Goal: Task Accomplishment & Management: Manage account settings

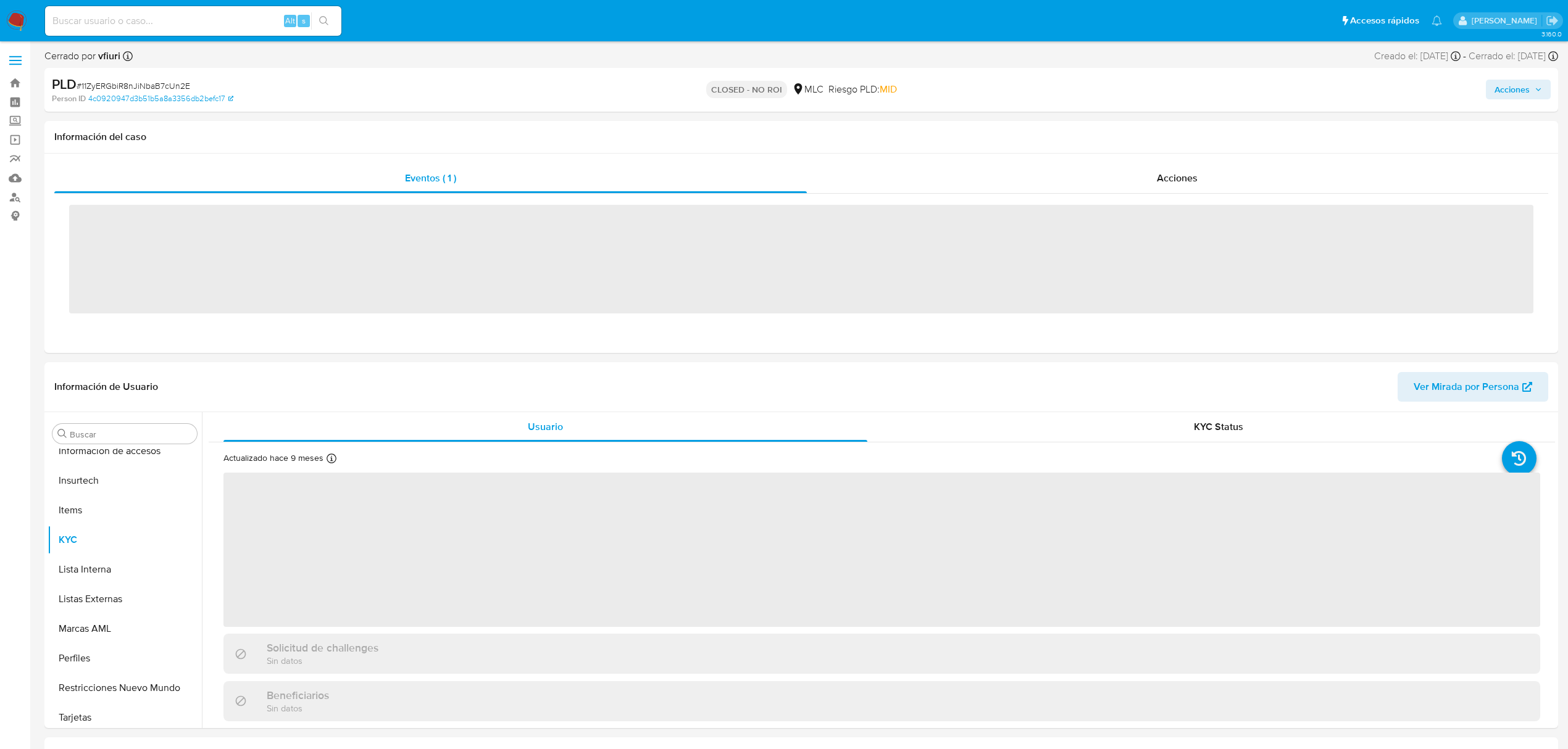
scroll to position [521, 0]
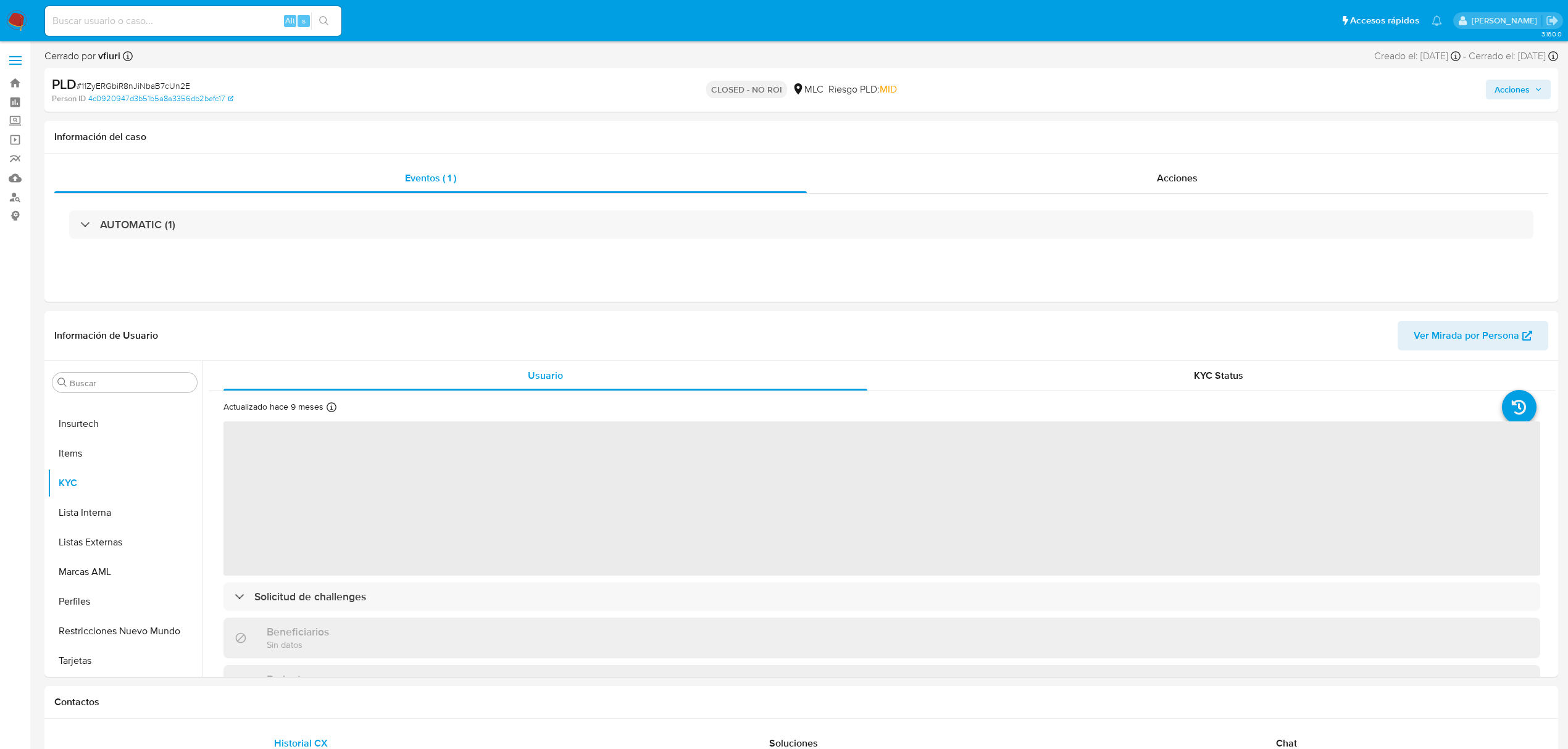
select select "10"
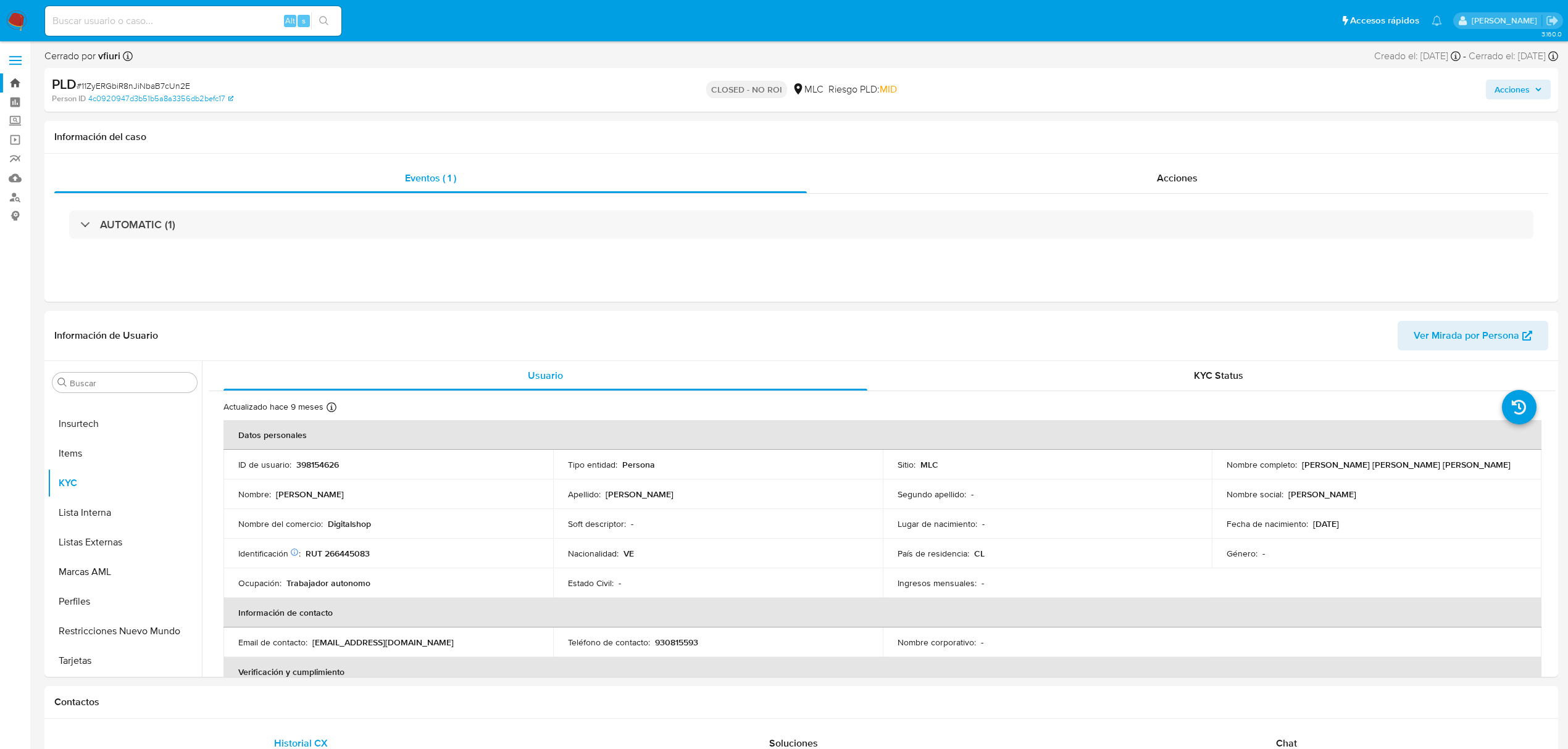
click at [18, 80] on link "Bandeja" at bounding box center [73, 82] width 147 height 19
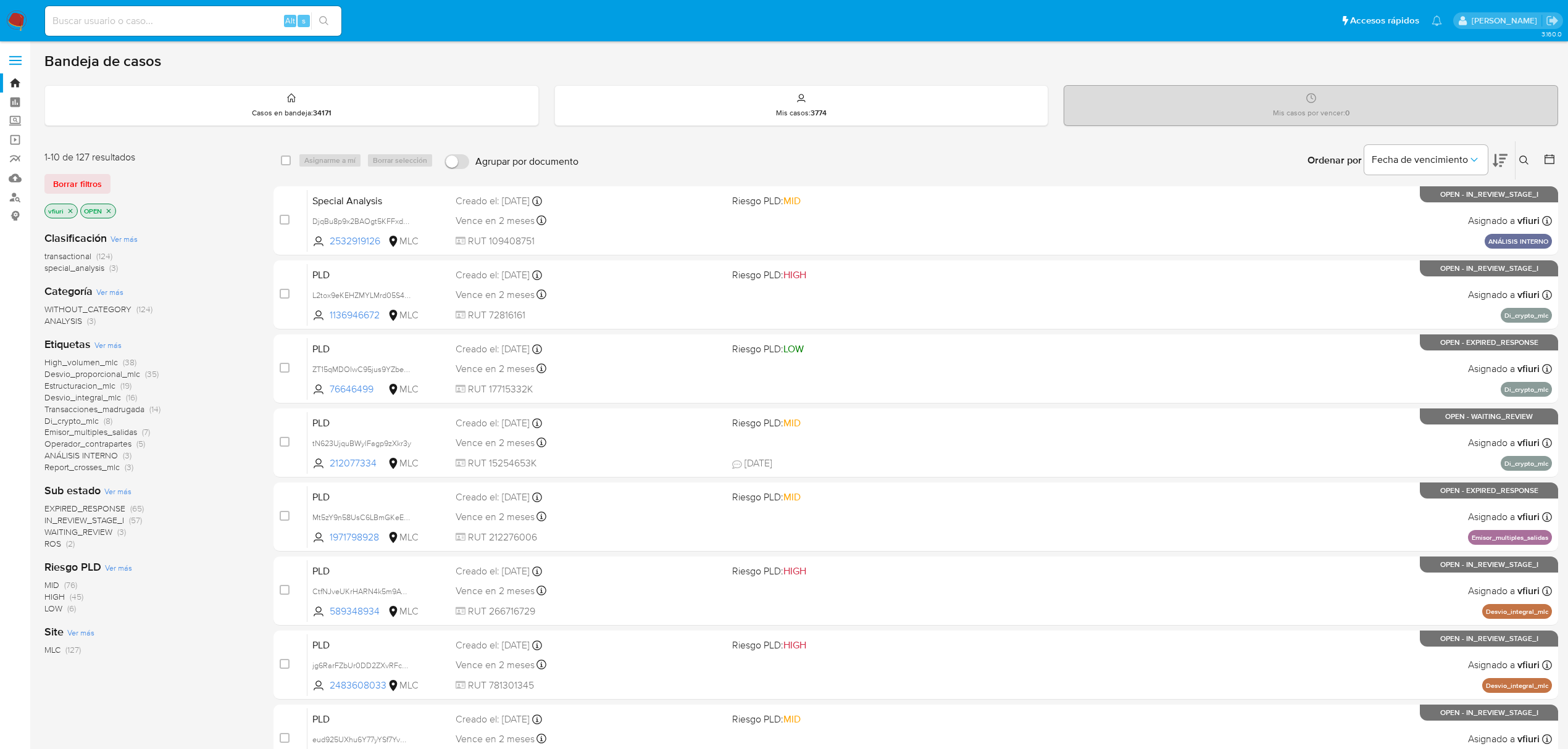
click at [117, 506] on span "EXPIRED_RESPONSE" at bounding box center [85, 508] width 81 height 12
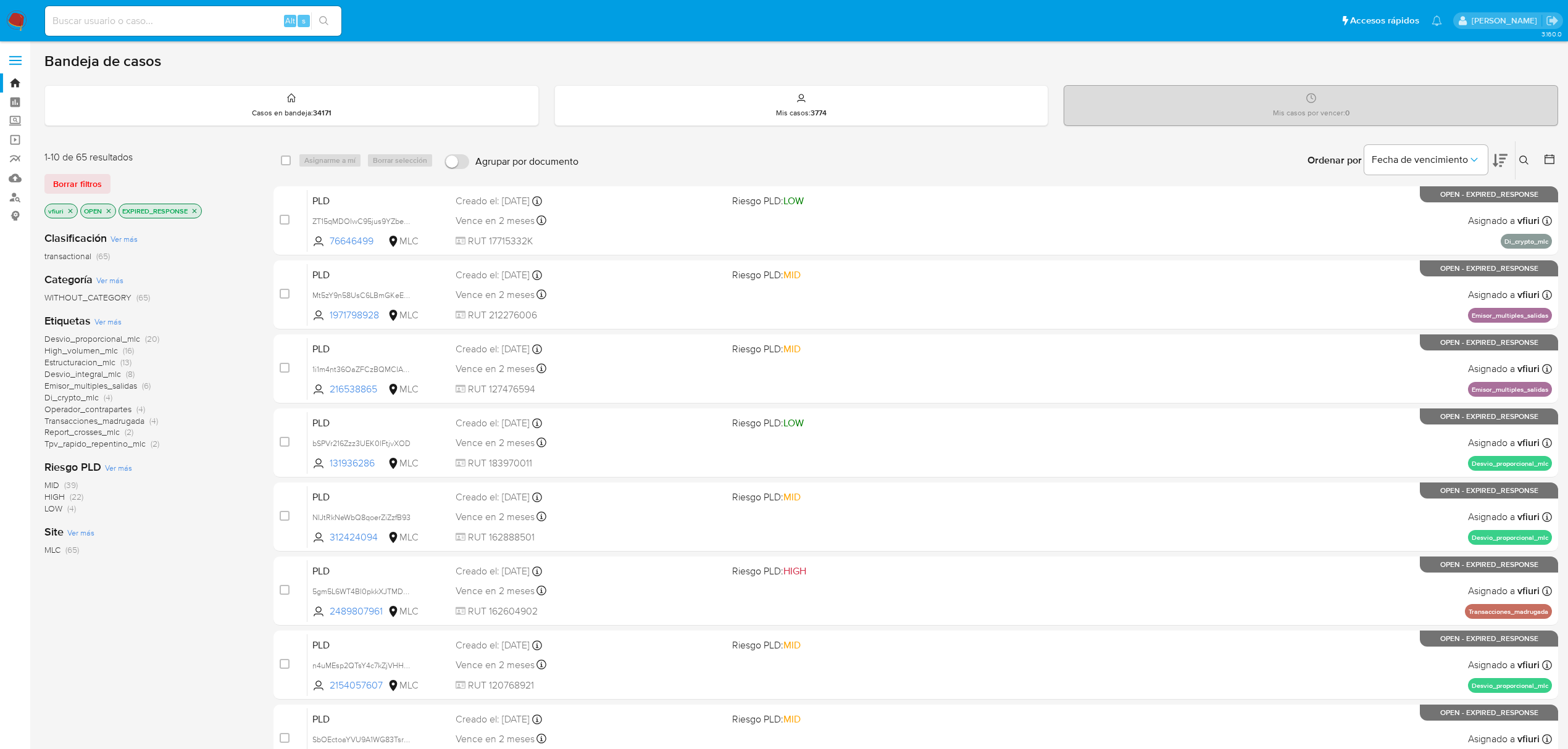
click at [1551, 158] on icon at bounding box center [1549, 159] width 12 height 12
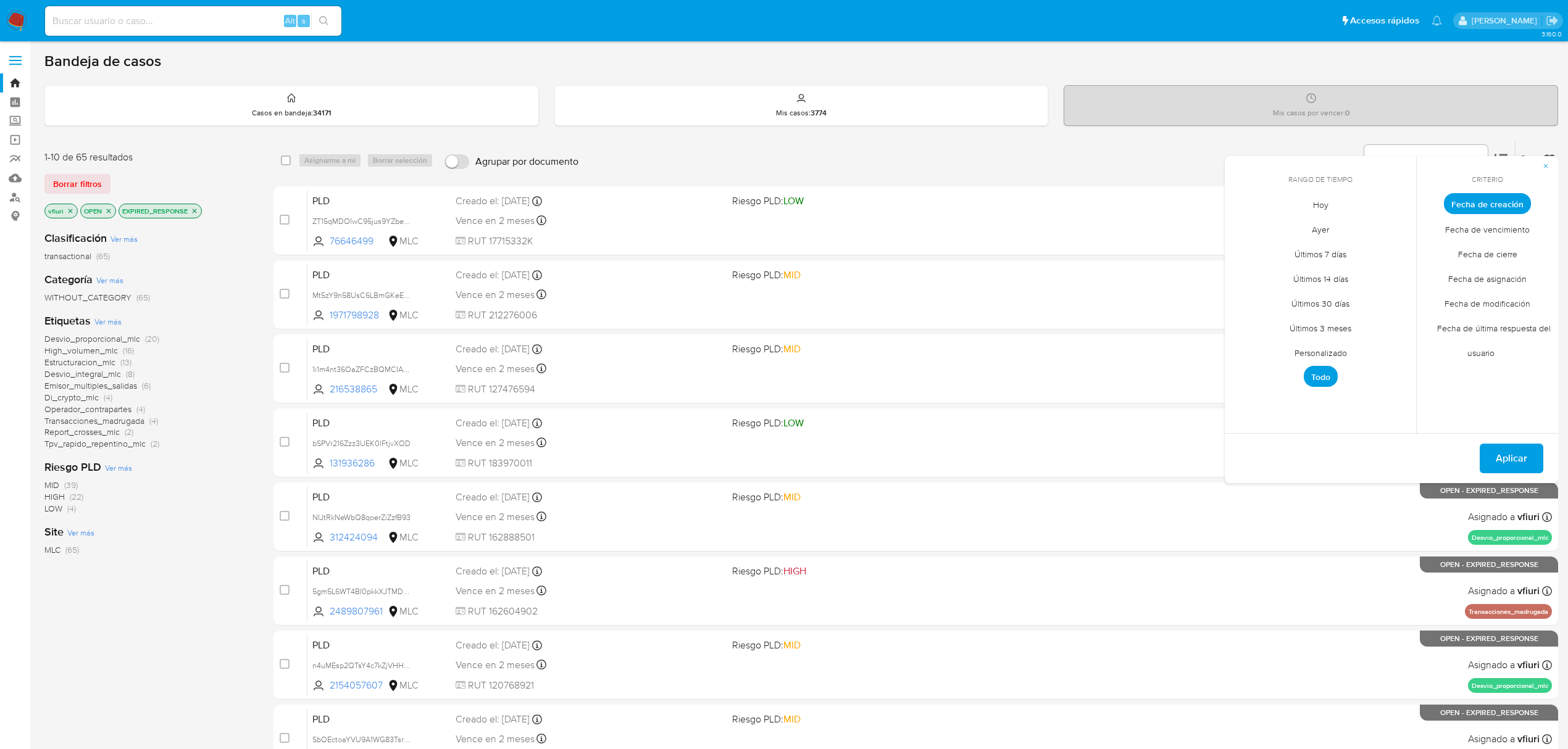
click at [1330, 346] on span "Personalizado" at bounding box center [1321, 352] width 78 height 25
click at [1238, 230] on icon "Mes anterior" at bounding box center [1243, 226] width 14 height 14
click at [1237, 230] on icon "Mes anterior" at bounding box center [1243, 226] width 14 height 14
click at [1366, 298] on button "12" at bounding box center [1370, 297] width 20 height 20
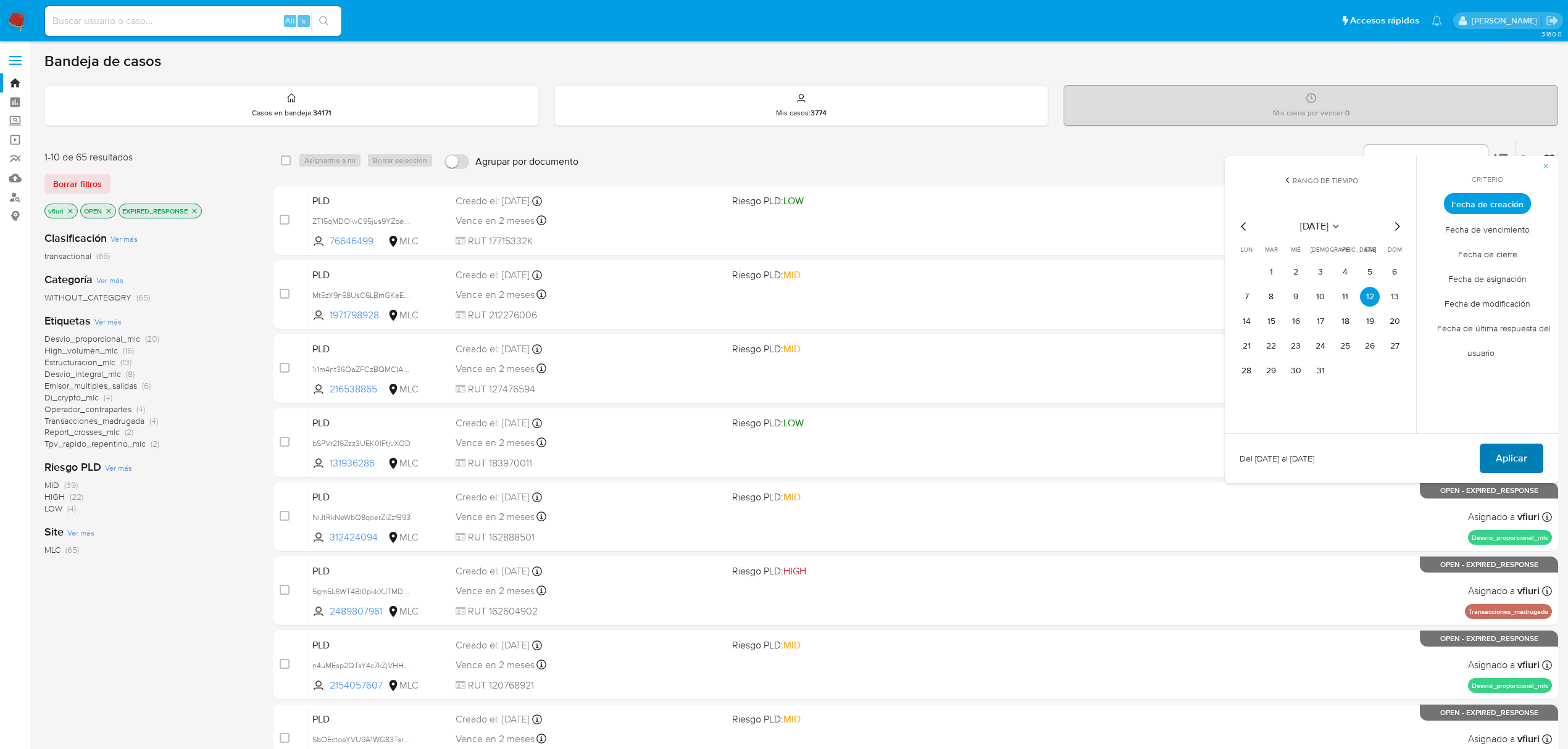
click at [1516, 454] on span "Aplicar" at bounding box center [1511, 458] width 31 height 27
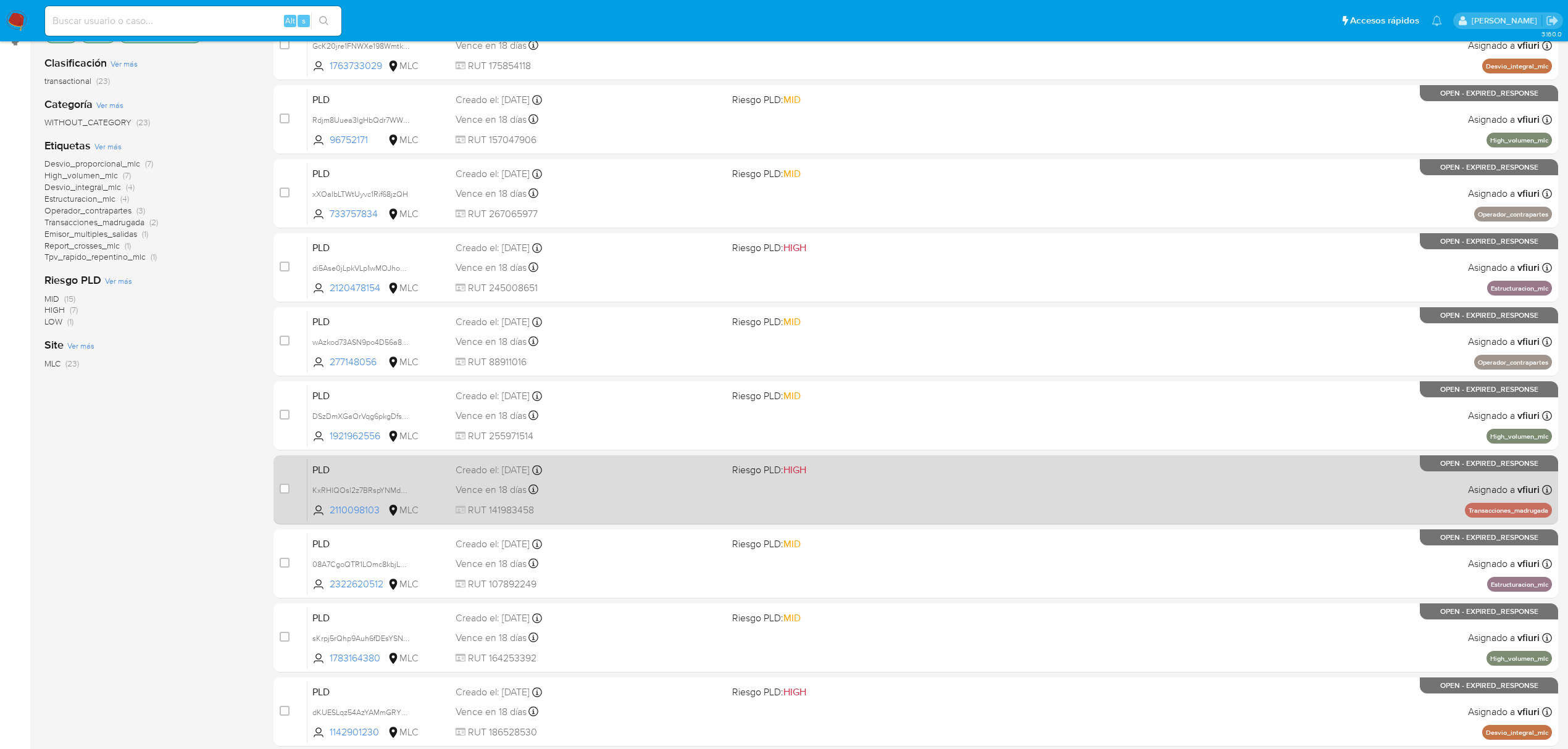
scroll to position [269, 0]
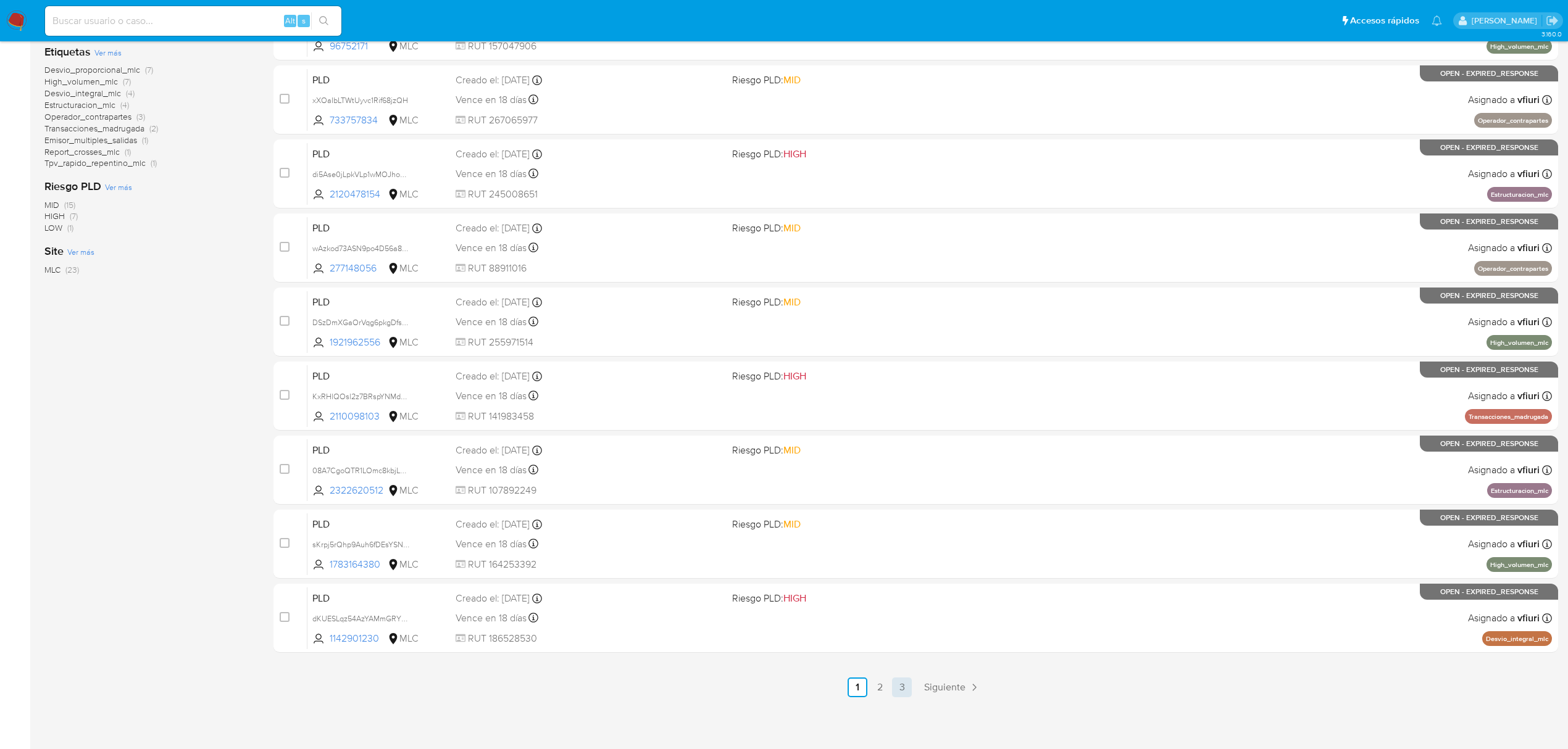
click at [899, 694] on link "3" at bounding box center [902, 687] width 20 height 20
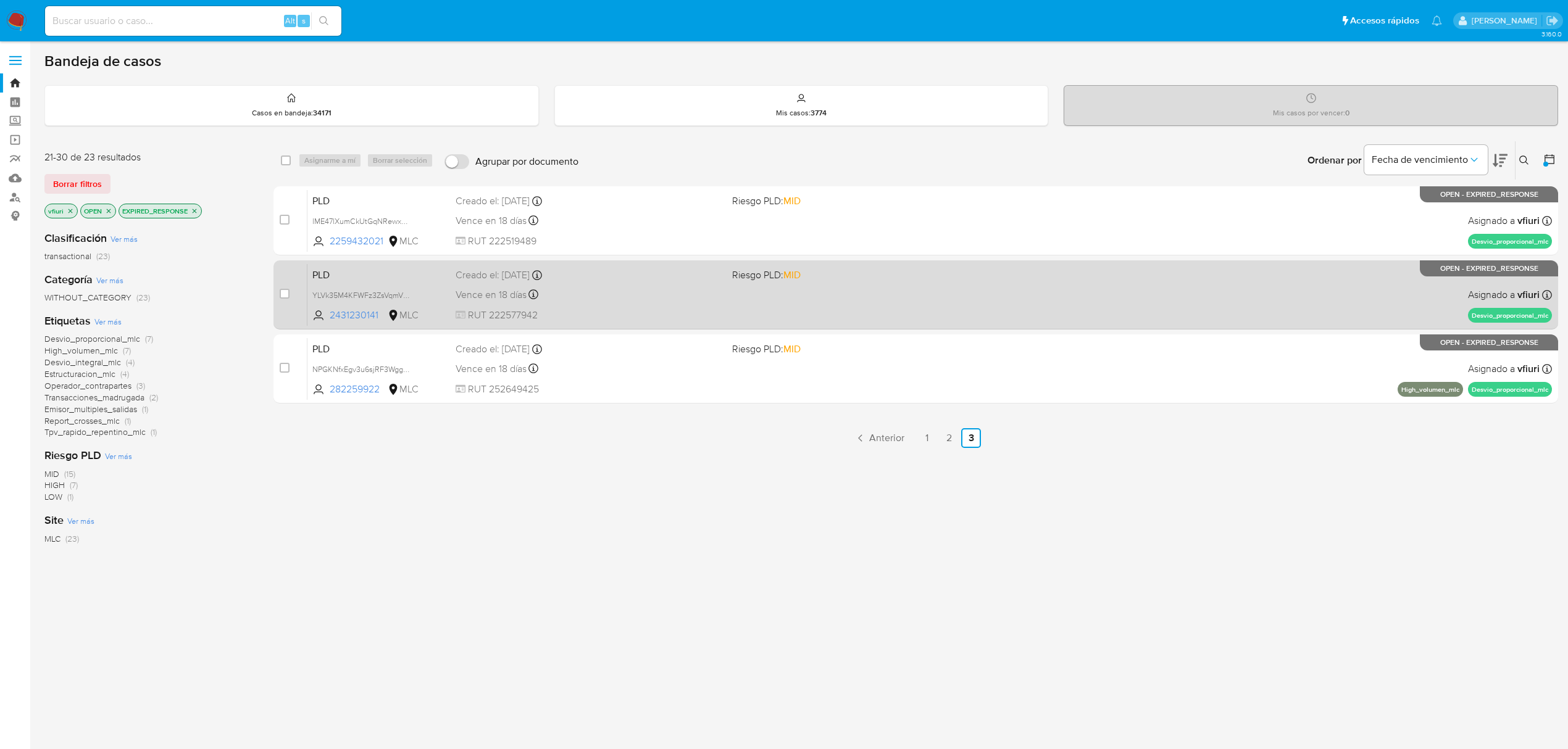
click at [885, 276] on span "Riesgo PLD: MID" at bounding box center [865, 273] width 267 height 16
click at [283, 292] on input "checkbox" at bounding box center [284, 293] width 10 height 10
checkbox input "true"
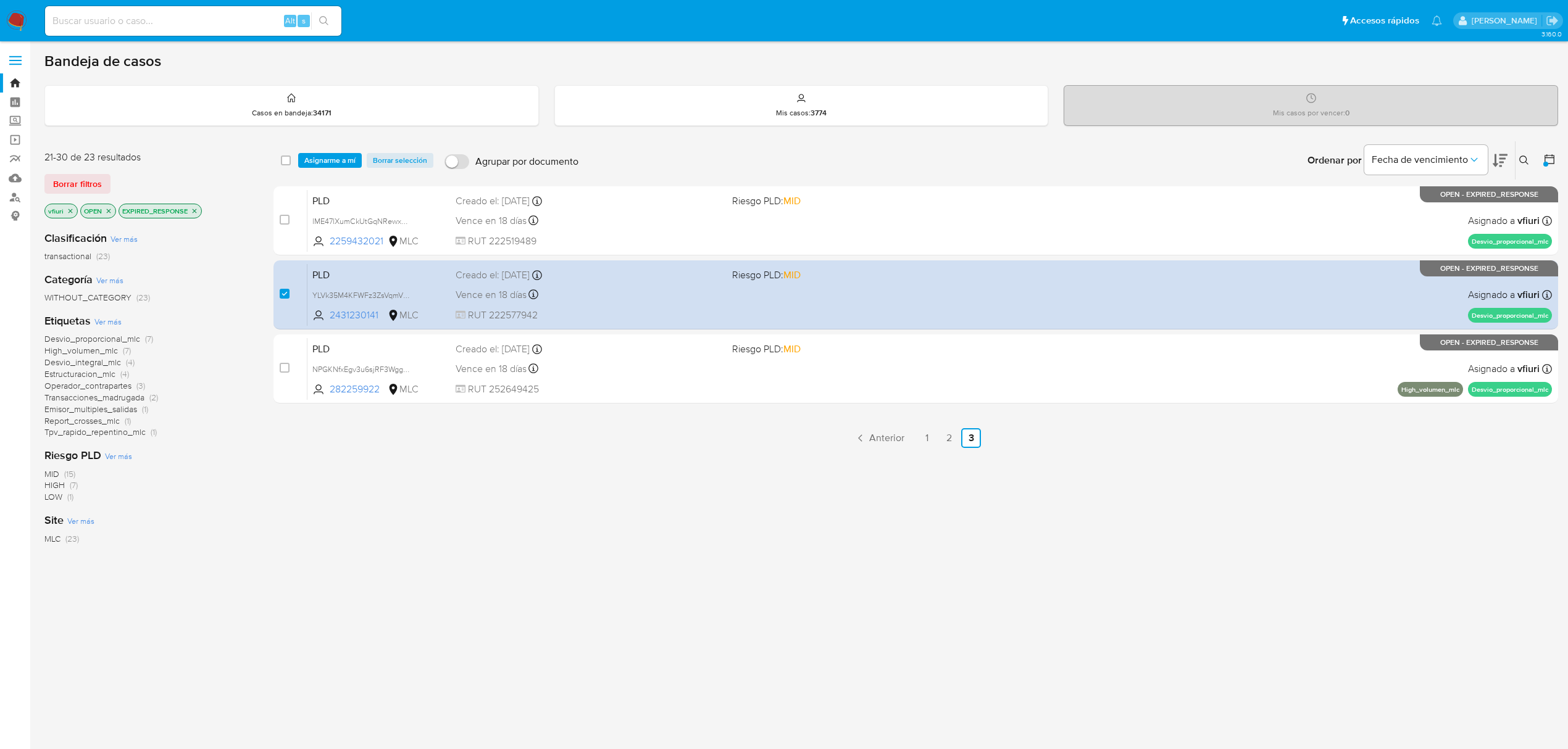
drag, startPoint x: 322, startPoint y: 158, endPoint x: 366, endPoint y: 174, distance: 46.8
click at [332, 161] on span "Asignarme a mí" at bounding box center [330, 161] width 51 height 12
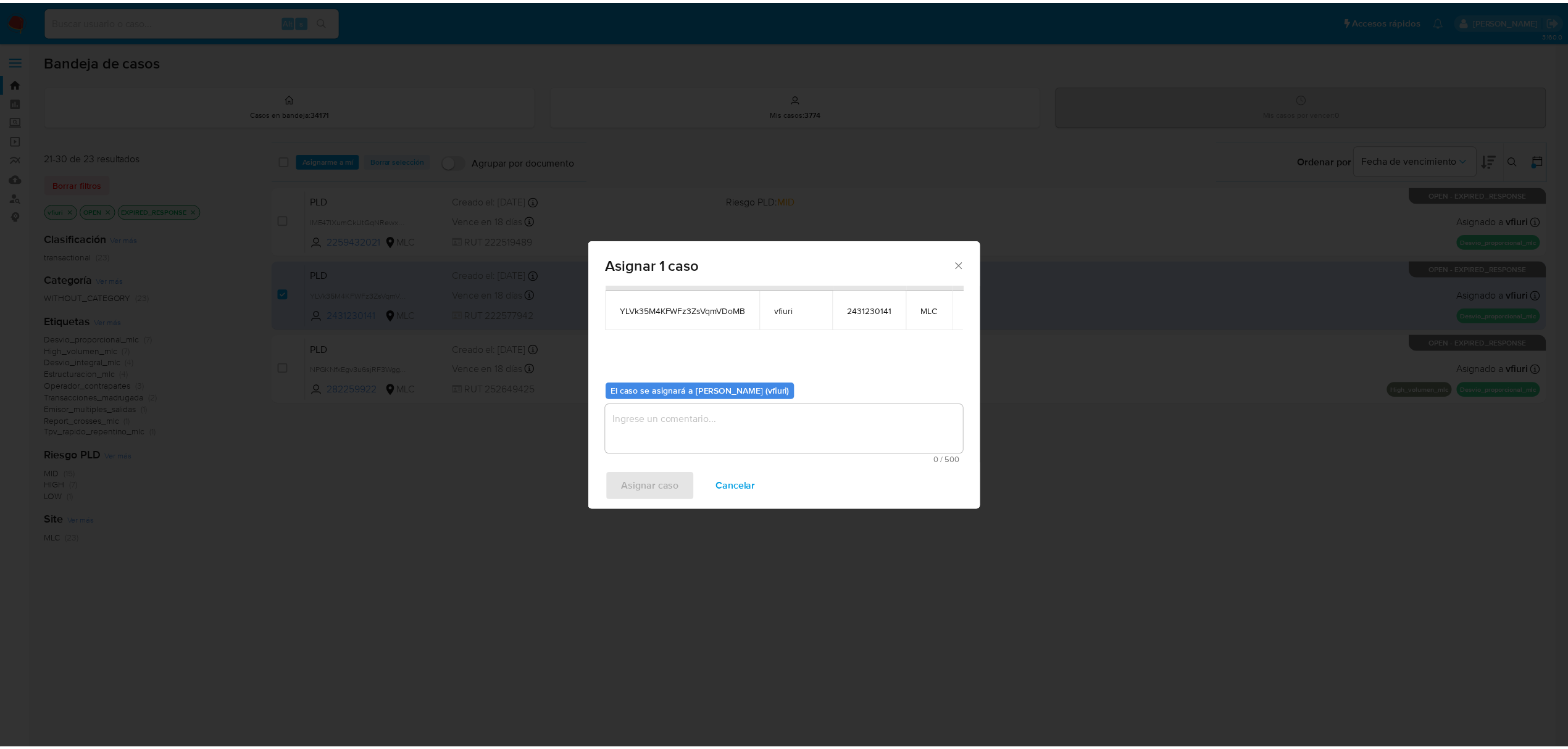
scroll to position [63, 0]
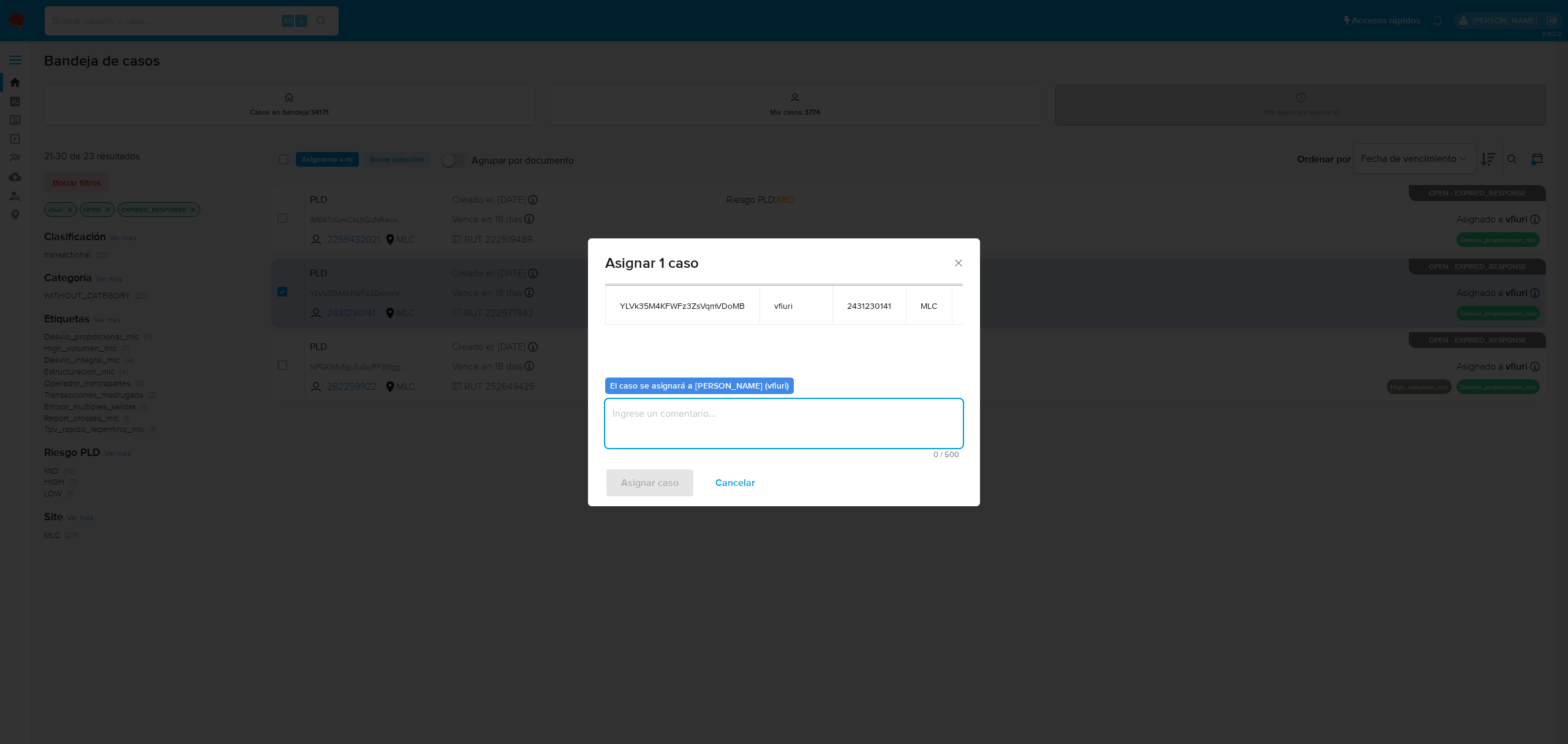
click at [681, 424] on textarea "assign-modal" at bounding box center [784, 423] width 357 height 49
type textarea "-"
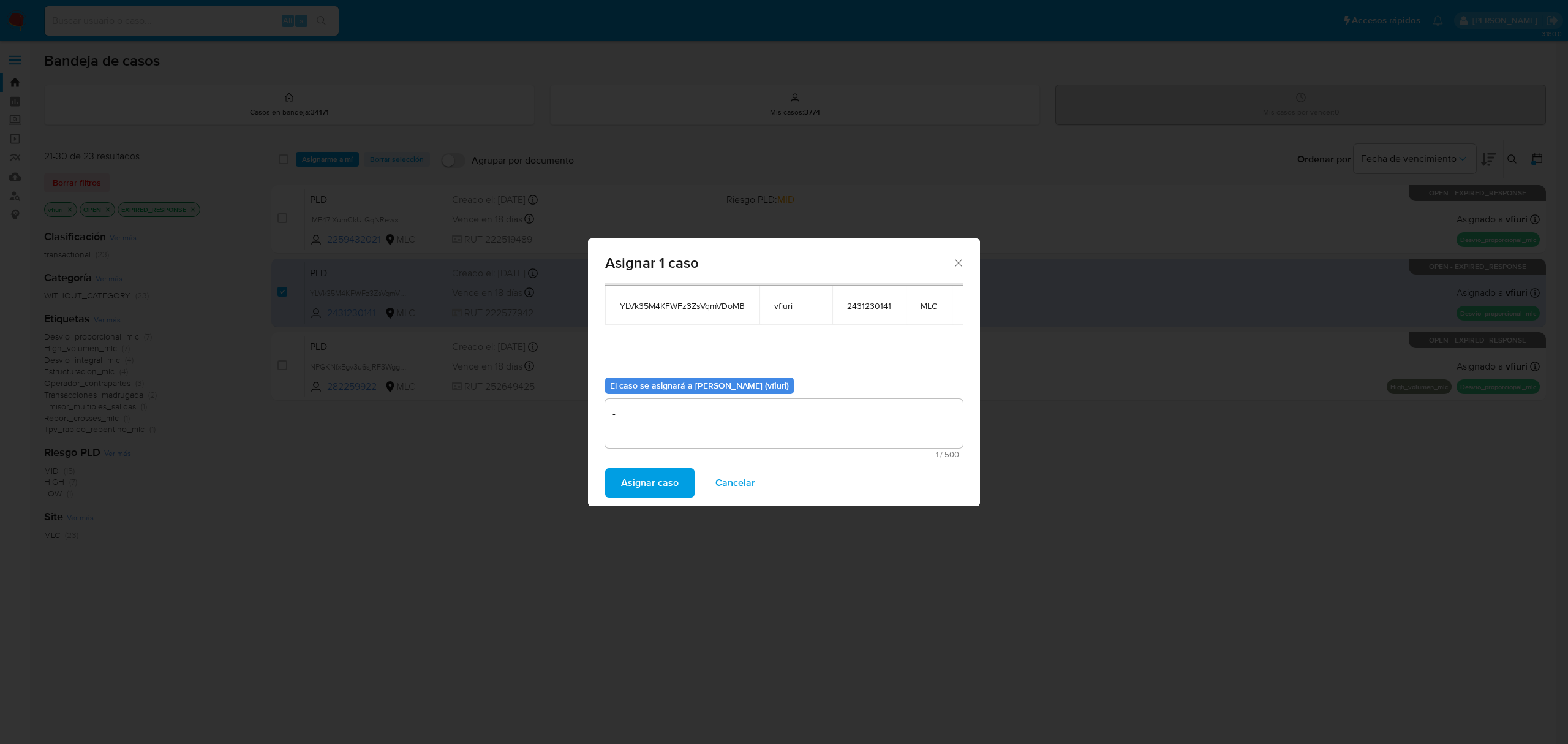
click at [621, 494] on span "Asignar caso" at bounding box center [650, 483] width 57 height 27
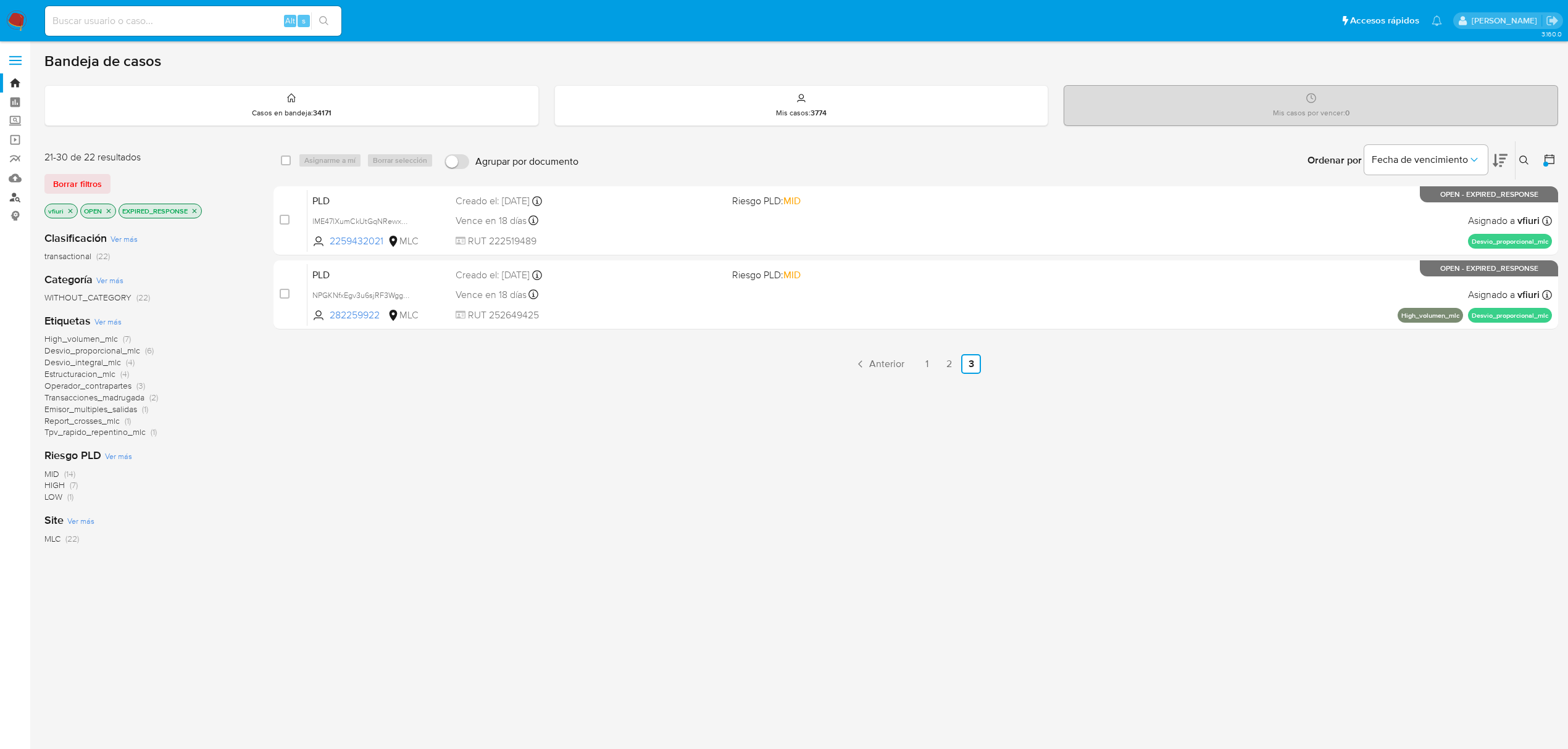
click at [11, 196] on link "Buscador de personas" at bounding box center [73, 196] width 147 height 19
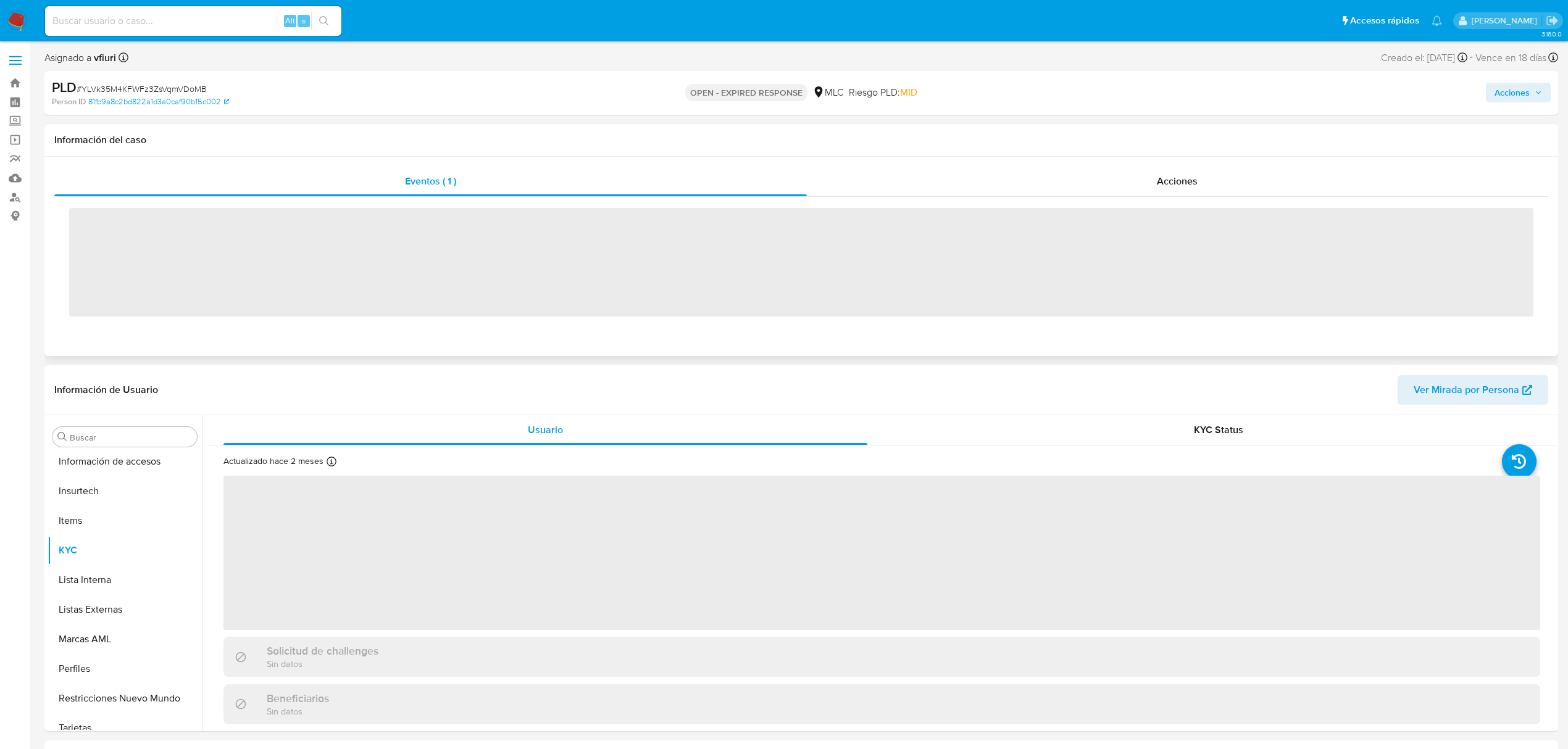
scroll to position [521, 0]
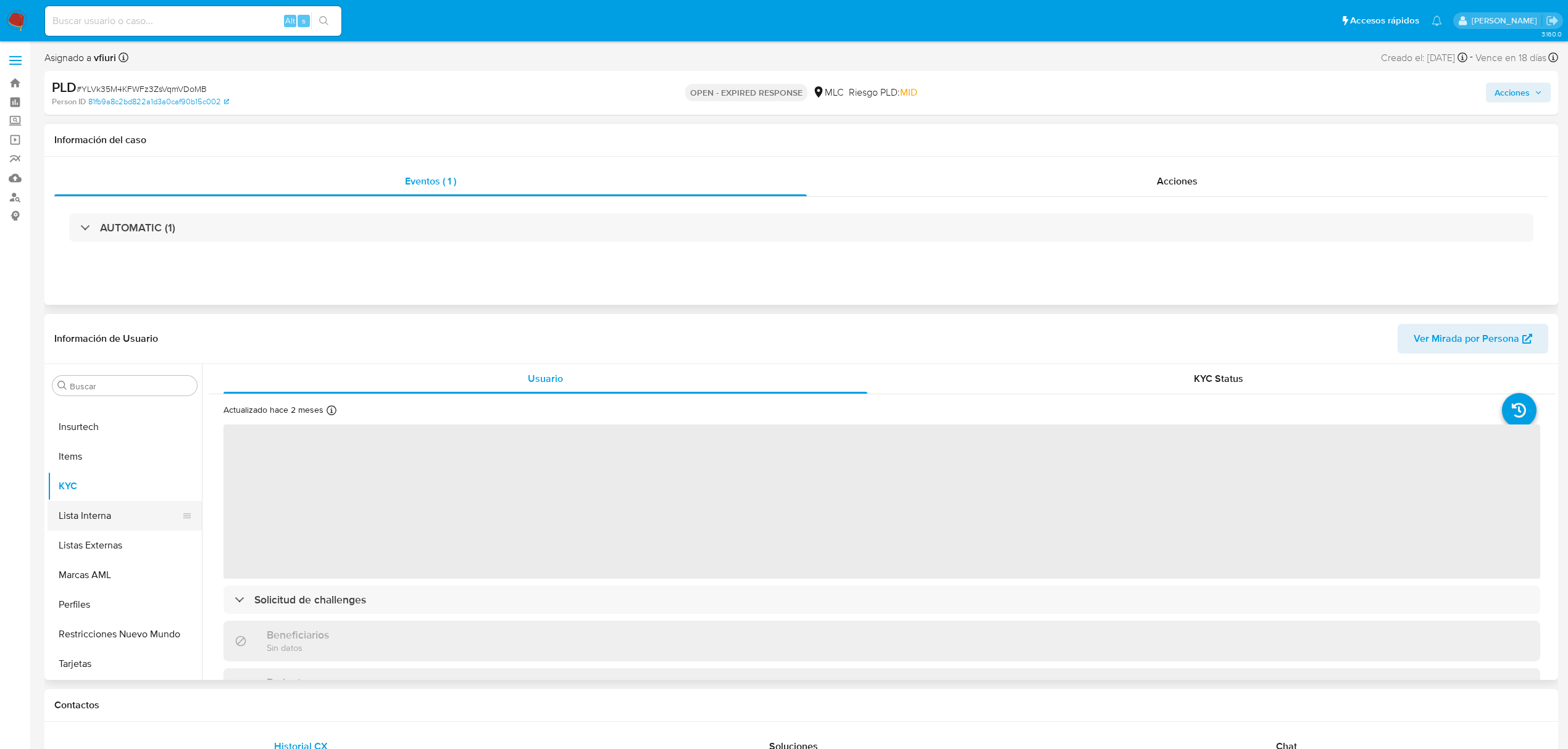
select select "10"
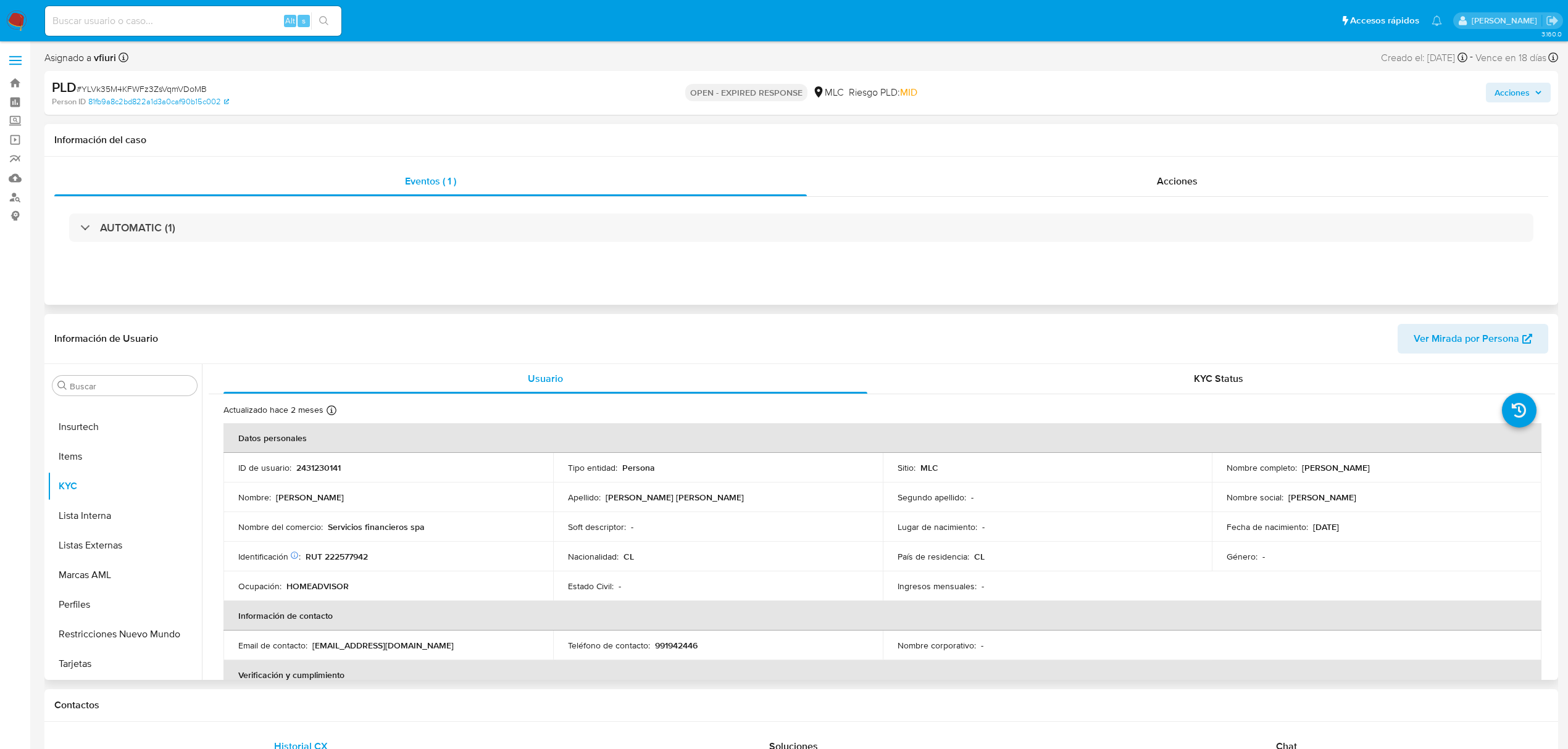
click at [314, 467] on p "2431230141" at bounding box center [318, 467] width 44 height 11
click at [321, 464] on p "2431230141" at bounding box center [318, 467] width 44 height 11
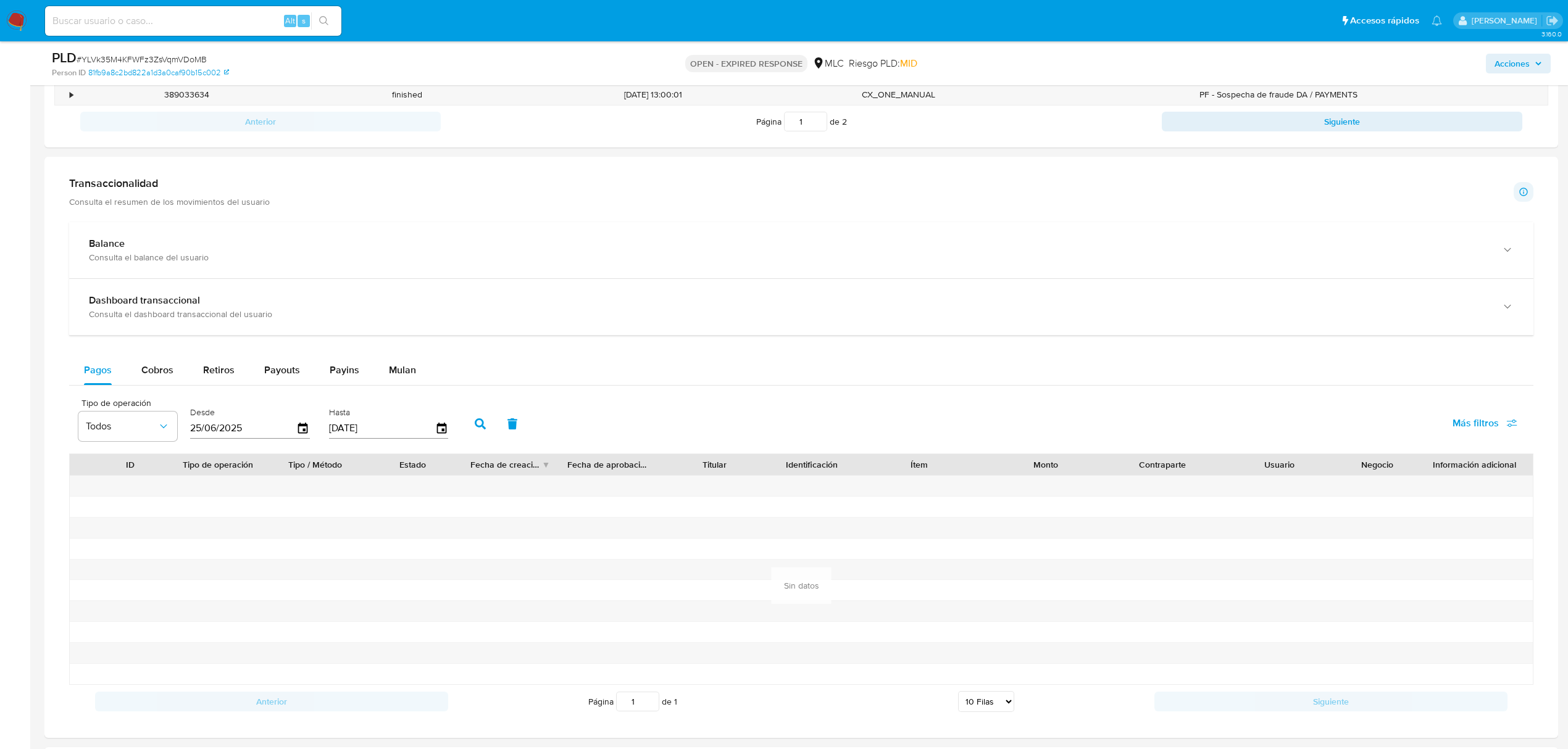
scroll to position [822, 0]
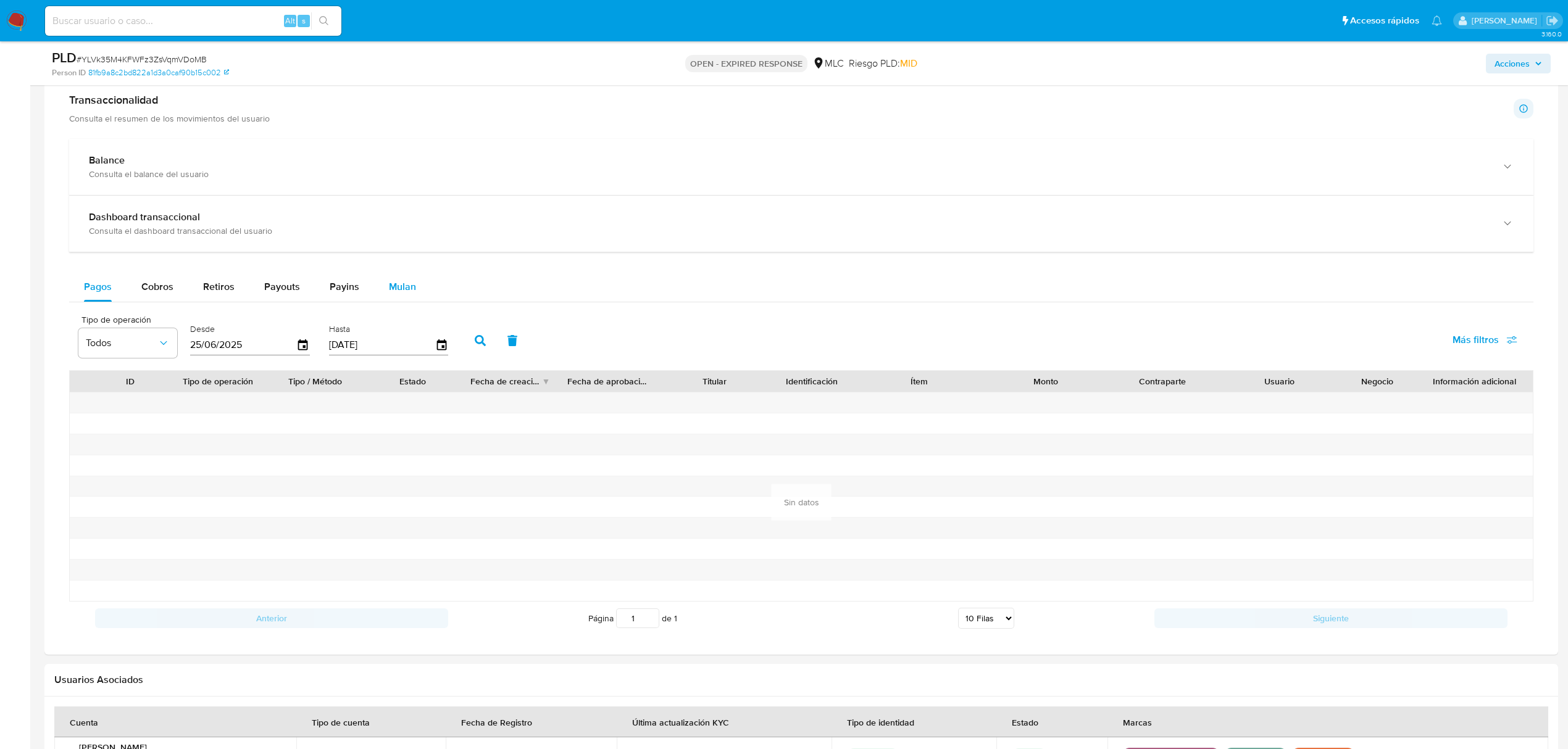
click at [415, 301] on button "Mulan" at bounding box center [402, 286] width 57 height 30
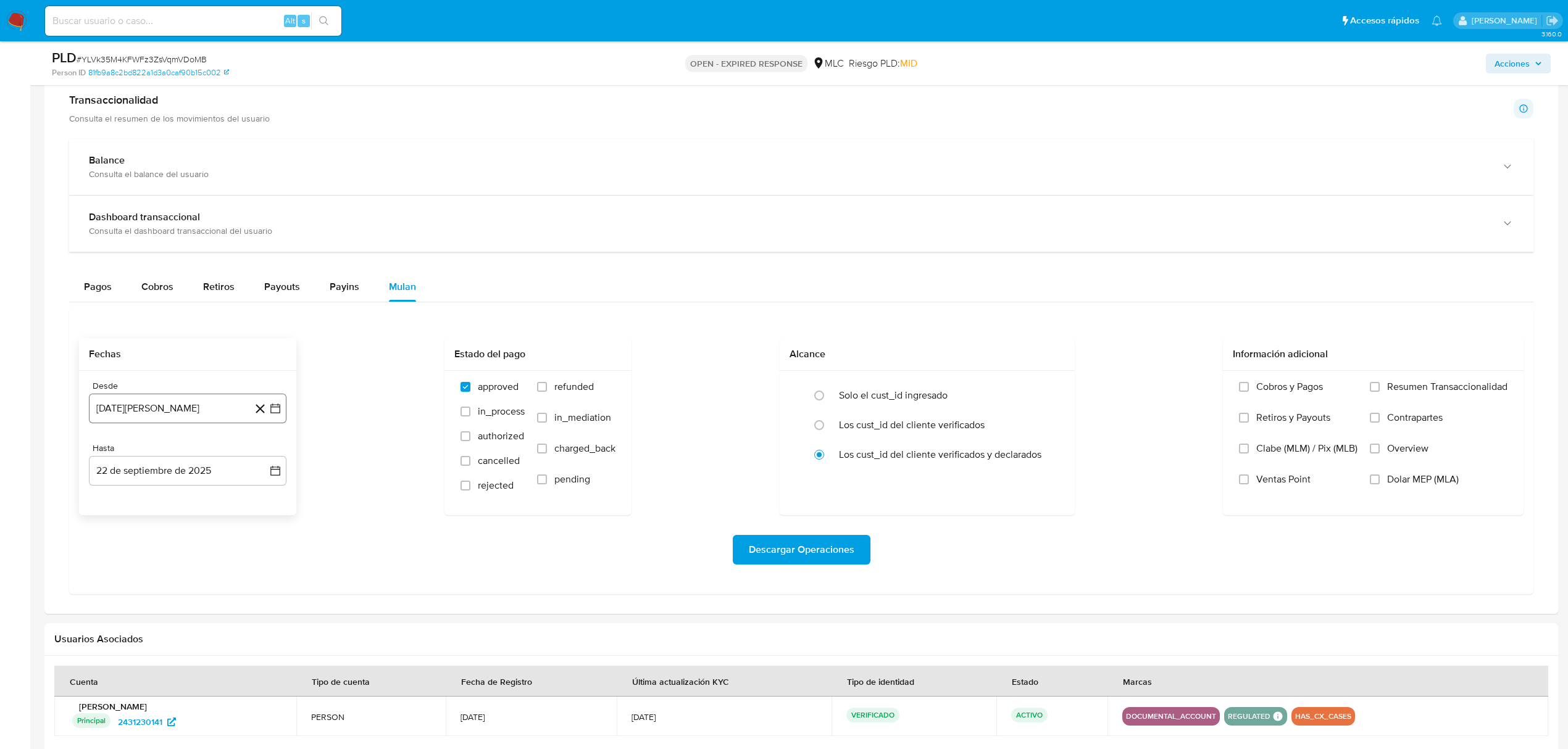
click at [284, 413] on button "22 de agosto de 2024" at bounding box center [187, 408] width 197 height 30
click at [260, 461] on icon "Mes siguiente" at bounding box center [263, 453] width 14 height 14
click at [134, 559] on button "10" at bounding box center [139, 549] width 20 height 20
click at [279, 476] on icon "button" at bounding box center [275, 470] width 10 height 10
click at [139, 594] on button "9" at bounding box center [139, 586] width 20 height 20
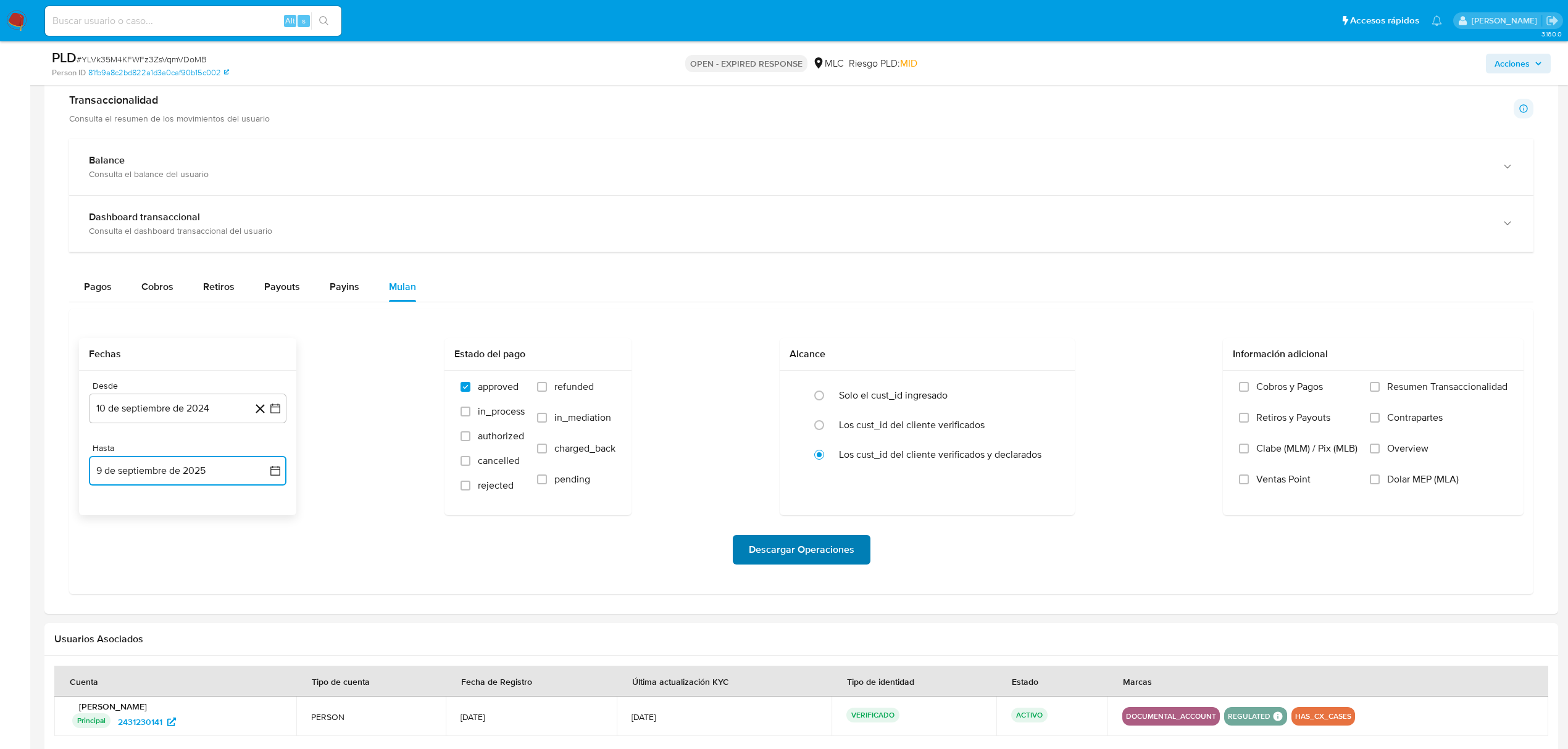
click at [827, 563] on span "Descargar Operaciones" at bounding box center [801, 550] width 106 height 27
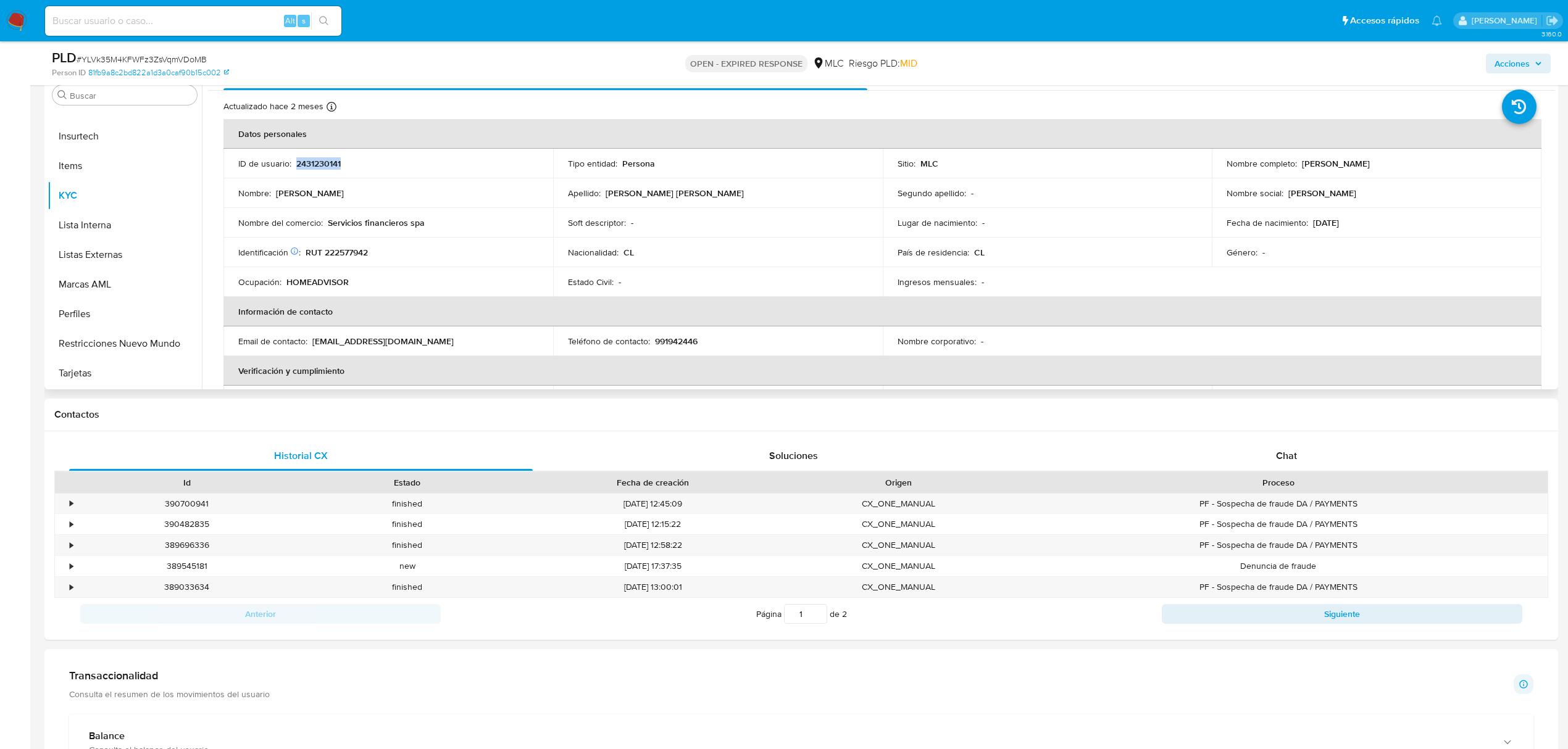
scroll to position [0, 0]
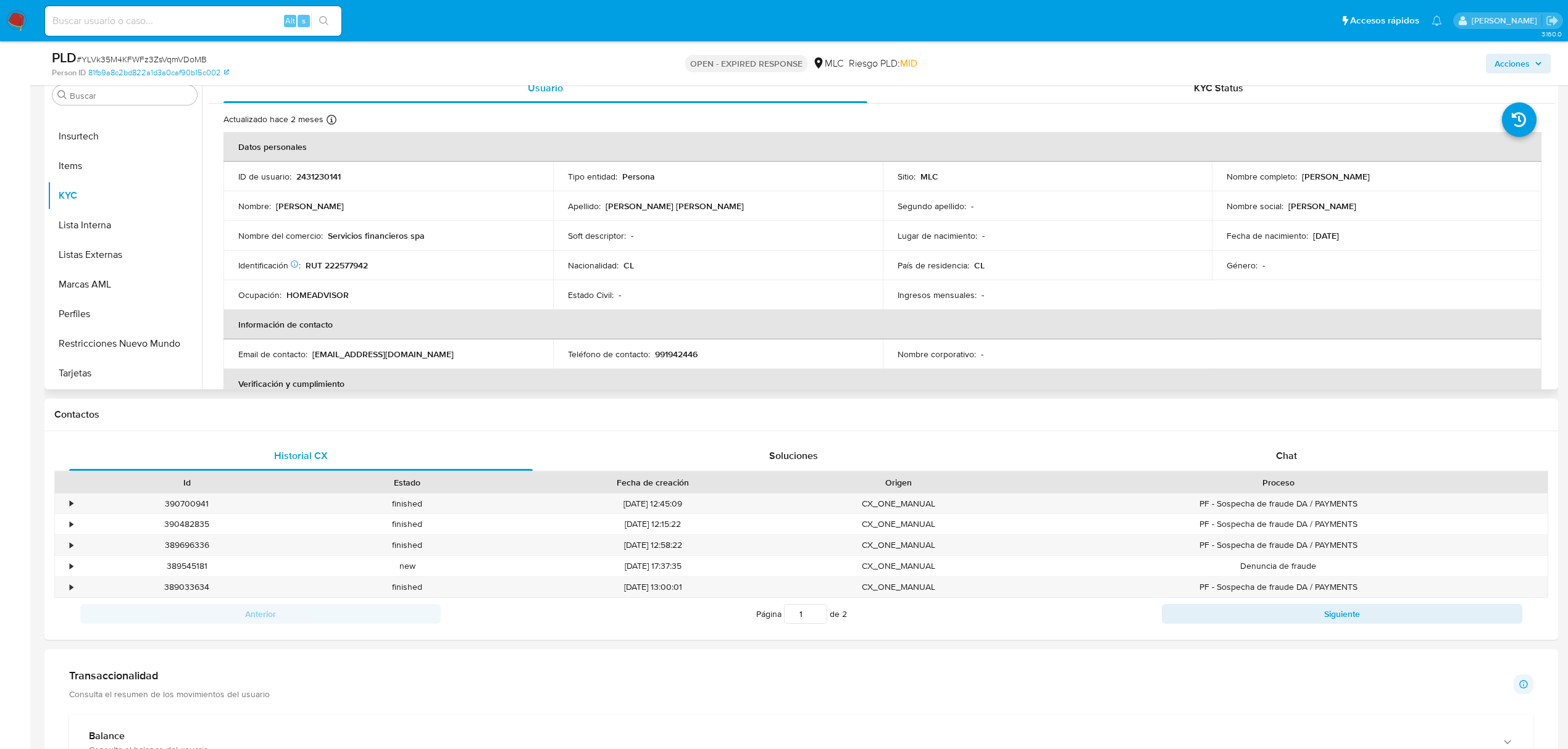
drag, startPoint x: 324, startPoint y: 183, endPoint x: 312, endPoint y: 168, distance: 19.2
click at [312, 168] on td "ID de usuario : 2431230141" at bounding box center [388, 176] width 330 height 30
copy p "2431230141"
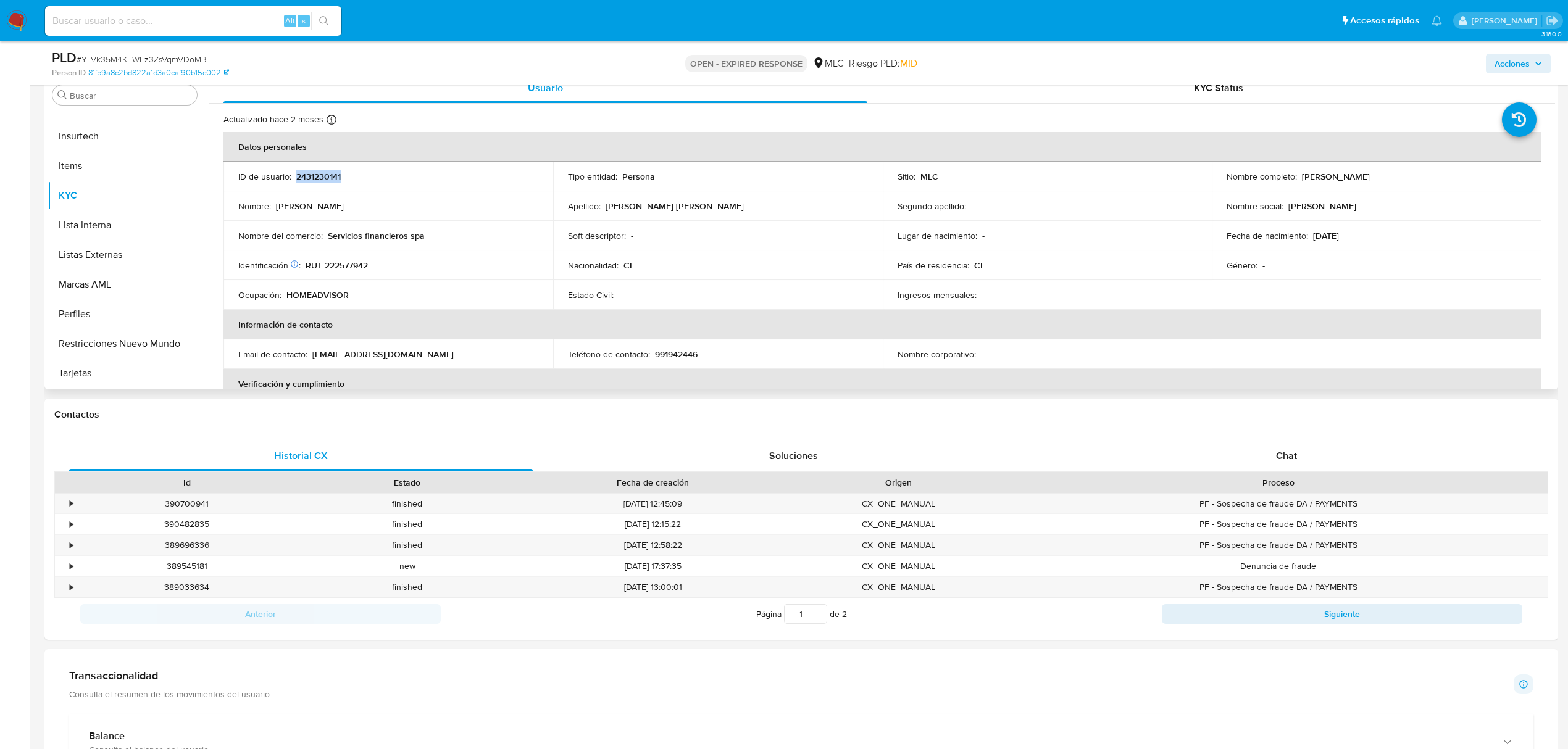
copy p "2431230141"
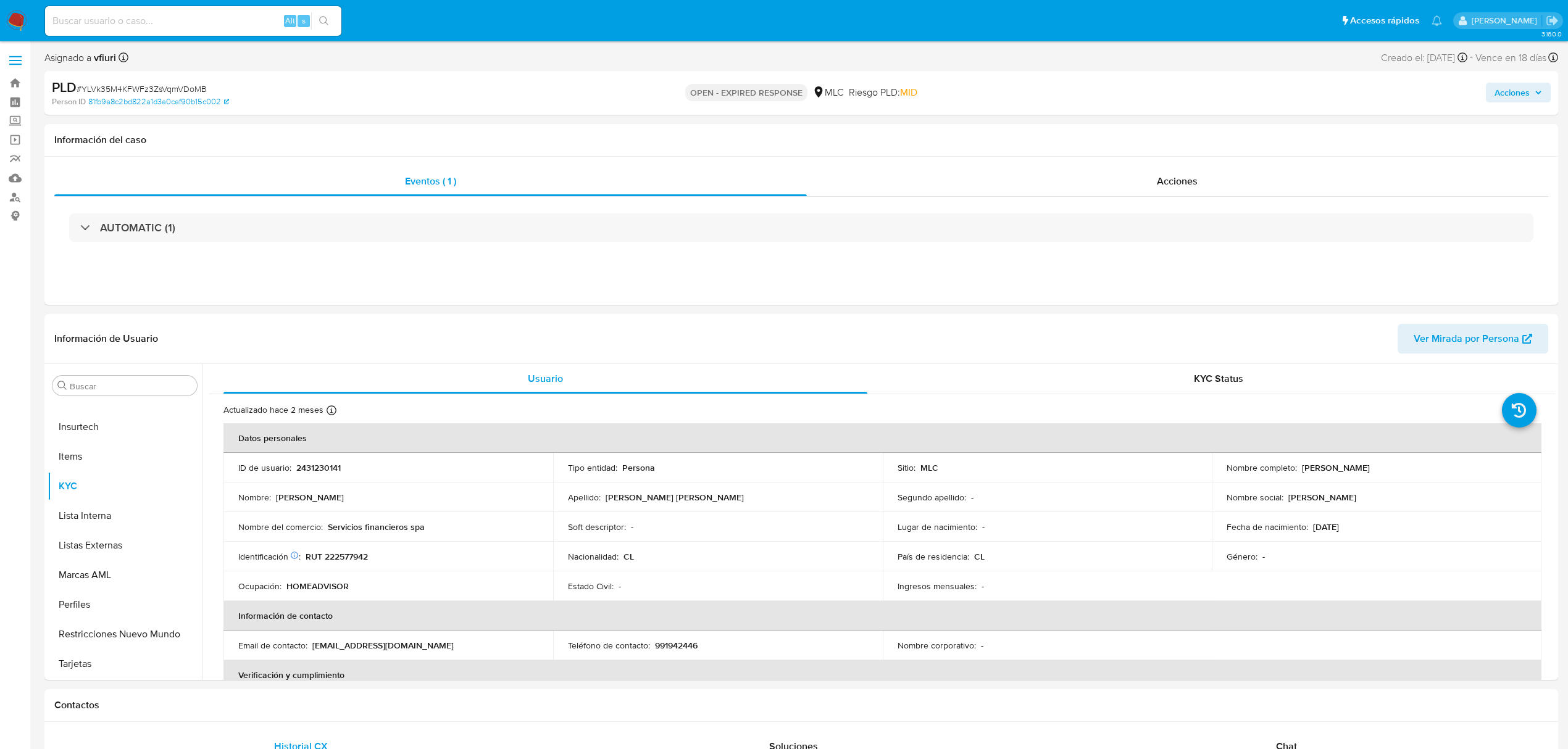
click at [189, 87] on span "# YLVk35M4KFWFz3ZsVqmVDoMB" at bounding box center [142, 89] width 130 height 12
copy span "YLVk35M4KFWFz3ZsVqmVDoMB"
click at [321, 464] on p "2431230141" at bounding box center [318, 467] width 44 height 11
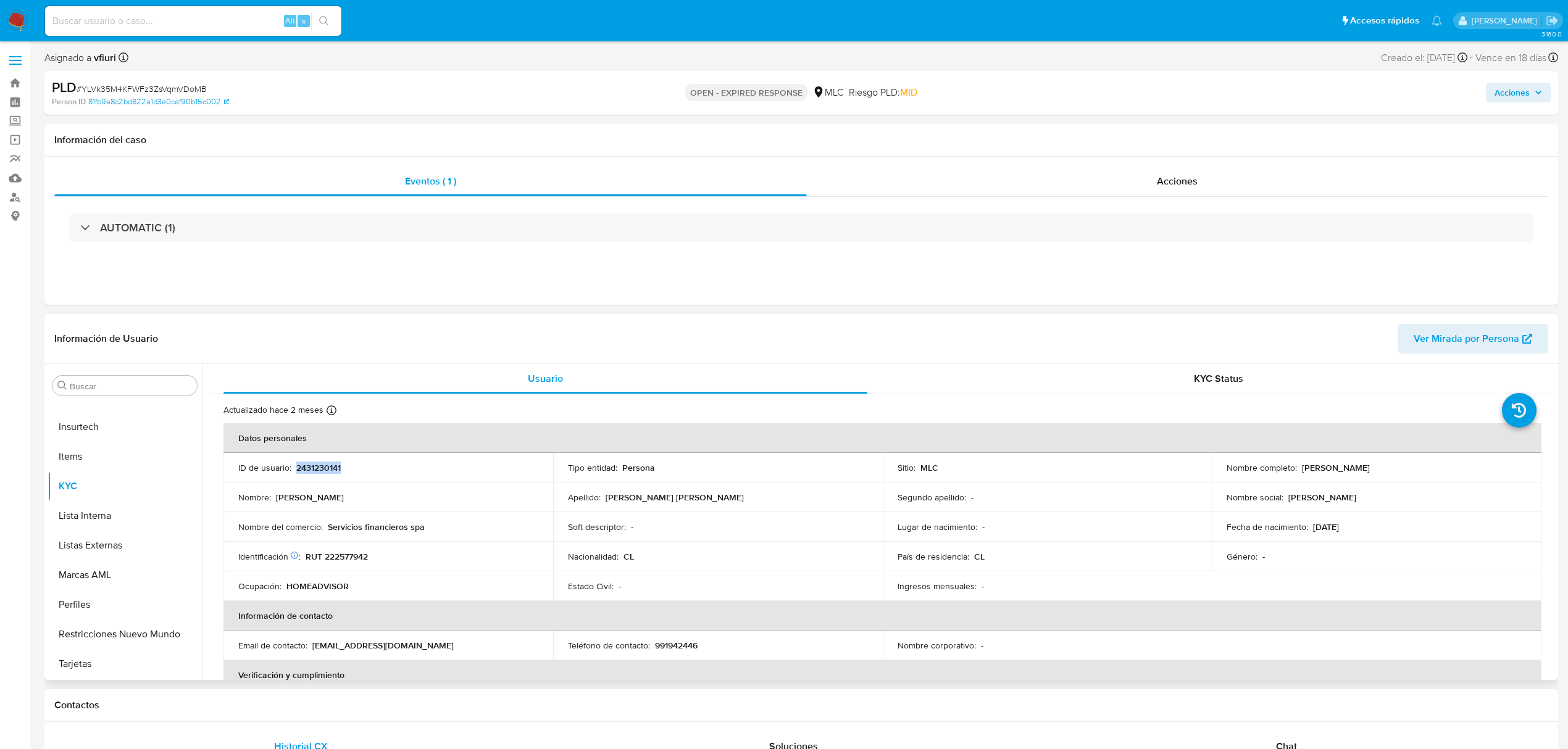
copy p "2431230141"
click at [177, 85] on span "# YLVk35M4KFWFz3ZsVqmVDoMB" at bounding box center [142, 89] width 130 height 12
copy span "YLVk35M4KFWFz3ZsVqmVDoMB"
click at [103, 484] on button "KYC" at bounding box center [120, 486] width 145 height 30
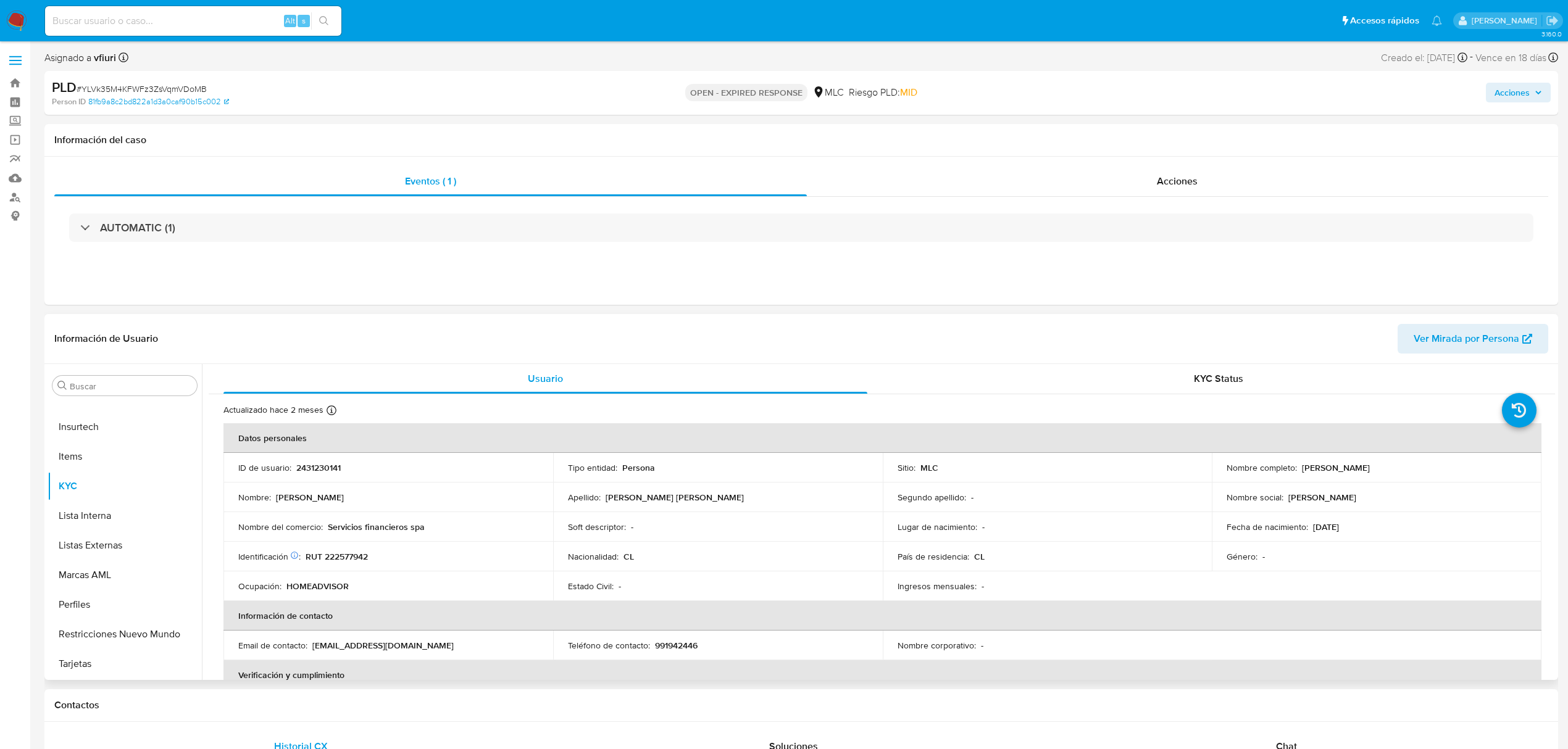
click at [341, 556] on p "RUT 222577942" at bounding box center [337, 556] width 62 height 11
copy p "222577942"
click at [97, 502] on button "Cruces y Relaciones" at bounding box center [120, 504] width 145 height 30
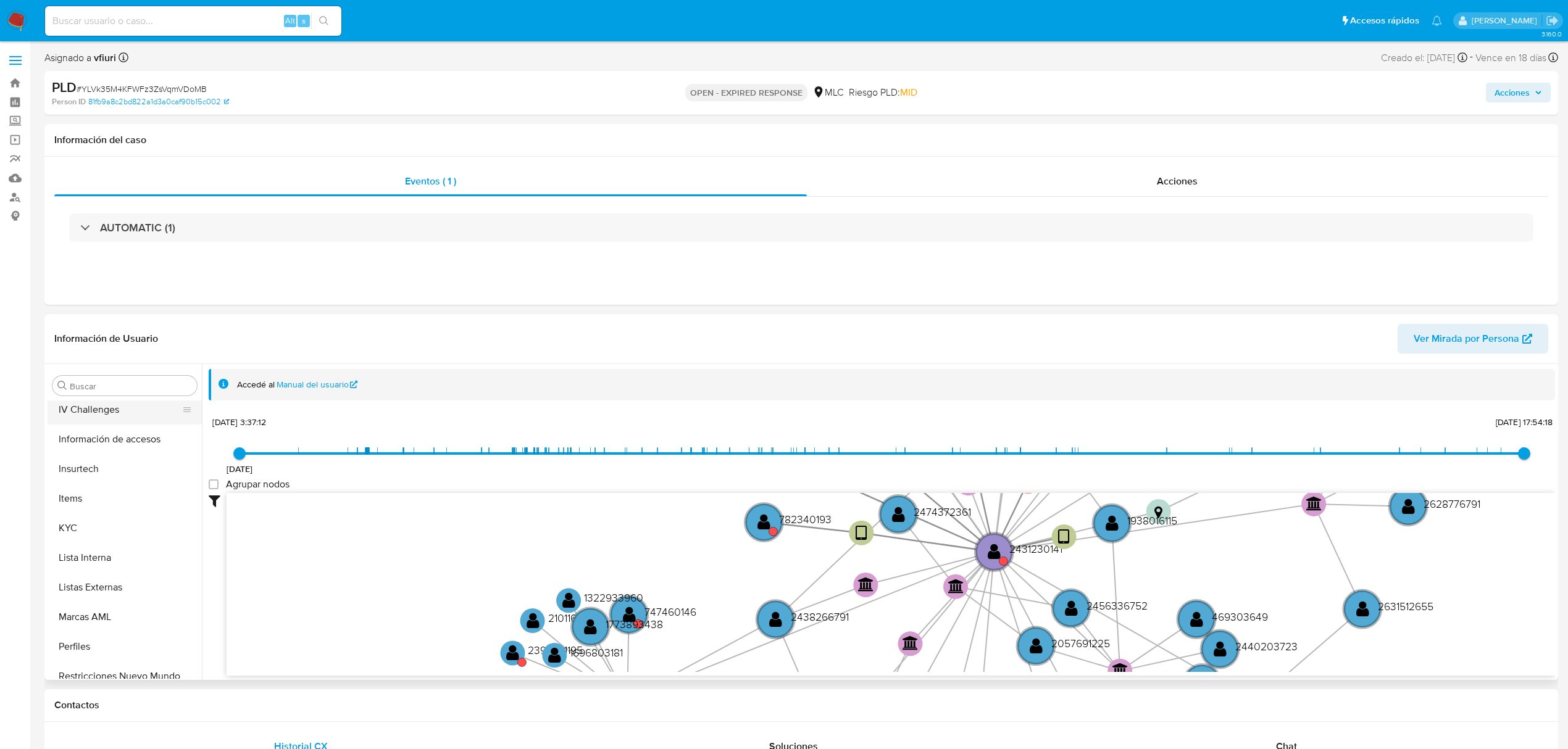
scroll to position [521, 0]
click at [112, 636] on button "Restricciones Nuevo Mundo" at bounding box center [120, 634] width 145 height 30
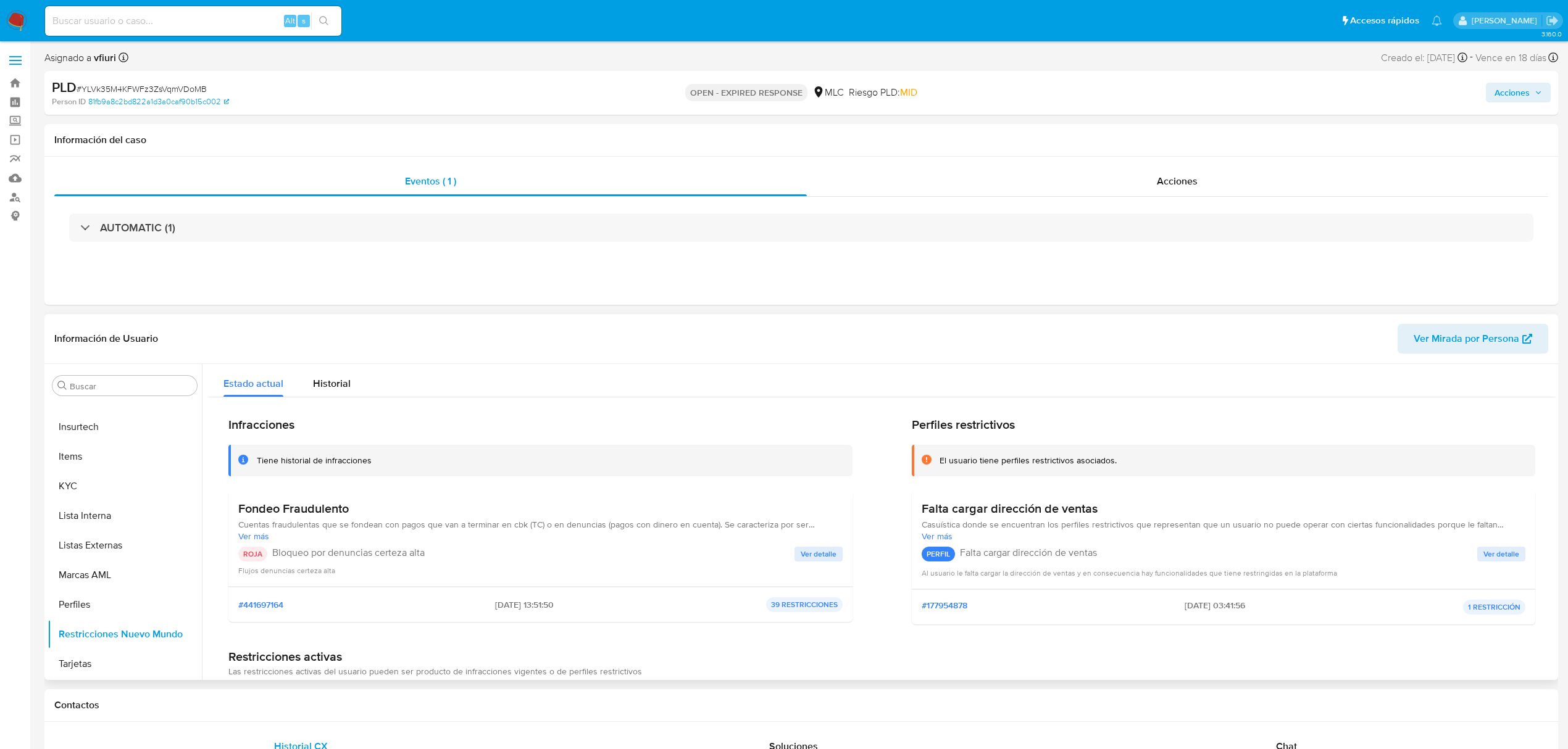
click at [817, 548] on span "Ver detalle" at bounding box center [818, 554] width 36 height 12
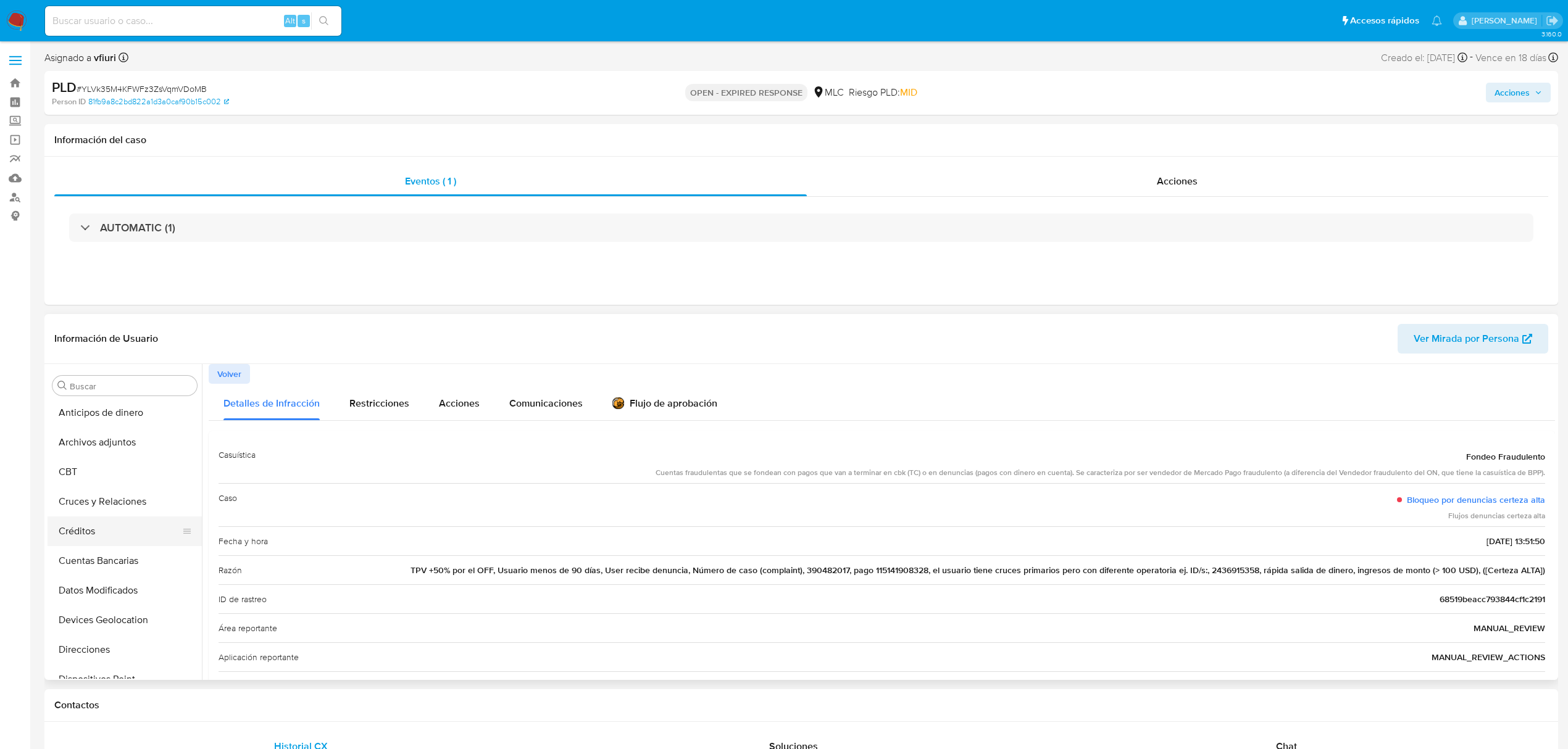
scroll to position [0, 0]
click at [111, 506] on button "Cruces y Relaciones" at bounding box center [120, 504] width 145 height 30
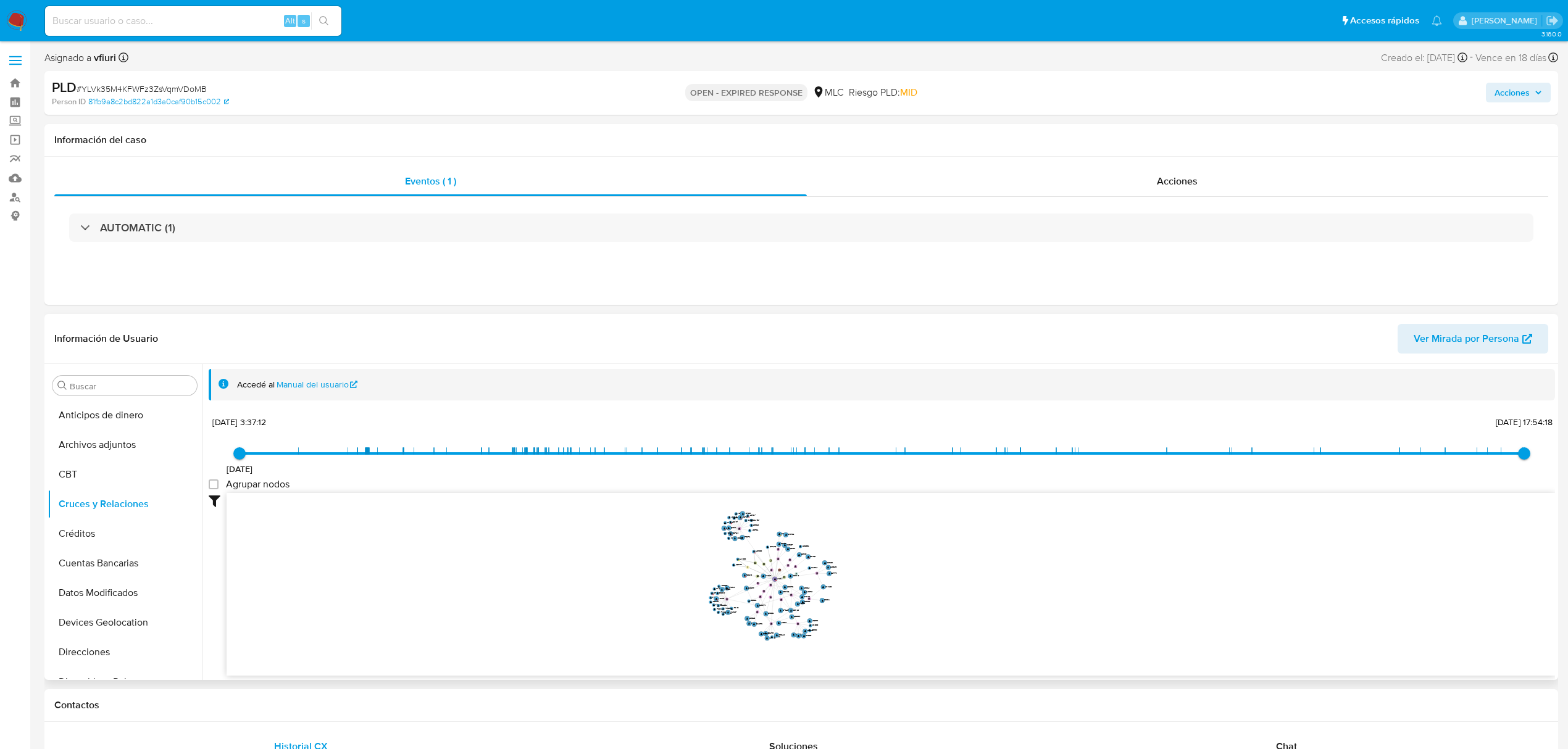
drag, startPoint x: 647, startPoint y: 528, endPoint x: 676, endPoint y: 570, distance: 51.0
click at [676, 570] on icon "user-2431230141  2431230141 device-68556acba54e9fdefa9ea7d7  user-2573751775 …" at bounding box center [890, 582] width 1328 height 179
drag, startPoint x: 738, startPoint y: 531, endPoint x: 731, endPoint y: 531, distance: 7.0
click at [731, 531] on icon "user-2431230141  2431230141 device-68556acba54e9fdefa9ea7d7  user-2573751775 …" at bounding box center [890, 582] width 1328 height 179
drag, startPoint x: 731, startPoint y: 529, endPoint x: 672, endPoint y: 591, distance: 85.6
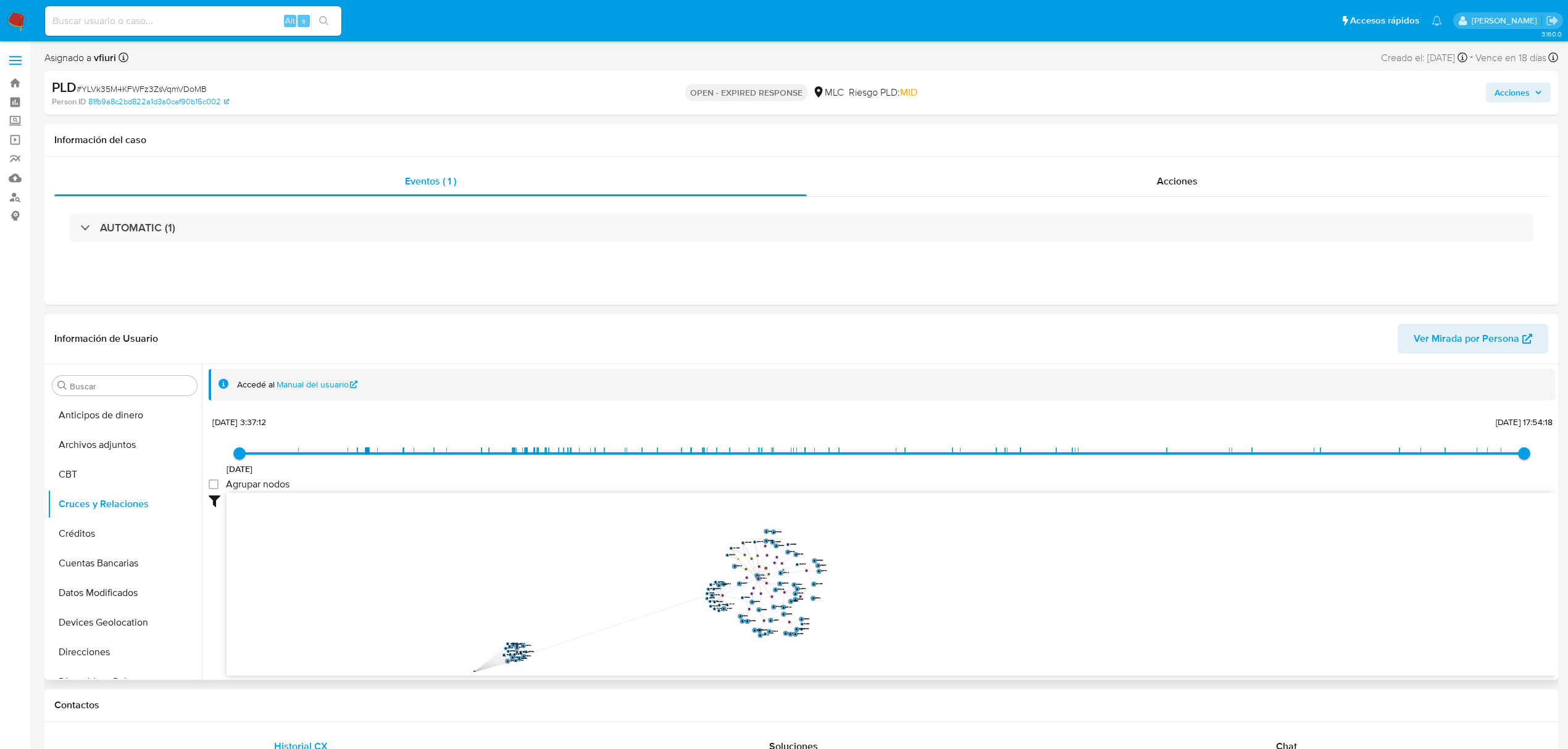
click at [474, 669] on icon "user-2431230141  2431230141 device-68556acba54e9fdefa9ea7d7  user-2573751775 …" at bounding box center [890, 582] width 1328 height 179
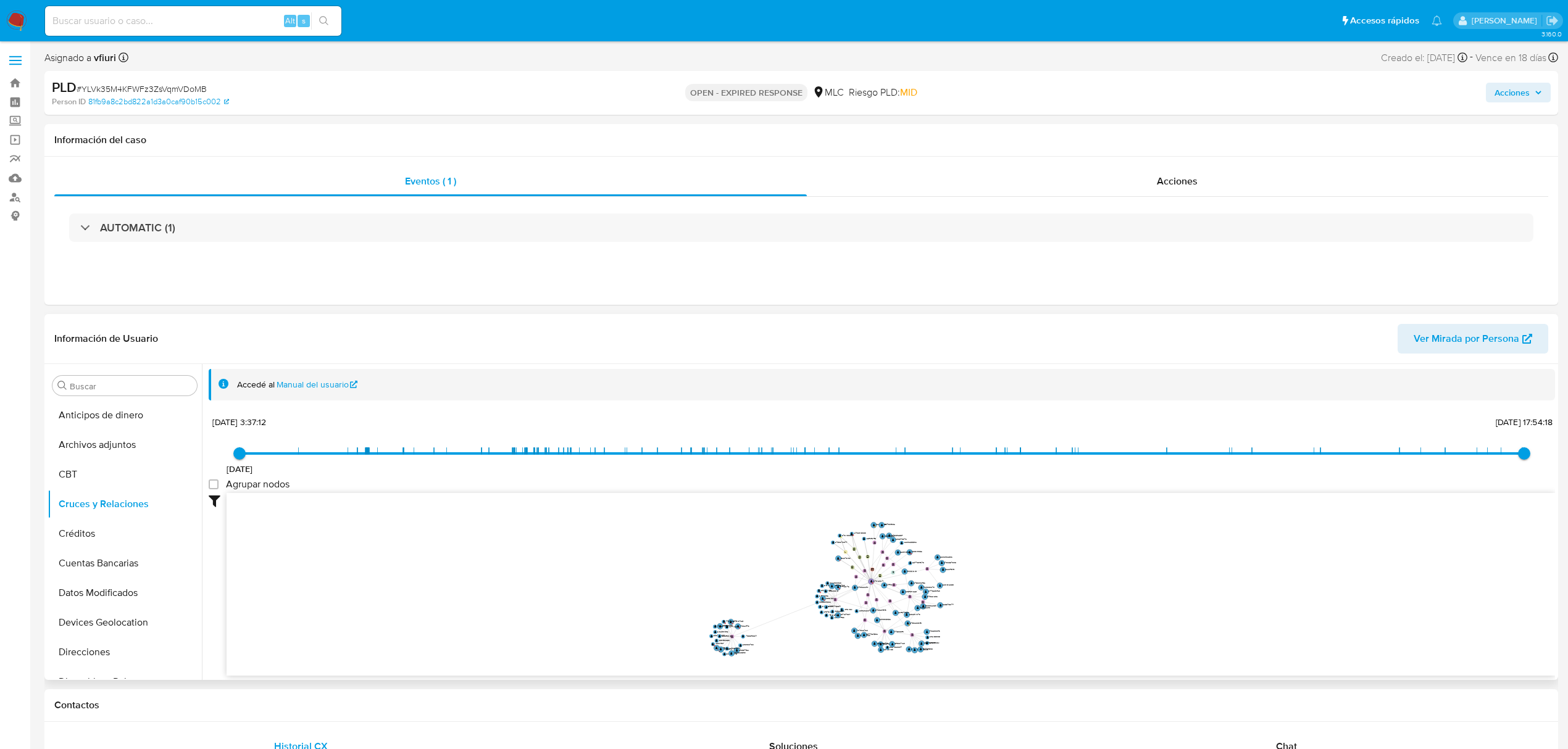
drag, startPoint x: 869, startPoint y: 539, endPoint x: 1035, endPoint y: 536, distance: 166.0
click at [1035, 536] on icon "user-2431230141  2431230141 device-68556acba54e9fdefa9ea7d7  user-2573751775 …" at bounding box center [890, 582] width 1328 height 179
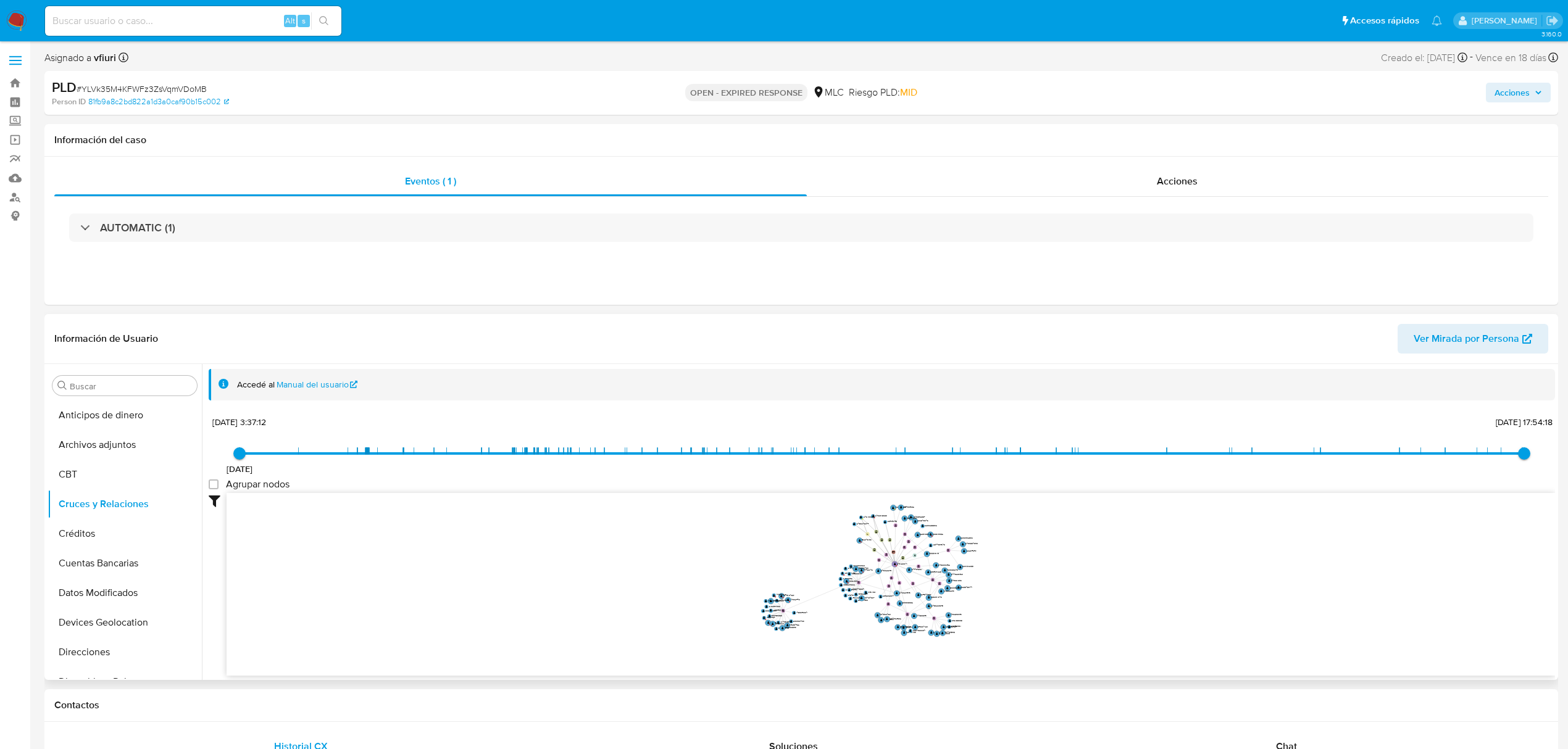
drag, startPoint x: 794, startPoint y: 620, endPoint x: 783, endPoint y: 608, distance: 16.3
click at [783, 608] on icon "user-2431230141  2431230141 device-68556acba54e9fdefa9ea7d7  user-2573751775 …" at bounding box center [890, 582] width 1328 height 179
drag, startPoint x: 783, startPoint y: 610, endPoint x: 638, endPoint y: 532, distance: 164.6
click at [639, 532] on text "" at bounding box center [640, 533] width 2 height 3
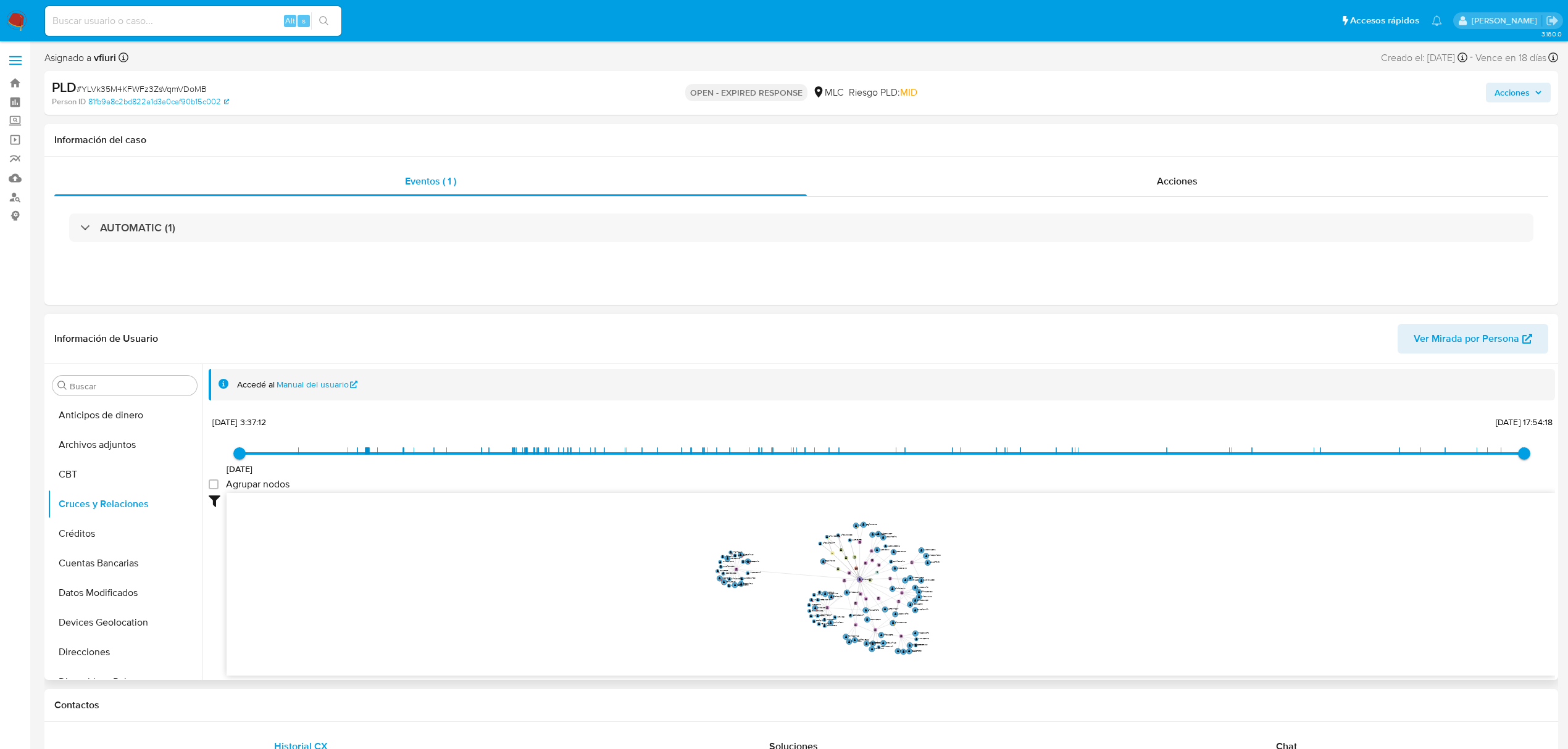
drag, startPoint x: 759, startPoint y: 600, endPoint x: 730, endPoint y: 618, distance: 34.1
click at [730, 618] on icon "user-2431230141  2431230141 device-68556acba54e9fdefa9ea7d7  user-2573751775 …" at bounding box center [890, 582] width 1328 height 179
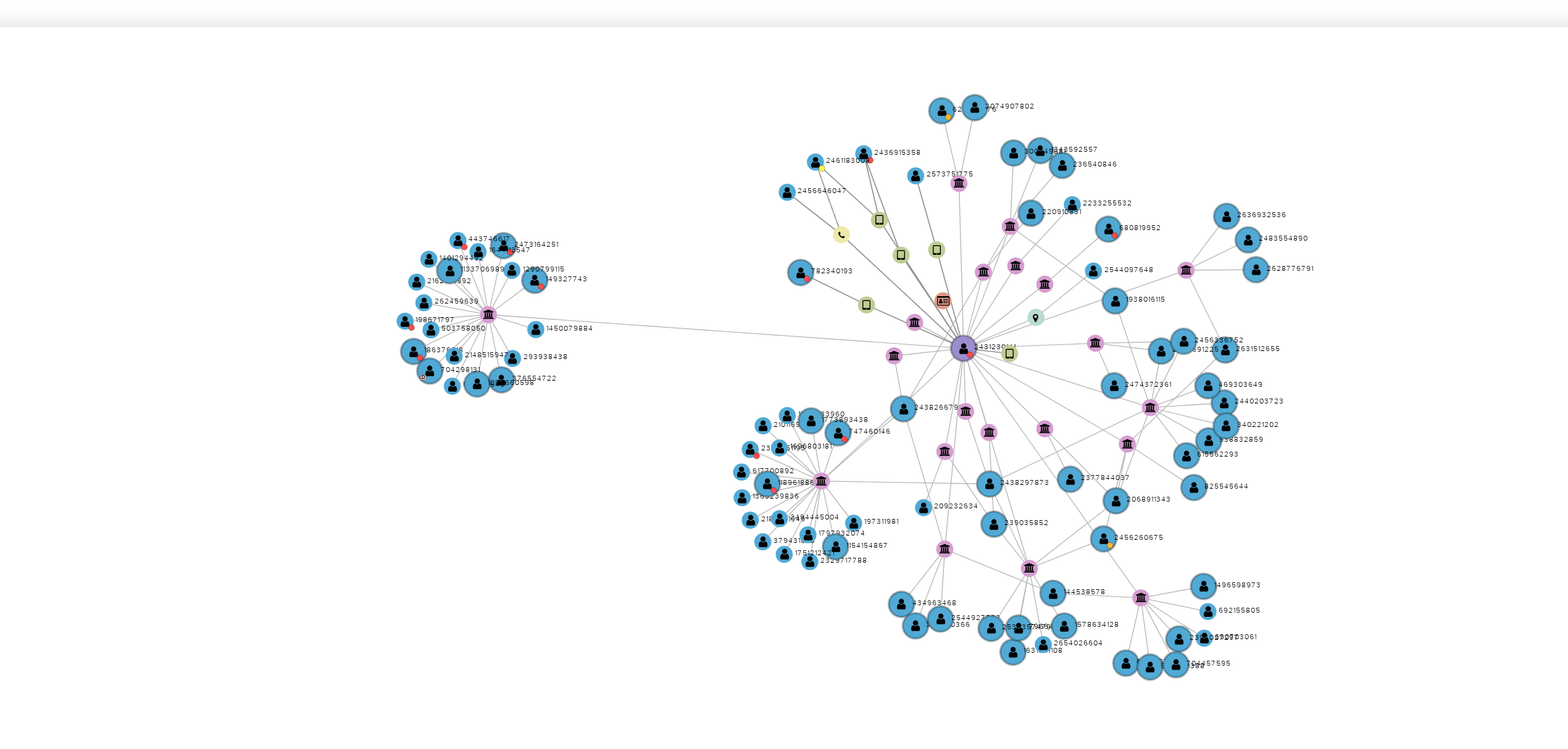
drag, startPoint x: 779, startPoint y: 635, endPoint x: 758, endPoint y: 635, distance: 21.0
click at [758, 635] on icon "user-2431230141  2431230141 device-68556acba54e9fdefa9ea7d7  user-2573751775 …" at bounding box center [890, 582] width 1328 height 179
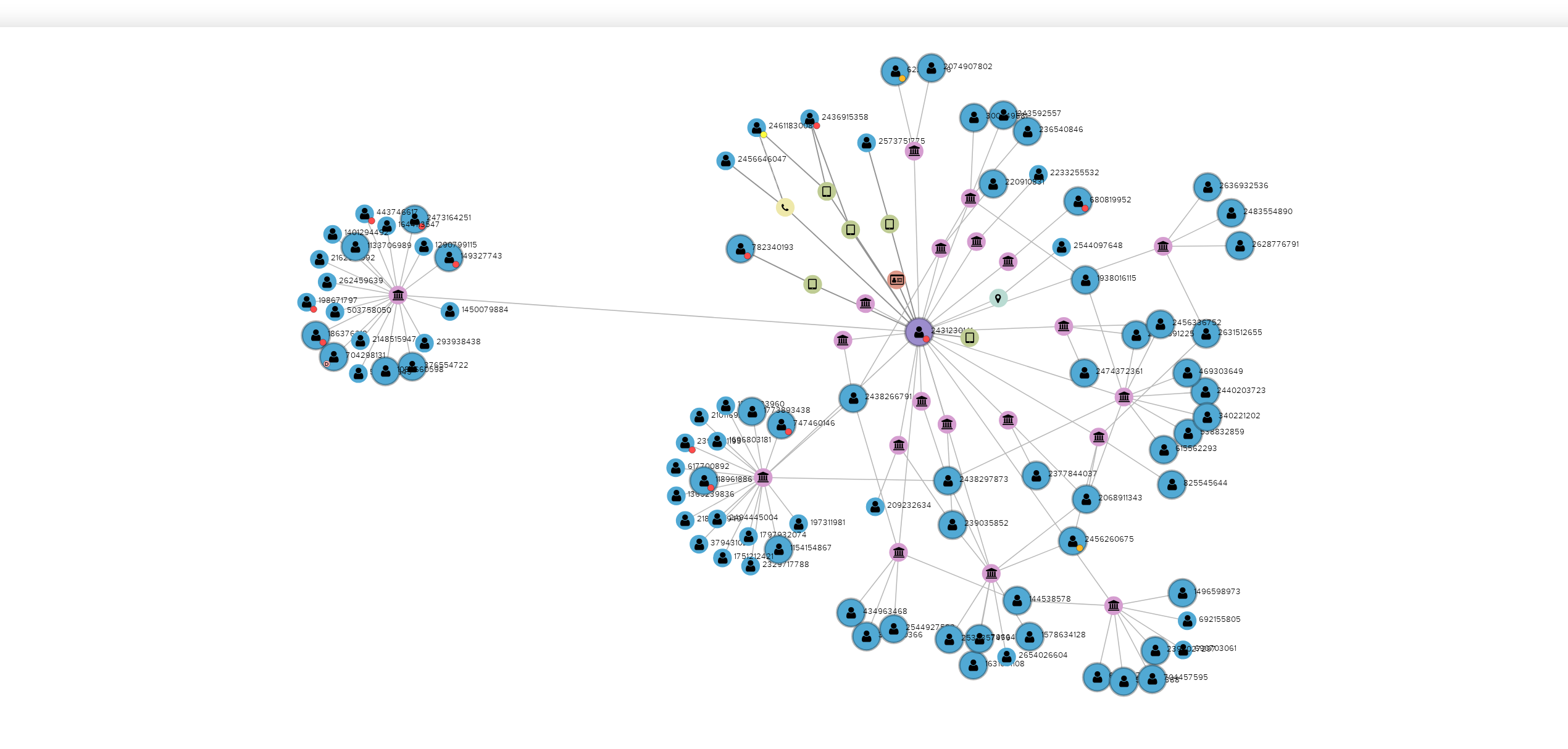
drag, startPoint x: 754, startPoint y: 636, endPoint x: 735, endPoint y: 638, distance: 19.1
click at [735, 638] on icon "user-2431230141  2431230141 device-68556acba54e9fdefa9ea7d7  user-2573751775 …" at bounding box center [890, 582] width 1328 height 179
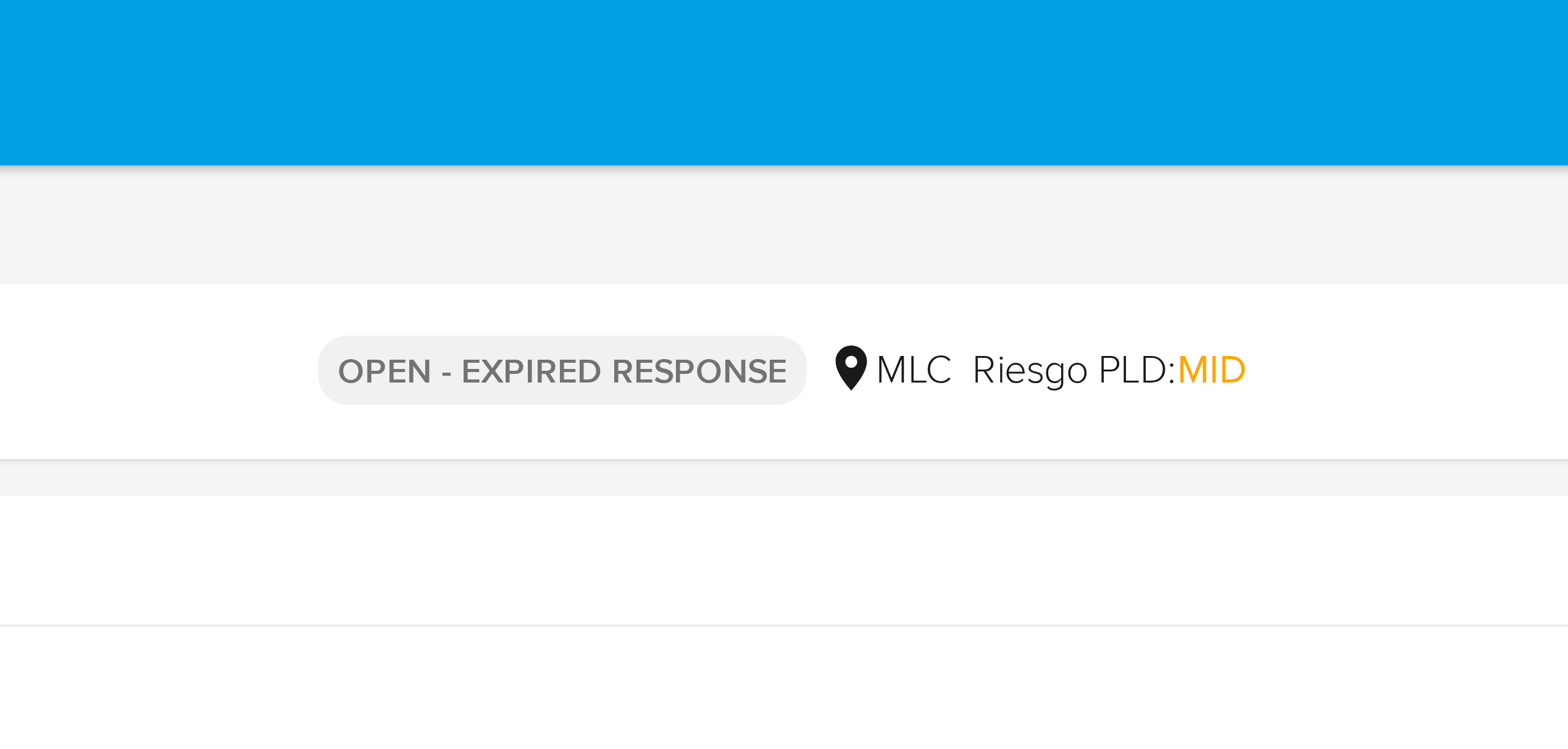
drag, startPoint x: 1001, startPoint y: 557, endPoint x: 998, endPoint y: 14, distance: 543.0
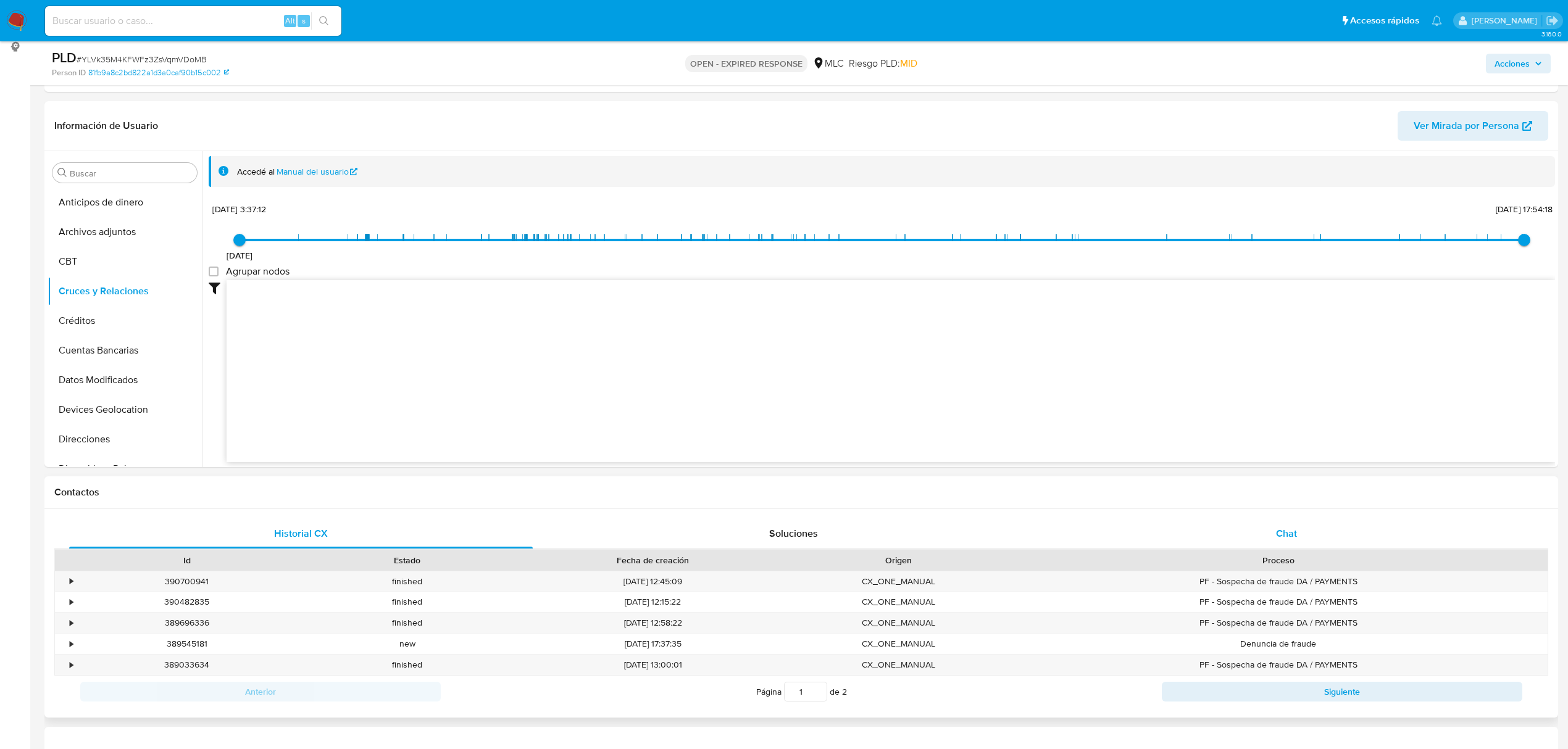
scroll to position [411, 0]
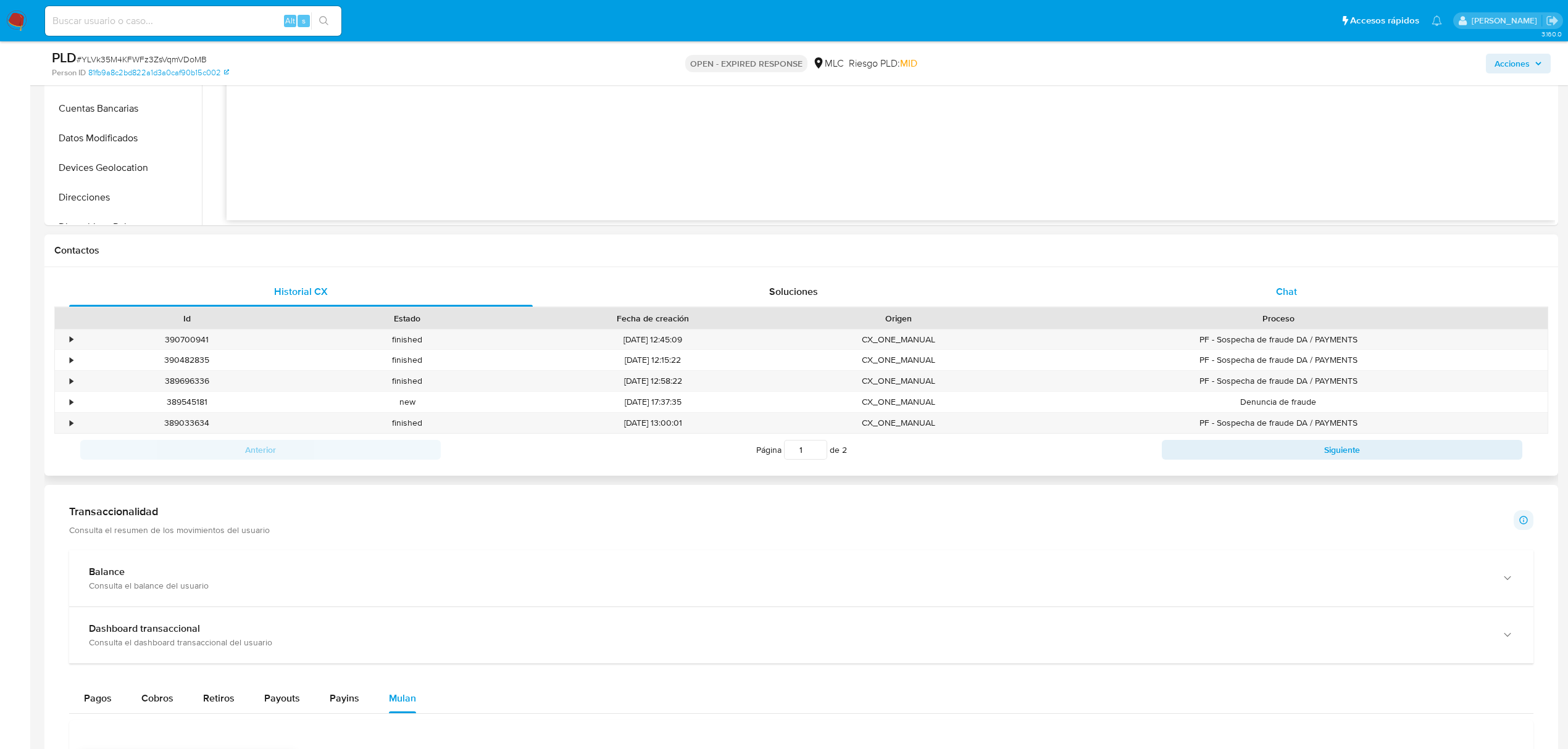
click at [1276, 292] on span "Chat" at bounding box center [1286, 292] width 21 height 14
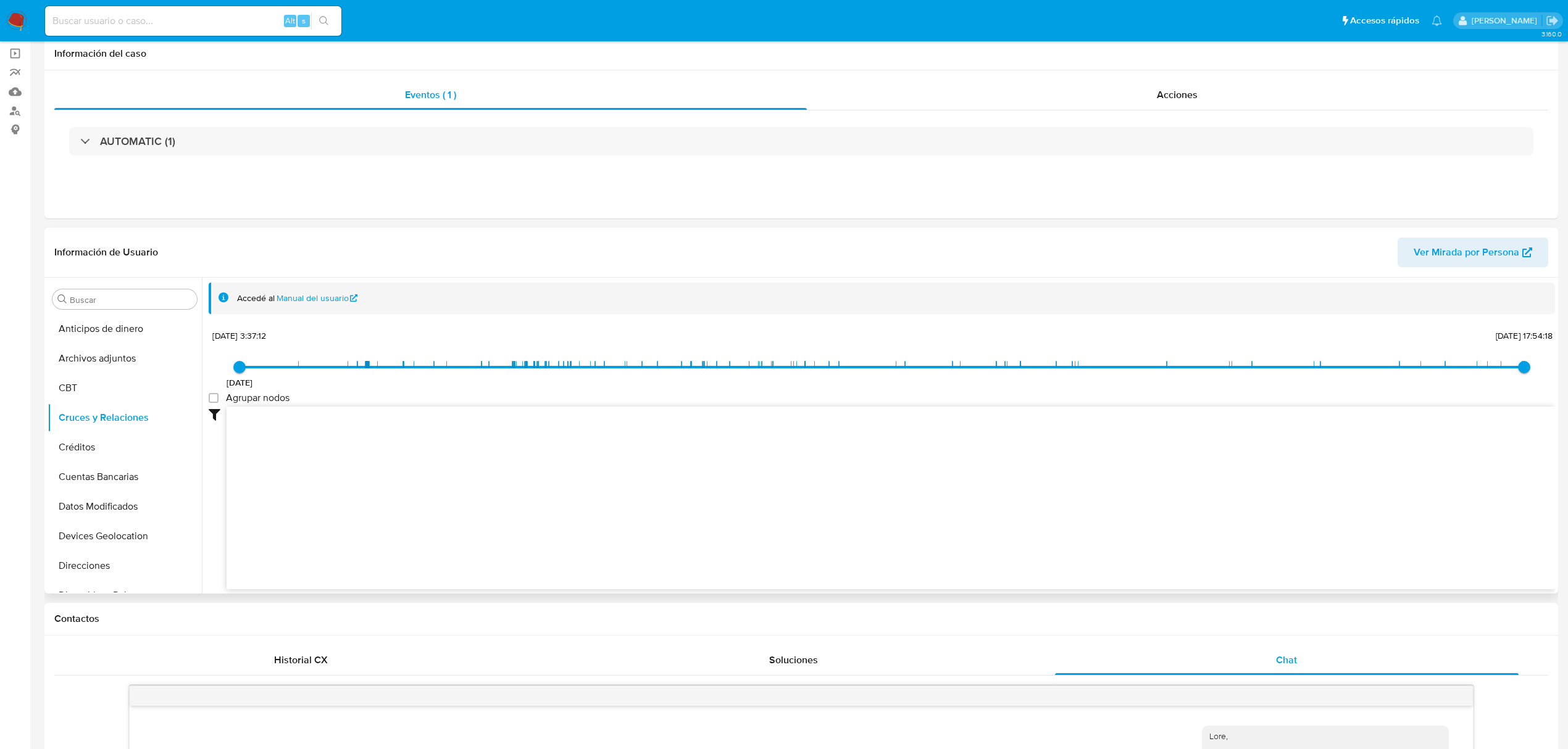
scroll to position [0, 0]
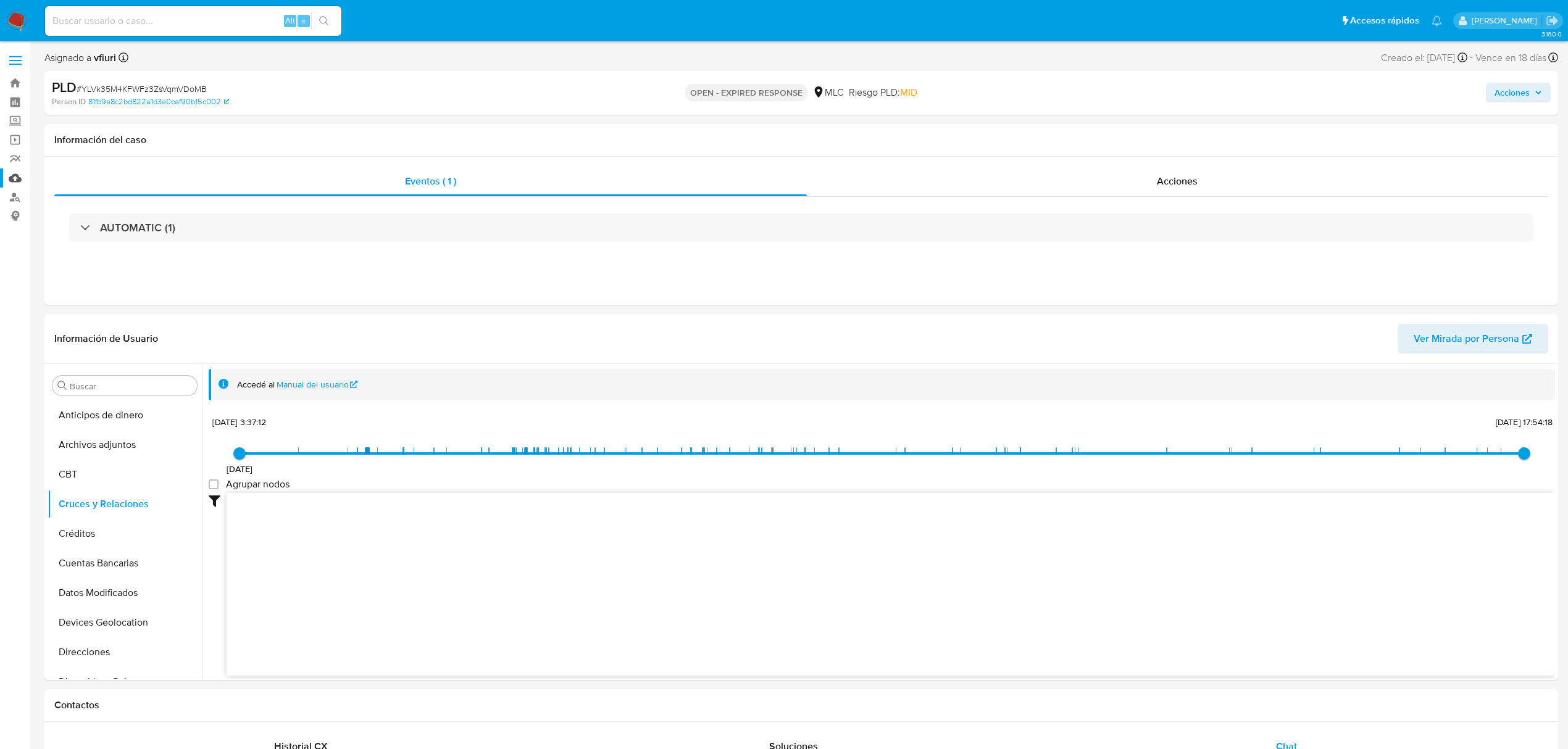
click at [16, 178] on link "Mulan" at bounding box center [73, 177] width 147 height 19
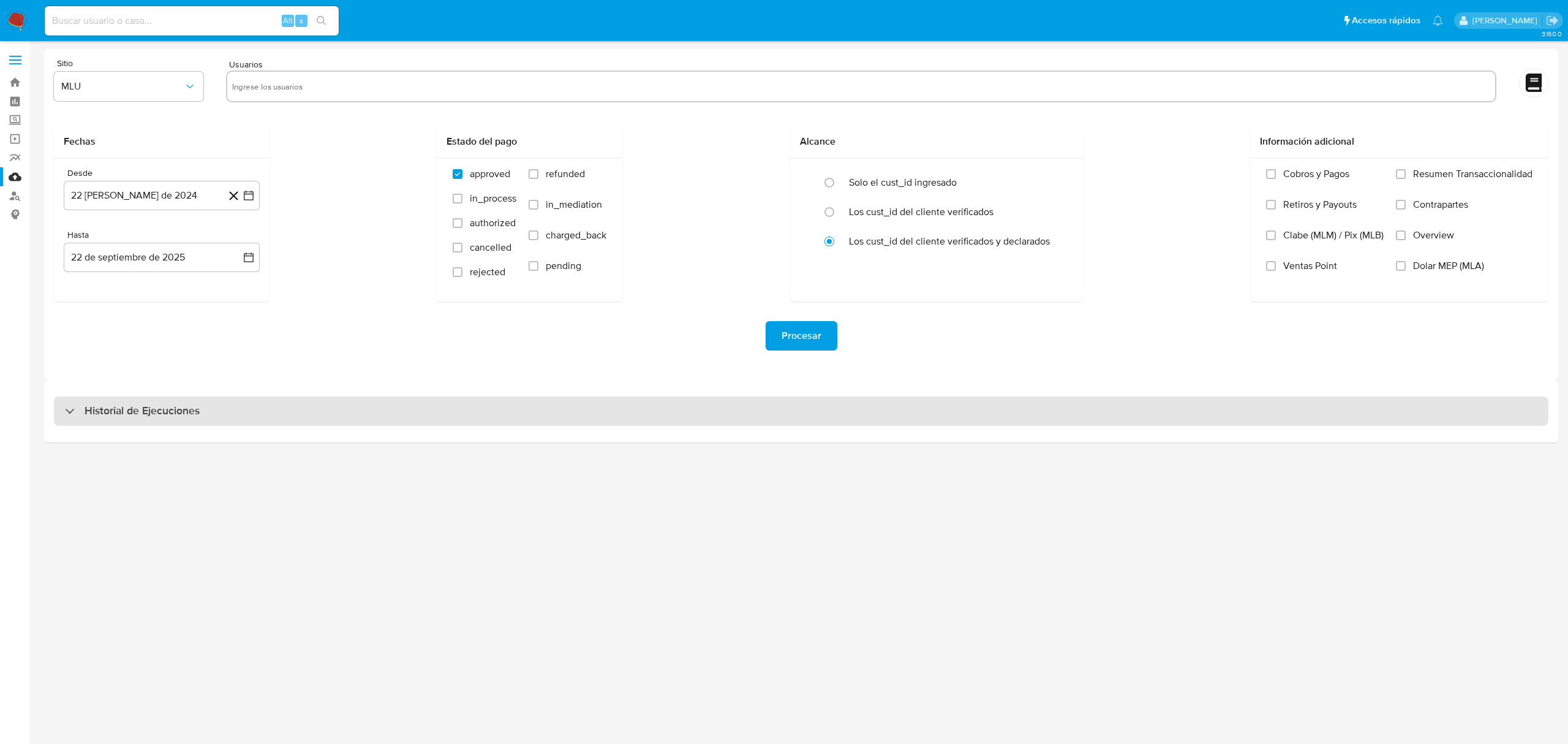
click at [195, 420] on div "Historial de Ejecuciones" at bounding box center [801, 411] width 1495 height 29
select select "10"
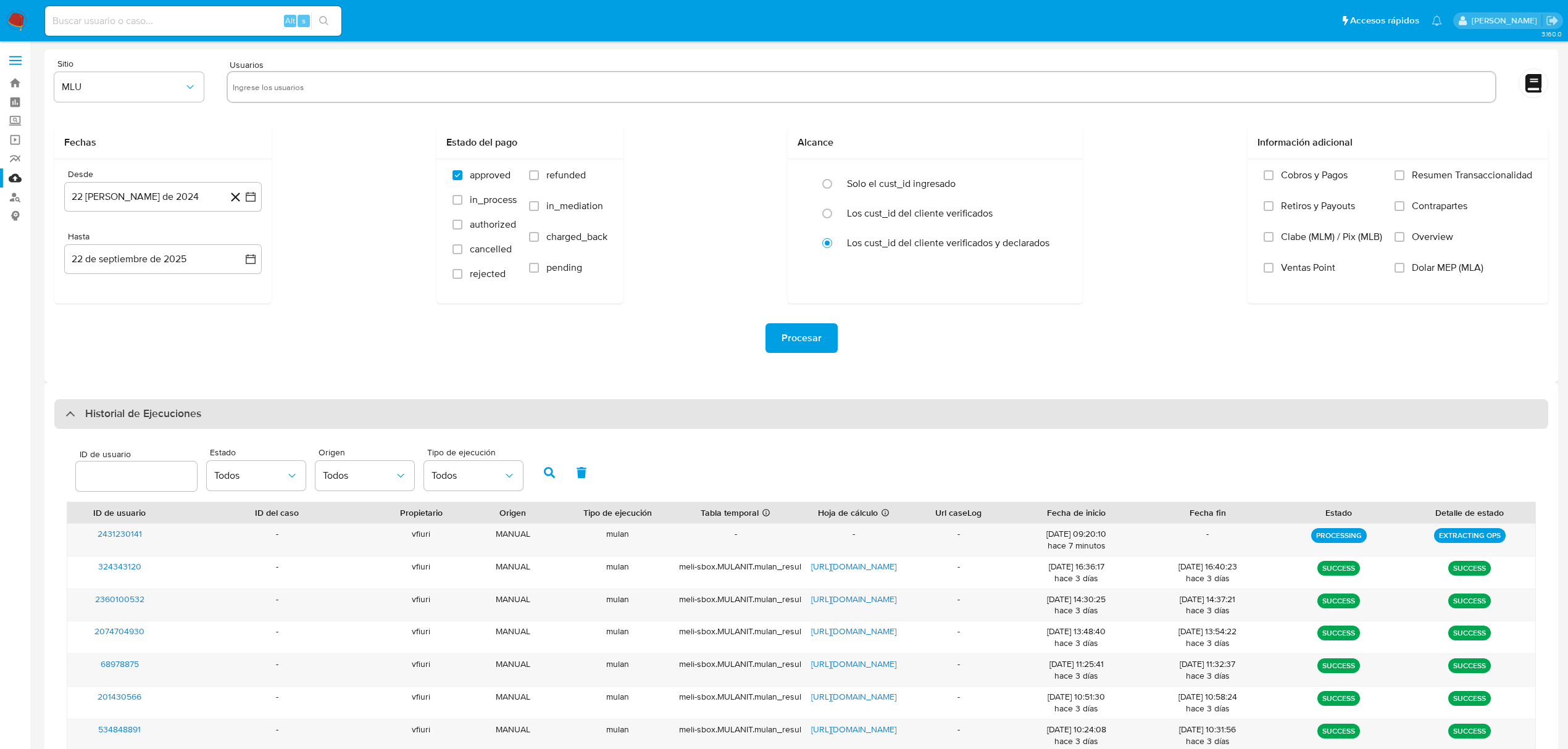
click at [196, 422] on div "Historial de Ejecuciones" at bounding box center [800, 413] width 1493 height 30
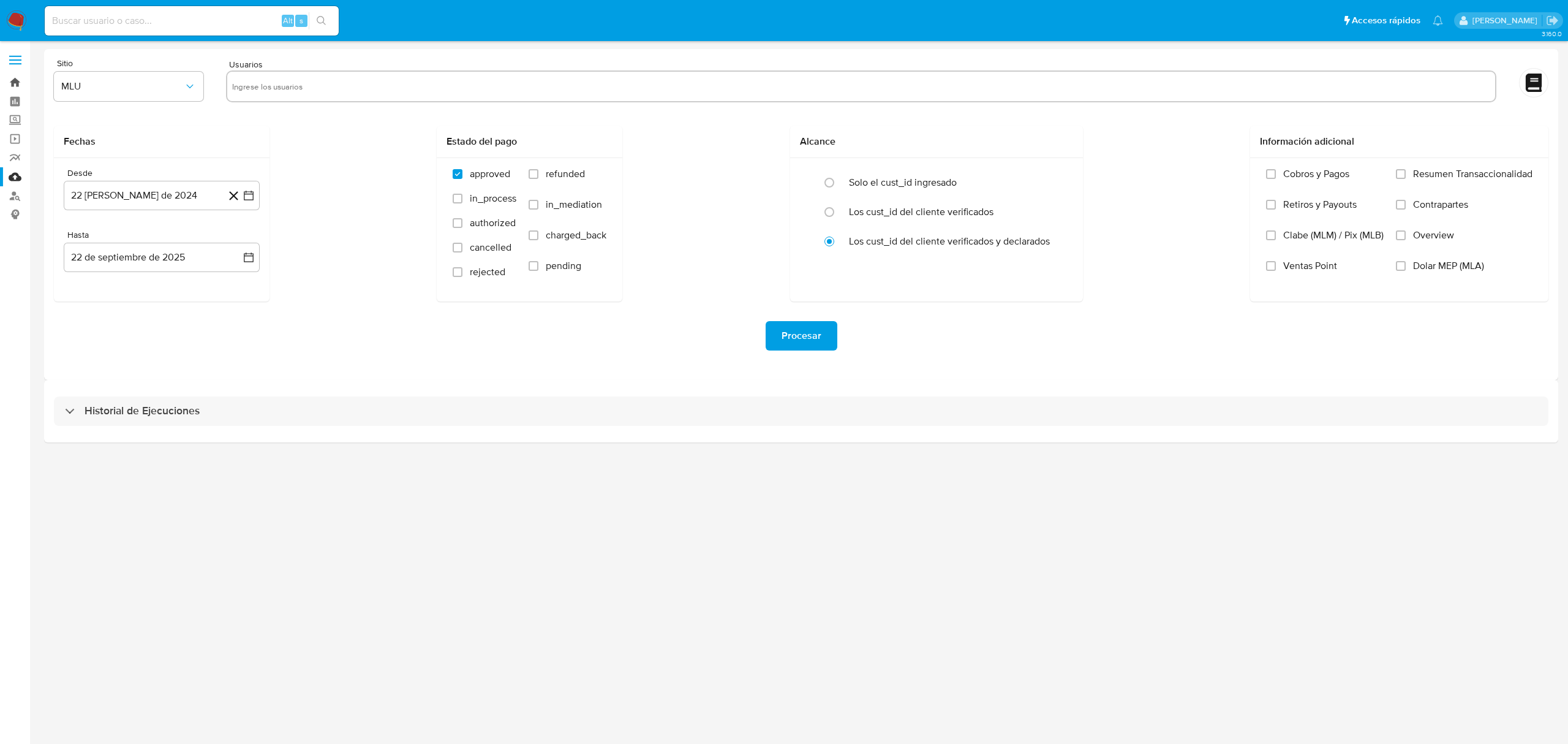
click at [8, 86] on link "Bandeja" at bounding box center [73, 82] width 146 height 19
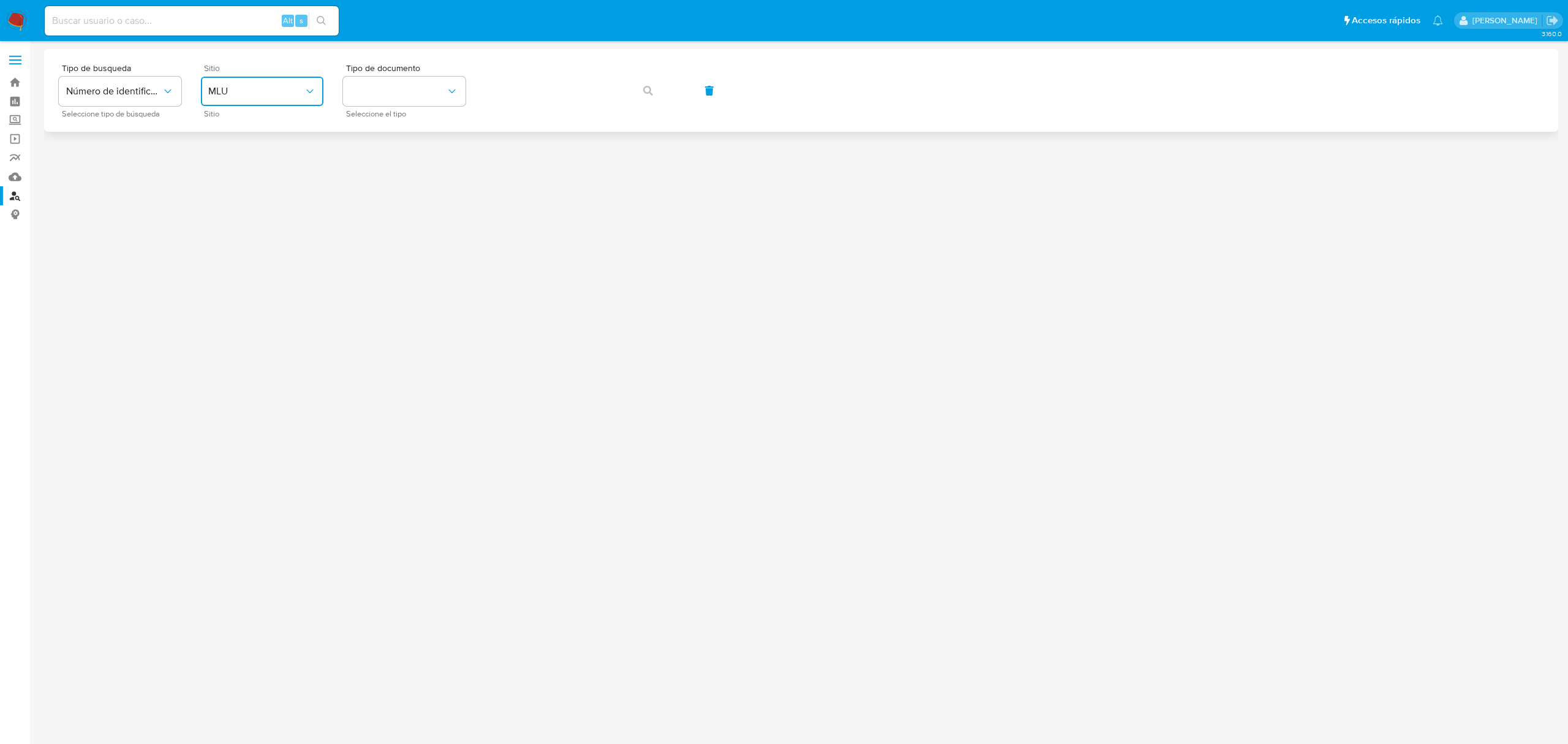
click at [250, 102] on button "MLU" at bounding box center [262, 91] width 122 height 29
click at [231, 300] on div "MLC" at bounding box center [258, 301] width 101 height 29
click at [373, 88] on button "identificationType" at bounding box center [404, 91] width 122 height 29
click at [379, 116] on div "RUT RUT" at bounding box center [401, 130] width 101 height 42
click at [636, 89] on button "button" at bounding box center [648, 91] width 42 height 29
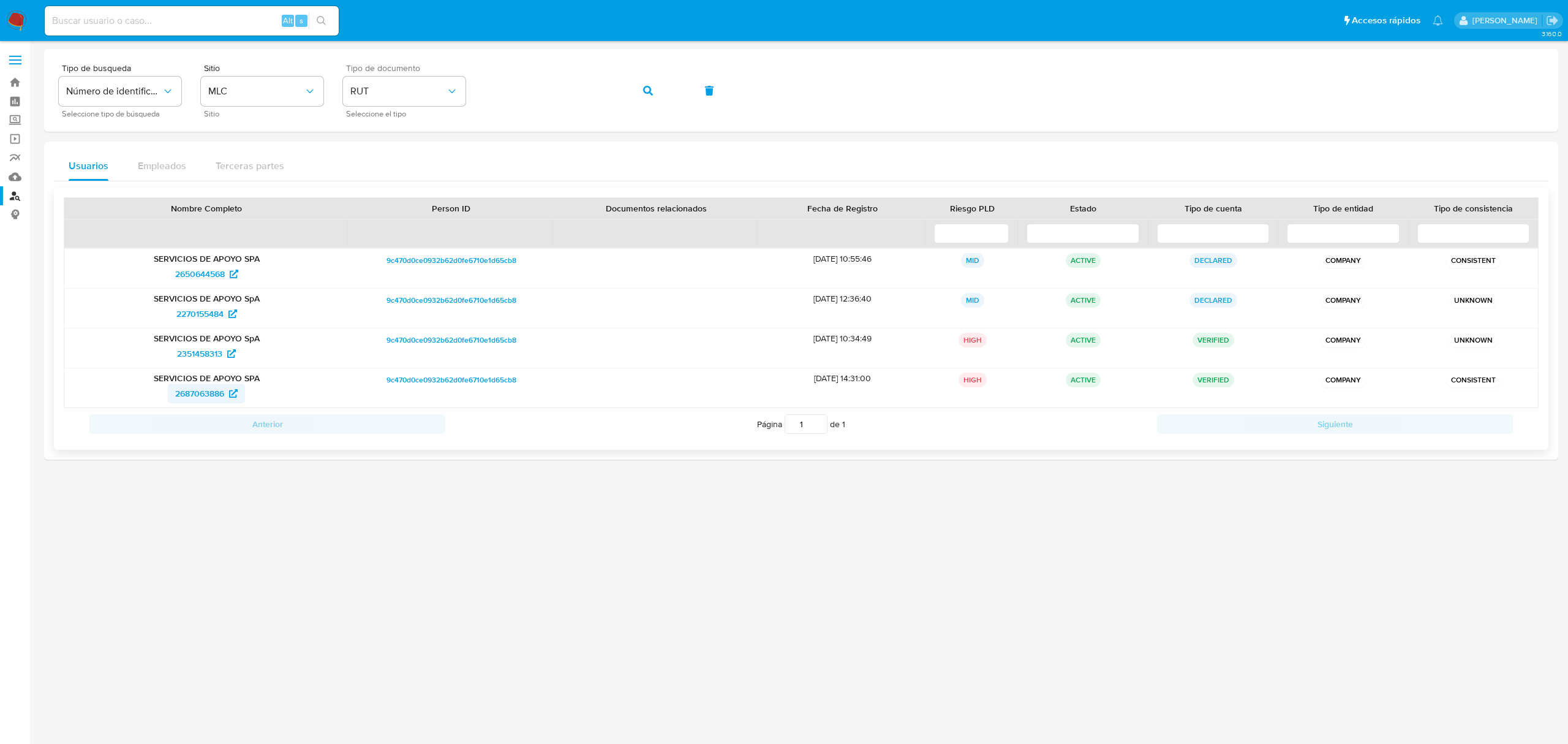
click at [209, 390] on span "2687063886" at bounding box center [199, 393] width 49 height 20
click at [11, 76] on link "Bandeja" at bounding box center [73, 82] width 146 height 19
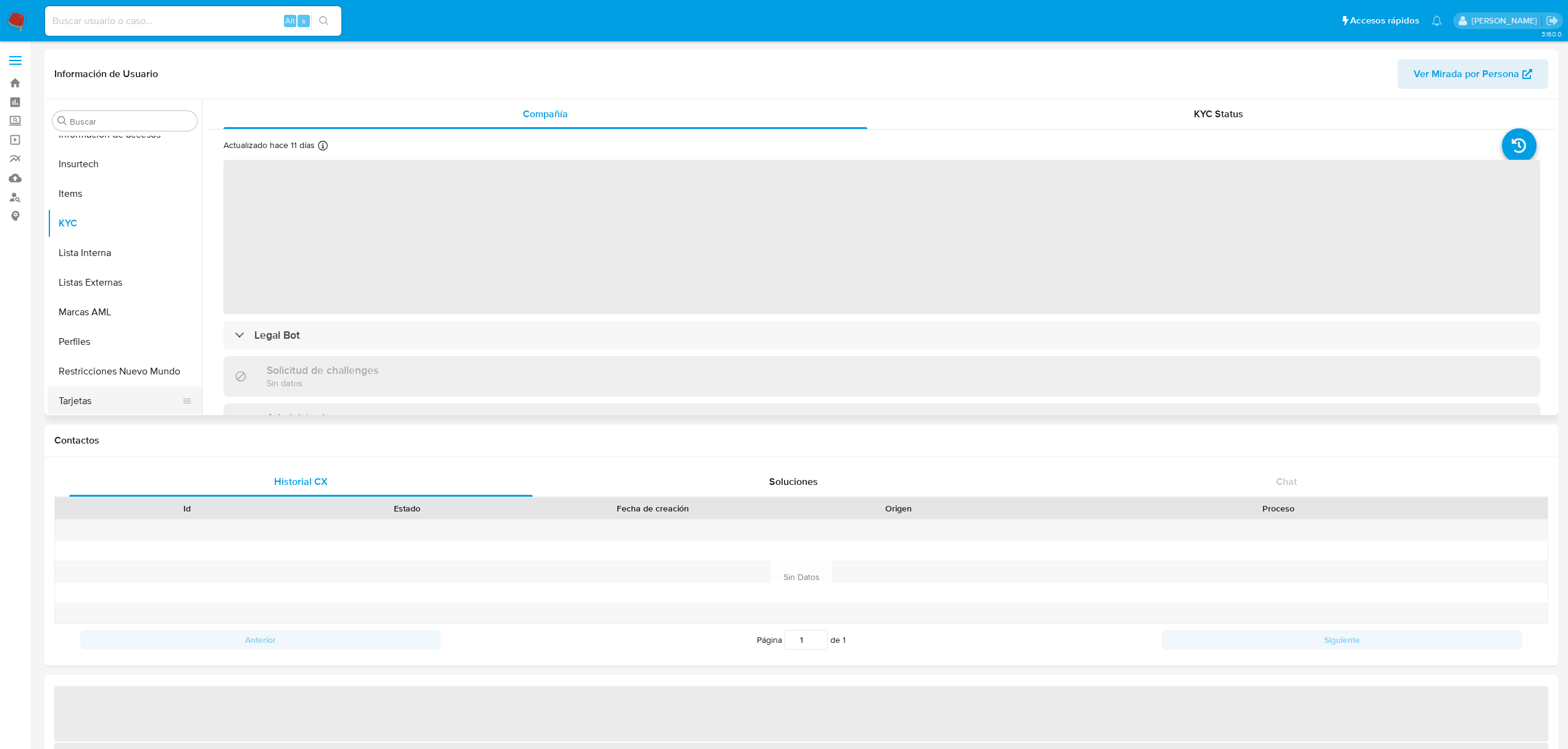
scroll to position [521, 0]
select select "10"
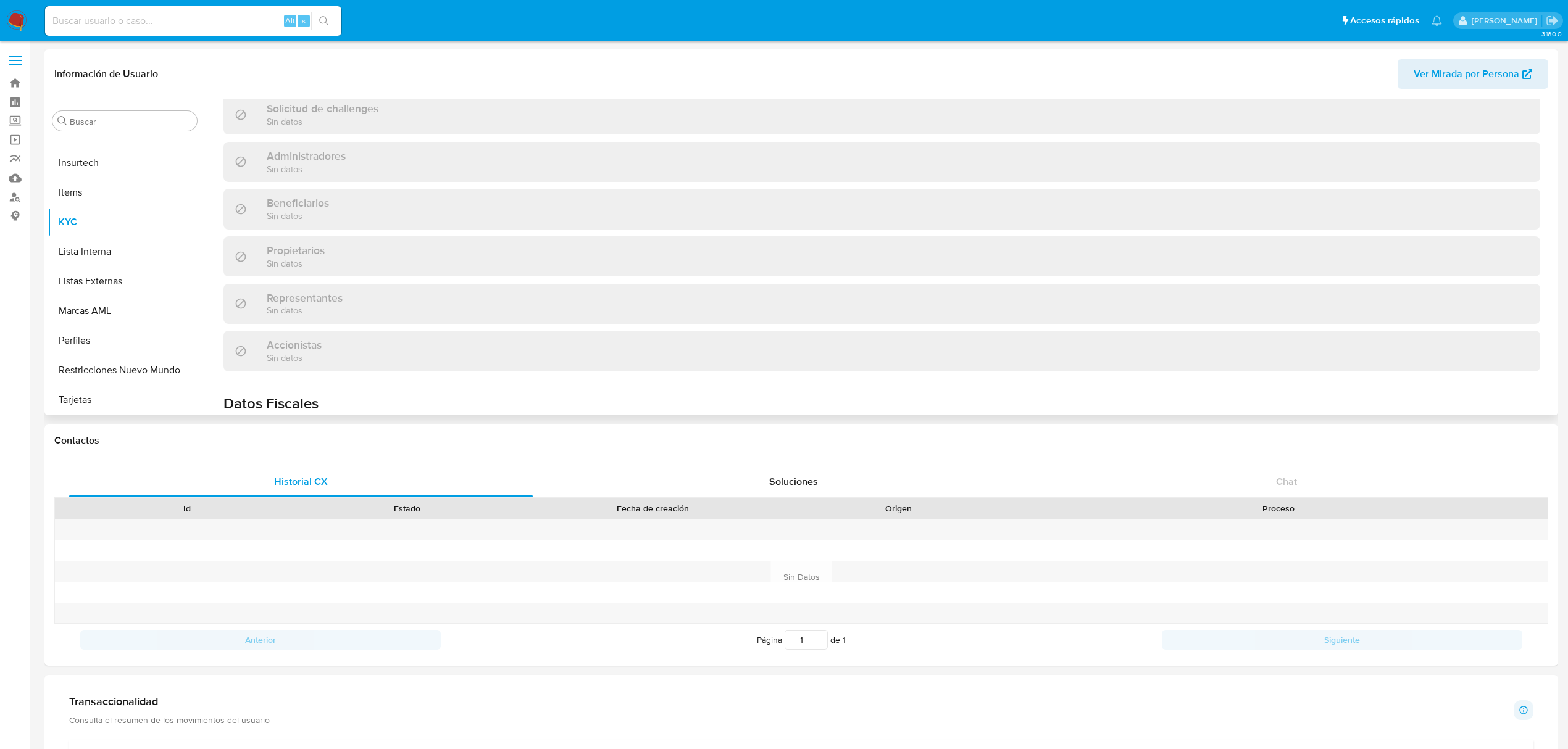
scroll to position [153, 0]
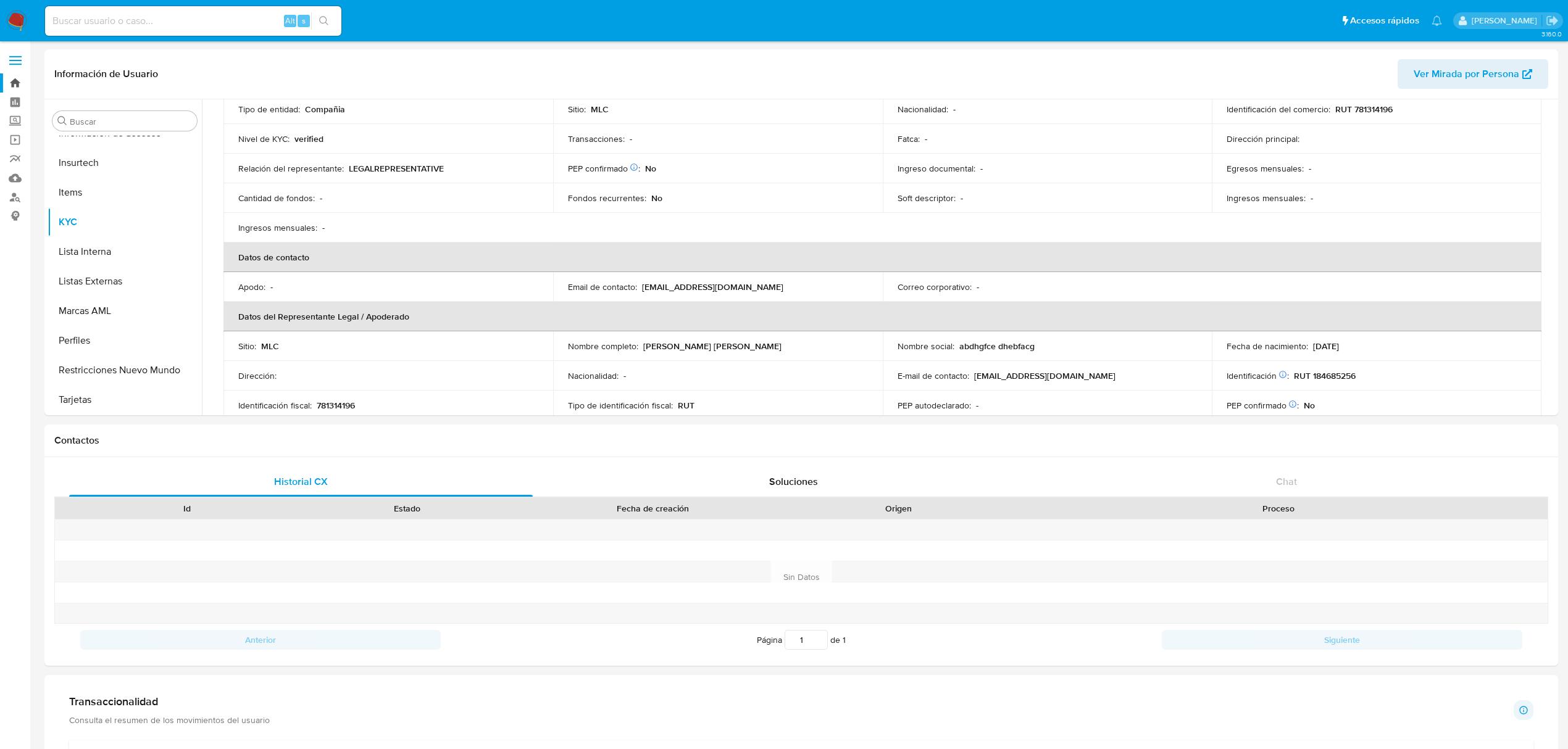
click at [18, 78] on link "Bandeja" at bounding box center [73, 82] width 147 height 19
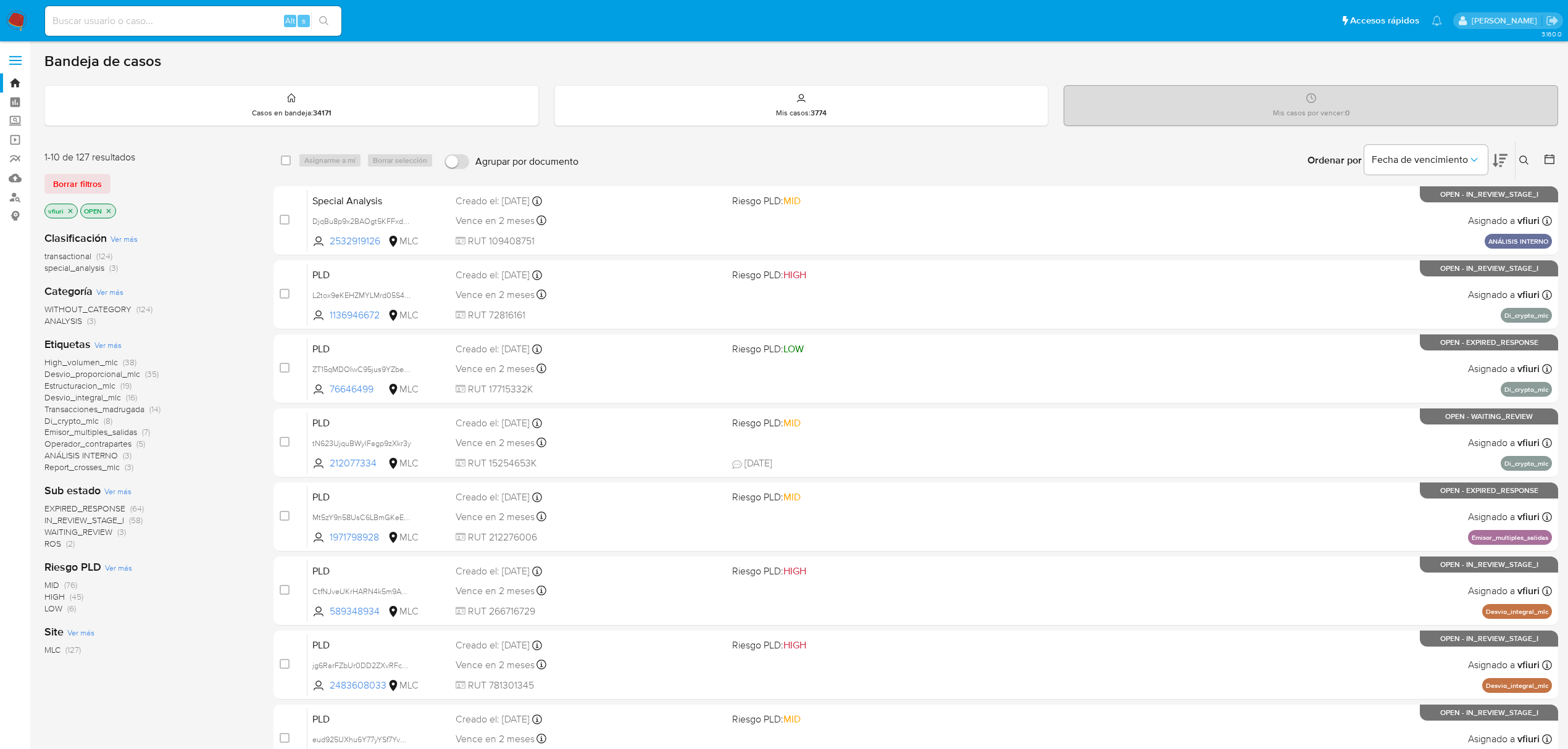
click at [1522, 159] on icon at bounding box center [1524, 160] width 10 height 10
drag, startPoint x: 1408, startPoint y: 197, endPoint x: 1403, endPoint y: 215, distance: 18.7
click at [1407, 205] on div at bounding box center [1422, 207] width 209 height 30
click at [1403, 215] on div at bounding box center [1422, 207] width 209 height 30
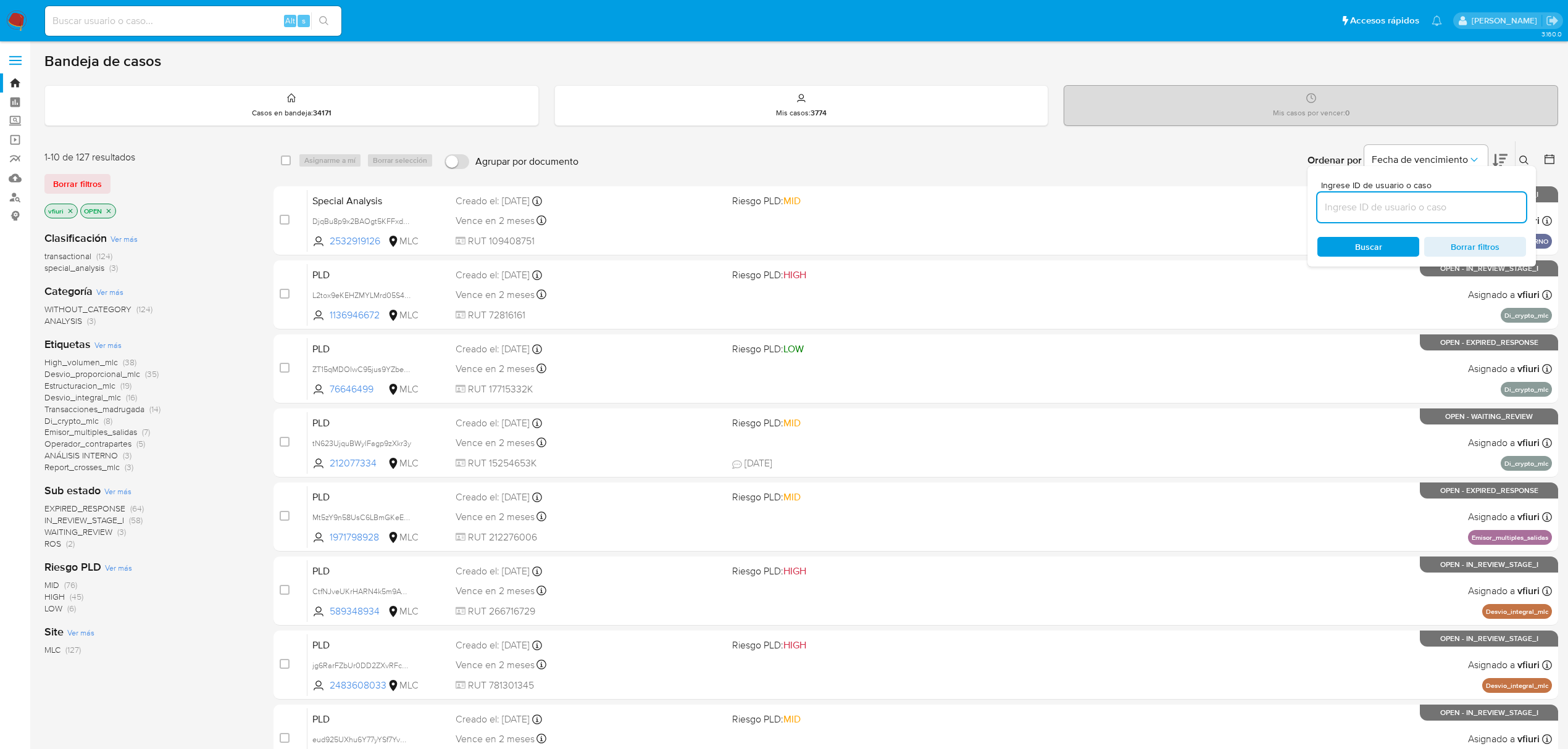
click at [1403, 210] on input at bounding box center [1422, 207] width 209 height 16
paste input "YLVk35M4KFWFz3ZsVqmVDoMB"
type input "YLVk35M4KFWFz3ZsVqmVDoMB"
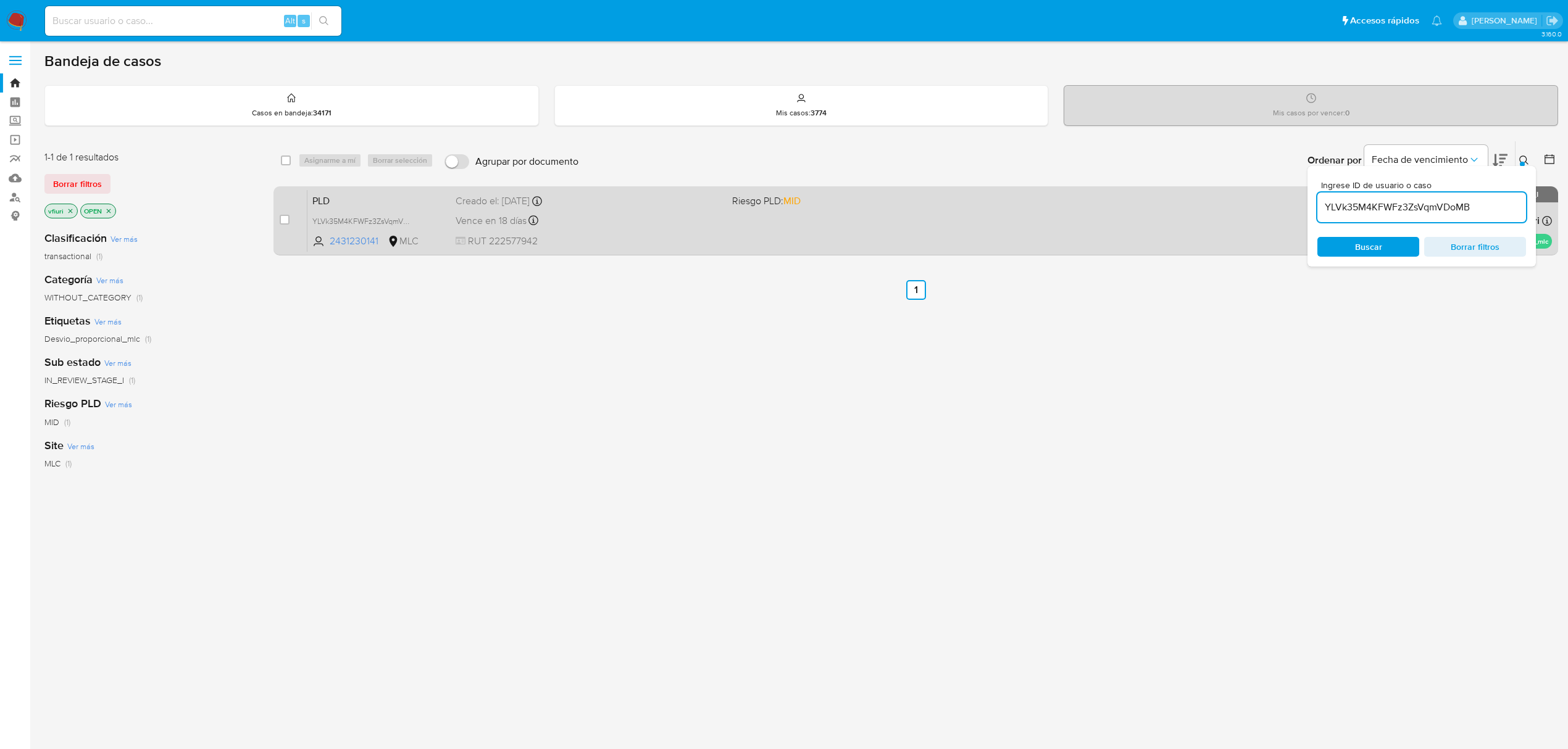
click at [605, 243] on span "RUT 222577942" at bounding box center [589, 241] width 267 height 14
click at [282, 216] on input "checkbox" at bounding box center [284, 219] width 10 height 10
checkbox input "true"
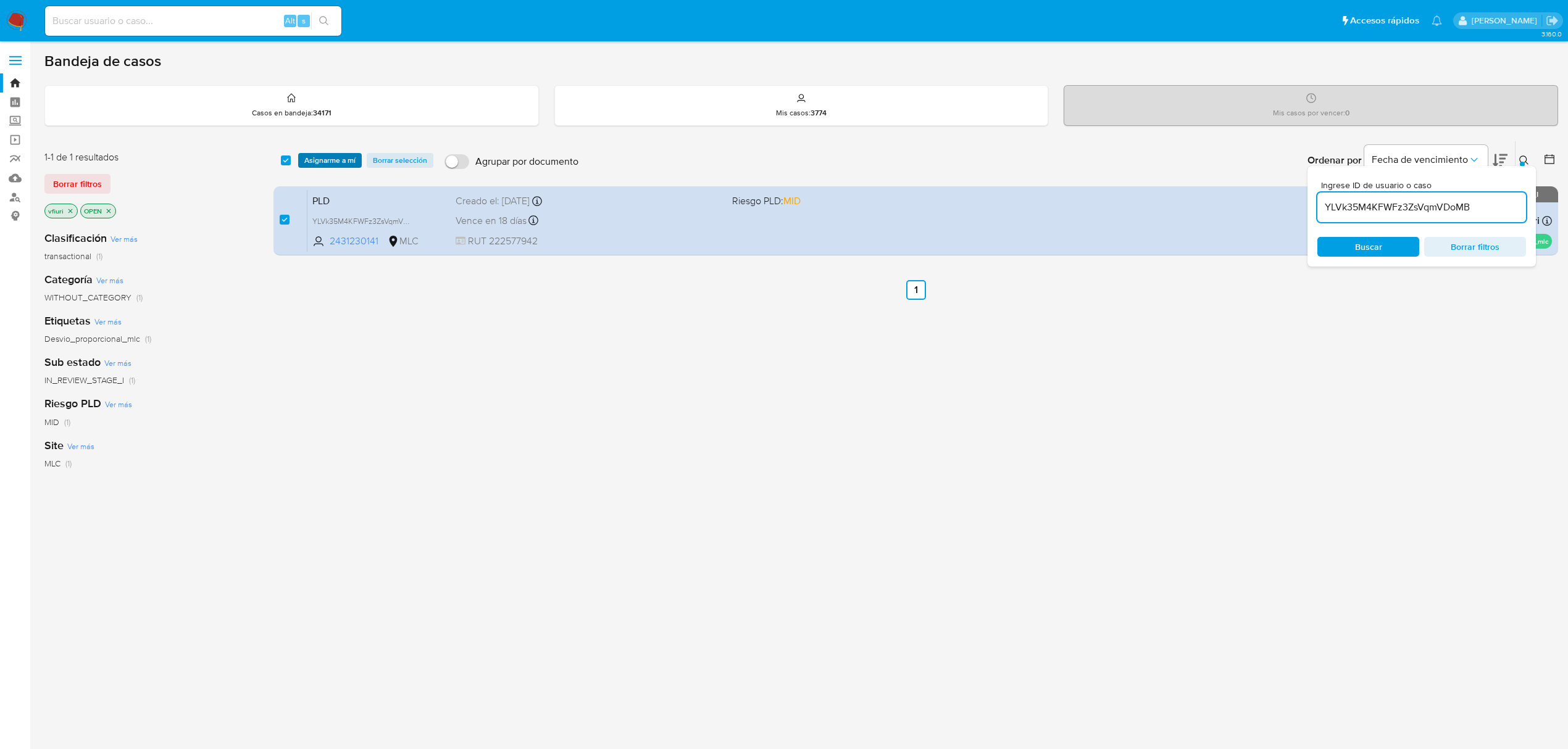
click at [318, 165] on span "Asignarme a mí" at bounding box center [330, 161] width 51 height 12
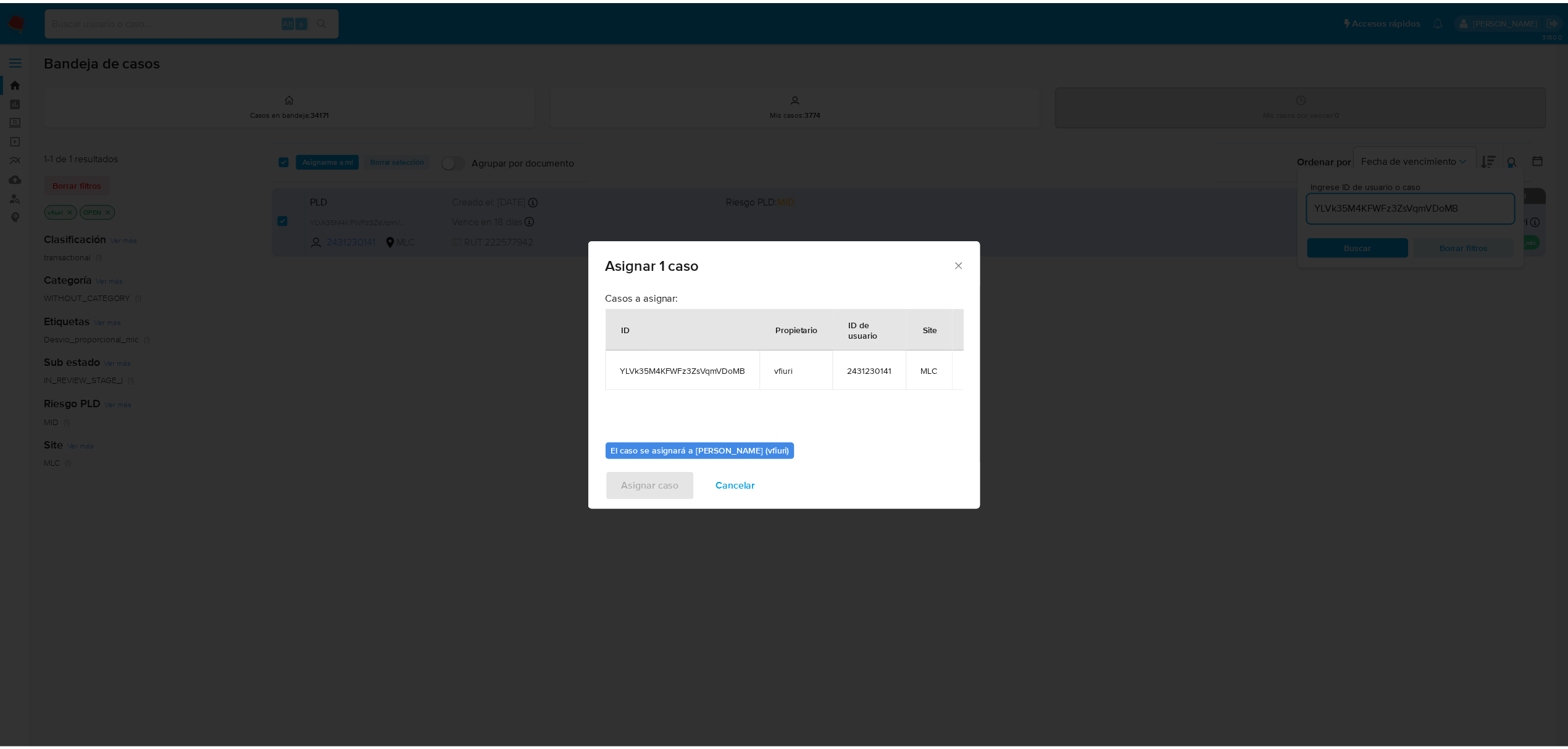
scroll to position [63, 0]
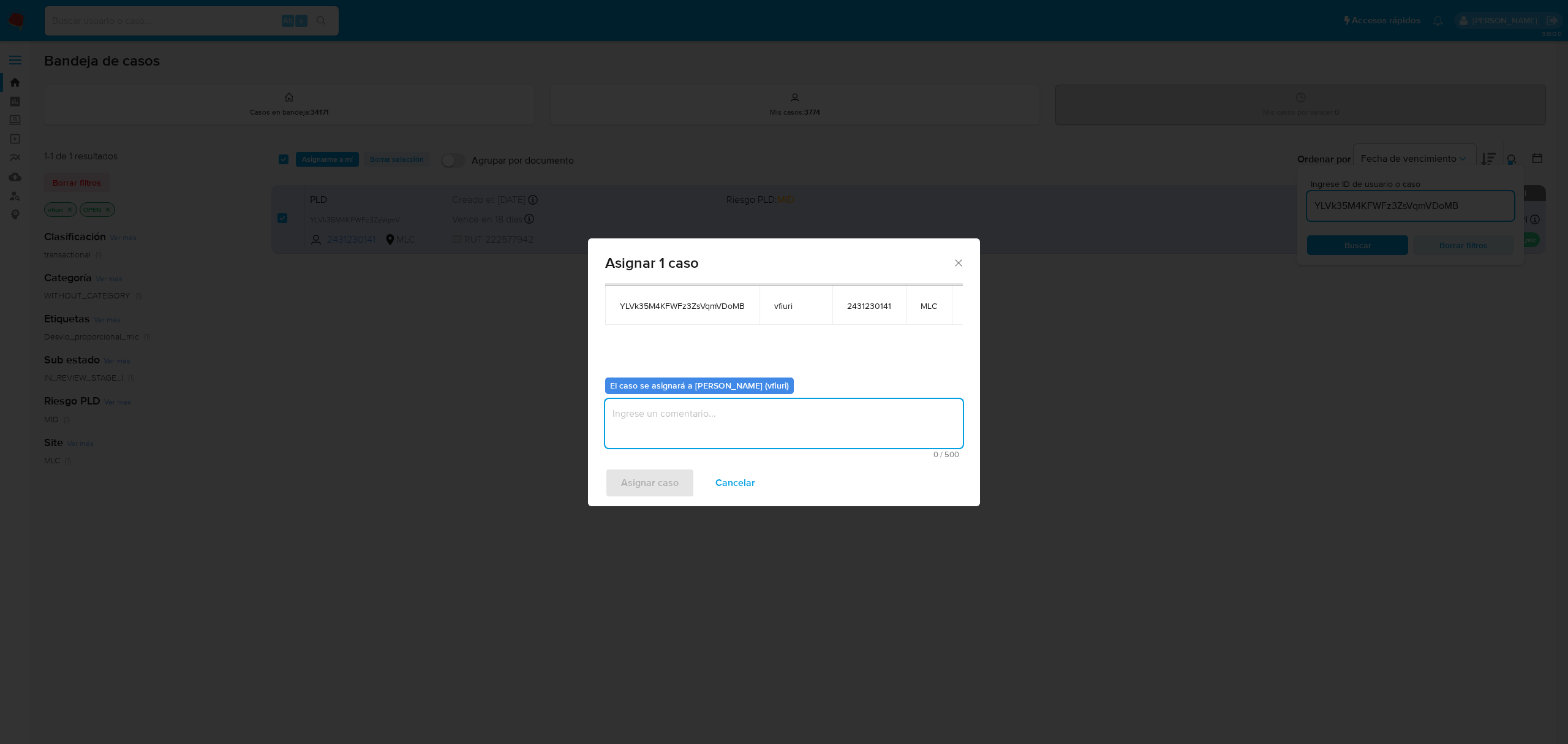
click at [716, 438] on textarea "assign-modal" at bounding box center [784, 423] width 357 height 49
type textarea "-"
click at [665, 484] on span "Asignar caso" at bounding box center [650, 483] width 57 height 27
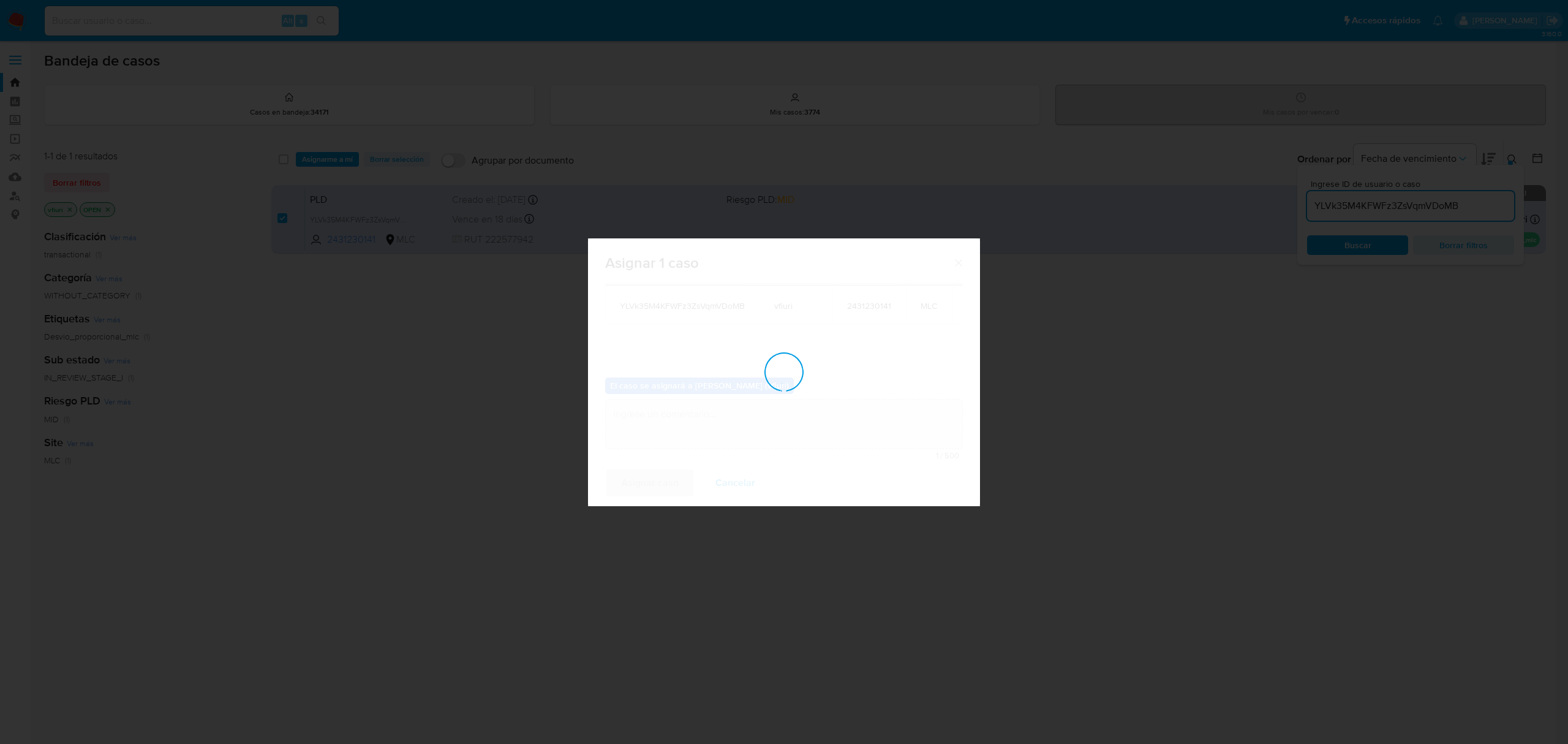
checkbox input "false"
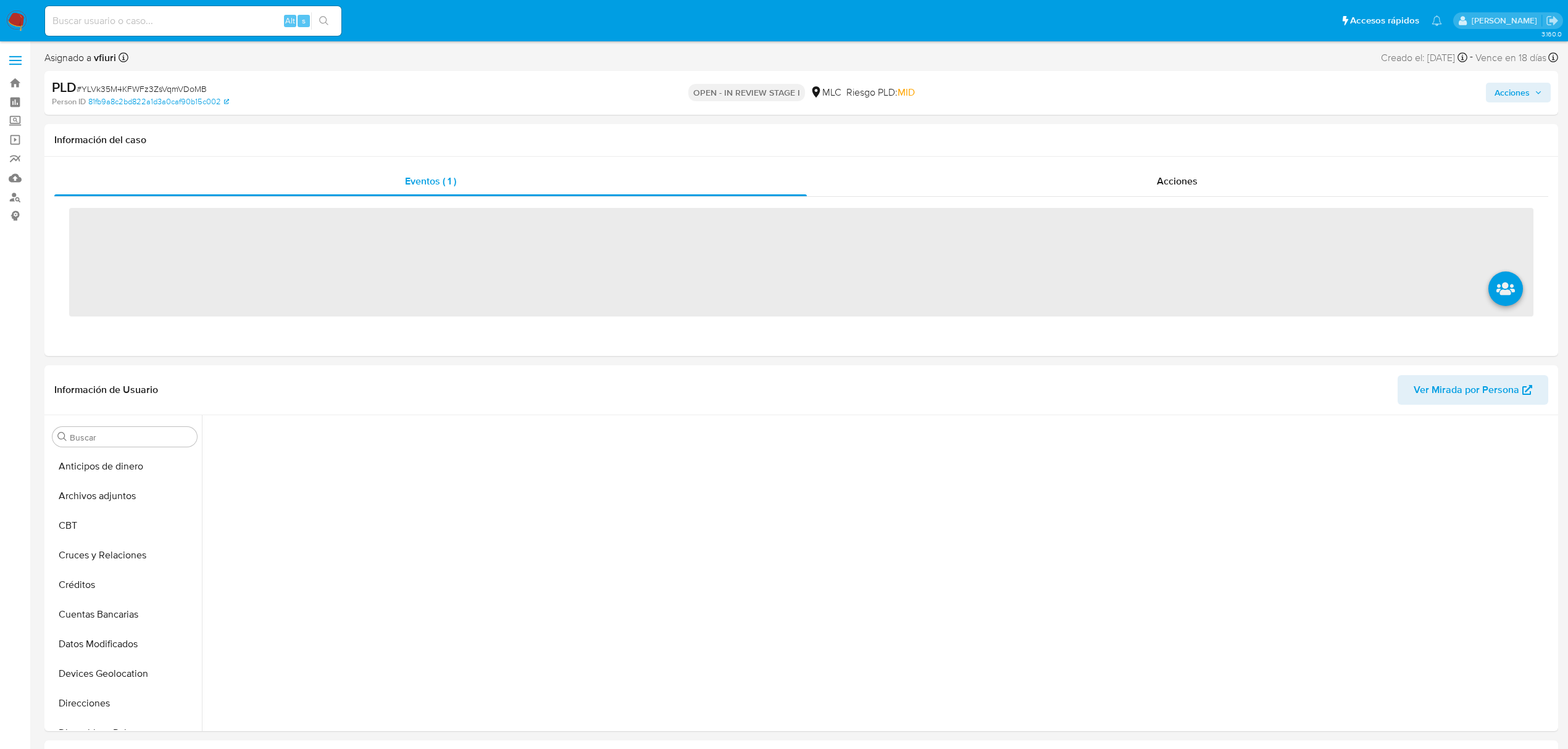
scroll to position [104, 0]
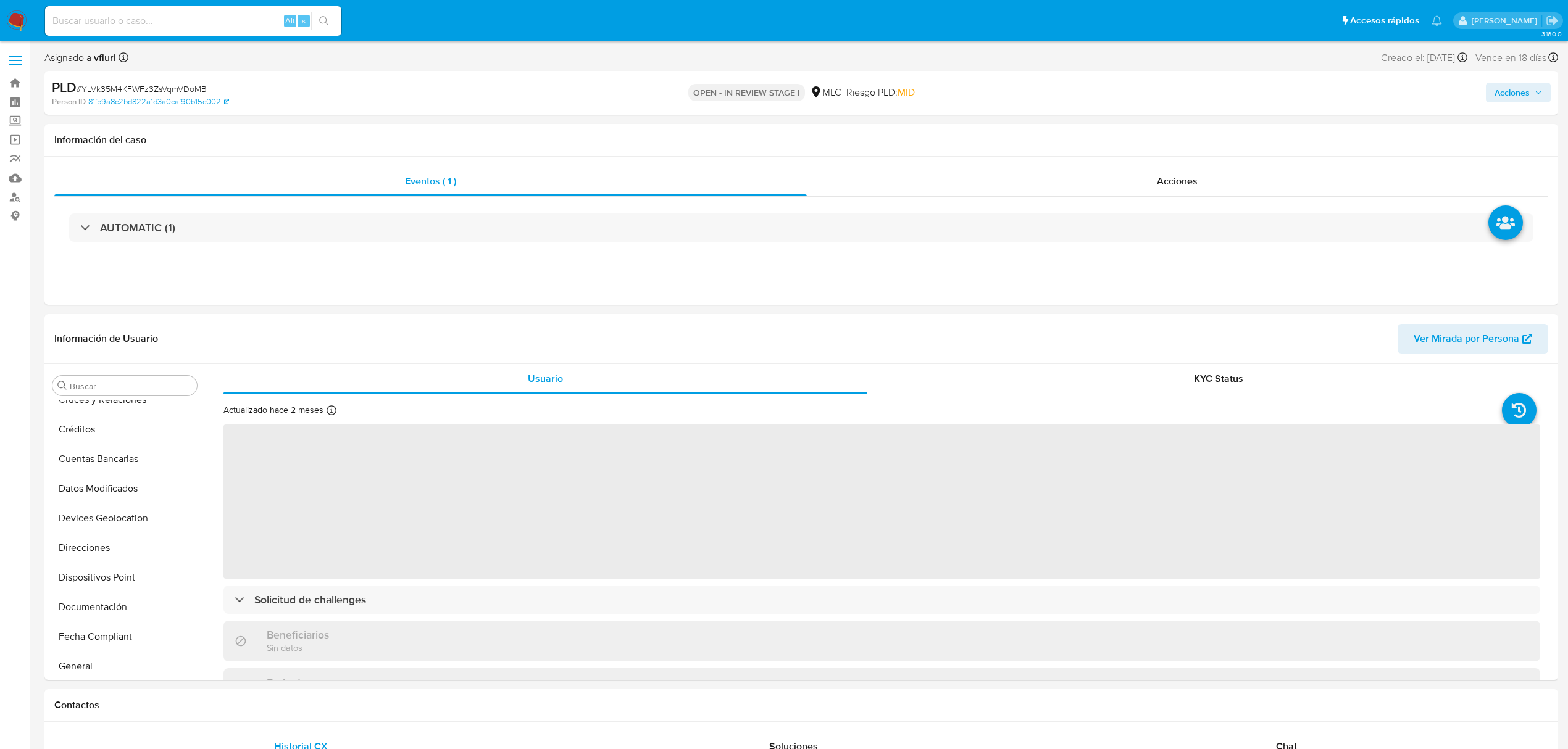
select select "10"
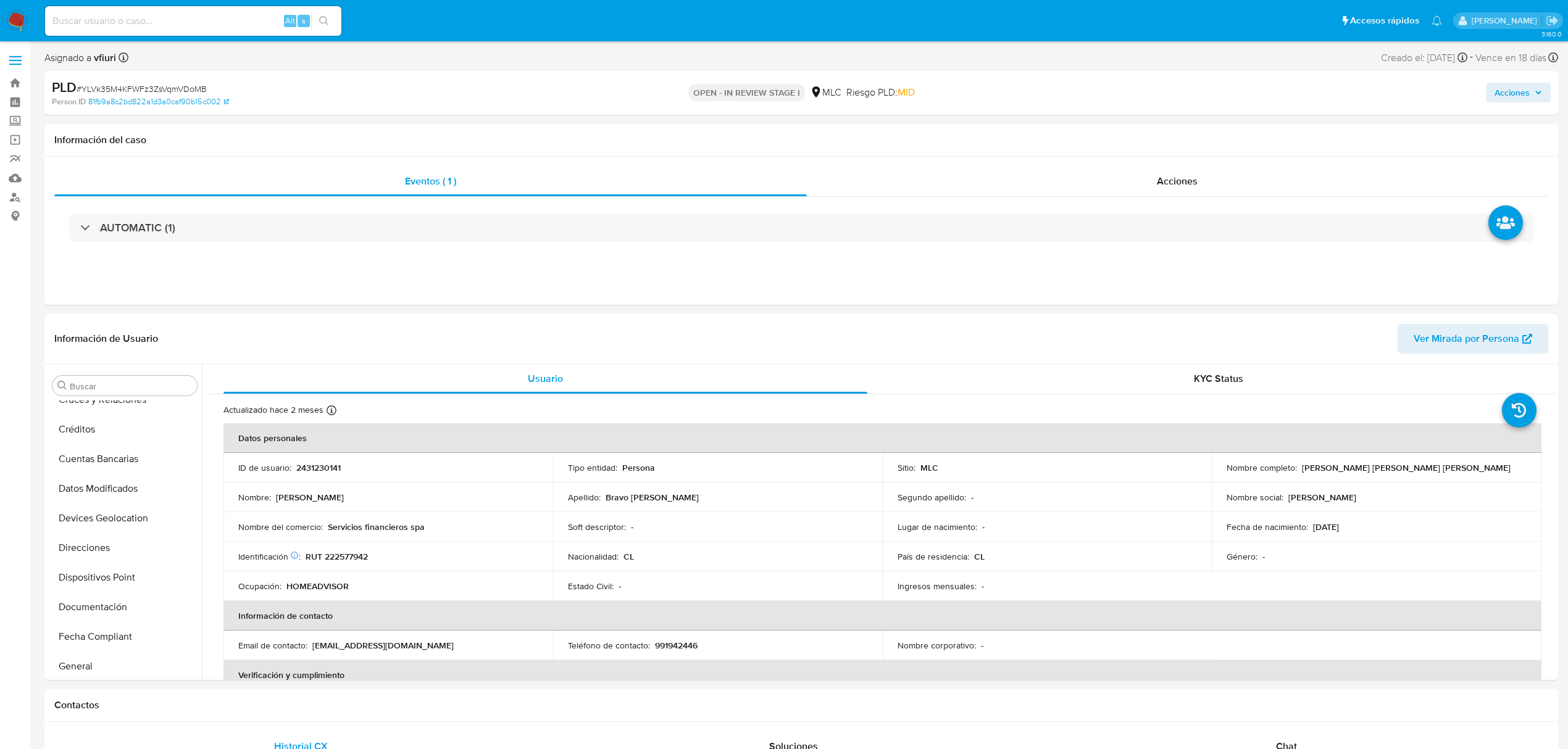
scroll to position [521, 0]
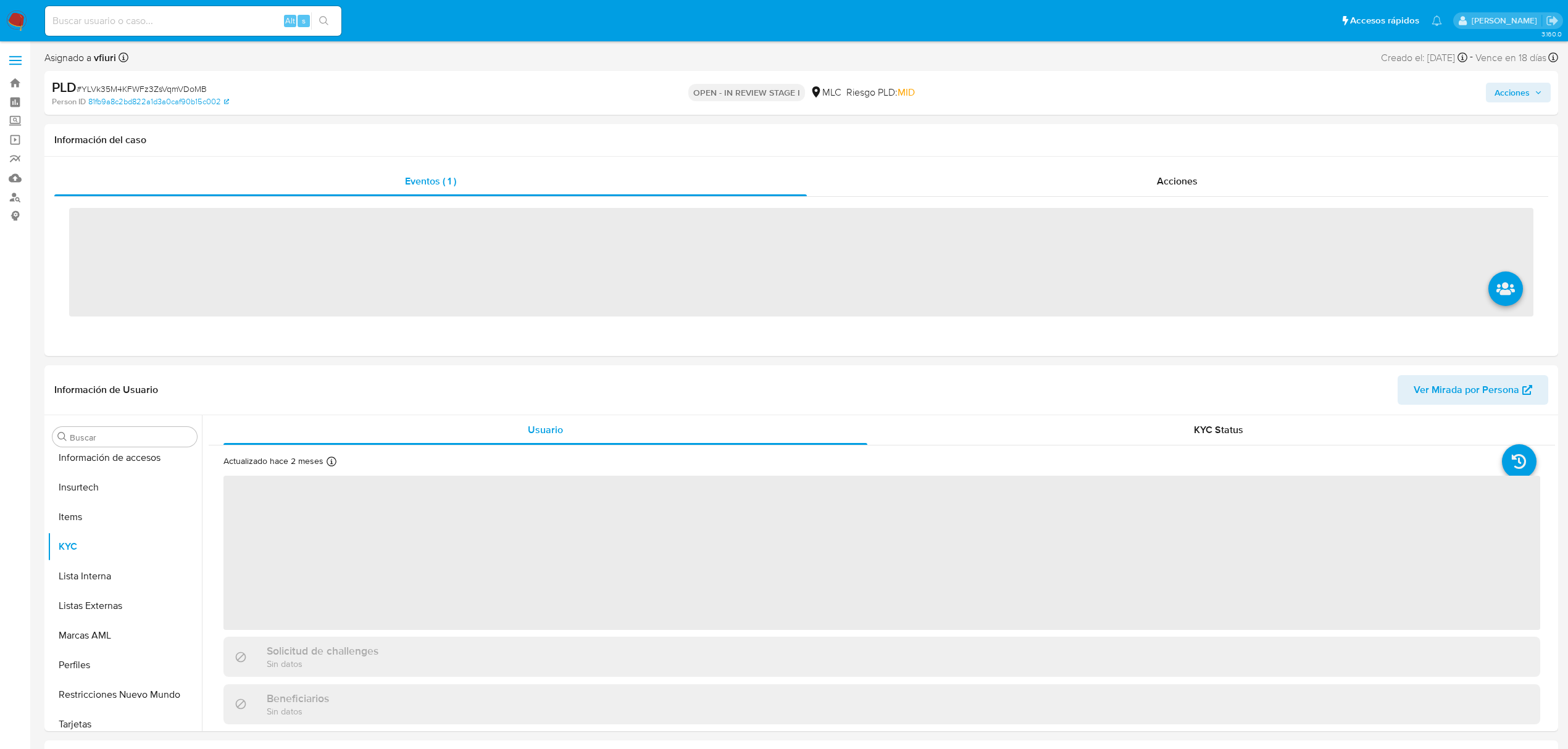
scroll to position [521, 0]
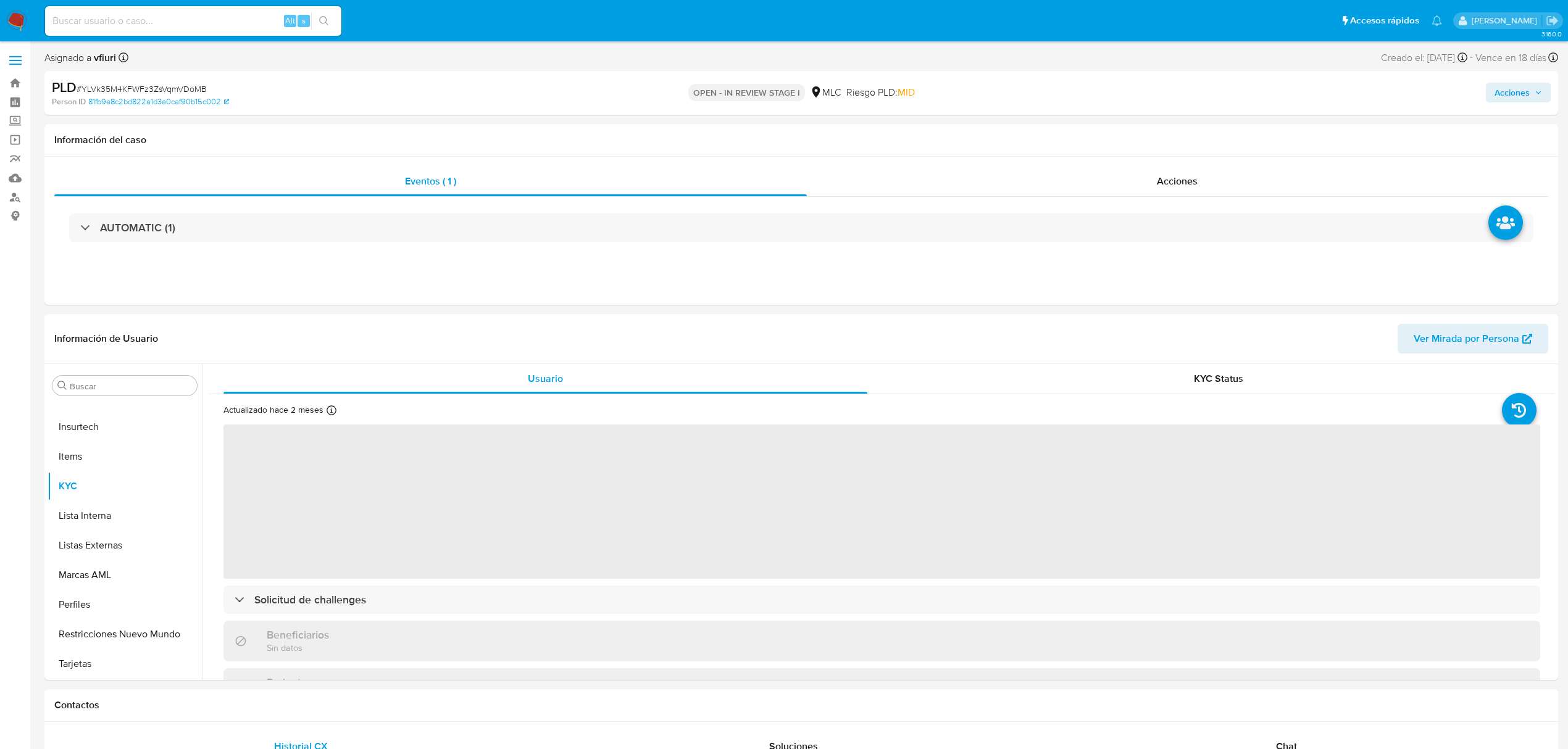
select select "10"
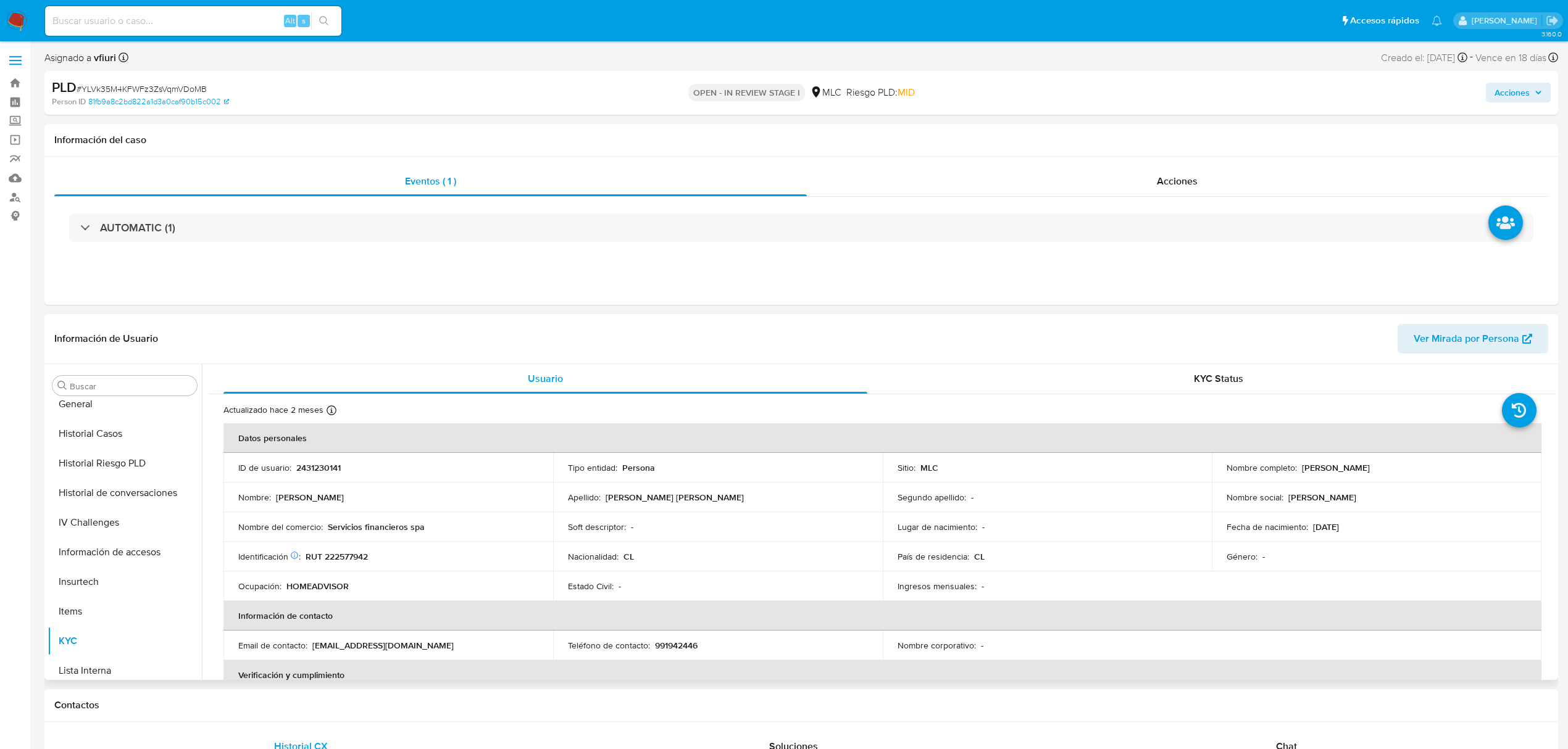
scroll to position [193, 0]
click at [101, 522] on button "Documentación" at bounding box center [120, 518] width 145 height 30
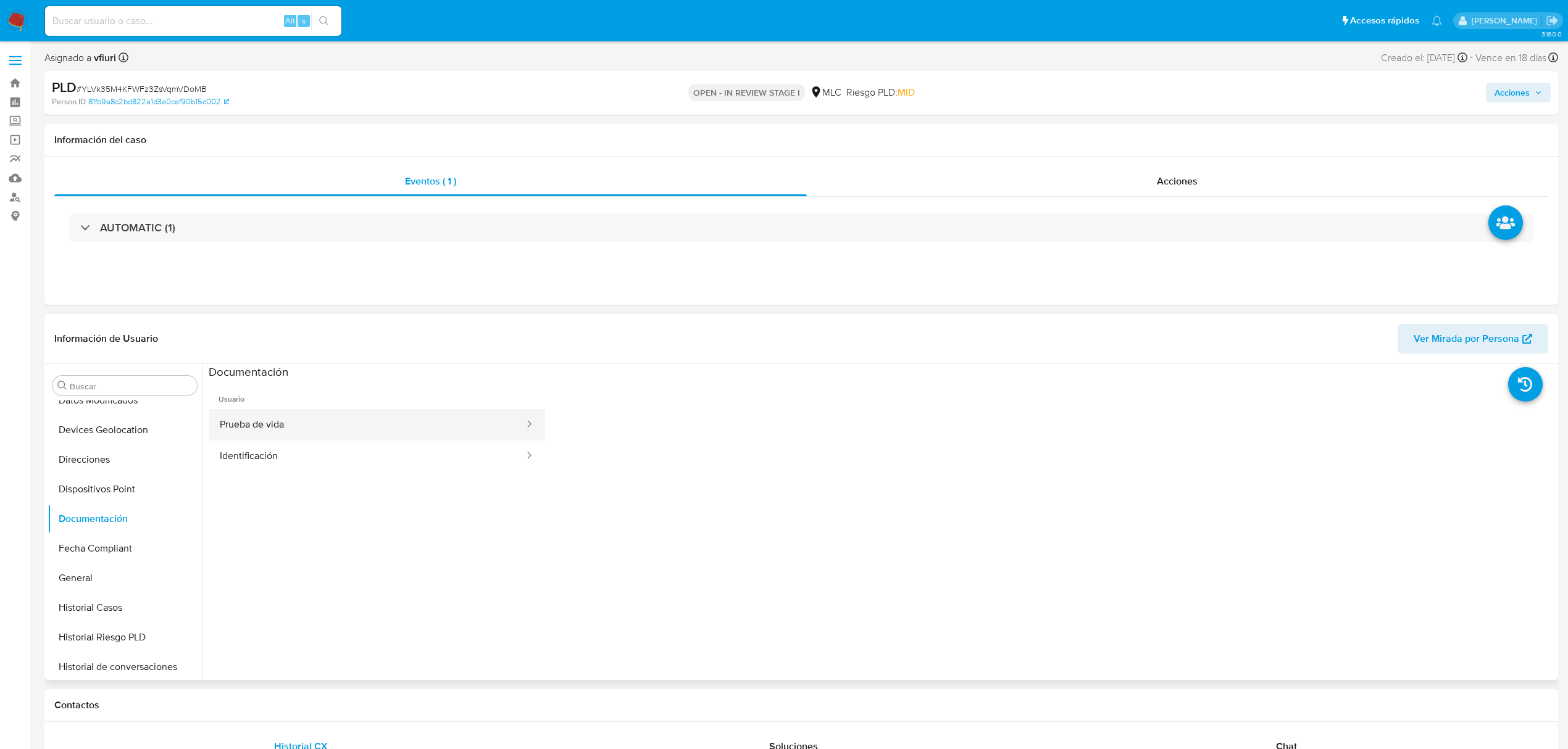
click at [275, 417] on button "Prueba de vida" at bounding box center [367, 424] width 317 height 31
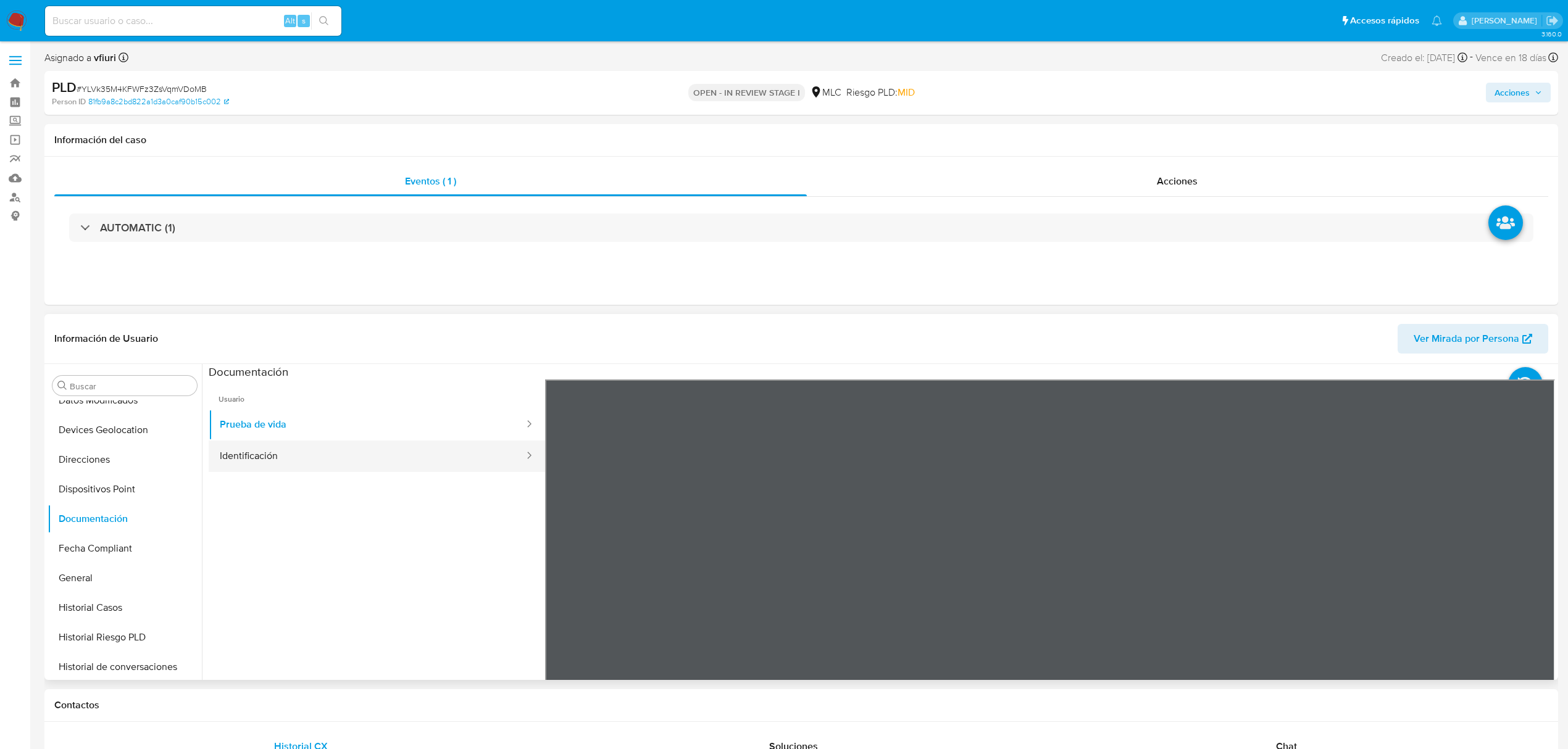
click at [356, 455] on button "Identificación" at bounding box center [367, 456] width 317 height 31
click at [1527, 578] on icon at bounding box center [1539, 580] width 24 height 24
click at [561, 575] on icon at bounding box center [560, 580] width 8 height 12
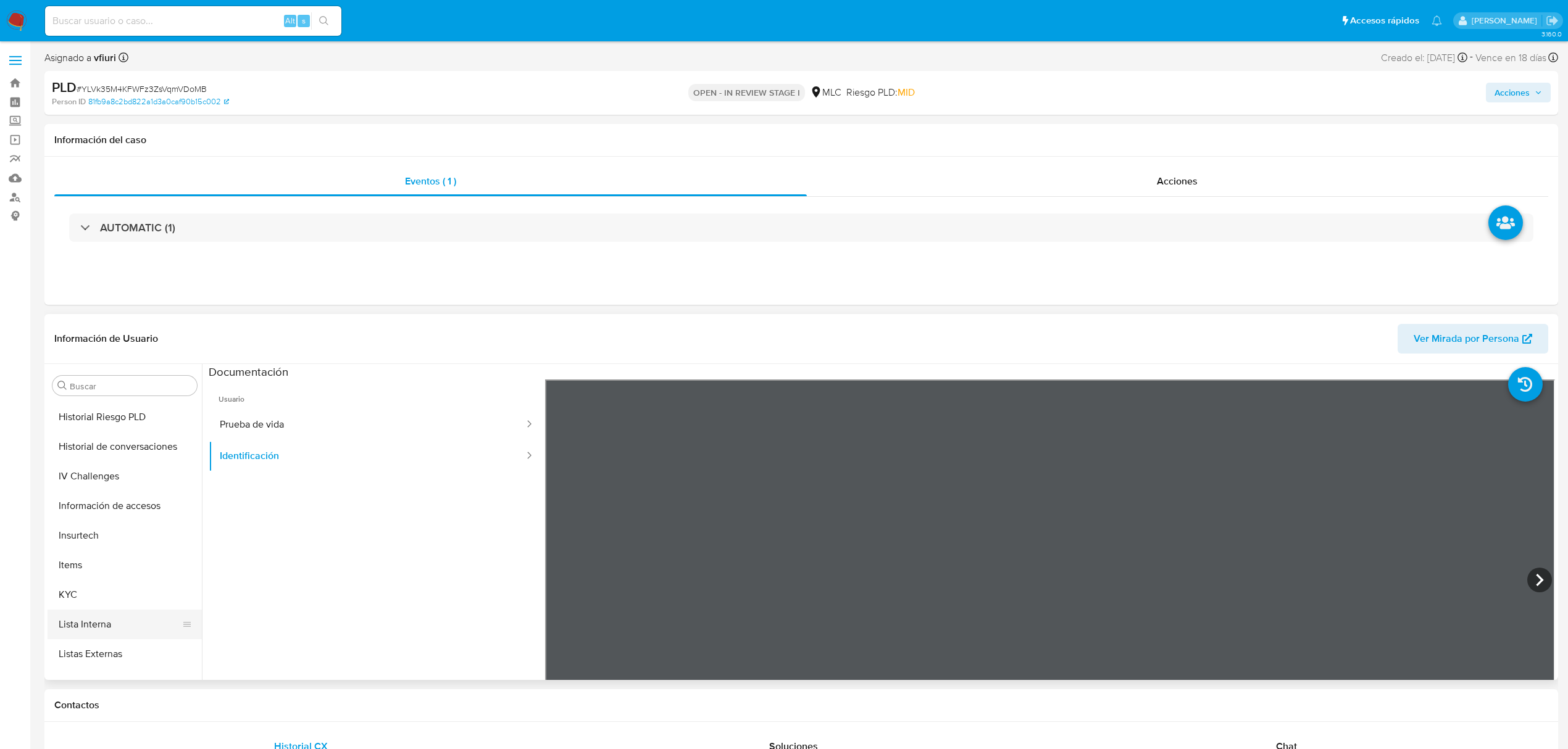
scroll to position [521, 0]
click at [73, 477] on button "KYC" at bounding box center [120, 486] width 145 height 30
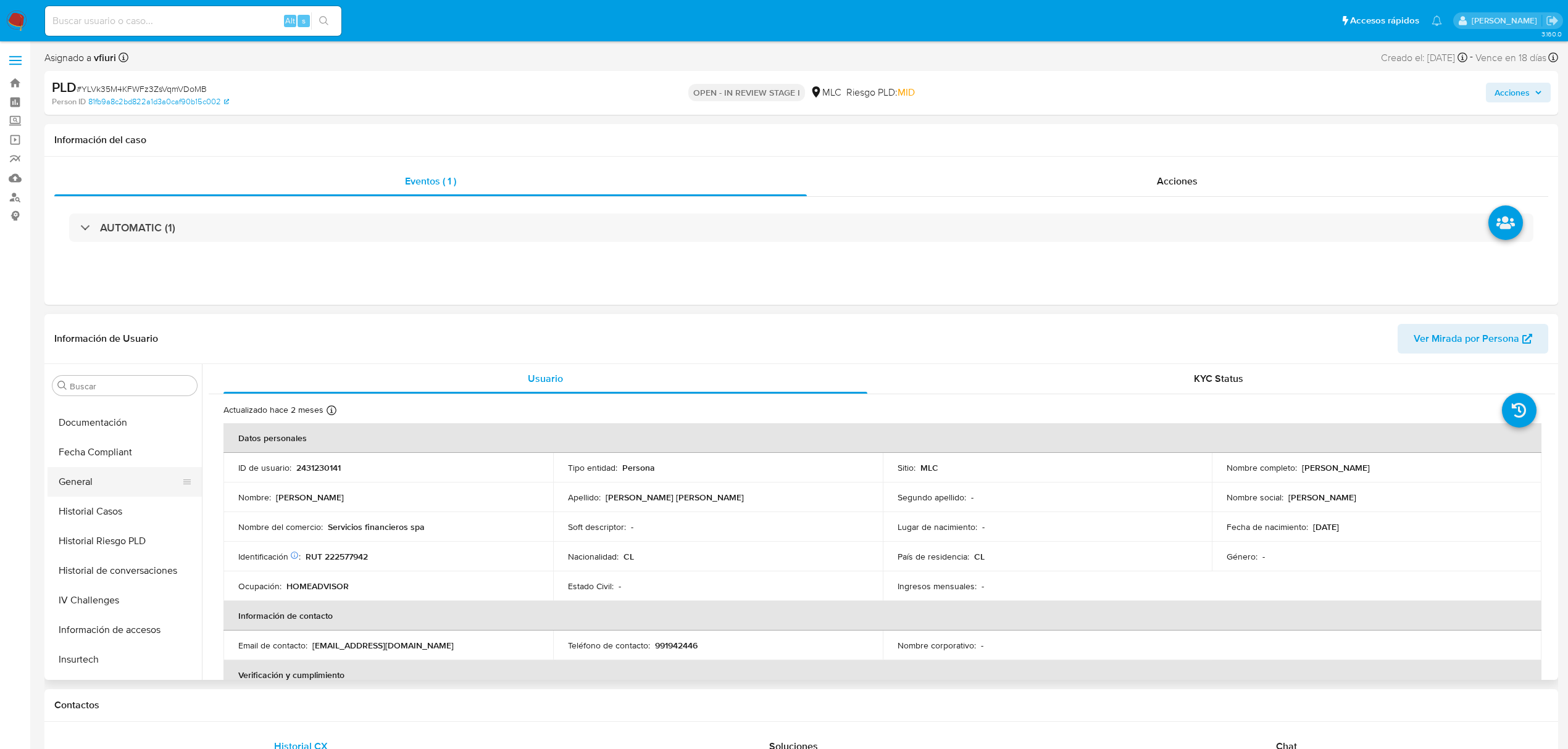
scroll to position [275, 0]
click at [359, 558] on p "RUT 222577942" at bounding box center [337, 556] width 62 height 11
copy p "222577942"
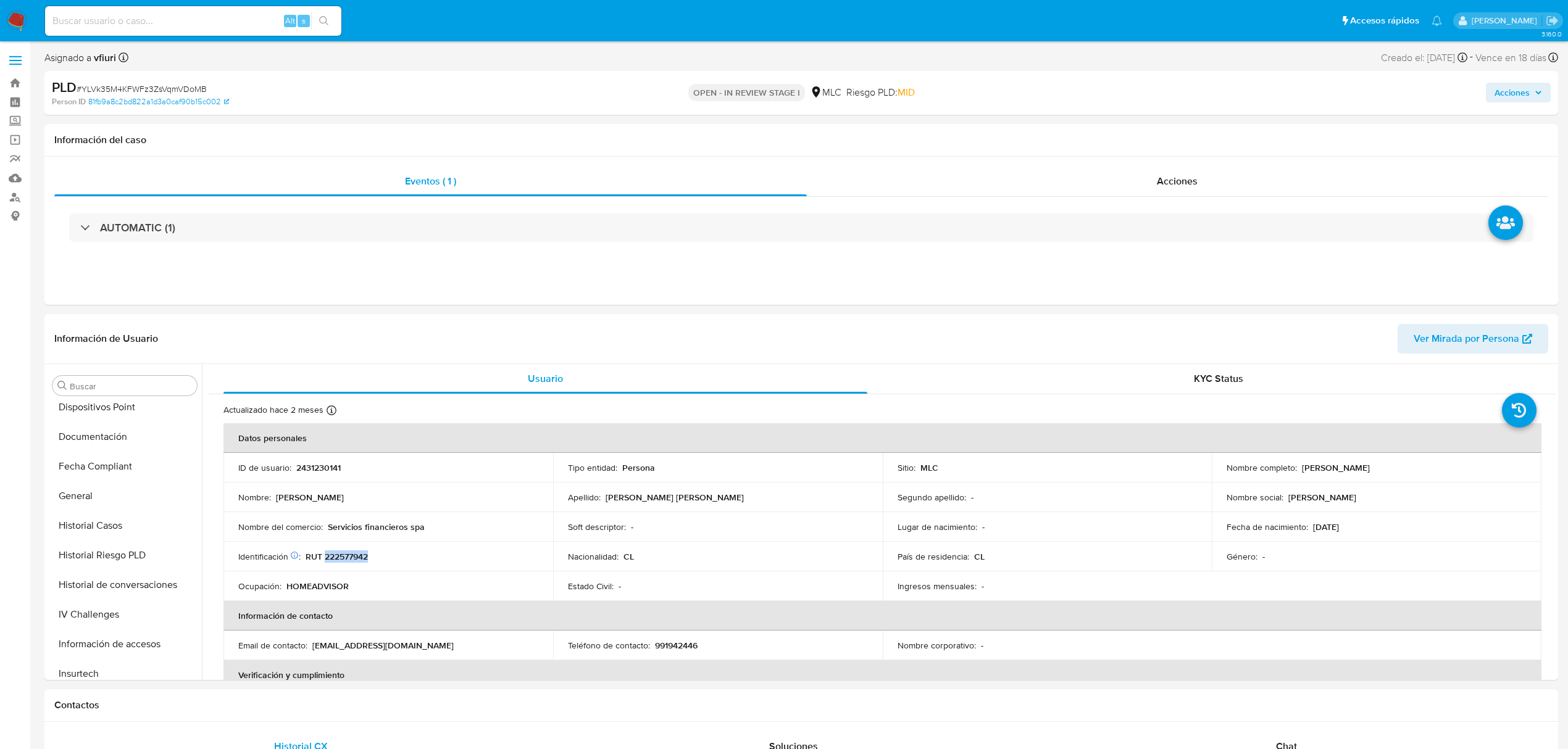
copy p "222577942"
click at [122, 439] on button "Archivos adjuntos" at bounding box center [120, 445] width 145 height 30
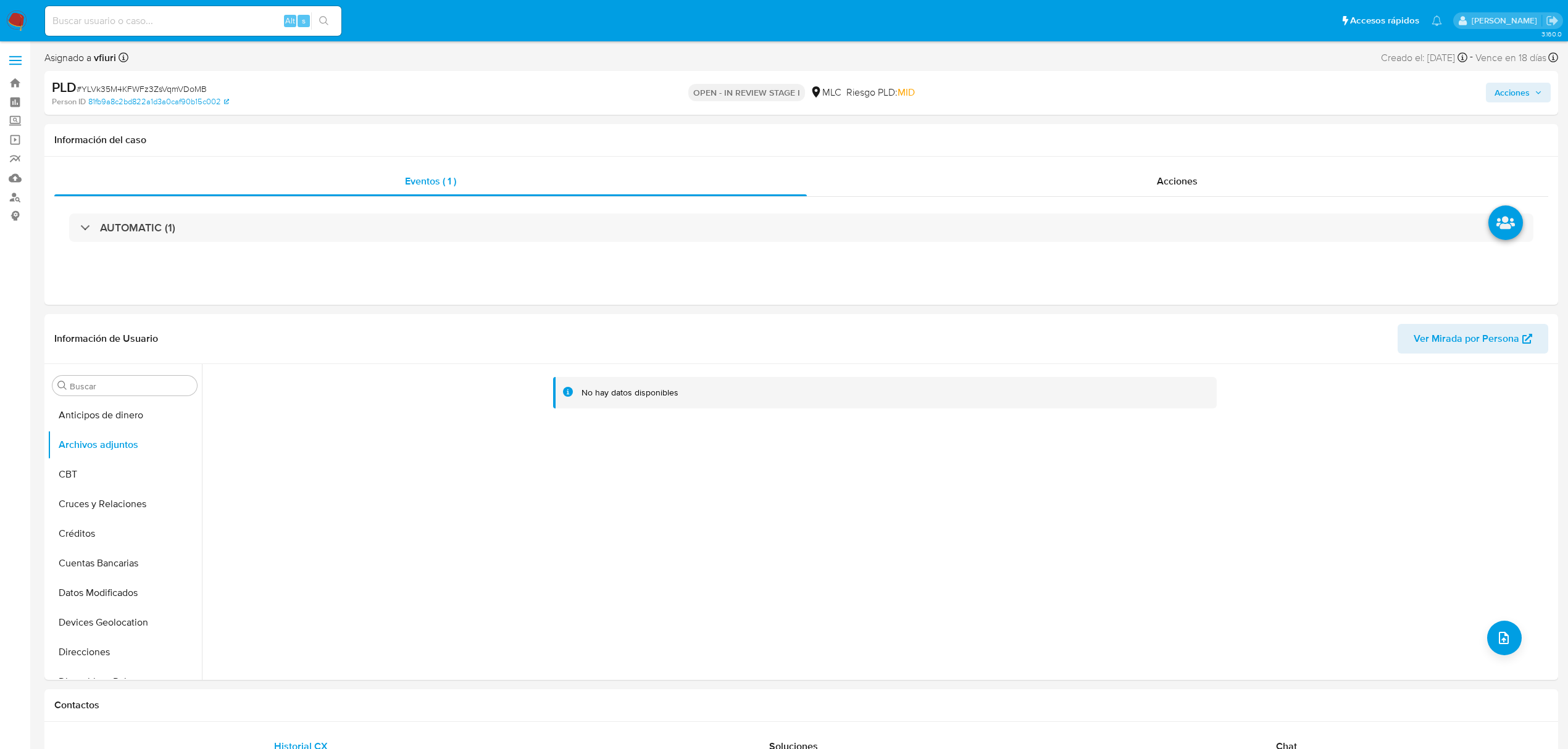
click at [1513, 655] on div "No hay datos disponibles" at bounding box center [878, 521] width 1353 height 316
click at [1509, 649] on button "upload-file" at bounding box center [1504, 637] width 34 height 34
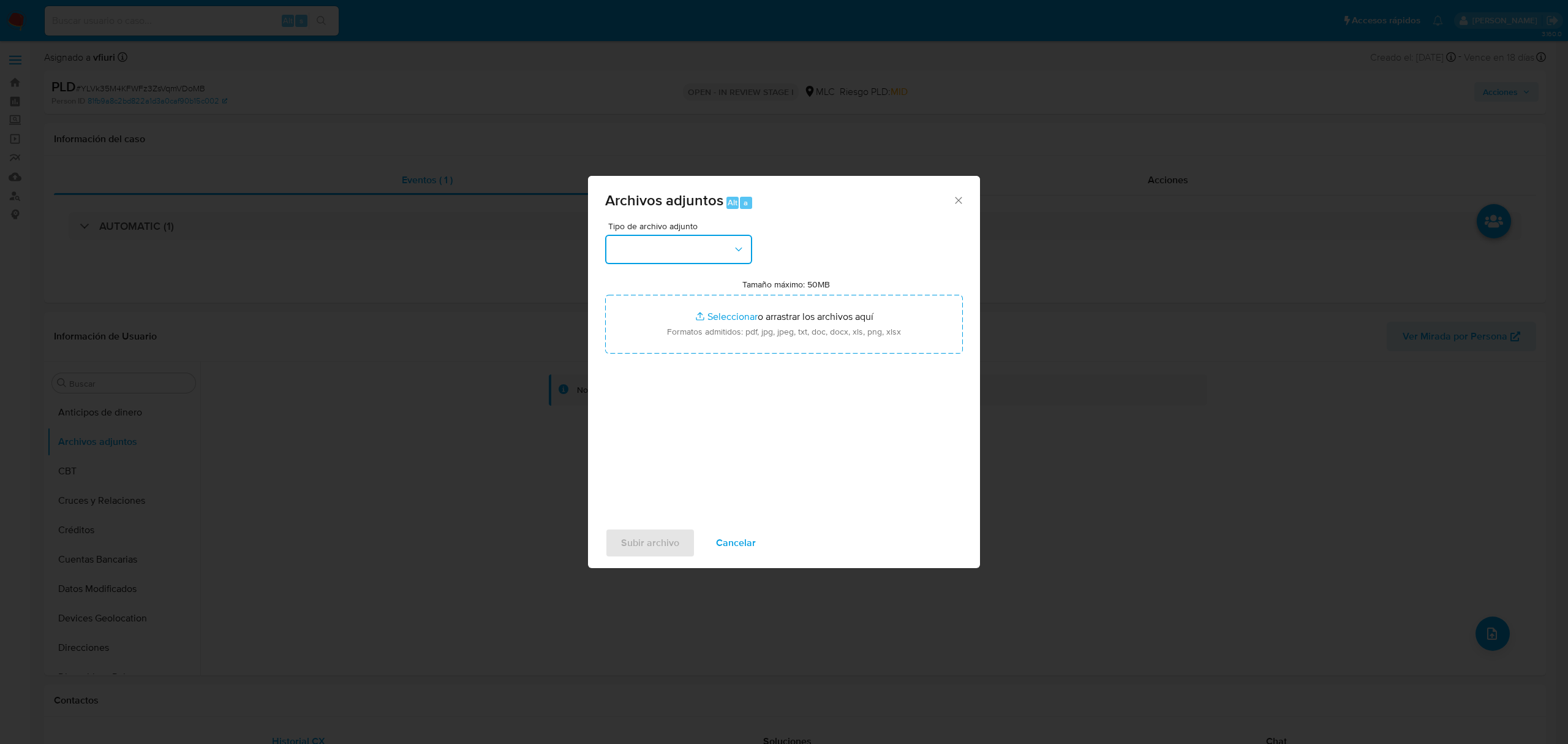
click at [702, 240] on button "button" at bounding box center [679, 249] width 147 height 29
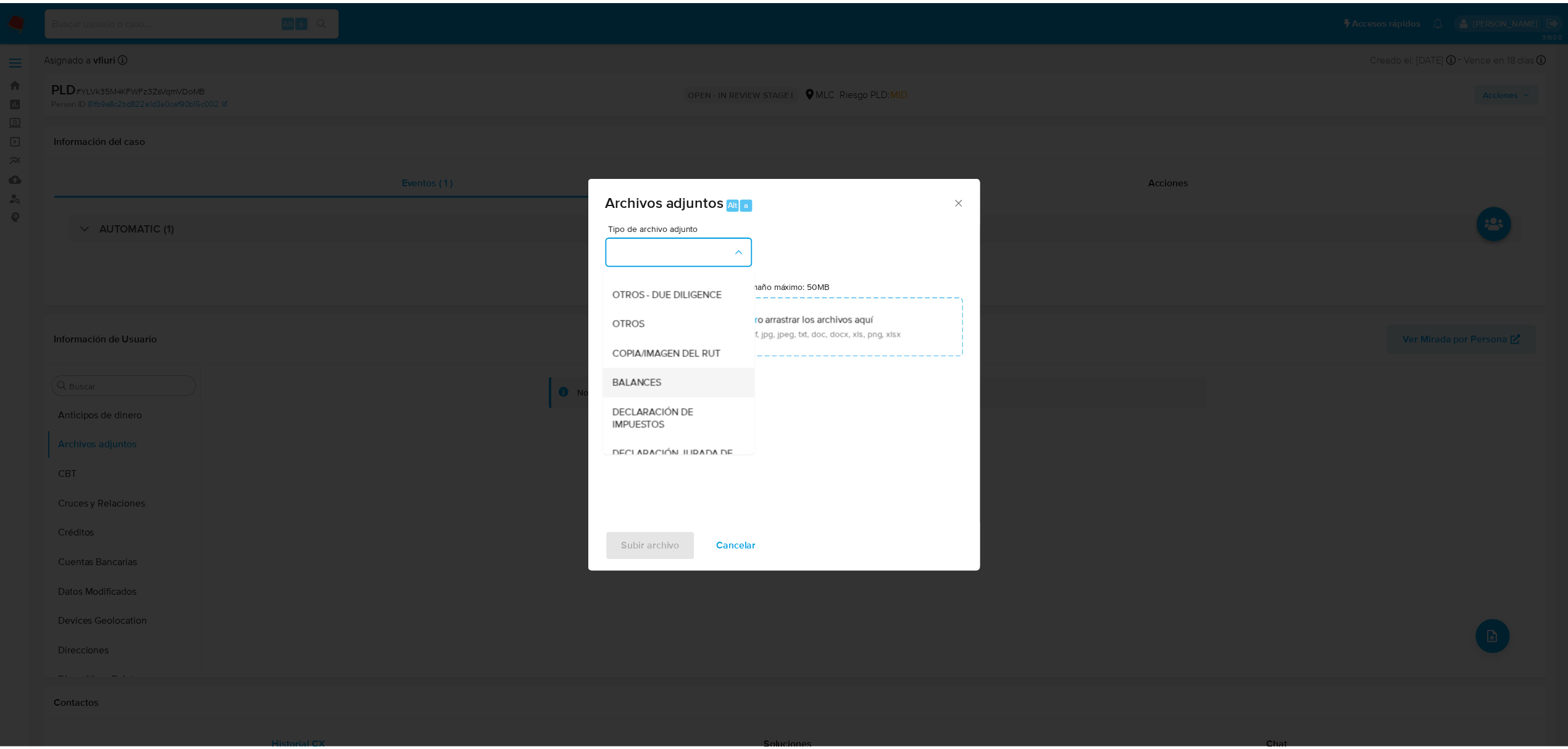
scroll to position [184, 0]
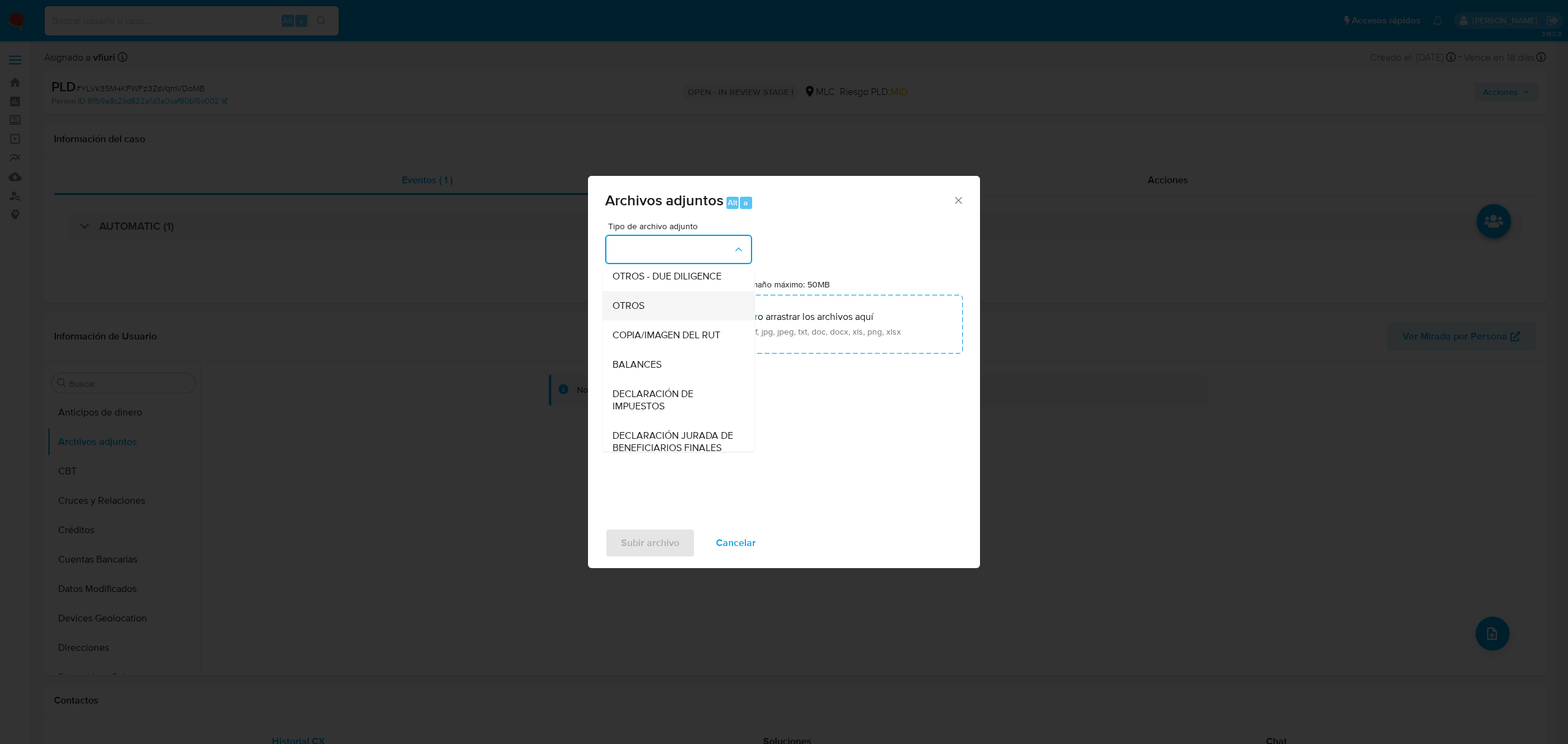
click at [643, 312] on span "OTROS" at bounding box center [629, 305] width 32 height 12
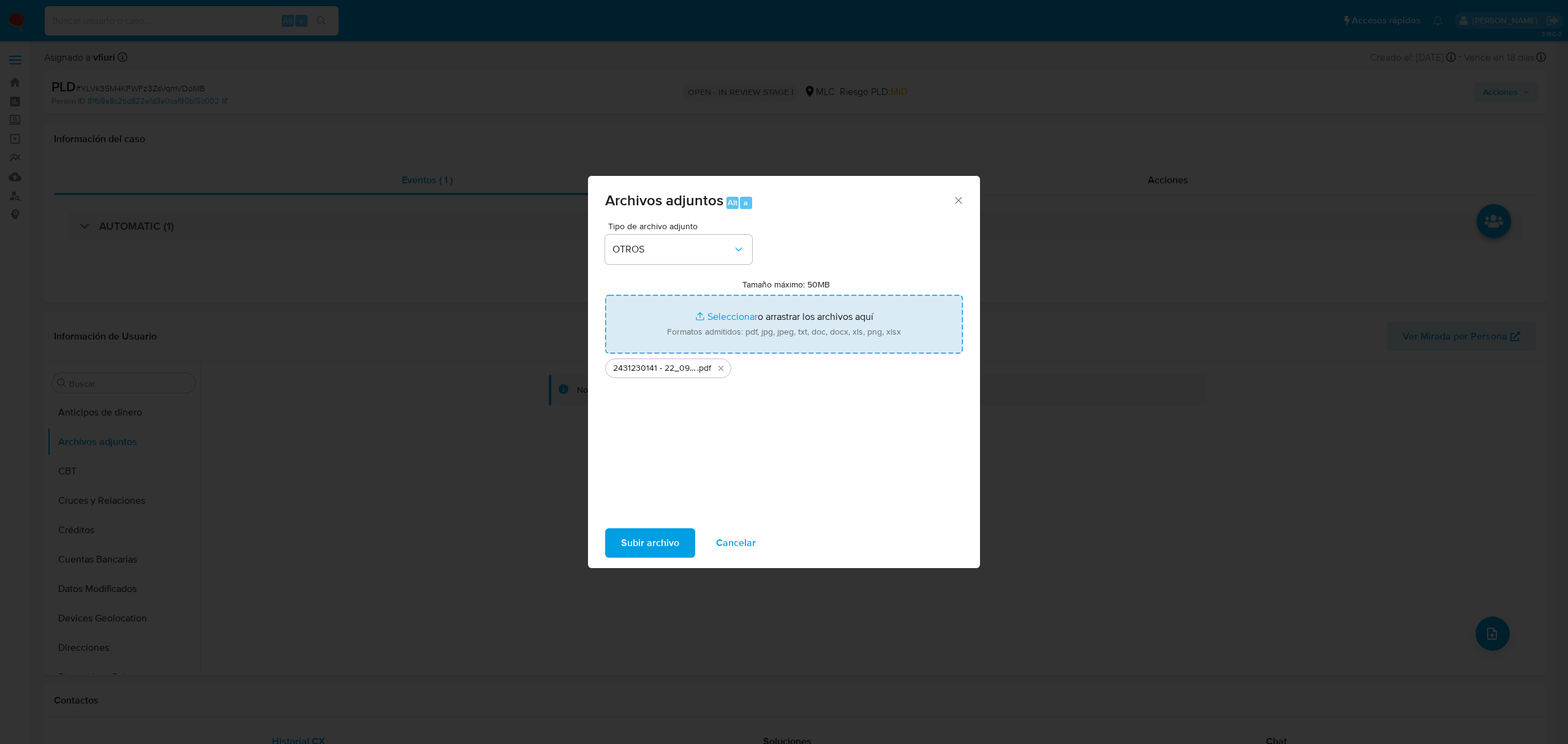
type input "C:\fakepath\Tabla 2431230141.xlsx"
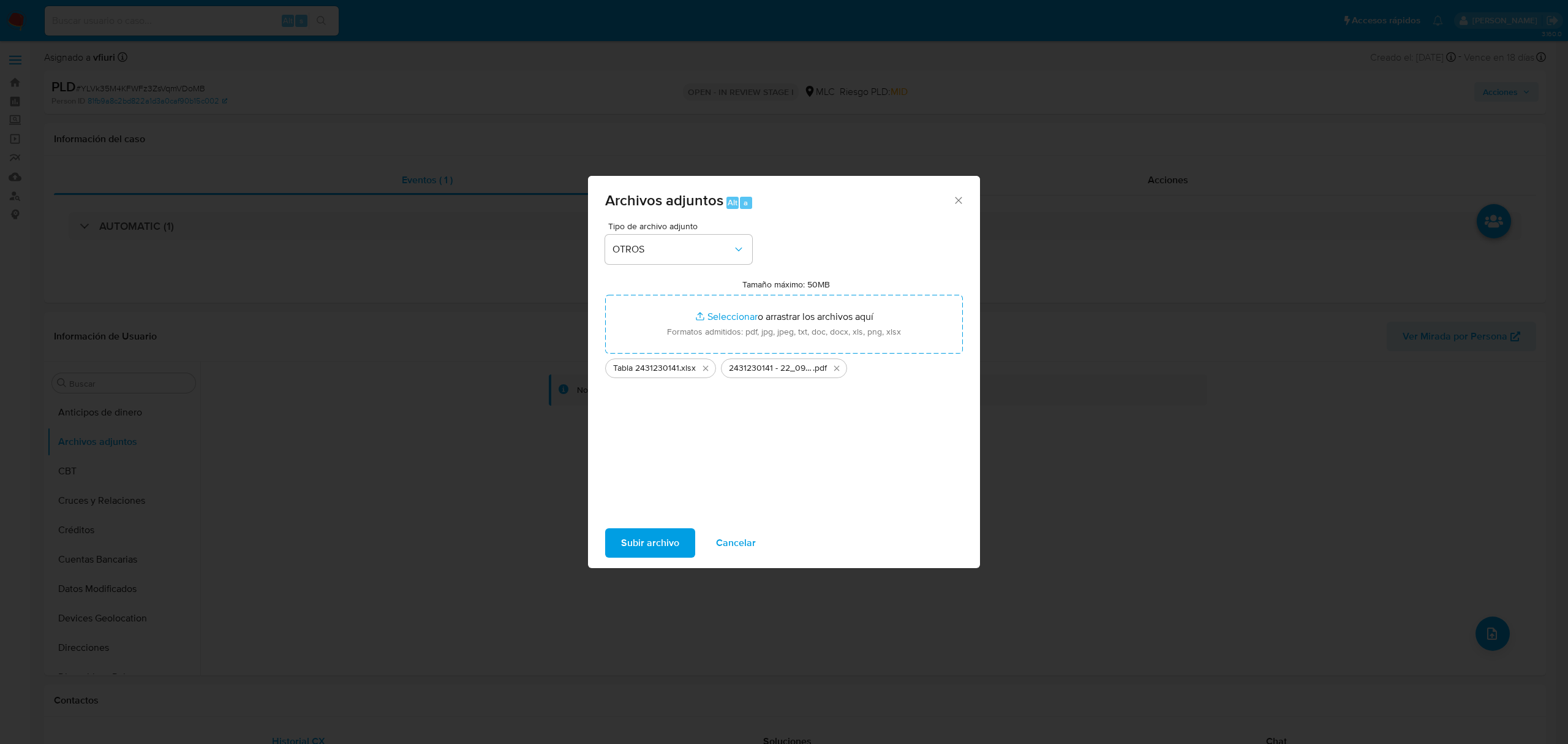
click at [626, 547] on span "Subir archivo" at bounding box center [650, 543] width 58 height 27
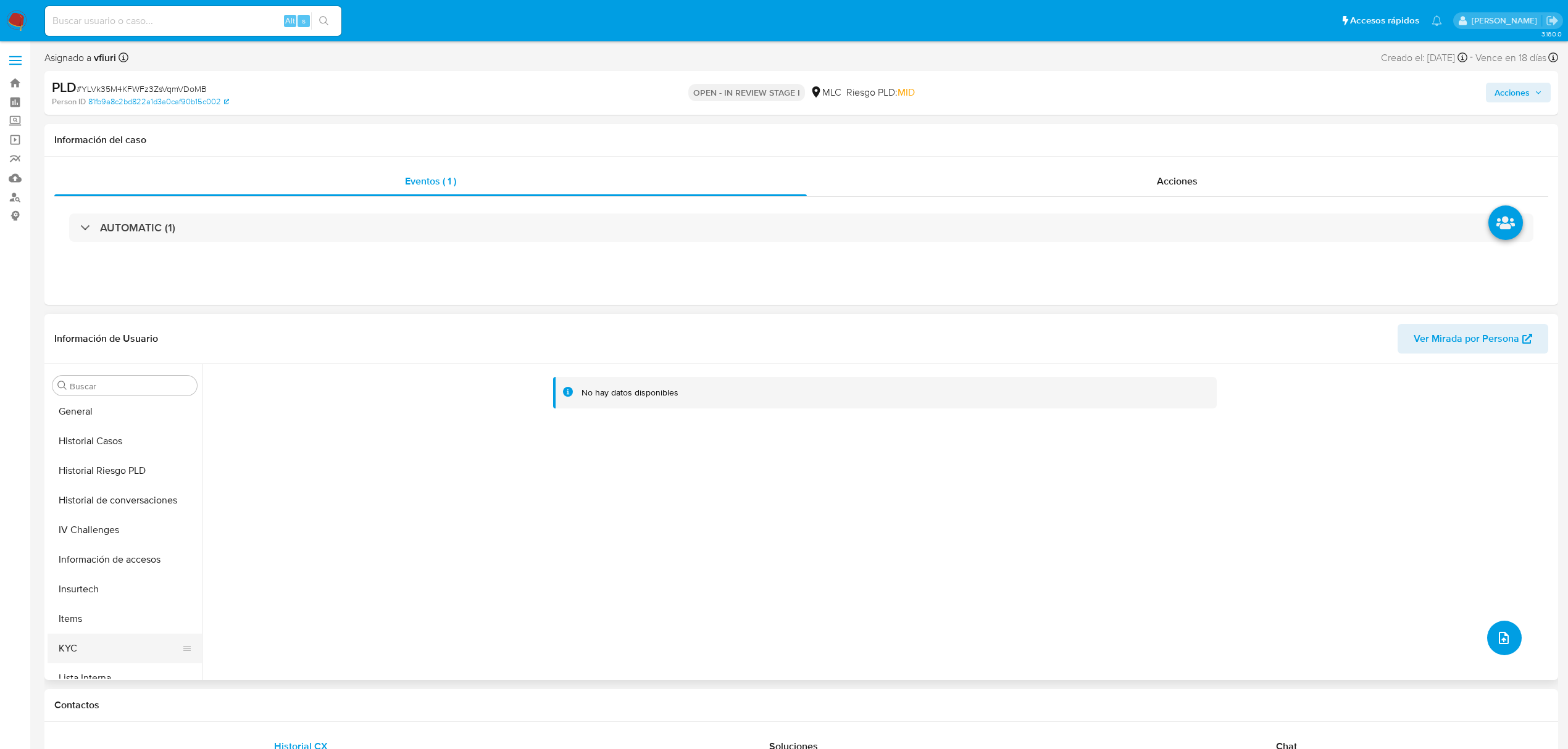
scroll to position [493, 0]
click at [79, 504] on button "KYC" at bounding box center [120, 514] width 145 height 30
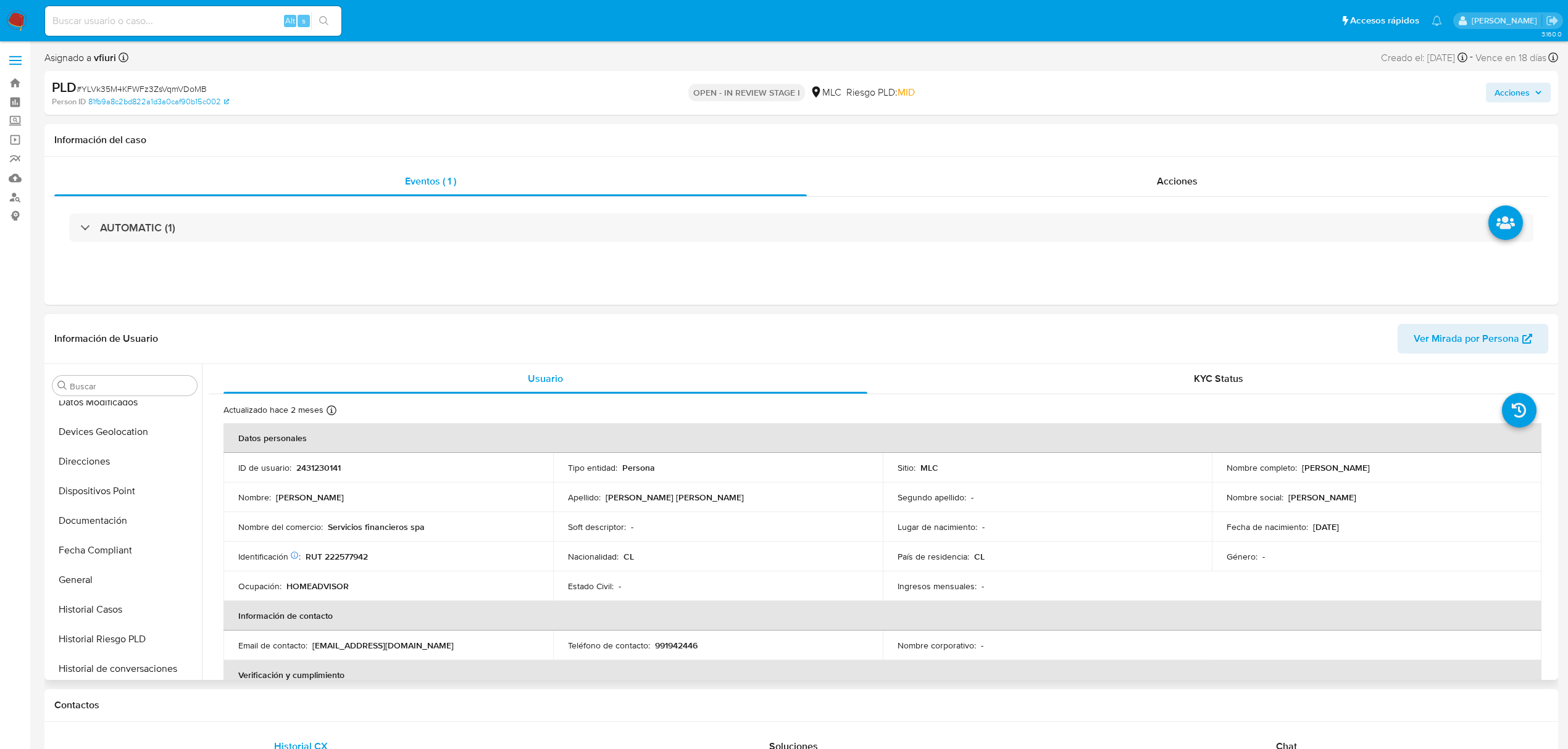
scroll to position [0, 0]
click at [75, 441] on button "Archivos adjuntos" at bounding box center [120, 445] width 145 height 30
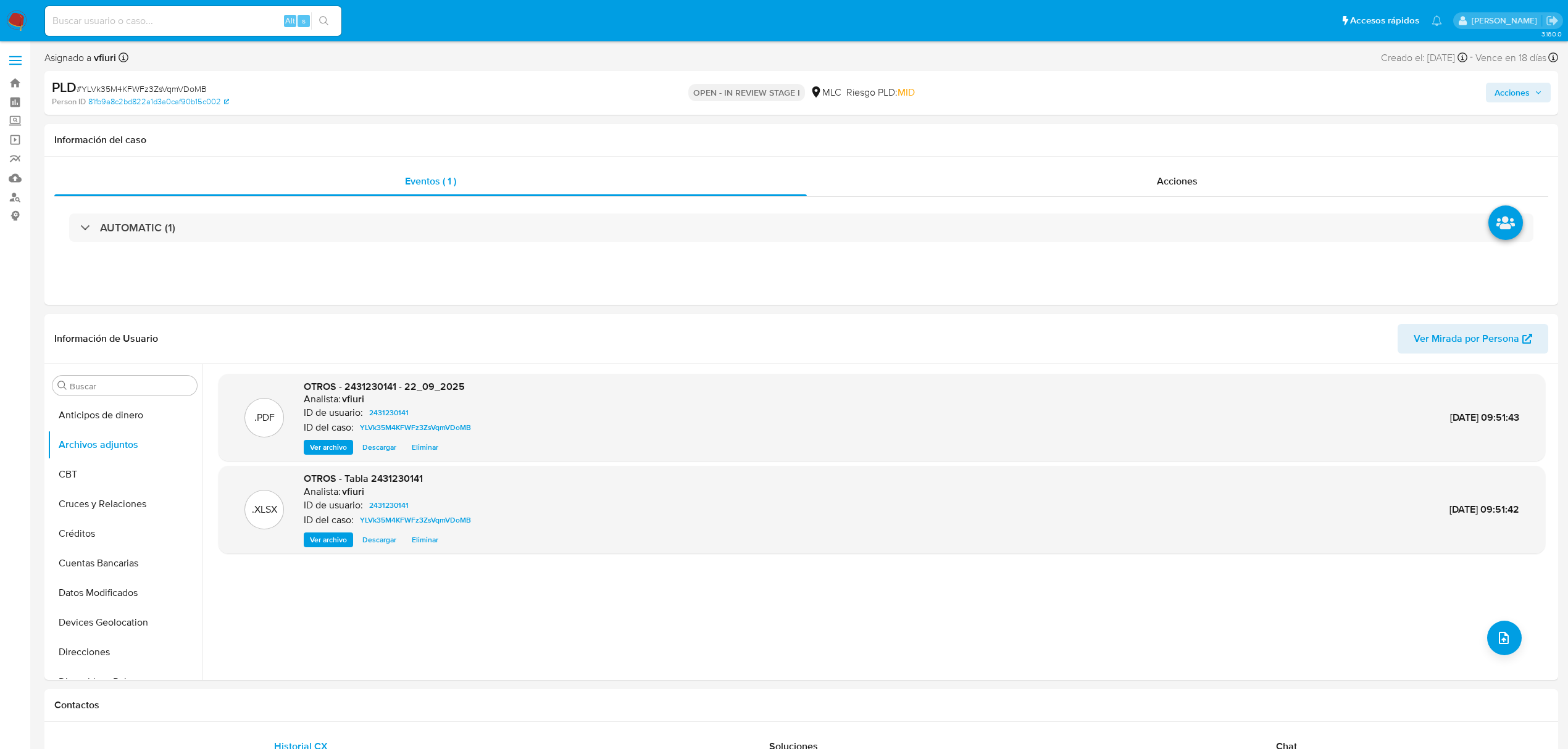
click at [1509, 104] on div "Acciones" at bounding box center [1302, 93] width 497 height 29
click at [1501, 85] on span "Acciones" at bounding box center [1512, 93] width 35 height 20
click at [1145, 131] on span "Resolución del caso" at bounding box center [1167, 132] width 88 height 14
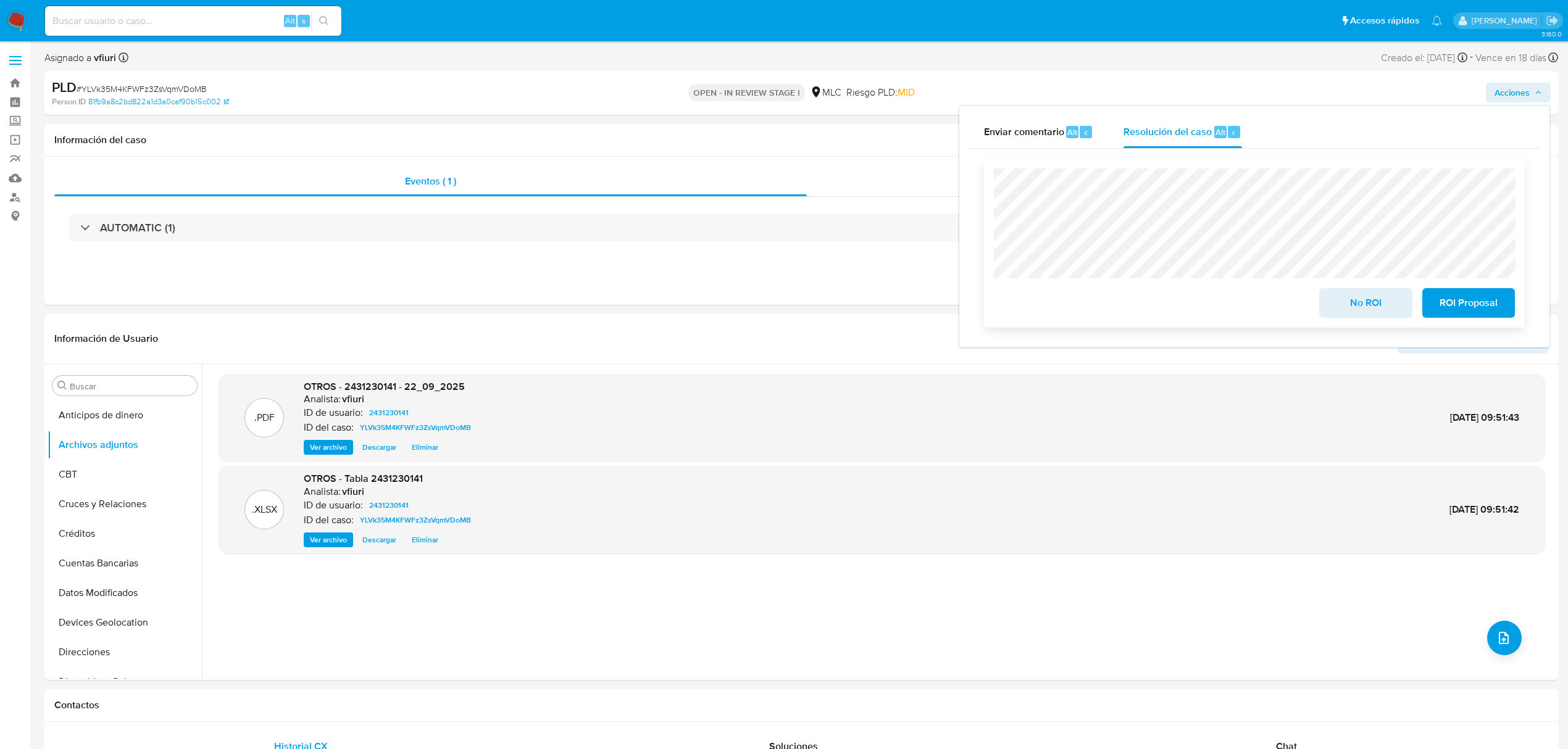
click at [1448, 311] on span "ROI Proposal" at bounding box center [1468, 303] width 60 height 27
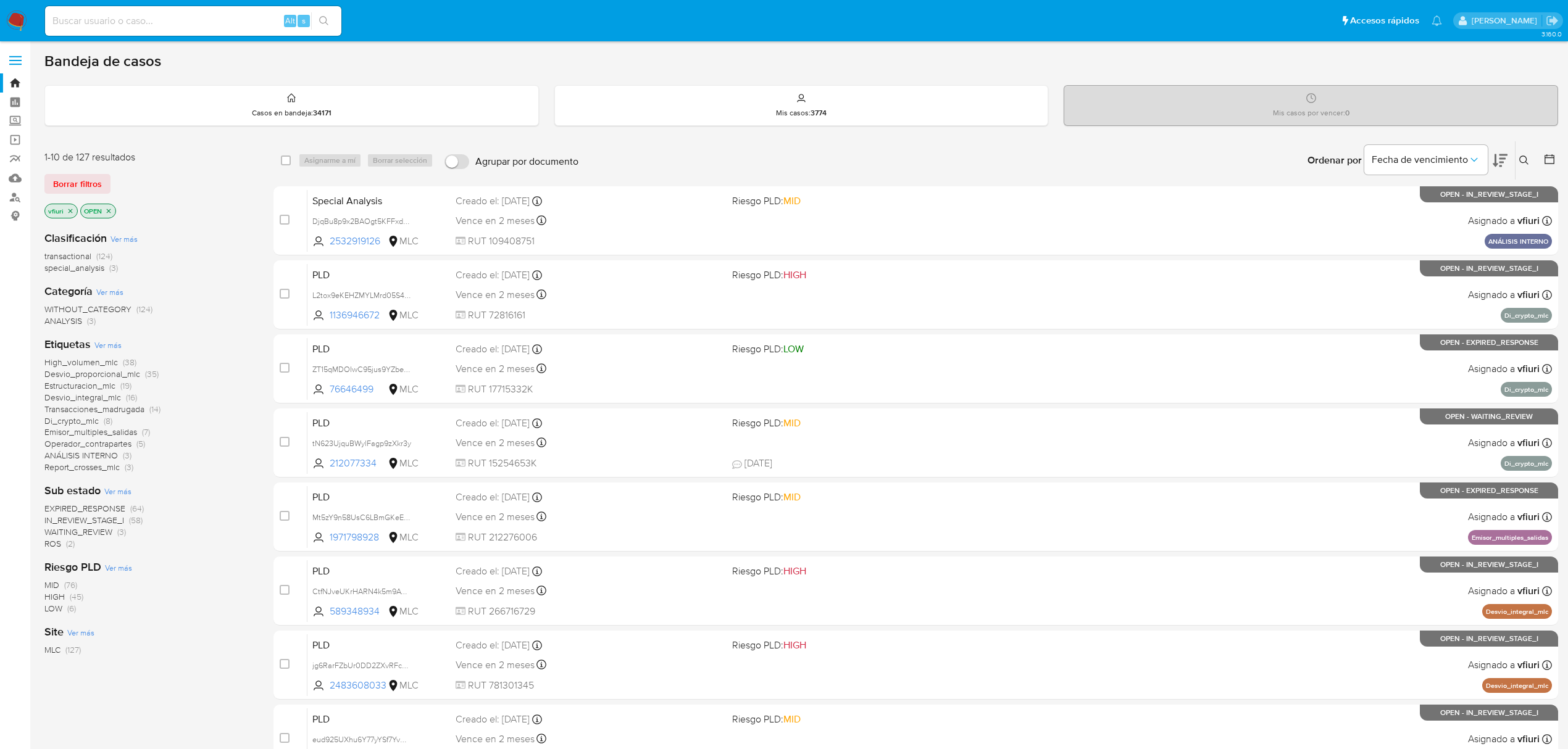
click at [1559, 164] on main "3.160.0" at bounding box center [784, 509] width 1568 height 1018
click at [1550, 161] on icon at bounding box center [1549, 159] width 12 height 12
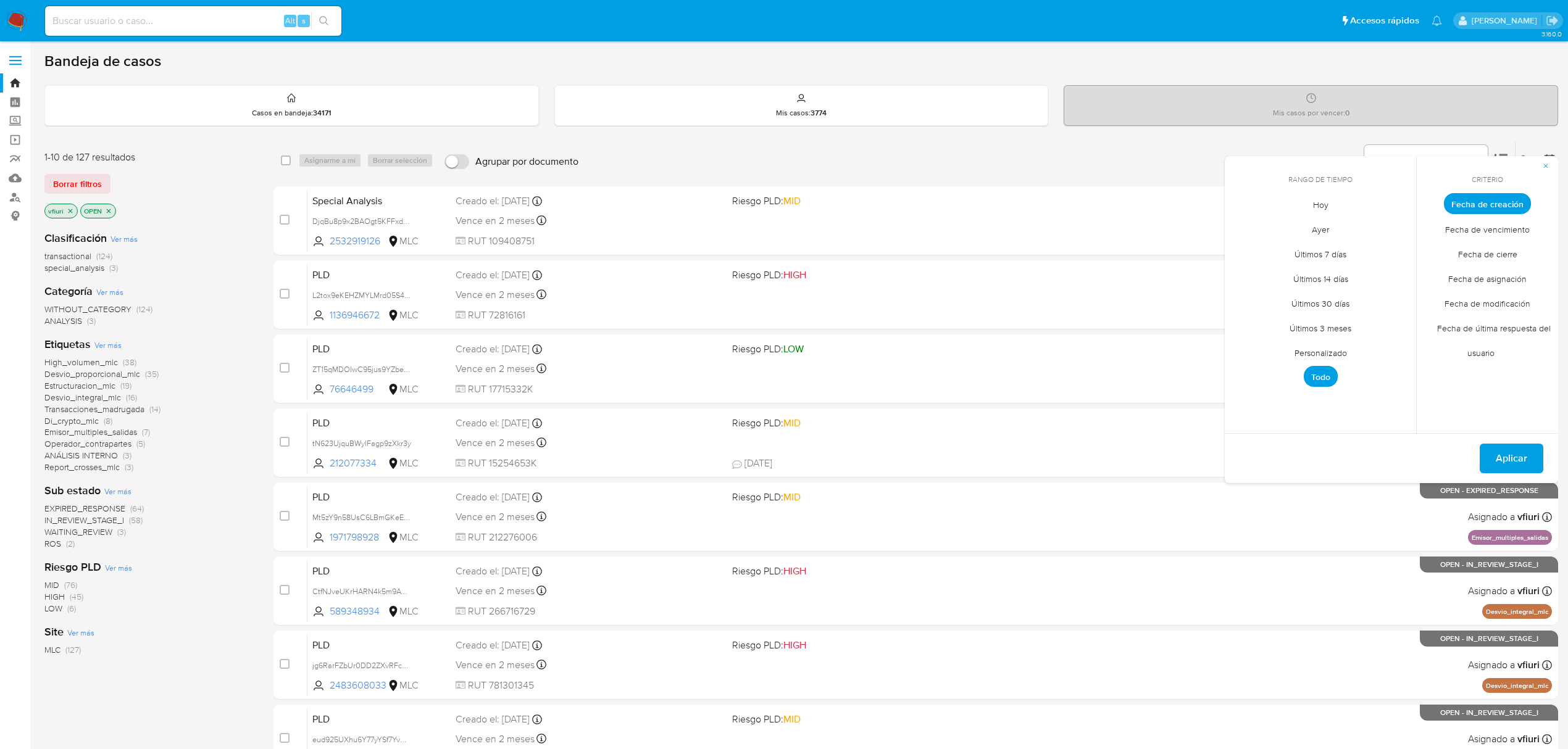
drag, startPoint x: 1311, startPoint y: 344, endPoint x: 1305, endPoint y: 349, distance: 7.8
click at [1311, 346] on span "Personalizado" at bounding box center [1321, 352] width 78 height 25
click at [1240, 231] on icon "Mes anterior" at bounding box center [1243, 226] width 14 height 14
click at [1240, 230] on icon "Mes anterior" at bounding box center [1243, 226] width 14 height 14
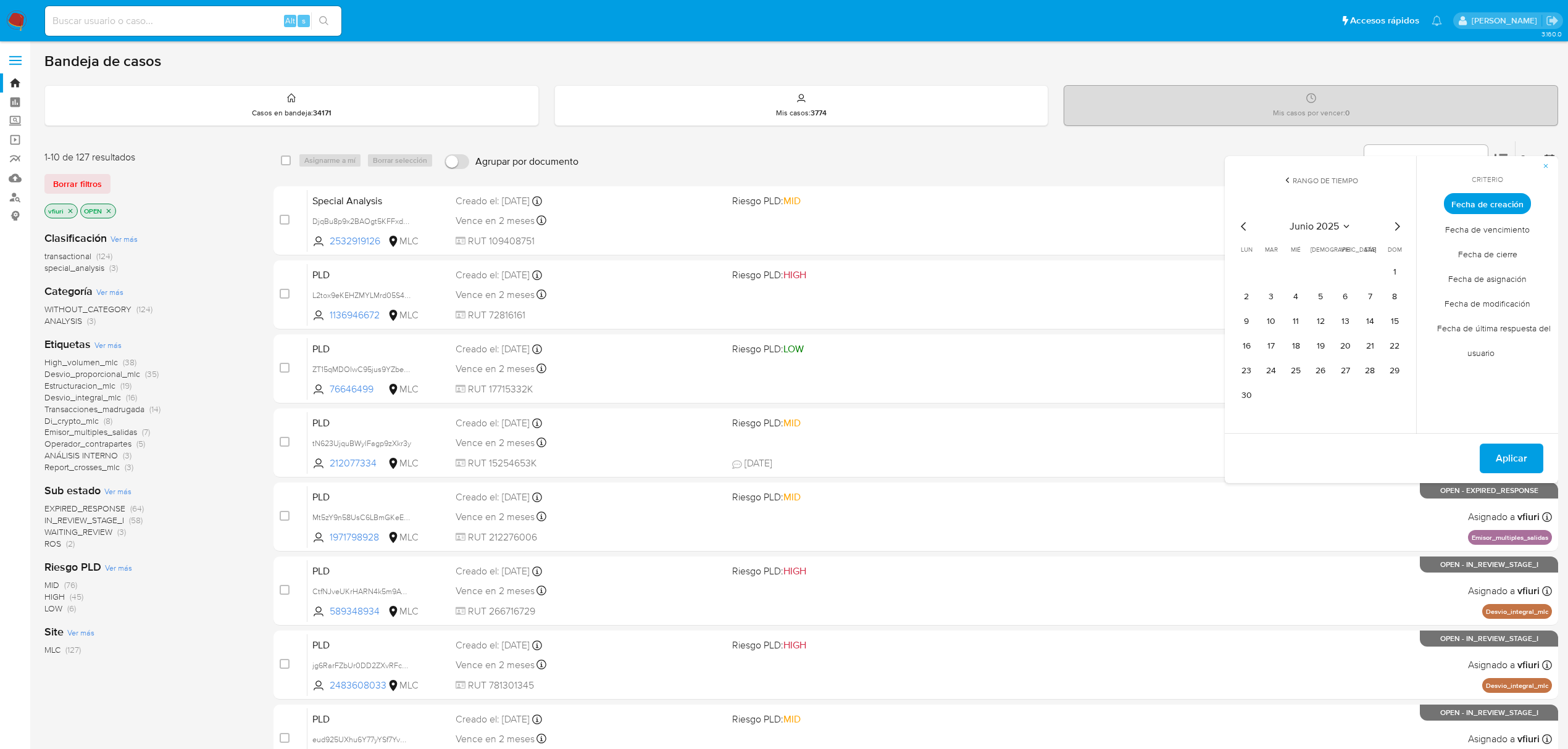
click at [1395, 232] on icon "Mes siguiente" at bounding box center [1397, 226] width 14 height 14
click at [1366, 296] on button "12" at bounding box center [1370, 297] width 20 height 20
click at [1493, 450] on button "Aplicar" at bounding box center [1511, 458] width 63 height 30
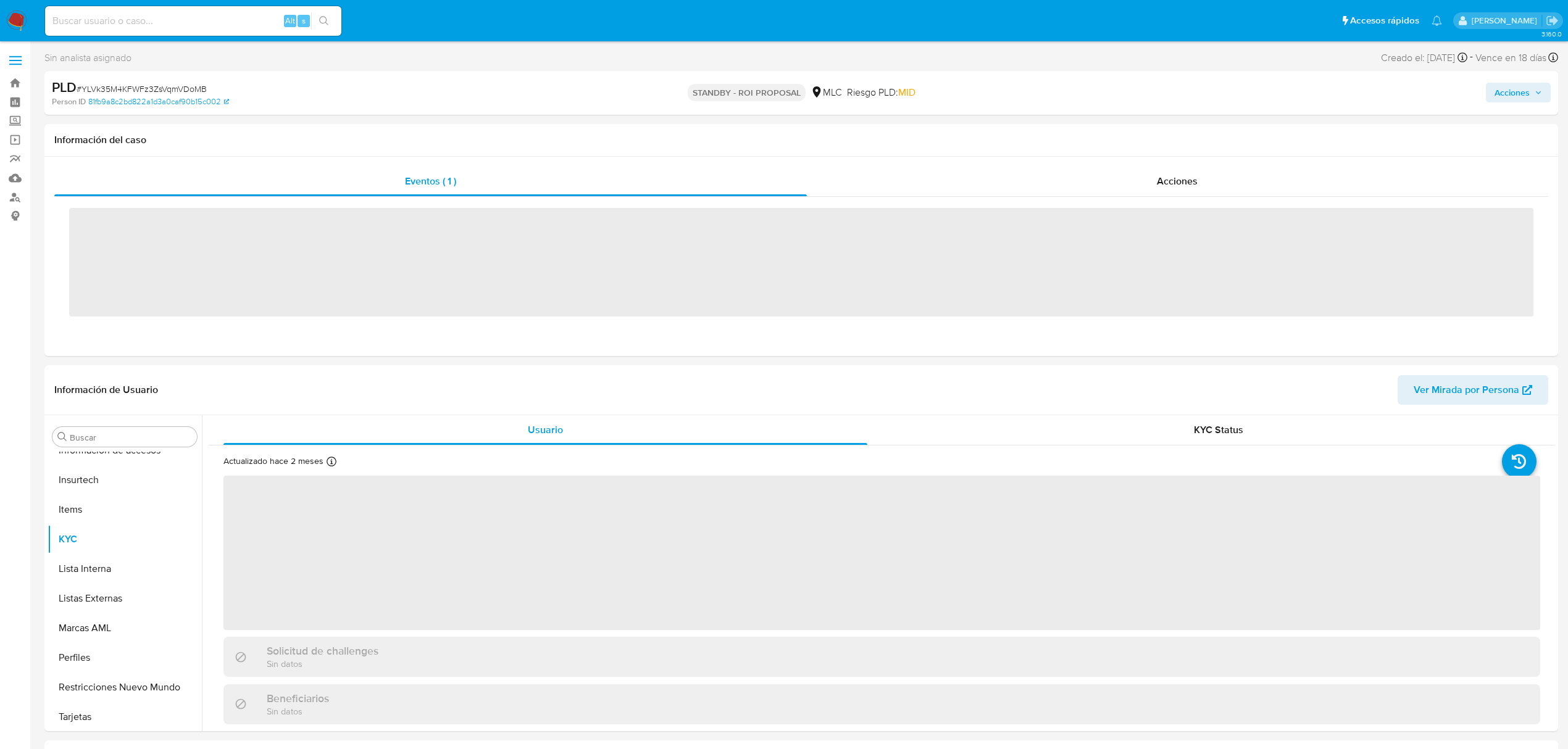
scroll to position [521, 0]
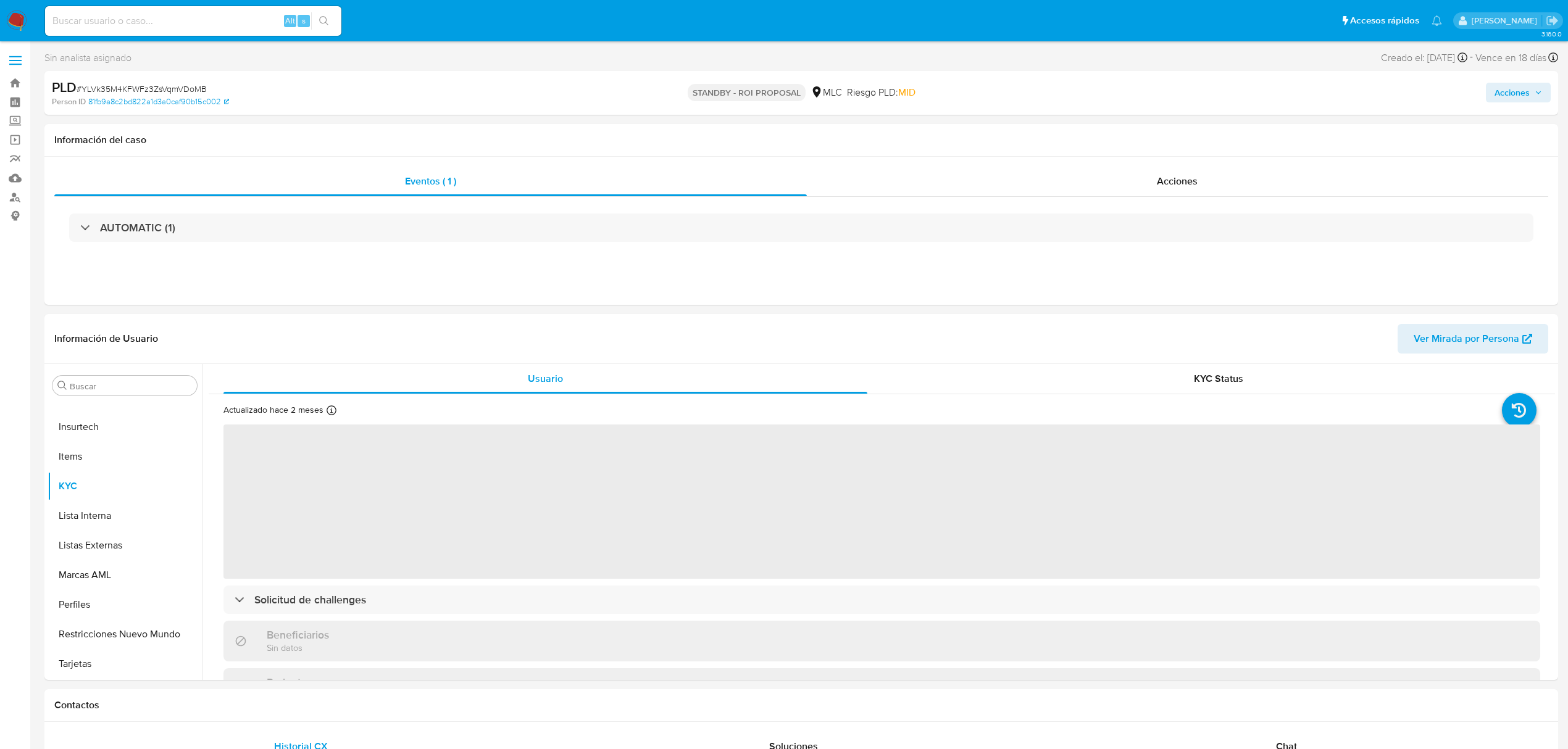
select select "10"
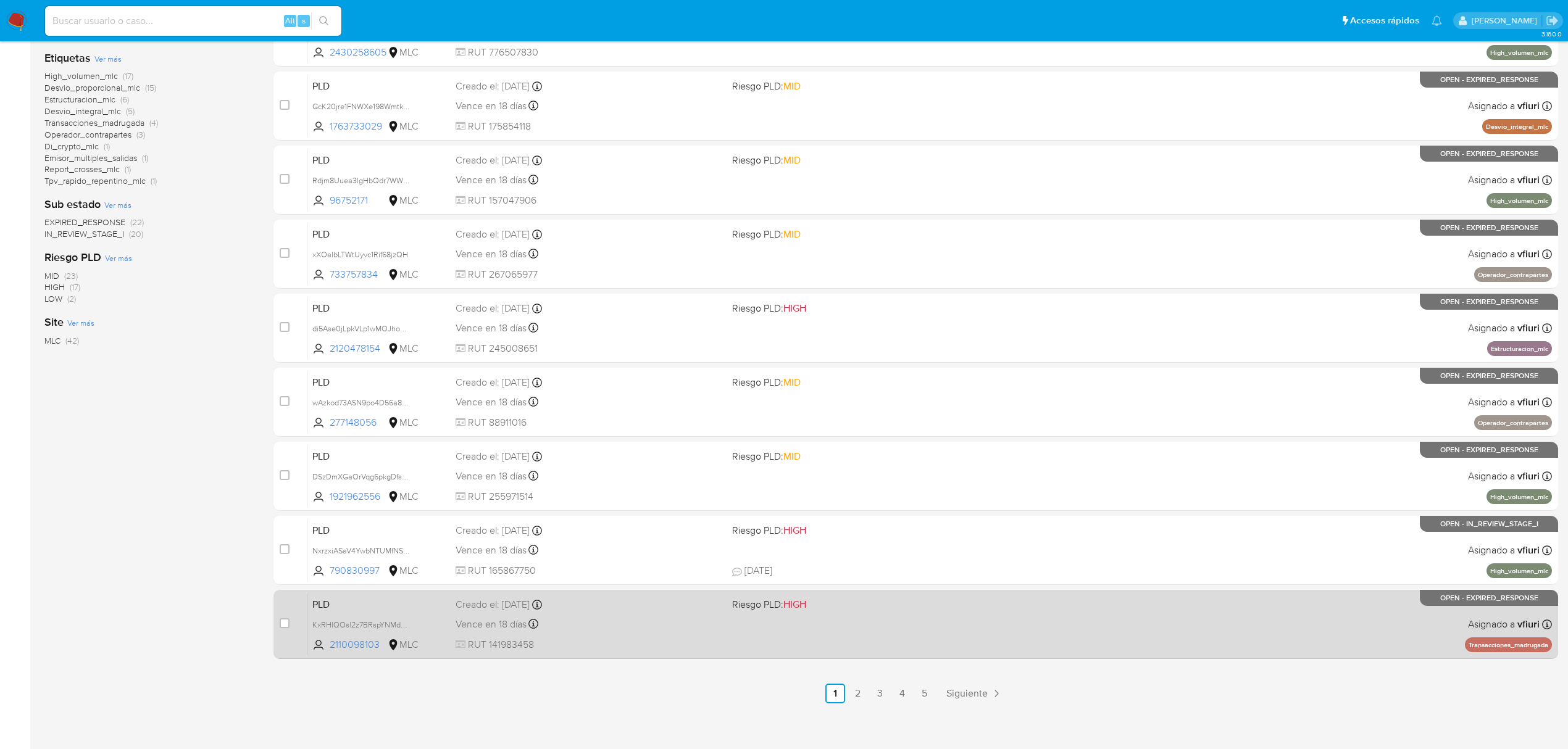
scroll to position [269, 0]
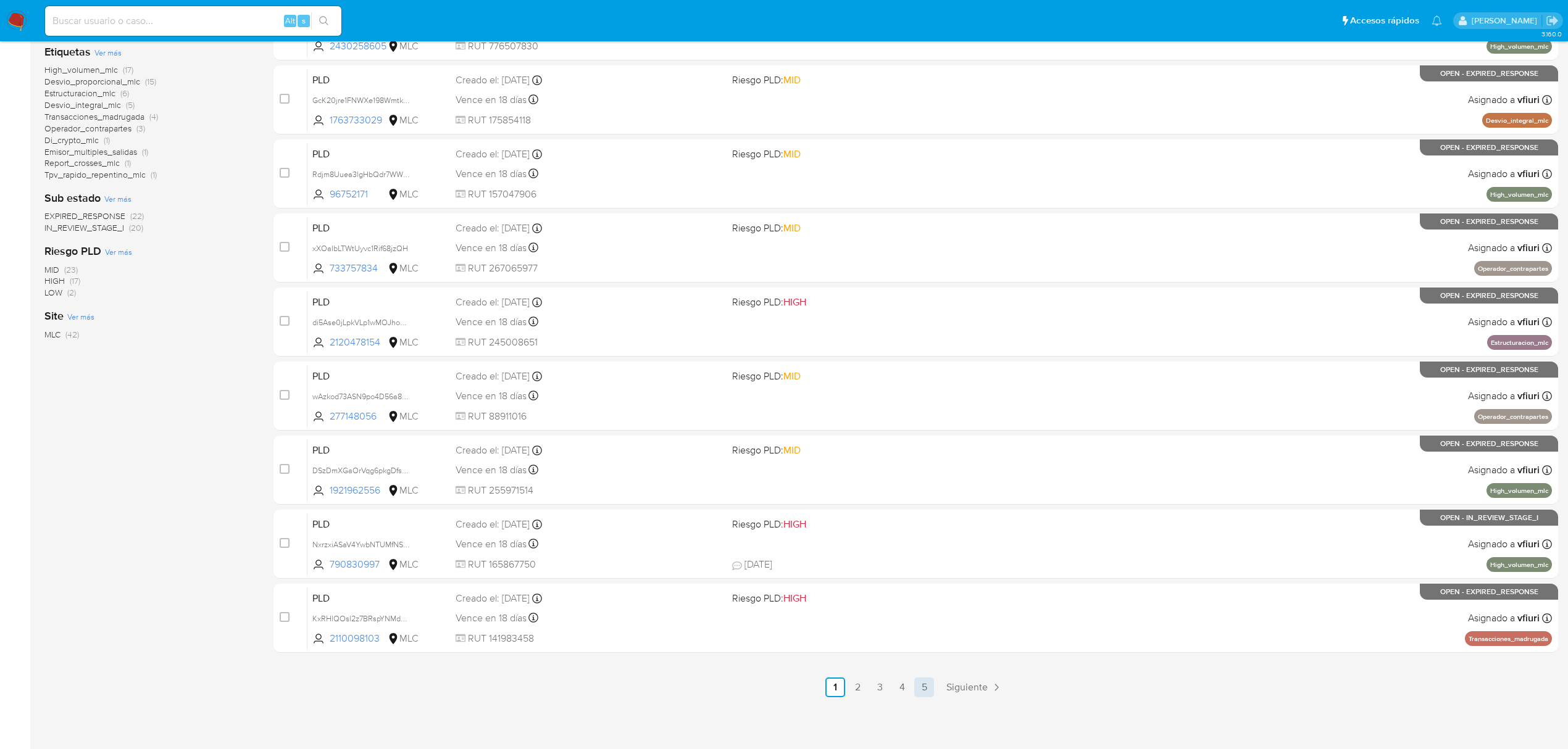
click at [921, 686] on link "5" at bounding box center [924, 687] width 20 height 20
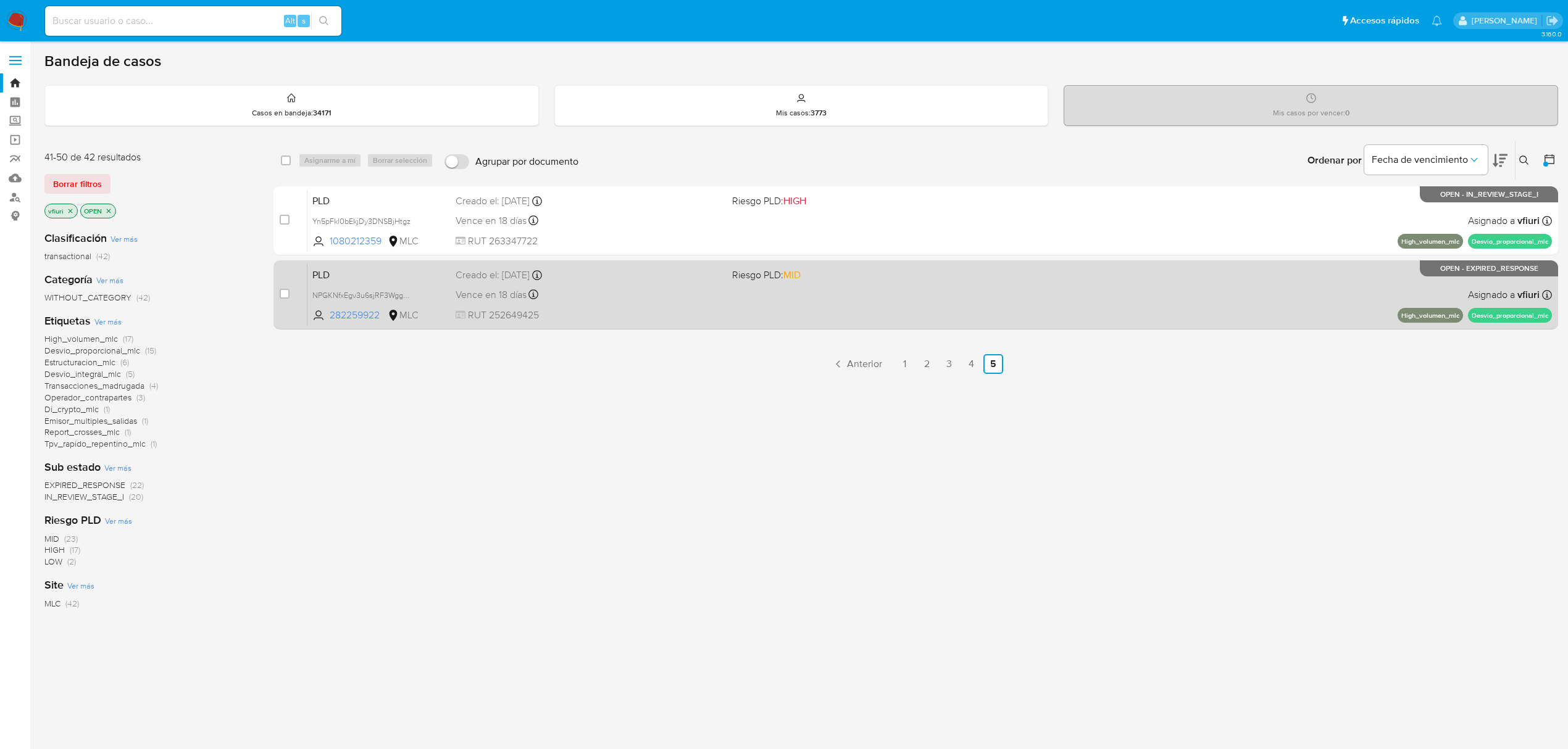
click at [1054, 301] on div "PLD NPGKNfxEgv3u6sjRF3WggDsd 282259922 MLC Riesgo PLD: MID Creado el: 12/07/202…" at bounding box center [930, 295] width 1244 height 62
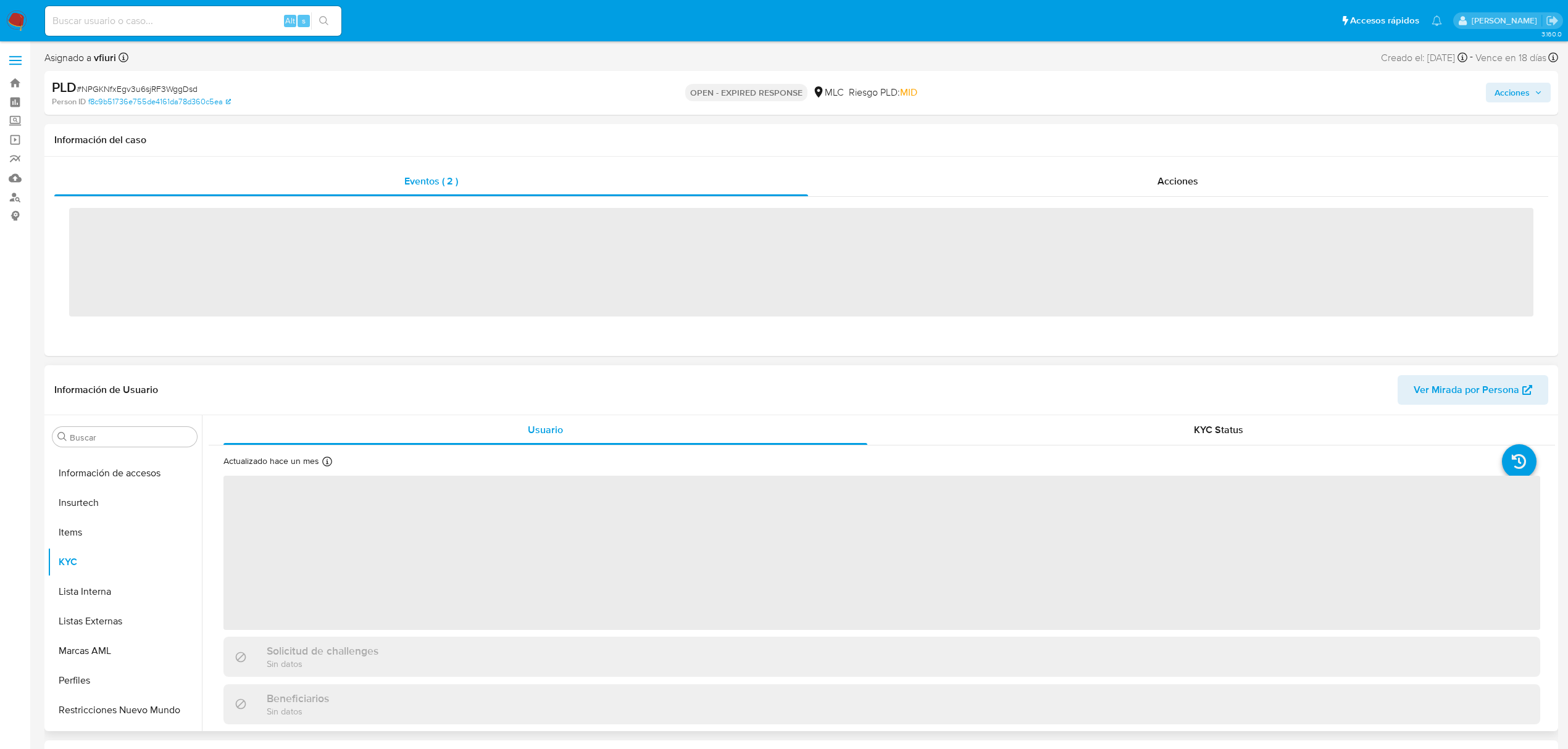
scroll to position [521, 0]
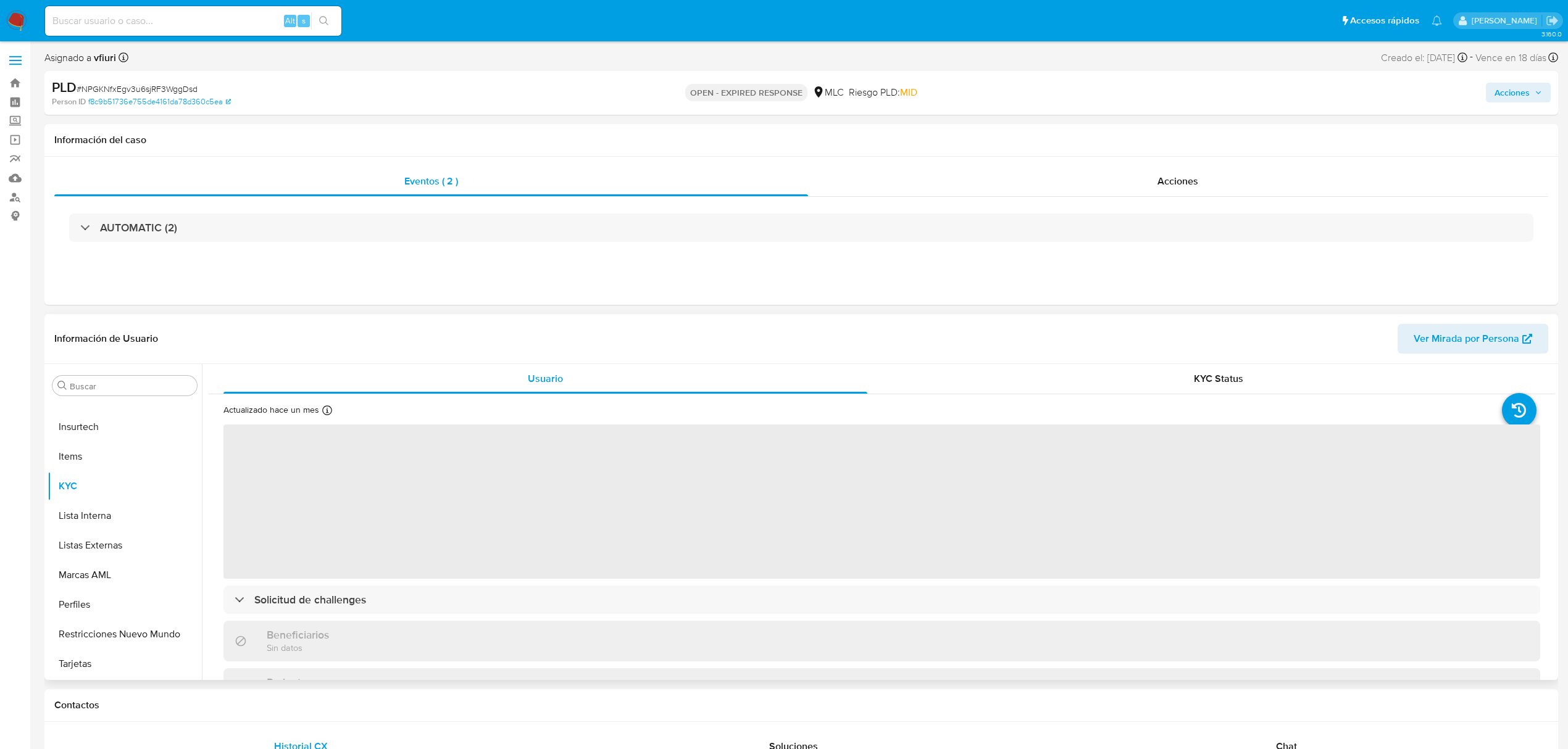
select select "10"
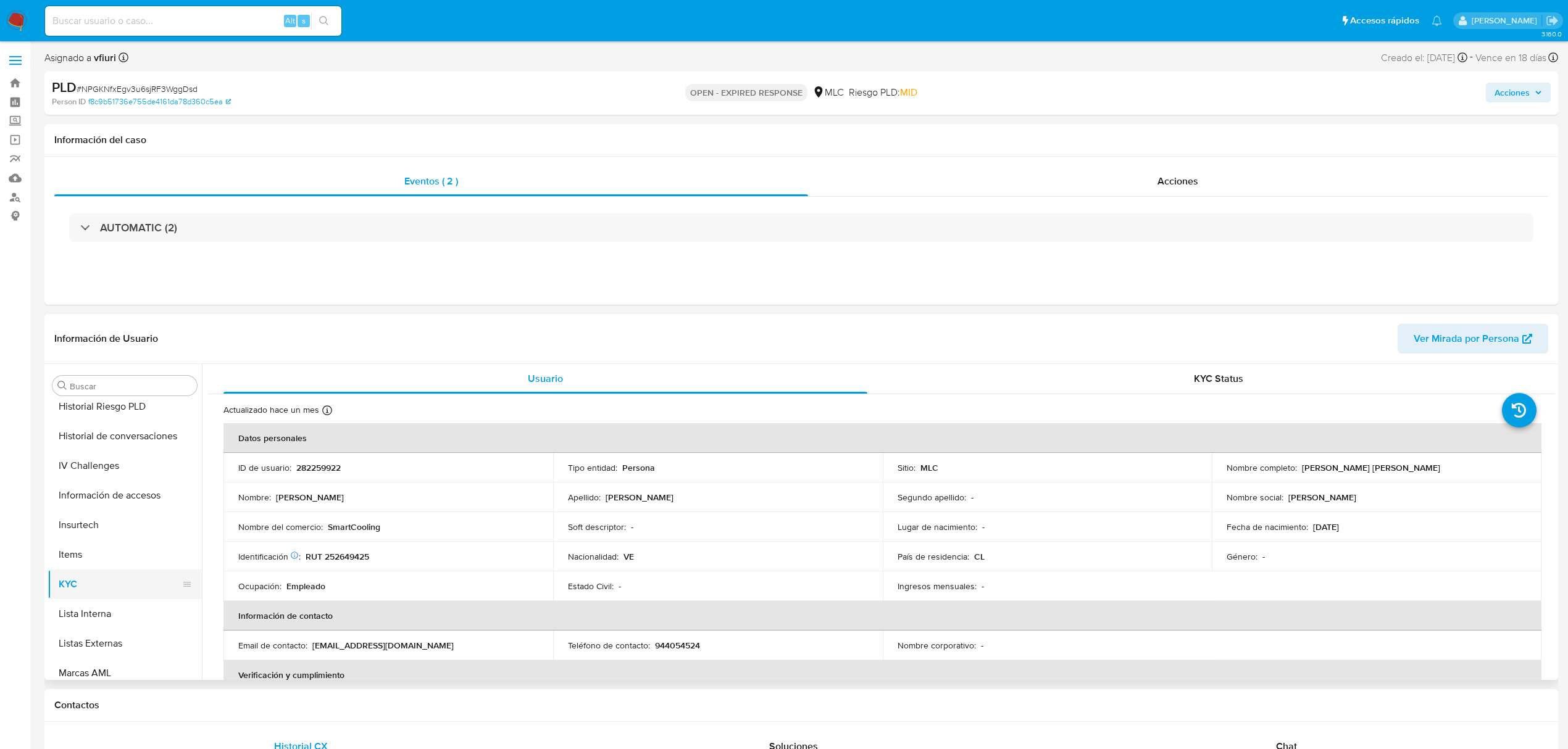
scroll to position [275, 0]
click at [95, 507] on button "General" at bounding box center [120, 496] width 145 height 30
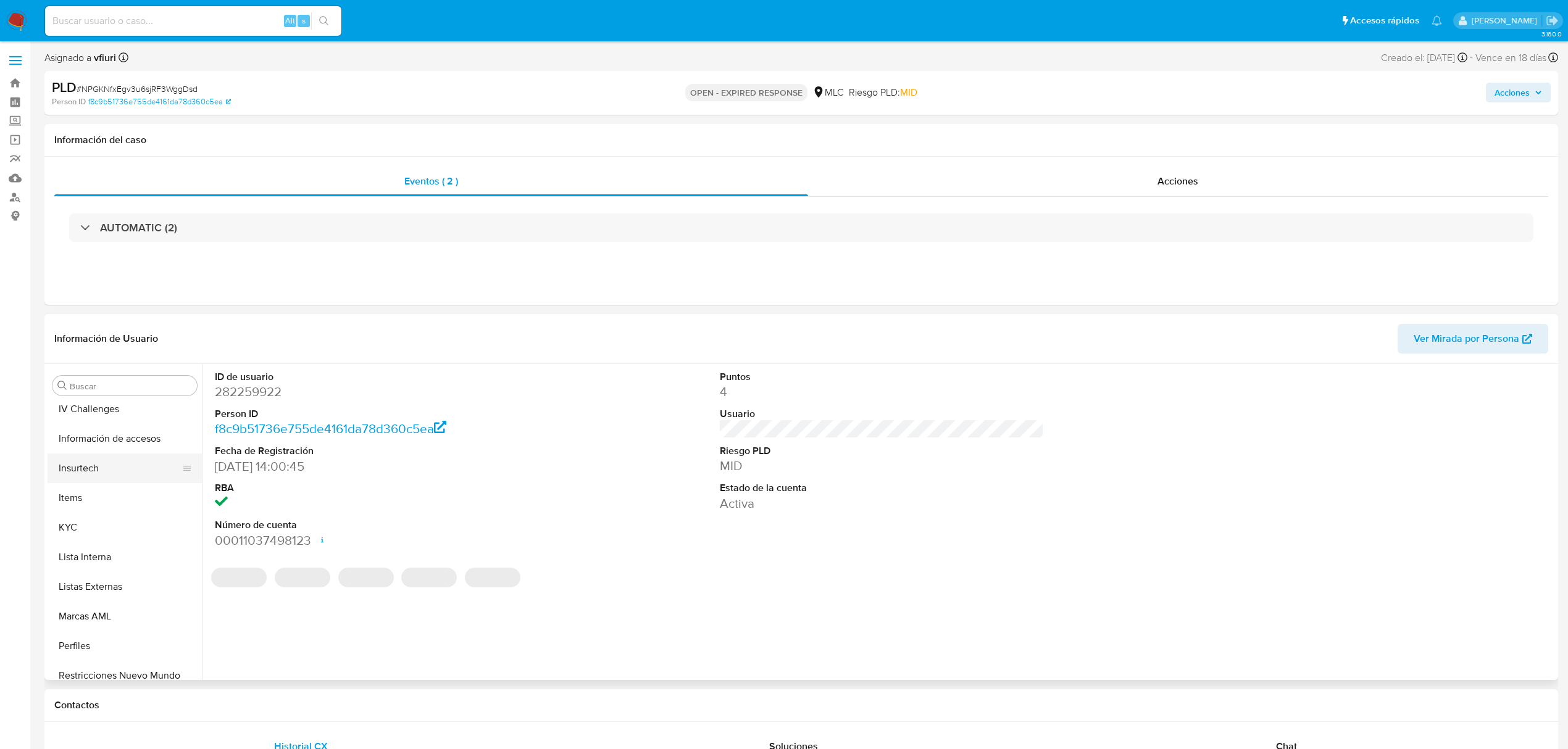
scroll to position [521, 0]
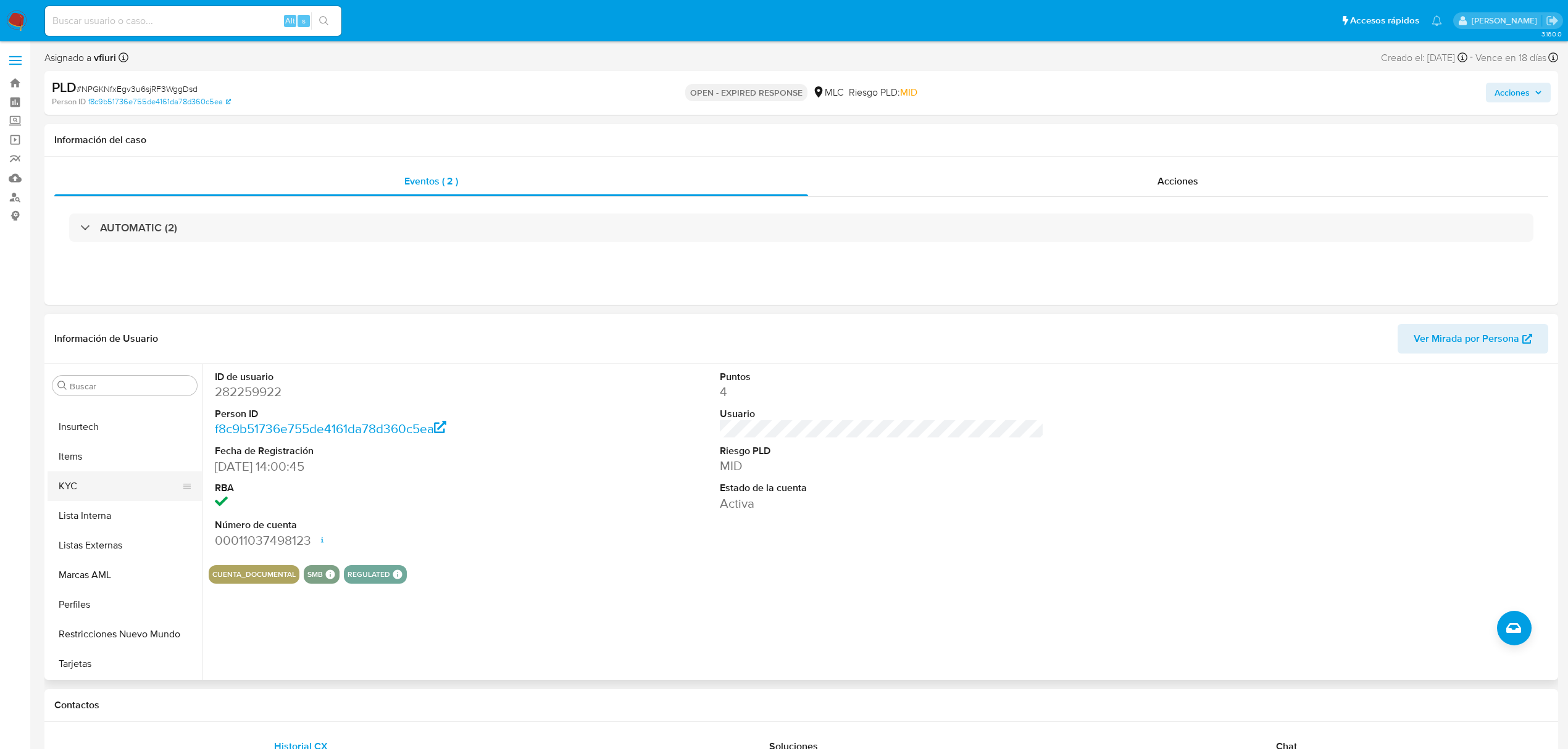
click at [74, 489] on button "KYC" at bounding box center [120, 486] width 145 height 30
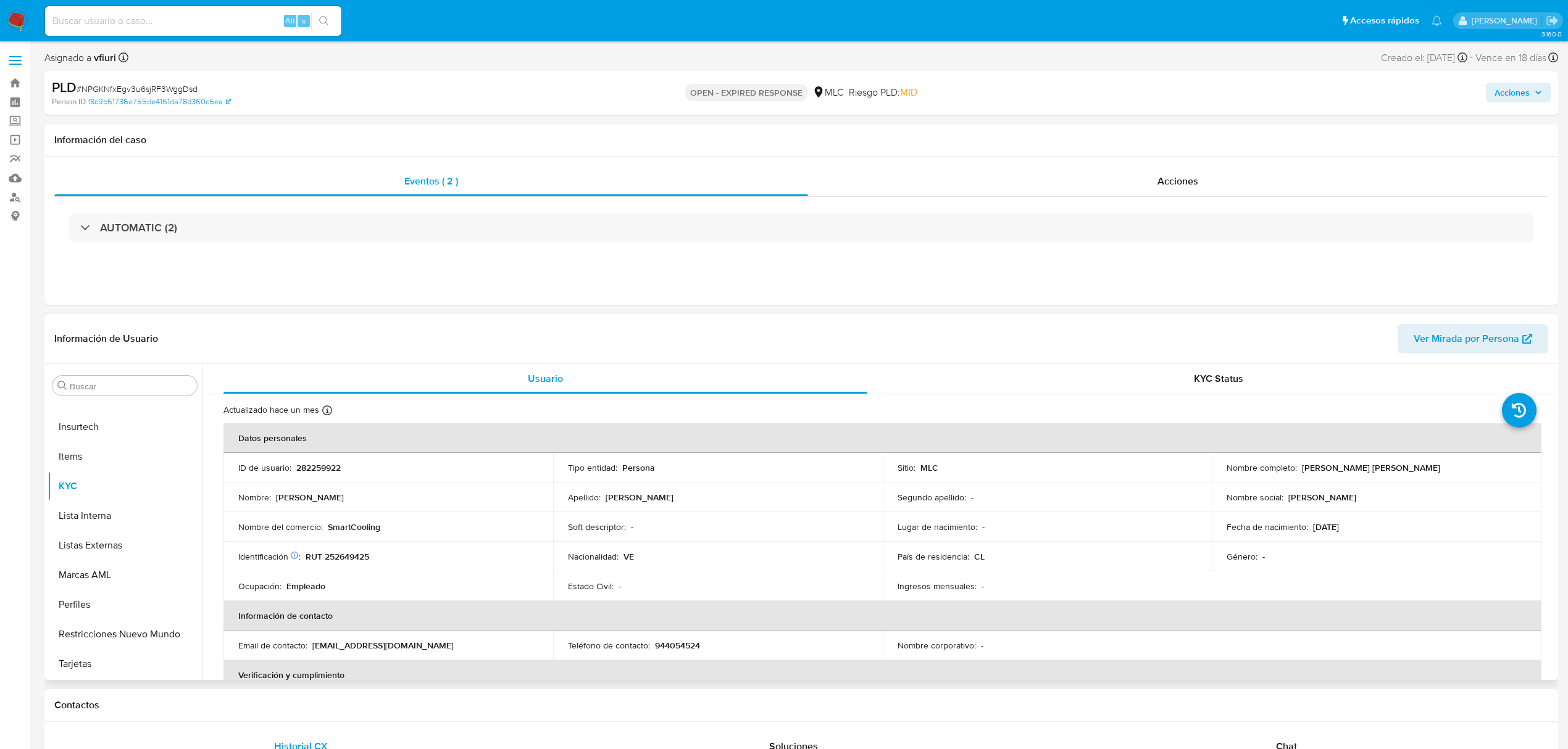
click at [318, 459] on td "ID de usuario : 282259922" at bounding box center [388, 467] width 330 height 30
click at [319, 465] on p "282259922" at bounding box center [318, 467] width 44 height 11
copy p "282259922"
drag, startPoint x: 321, startPoint y: 460, endPoint x: 294, endPoint y: 469, distance: 28.5
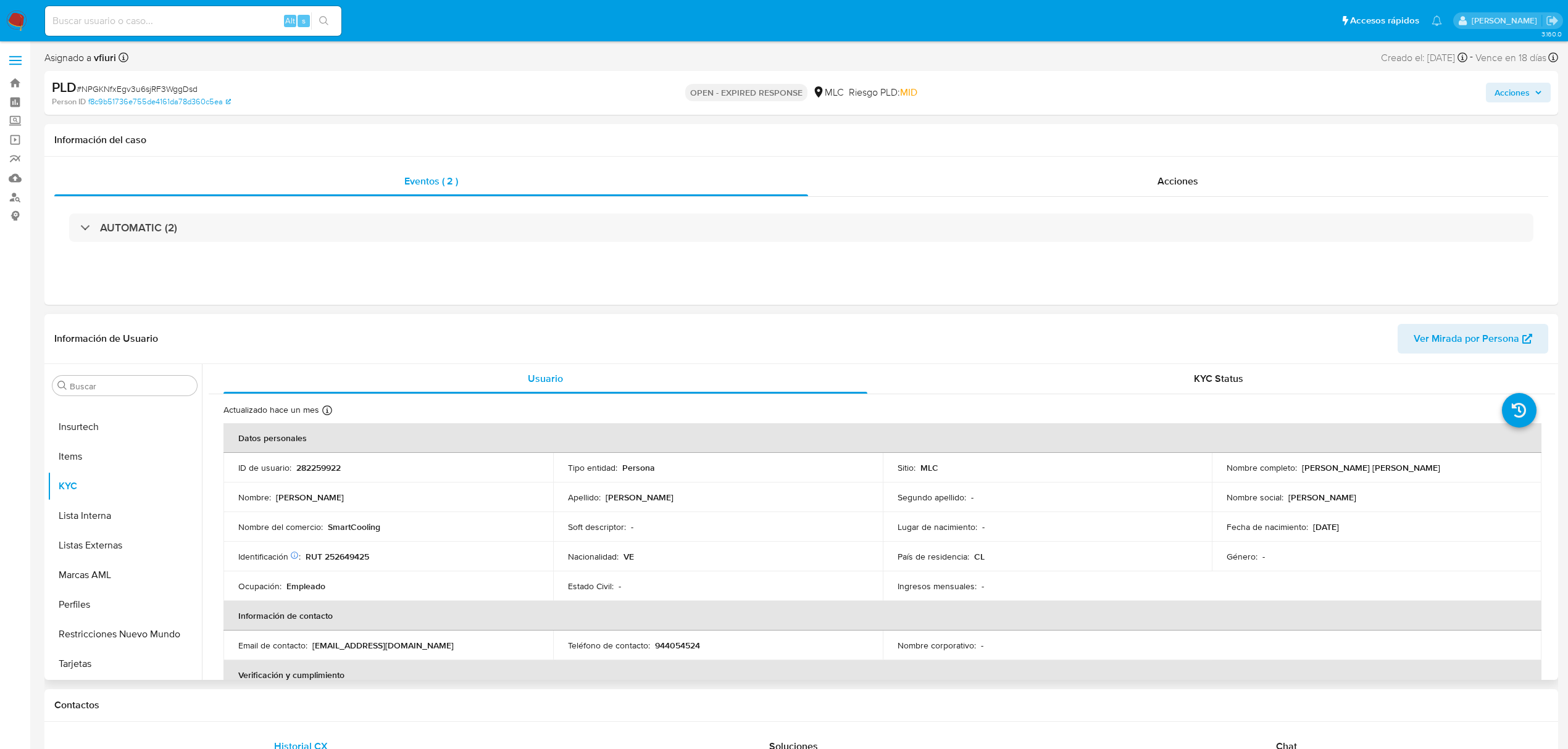
click at [319, 476] on td "ID de usuario : 282259922" at bounding box center [388, 467] width 330 height 30
click at [294, 462] on div "ID de usuario : 282259922" at bounding box center [388, 467] width 300 height 11
click at [322, 470] on p "282259922" at bounding box center [318, 467] width 44 height 11
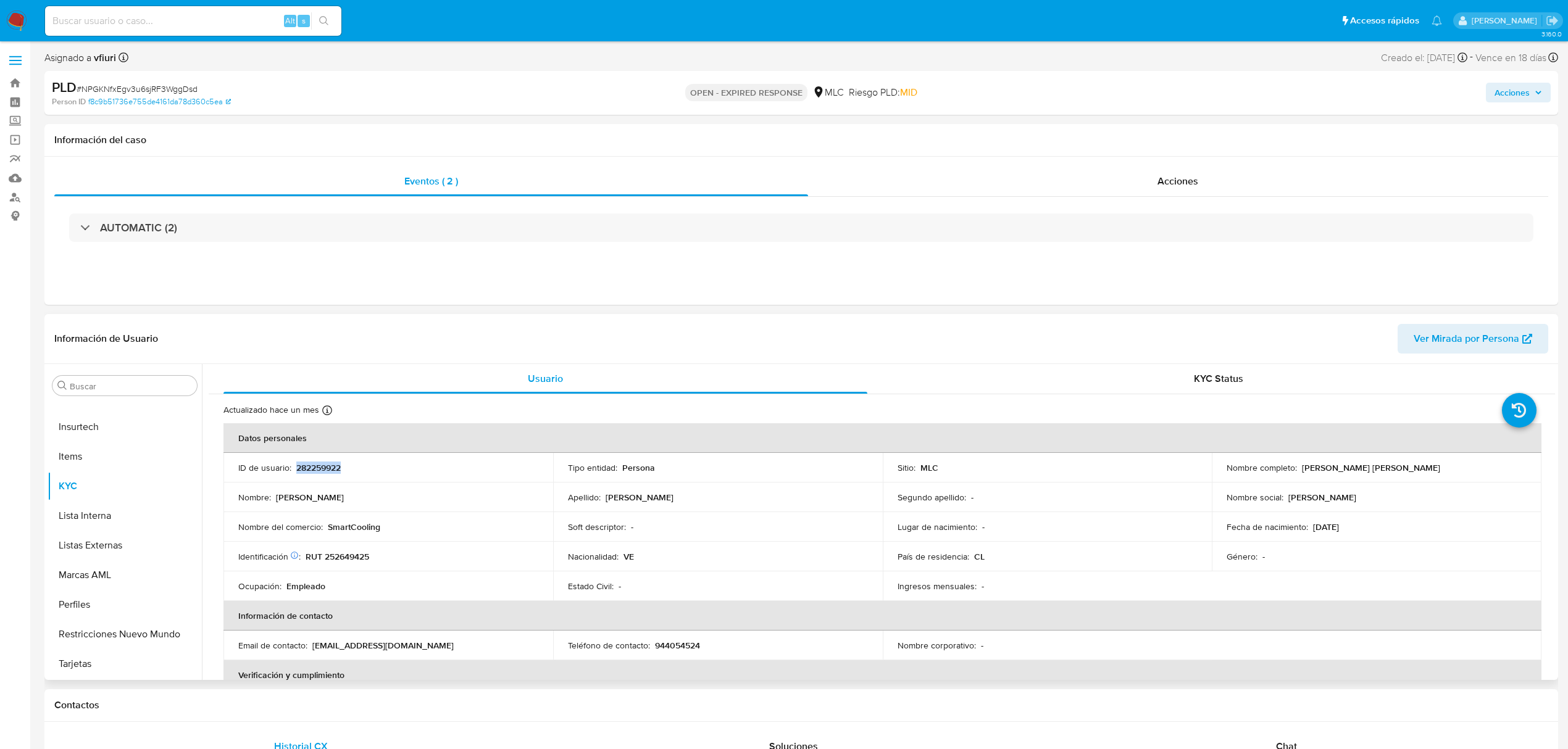
copy p "282259922"
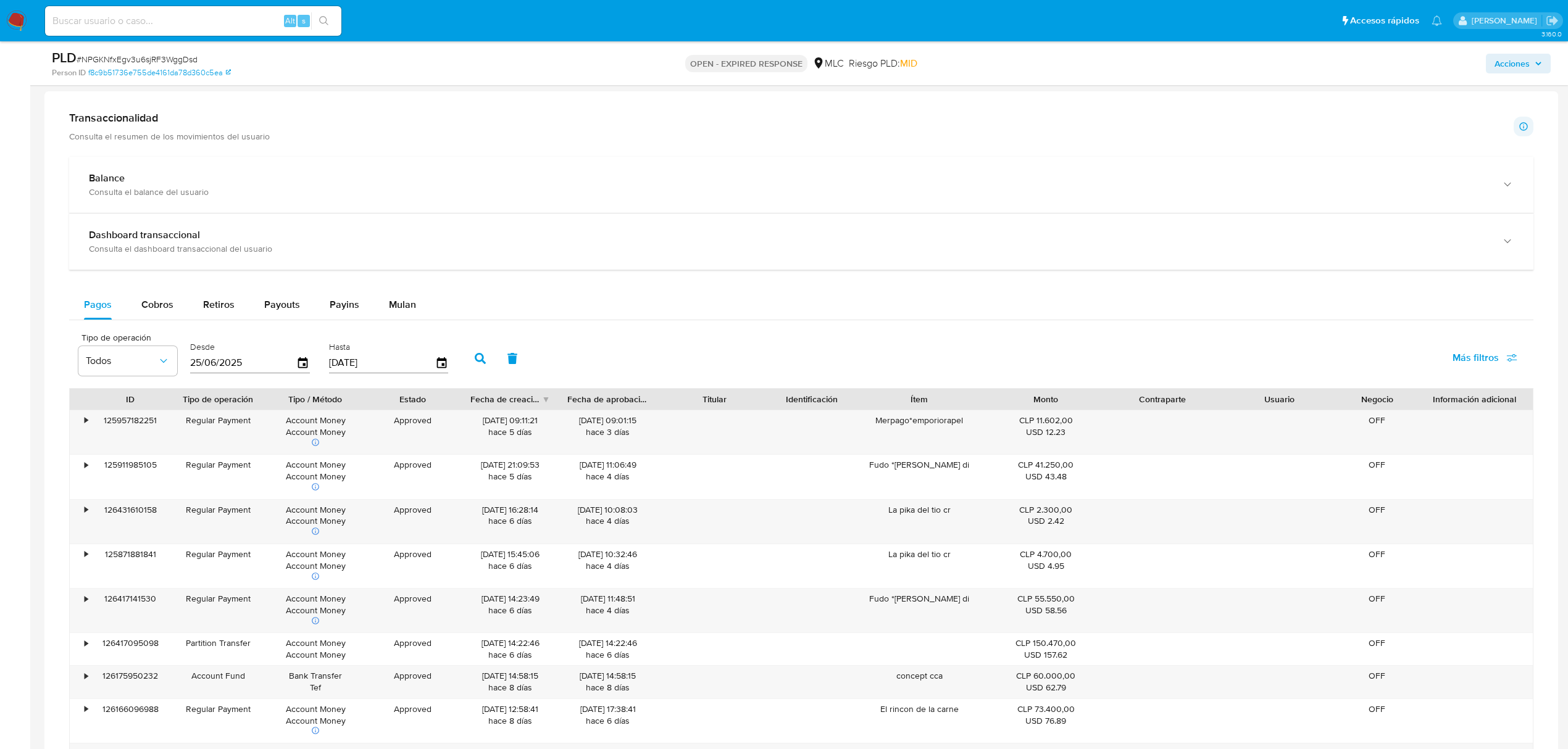
scroll to position [822, 0]
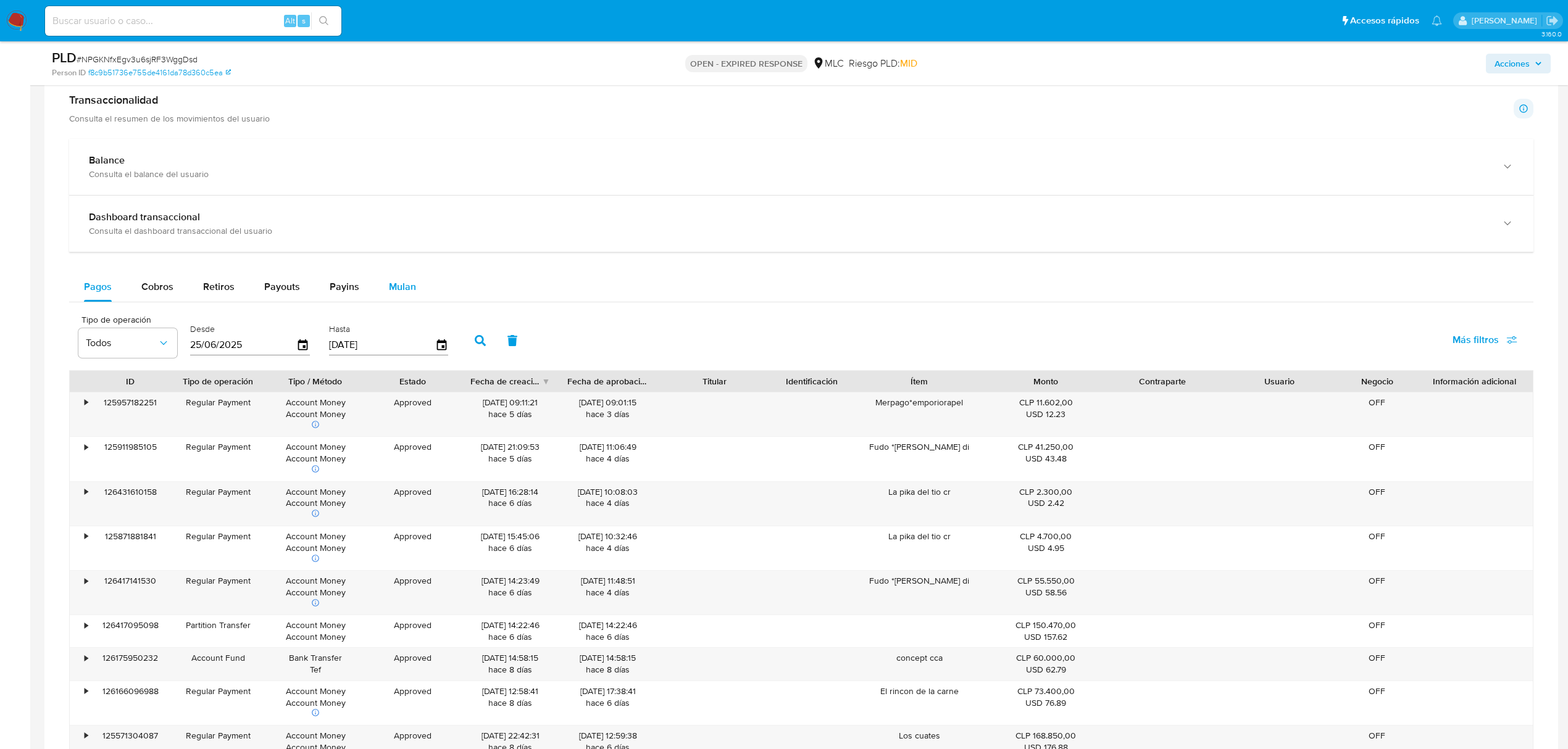
click at [383, 282] on button "Mulan" at bounding box center [402, 286] width 57 height 30
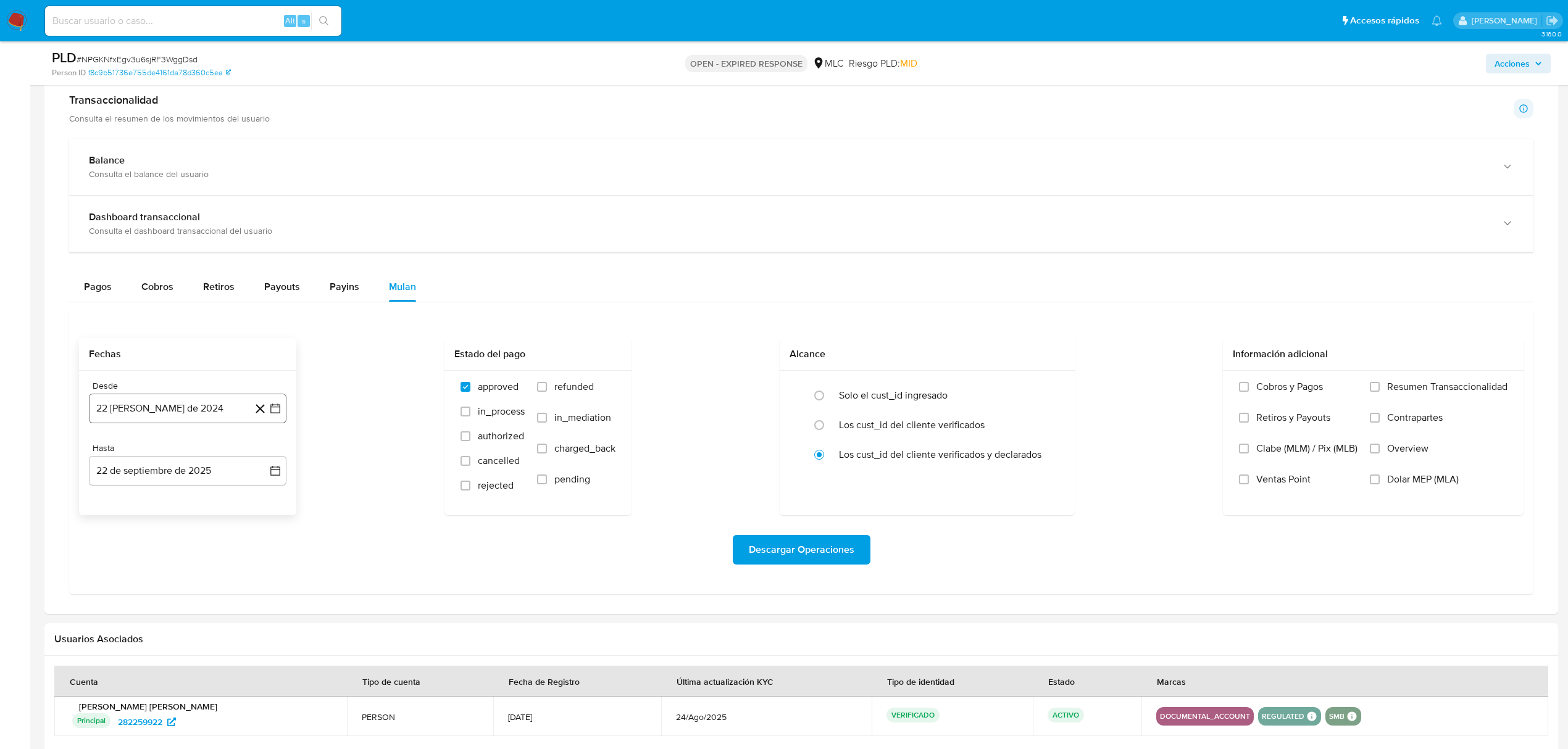
click at [275, 412] on icon "button" at bounding box center [275, 408] width 12 height 12
click at [268, 457] on icon "Mes siguiente" at bounding box center [263, 453] width 14 height 14
click at [136, 551] on button "10" at bounding box center [139, 549] width 20 height 20
click at [285, 464] on button "22 de septiembre de 2025" at bounding box center [187, 470] width 197 height 30
click at [148, 593] on tr "8 9 10 11 12 13 14" at bounding box center [187, 586] width 168 height 20
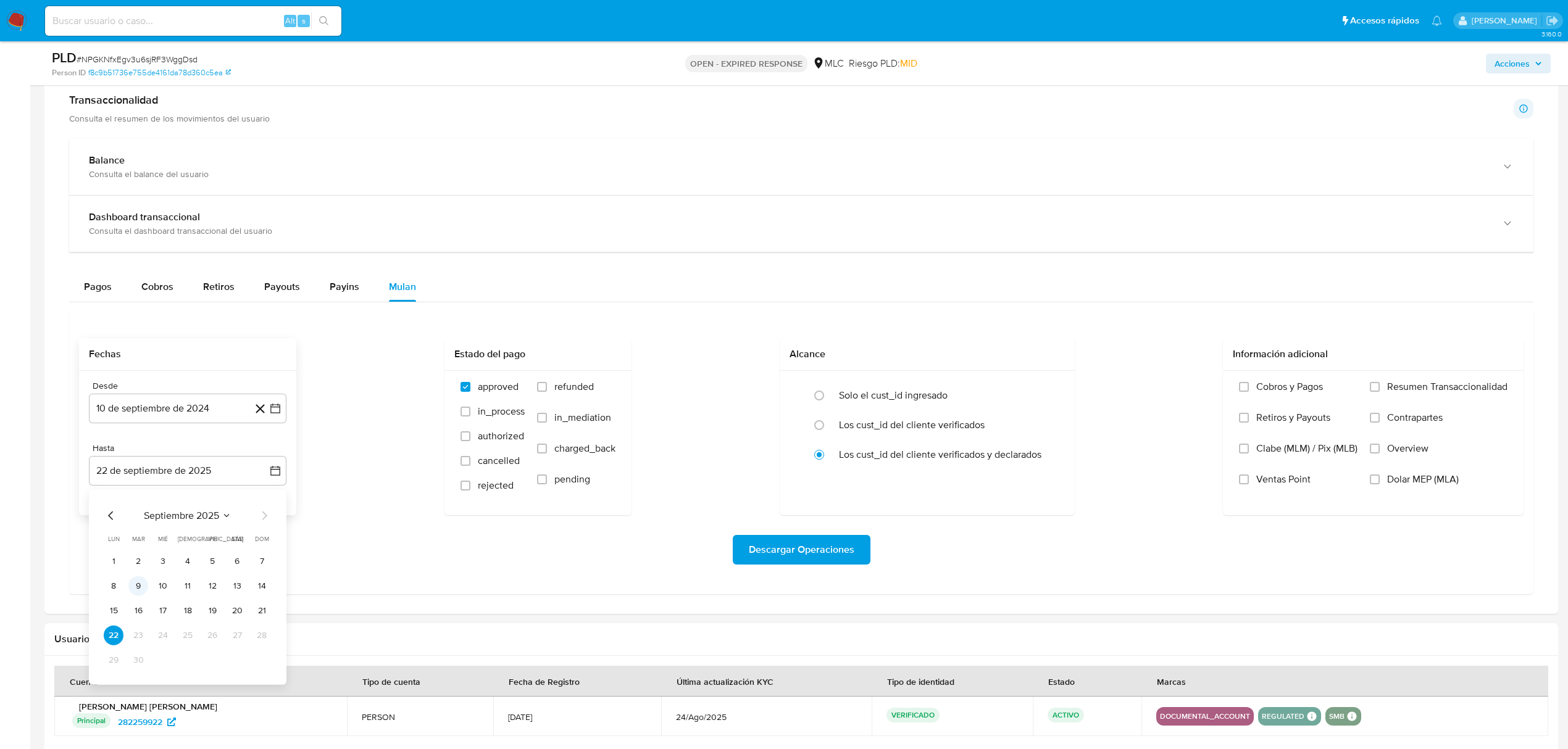
click at [145, 588] on button "9" at bounding box center [139, 586] width 20 height 20
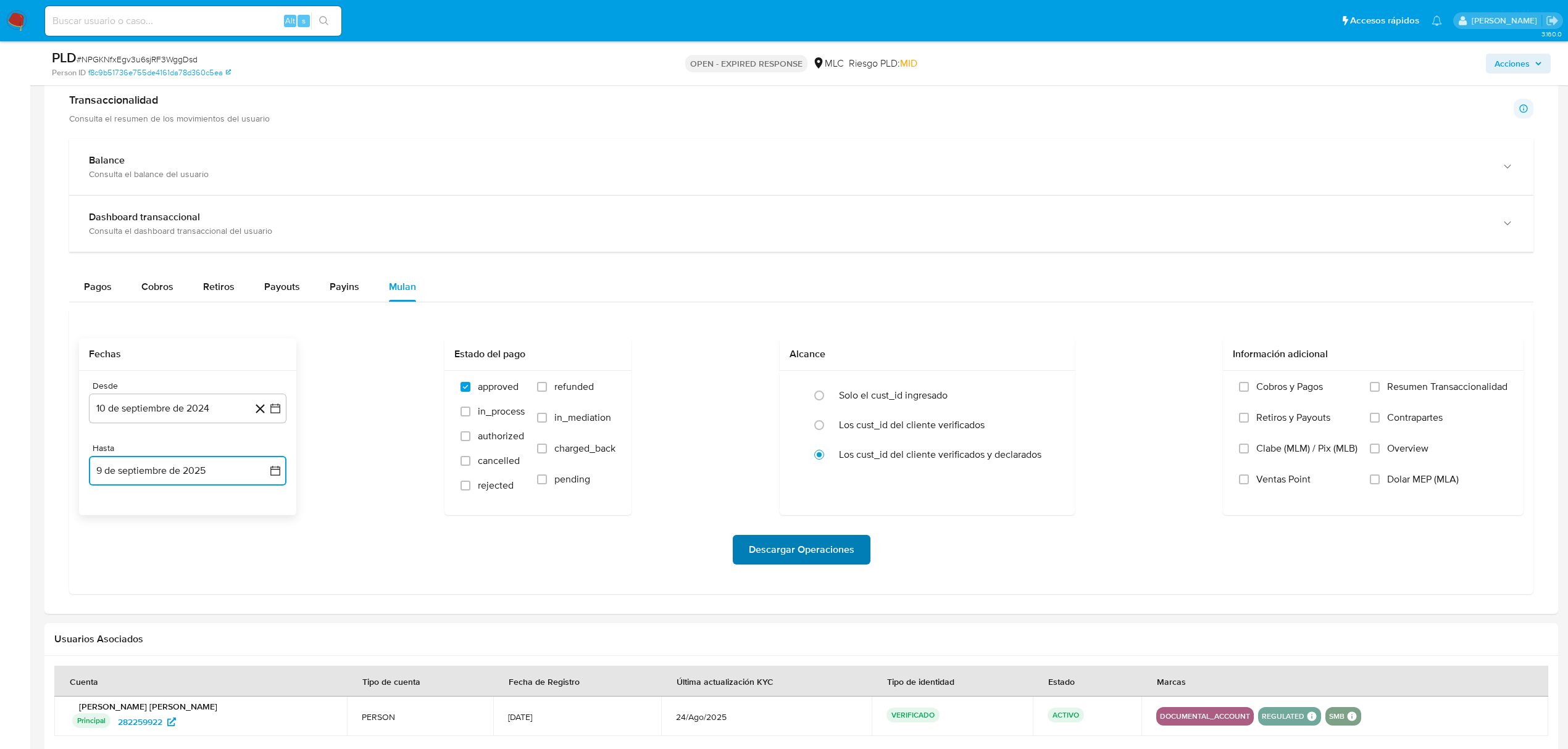
click at [839, 551] on span "Descargar Operaciones" at bounding box center [801, 550] width 106 height 27
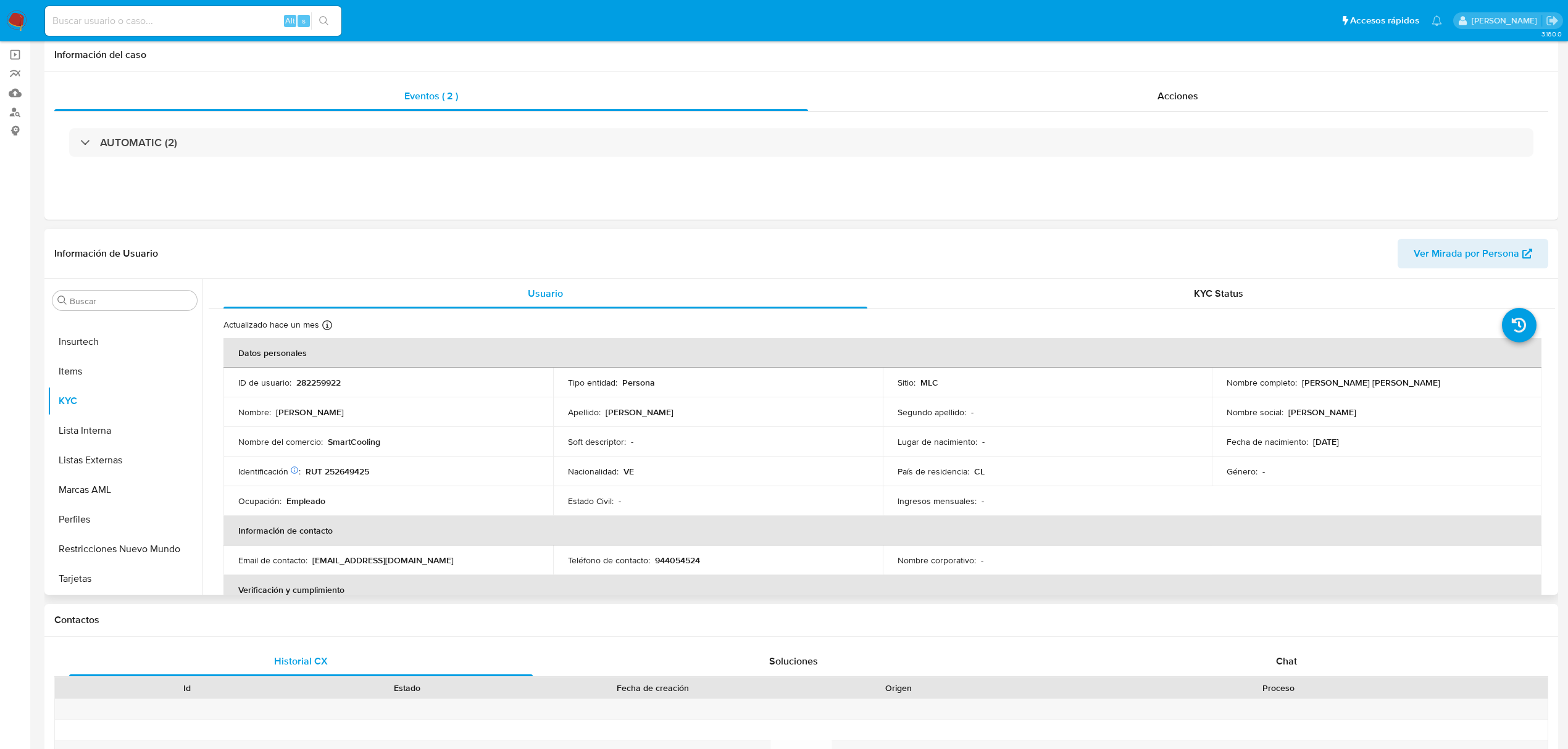
scroll to position [0, 0]
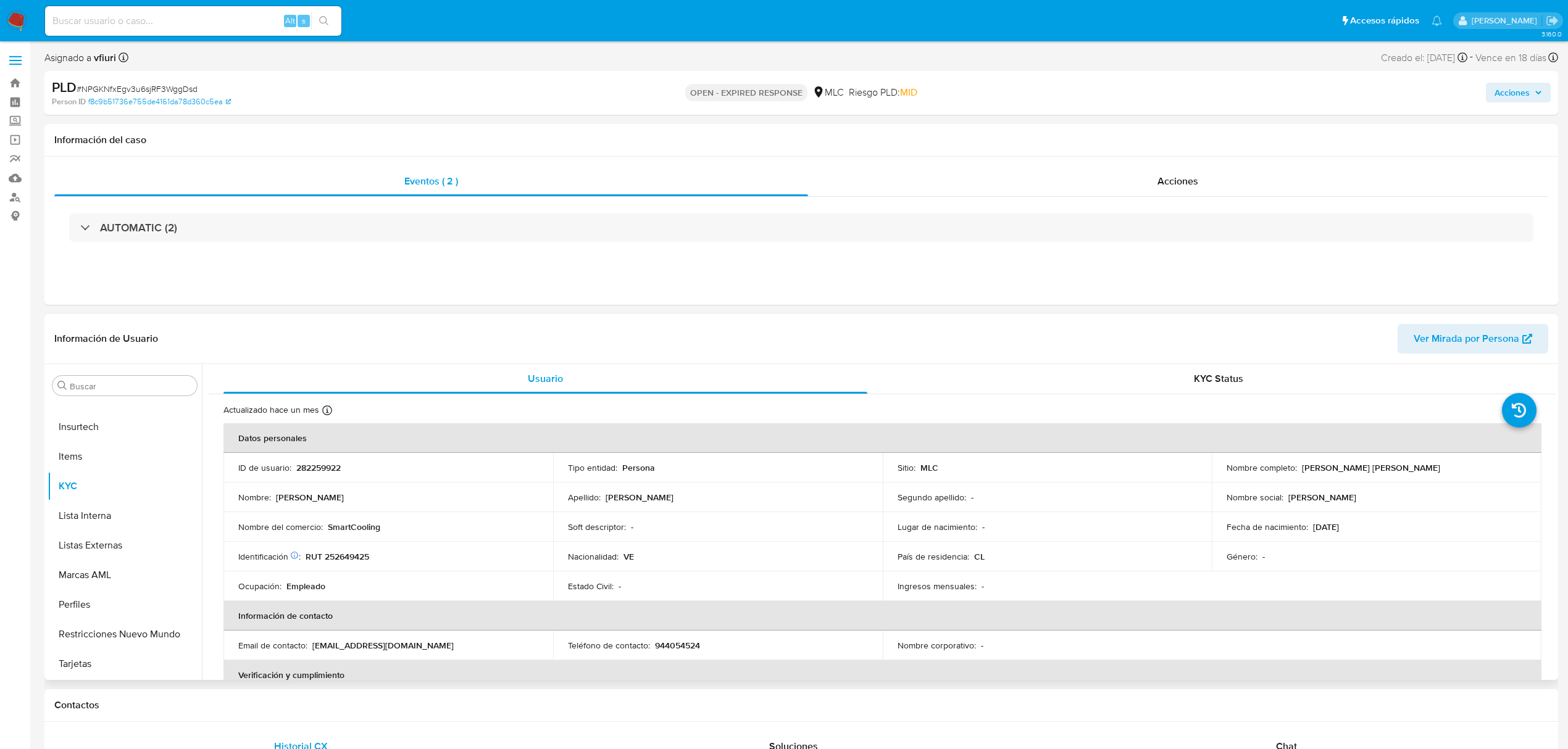
click at [315, 463] on p "282259922" at bounding box center [318, 467] width 44 height 11
copy p "282259922"
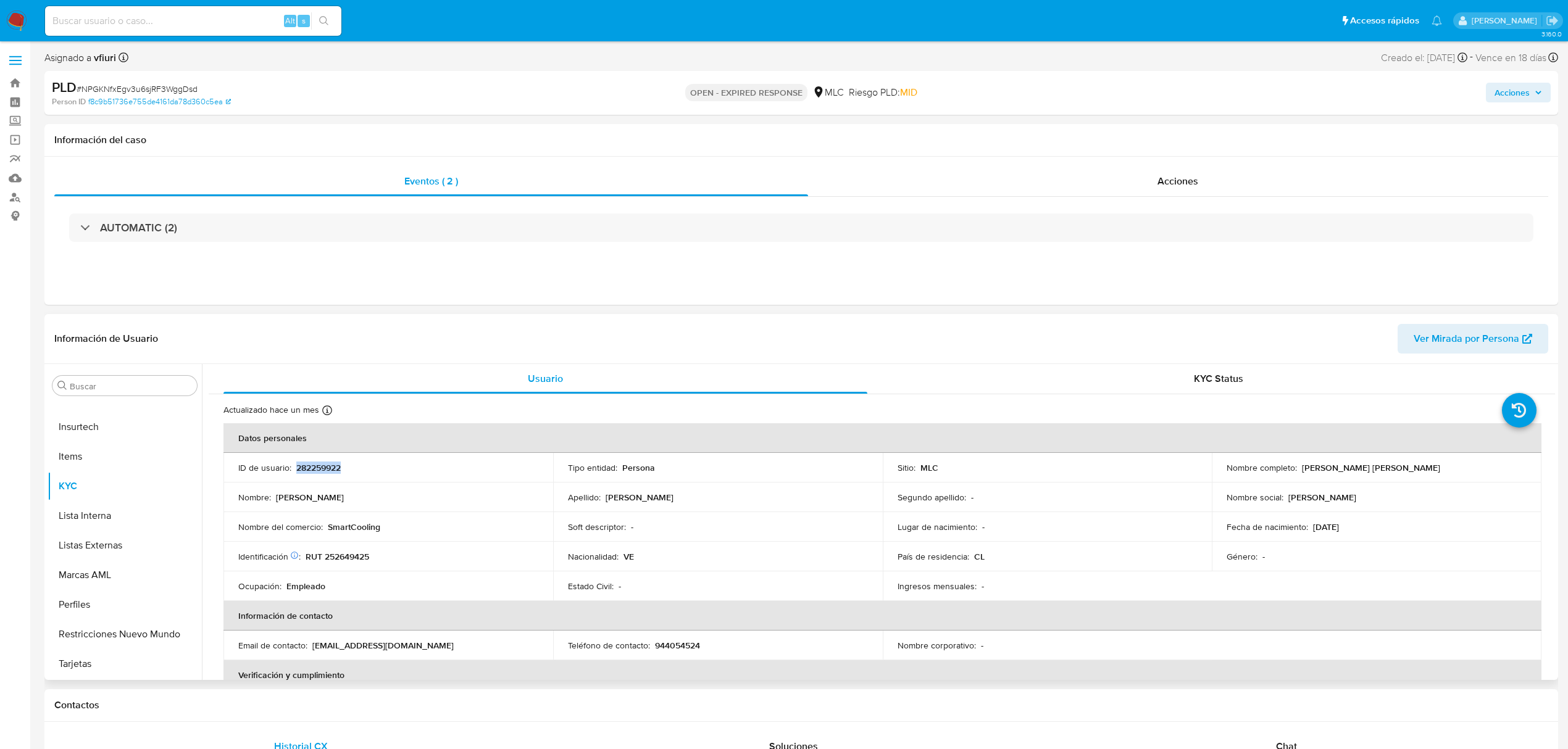
copy p "282259922"
click at [187, 87] on span "# NPGKNfxEgv3u6sjRF3WggDsd" at bounding box center [137, 89] width 121 height 12
copy span "NPGKNfxEgv3u6sjRF3WggDsd"
click at [117, 489] on button "KYC" at bounding box center [120, 486] width 145 height 30
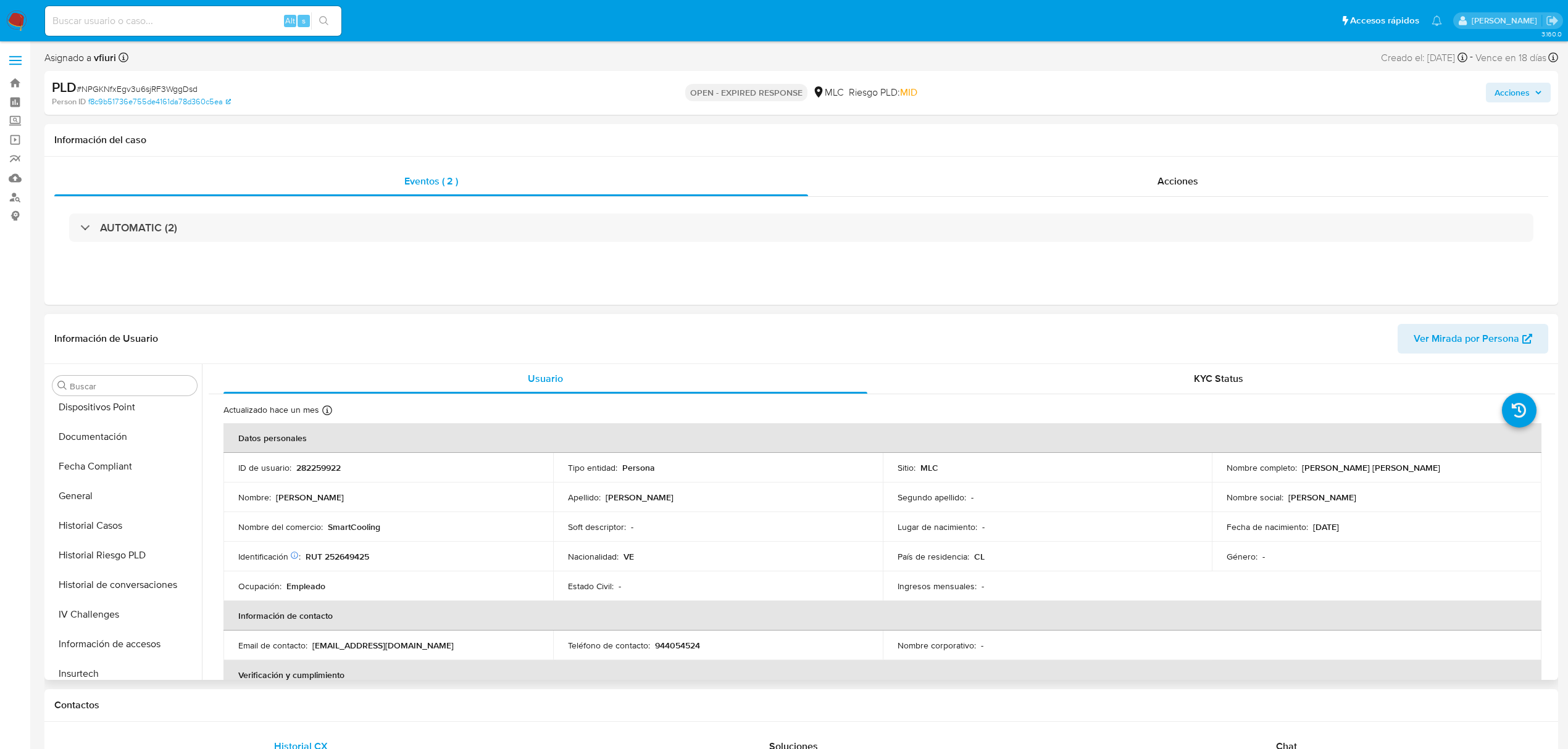
click at [353, 555] on p "RUT 252649425" at bounding box center [337, 556] width 63 height 11
drag, startPoint x: 356, startPoint y: 562, endPoint x: 427, endPoint y: 314, distance: 258.0
click at [427, 314] on div "Información de Usuario Ver Mirada por Persona" at bounding box center [800, 339] width 1513 height 50
click at [360, 552] on p "RUT 252649425" at bounding box center [337, 556] width 63 height 11
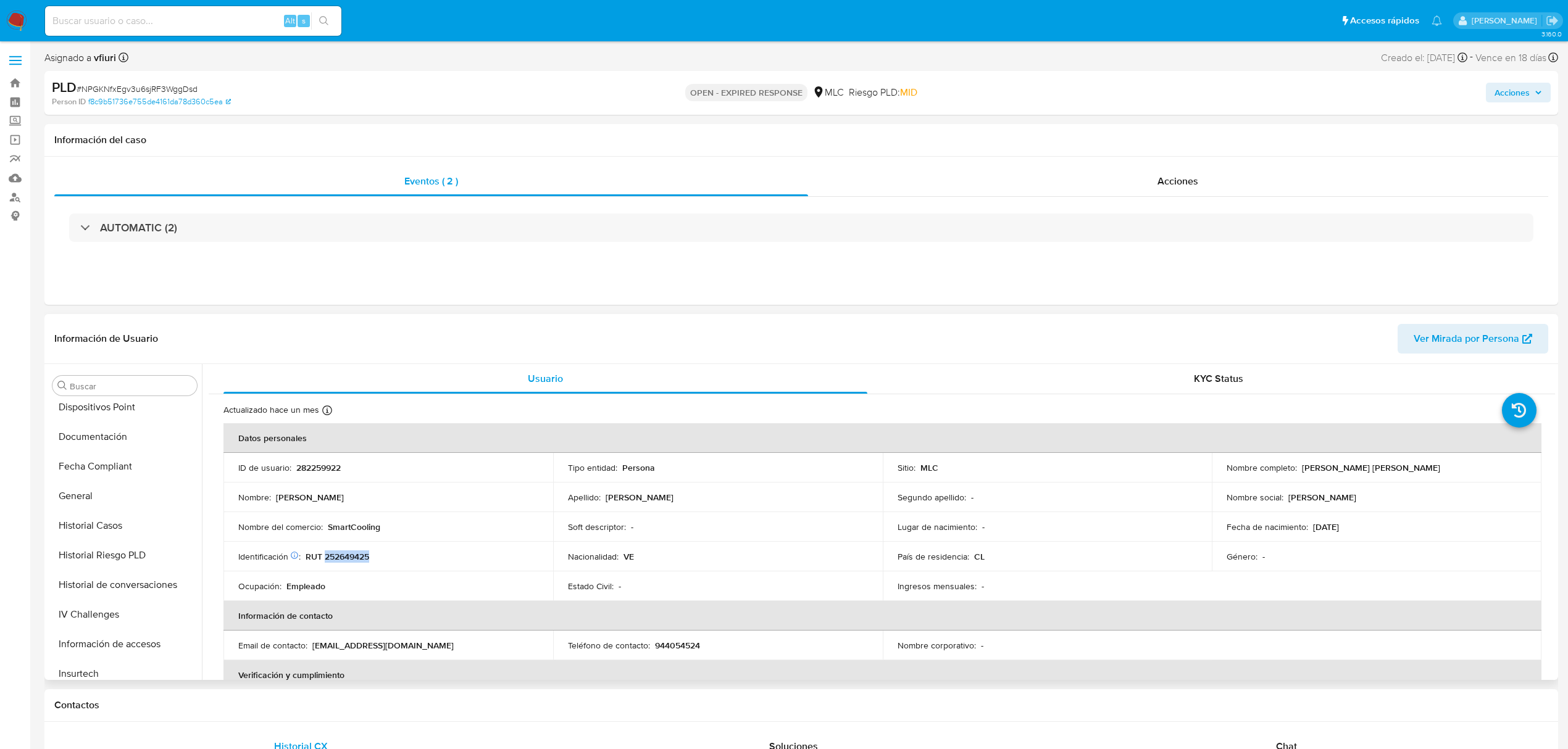
click at [360, 552] on p "RUT 252649425" at bounding box center [337, 556] width 63 height 11
copy p "252649425"
click at [111, 490] on button "Cruces y Relaciones" at bounding box center [120, 504] width 145 height 30
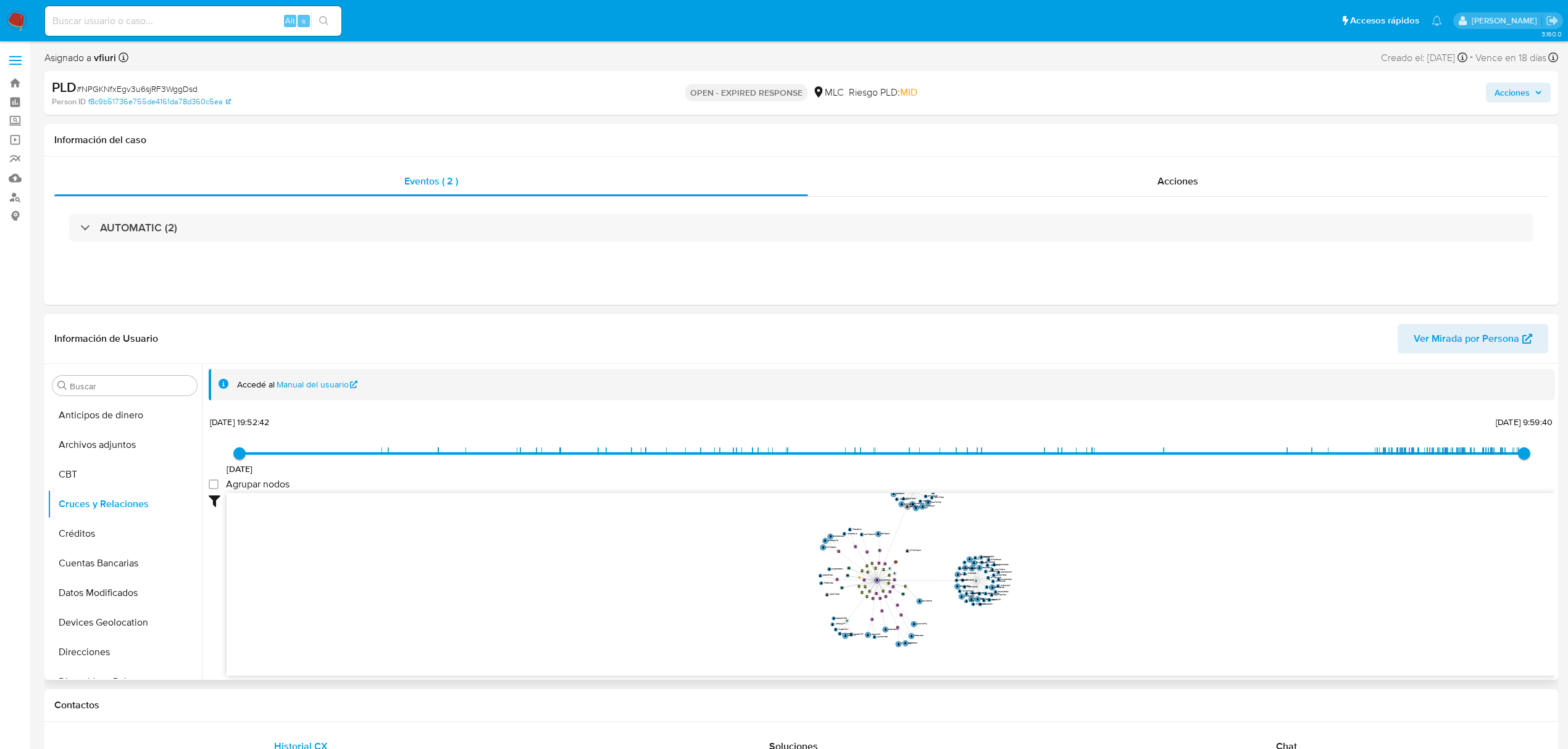
drag, startPoint x: 1131, startPoint y: 568, endPoint x: 1053, endPoint y: 594, distance: 82.2
click at [1053, 594] on icon "device-65c19fb7aed9db6ea2de8ab7  user-282259922  282259922 device-65b8376ea10…" at bounding box center [890, 582] width 1328 height 179
drag, startPoint x: 928, startPoint y: 536, endPoint x: 927, endPoint y: 563, distance: 27.0
click at [927, 563] on icon "device-65c19fb7aed9db6ea2de8ab7  user-282259922  282259922 device-65b8376ea10…" at bounding box center [890, 582] width 1328 height 179
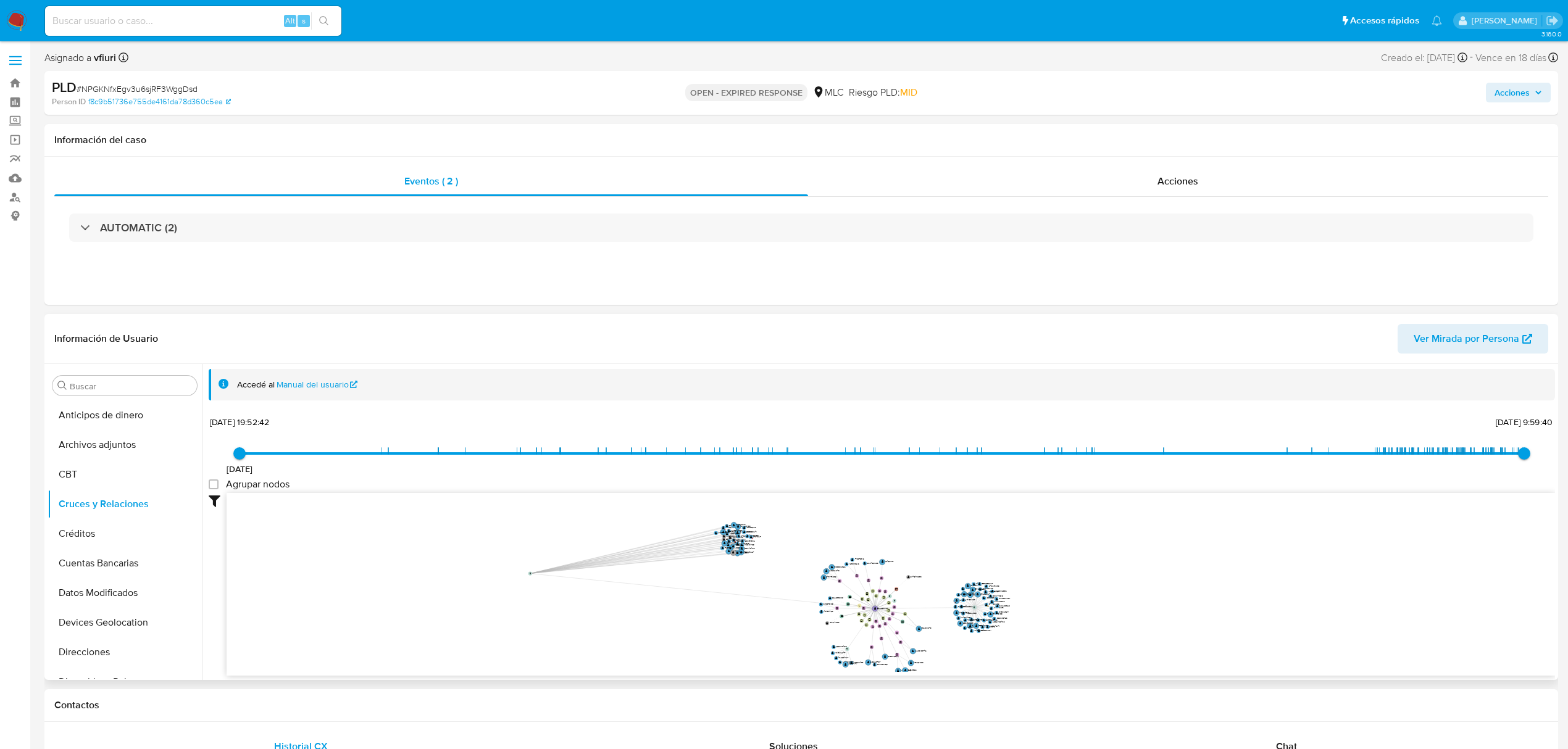
drag, startPoint x: 910, startPoint y: 519, endPoint x: 432, endPoint y: 598, distance: 484.5
click at [529, 575] on circle at bounding box center [530, 573] width 4 height 4
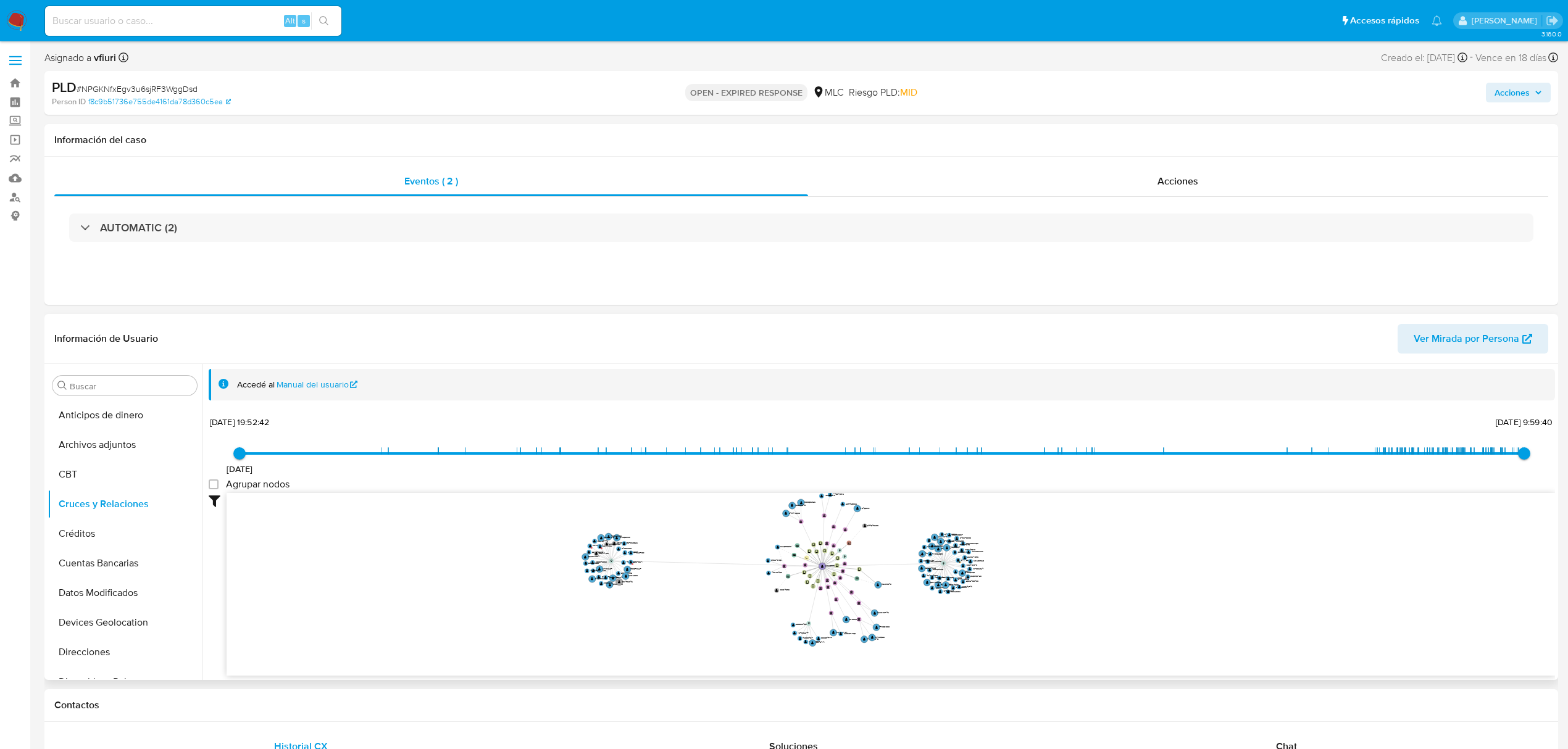
drag, startPoint x: 981, startPoint y: 581, endPoint x: 982, endPoint y: 549, distance: 32.0
click at [982, 549] on icon "device-65c19fb7aed9db6ea2de8ab7  user-282259922  282259922 device-65b8376ea10…" at bounding box center [890, 582] width 1328 height 179
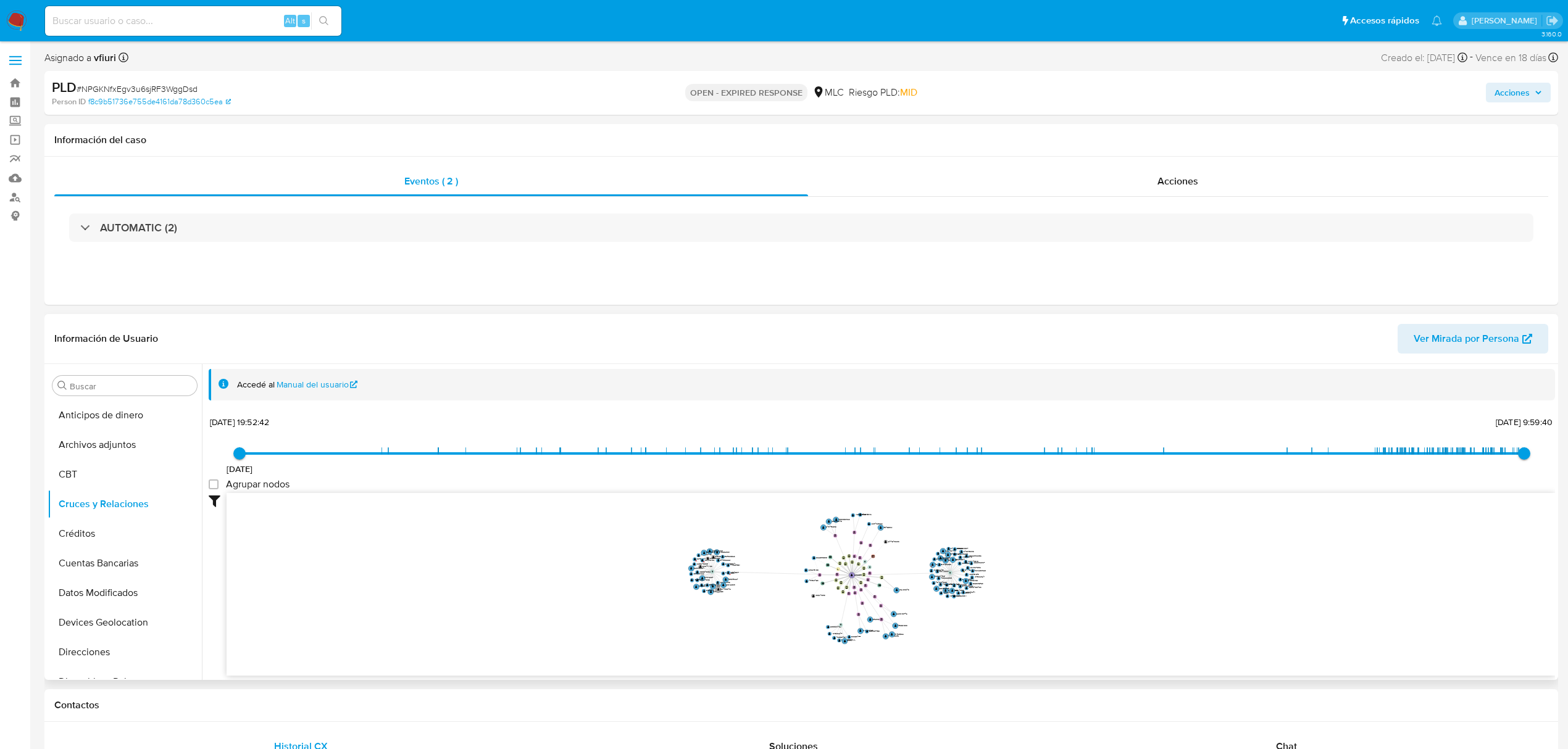
drag, startPoint x: 983, startPoint y: 566, endPoint x: 982, endPoint y: 580, distance: 14.0
click at [982, 580] on icon "device-65c19fb7aed9db6ea2de8ab7  user-282259922  282259922 device-65b8376ea10…" at bounding box center [890, 582] width 1328 height 179
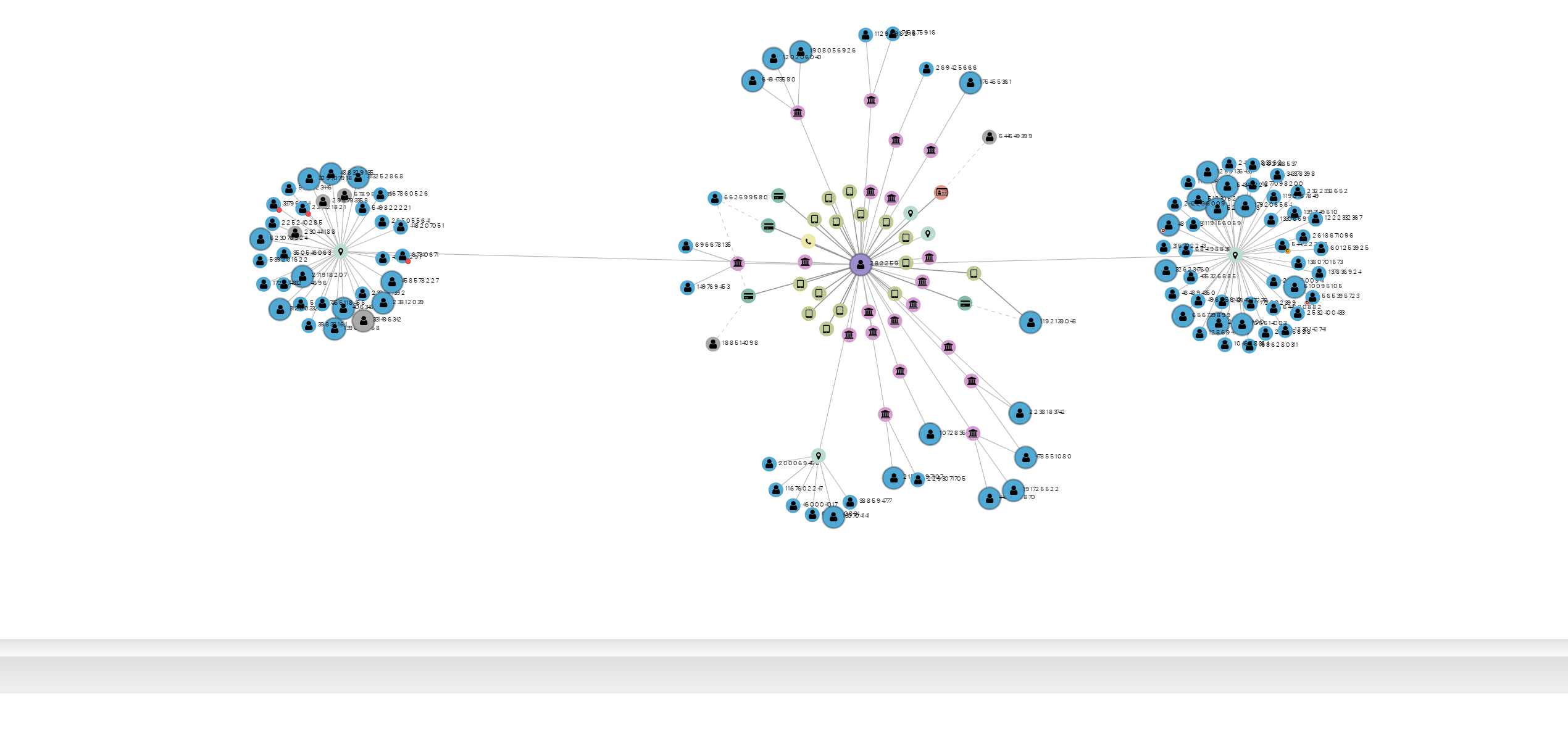
drag, startPoint x: 902, startPoint y: 559, endPoint x: 899, endPoint y: 566, distance: 7.6
click at [899, 566] on icon "device-65c19fb7aed9db6ea2de8ab7  user-282259922  282259922 device-65b8376ea10…" at bounding box center [890, 582] width 1328 height 179
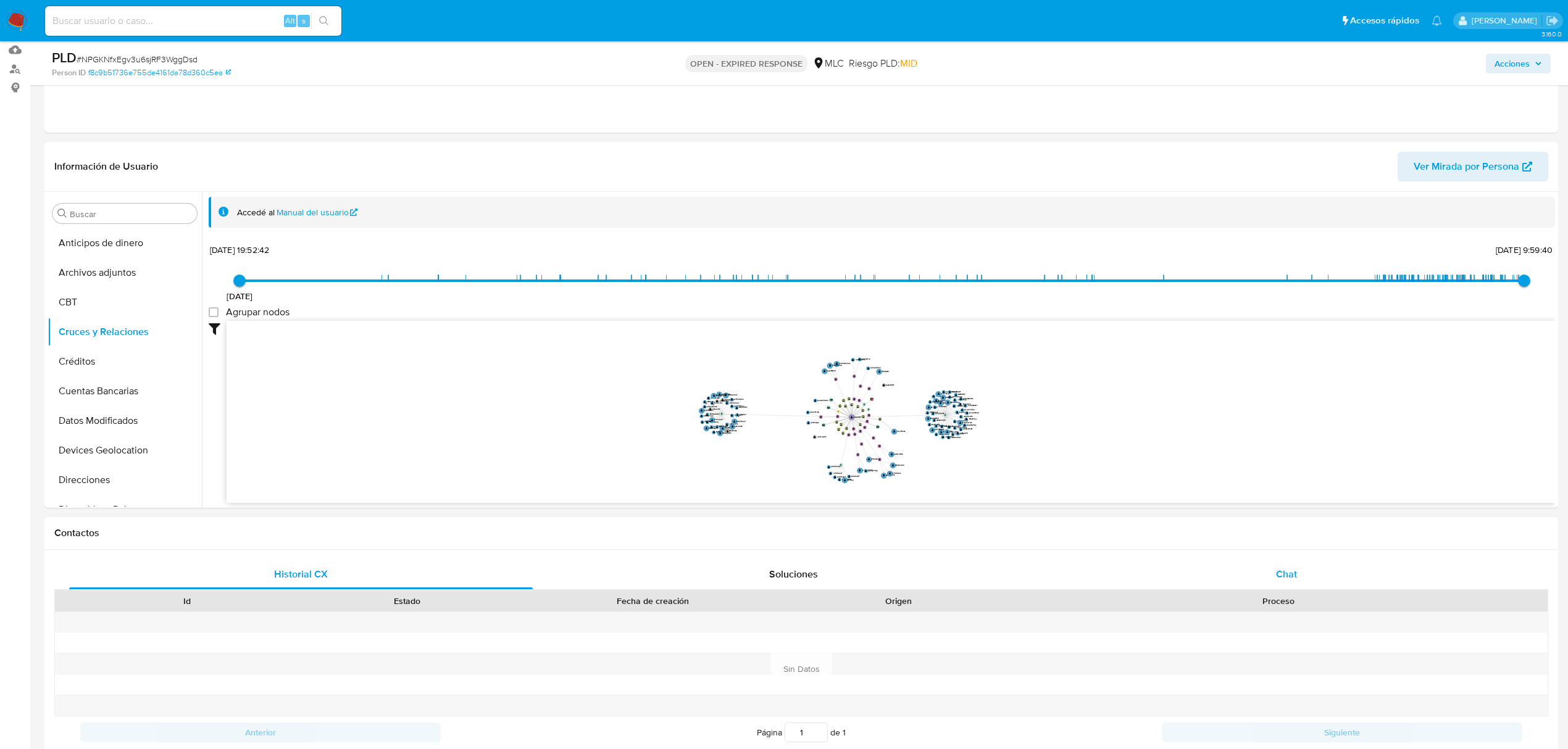
scroll to position [329, 0]
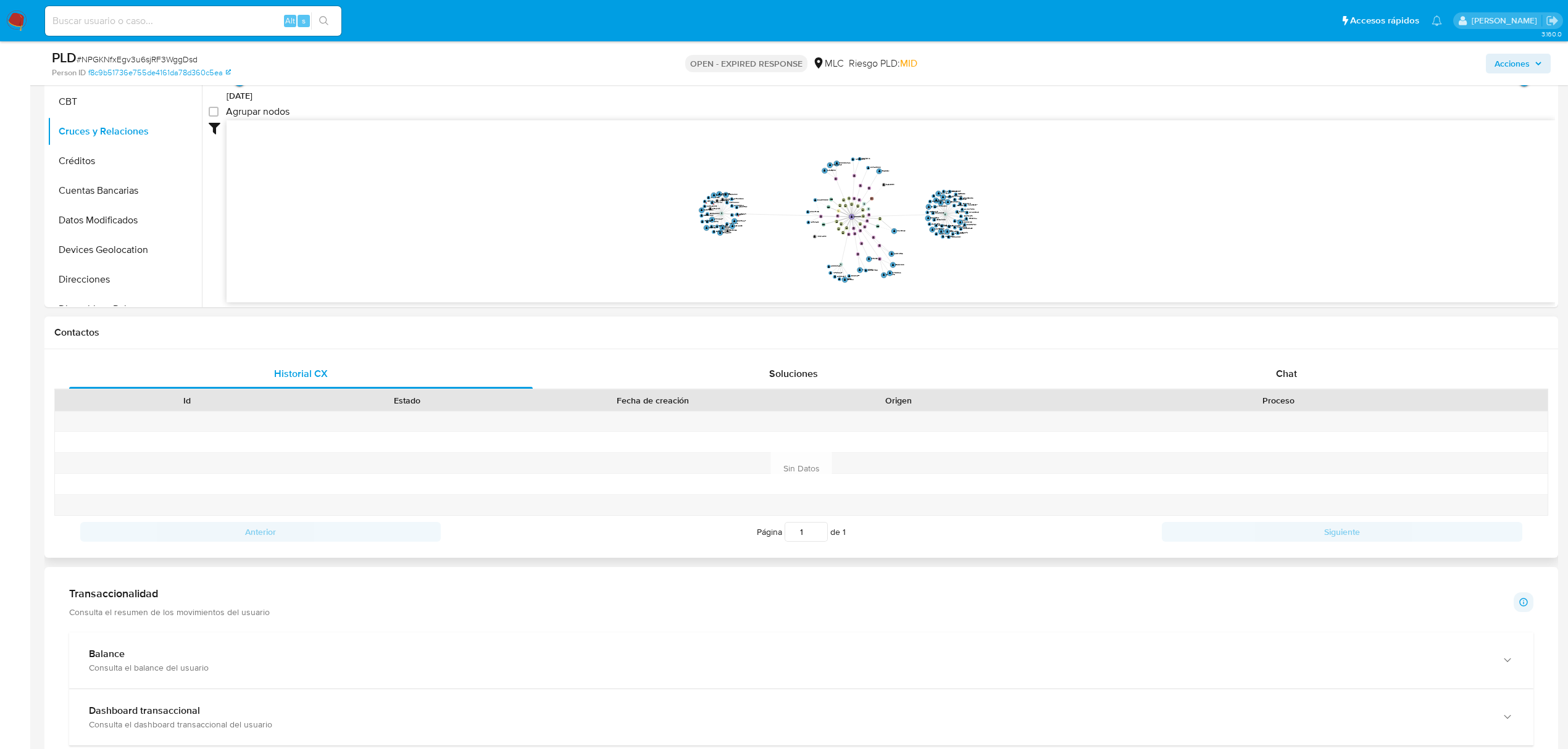
click at [1298, 356] on div "Historial CX Soluciones Chat Id Estado Fecha de creación Origen Proceso Anterio…" at bounding box center [800, 454] width 1513 height 209
click at [1275, 371] on div "Chat" at bounding box center [1286, 374] width 464 height 30
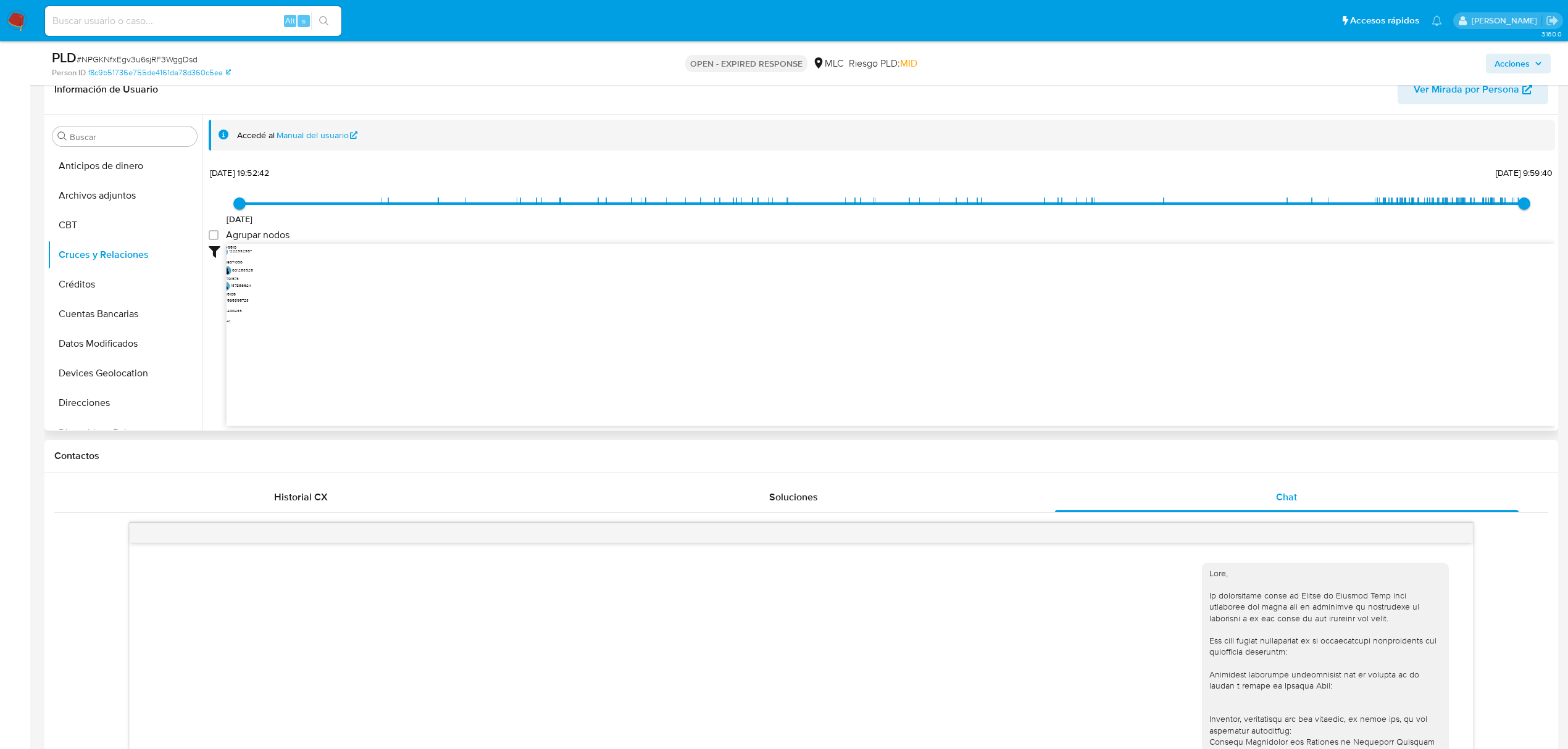
scroll to position [493, 0]
click at [122, 269] on button "KYC" at bounding box center [120, 264] width 145 height 30
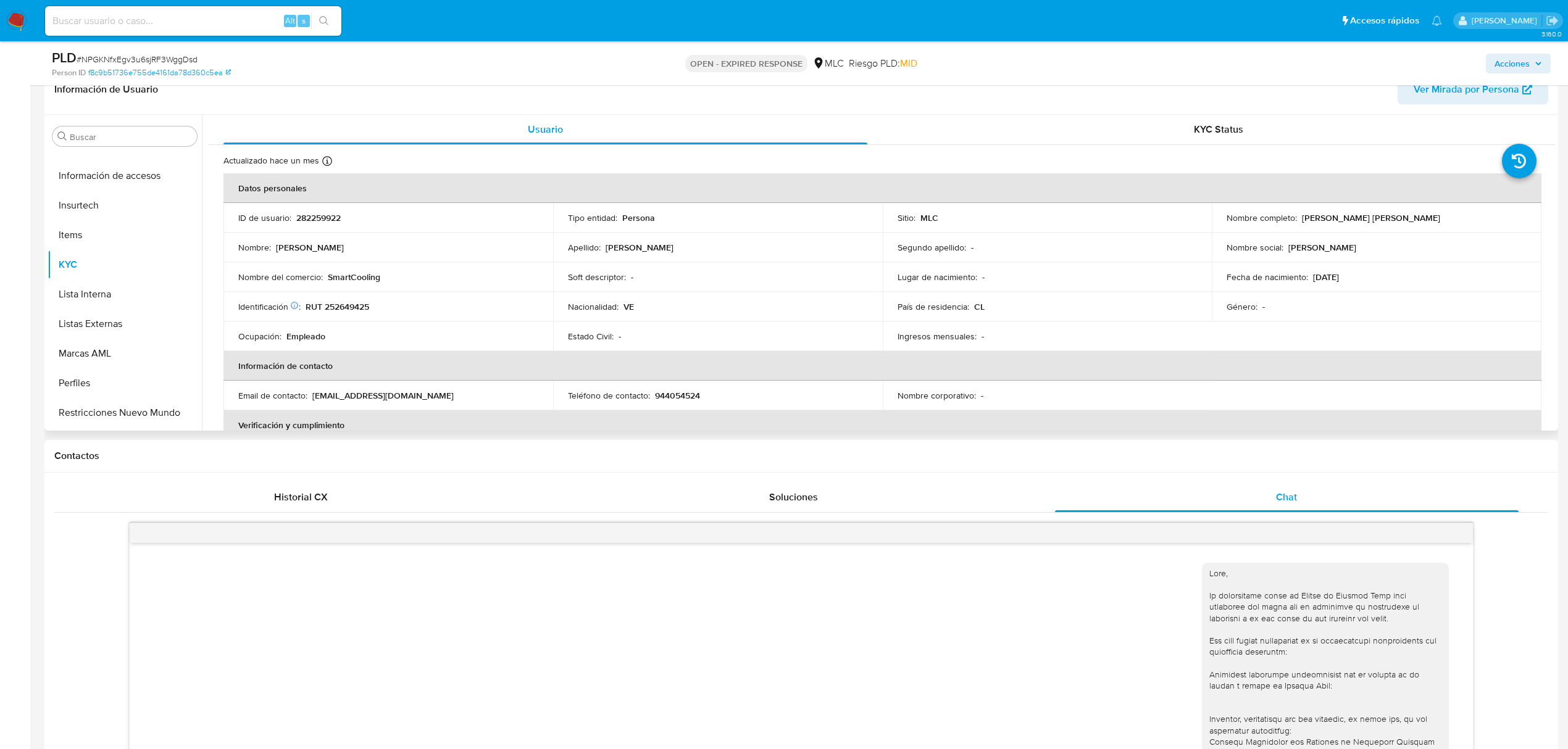
click at [363, 304] on p "RUT 252649425" at bounding box center [337, 307] width 63 height 11
copy p "252649425"
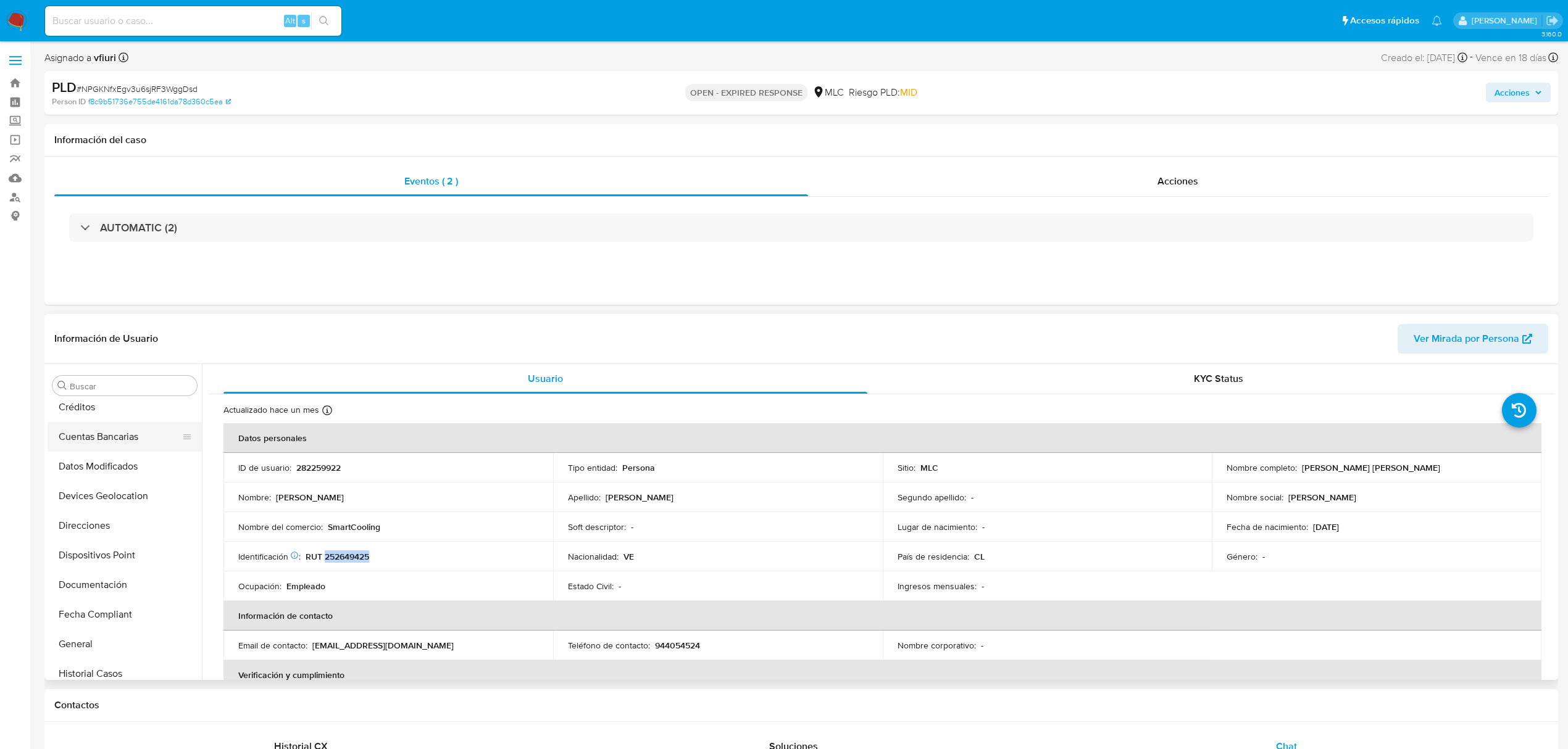
scroll to position [0, 0]
click at [104, 493] on button "Cruces y Relaciones" at bounding box center [120, 504] width 145 height 30
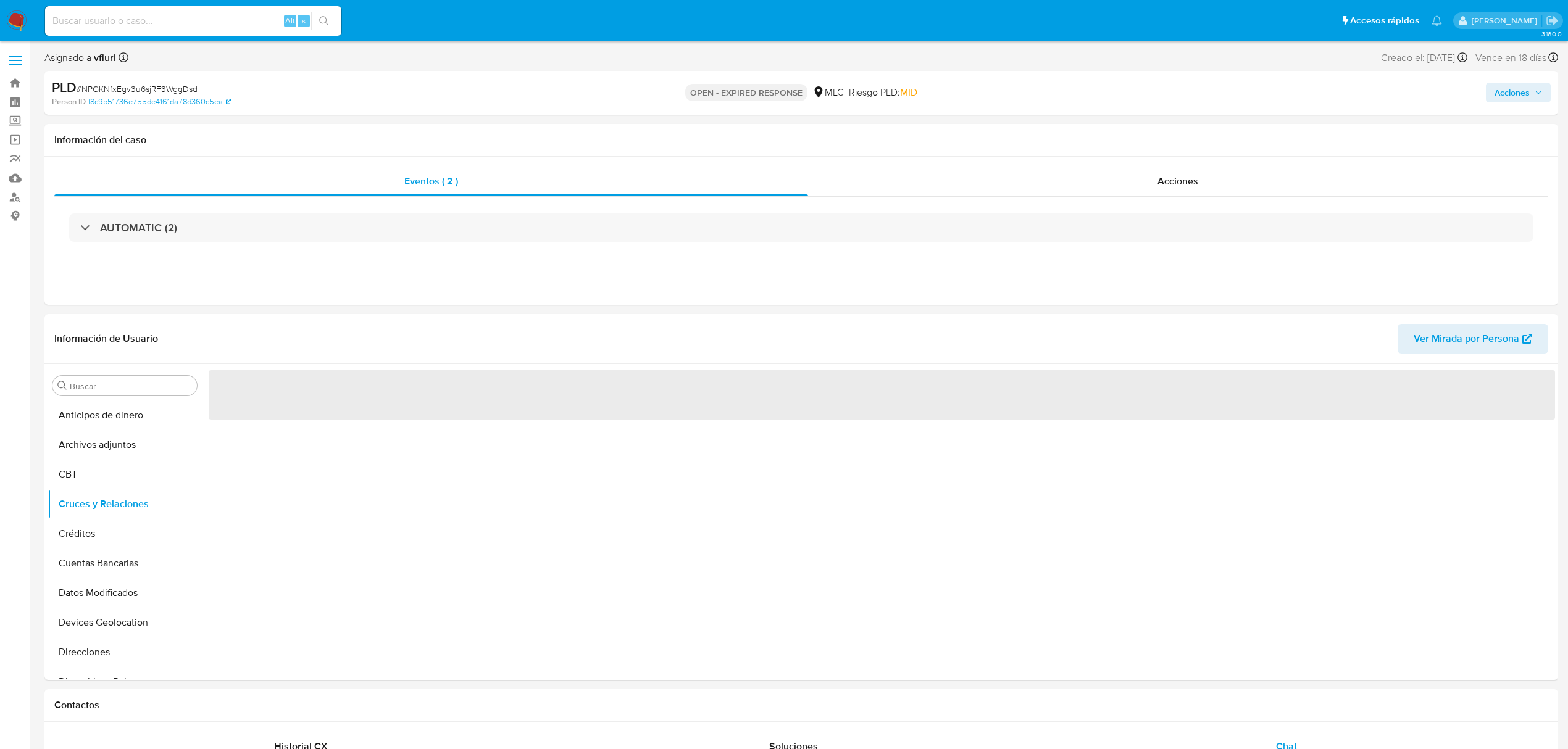
click at [129, 85] on span "# NPGKNfxEgv3u6sjRF3WggDsd" at bounding box center [137, 89] width 121 height 12
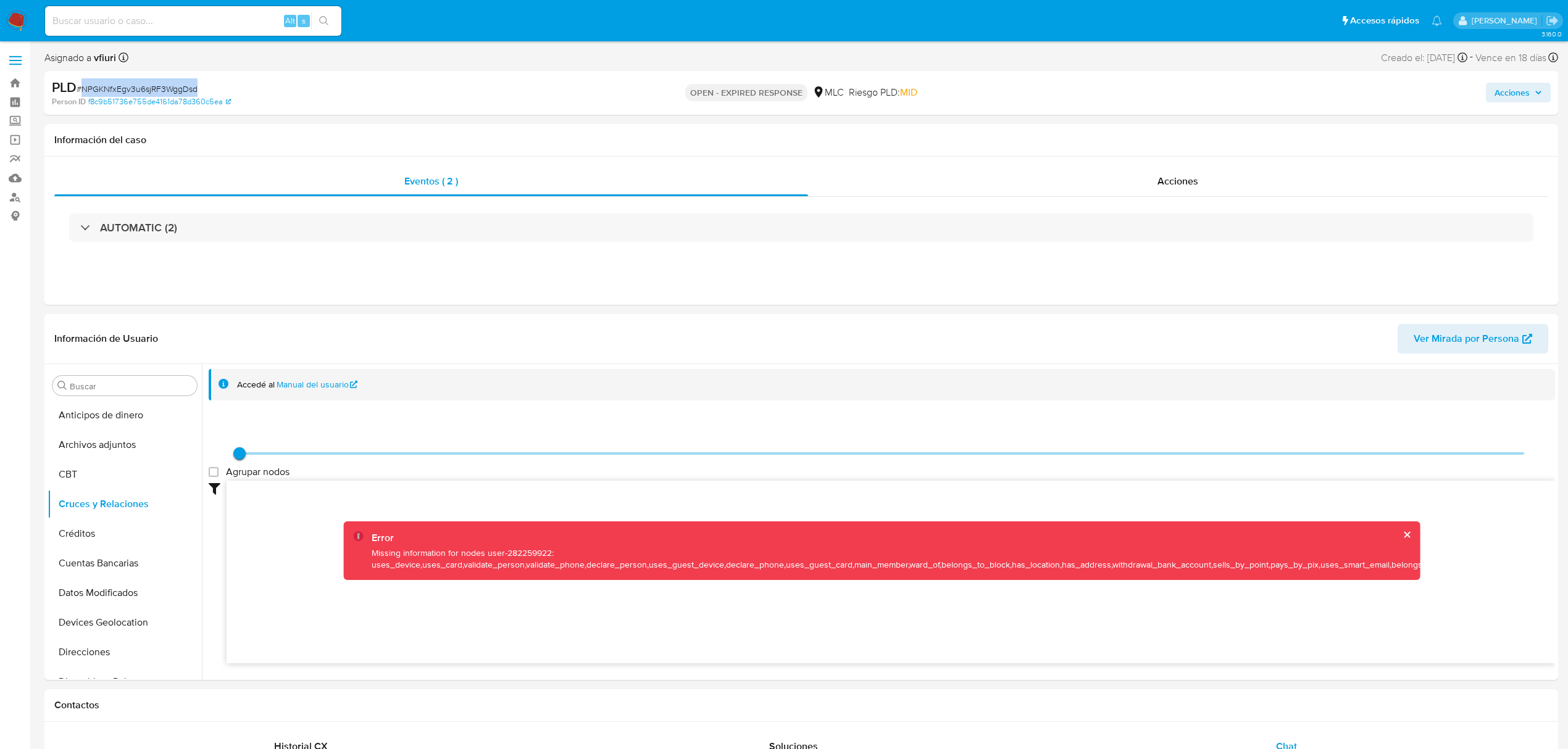
click at [168, 85] on span "# NPGKNfxEgv3u6sjRF3WggDsd" at bounding box center [137, 89] width 121 height 12
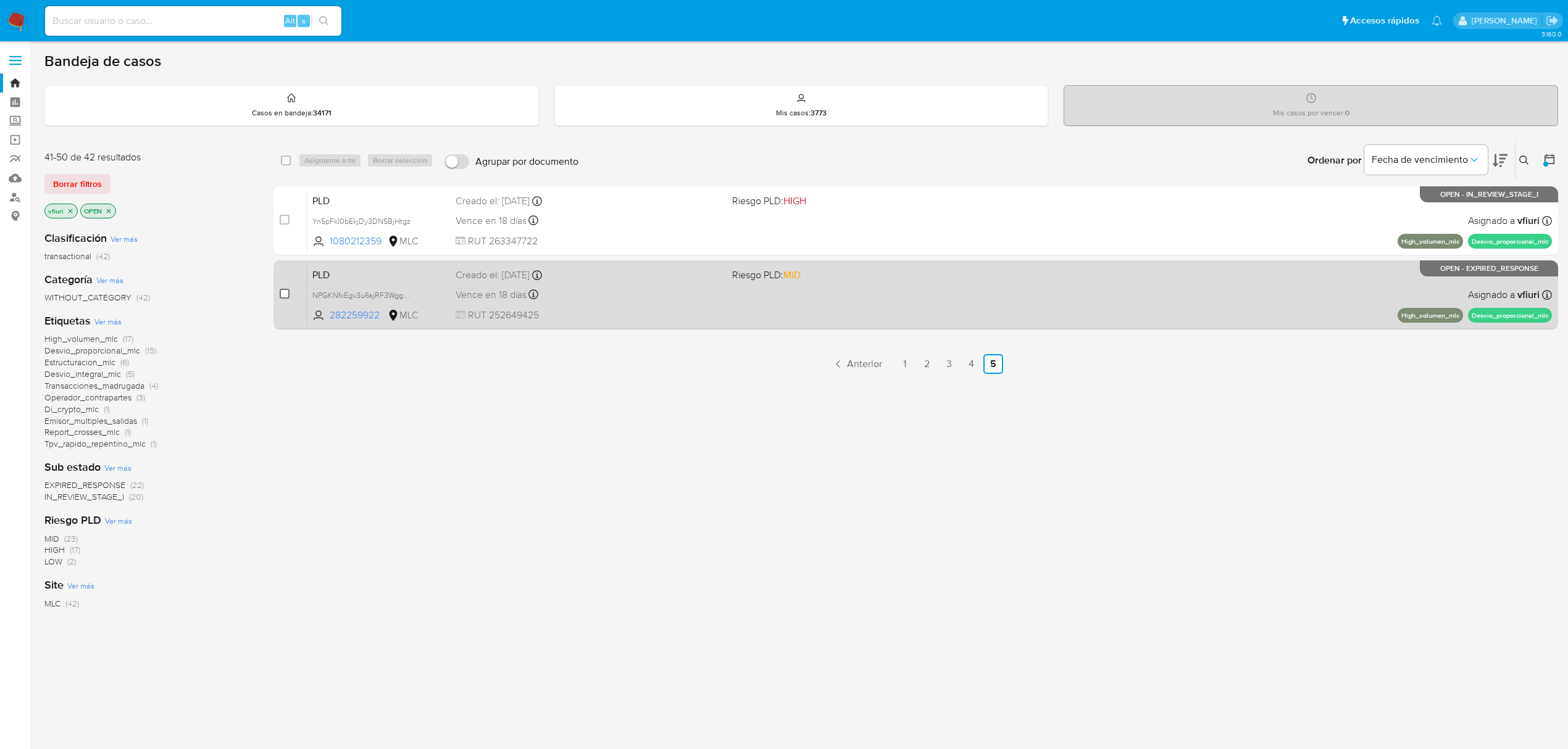
click at [288, 290] on input "checkbox" at bounding box center [284, 293] width 10 height 10
checkbox input "true"
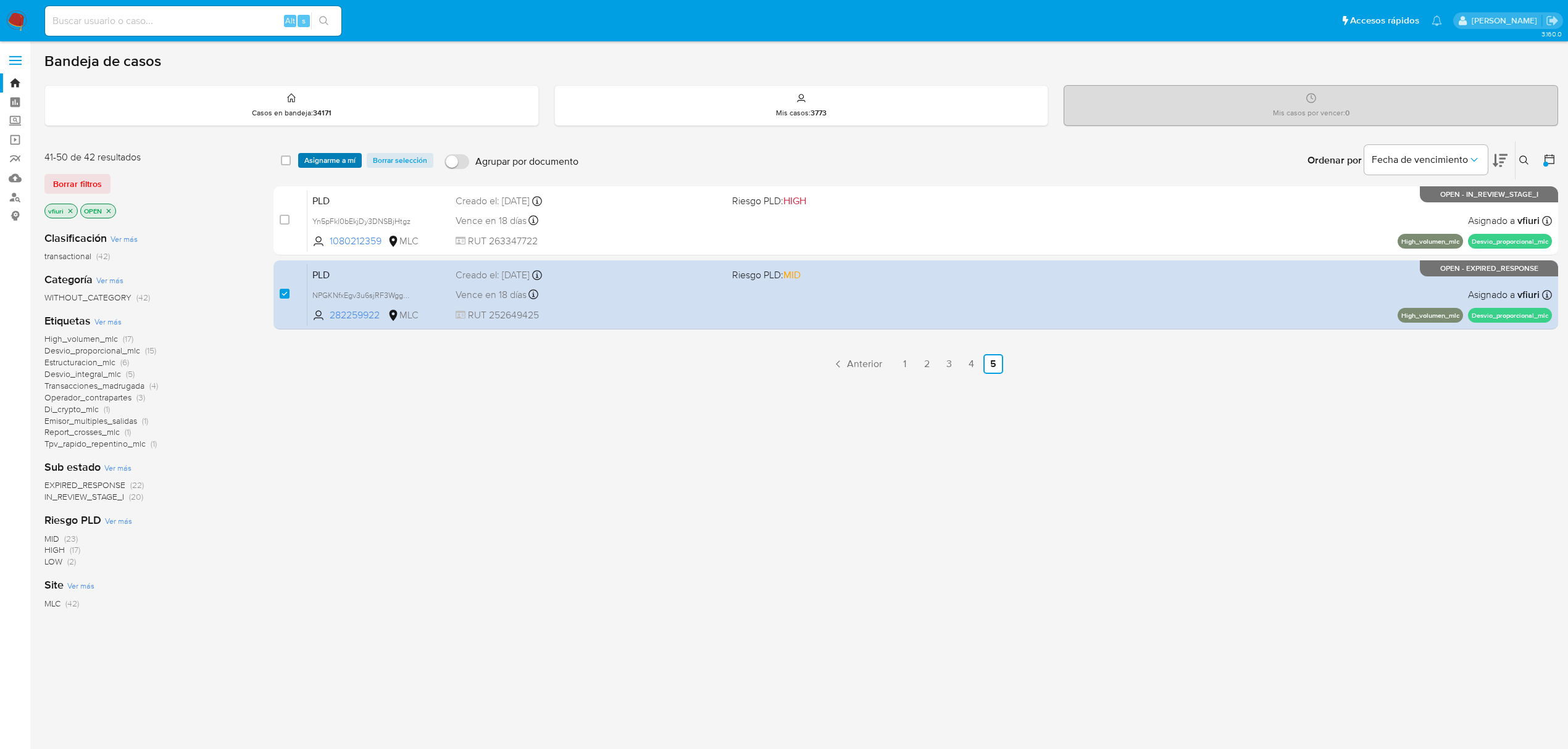
click at [340, 158] on span "Asignarme a mí" at bounding box center [330, 161] width 51 height 12
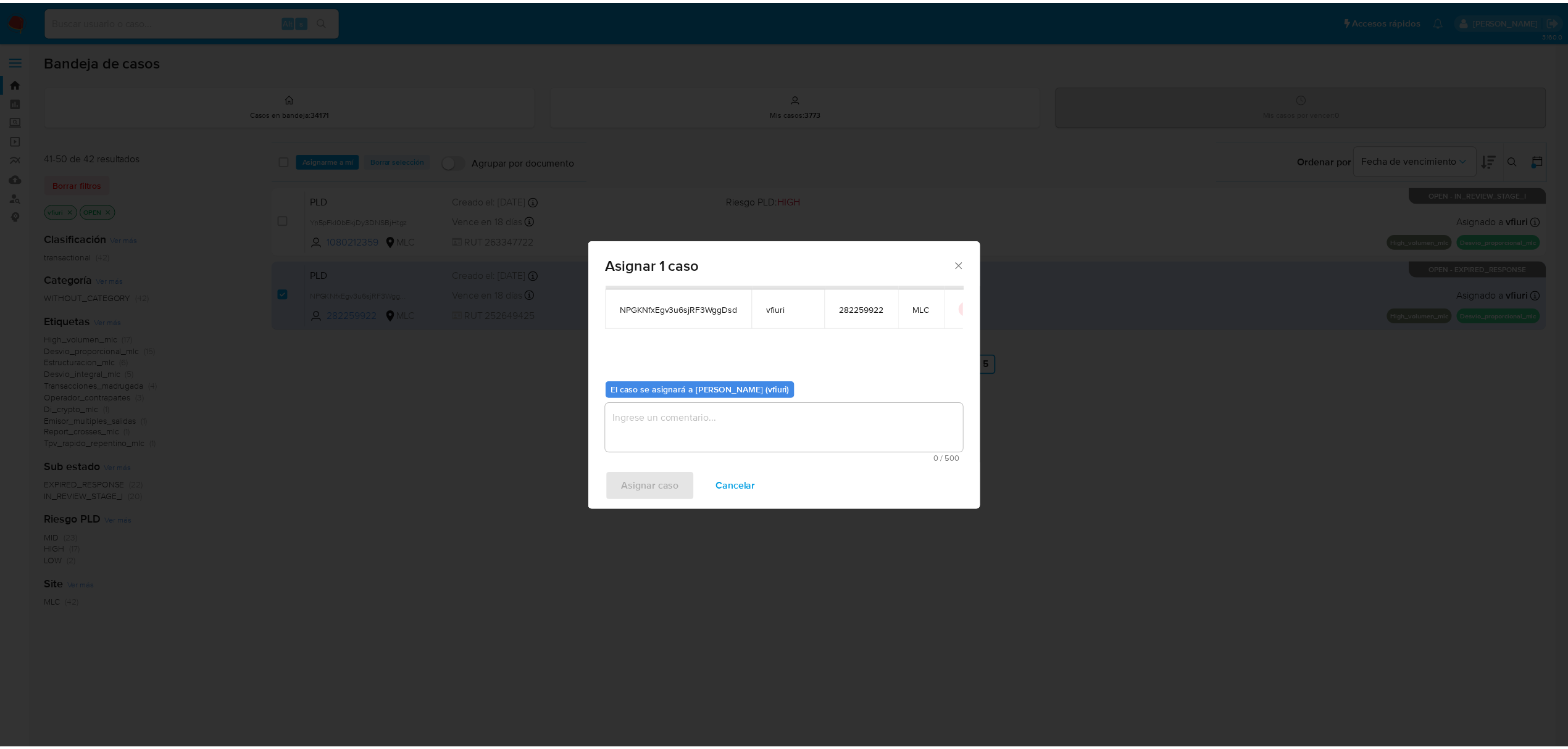
scroll to position [63, 0]
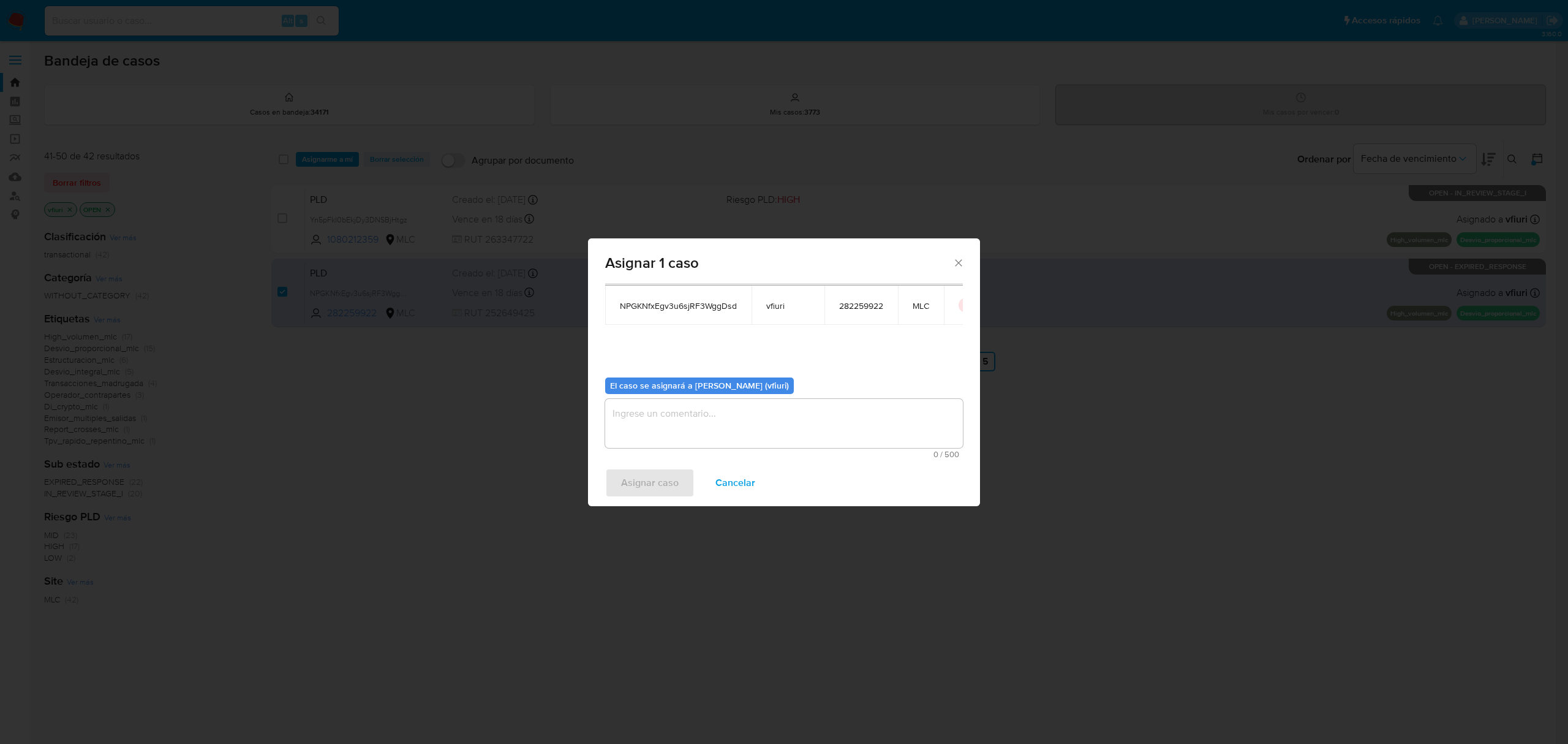
click at [696, 436] on textarea "assign-modal" at bounding box center [784, 423] width 357 height 49
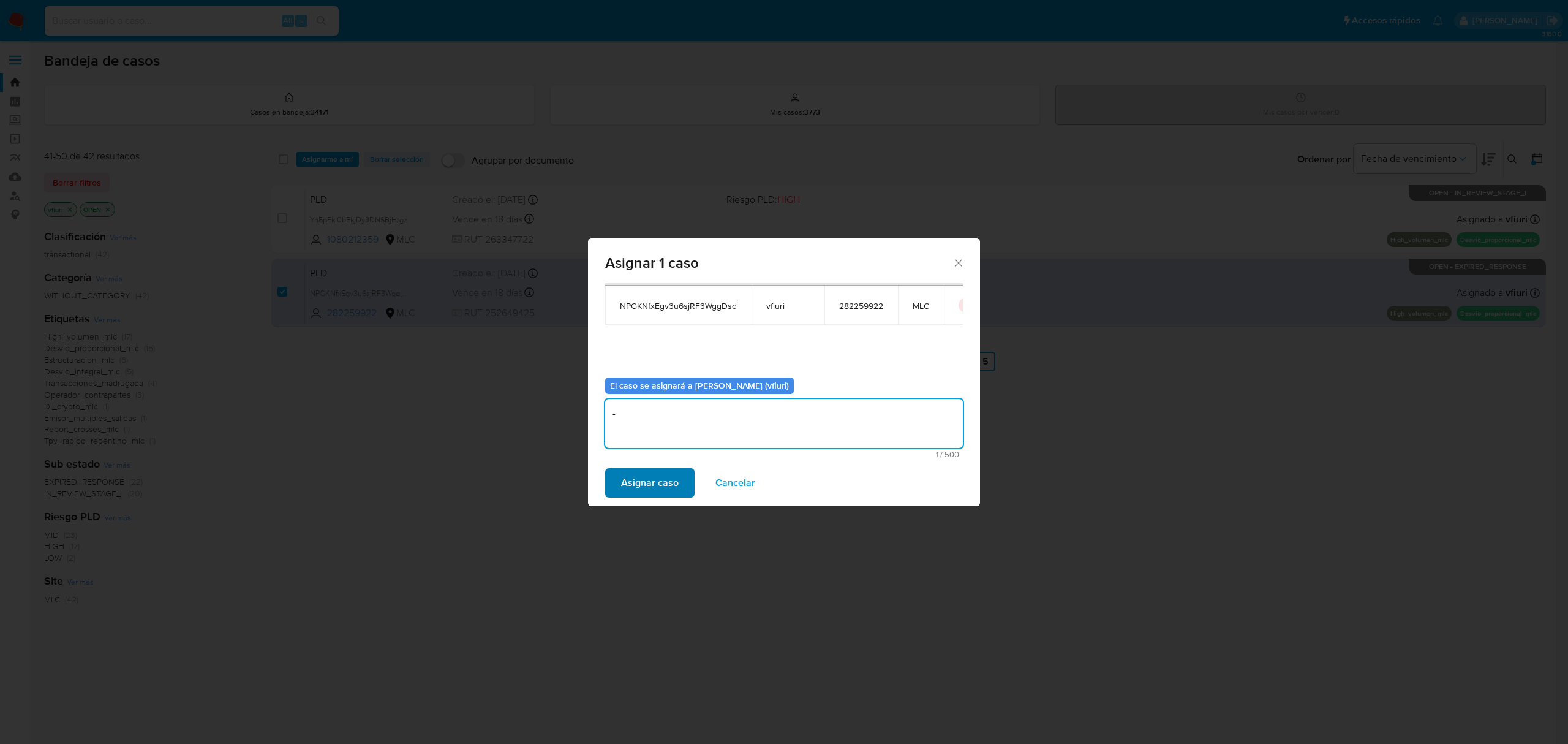
type textarea "-"
click at [632, 482] on span "Asignar caso" at bounding box center [650, 483] width 57 height 27
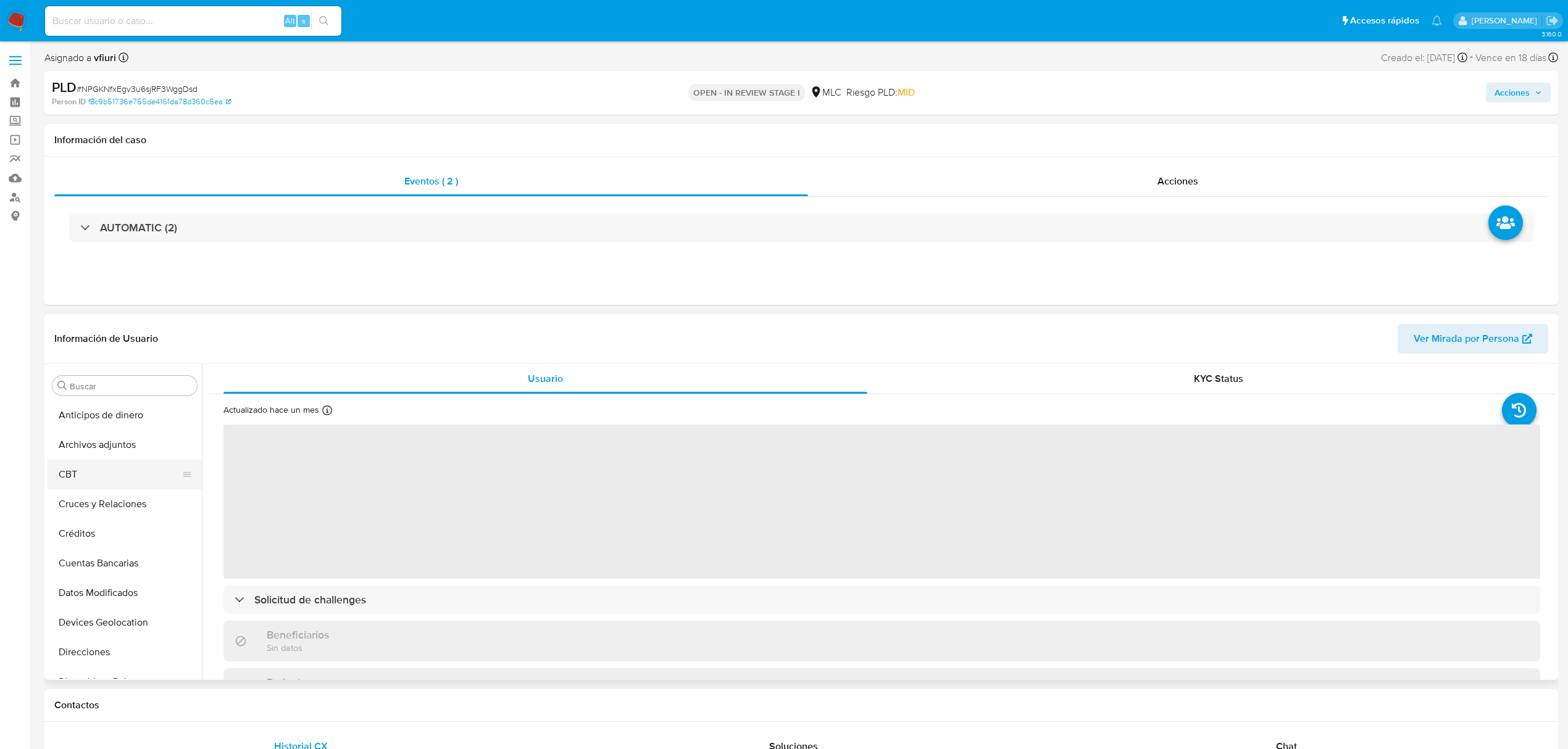
select select "10"
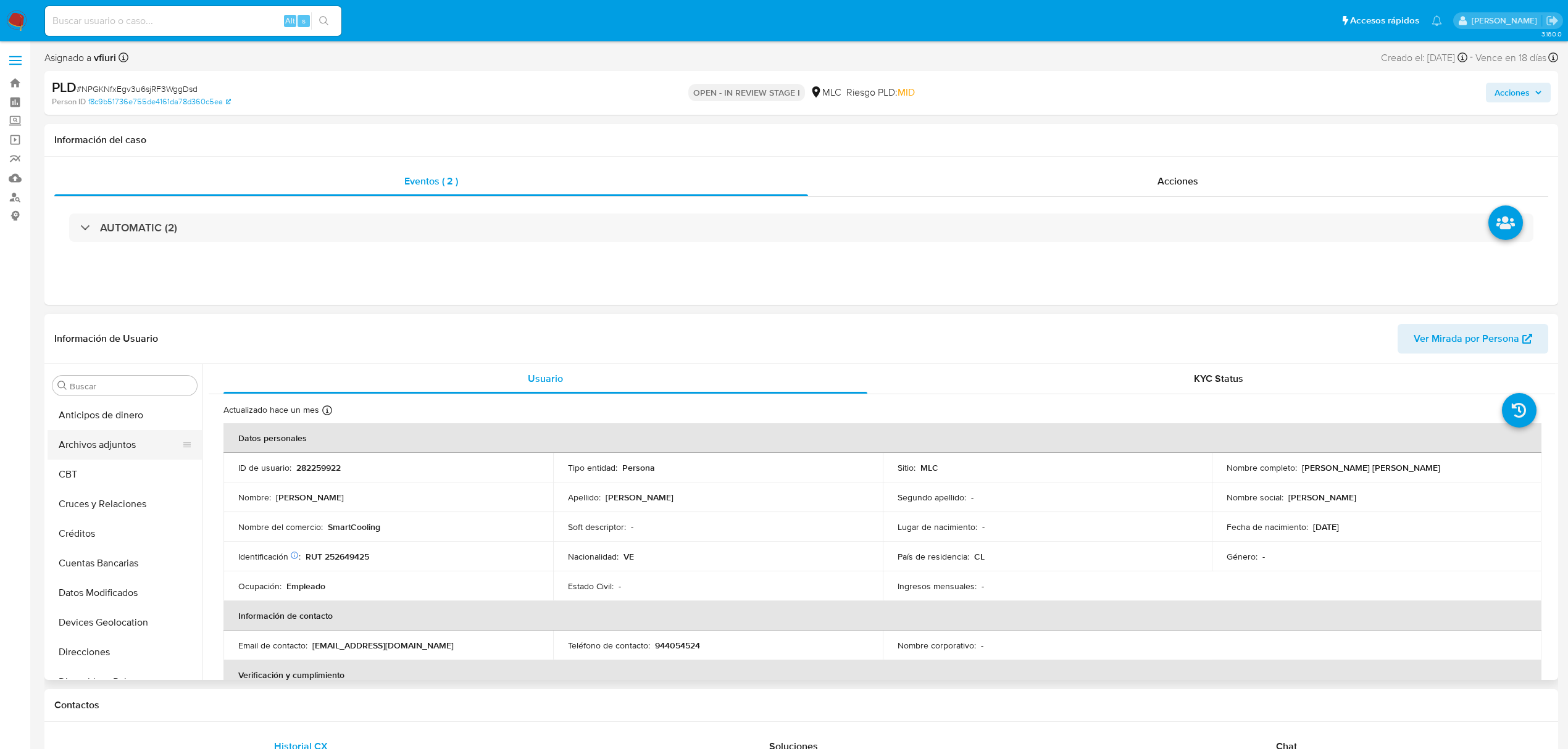
click at [107, 448] on button "Archivos adjuntos" at bounding box center [120, 445] width 145 height 30
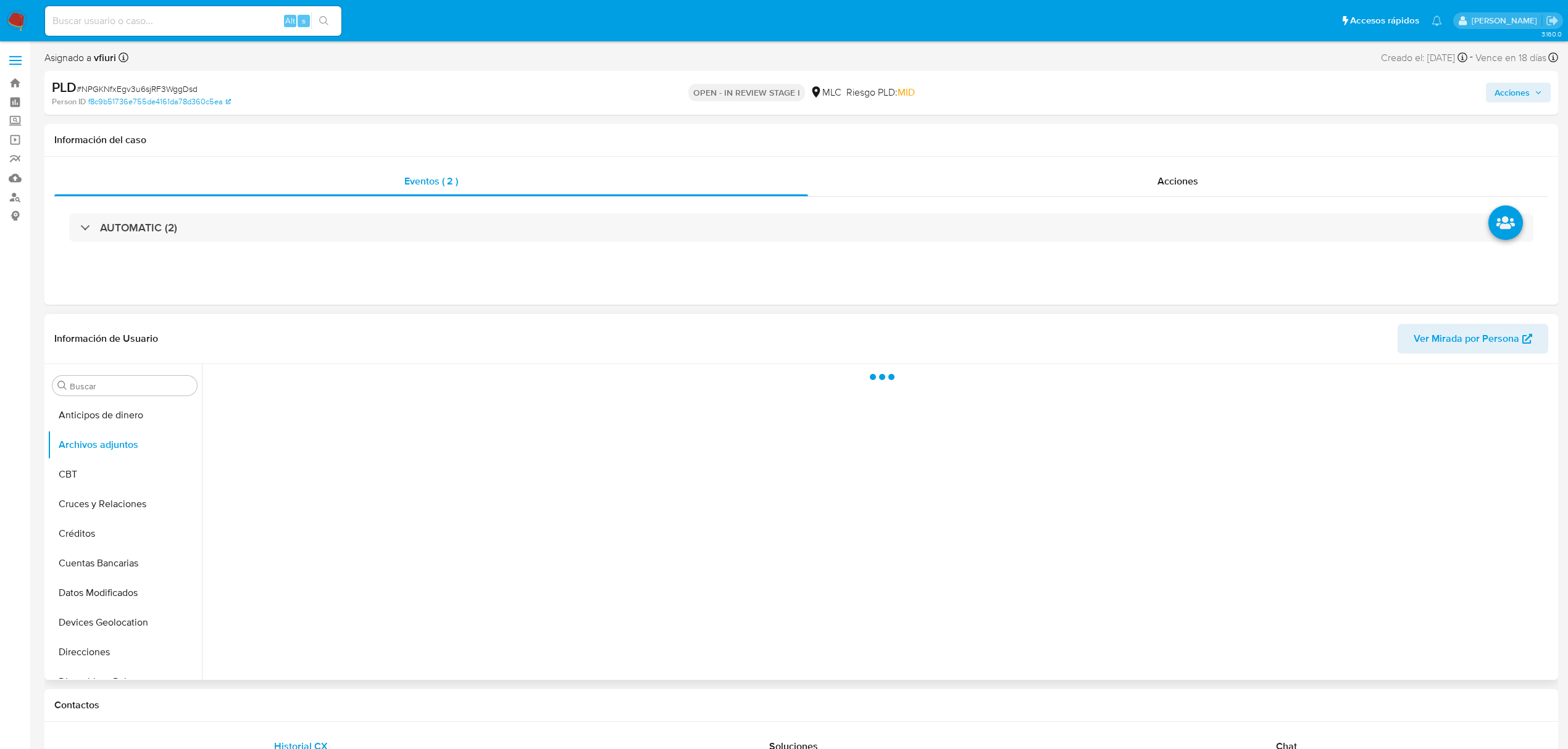
scroll to position [82, 0]
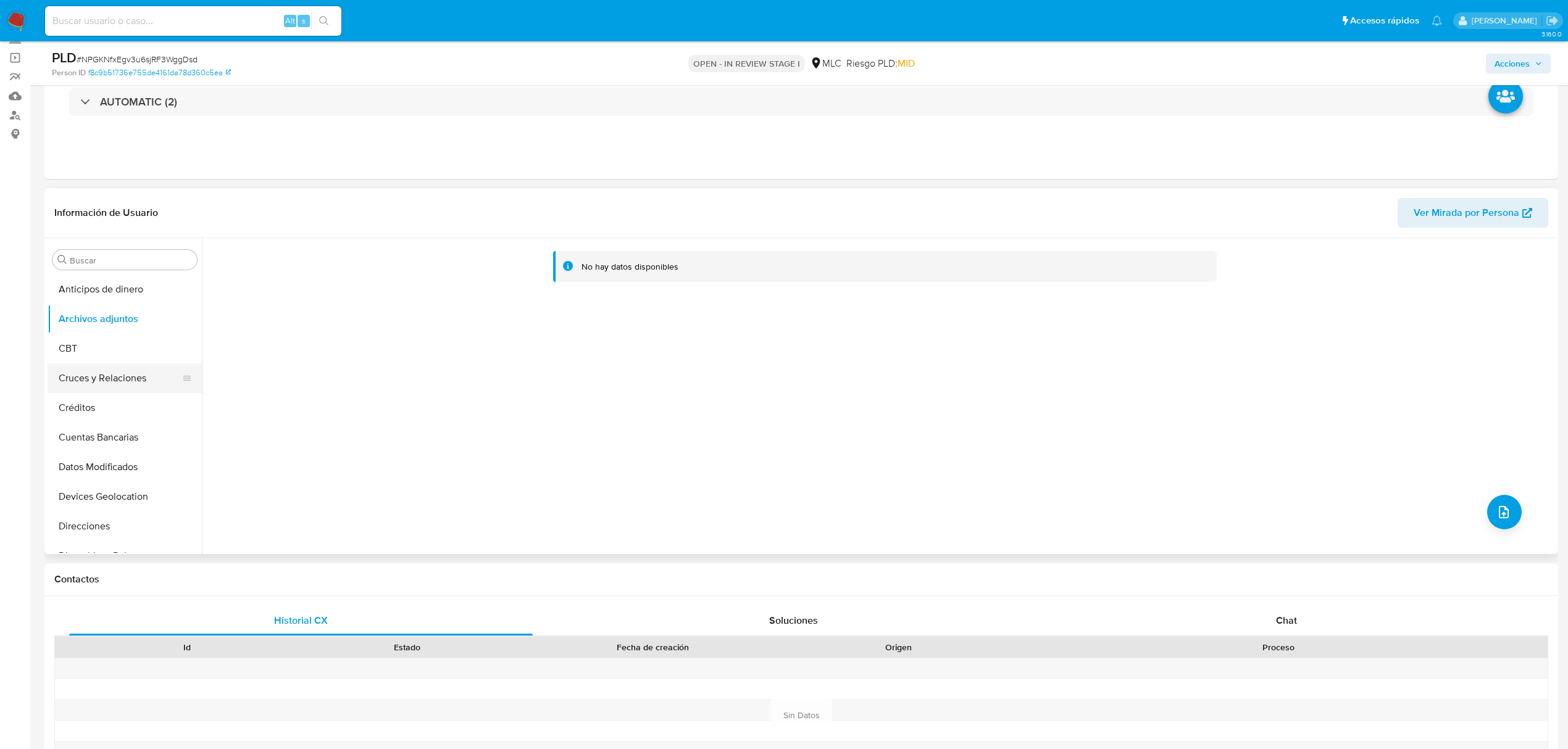
click at [101, 376] on button "Cruces y Relaciones" at bounding box center [120, 378] width 145 height 30
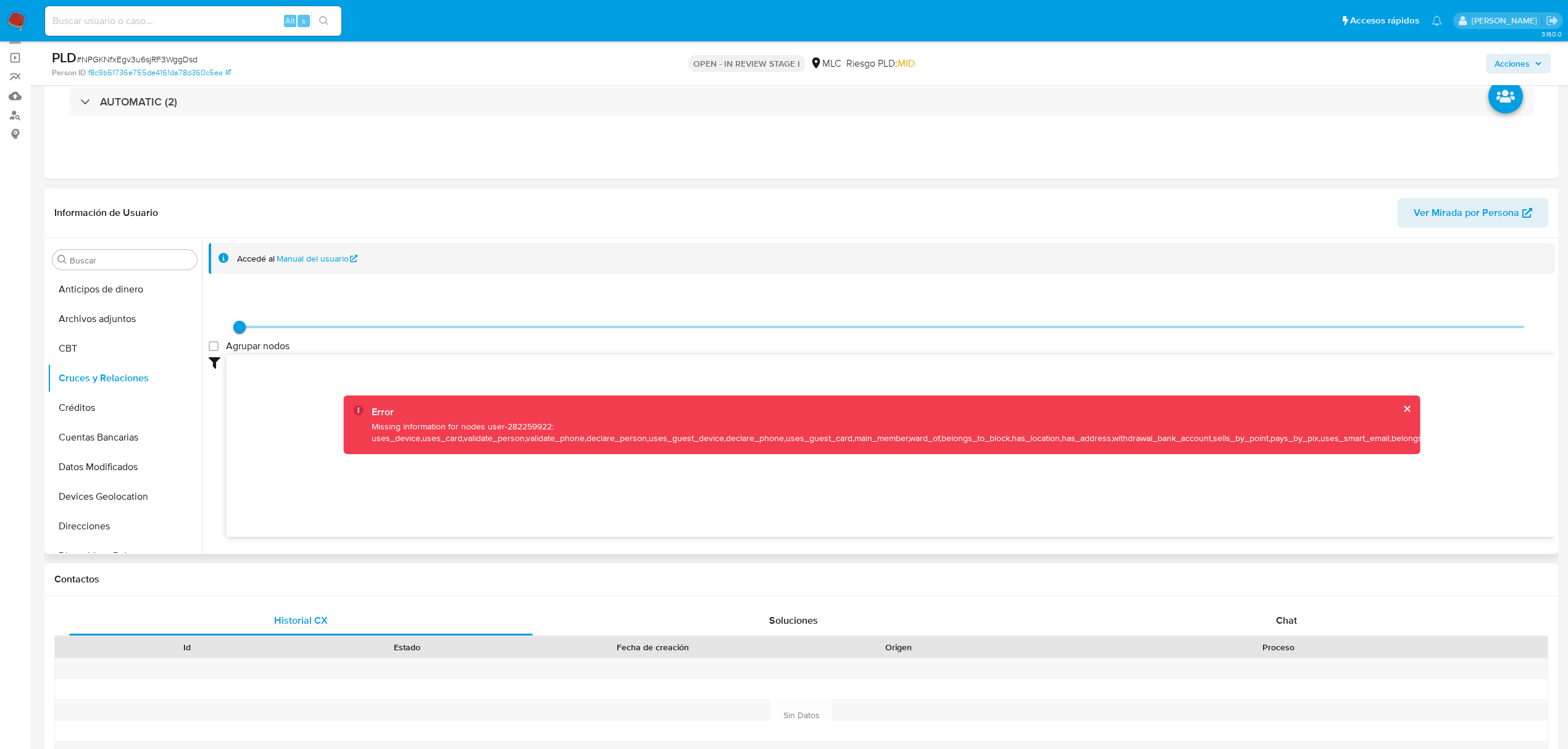
click at [1398, 405] on div "Error Missing information for nodes user-282259922: uses_device,uses_card,valid…" at bounding box center [882, 425] width 1077 height 59
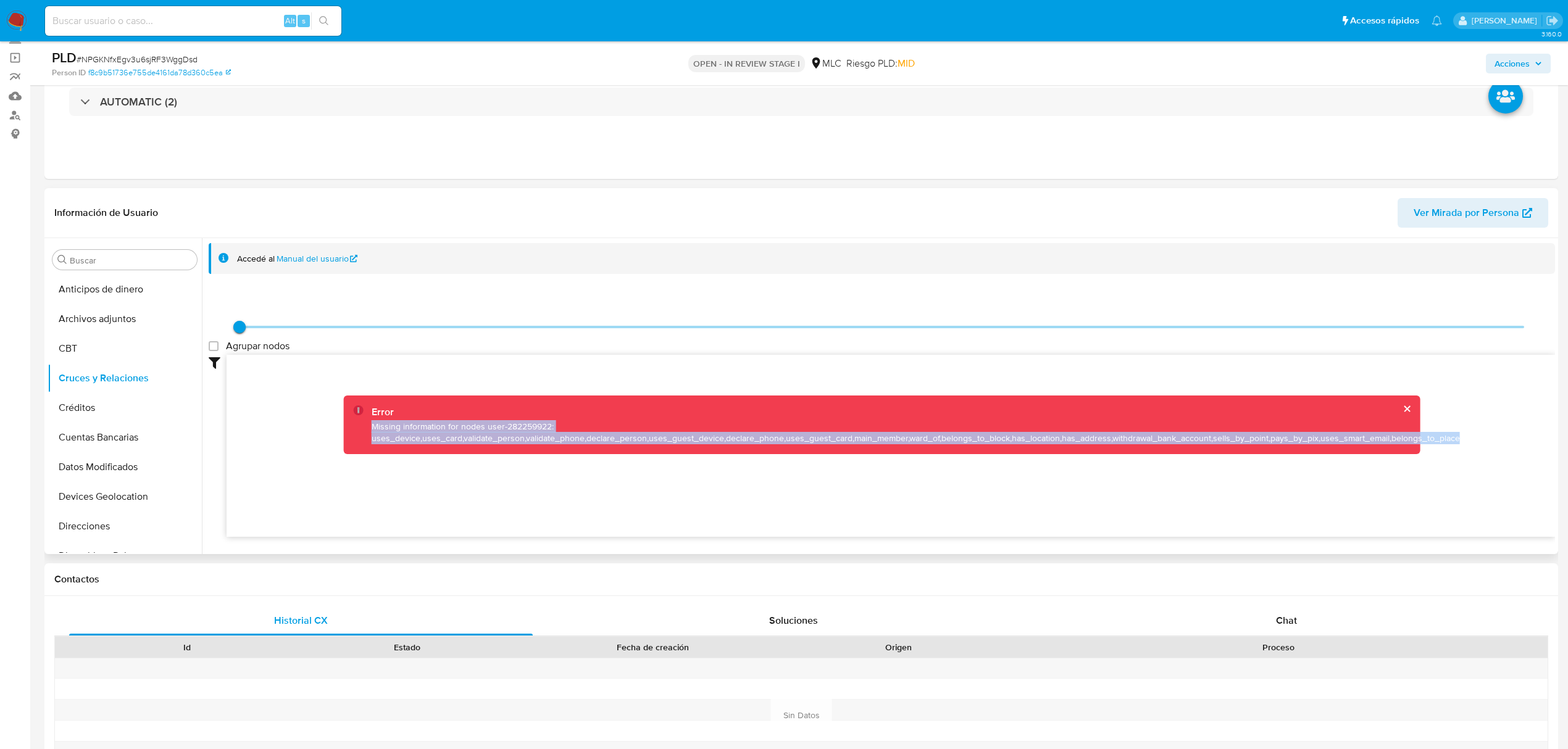
click at [1403, 406] on button "cerrar" at bounding box center [1407, 409] width 8 height 8
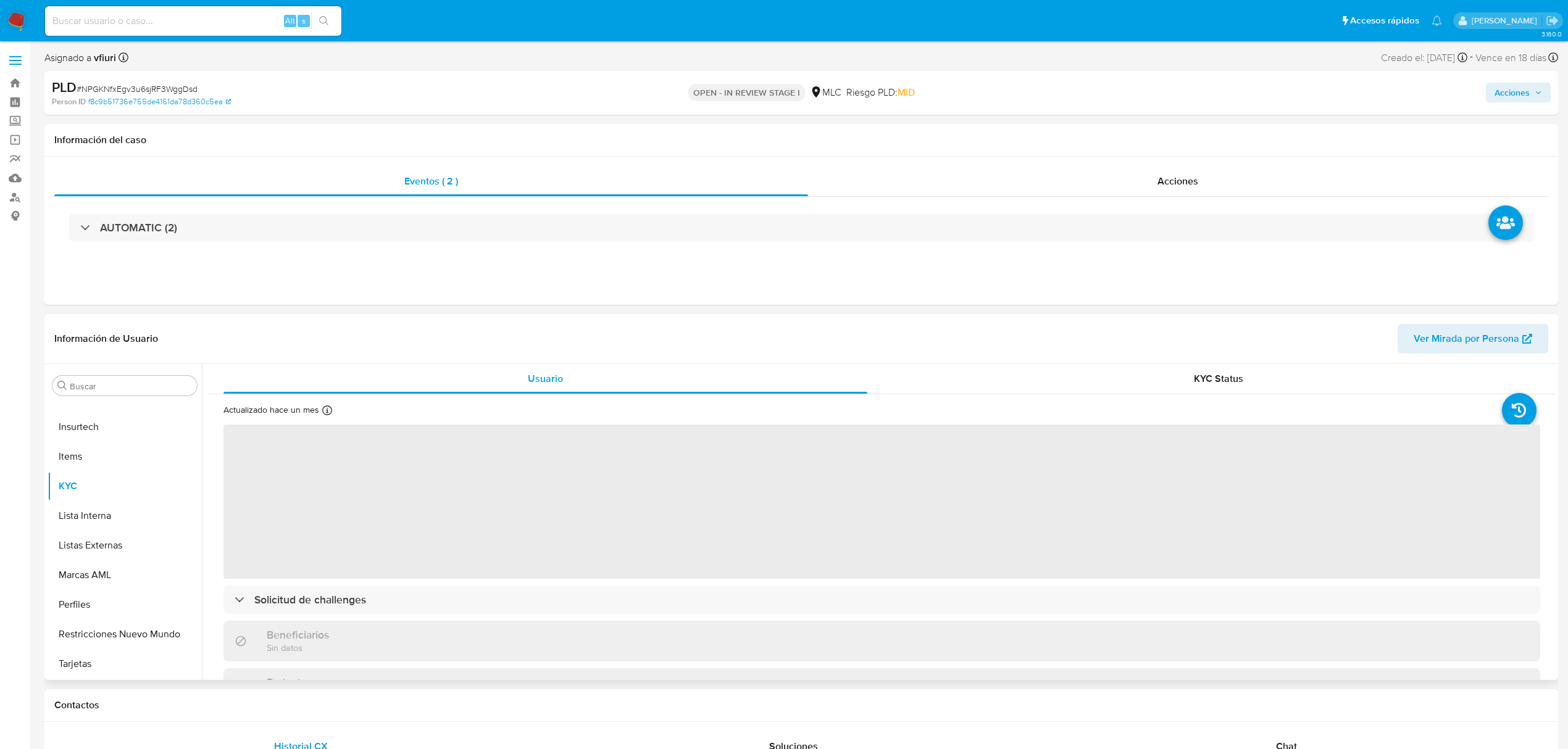
scroll to position [167, 0]
select select "10"
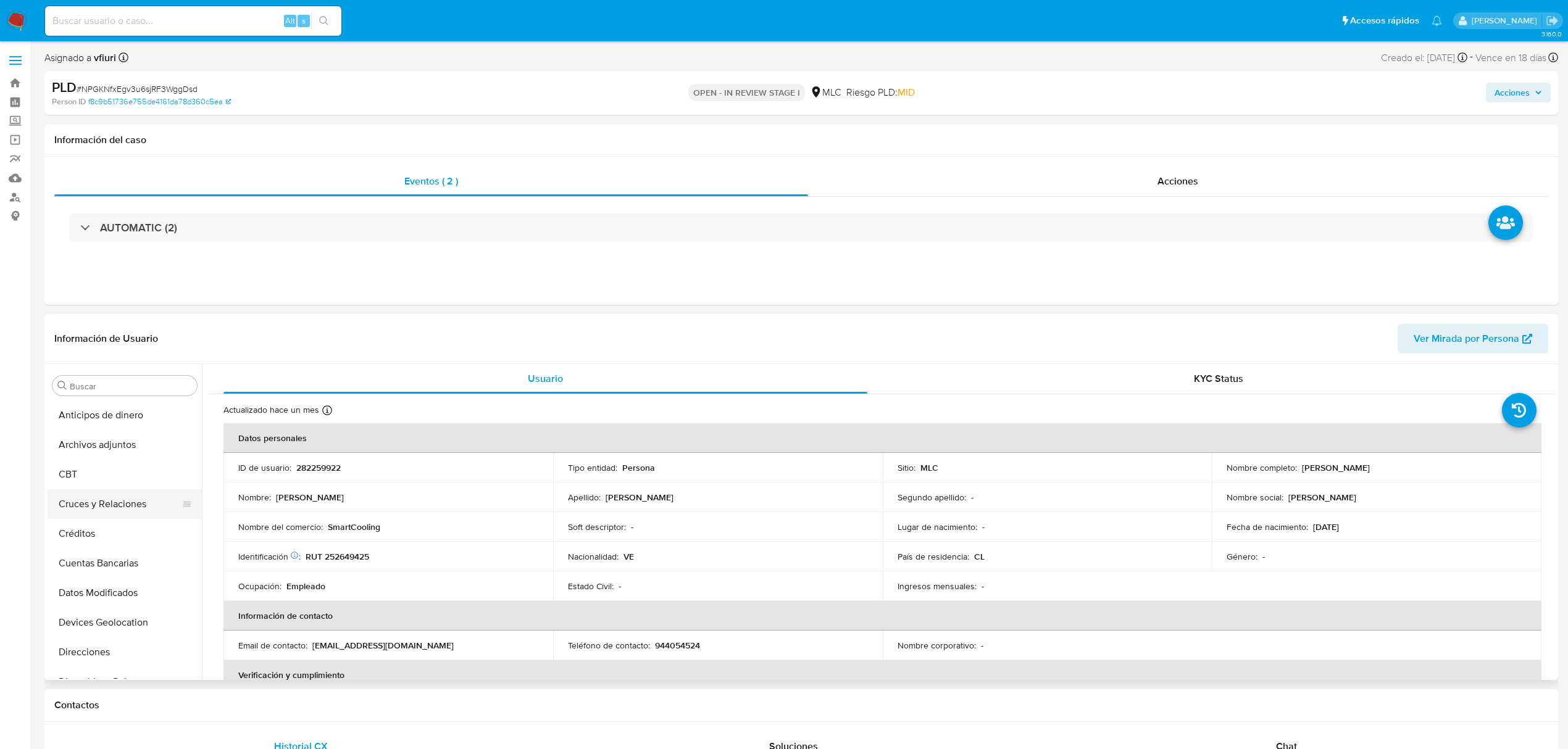
click at [112, 500] on button "Cruces y Relaciones" at bounding box center [120, 504] width 145 height 30
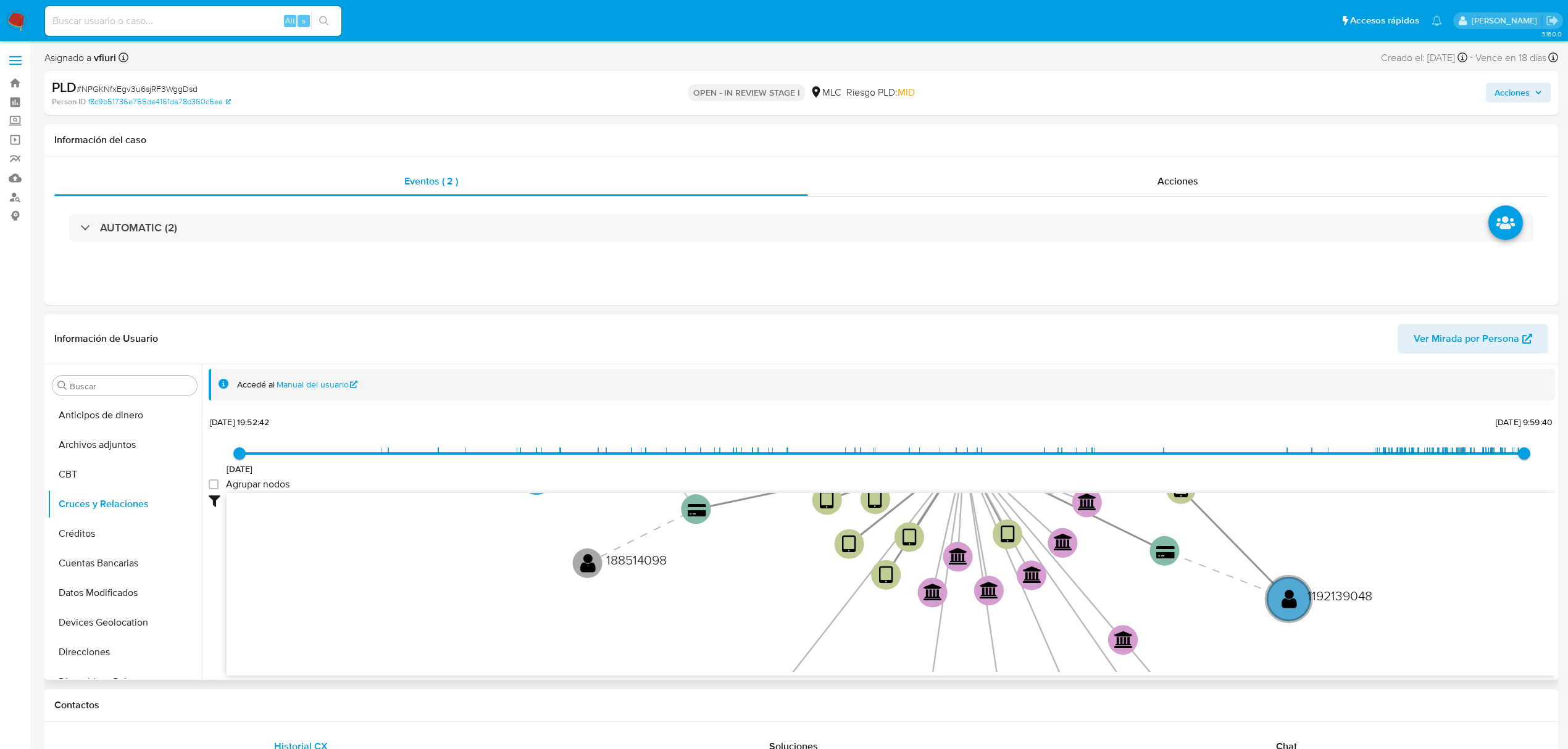
drag, startPoint x: 522, startPoint y: 467, endPoint x: 492, endPoint y: 415, distance: 60.0
click at [516, 364] on div "Accedé al Manual del usuario [DATE] [DATE] 19:52:42 [DATE] 9:59:40 Agrupar nodo…" at bounding box center [878, 521] width 1353 height 316
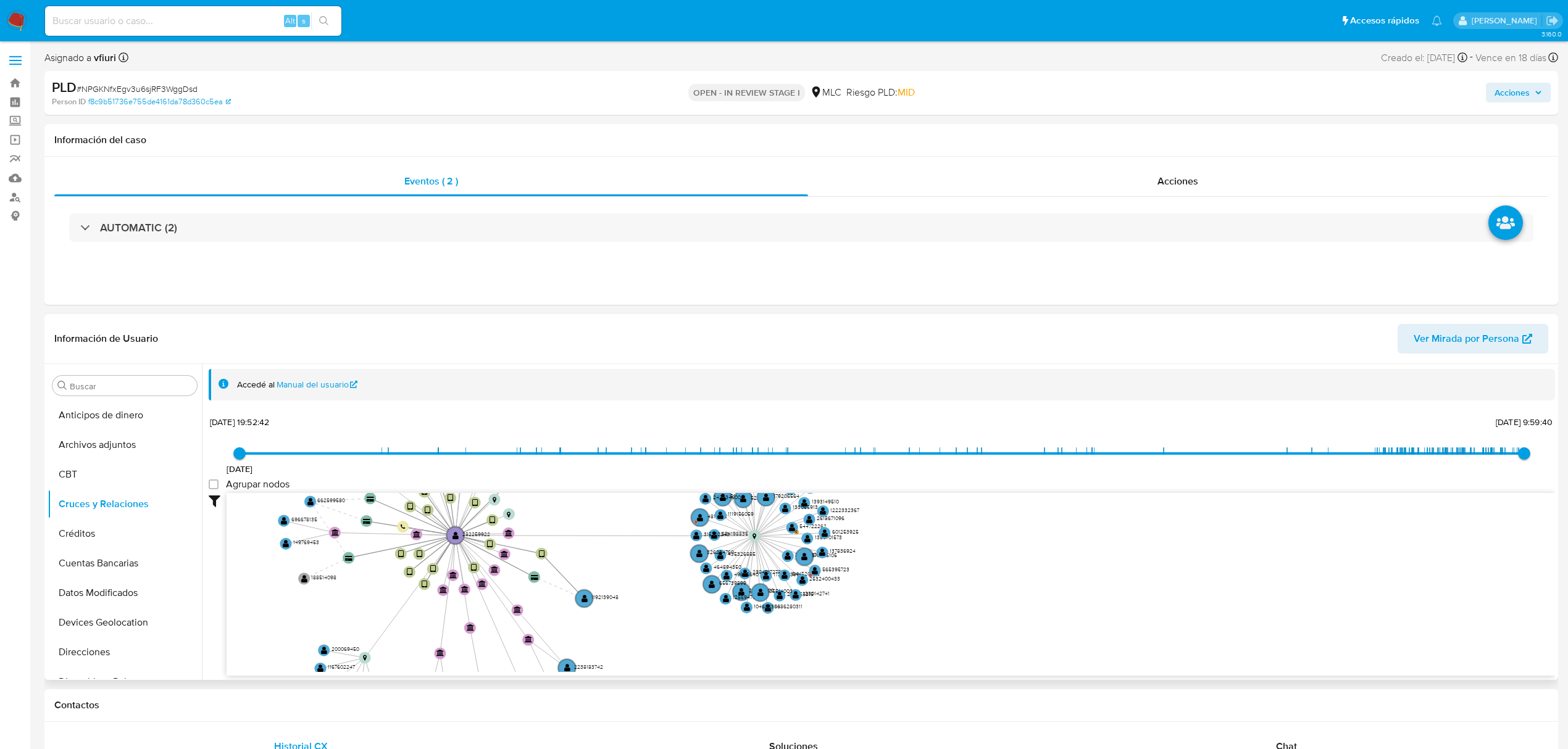
drag, startPoint x: 662, startPoint y: 574, endPoint x: 739, endPoint y: 465, distance: 133.5
click at [766, 415] on div "[DATE] [DATE] 19:52:42 [DATE] 9:59:40 Agrupar nodos Filtros Confianza alta Devi…" at bounding box center [882, 566] width 1346 height 307
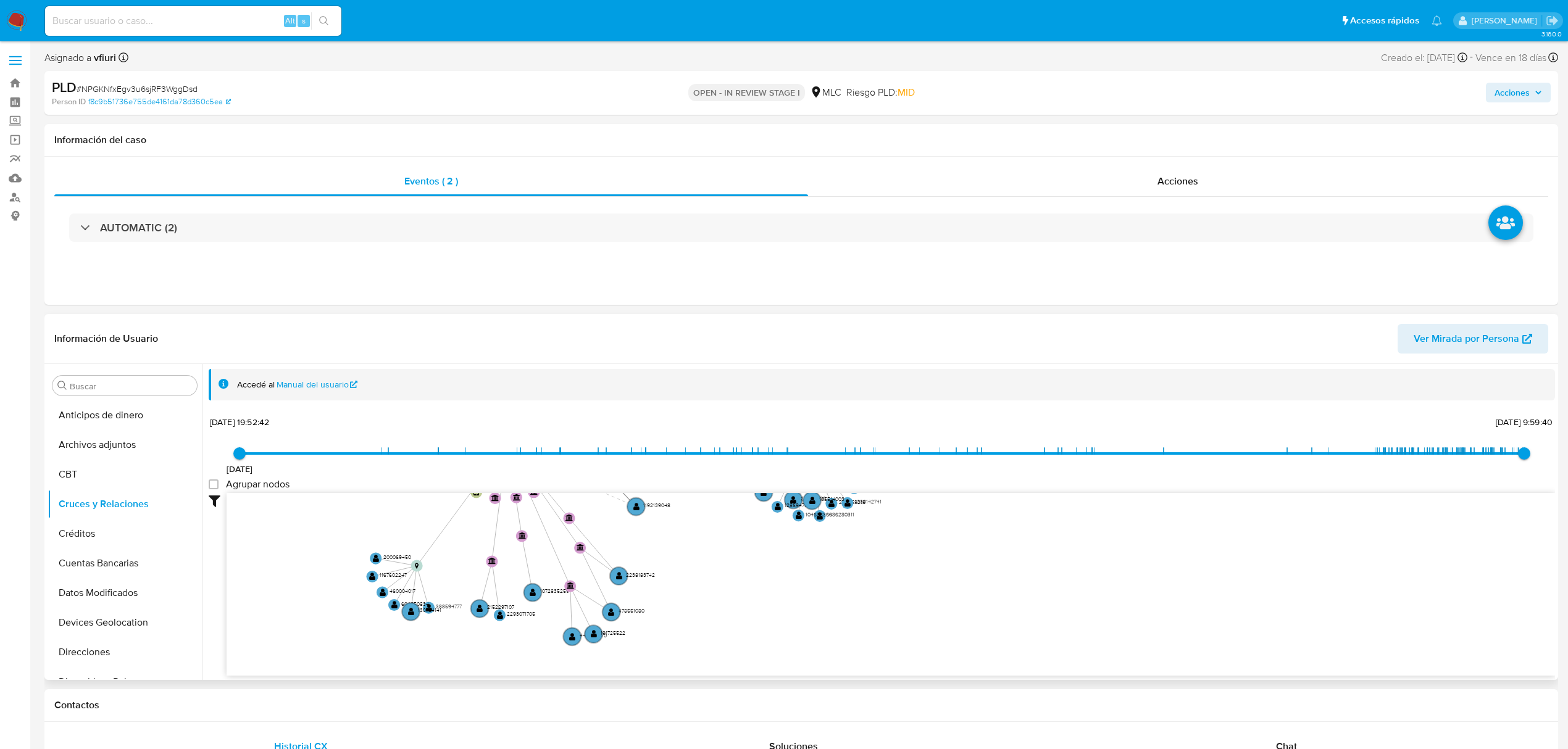
drag, startPoint x: 643, startPoint y: 571, endPoint x: 694, endPoint y: 480, distance: 104.3
click at [694, 480] on div "19/11/2020 19/11/2020, 19:52:42 22/9/2025, 9:59:40 Agrupar nodos Filtros Confia…" at bounding box center [882, 566] width 1346 height 307
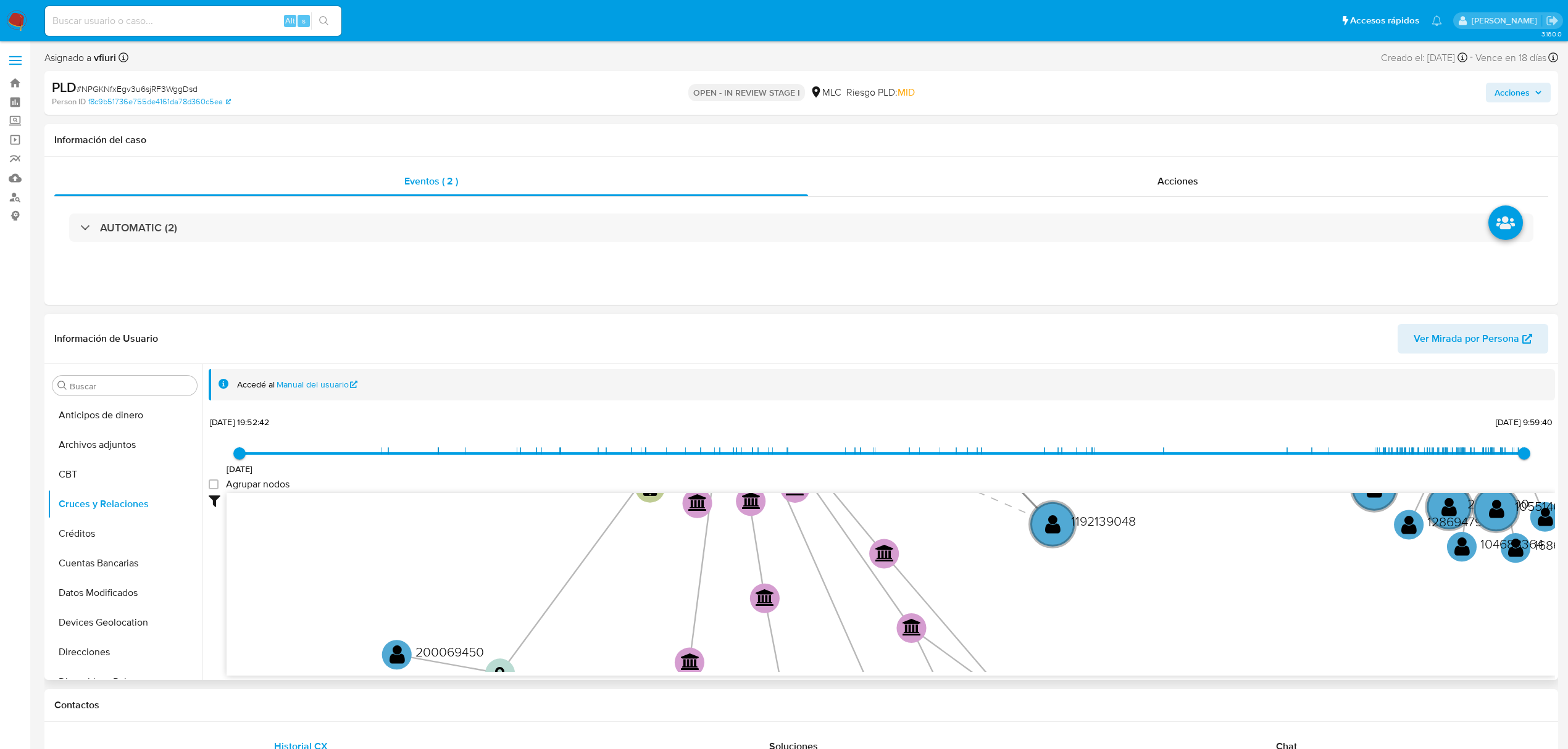
drag, startPoint x: 669, startPoint y: 564, endPoint x: 1067, endPoint y: 669, distance: 411.6
click at [1119, 674] on div "device-65c19fb7aed9db6ea2de8ab7  user-282259922  282259922 device-65b8376ea10…" at bounding box center [890, 585] width 1328 height 183
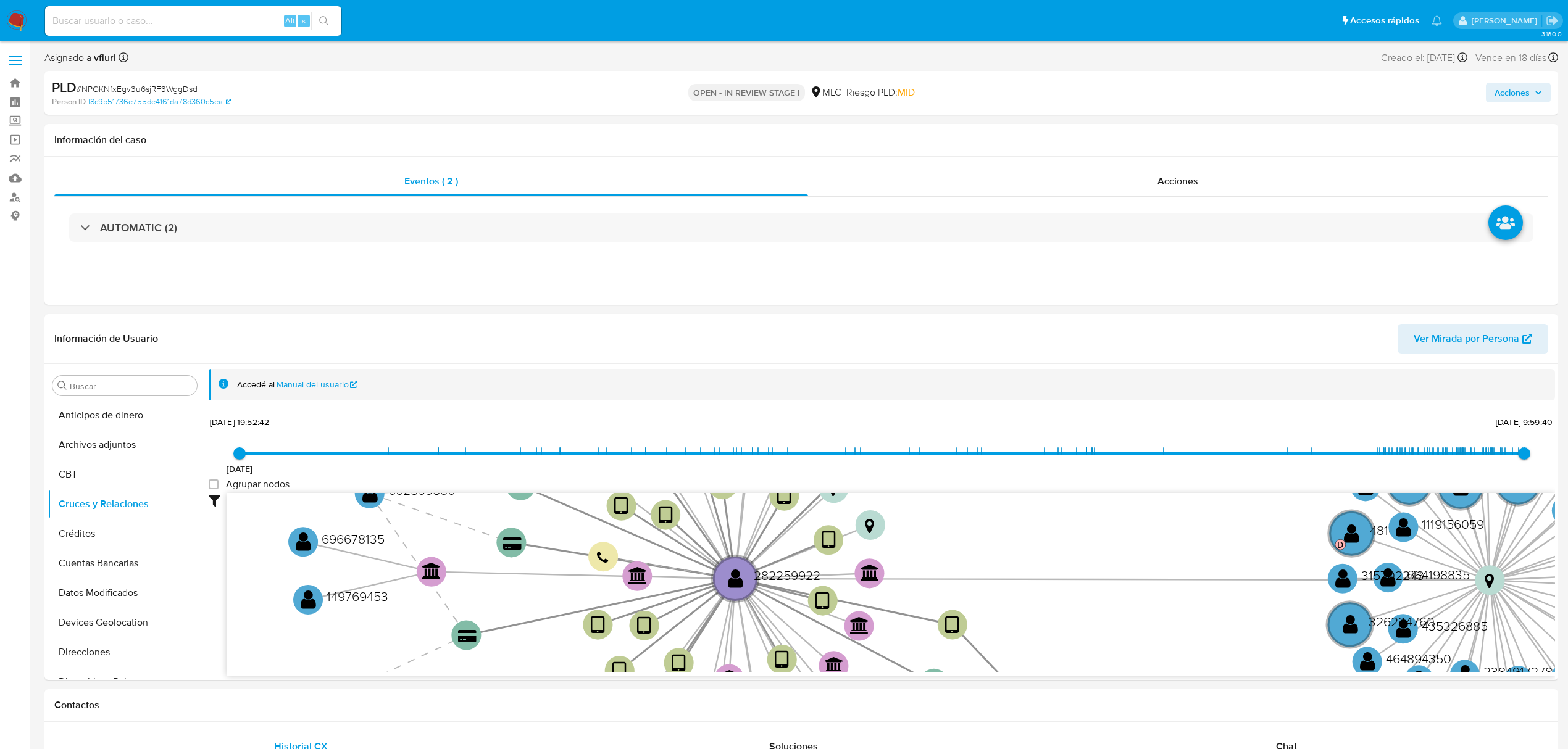
drag, startPoint x: 682, startPoint y: 559, endPoint x: 687, endPoint y: 768, distance: 209.1
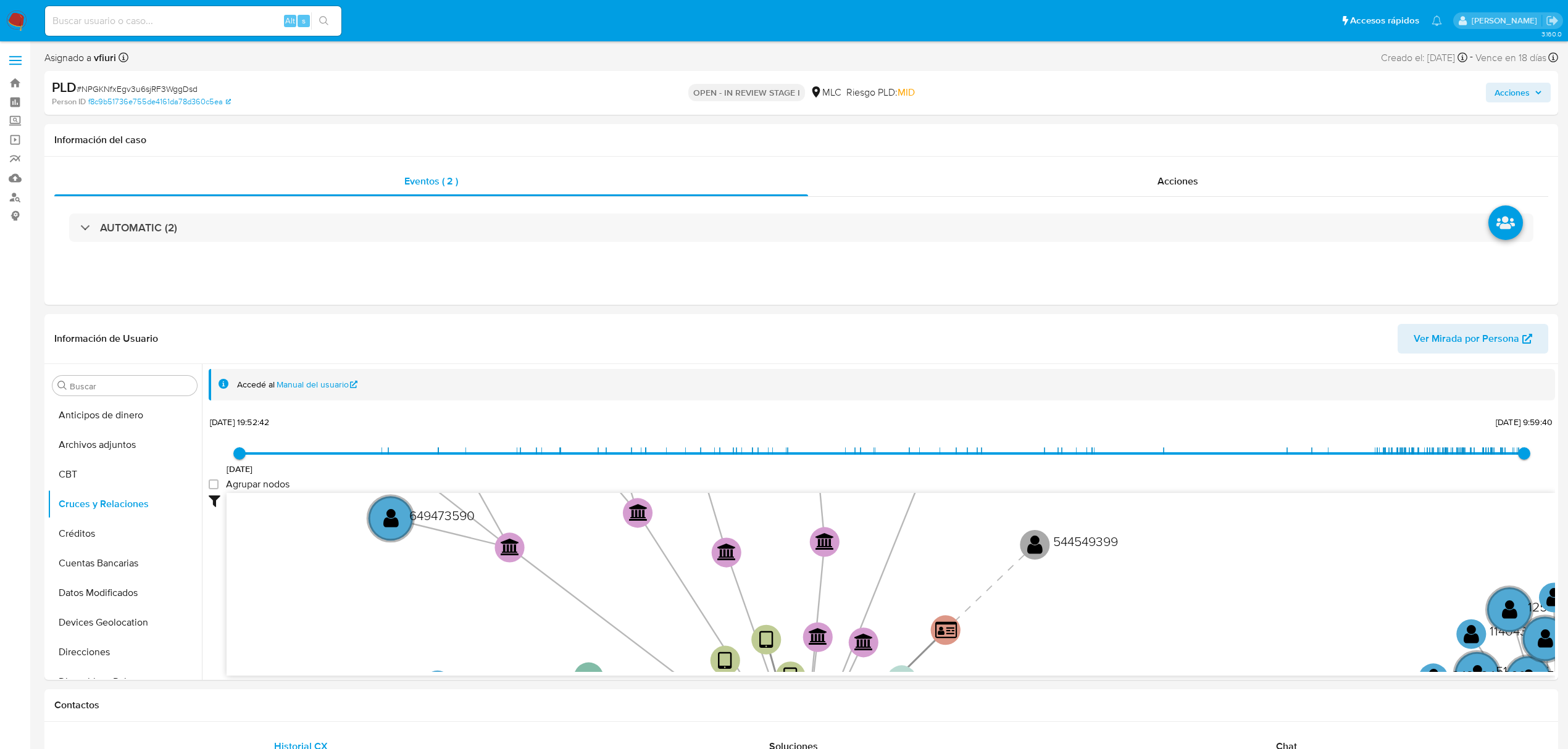
drag, startPoint x: 506, startPoint y: 571, endPoint x: 574, endPoint y: 763, distance: 203.7
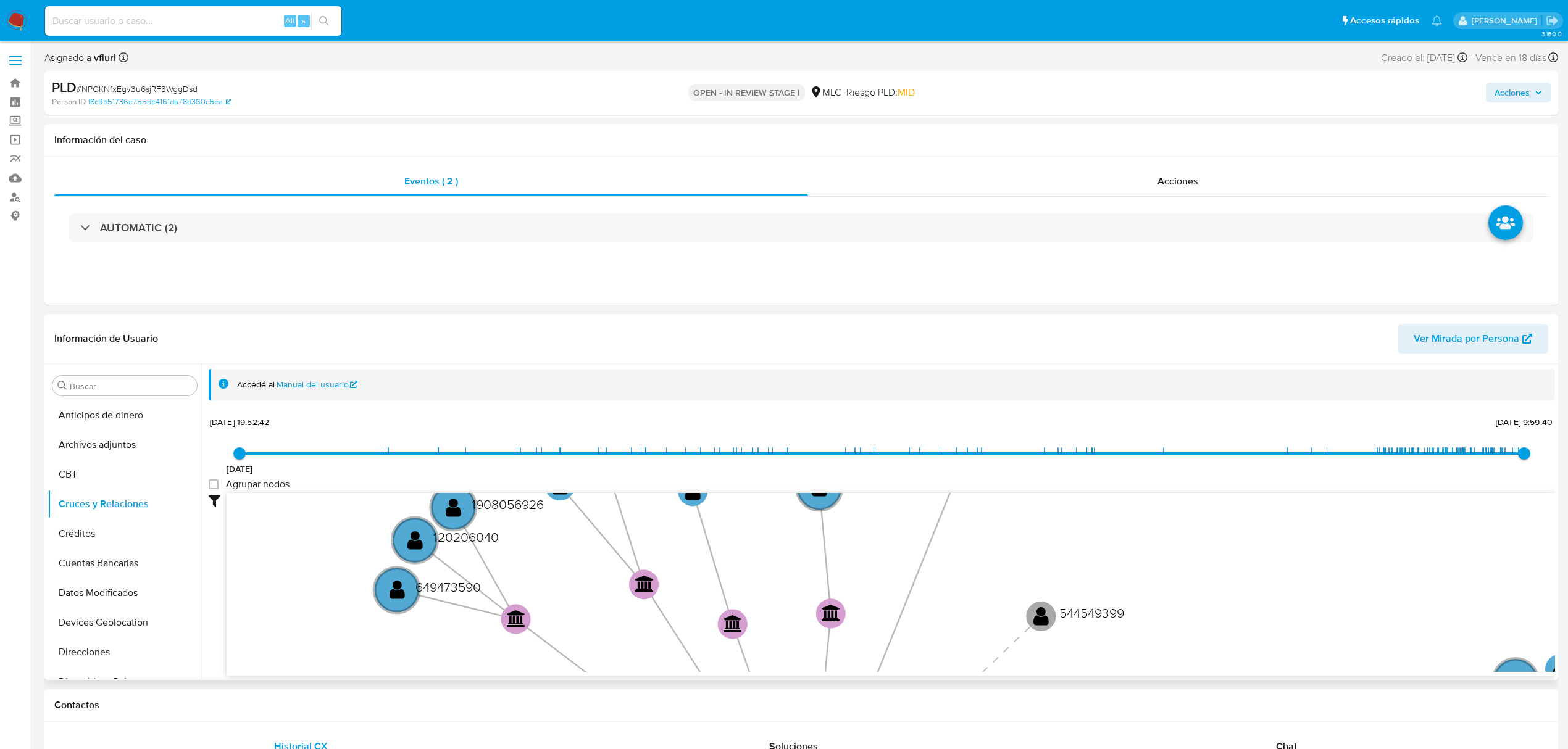
drag, startPoint x: 565, startPoint y: 574, endPoint x: 570, endPoint y: 672, distance: 98.1
click at [570, 672] on div "device-65c19fb7aed9db6ea2de8ab7  user-282259922  282259922 device-65b8376ea10…" at bounding box center [890, 585] width 1328 height 183
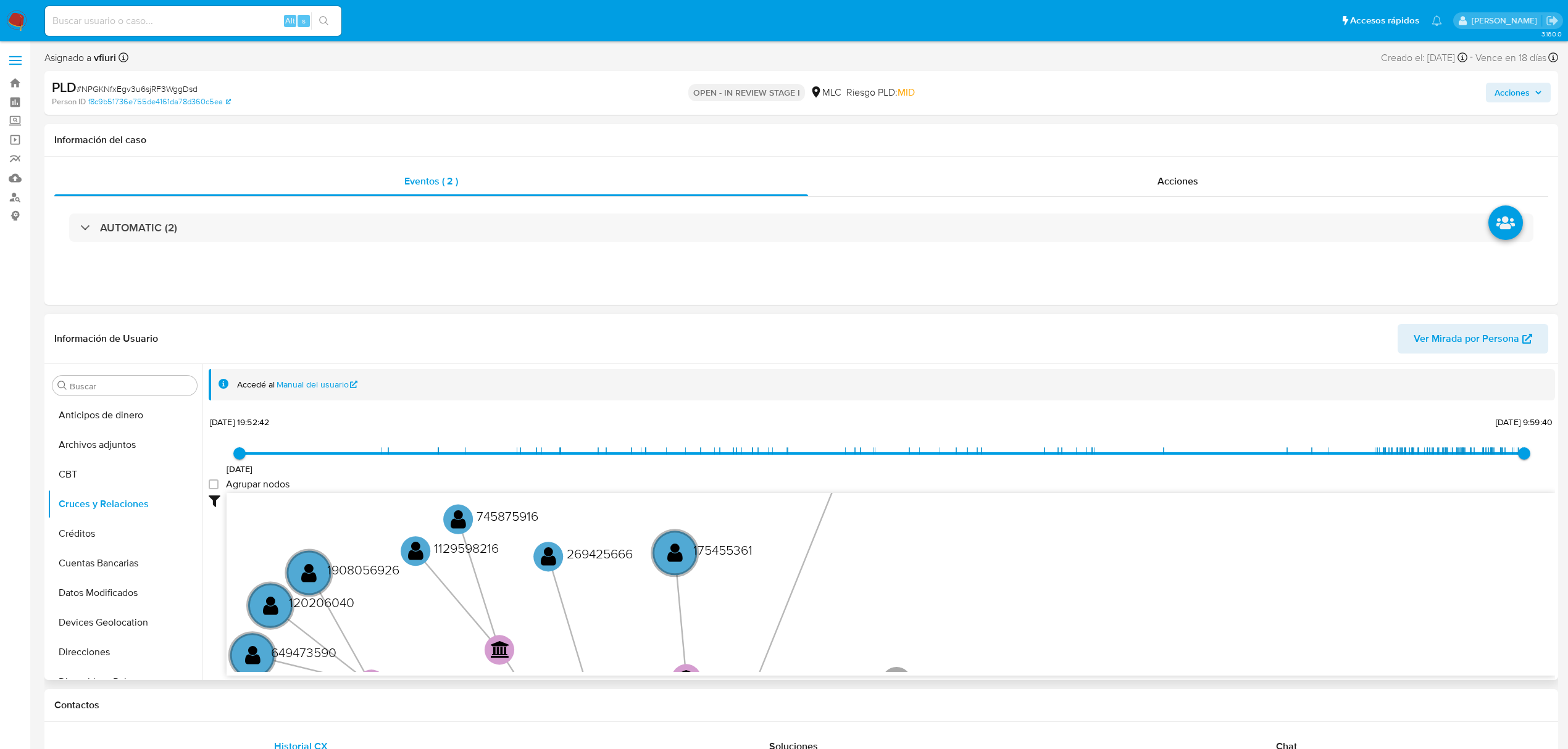
drag, startPoint x: 605, startPoint y: 575, endPoint x: 482, endPoint y: 649, distance: 143.5
click at [479, 650] on icon "device-65c19fb7aed9db6ea2de8ab7  user-282259922  282259922 device-65b8376ea10…" at bounding box center [890, 582] width 1328 height 179
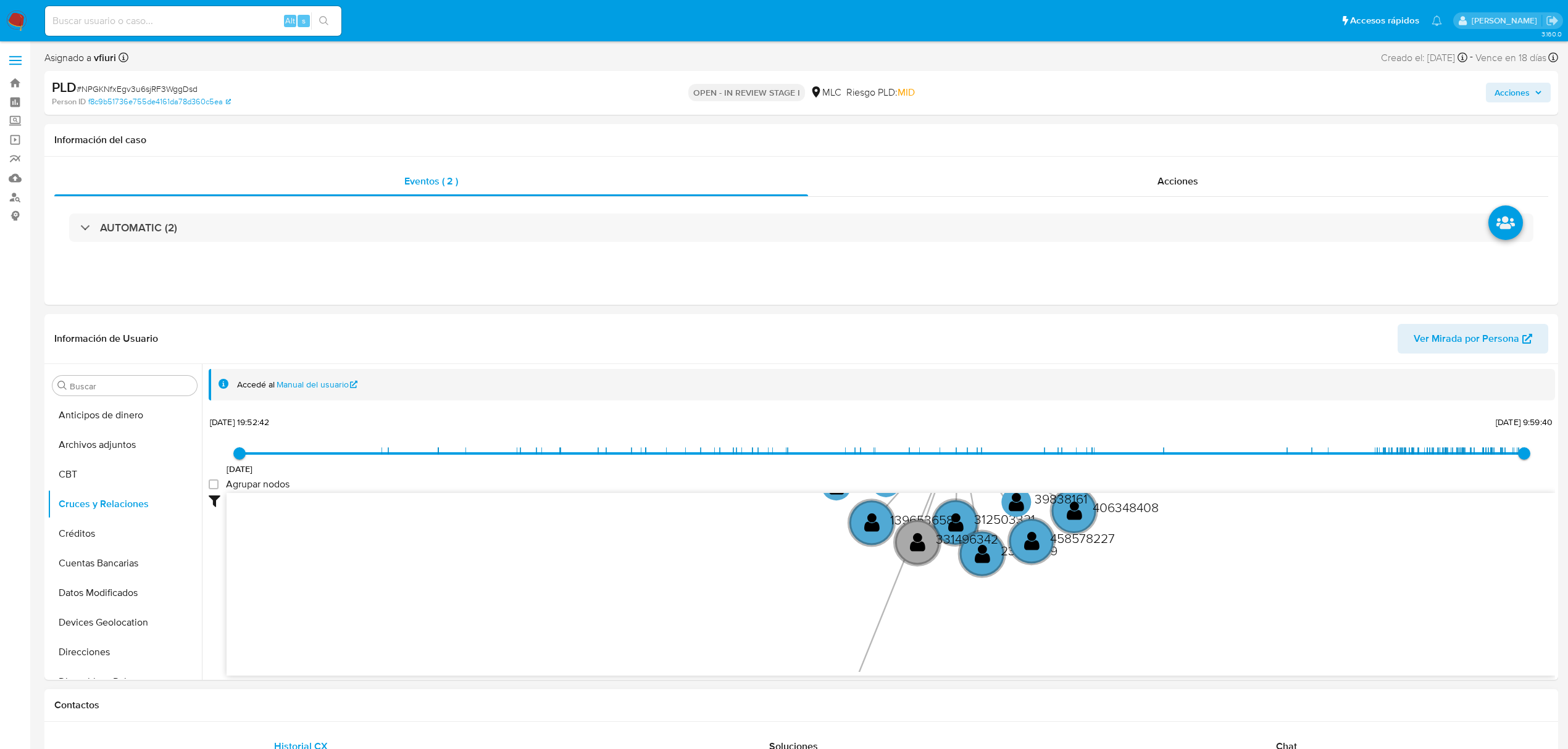
drag, startPoint x: 570, startPoint y: 536, endPoint x: 572, endPoint y: 696, distance: 160.0
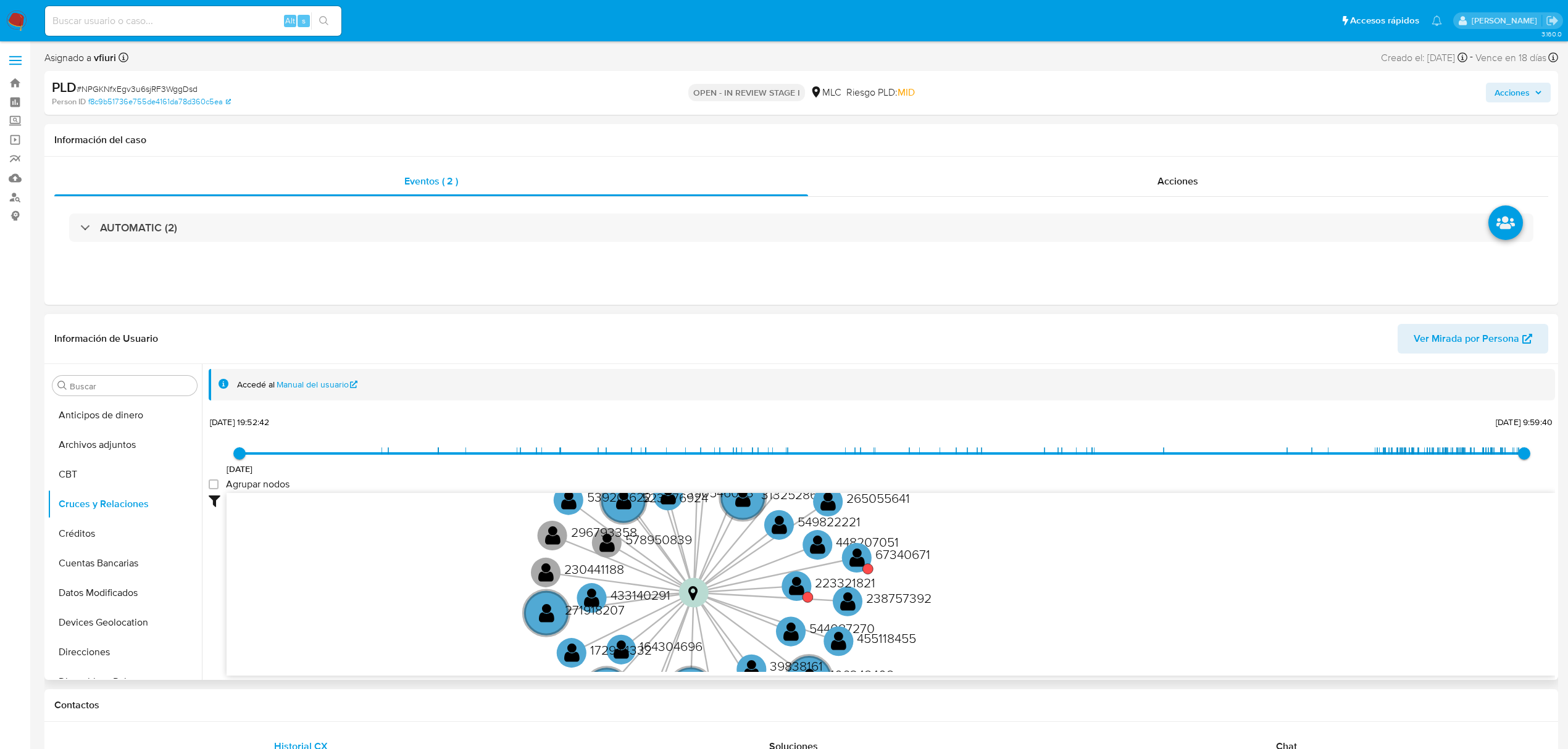
drag, startPoint x: 769, startPoint y: 608, endPoint x: 647, endPoint y: 659, distance: 132.2
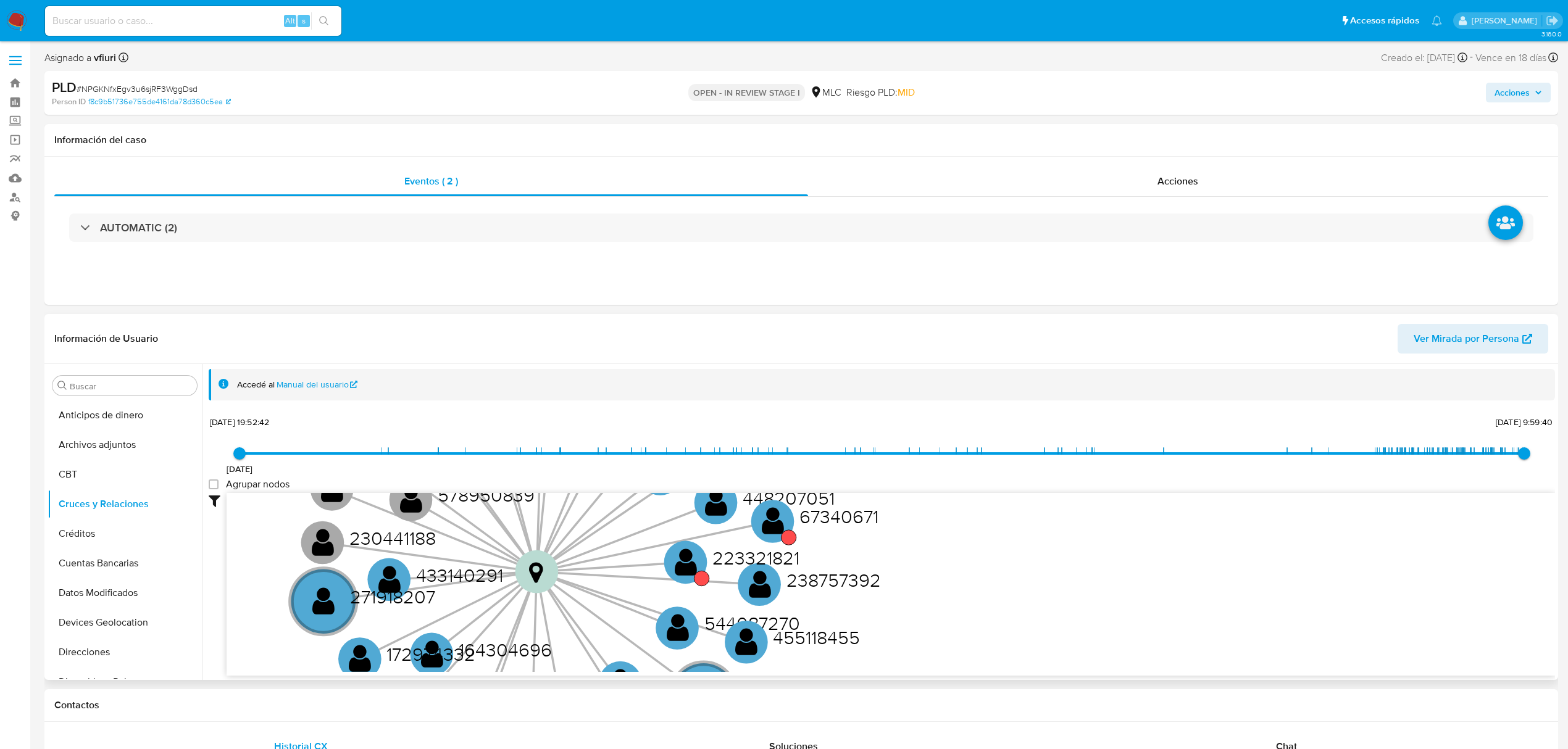
drag, startPoint x: 707, startPoint y: 598, endPoint x: 591, endPoint y: 582, distance: 117.1
click at [591, 582] on icon "device-65c19fb7aed9db6ea2de8ab7  user-282259922  282259922 device-65b8376ea10…" at bounding box center [890, 582] width 1328 height 179
click at [699, 563] on circle at bounding box center [685, 563] width 54 height 54
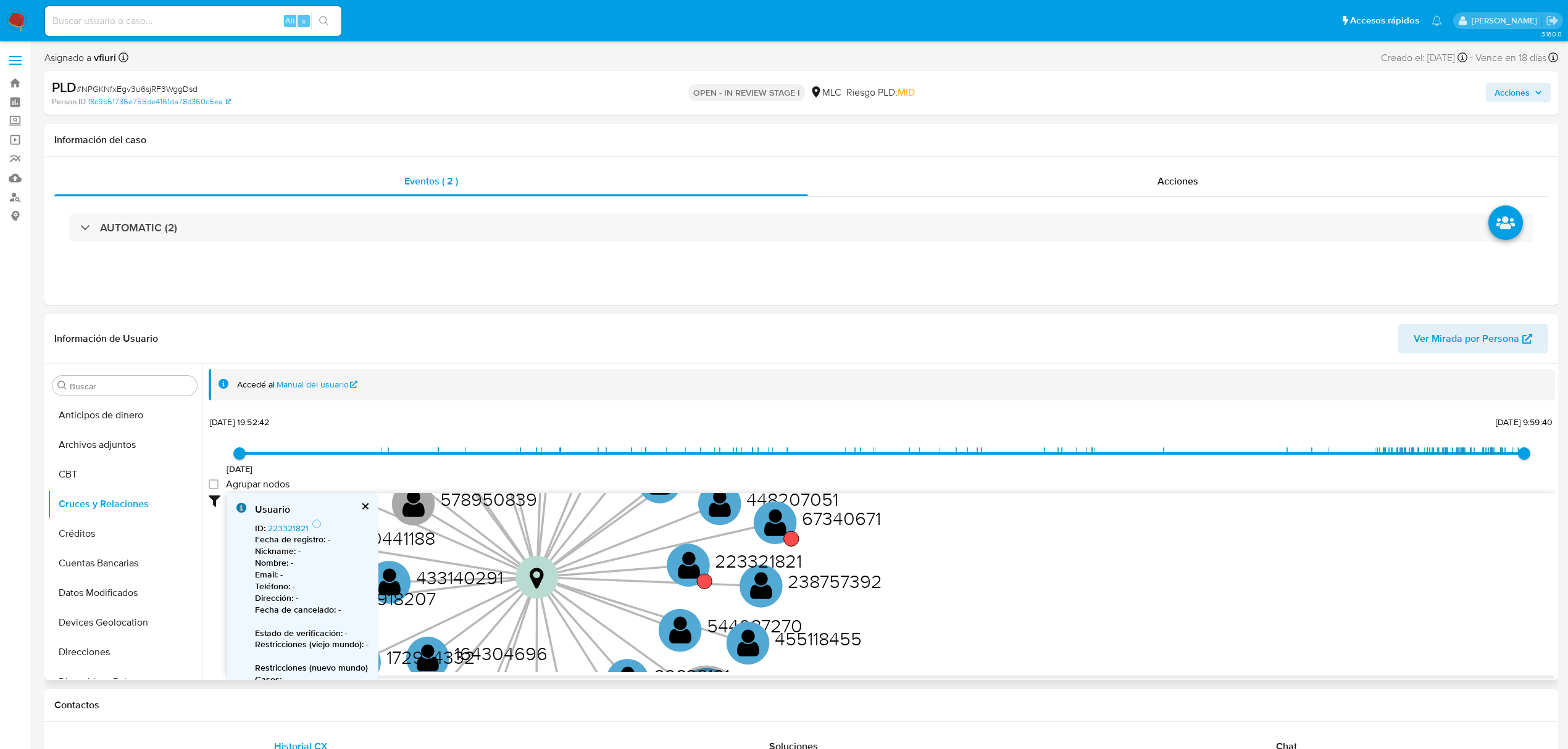
click at [278, 534] on b "Fecha de registro :" at bounding box center [290, 539] width 70 height 12
click at [275, 528] on link "223321821" at bounding box center [288, 528] width 40 height 12
click at [787, 515] on circle at bounding box center [774, 522] width 54 height 54
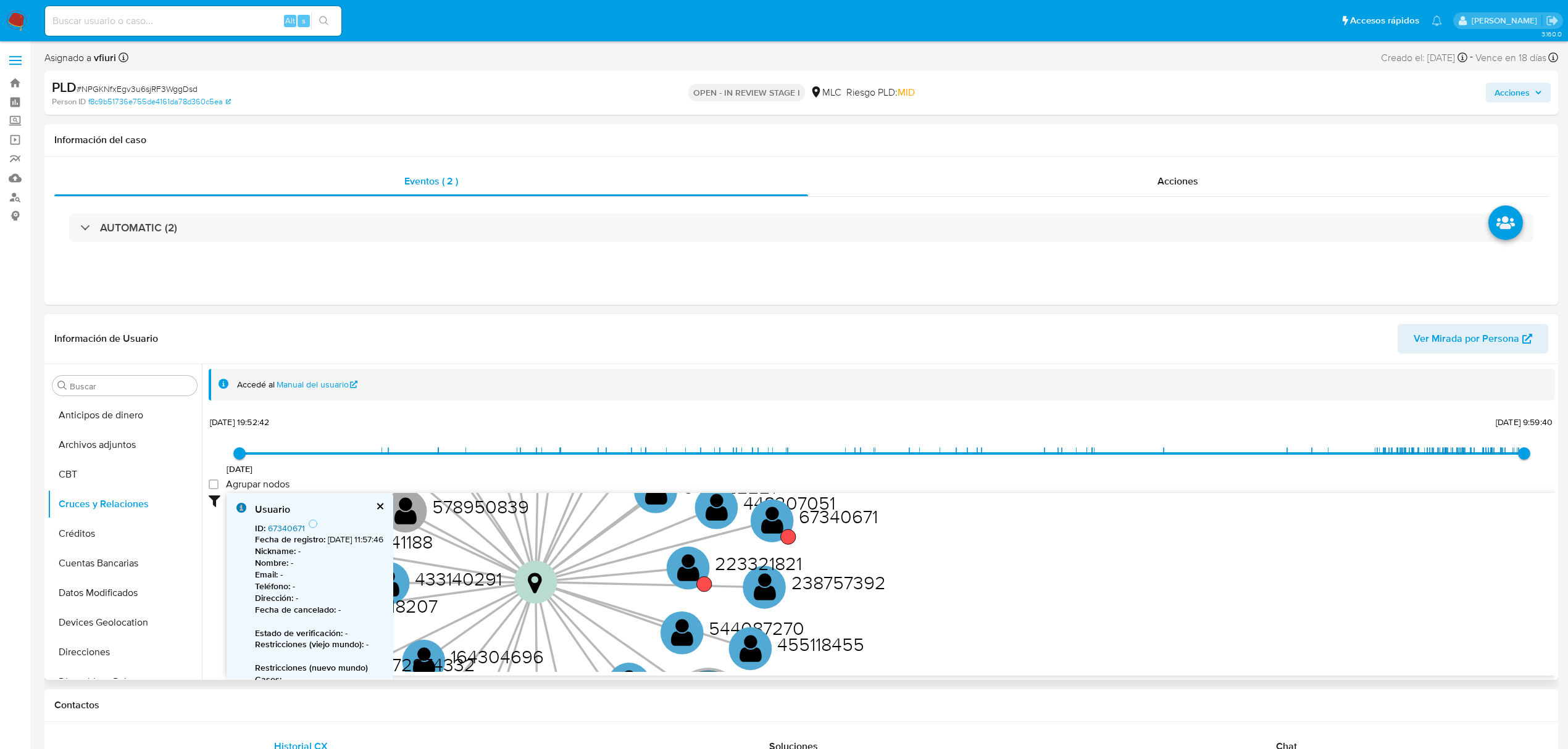
click at [282, 527] on link "67340671" at bounding box center [286, 528] width 37 height 12
click at [94, 516] on button "KYC" at bounding box center [120, 514] width 145 height 30
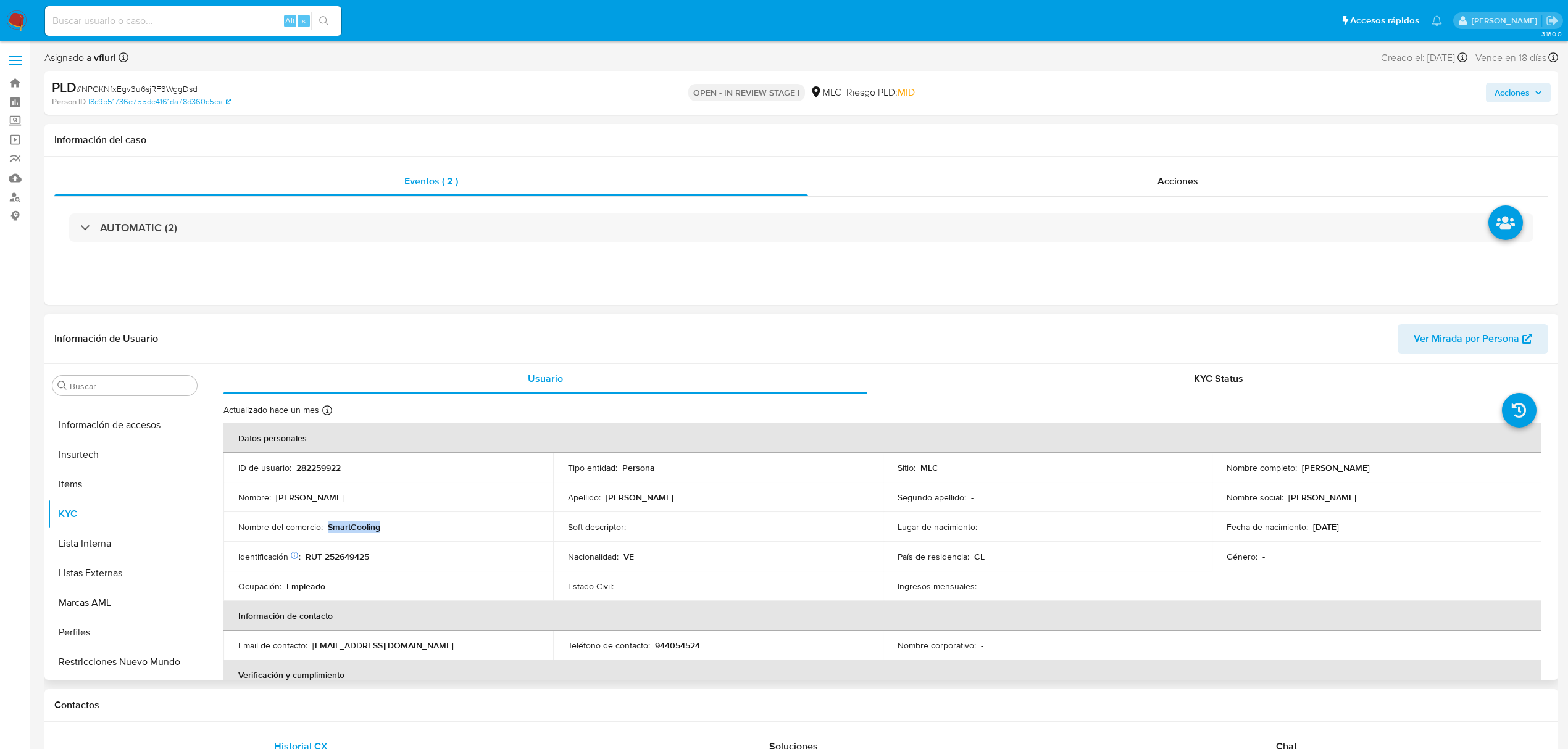
drag, startPoint x: 326, startPoint y: 531, endPoint x: 386, endPoint y: 526, distance: 60.2
click at [386, 526] on div "Nombre del comercio : SmartCooling" at bounding box center [388, 527] width 300 height 11
copy p "SmartCooling"
click at [119, 629] on button "Documentación" at bounding box center [120, 629] width 145 height 30
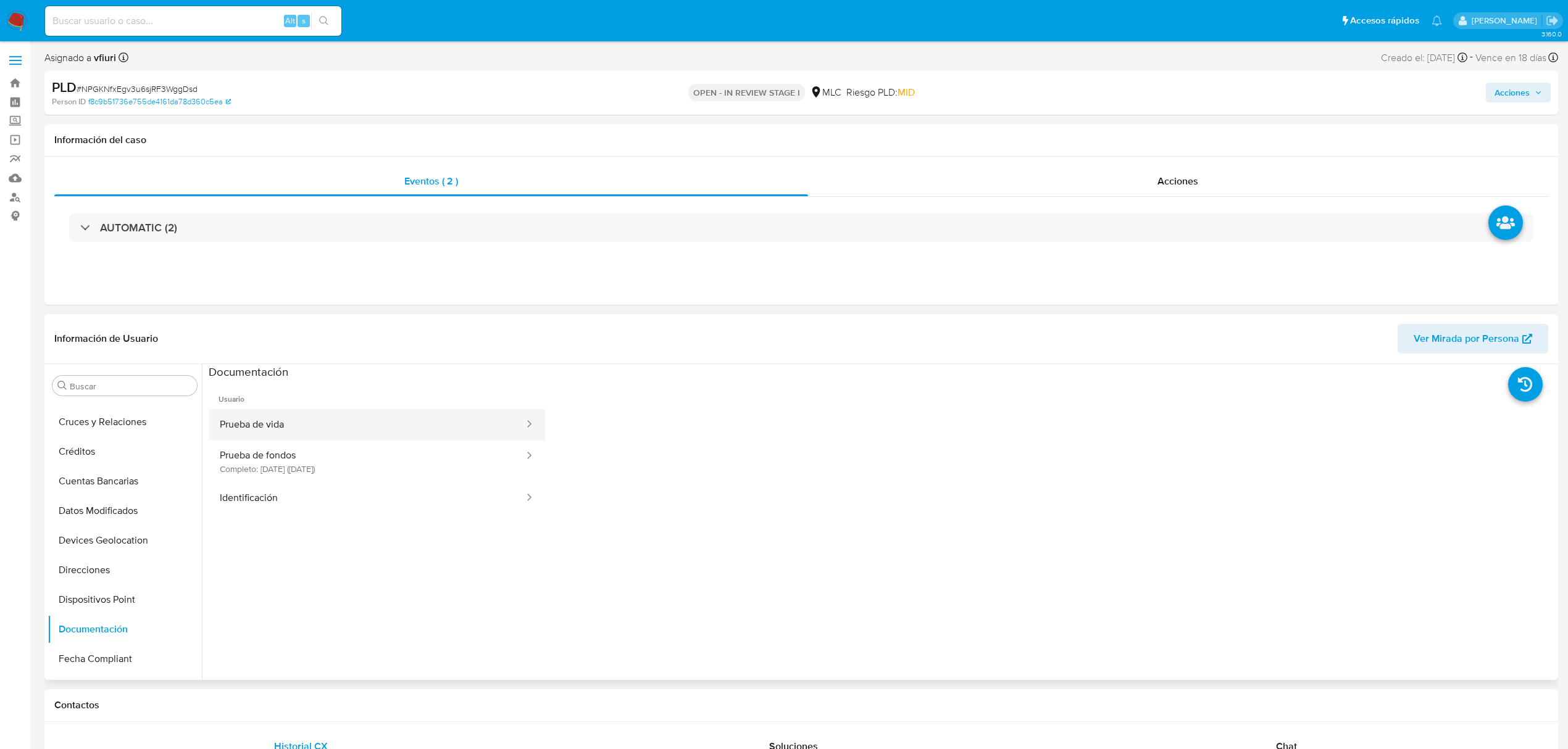
click at [298, 437] on button "Prueba de vida" at bounding box center [367, 424] width 317 height 31
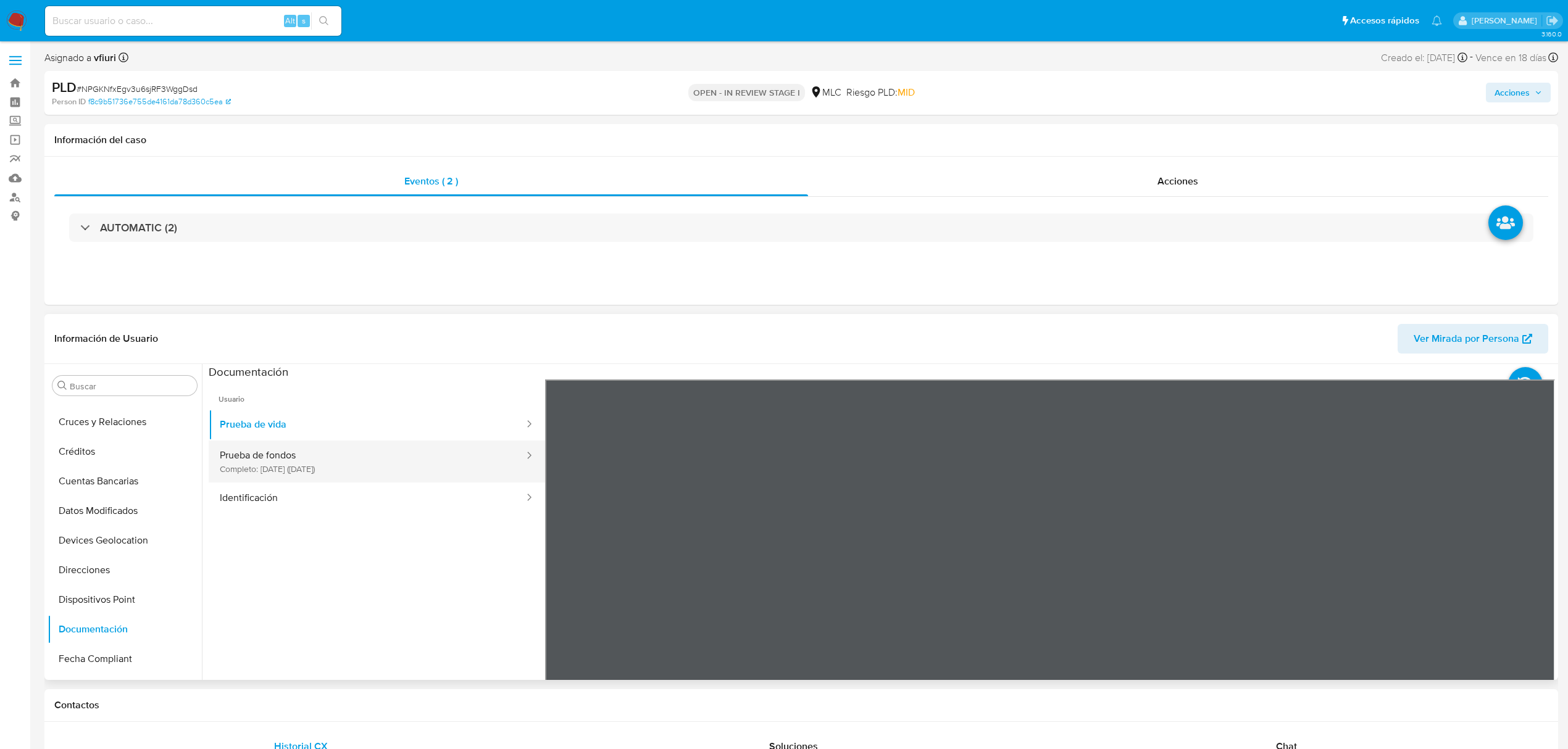
click at [326, 464] on button "Prueba de fondos Completo: 23/08/2025 (hace un mes)" at bounding box center [367, 461] width 317 height 42
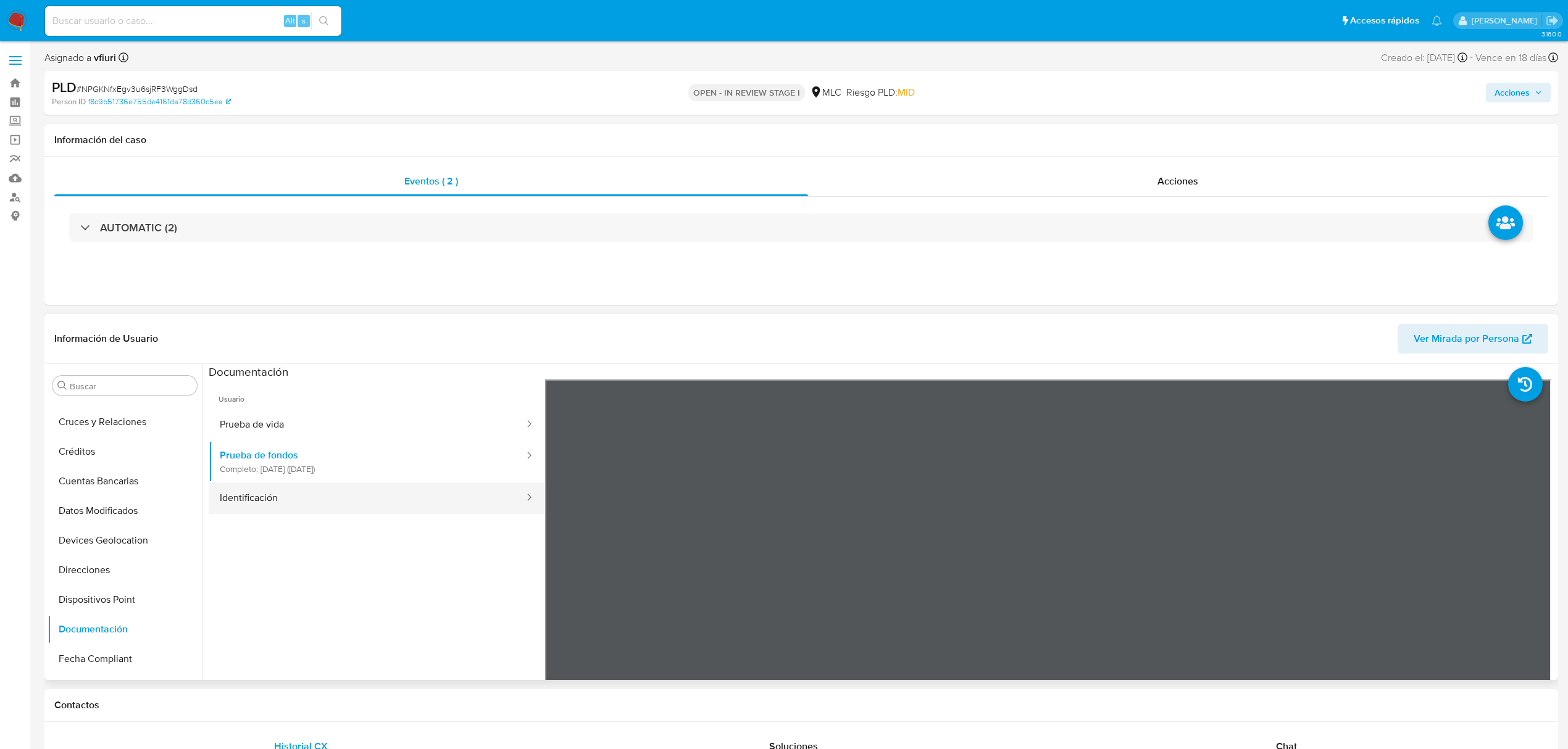
click at [315, 489] on button "Identificación" at bounding box center [367, 498] width 317 height 31
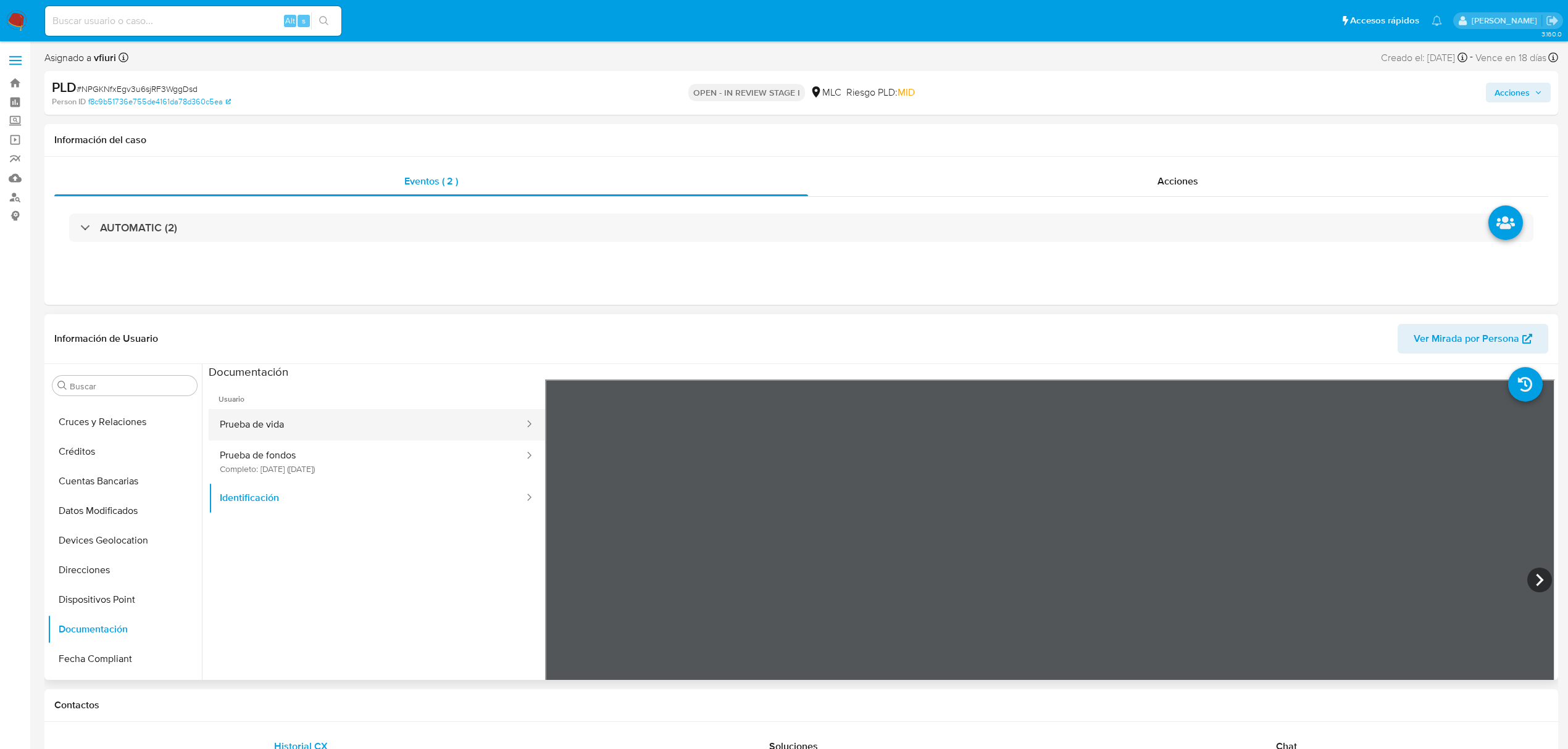
click at [292, 430] on button "Prueba de vida" at bounding box center [367, 424] width 317 height 31
click at [315, 455] on button "Prueba de fondos Completo: 23/08/2025 (hace un mes)" at bounding box center [367, 461] width 317 height 42
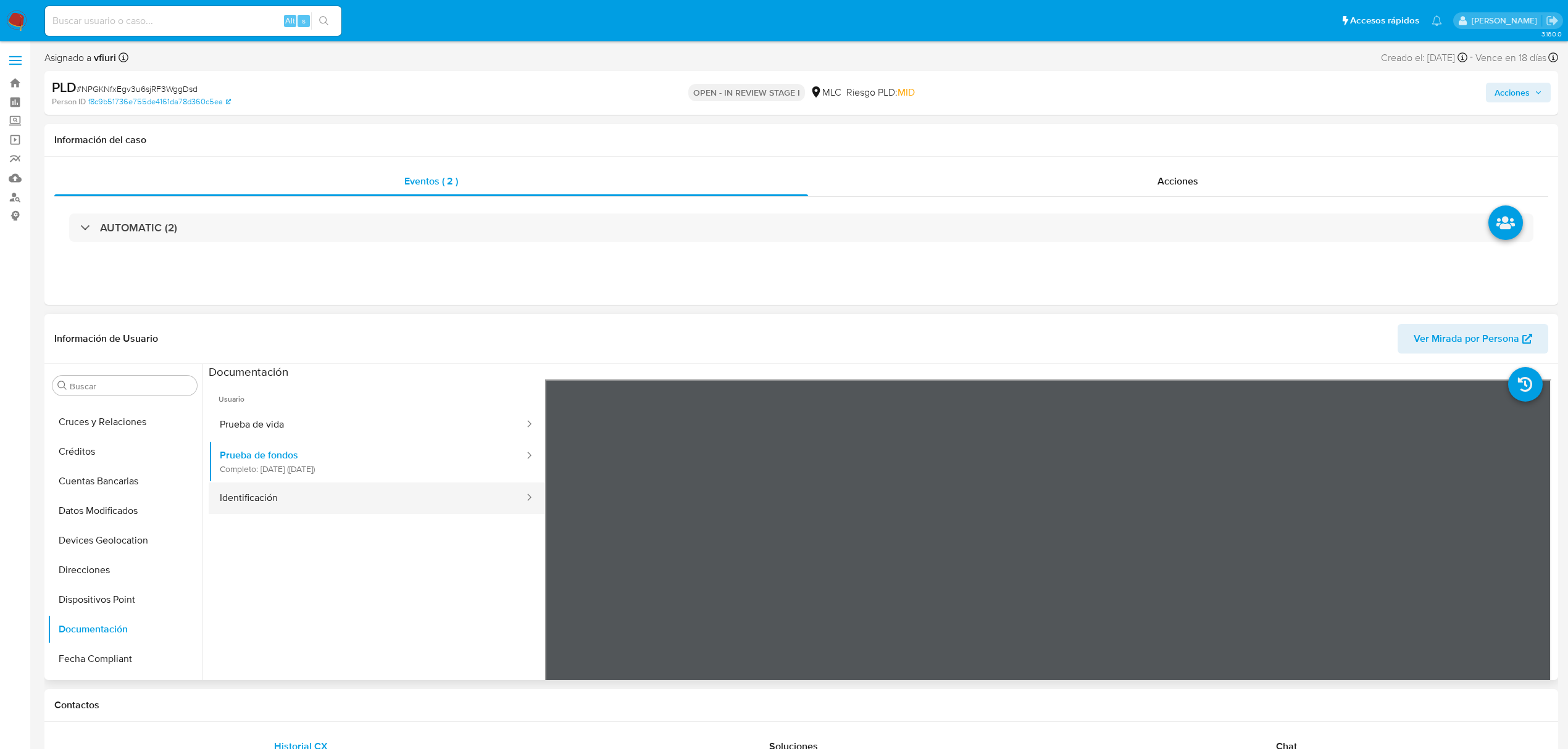
click at [243, 492] on button "Identificación" at bounding box center [367, 498] width 317 height 31
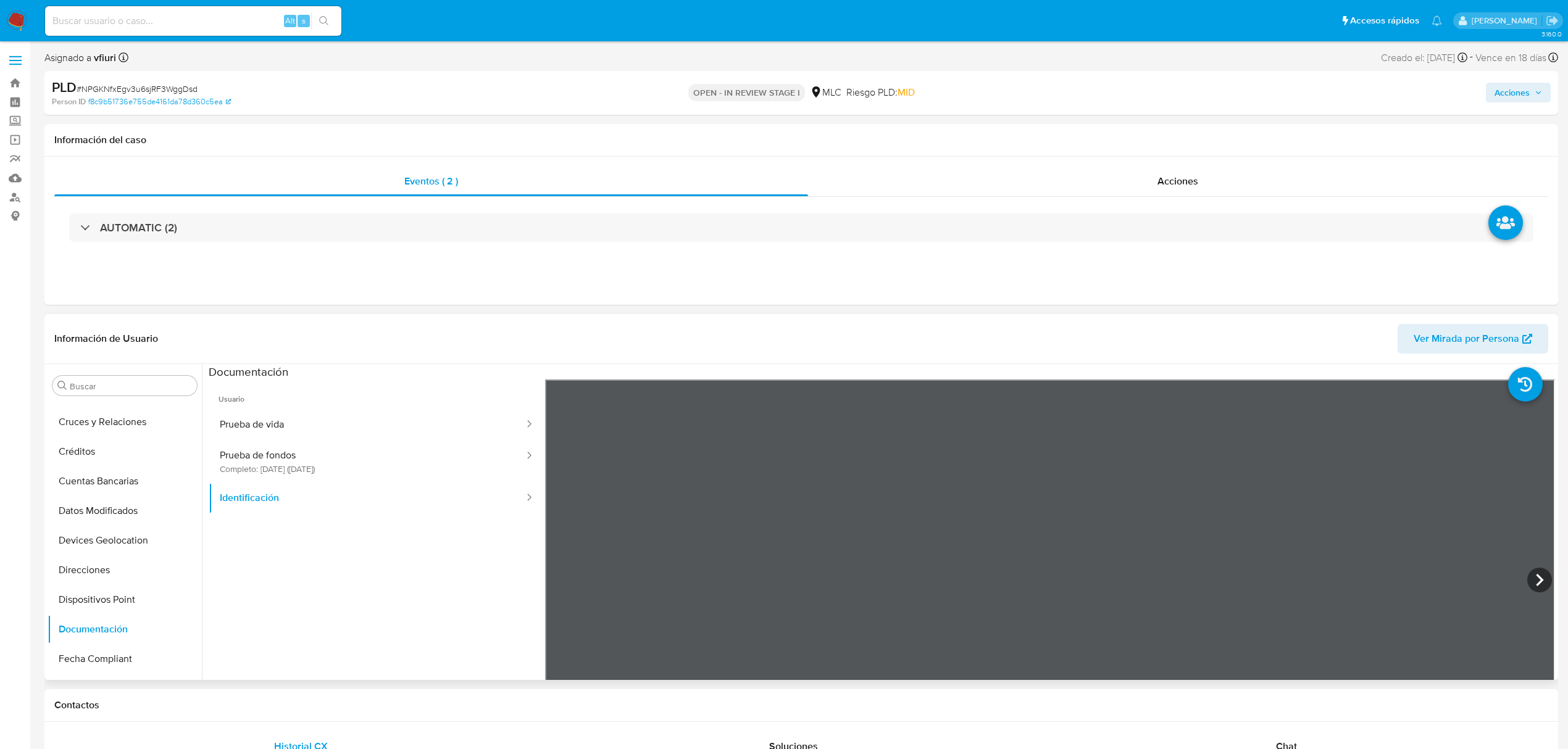
click at [307, 399] on span "Usuario" at bounding box center [377, 394] width 337 height 30
click at [1527, 578] on icon at bounding box center [1539, 580] width 24 height 24
click at [294, 425] on button "Prueba de vida" at bounding box center [367, 424] width 317 height 31
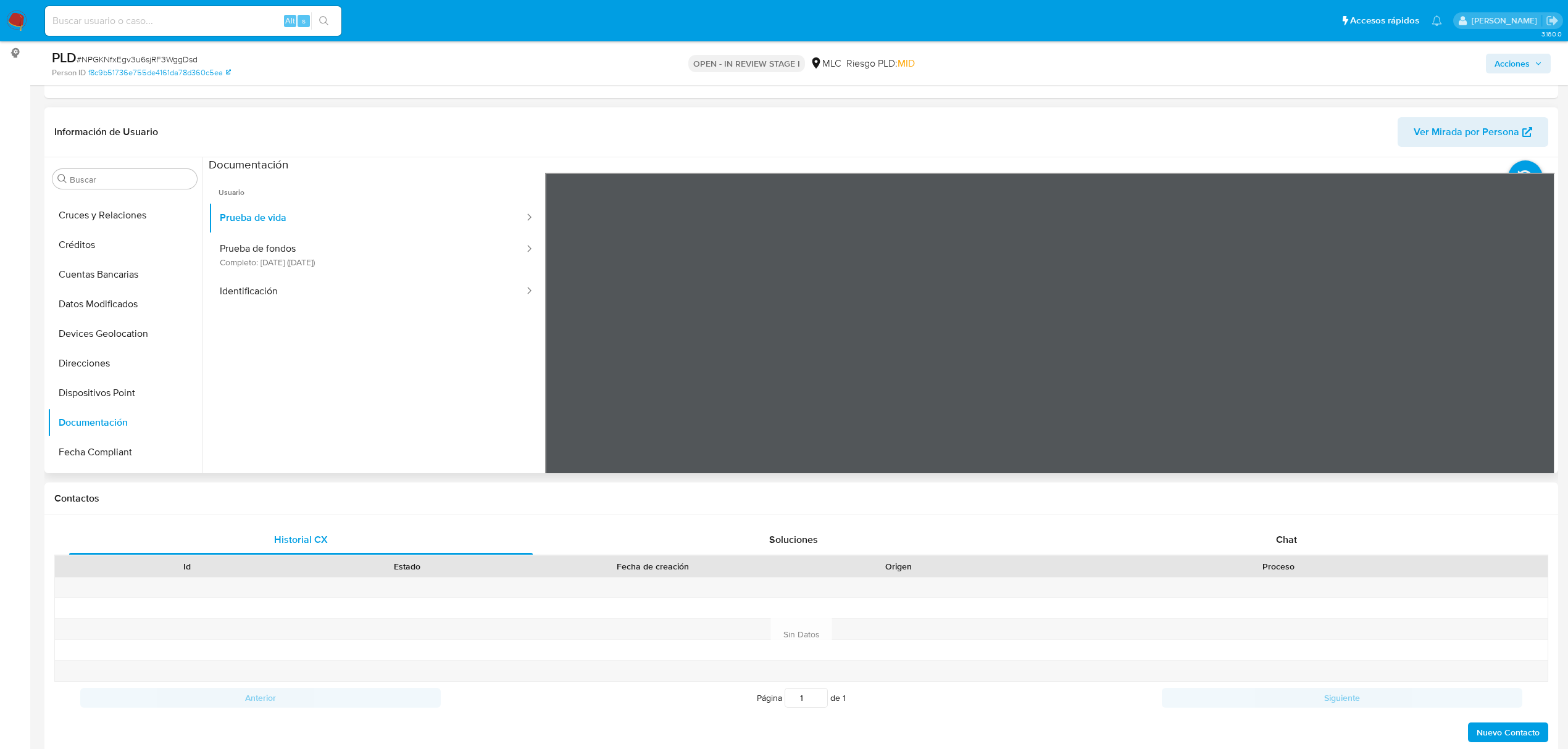
scroll to position [164, 0]
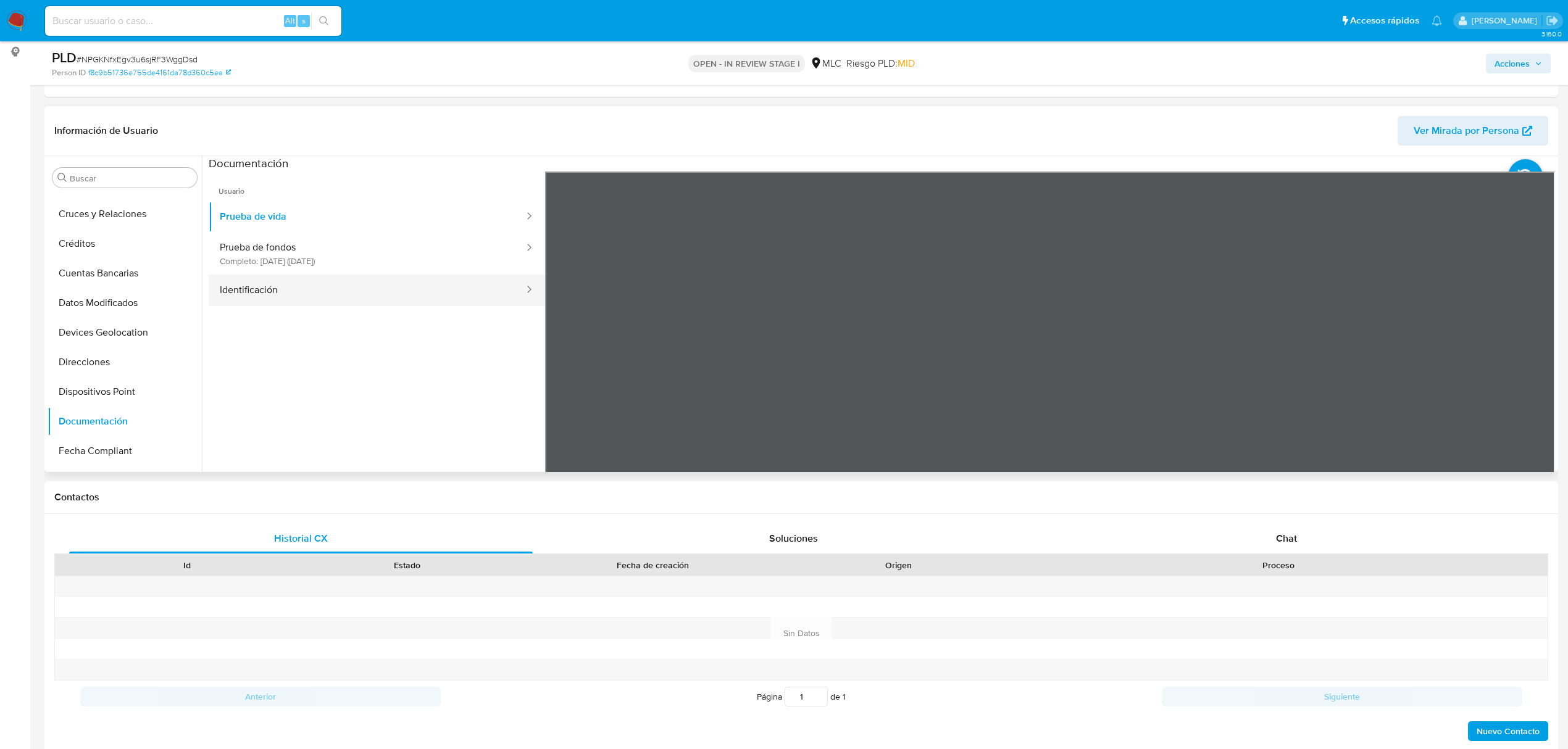
click at [250, 292] on button "Identificación" at bounding box center [367, 290] width 317 height 31
click at [275, 218] on button "Prueba de vida" at bounding box center [367, 216] width 317 height 31
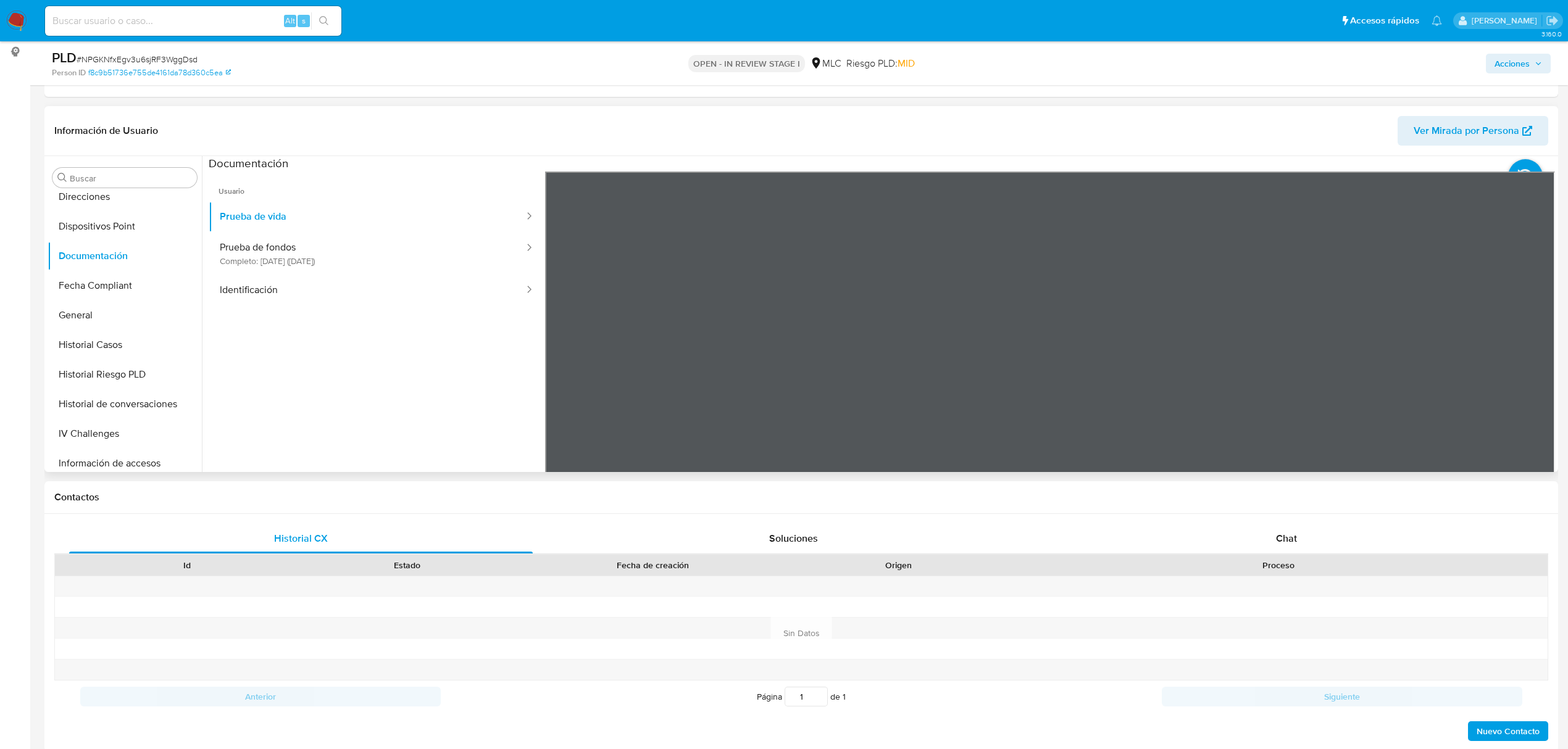
scroll to position [493, 0]
click at [90, 310] on button "KYC" at bounding box center [120, 306] width 145 height 30
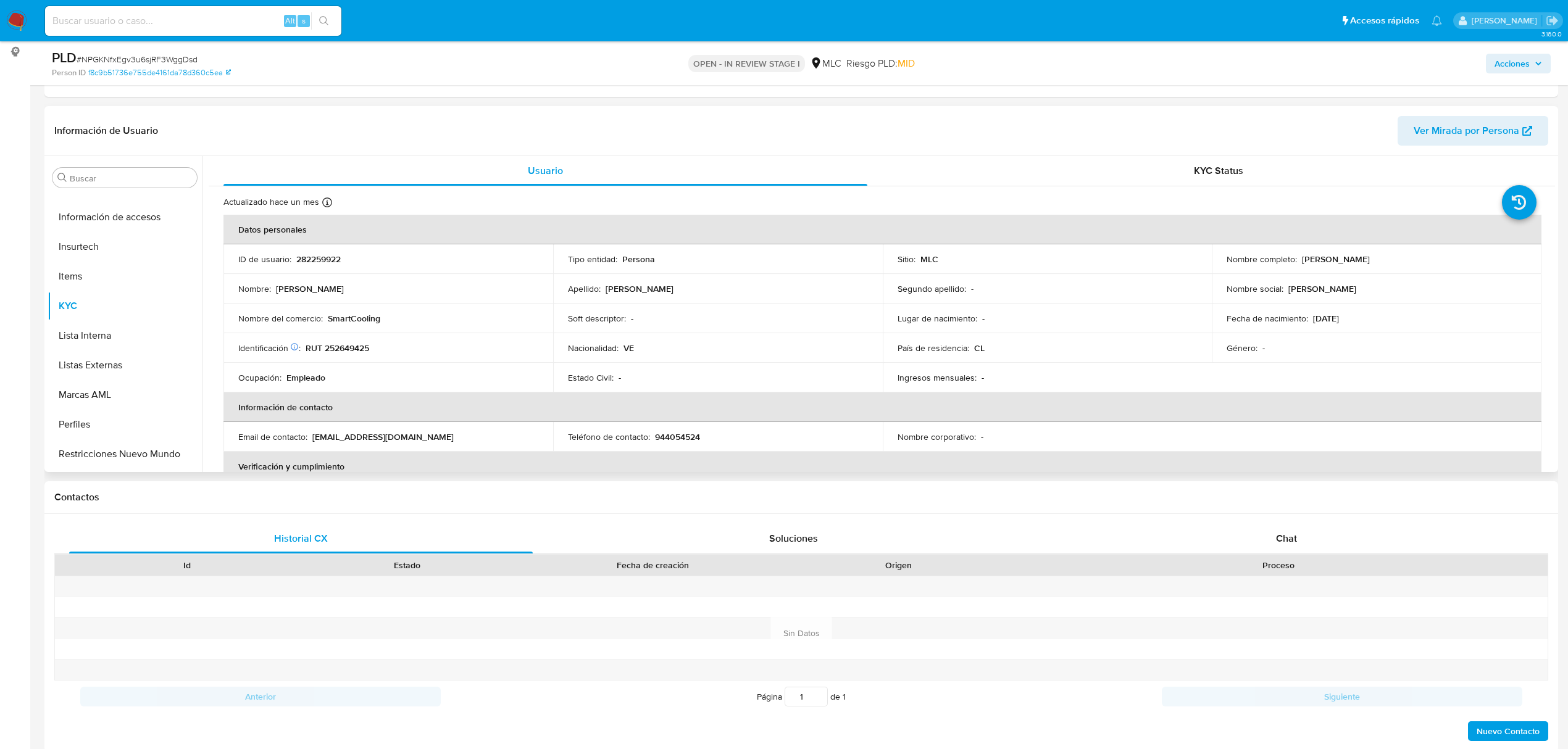
click at [359, 343] on p "RUT 252649425" at bounding box center [337, 348] width 63 height 11
copy p "252649425"
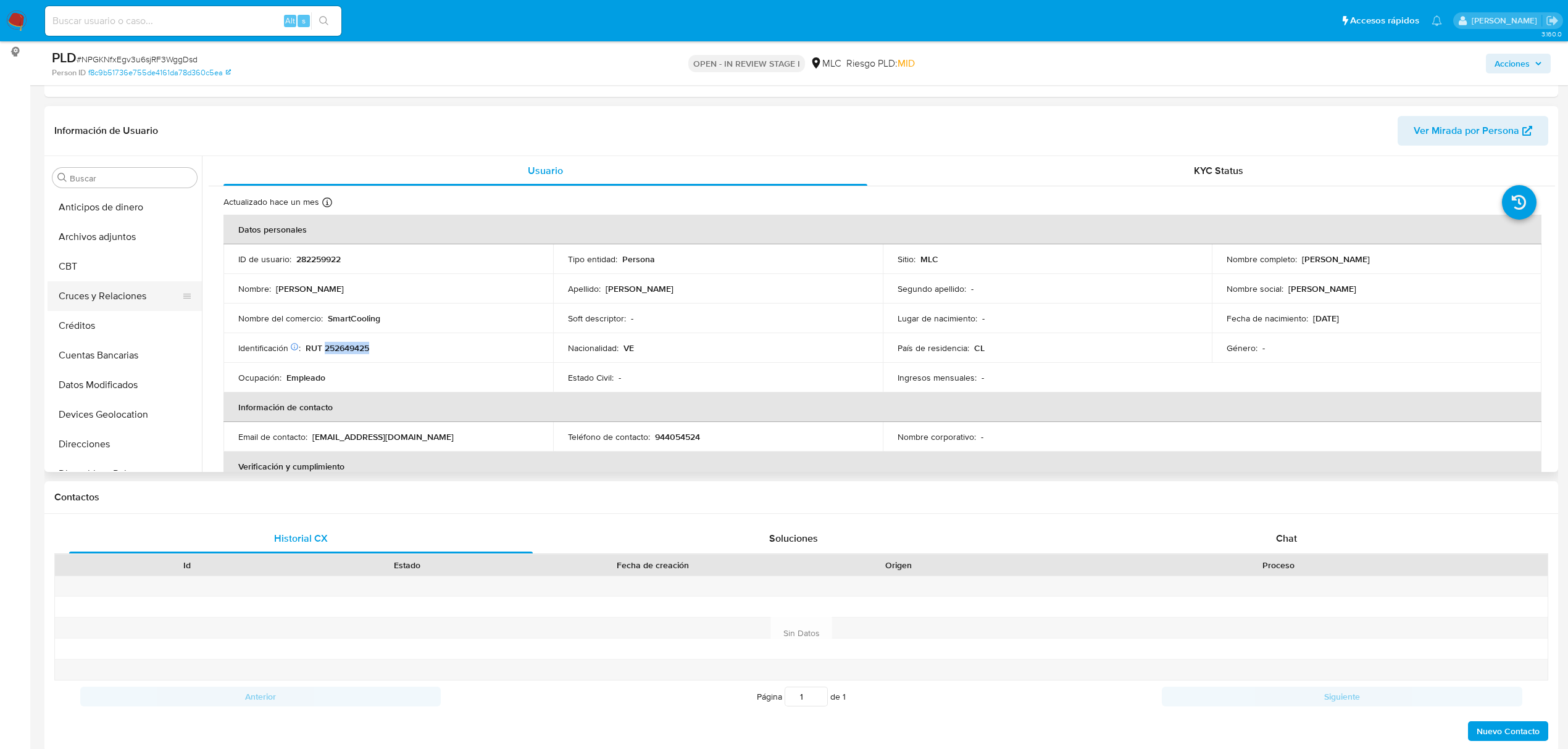
click at [93, 288] on button "Cruces y Relaciones" at bounding box center [120, 296] width 145 height 30
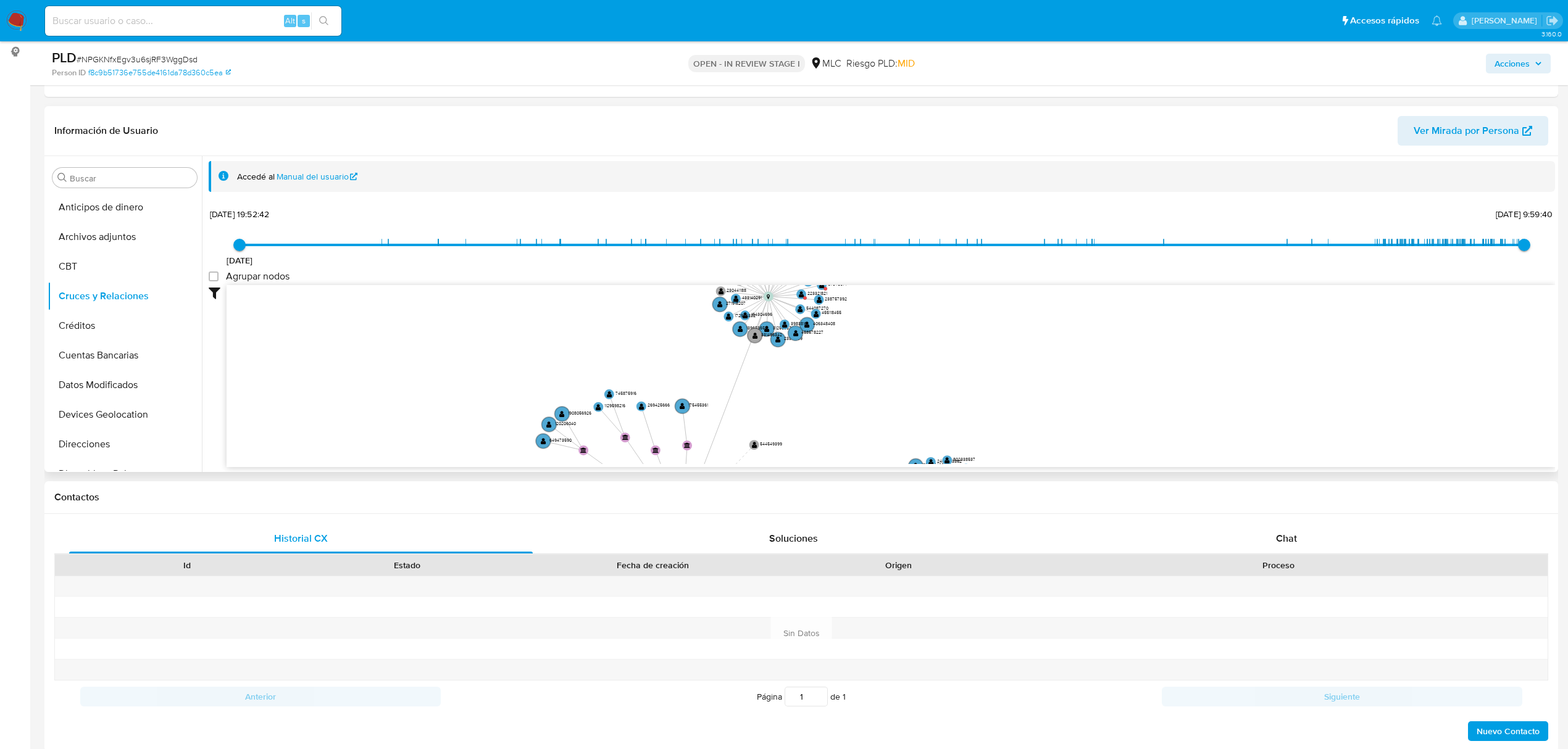
drag, startPoint x: 685, startPoint y: 467, endPoint x: 709, endPoint y: 413, distance: 59.1
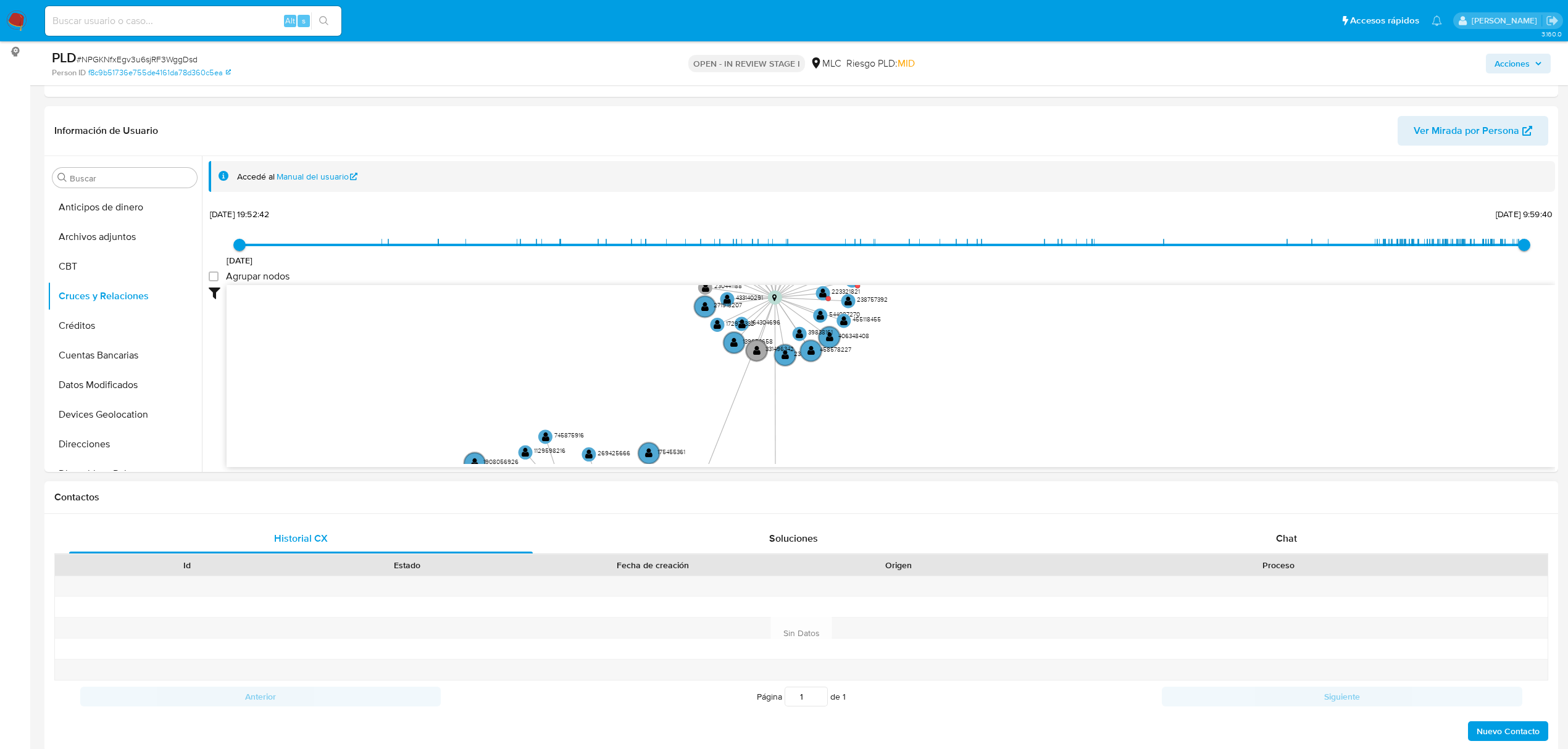
drag, startPoint x: 794, startPoint y: 482, endPoint x: 788, endPoint y: 502, distance: 20.9
click at [778, 304] on circle at bounding box center [775, 305] width 18 height 18
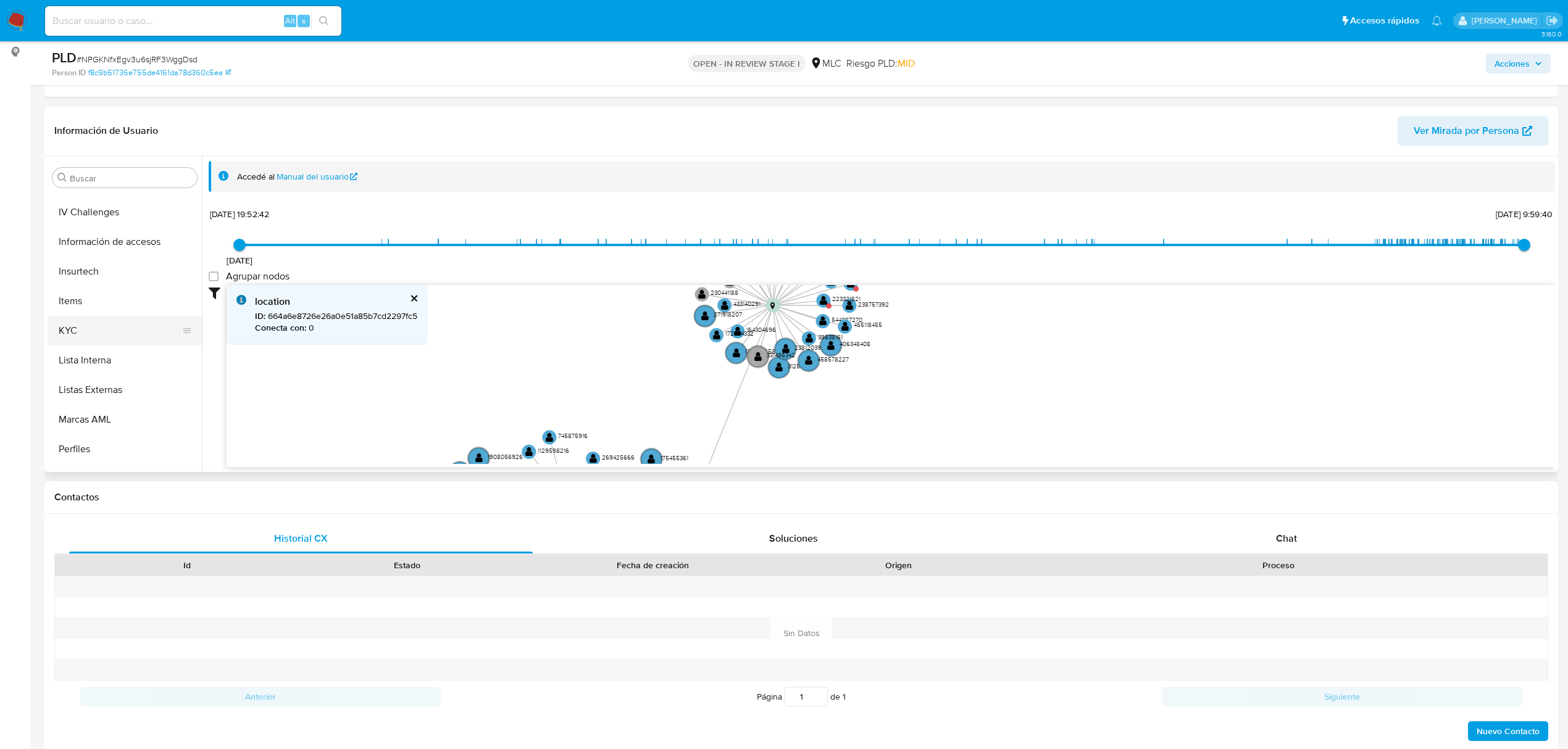
scroll to position [521, 0]
click at [107, 293] on button "Lista Interna" at bounding box center [120, 308] width 145 height 30
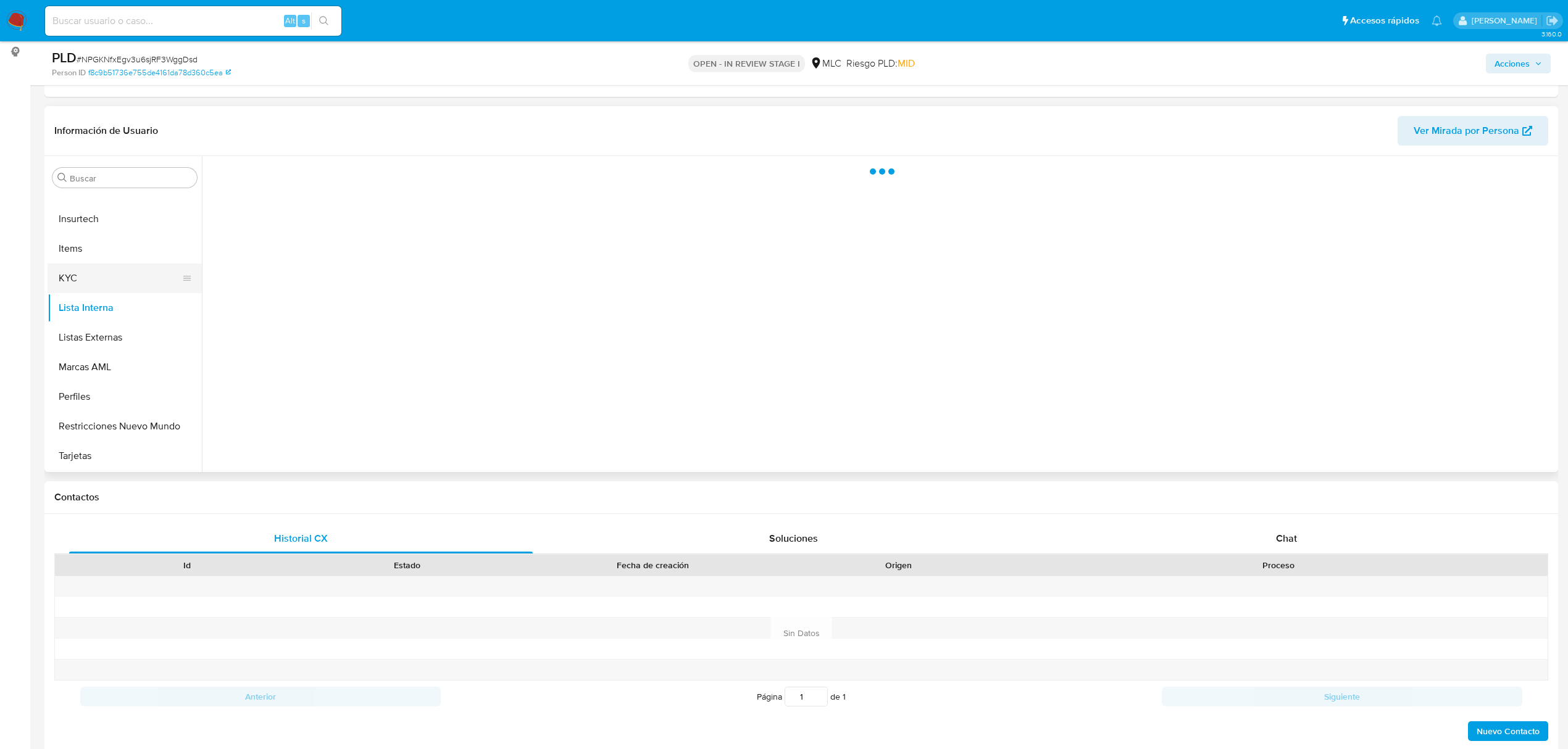
click at [109, 288] on button "KYC" at bounding box center [120, 278] width 145 height 30
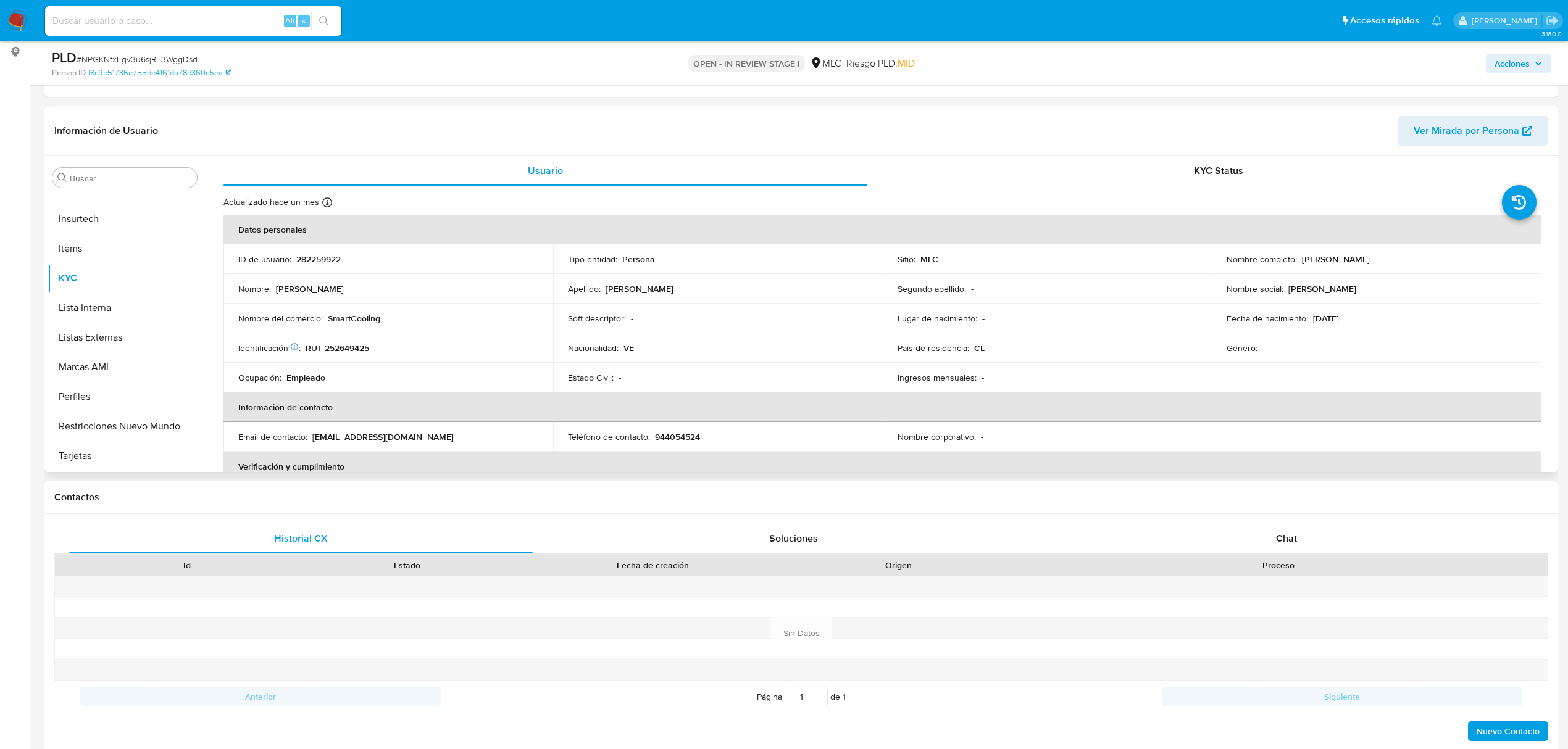
drag, startPoint x: 1298, startPoint y: 259, endPoint x: 1428, endPoint y: 266, distance: 130.2
click at [1428, 266] on td "Nombre completo : Ricardo Alberto Torres Finol" at bounding box center [1376, 259] width 330 height 30
copy p "Ricardo Alberto Torres Finol"
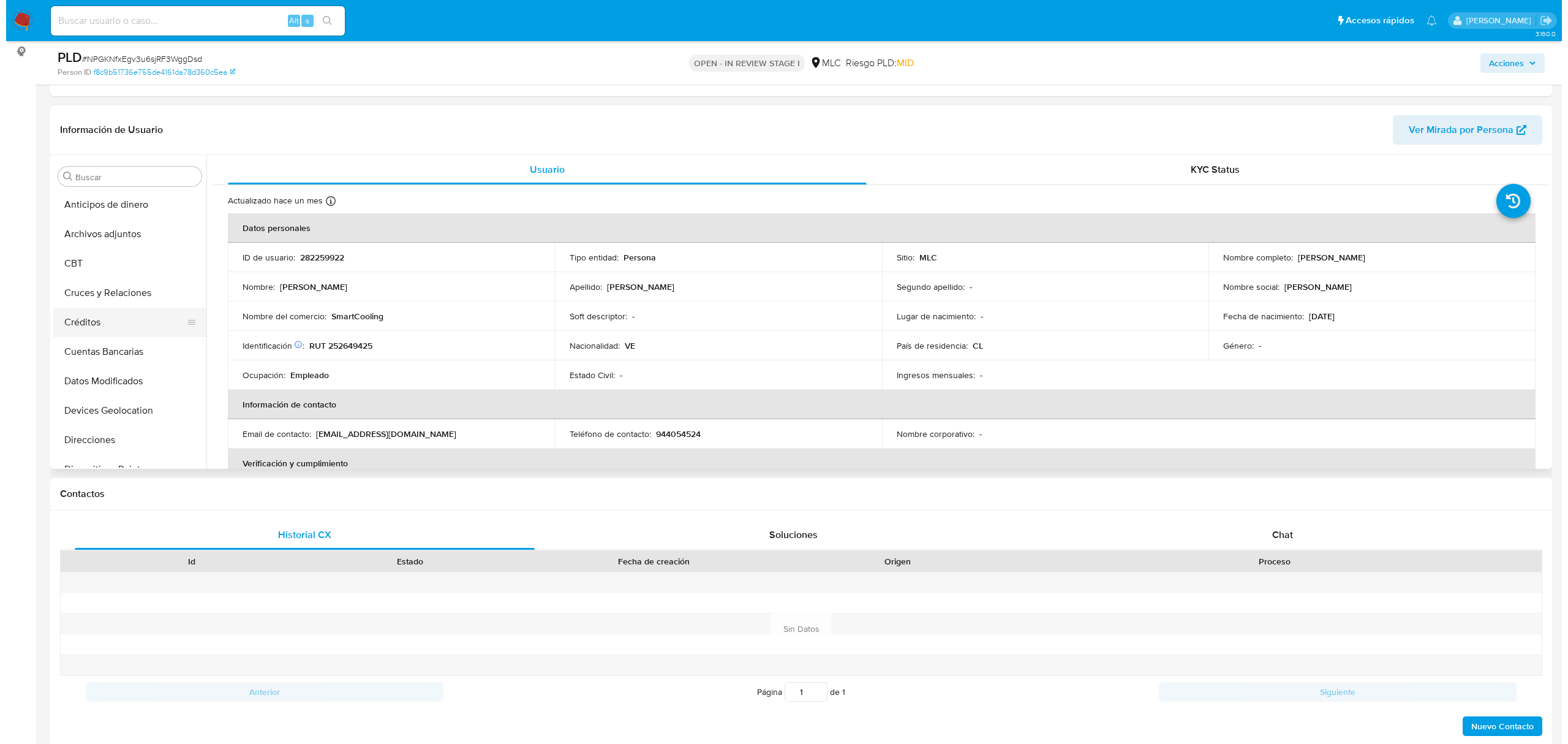
scroll to position [0, 0]
click at [87, 237] on button "Archivos adjuntos" at bounding box center [119, 235] width 144 height 29
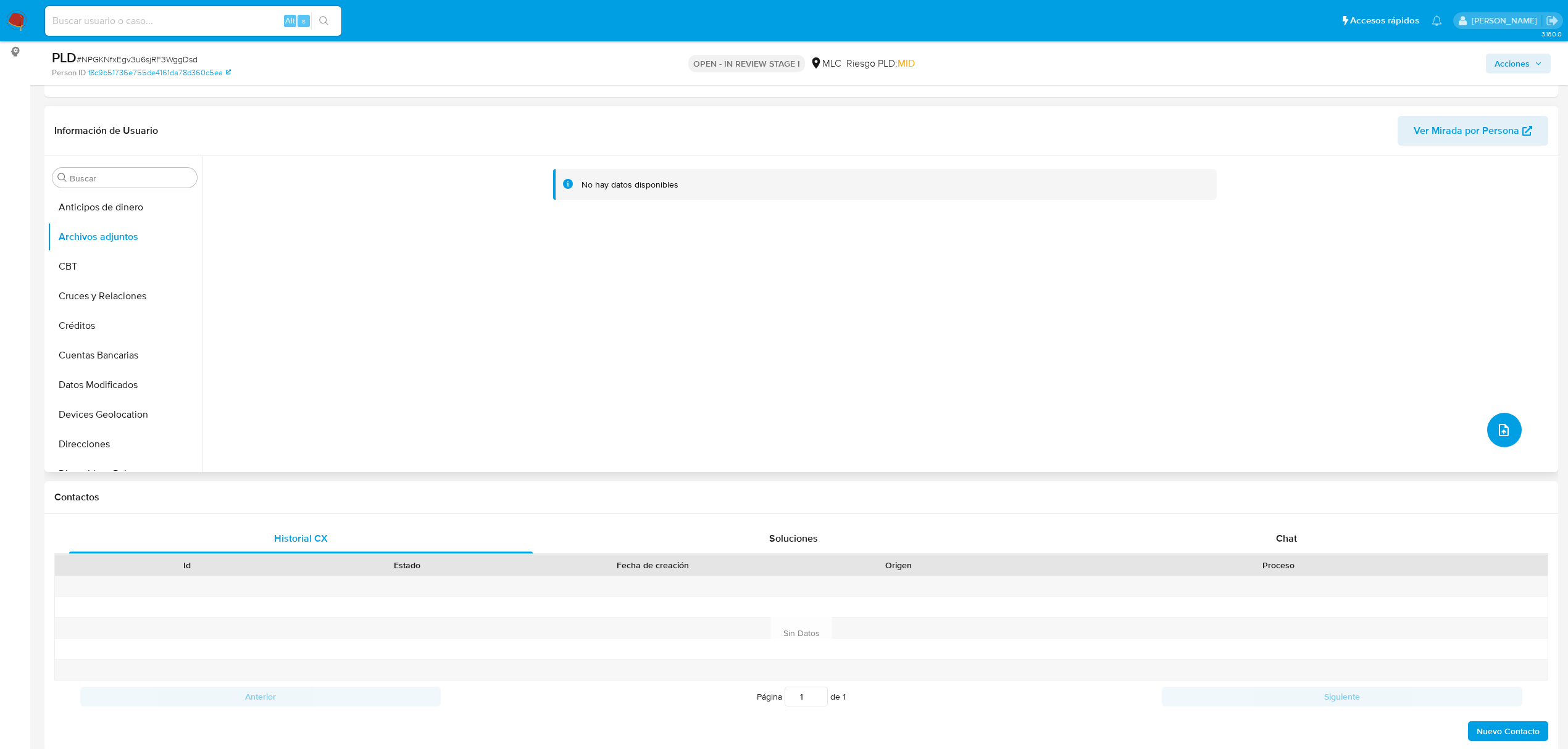
click at [1496, 430] on icon "upload-file" at bounding box center [1503, 429] width 14 height 14
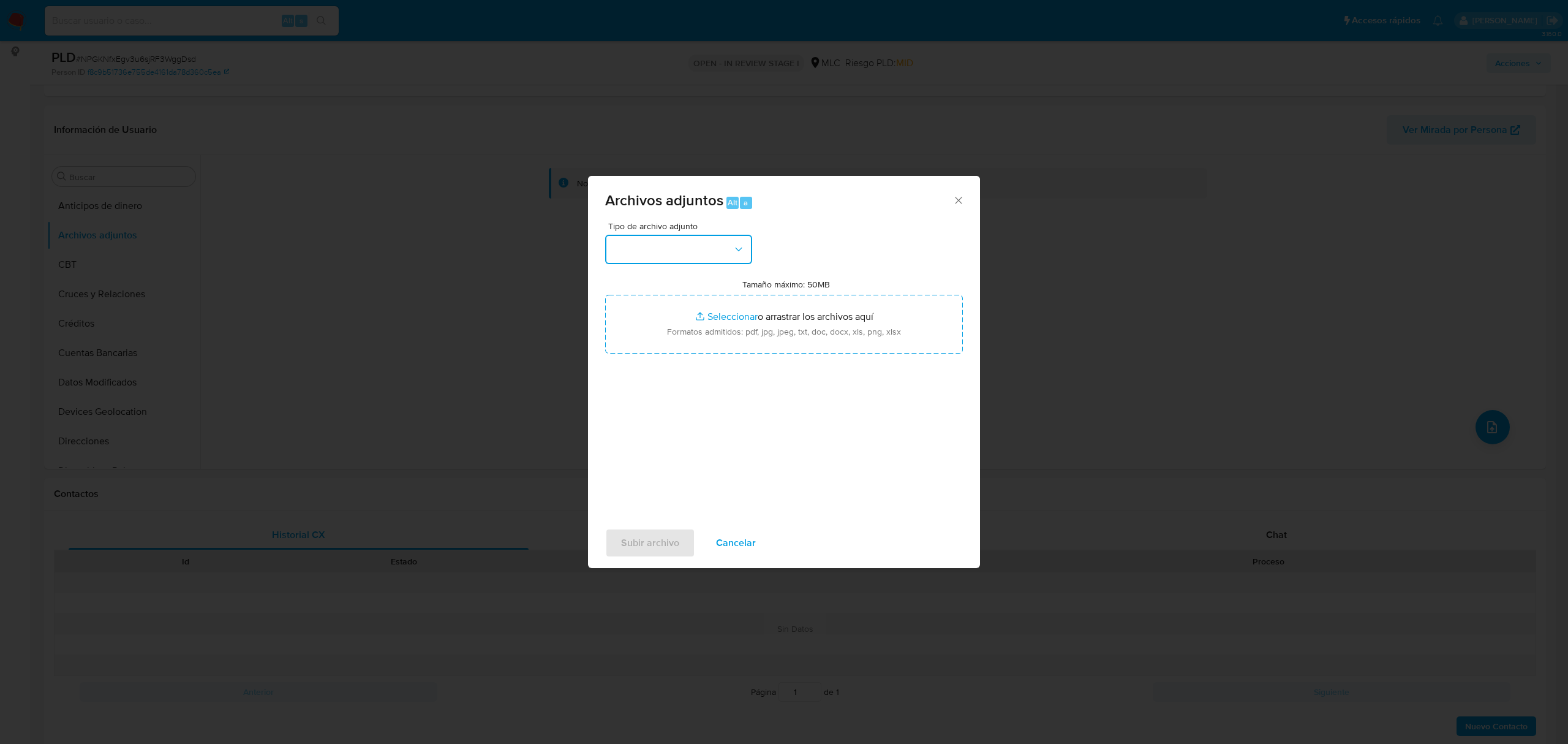
click at [721, 260] on button "button" at bounding box center [679, 249] width 147 height 29
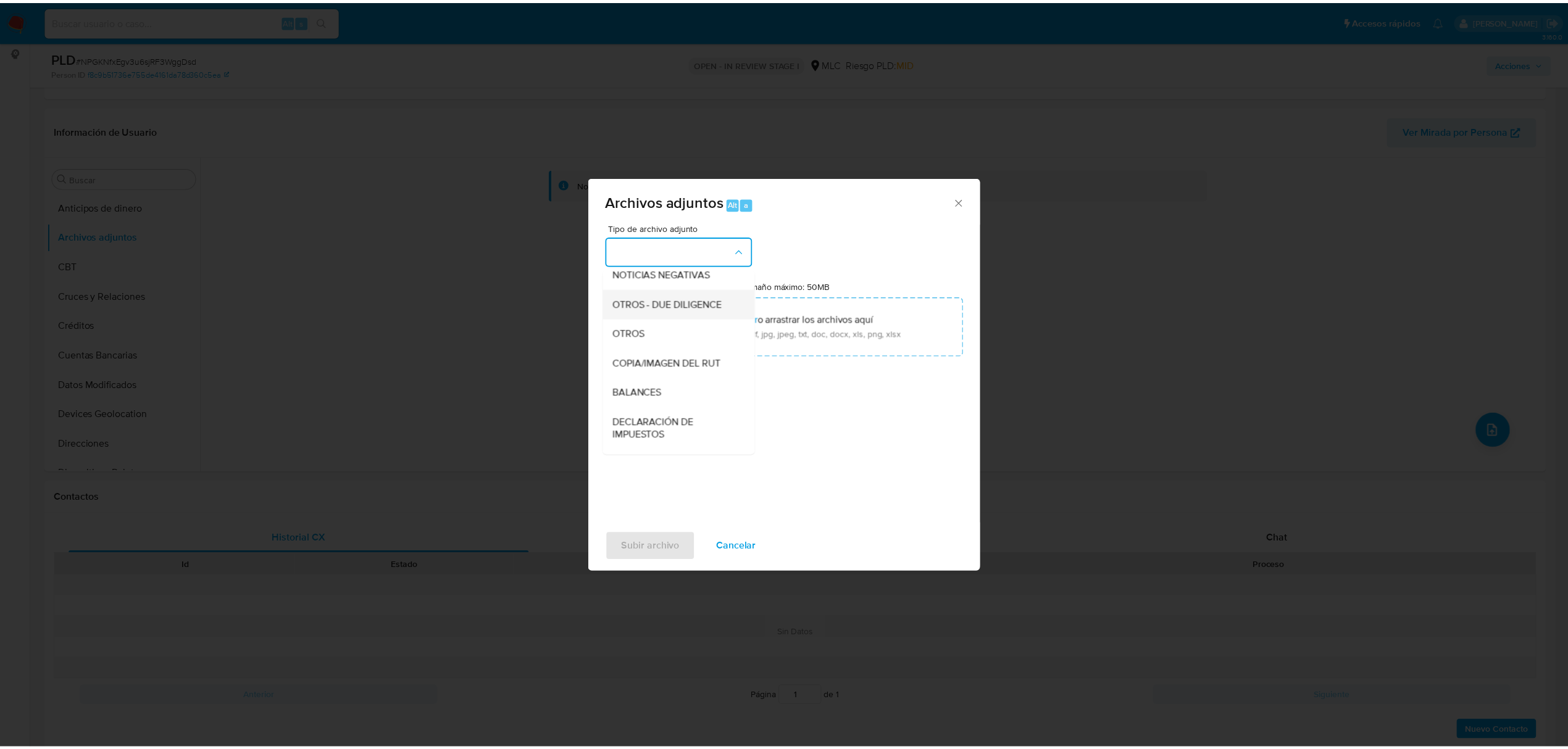
scroll to position [102, 0]
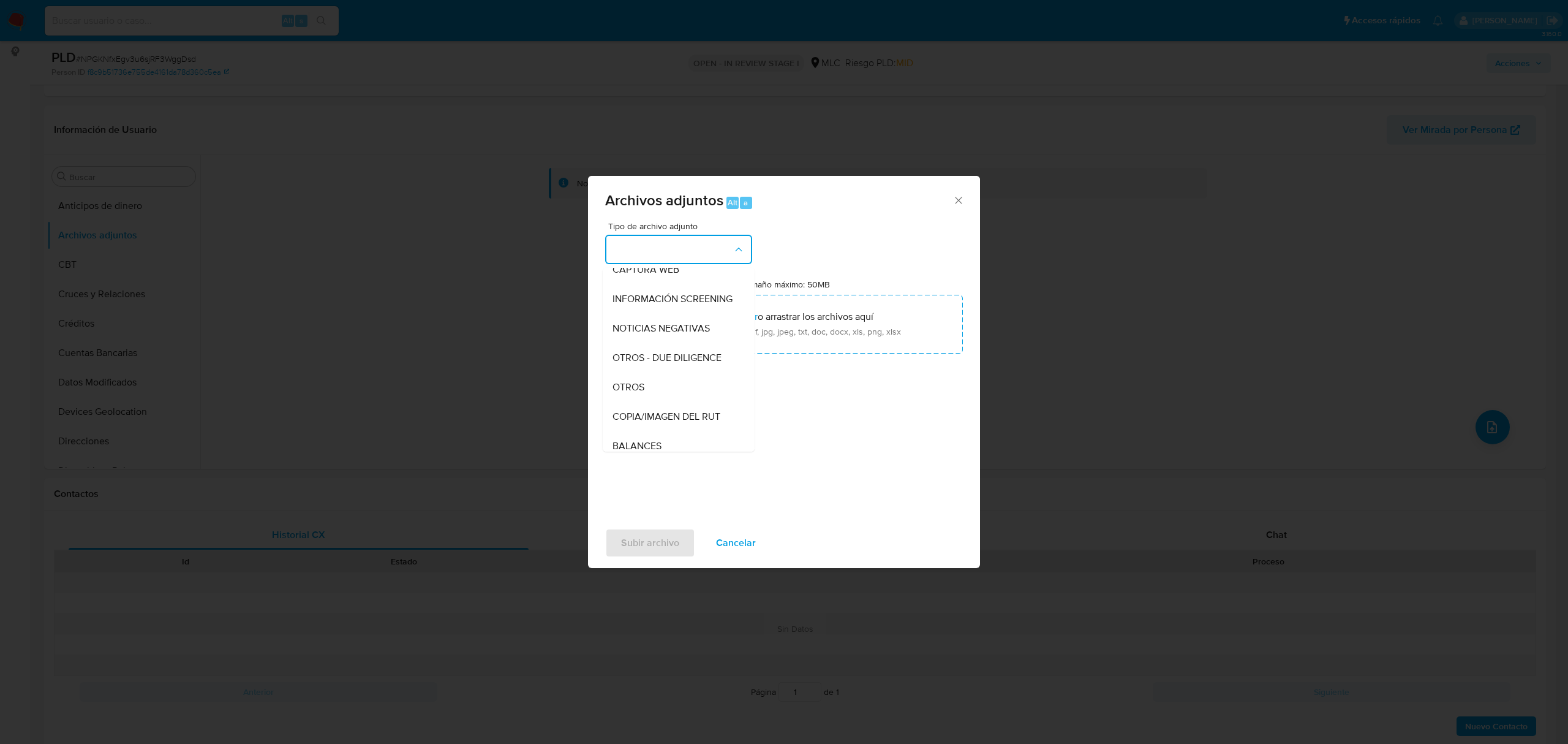
click at [647, 386] on div "OTROS" at bounding box center [675, 387] width 125 height 29
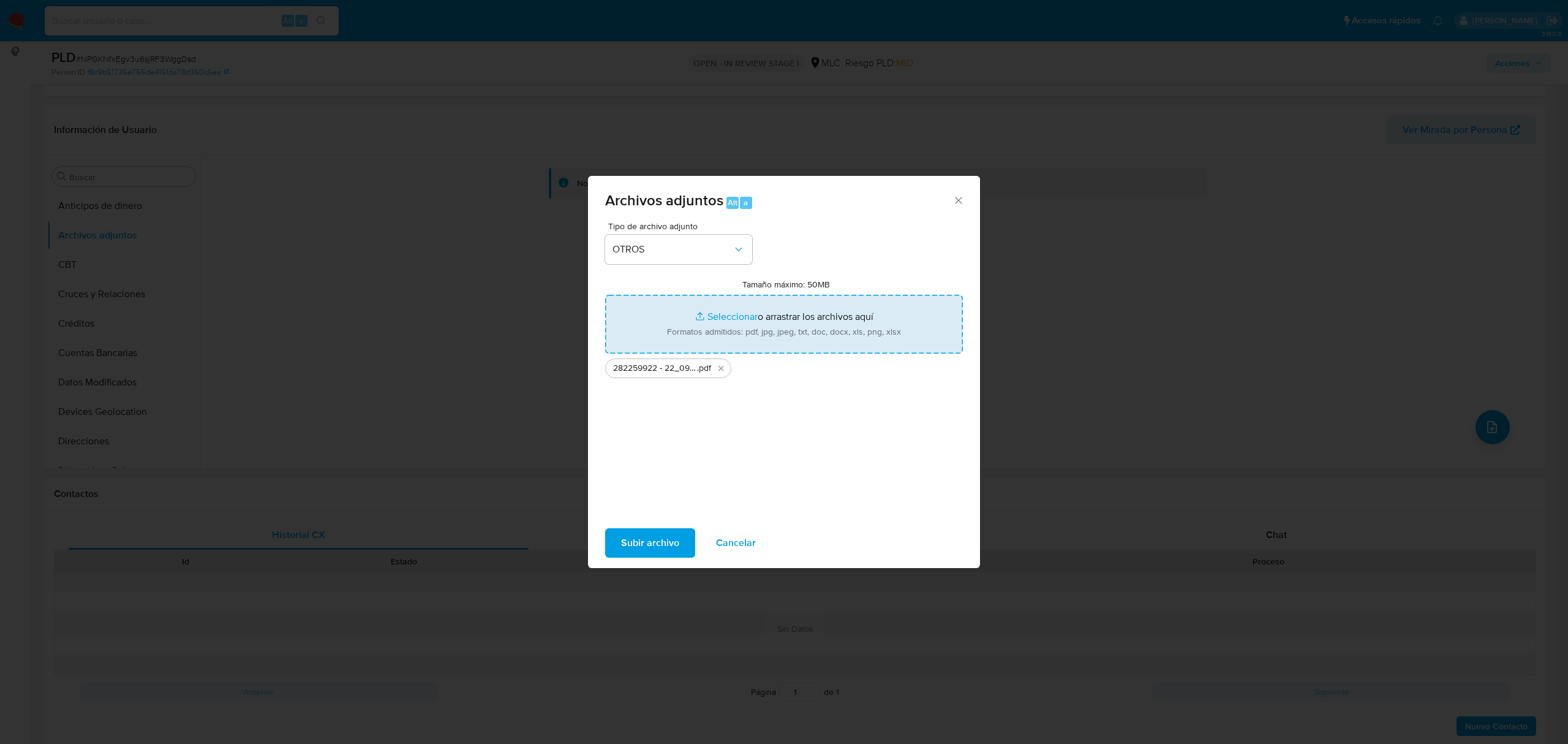
type input "C:\fakepath\Tabla 282259922.xlsx"
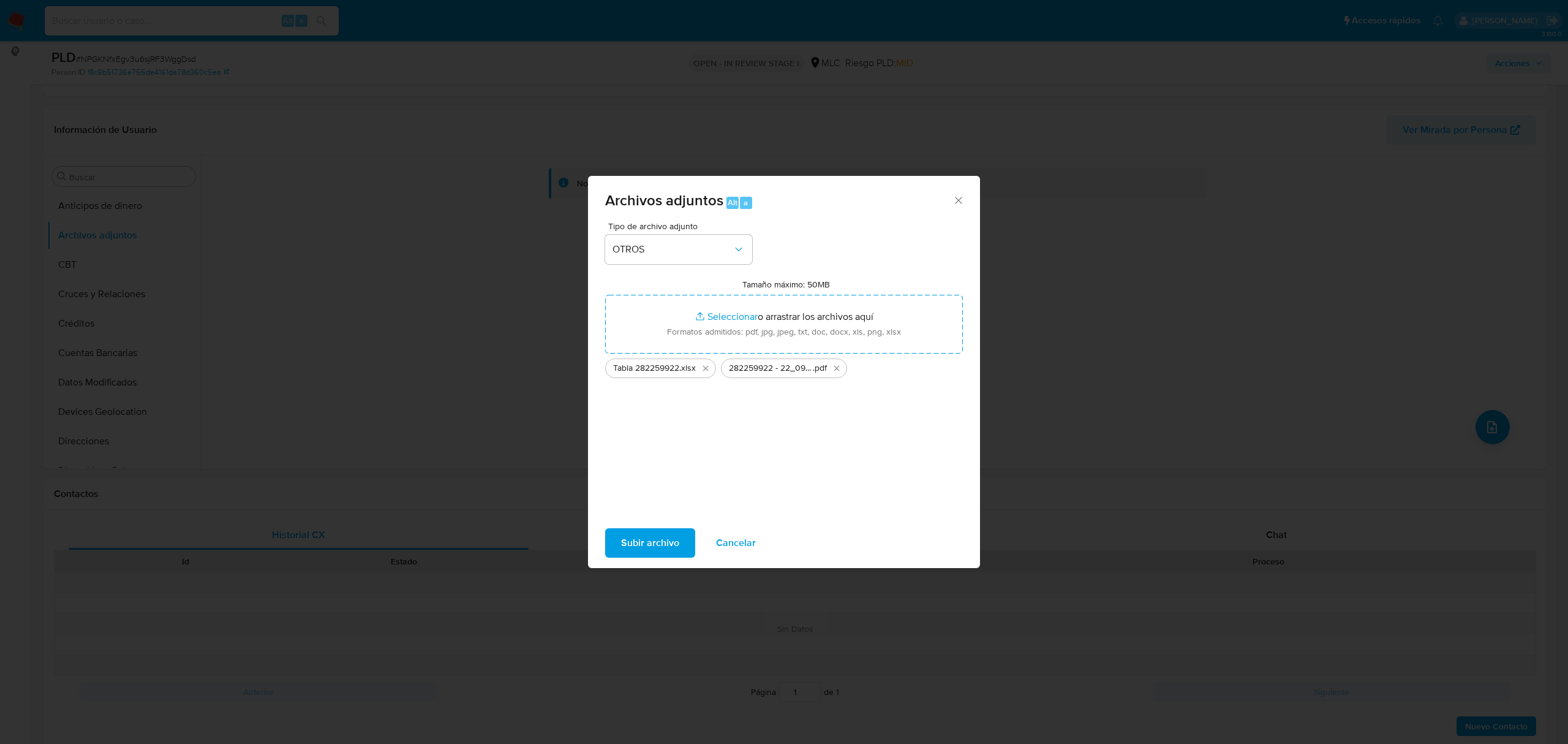
click at [654, 535] on span "Subir archivo" at bounding box center [650, 543] width 58 height 27
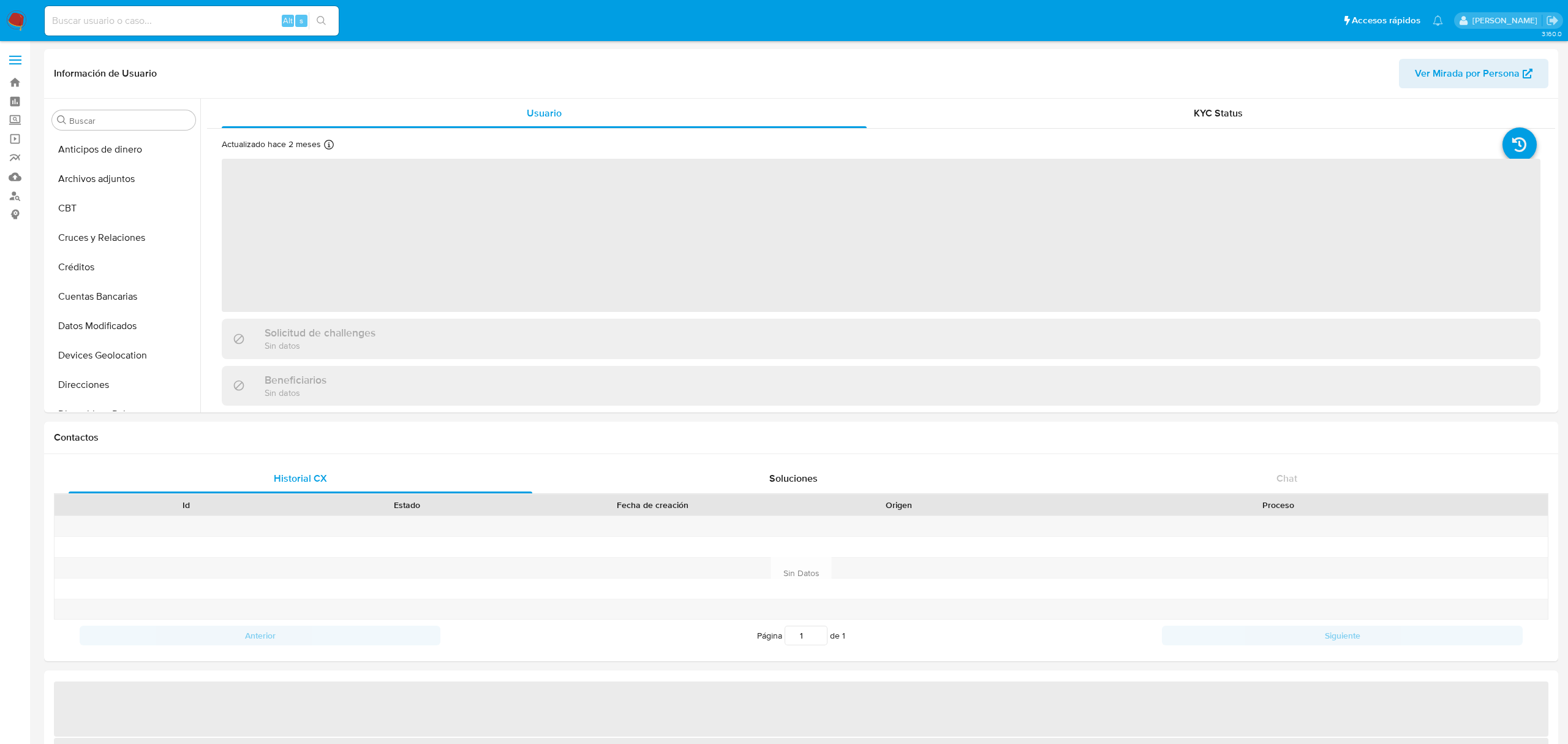
select select "10"
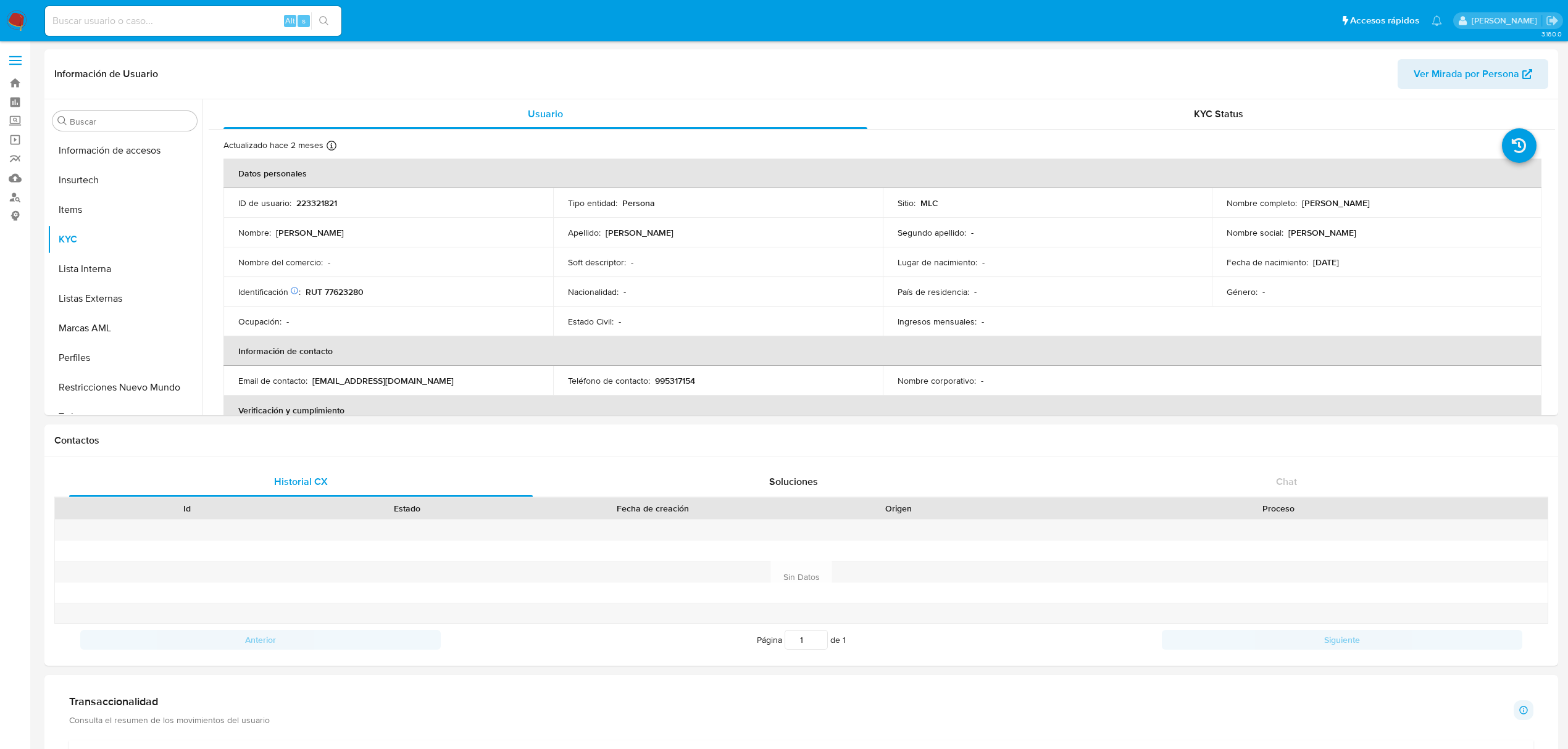
scroll to position [521, 0]
click at [122, 381] on button "Restricciones Nuevo Mundo" at bounding box center [120, 370] width 145 height 30
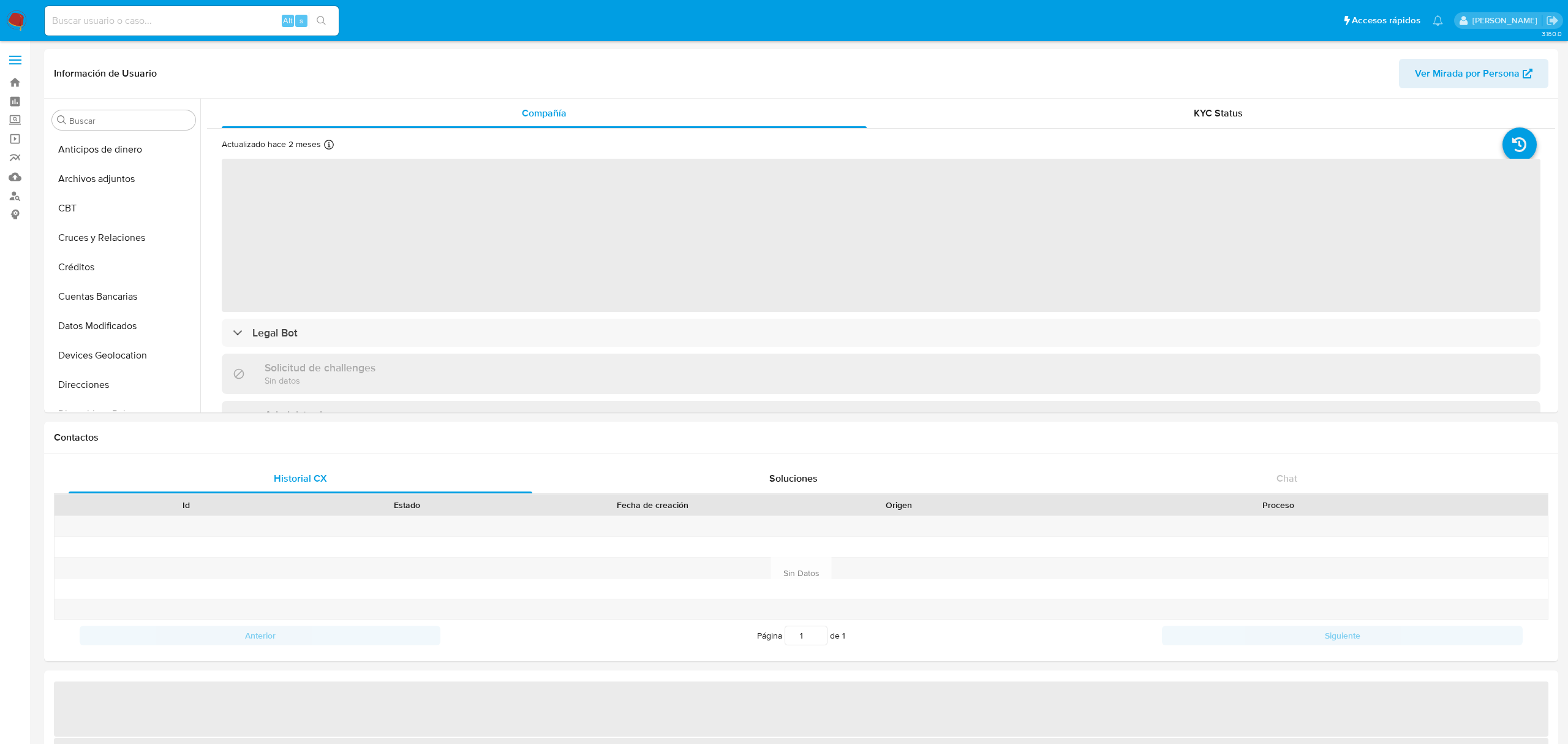
select select "10"
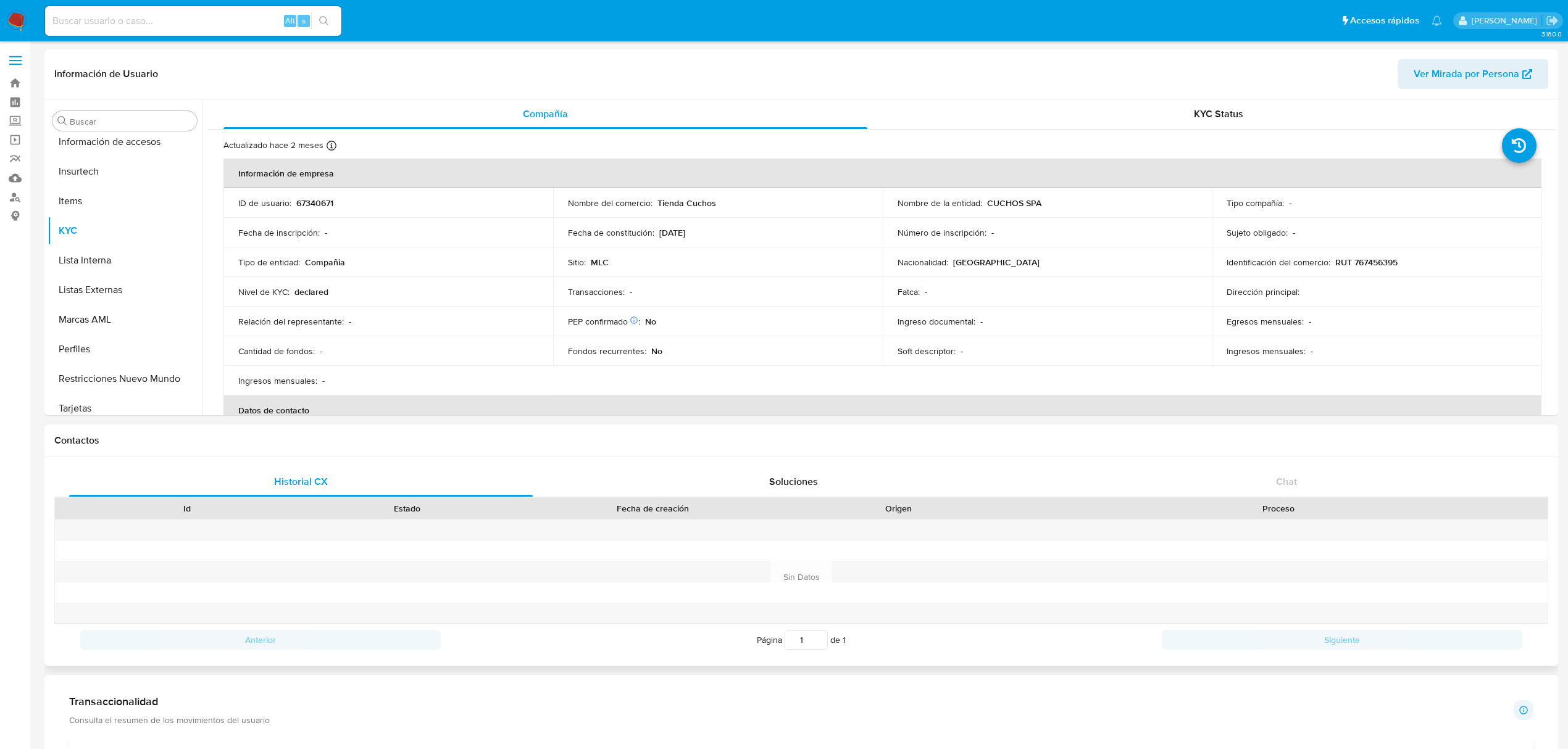
scroll to position [521, 0]
click at [126, 366] on button "Restricciones Nuevo Mundo" at bounding box center [120, 370] width 145 height 30
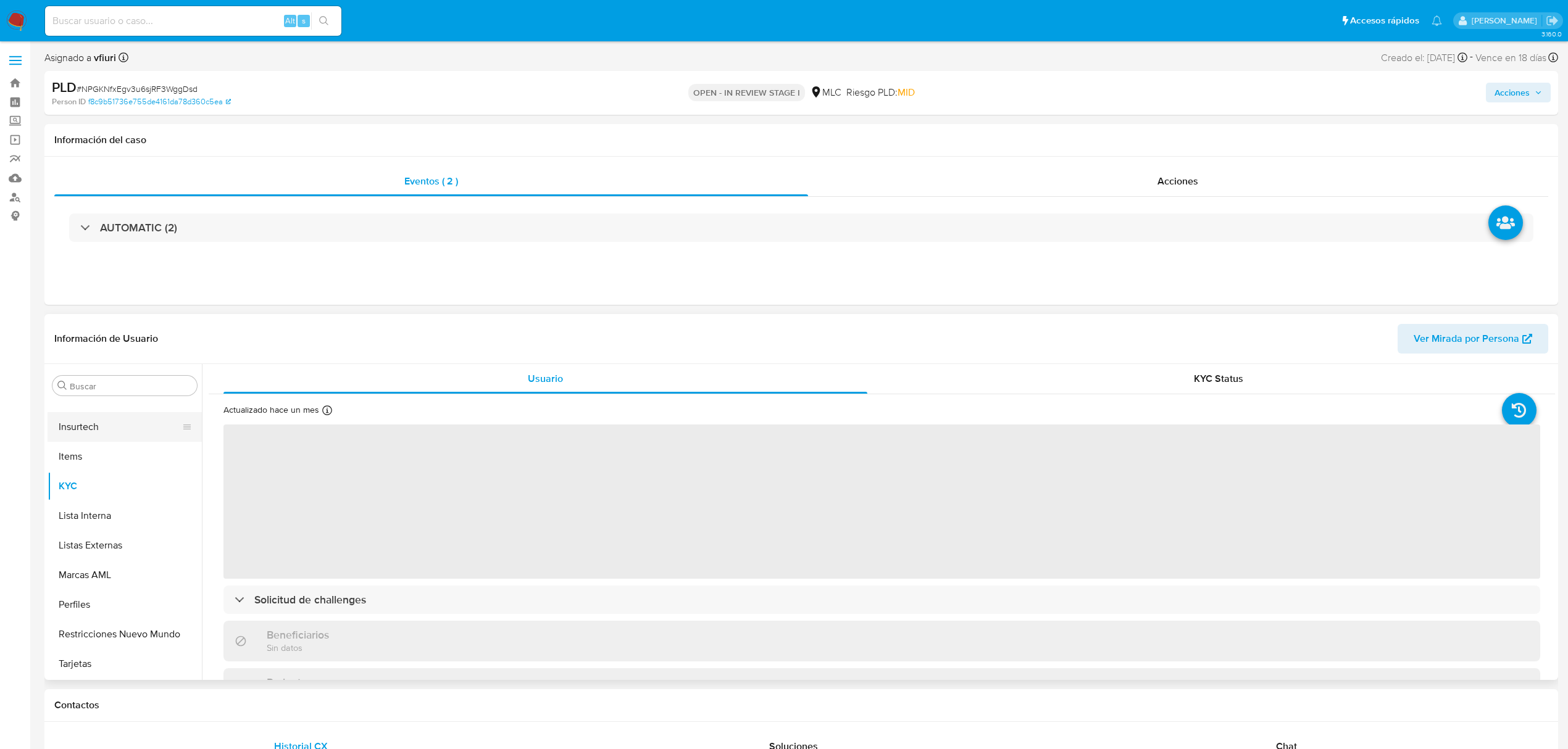
scroll to position [245, 0]
select select "10"
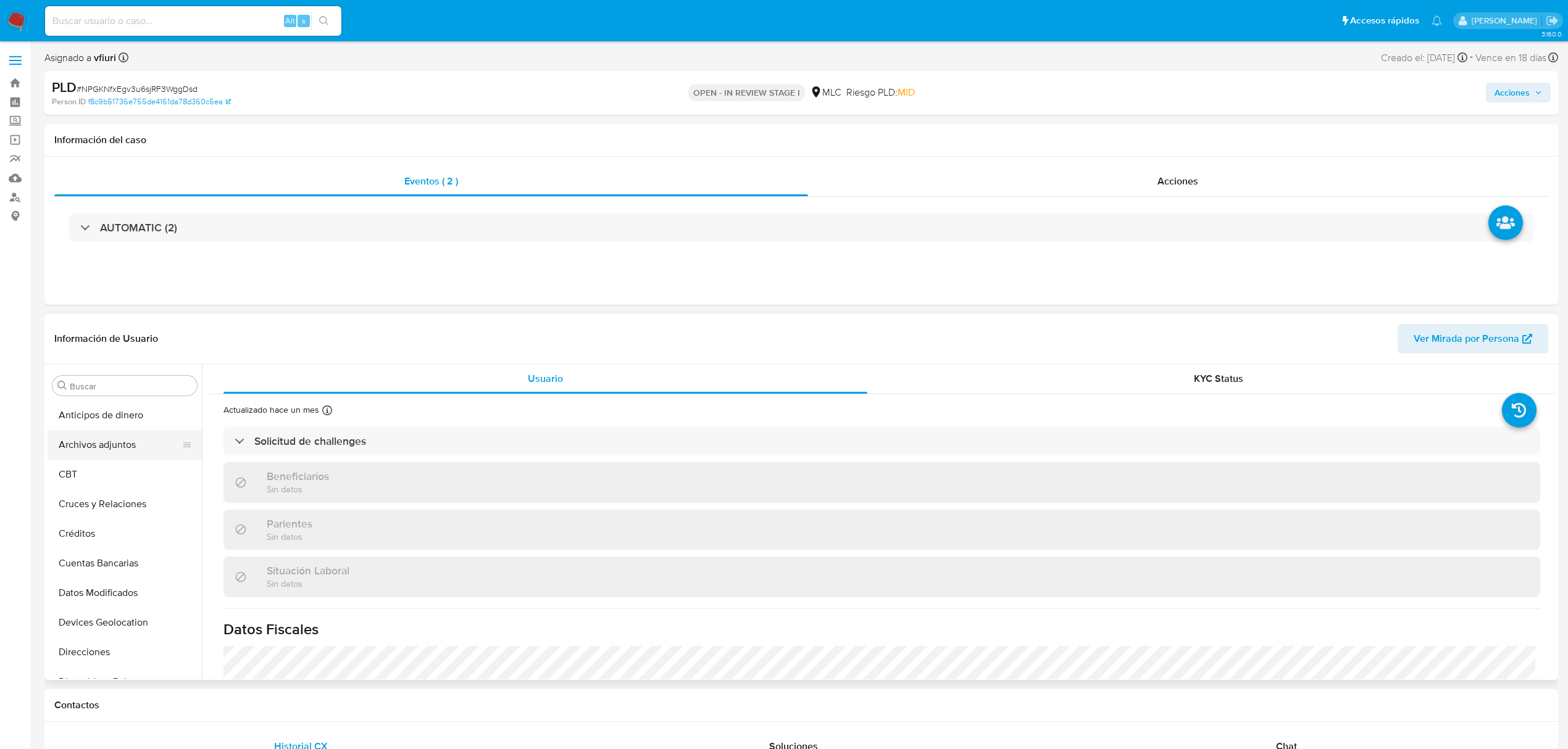
click at [111, 451] on button "Archivos adjuntos" at bounding box center [120, 445] width 145 height 30
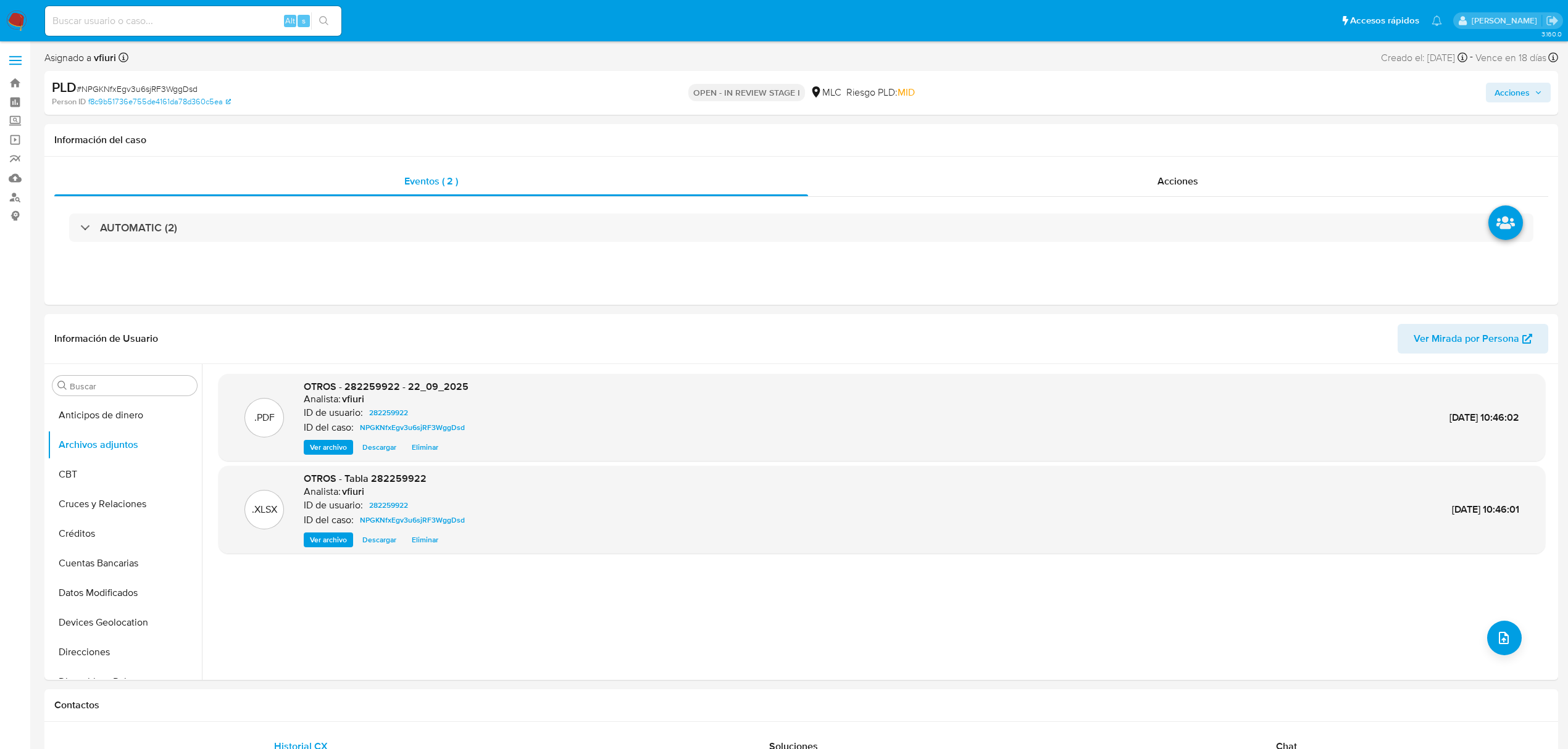
click at [1524, 95] on span "Acciones" at bounding box center [1512, 93] width 35 height 20
click at [1112, 131] on button "Resolución del caso Alt r" at bounding box center [1183, 132] width 148 height 32
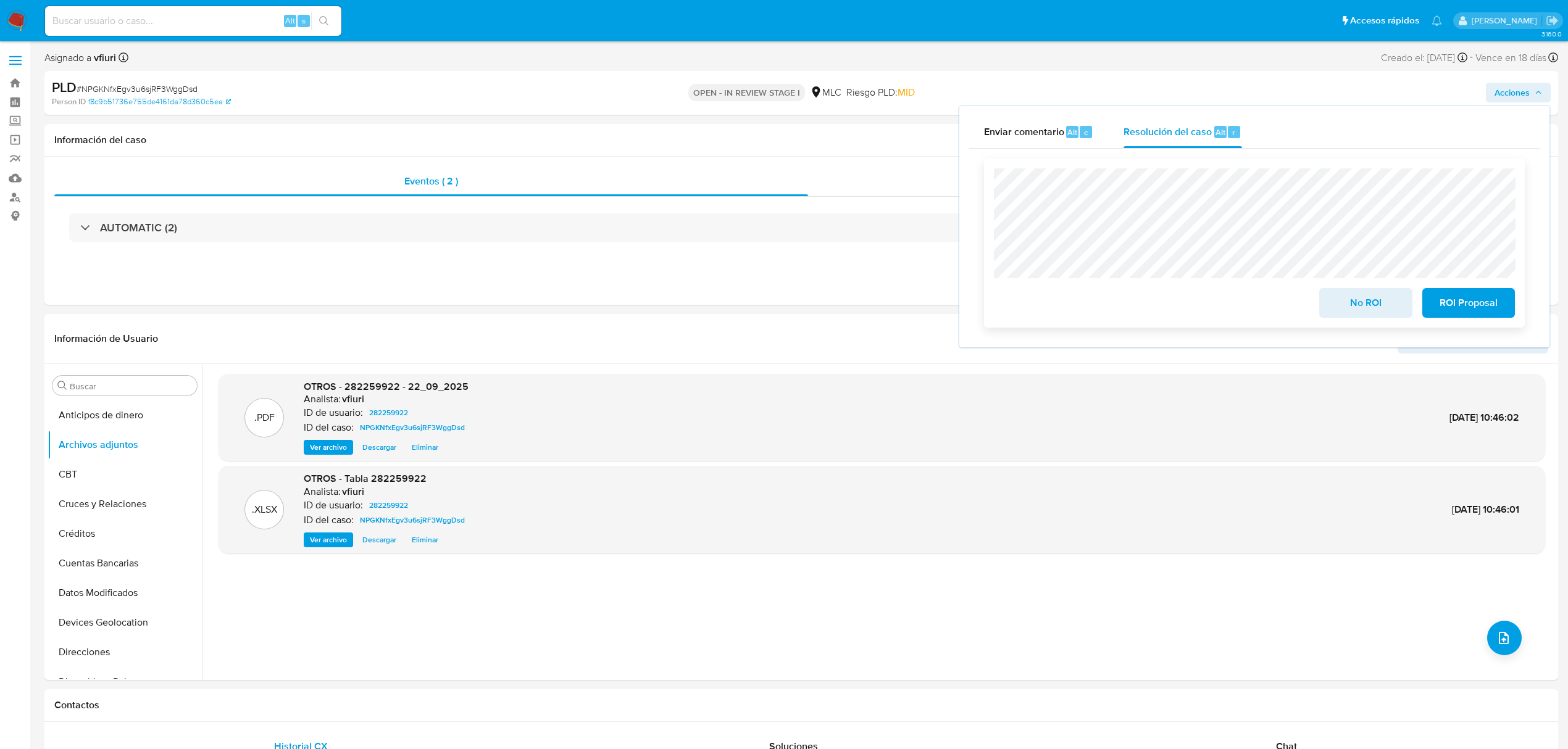
click at [1374, 298] on span "No ROI" at bounding box center [1365, 303] width 60 height 27
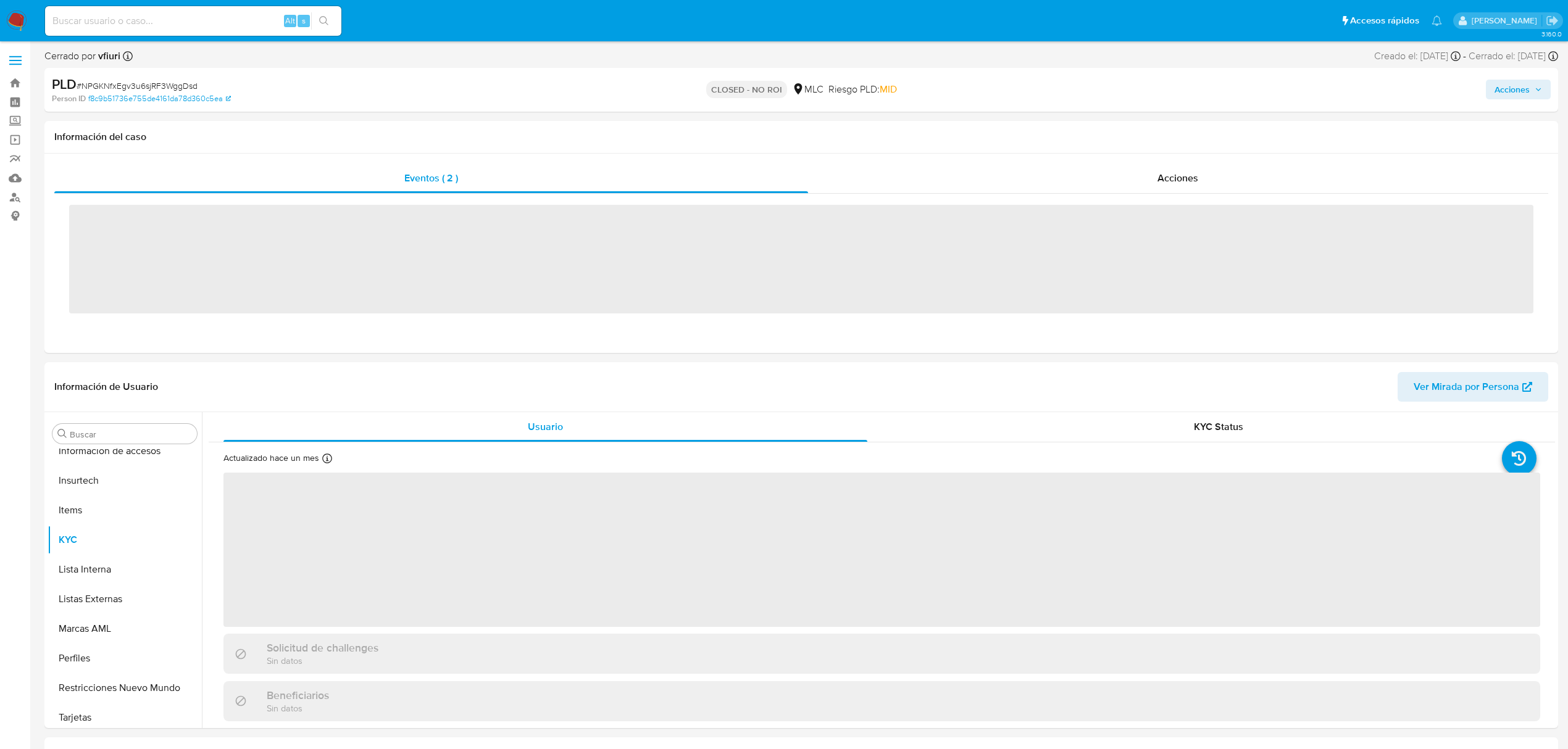
scroll to position [521, 0]
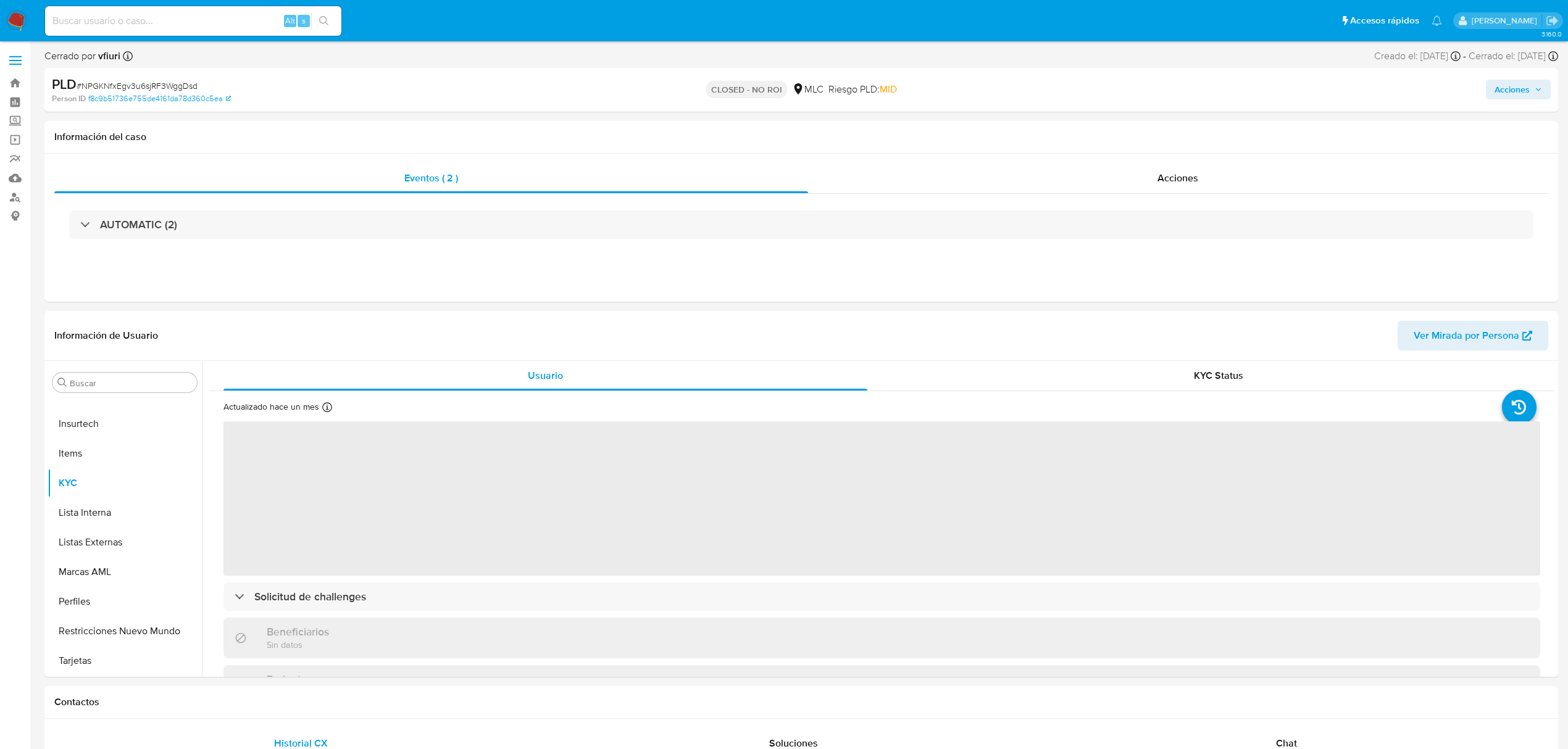
select select "10"
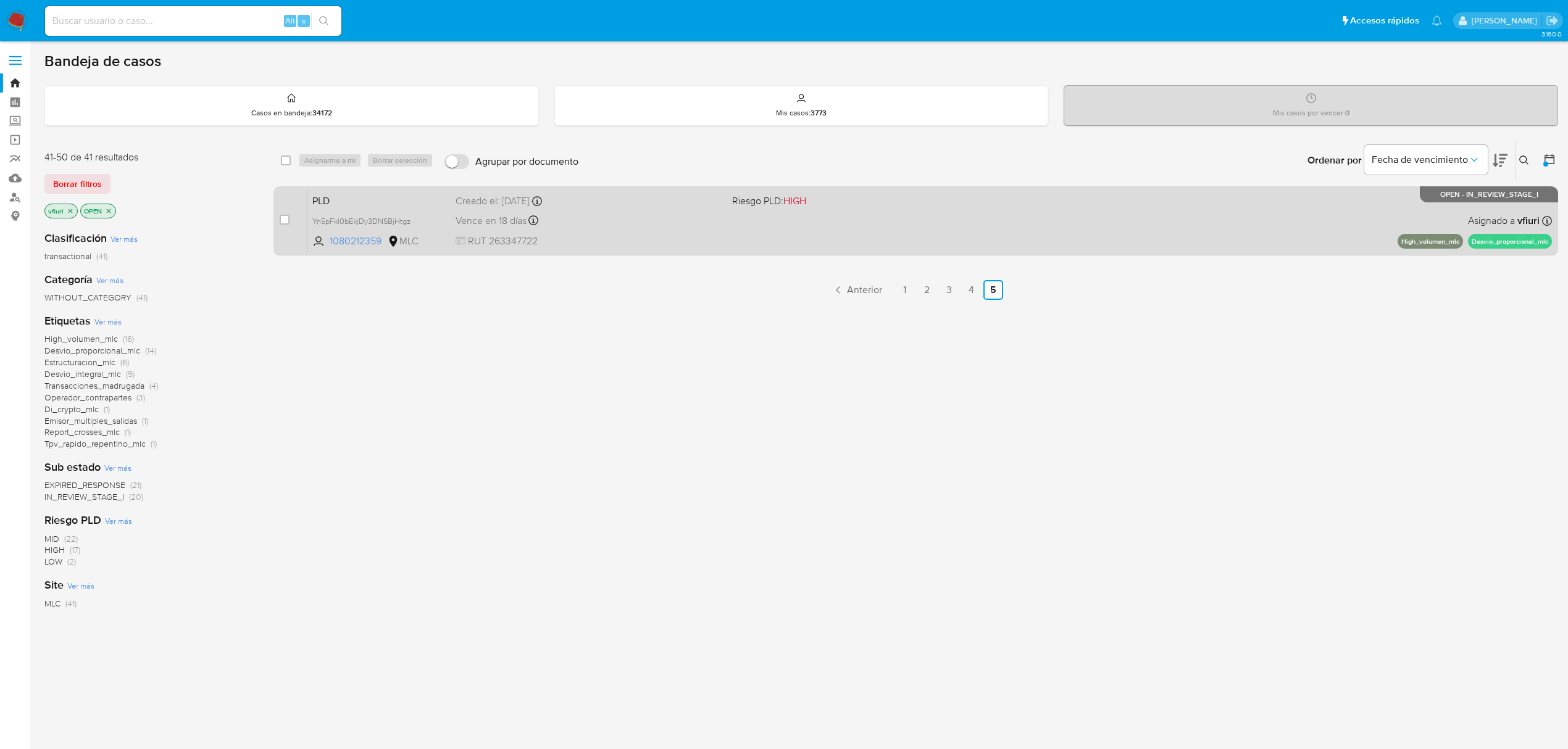
click at [921, 238] on div "PLD Yn5pFkl0bEkjDy3DNSBjHtgz 1080212359 MLC Riesgo PLD: HIGH Creado el: 12/07/2…" at bounding box center [930, 221] width 1244 height 62
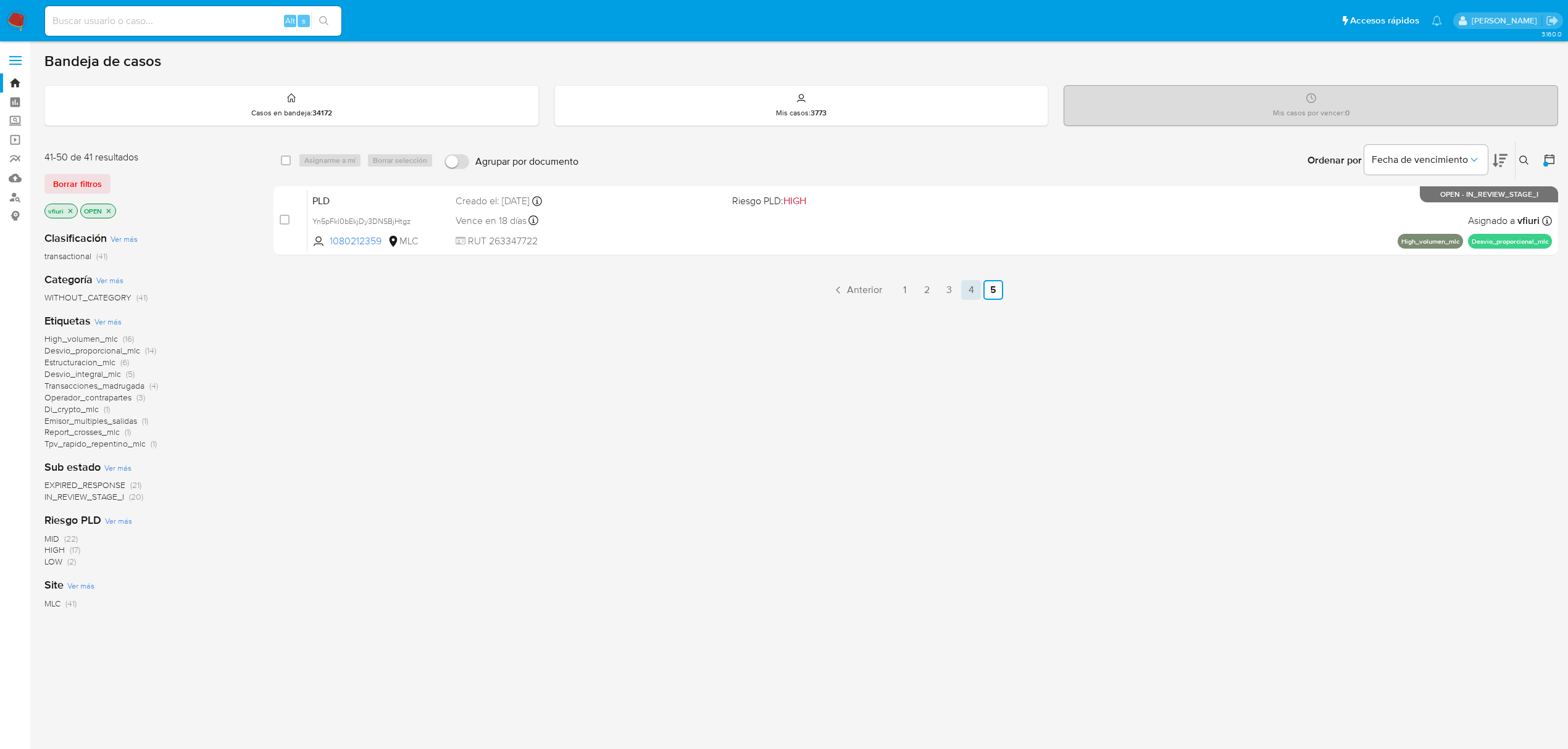
click at [964, 292] on link "4" at bounding box center [971, 290] width 20 height 20
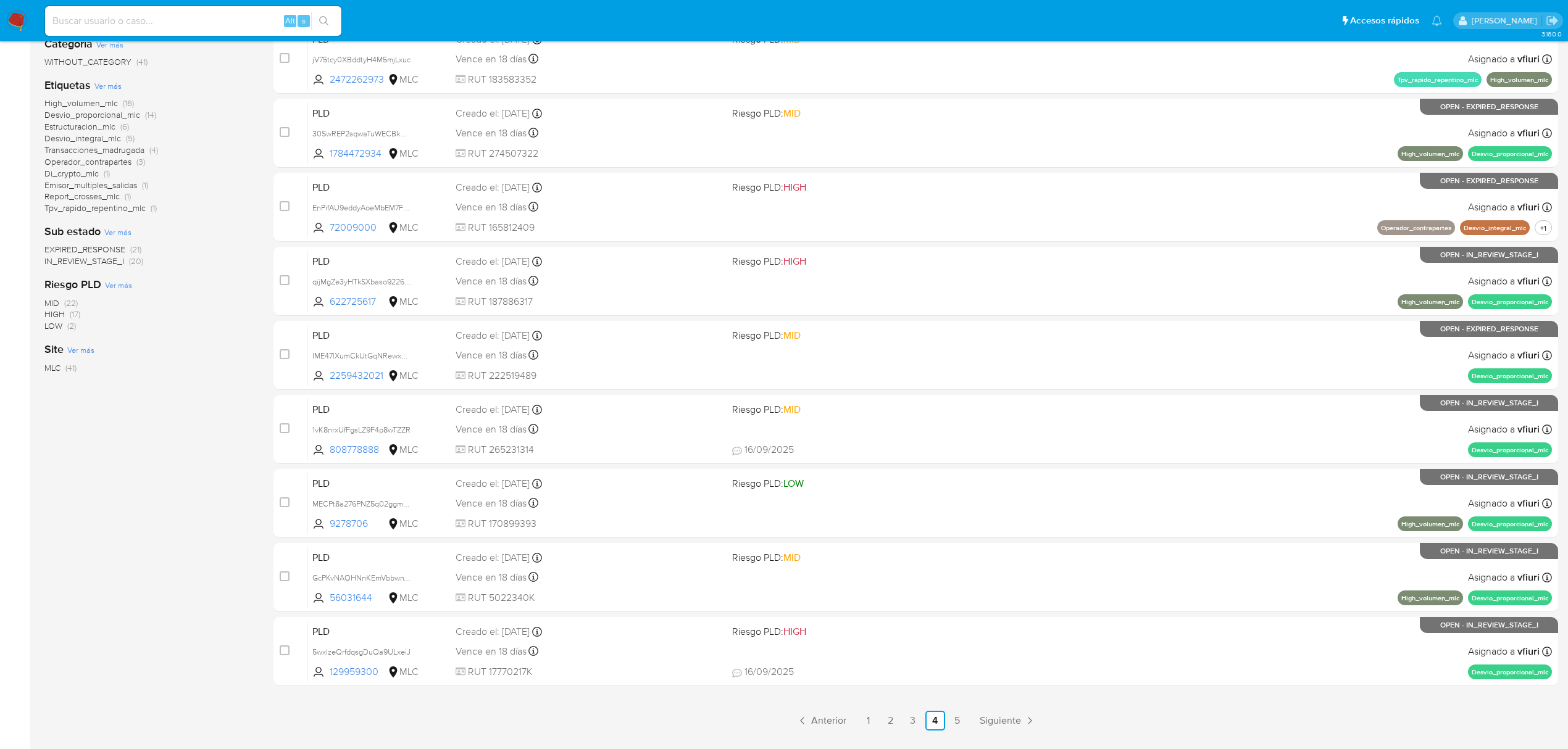
scroll to position [269, 0]
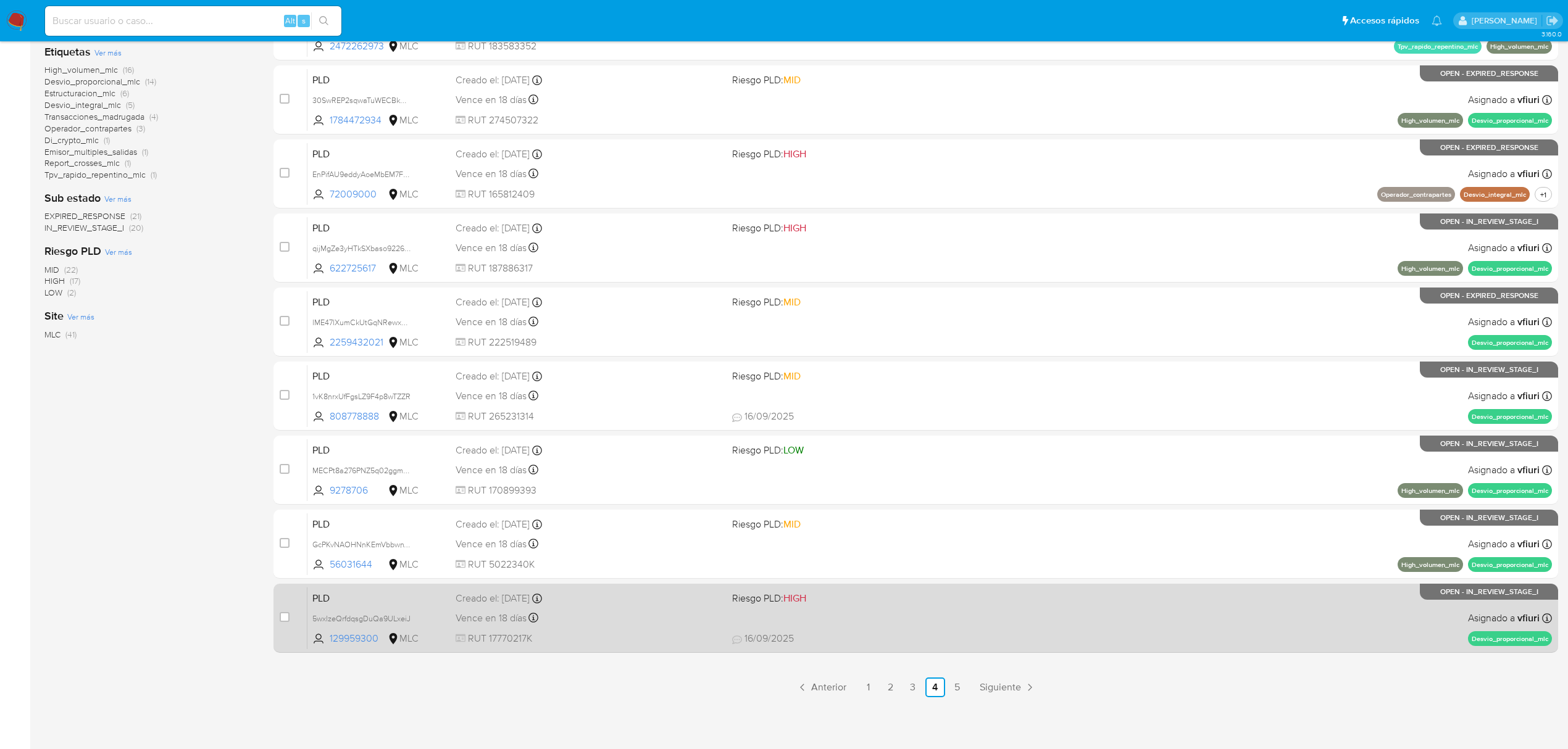
click at [642, 633] on span "RUT 17770217K" at bounding box center [589, 639] width 267 height 14
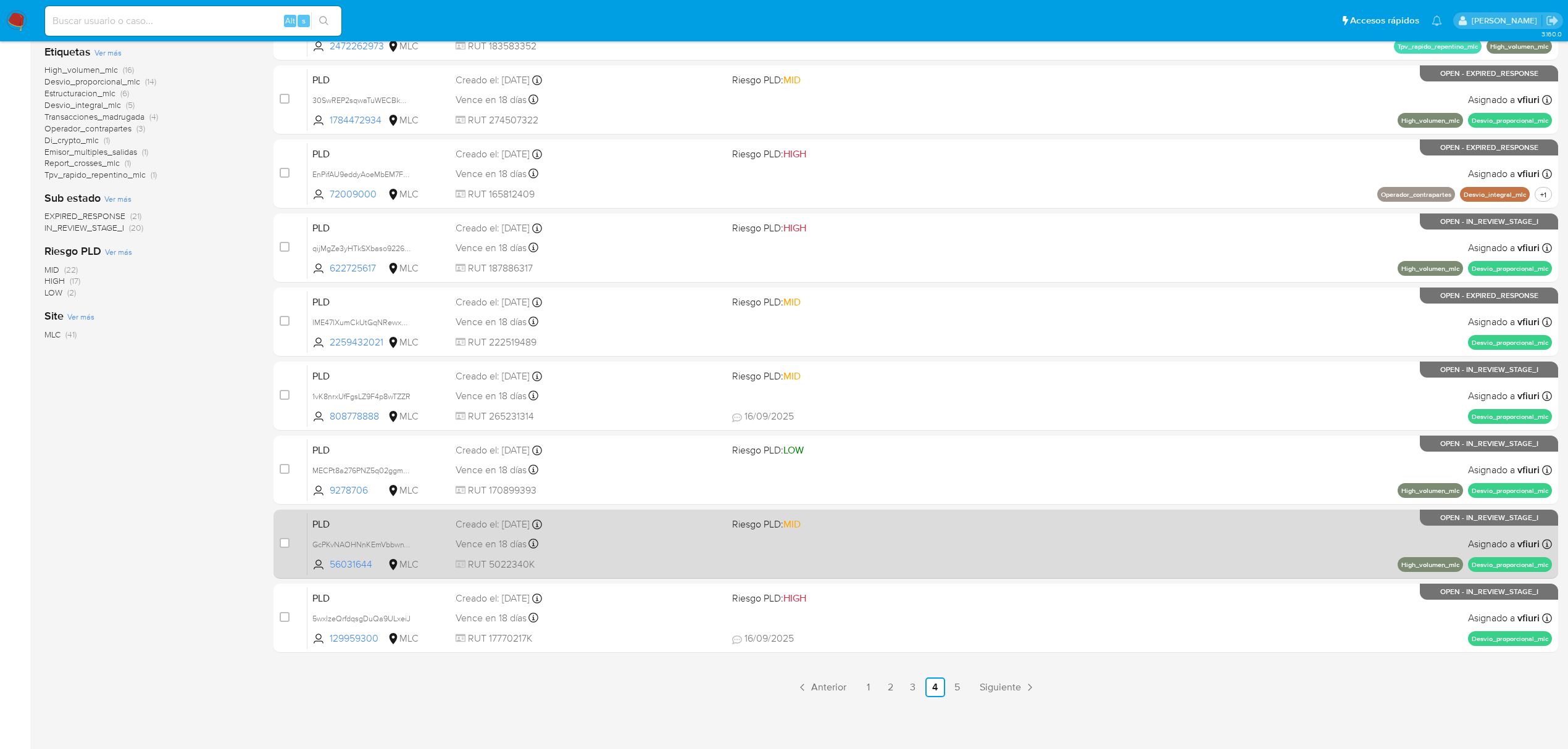
click at [675, 537] on div "Vence en 18 días Vence el 10/10/2025 16:05:45" at bounding box center [589, 544] width 267 height 17
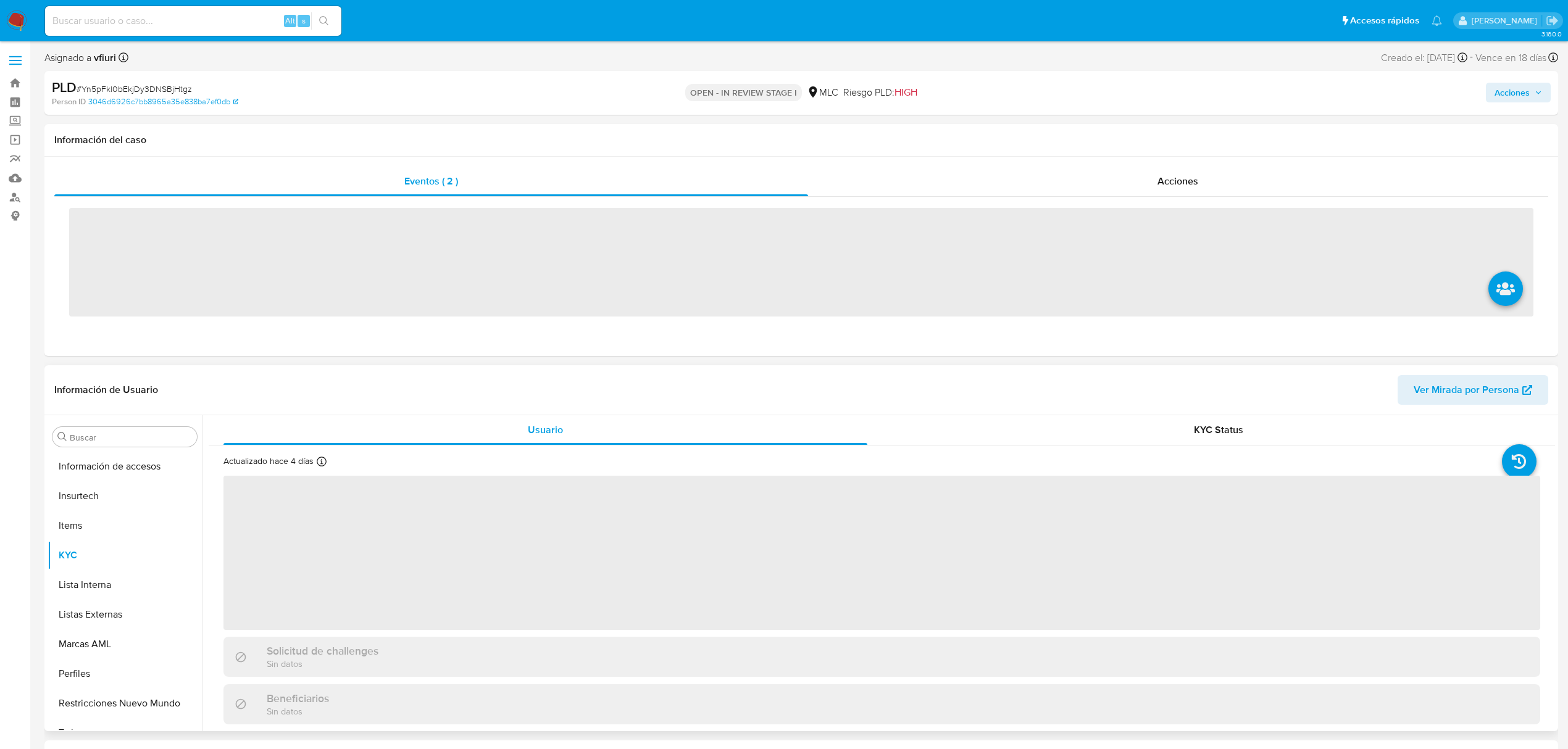
scroll to position [521, 0]
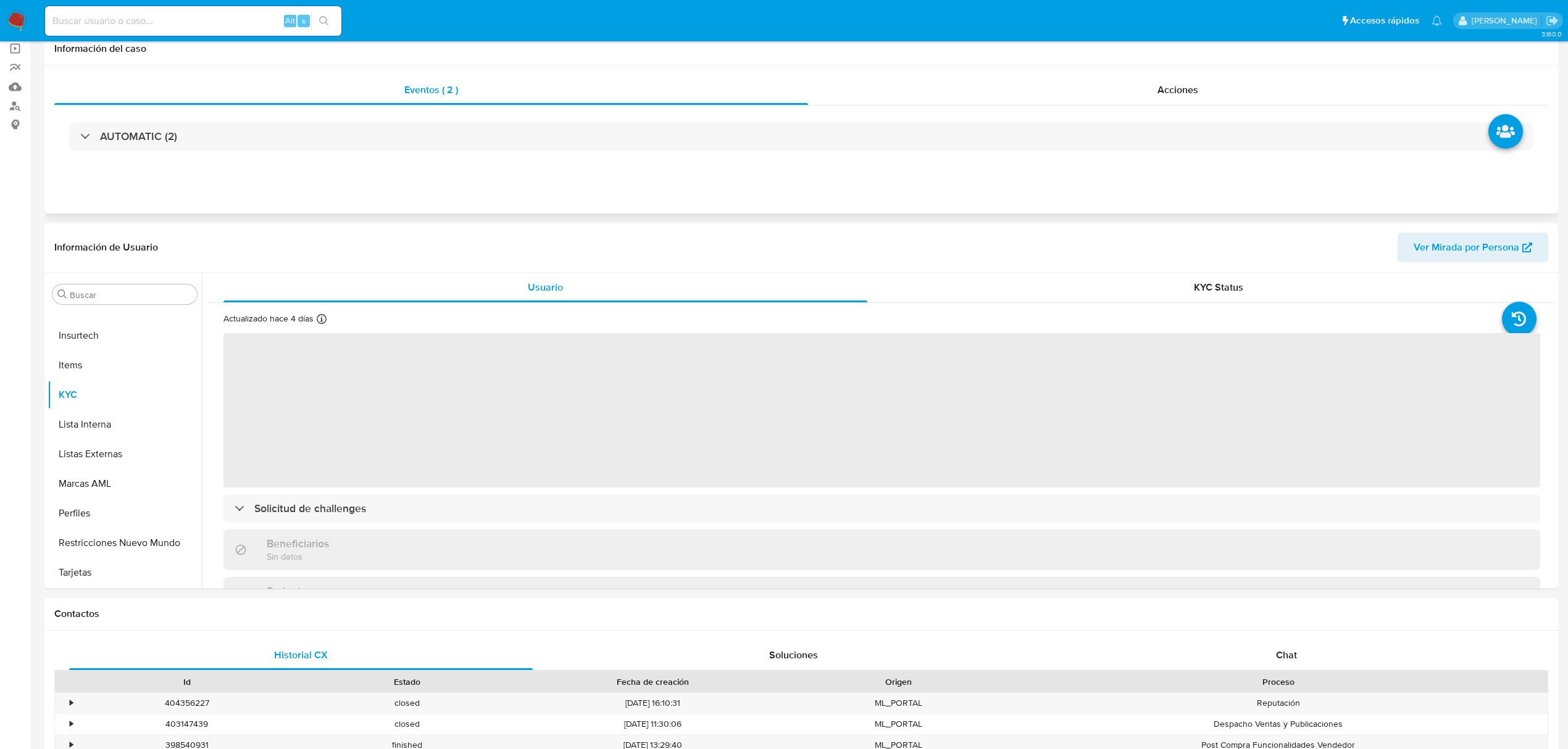
select select "10"
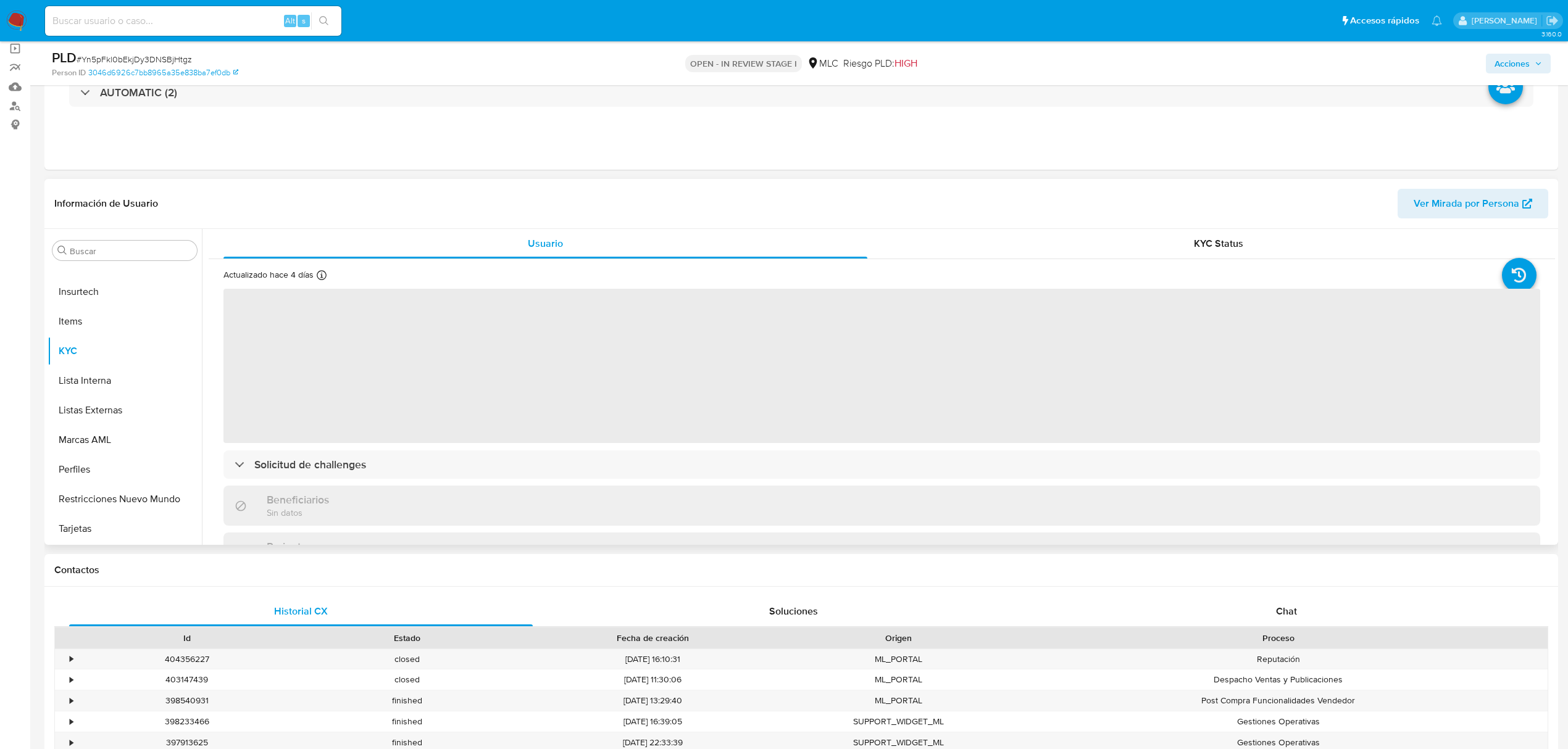
scroll to position [164, 0]
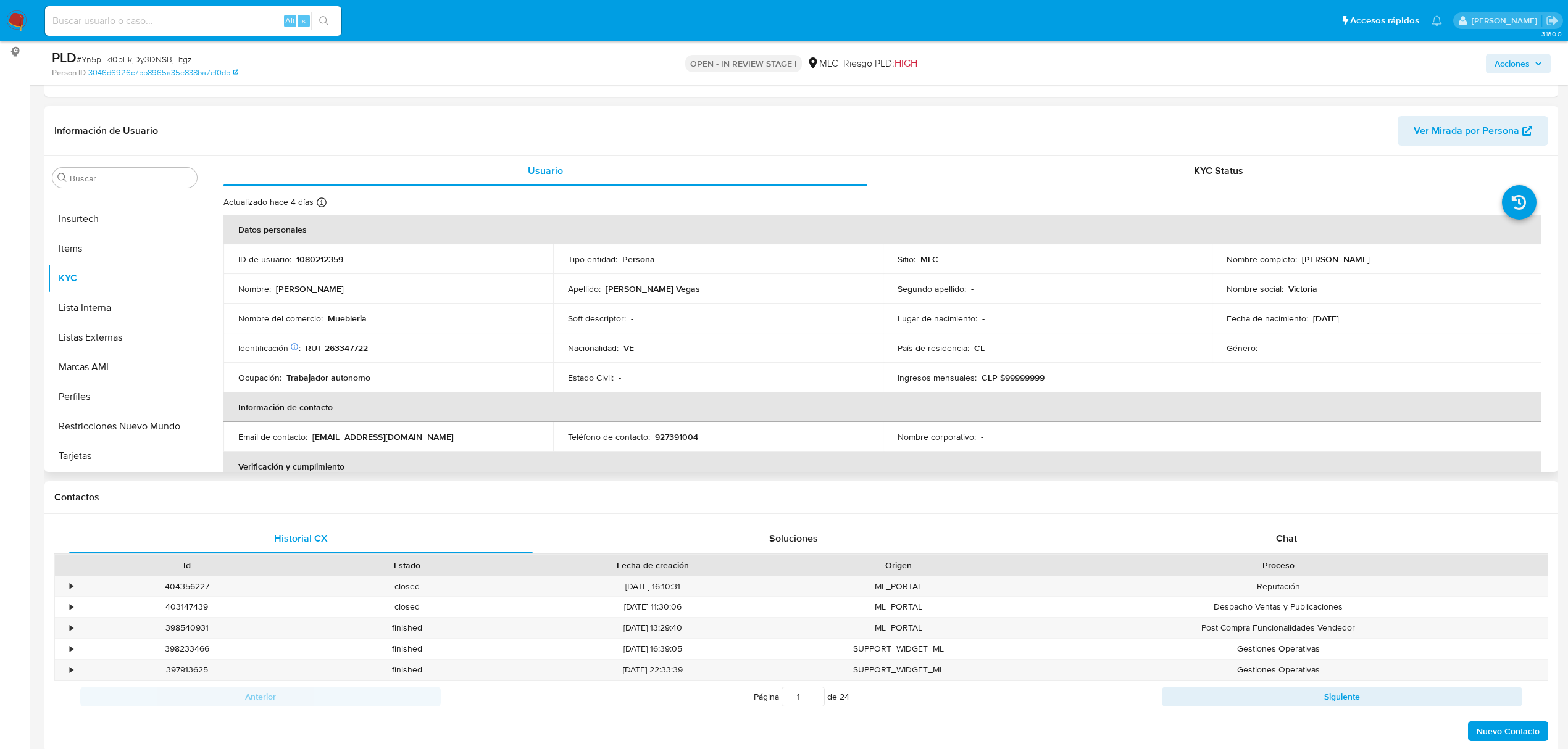
click at [324, 252] on td "ID de usuario : 1080212359" at bounding box center [388, 259] width 330 height 30
copy p "1080212359"
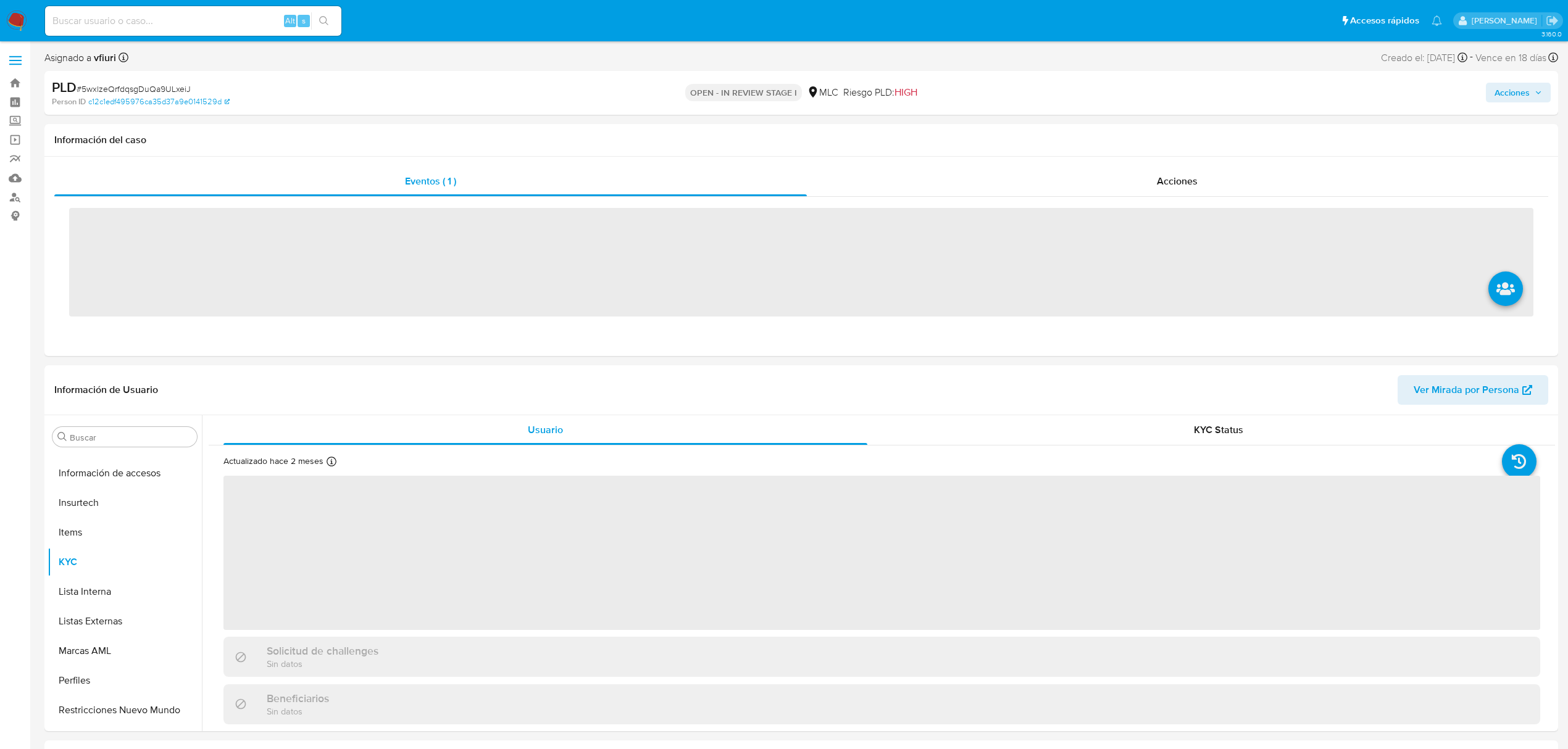
scroll to position [521, 0]
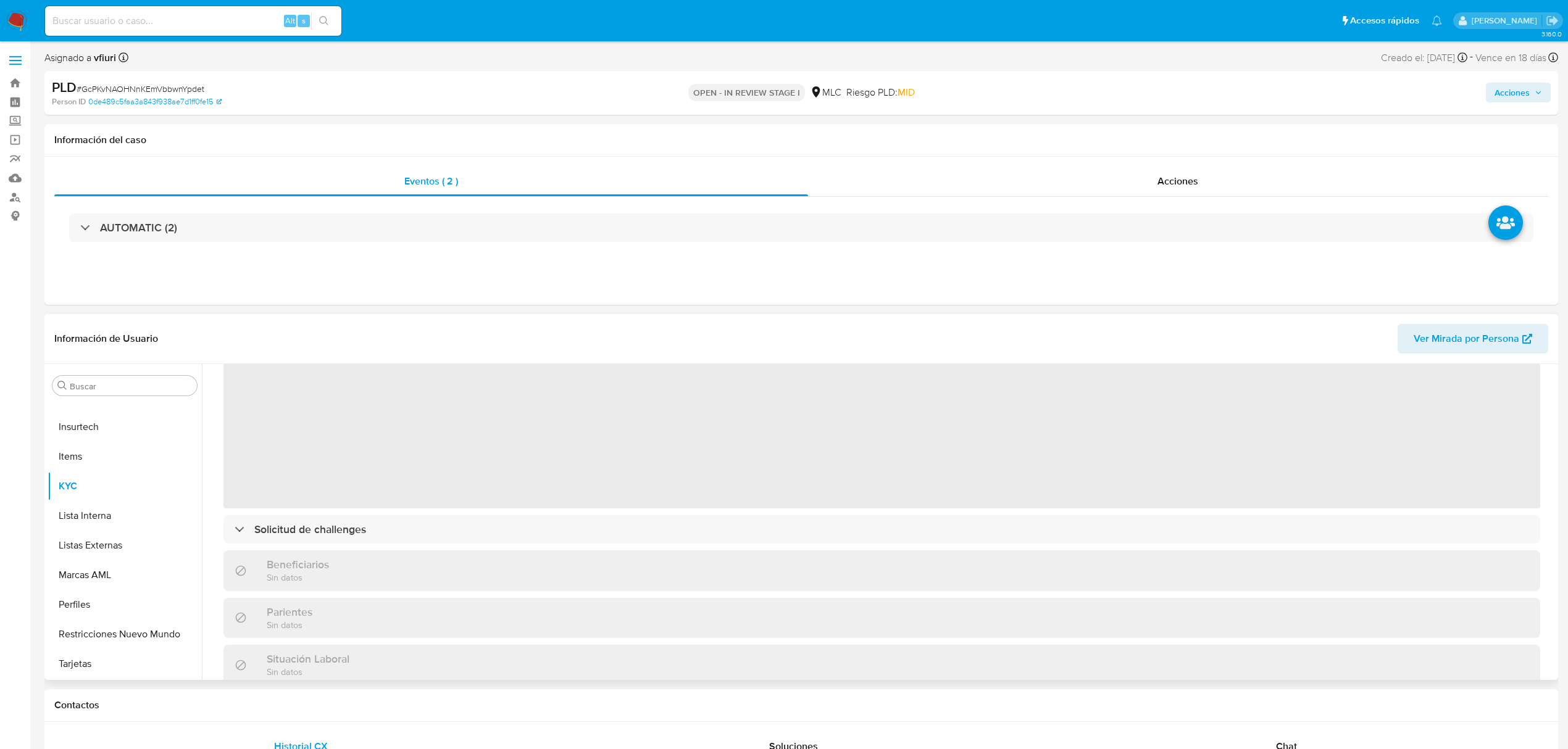
scroll to position [164, 0]
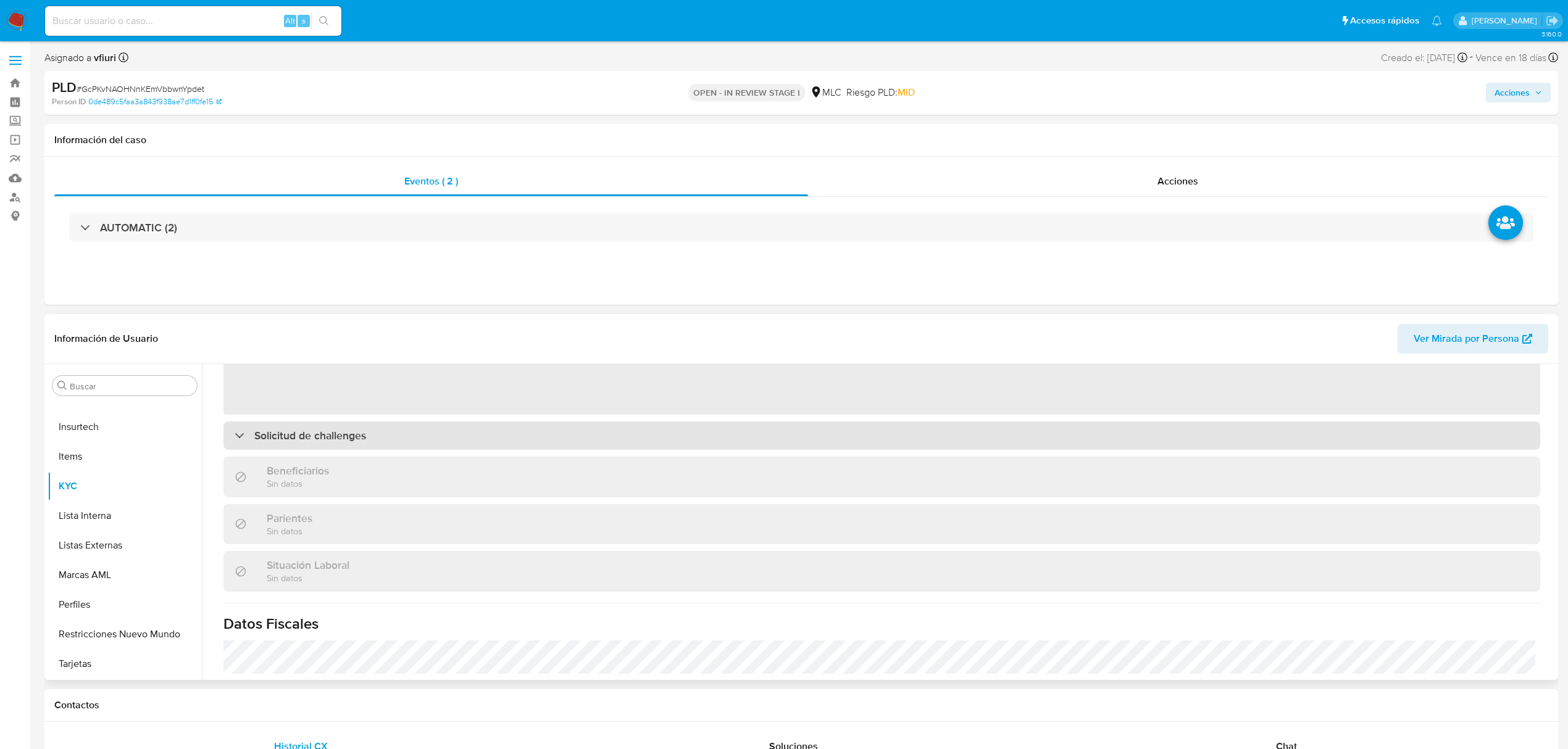
select select "10"
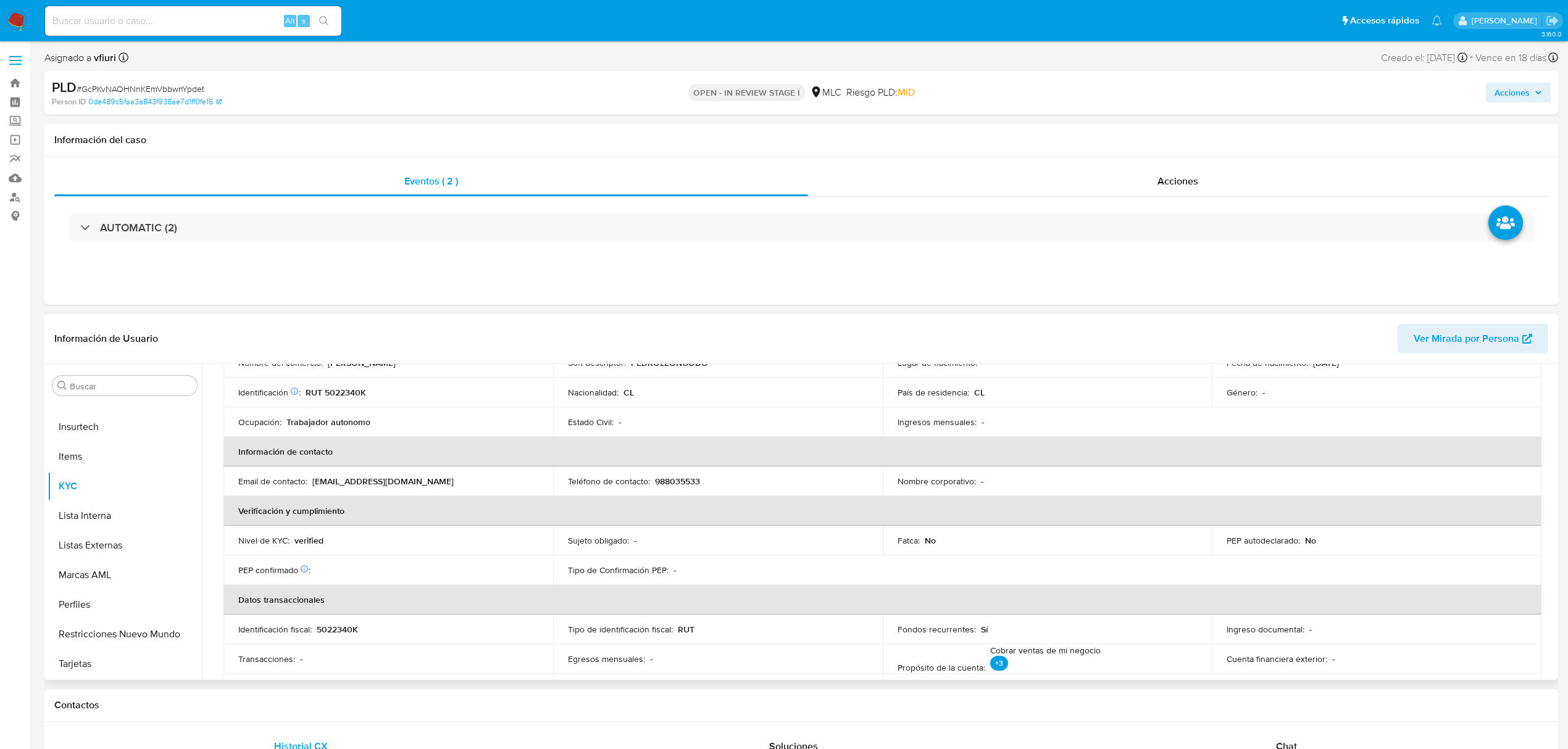
scroll to position [0, 0]
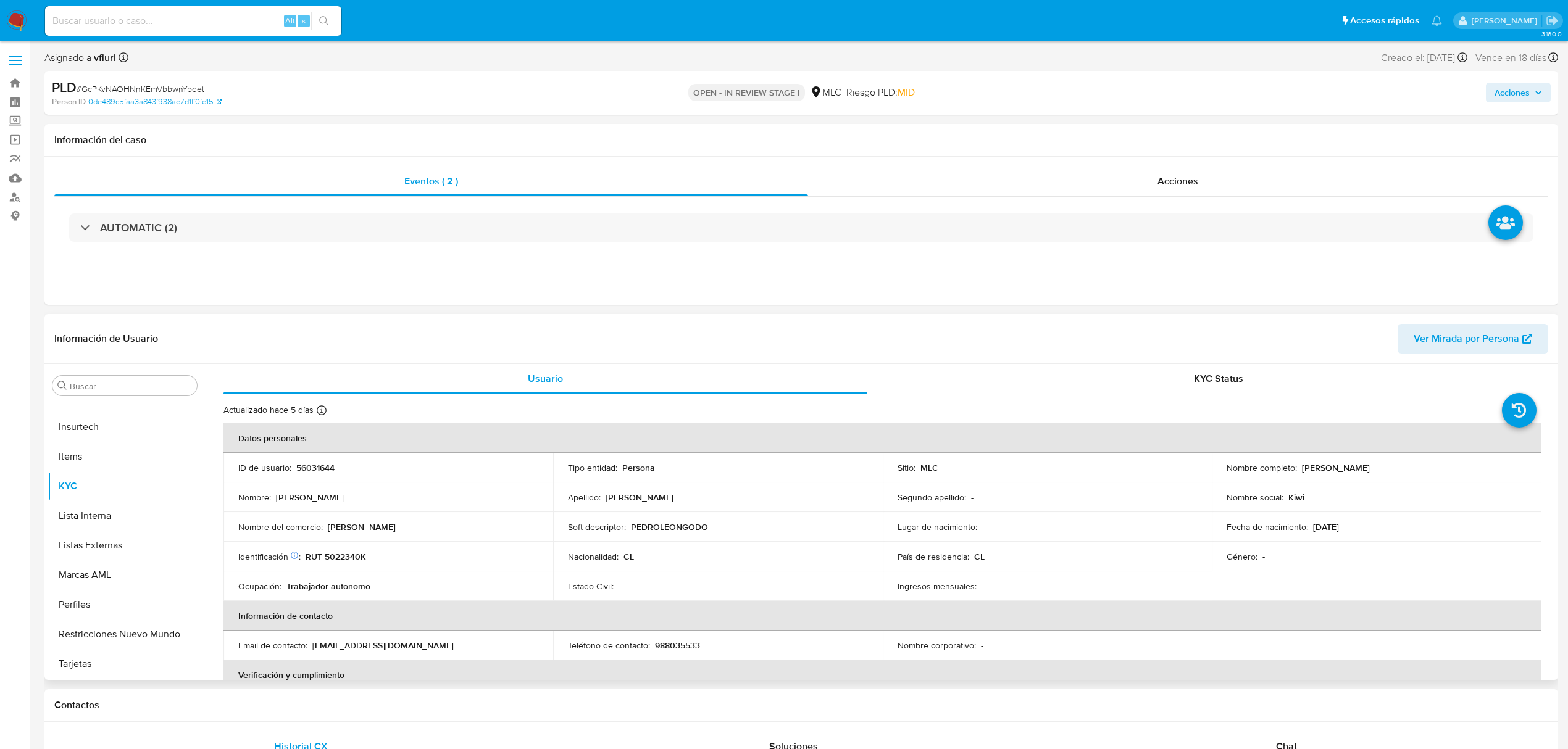
click at [327, 470] on p "56031644" at bounding box center [315, 467] width 38 height 11
copy p "56031644"
click at [308, 465] on p "56031644" at bounding box center [315, 467] width 38 height 11
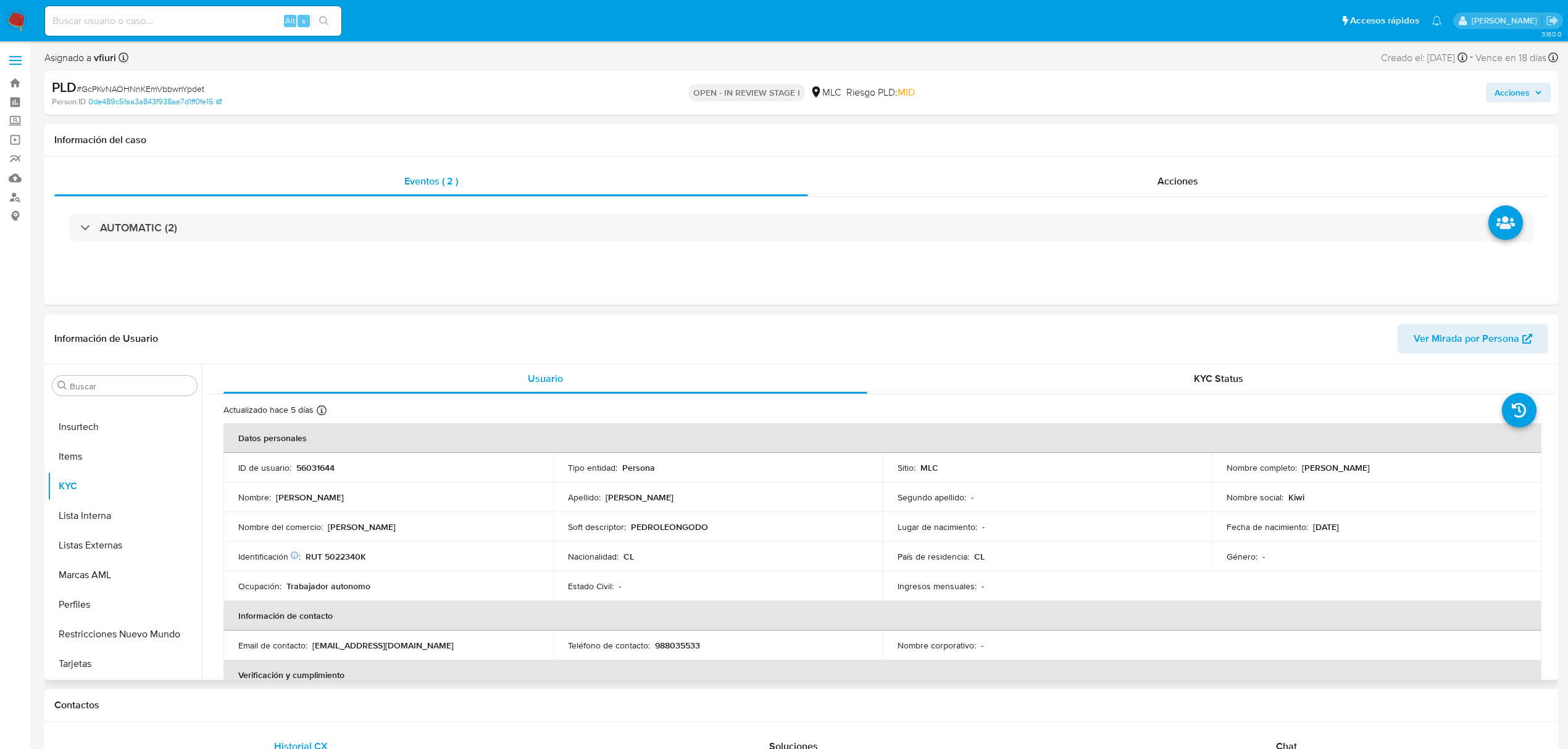
click at [324, 473] on p "56031644" at bounding box center [315, 467] width 38 height 11
copy p "56031644"
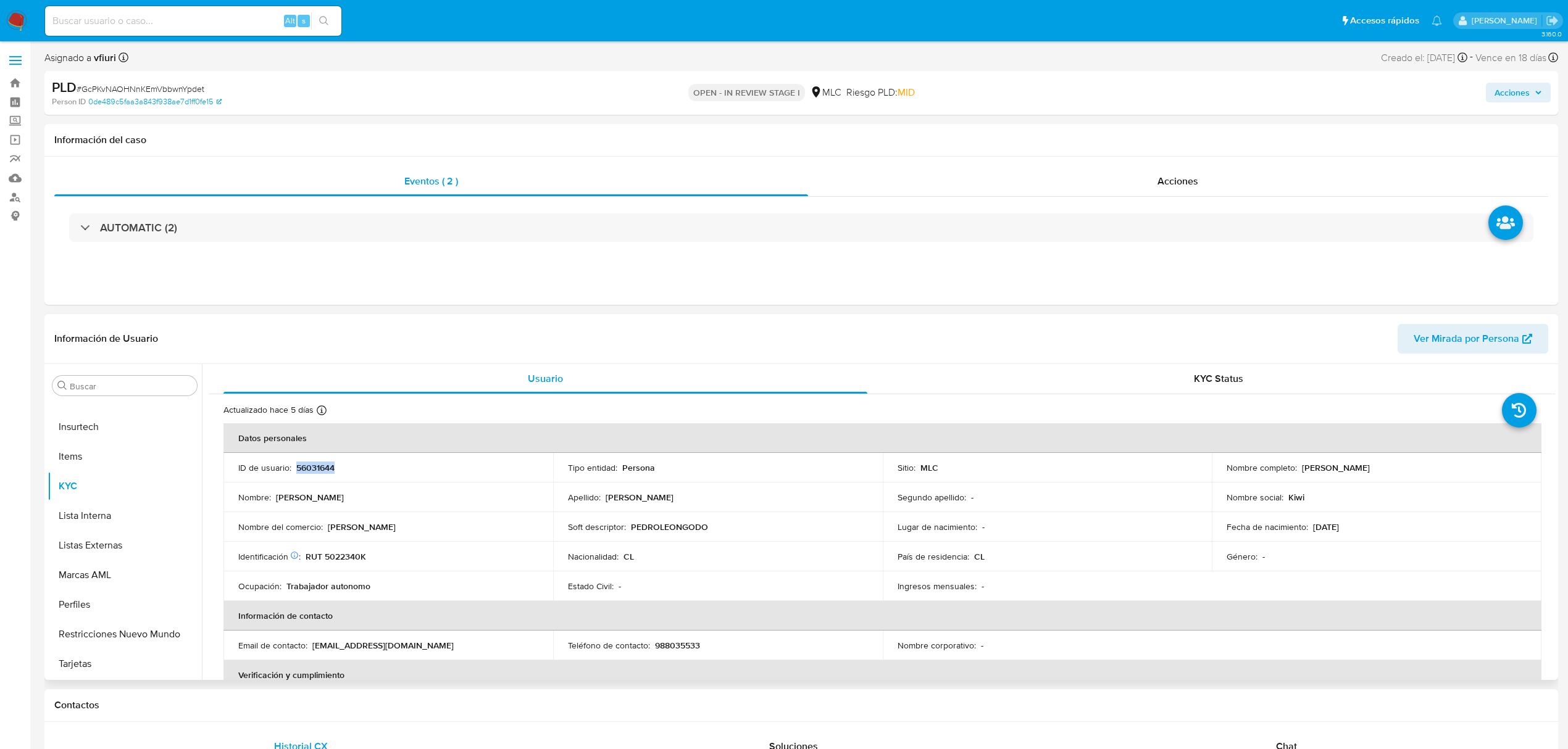
click at [304, 472] on p "56031644" at bounding box center [315, 467] width 38 height 11
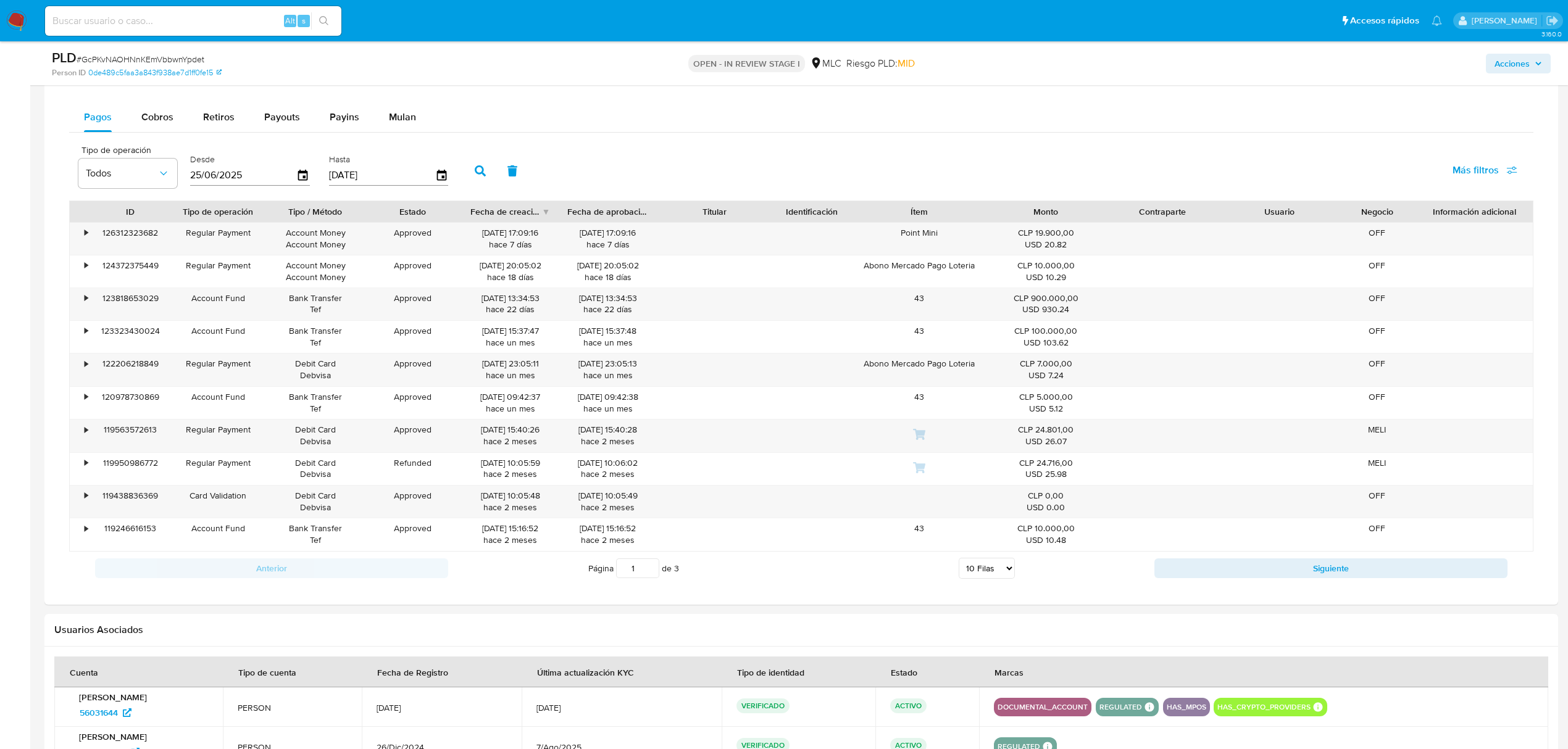
scroll to position [987, 0]
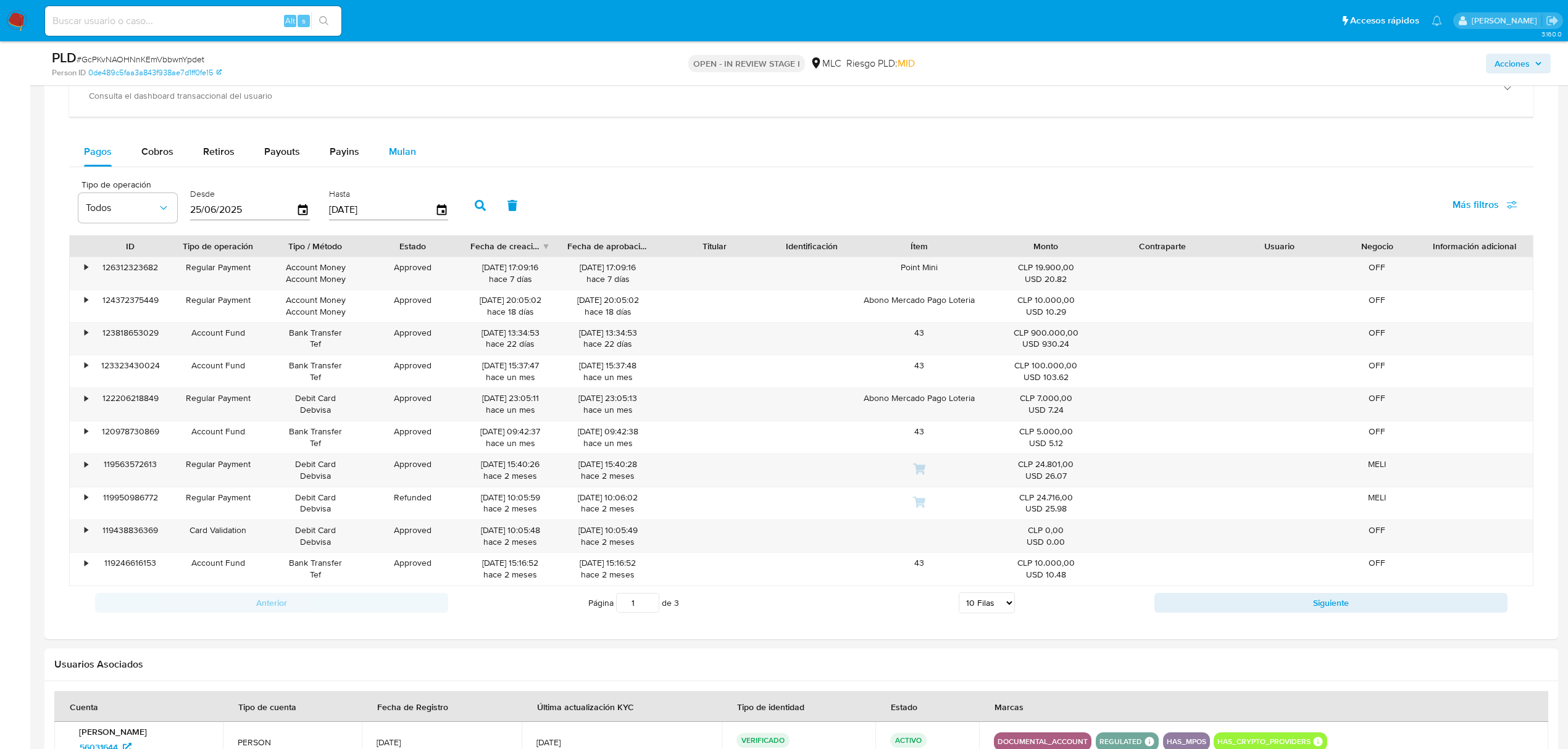
drag, startPoint x: 389, startPoint y: 175, endPoint x: 389, endPoint y: 161, distance: 14.0
click at [389, 174] on div "Pagos Cobros Retiros Payouts Payins Mulan Tipo de operación Todos Desde 25/06/2…" at bounding box center [801, 378] width 1464 height 483
click at [389, 157] on span "Mulan" at bounding box center [403, 151] width 27 height 14
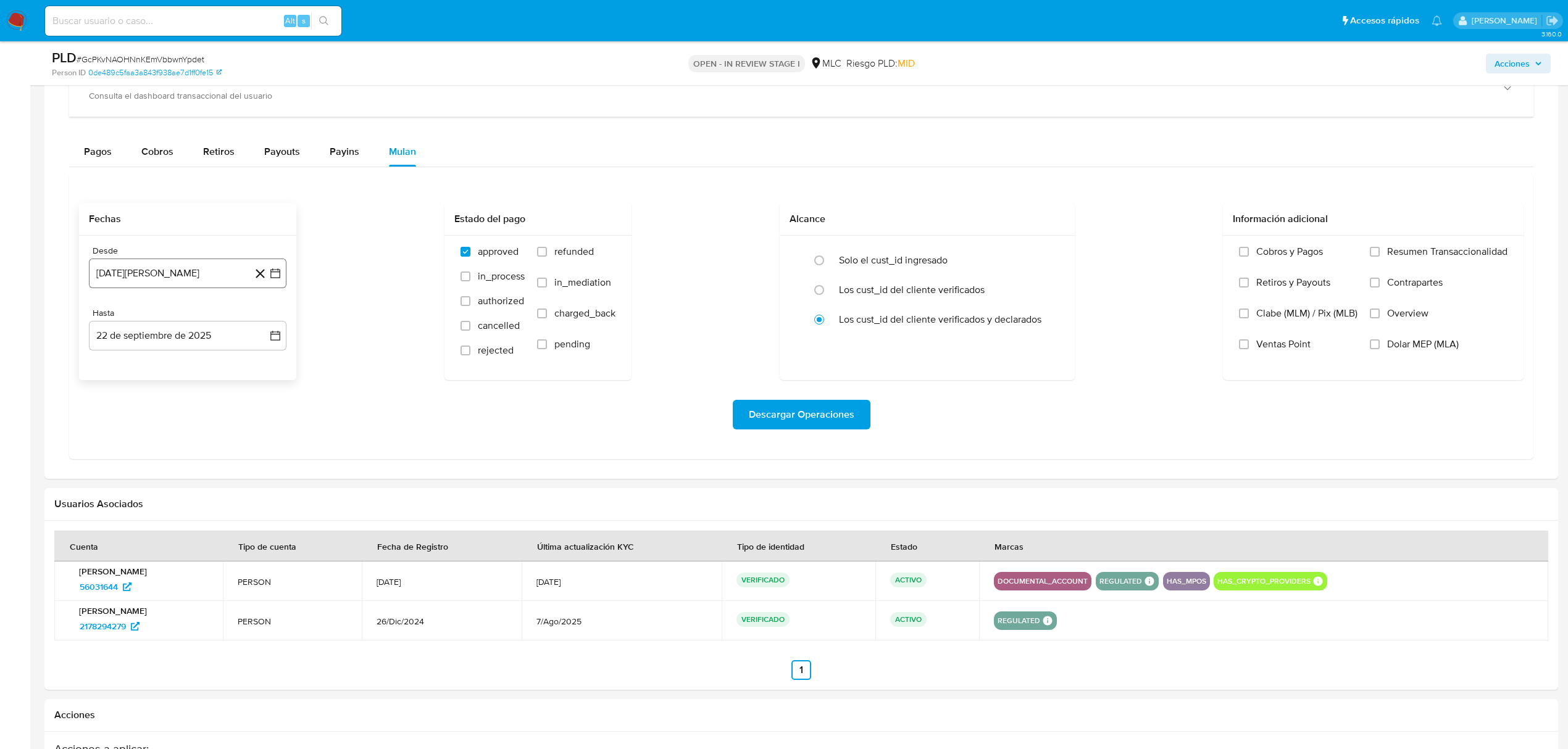
click at [285, 272] on button "22 de agosto de 2024" at bounding box center [187, 273] width 197 height 30
click at [262, 318] on icon "Mes siguiente" at bounding box center [263, 318] width 14 height 14
drag, startPoint x: 145, startPoint y: 413, endPoint x: 196, endPoint y: 393, distance: 54.8
click at [146, 413] on button "10" at bounding box center [139, 413] width 20 height 20
click at [278, 341] on icon "button" at bounding box center [275, 336] width 12 height 12
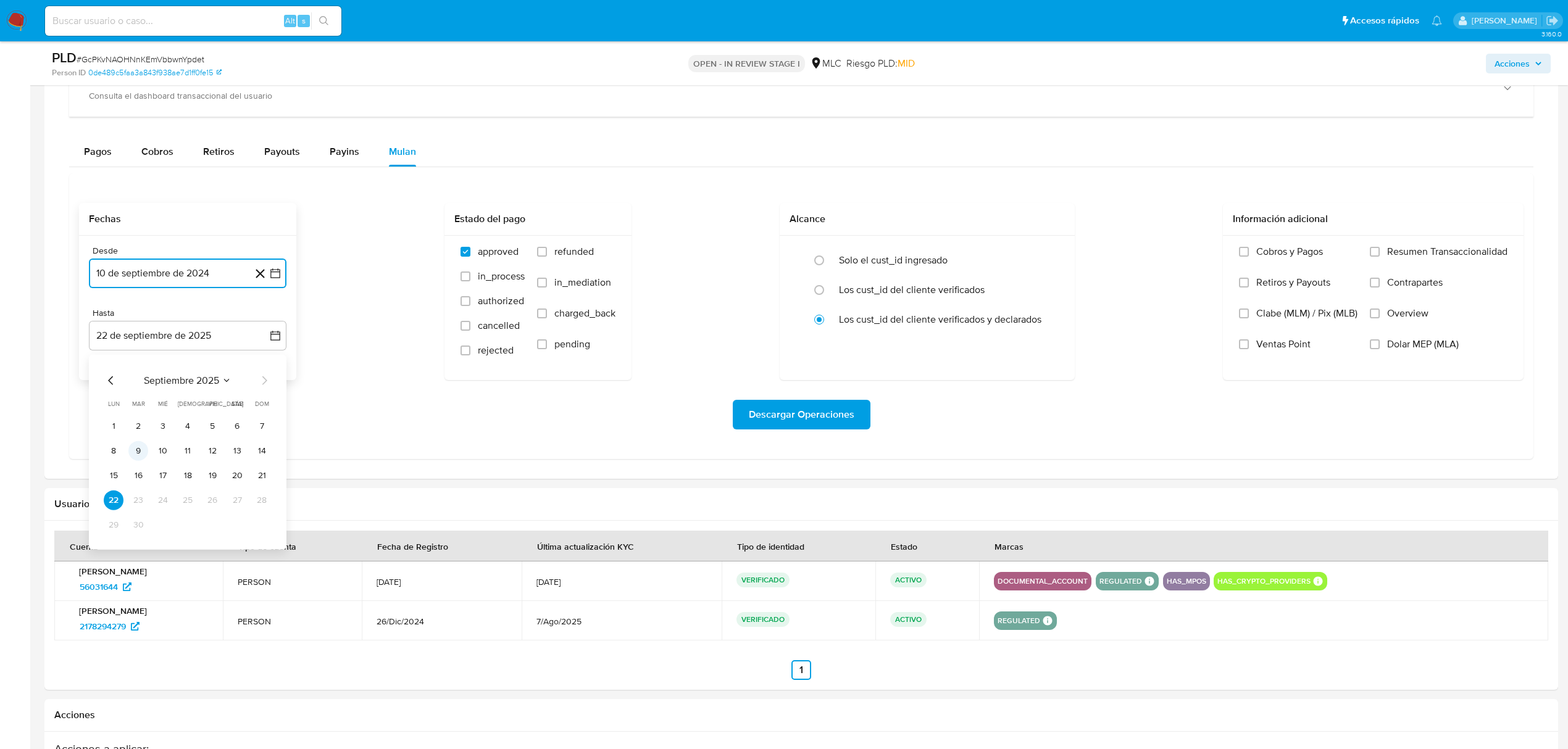
click at [135, 457] on button "9" at bounding box center [139, 451] width 20 height 20
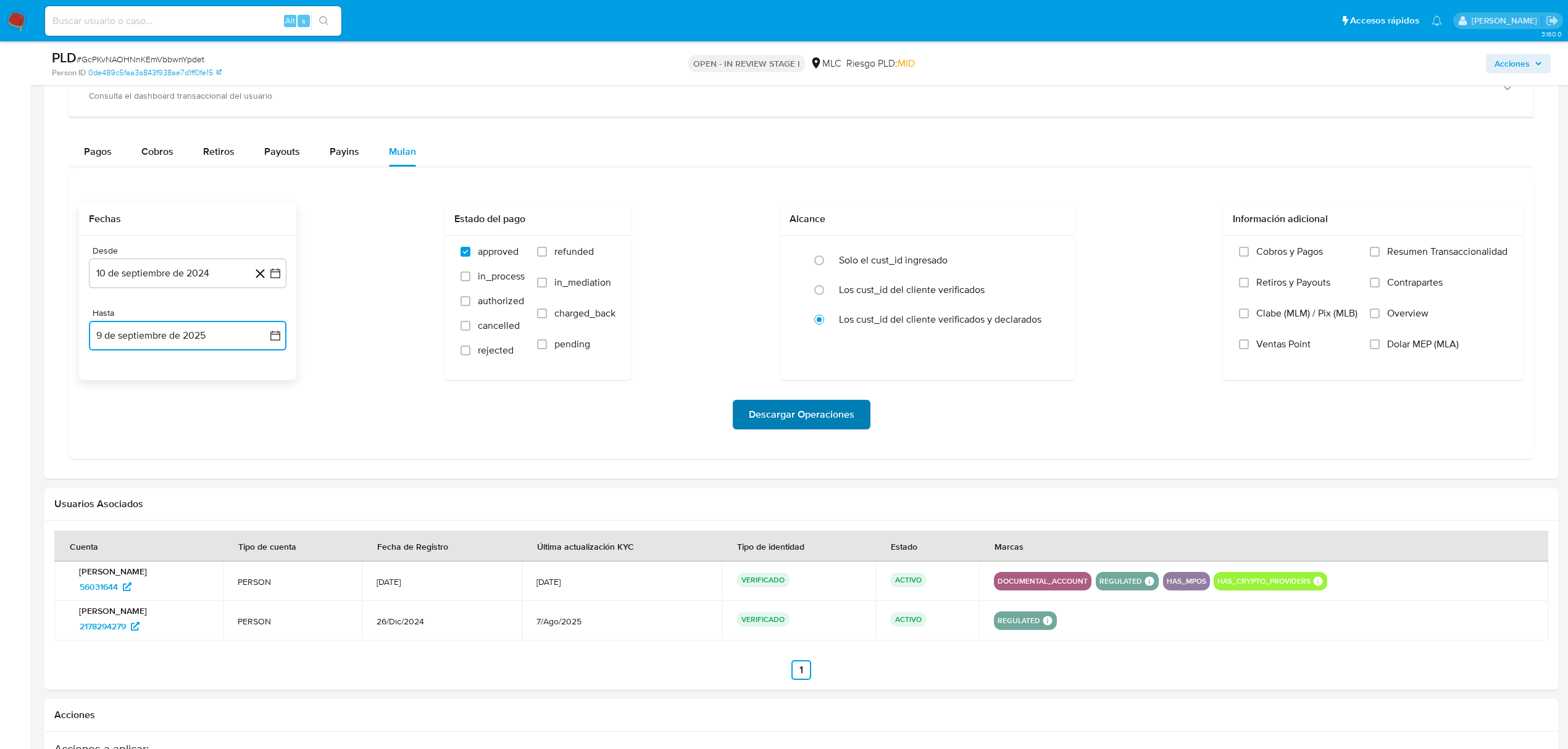
click at [835, 412] on span "Descargar Operaciones" at bounding box center [801, 415] width 106 height 27
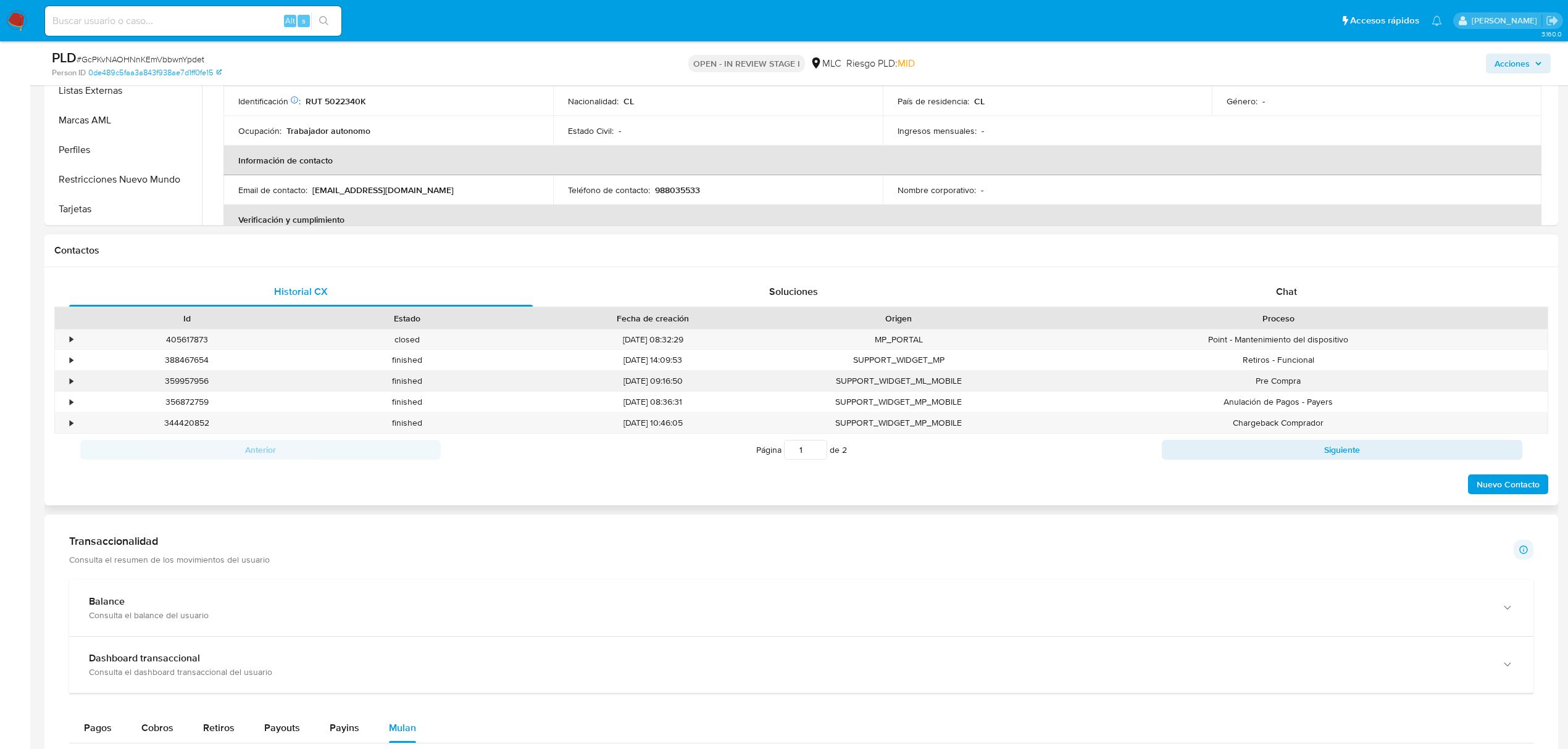
scroll to position [0, 0]
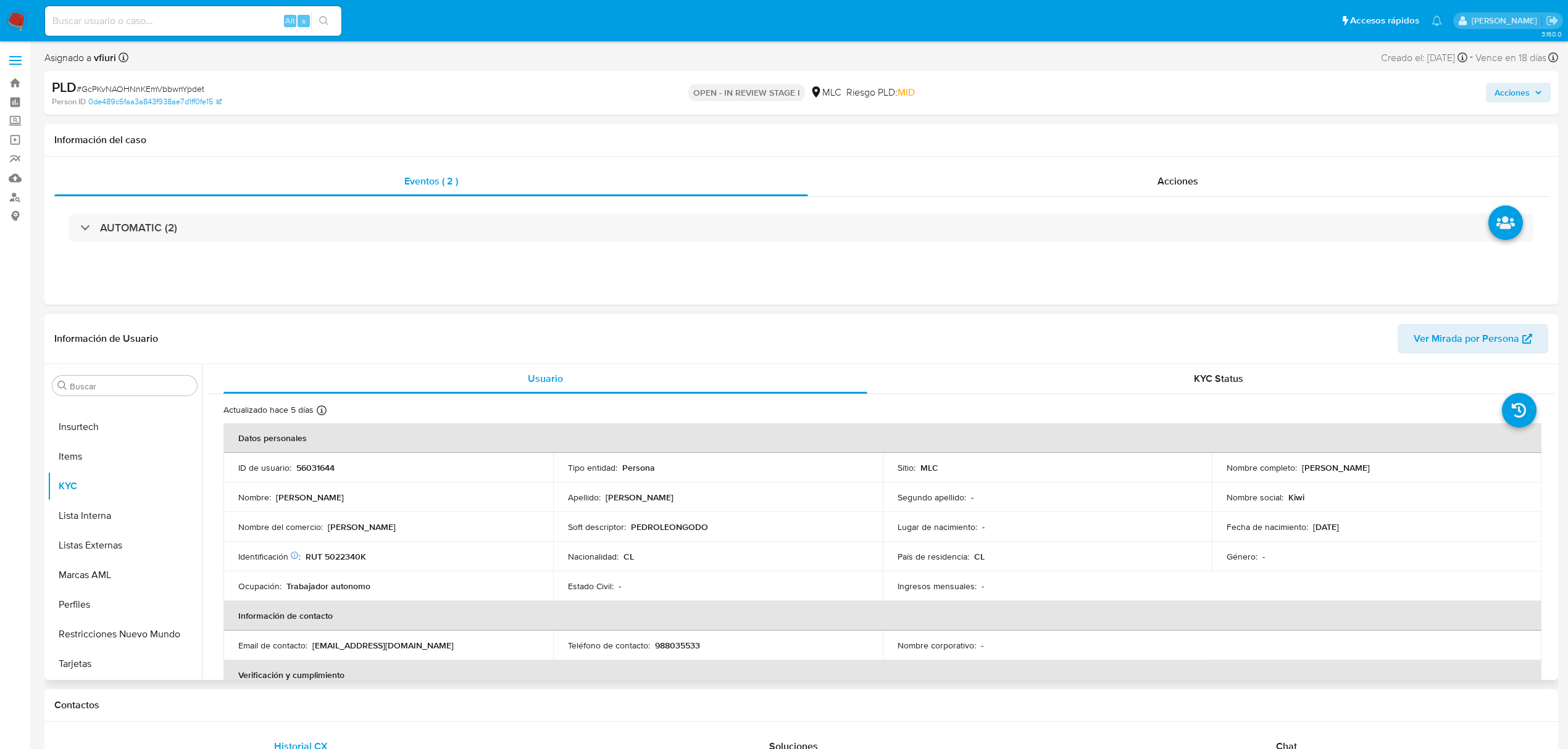
click at [318, 467] on p "56031644" at bounding box center [315, 467] width 38 height 11
copy p "56031644"
click at [173, 87] on span "# GcPKvNAOHNnKEmVbbwnYpdet" at bounding box center [141, 89] width 128 height 12
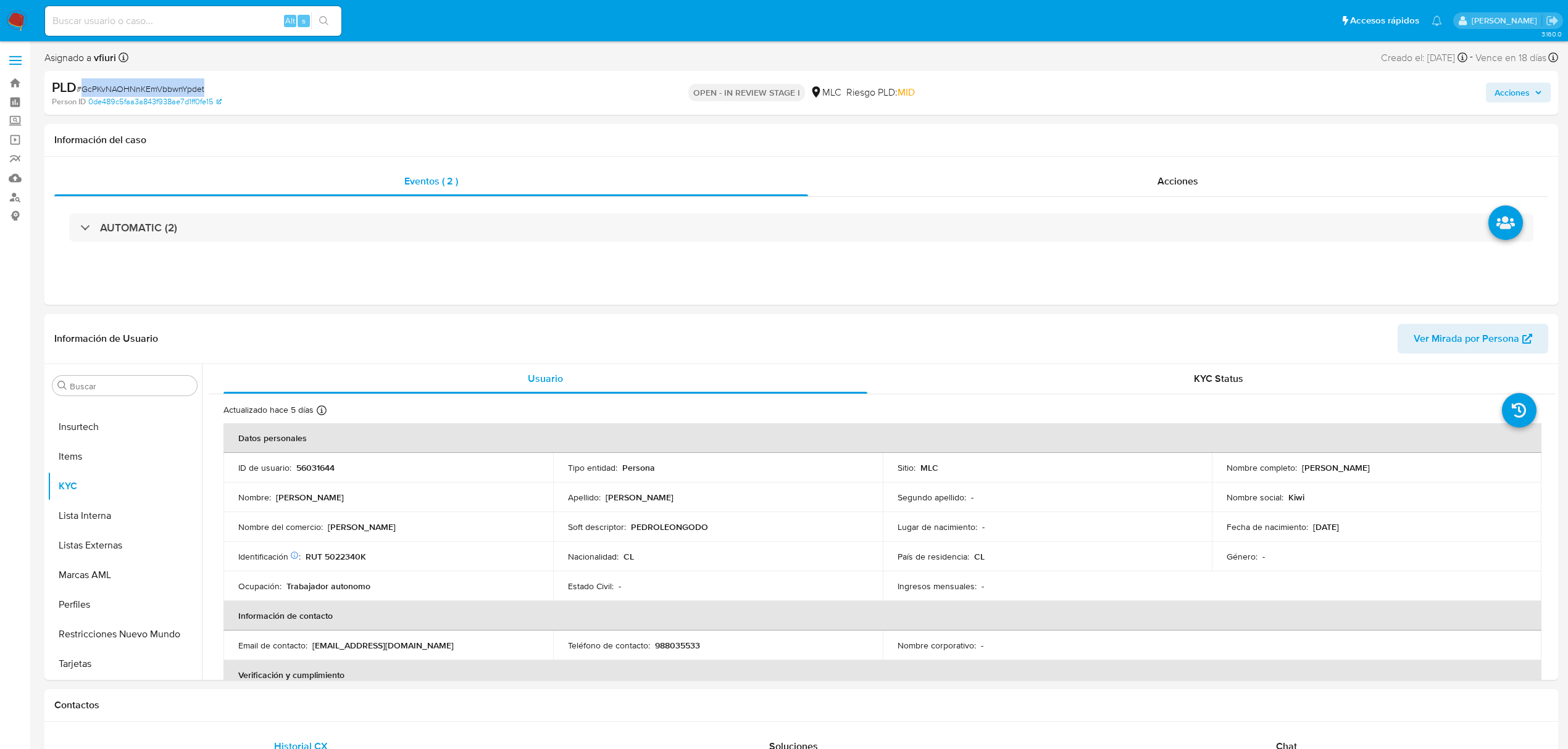
copy span "GcPKvNAOHNnKEmVbbwnYpdet"
drag, startPoint x: 129, startPoint y: 489, endPoint x: 497, endPoint y: 496, distance: 368.1
click at [129, 489] on button "KYC" at bounding box center [124, 486] width 155 height 30
click at [503, 496] on div "Nombre : Pedro león" at bounding box center [388, 497] width 300 height 11
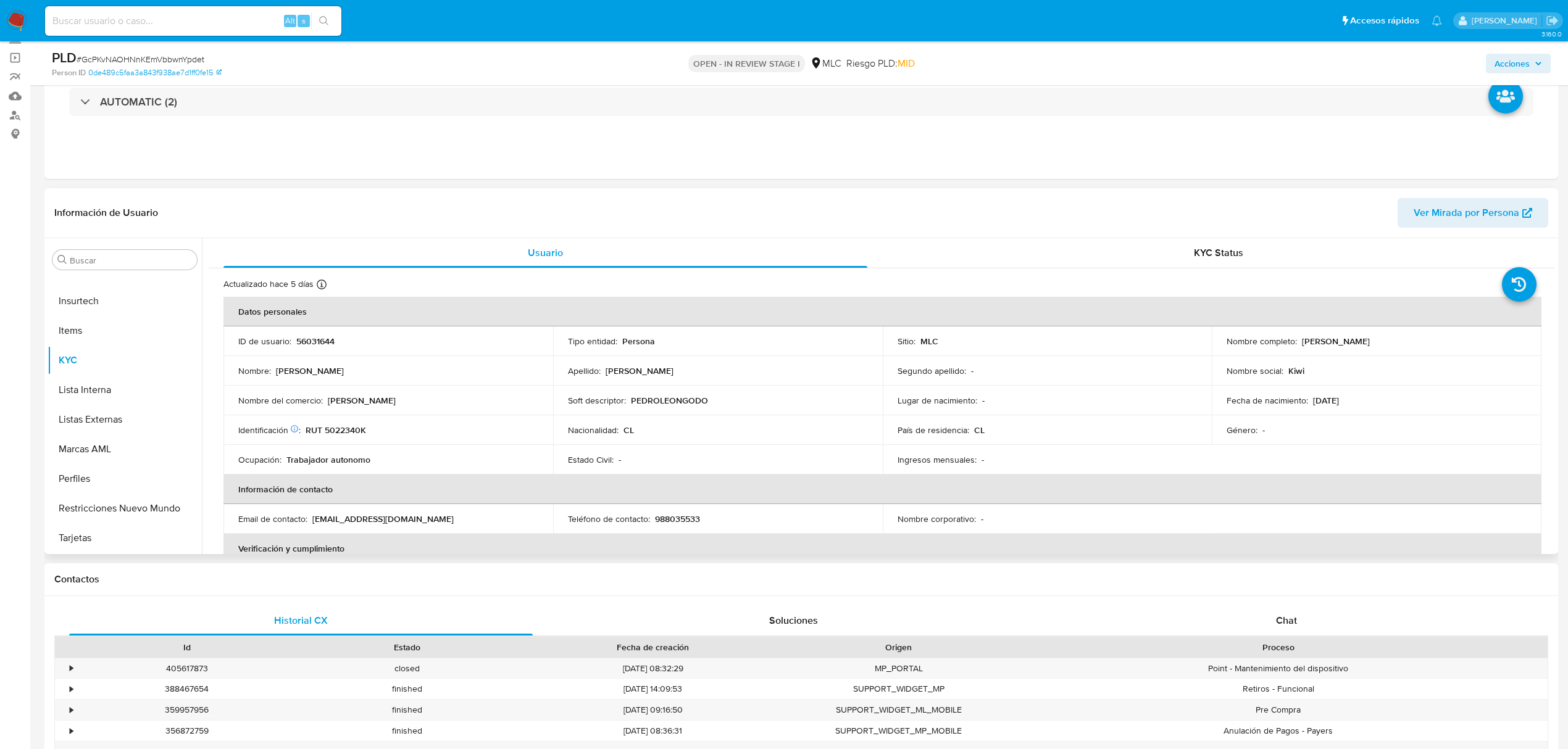
click at [354, 430] on p "RUT 5022340K" at bounding box center [335, 430] width 60 height 11
copy p "5022340K"
click at [111, 386] on button "Cruces y Relaciones" at bounding box center [120, 378] width 145 height 30
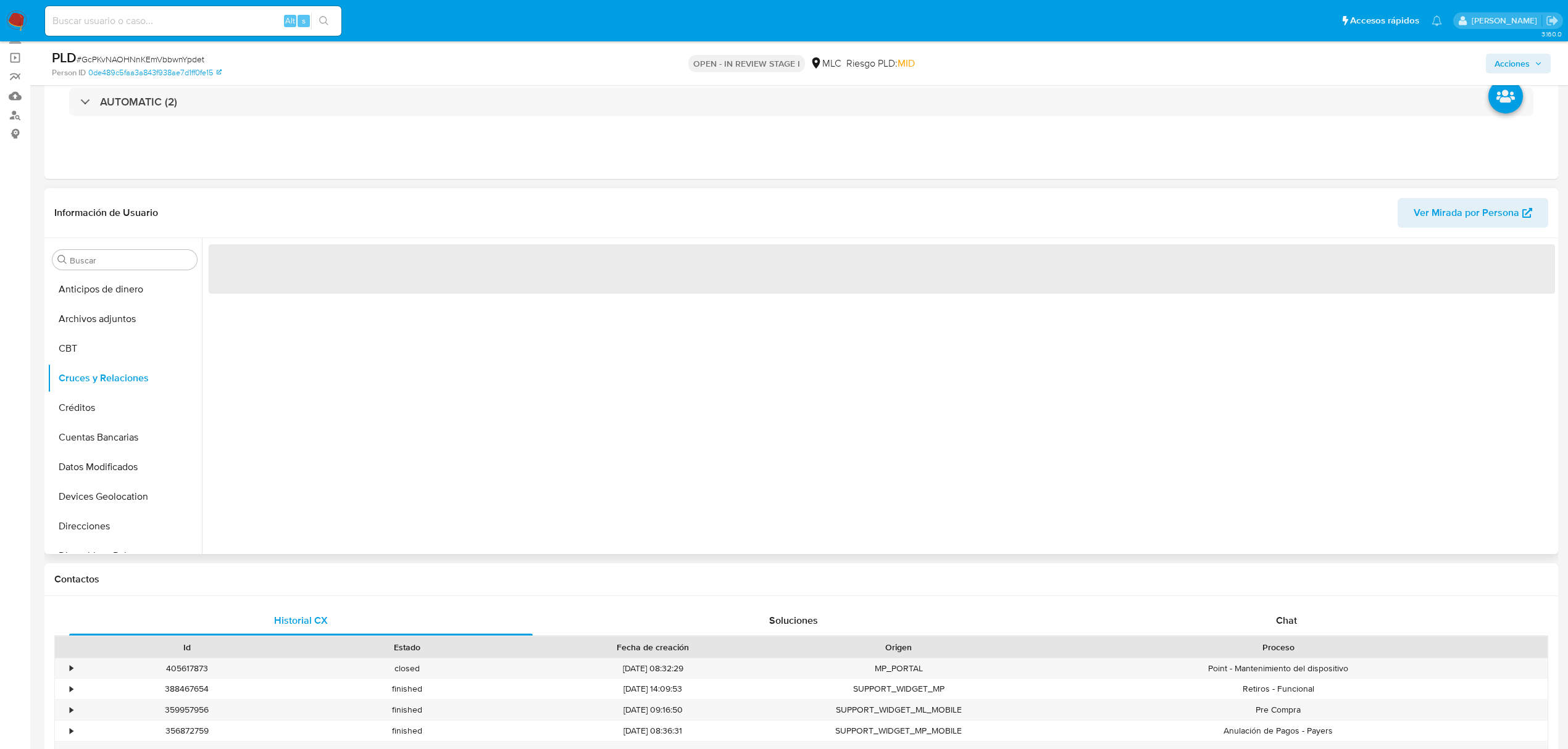
scroll to position [164, 0]
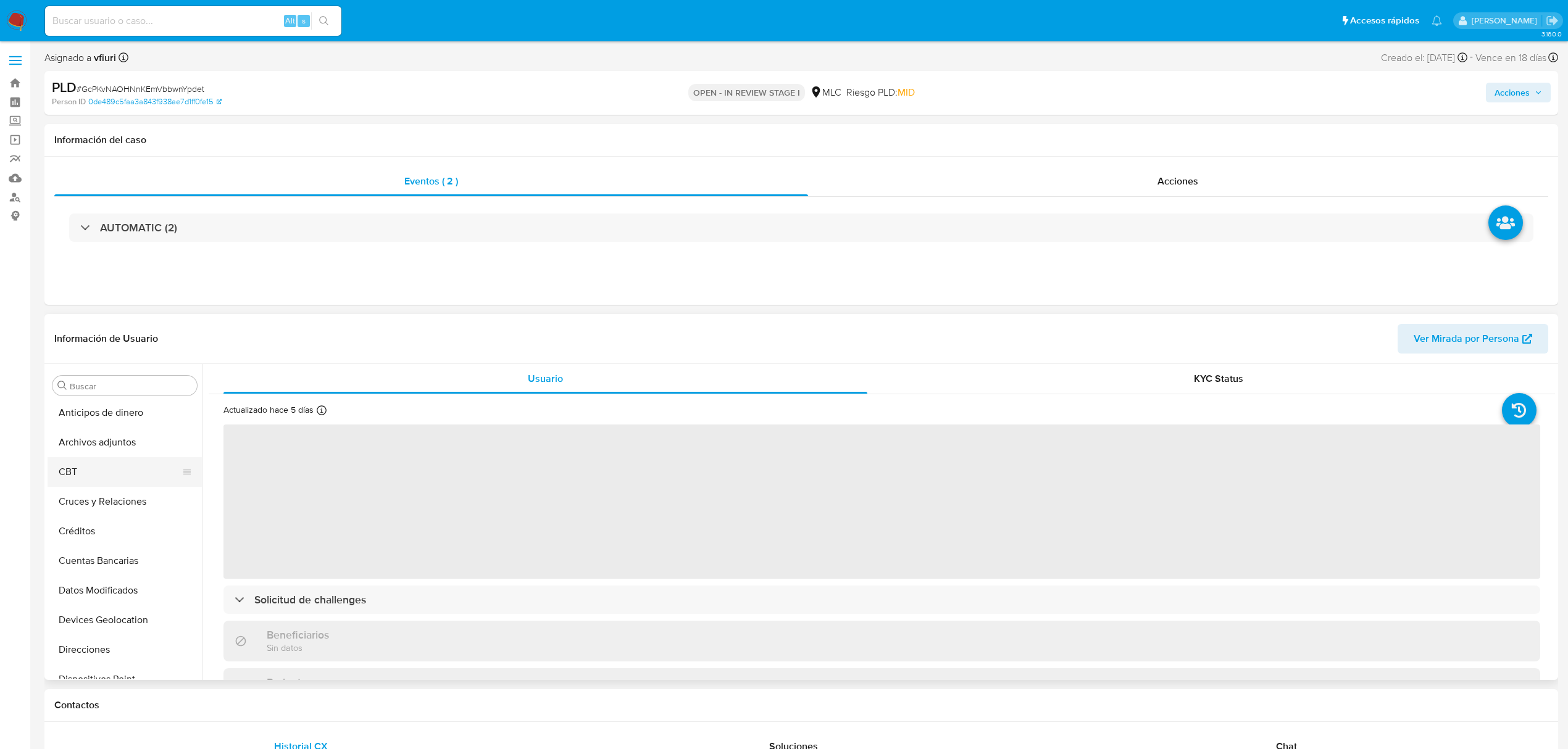
select select "10"
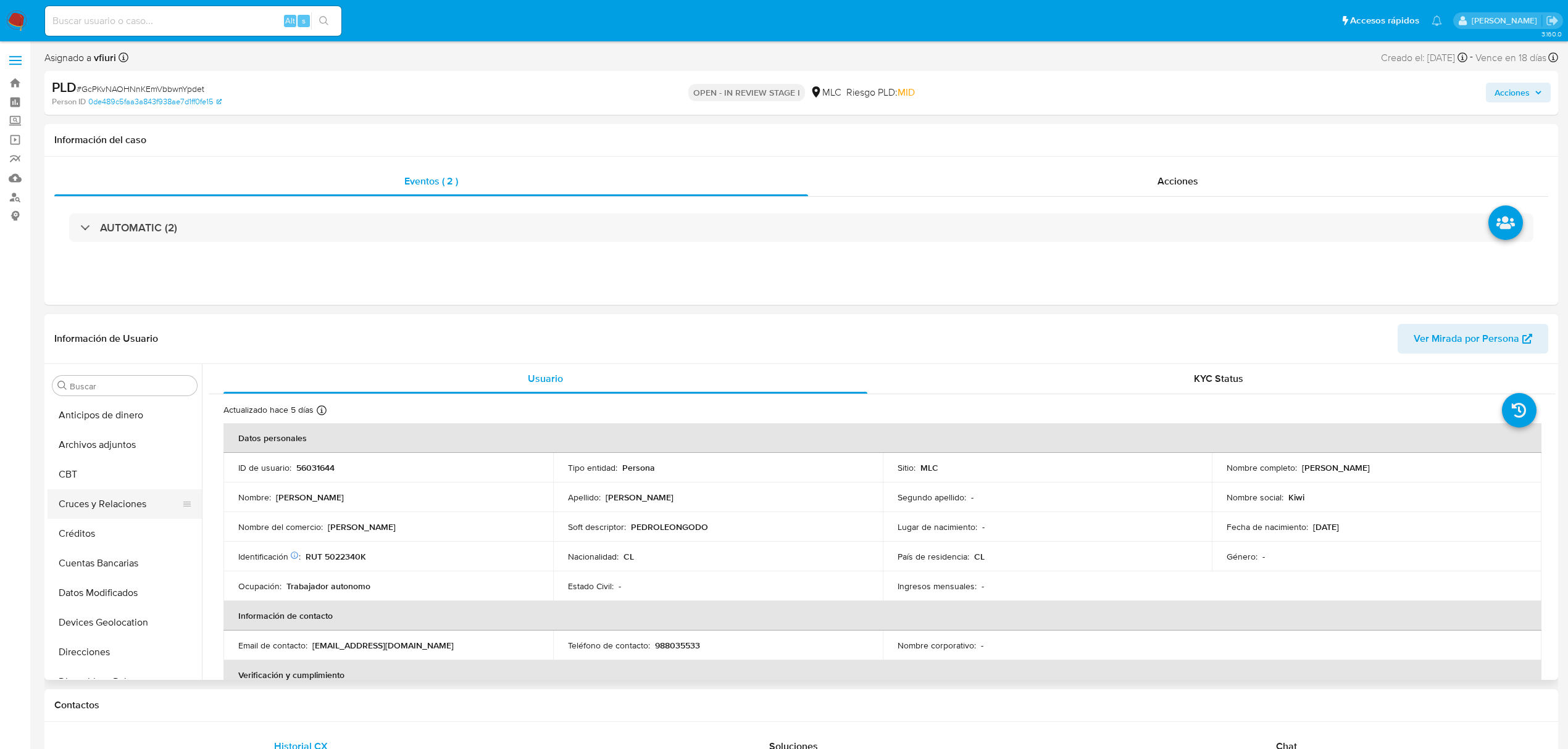
click at [102, 509] on button "Cruces y Relaciones" at bounding box center [120, 504] width 145 height 30
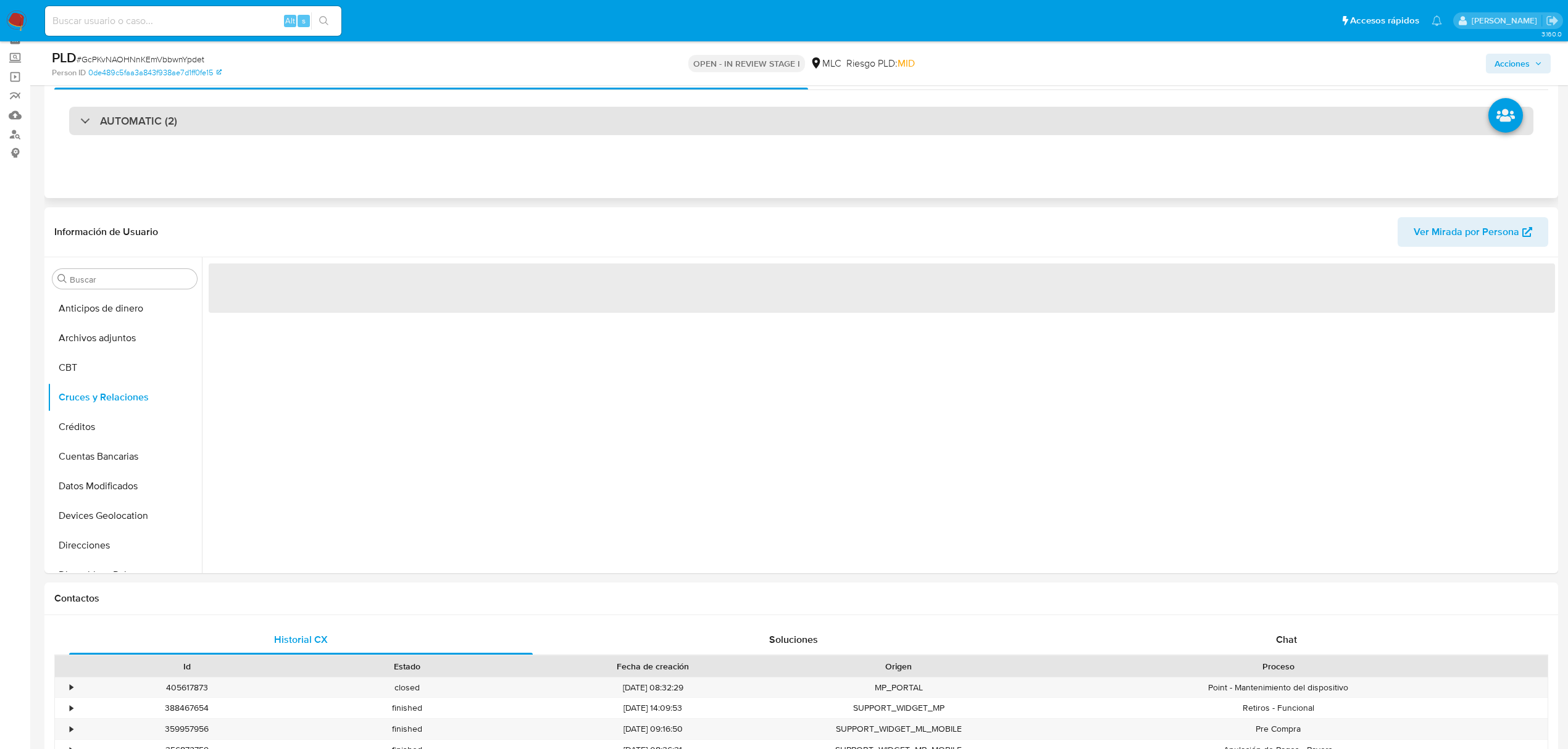
scroll to position [82, 0]
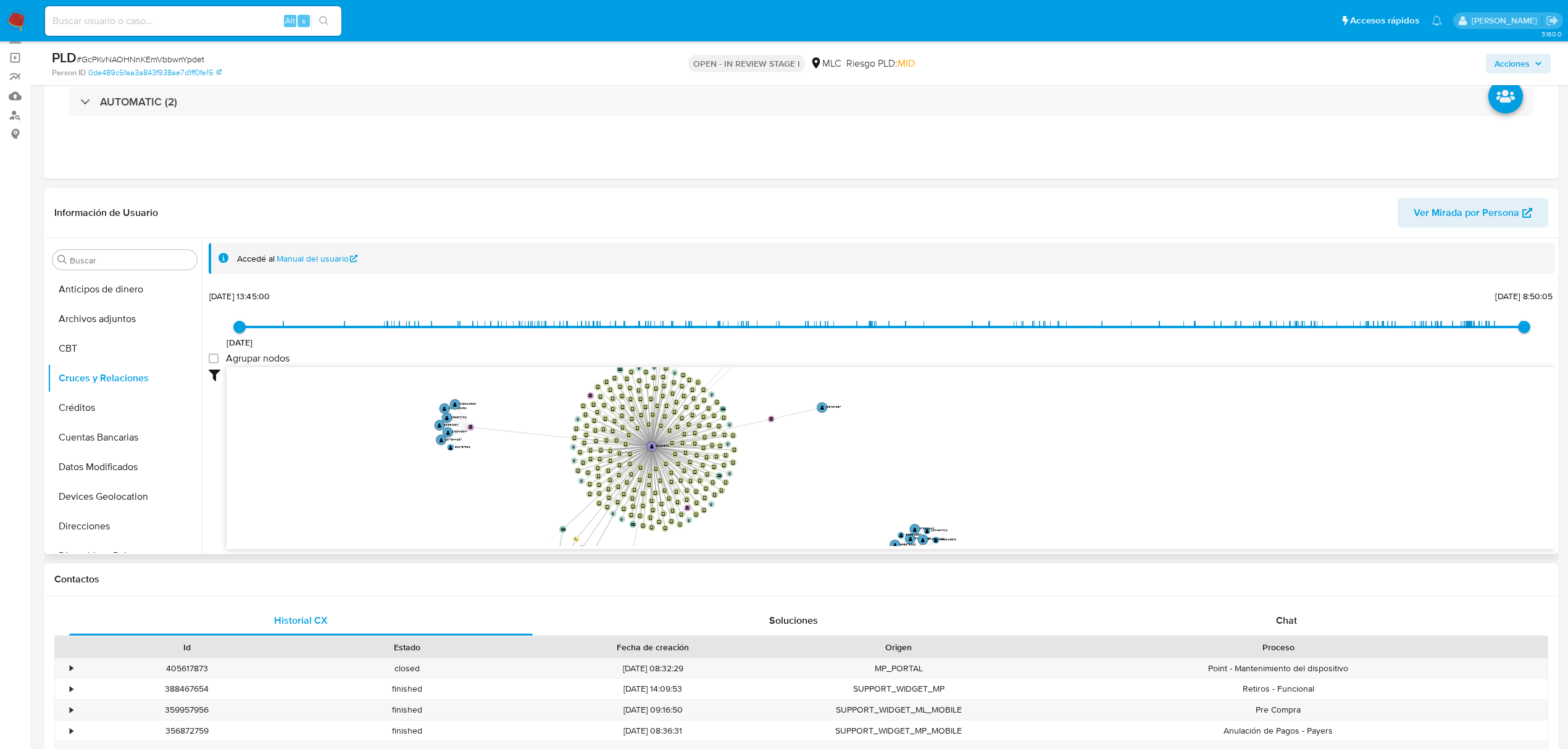
drag, startPoint x: 810, startPoint y: 467, endPoint x: 817, endPoint y: 435, distance: 32.8
click at [817, 437] on icon "device-677097e6a8ace87d0da9e859  user-56031644  56031644 device-6728c6666170a…" at bounding box center [890, 456] width 1328 height 179
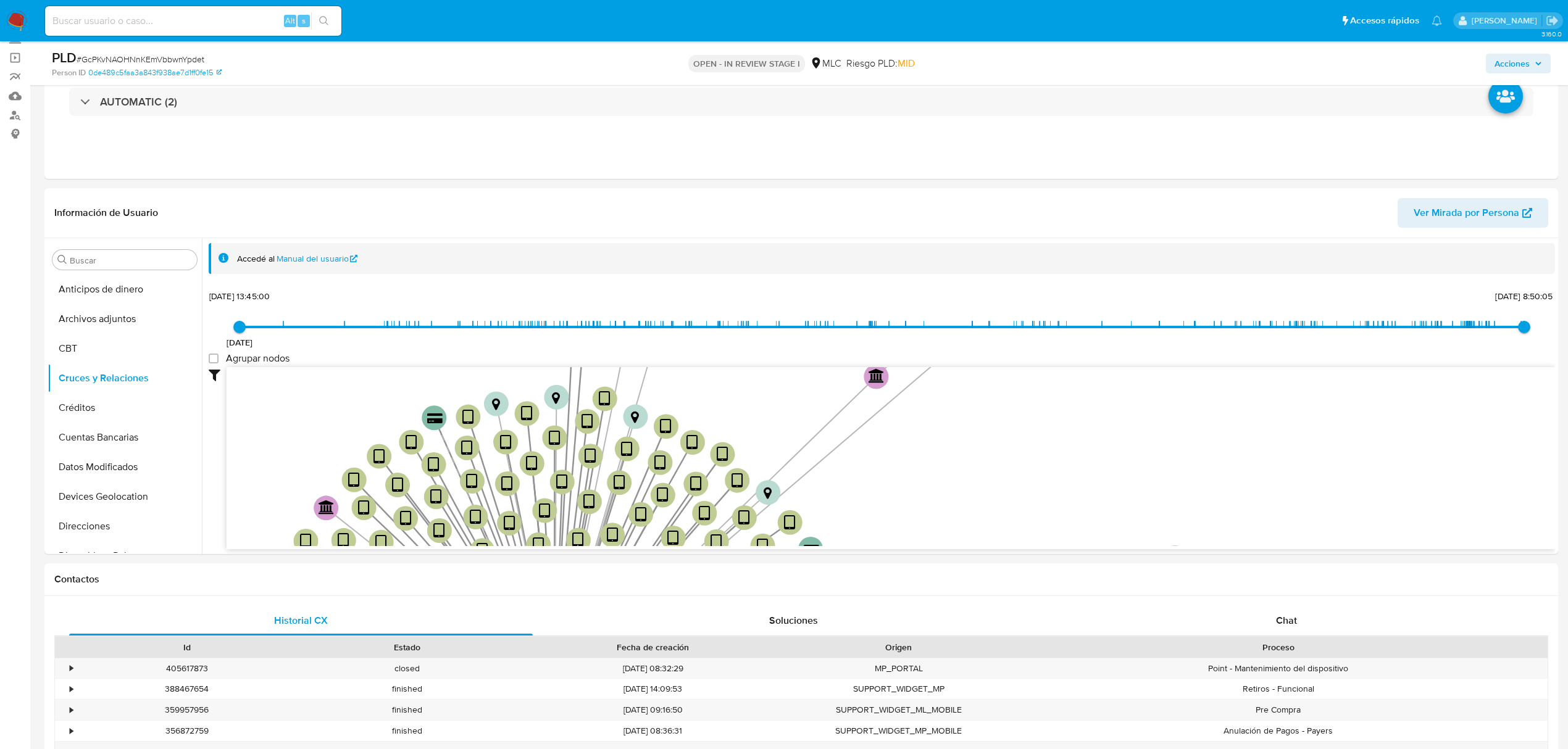
drag, startPoint x: 813, startPoint y: 442, endPoint x: 1113, endPoint y: 751, distance: 430.7
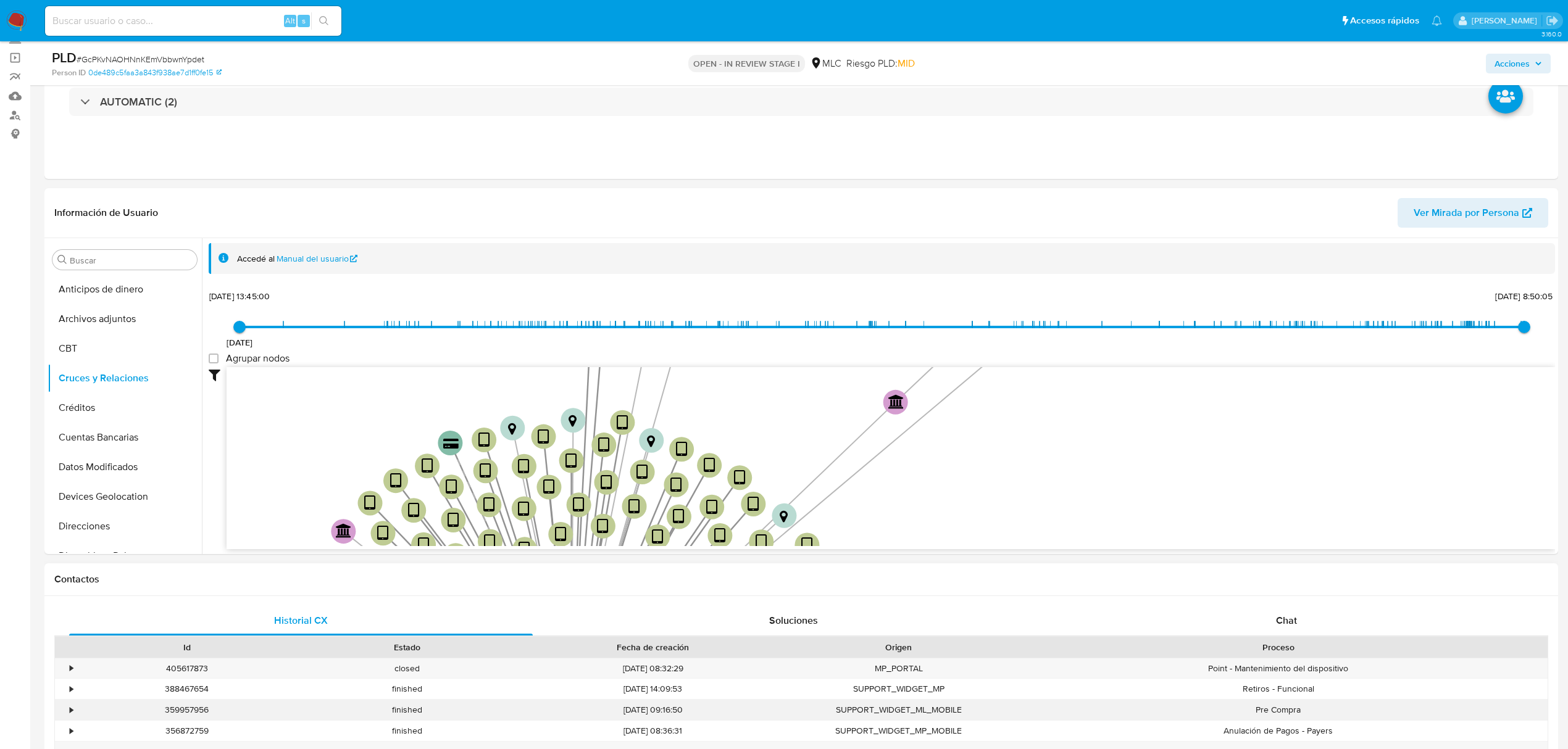
drag, startPoint x: 938, startPoint y: 531, endPoint x: 1005, endPoint y: 716, distance: 196.8
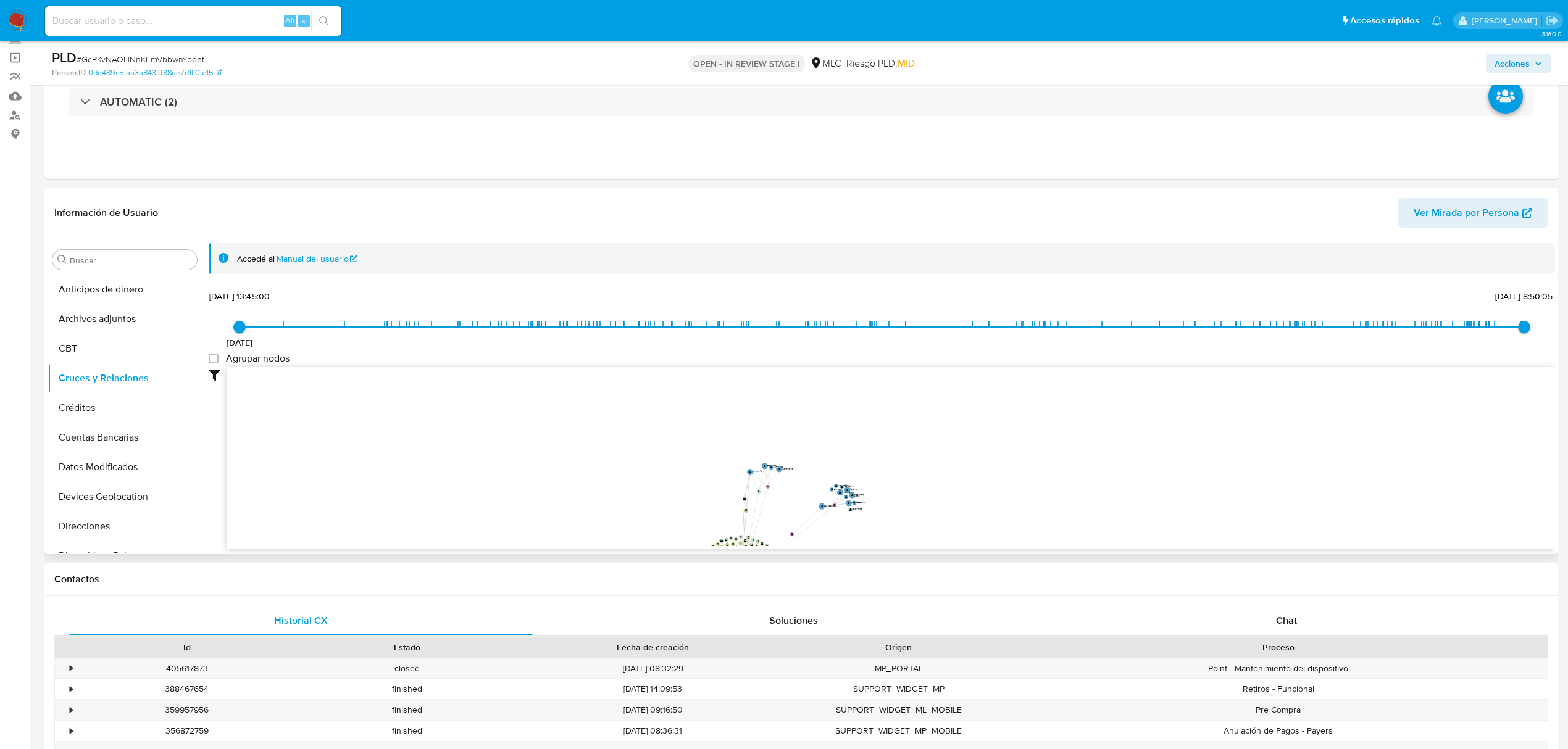
drag, startPoint x: 630, startPoint y: 383, endPoint x: 670, endPoint y: 362, distance: 45.2
click at [670, 362] on div "[DATE] [DATE] 13:45:00 [DATE] 8:50:05 Agrupar nodos Filtros Confianza alta Devi…" at bounding box center [882, 440] width 1346 height 307
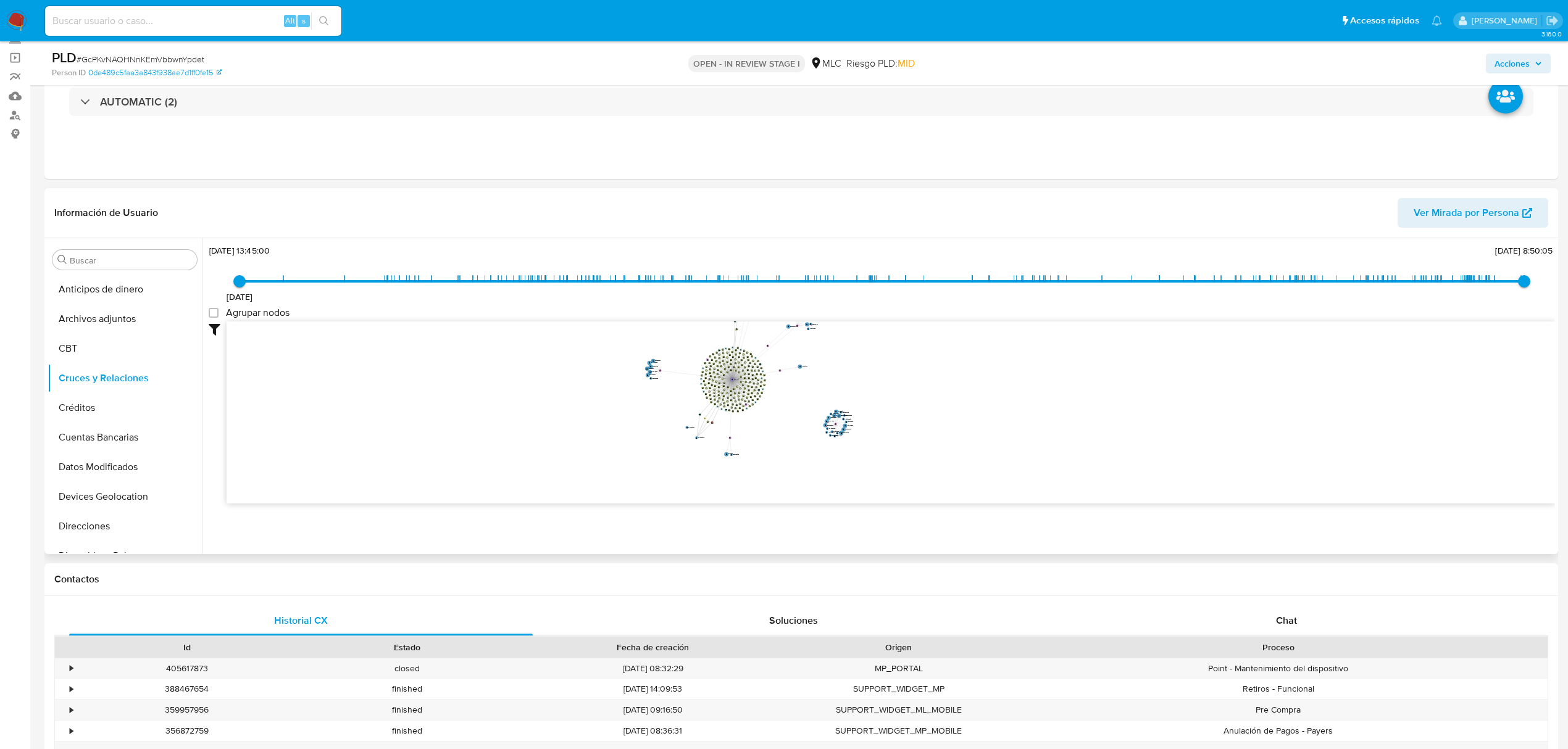
click at [832, 421] on icon "device-677097e6a8ace87d0da9e859  user-56031644  56031644 device-6728c6666170a…" at bounding box center [890, 410] width 1328 height 179
drag, startPoint x: 833, startPoint y: 425, endPoint x: 968, endPoint y: 435, distance: 135.4
click at [968, 435] on icon "device-677097e6a8ace87d0da9e859  user-56031644  56031644 device-6728c6666170a…" at bounding box center [890, 410] width 1328 height 179
drag, startPoint x: 969, startPoint y: 435, endPoint x: 1552, endPoint y: 413, distance: 583.4
click at [1552, 413] on div "Accedé al Manual del usuario 28/6/2021 28/6/2021, 13:45:00 18/9/2025, 8:50:05 A…" at bounding box center [878, 396] width 1353 height 316
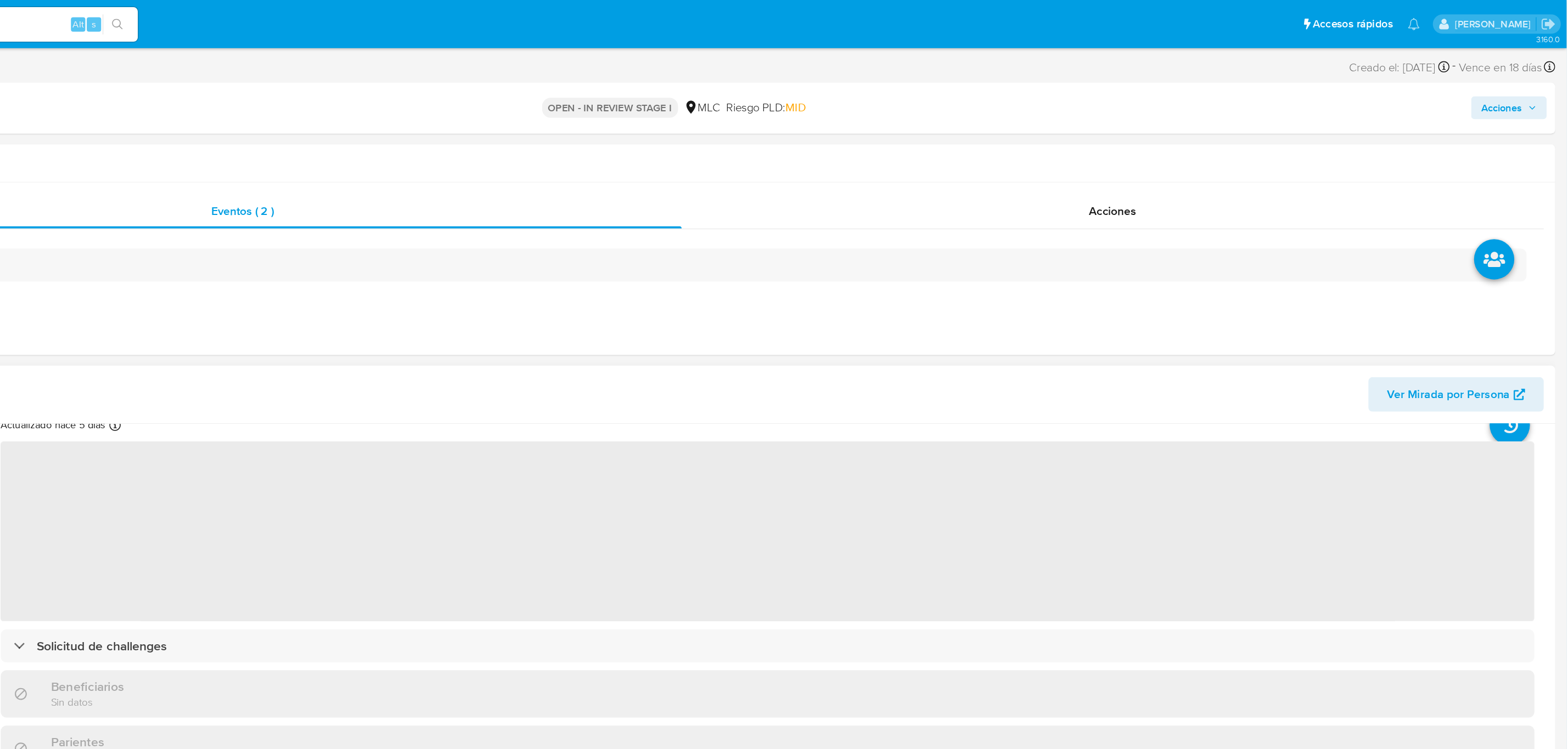
scroll to position [62, 0]
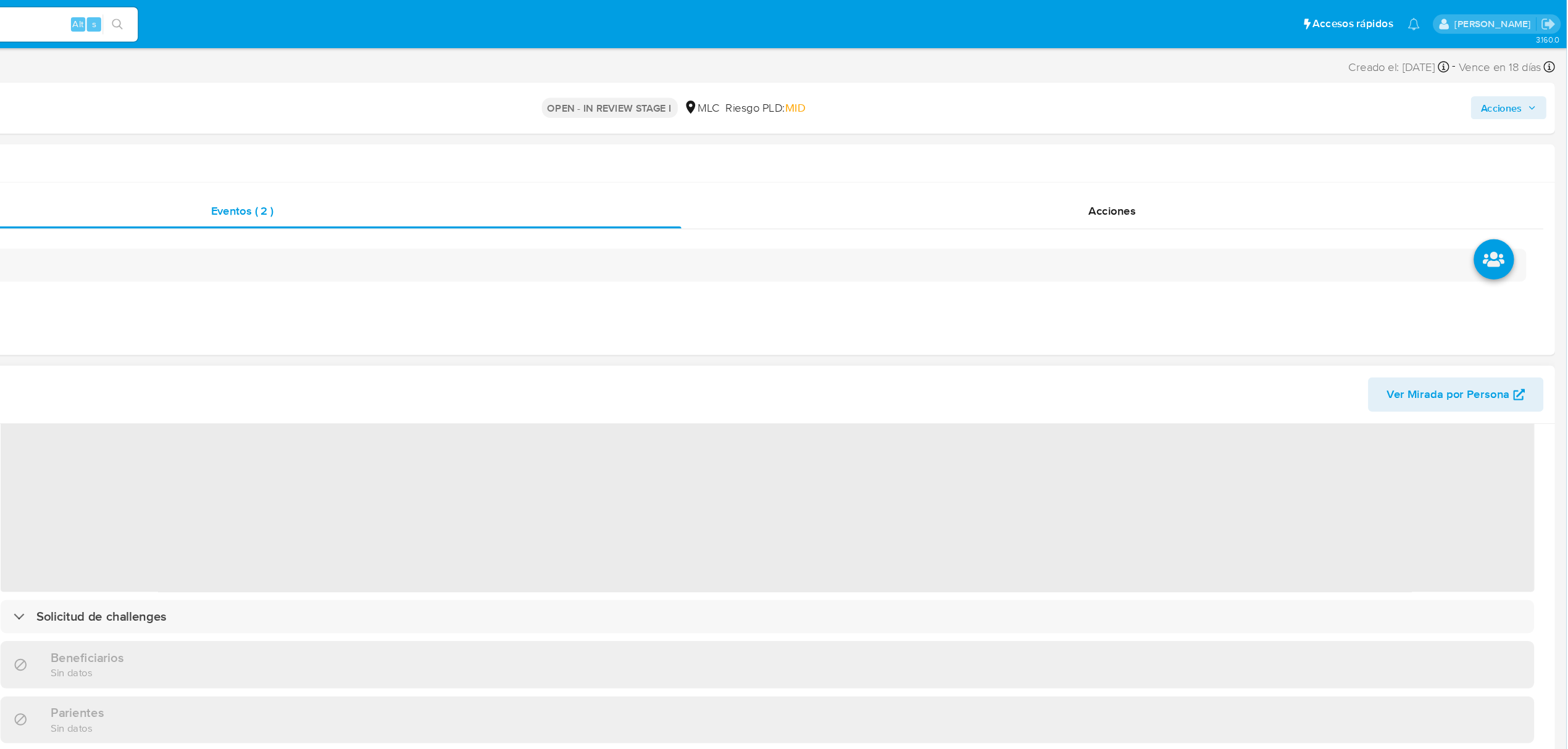
select select "10"
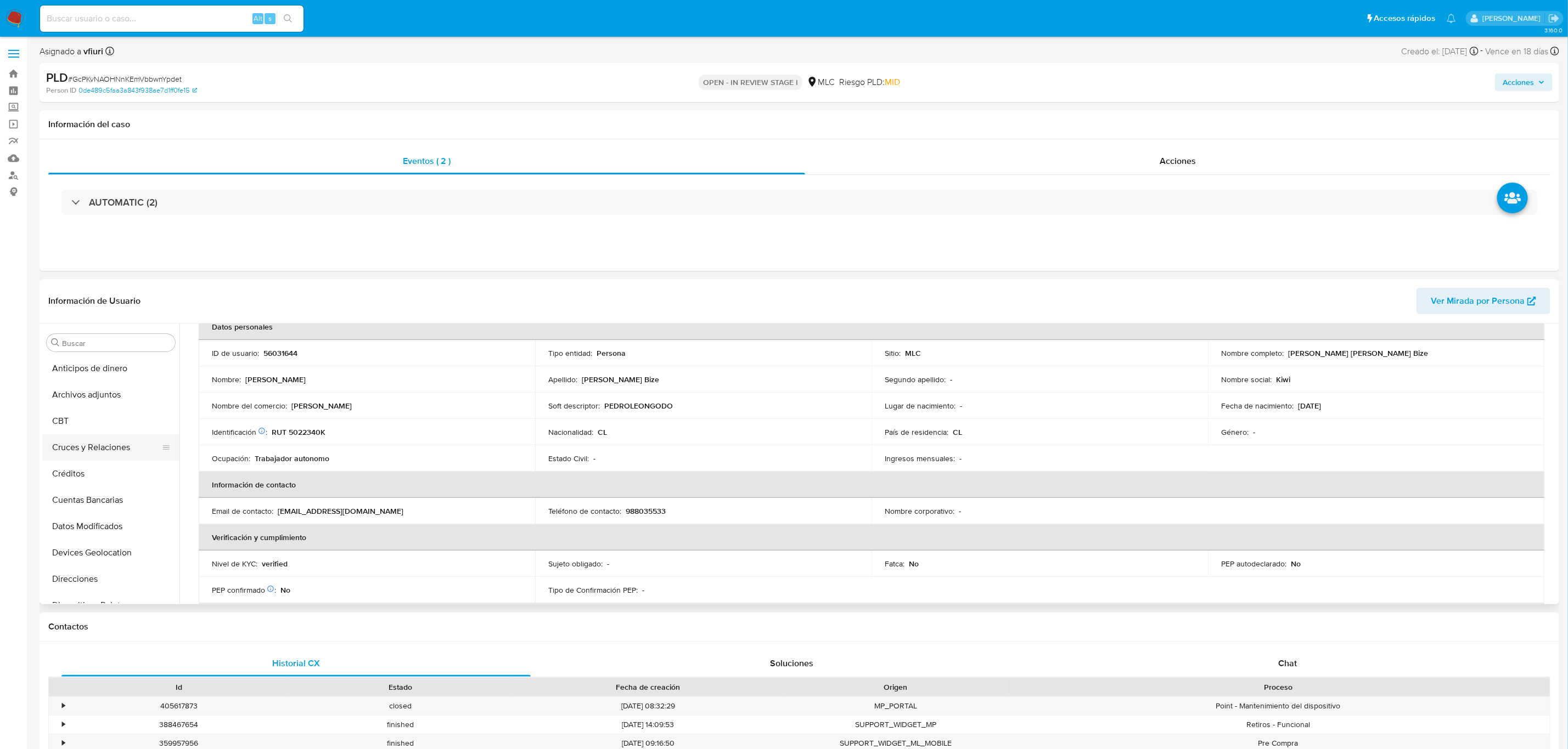
scroll to position [0, 0]
click at [80, 440] on button "Cruces y Relaciones" at bounding box center [106, 448] width 129 height 26
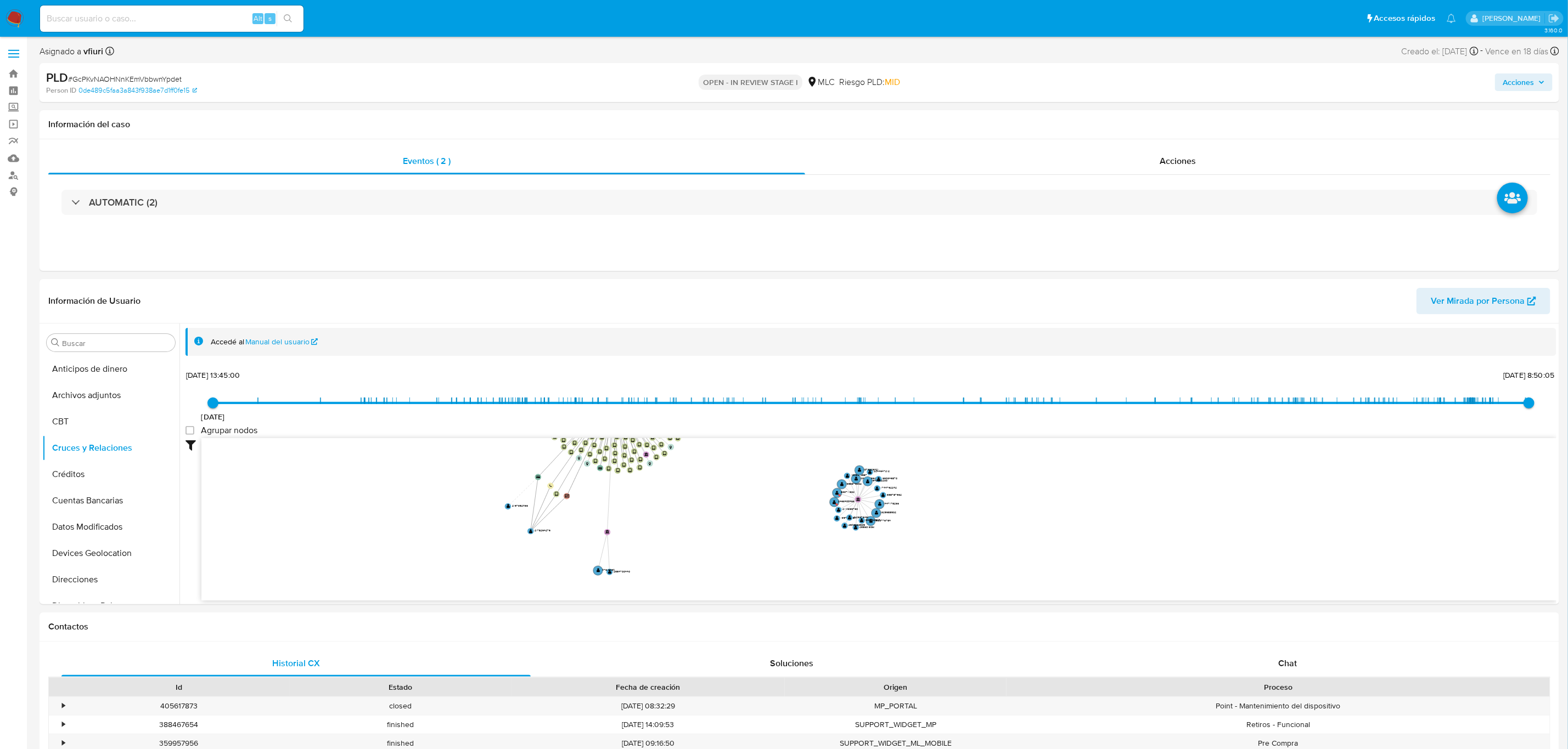
drag, startPoint x: 891, startPoint y: 507, endPoint x: 955, endPoint y: 394, distance: 129.9
click at [955, 394] on div "[DATE] [DATE] 13:45:00 [DATE] 8:50:05 Agrupar nodos Filtros Confianza alta Devi…" at bounding box center [871, 503] width 1371 height 273
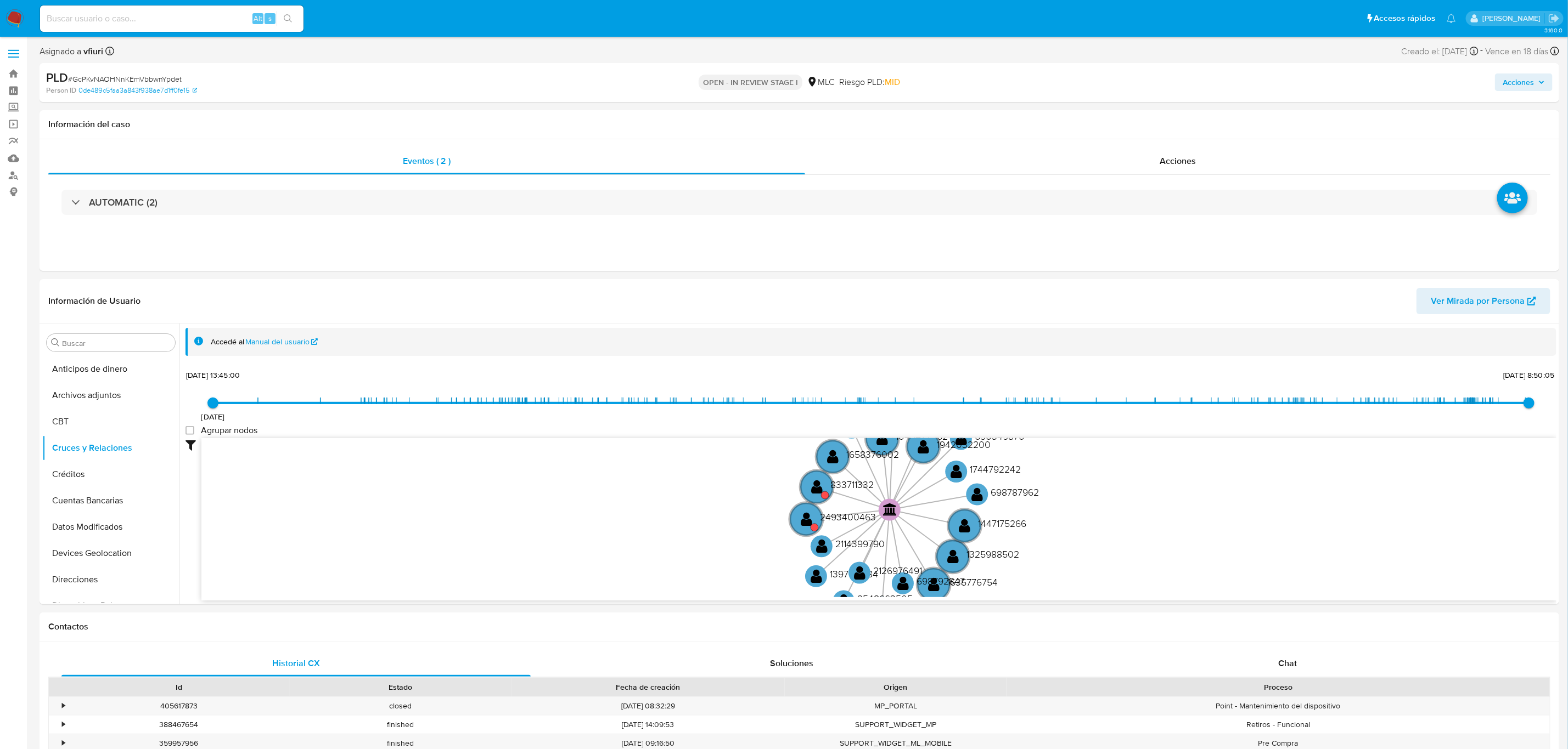
drag, startPoint x: 1166, startPoint y: 512, endPoint x: 1186, endPoint y: 512, distance: 20.0
click at [1186, 512] on icon "device-677097e6a8ace87d0da9e859  user-56031644  56031644 device-6728c6666170a…" at bounding box center [878, 518] width 1355 height 159
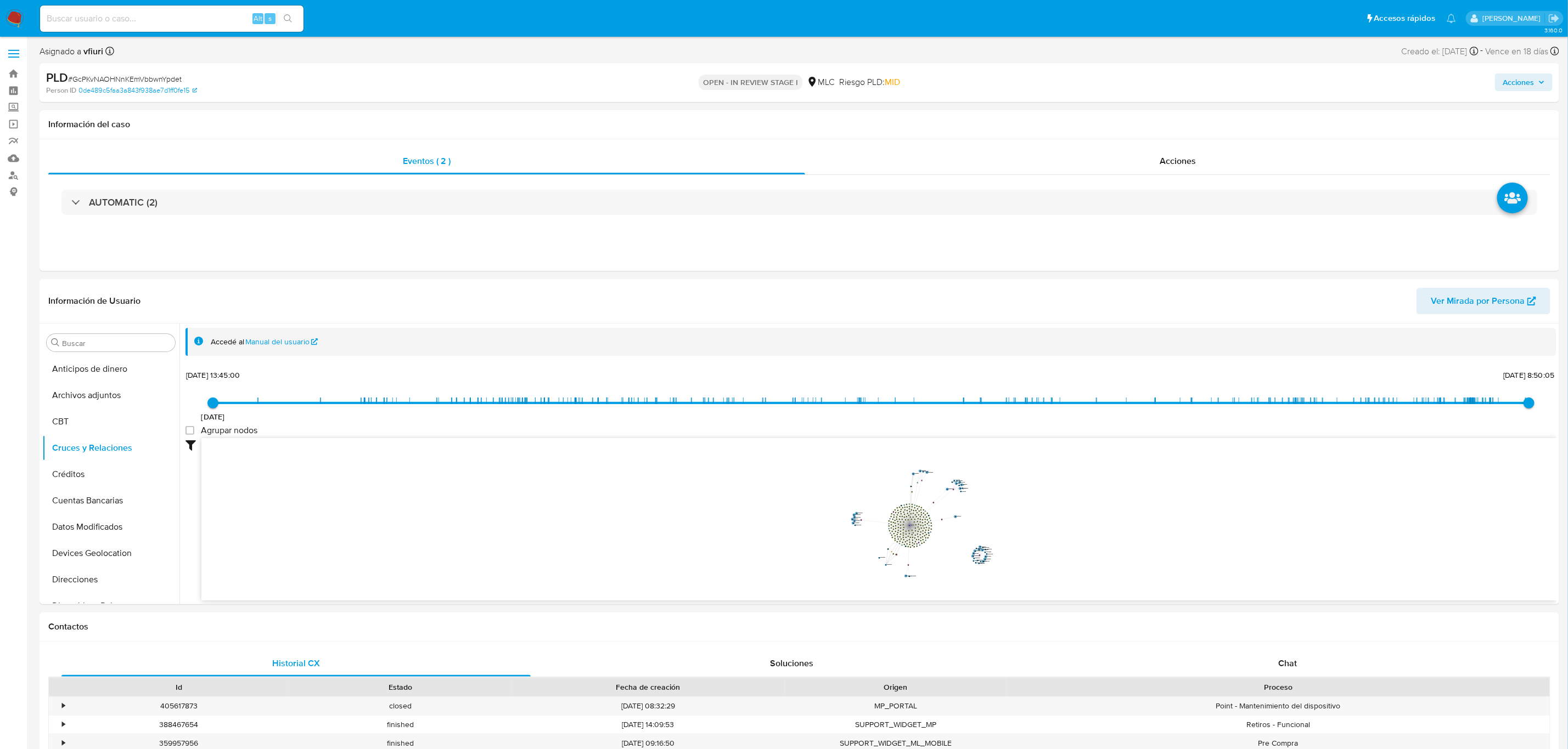
drag, startPoint x: 915, startPoint y: 504, endPoint x: 779, endPoint y: 530, distance: 138.5
click at [770, 533] on icon "device-677097e6a8ace87d0da9e859  user-56031644  56031644 device-6728c6666170a…" at bounding box center [878, 518] width 1355 height 159
drag, startPoint x: 1077, startPoint y: 474, endPoint x: 967, endPoint y: 470, distance: 110.1
click at [968, 468] on icon "device-677097e6a8ace87d0da9e859  user-56031644  56031644 device-6728c6666170a…" at bounding box center [878, 518] width 1355 height 159
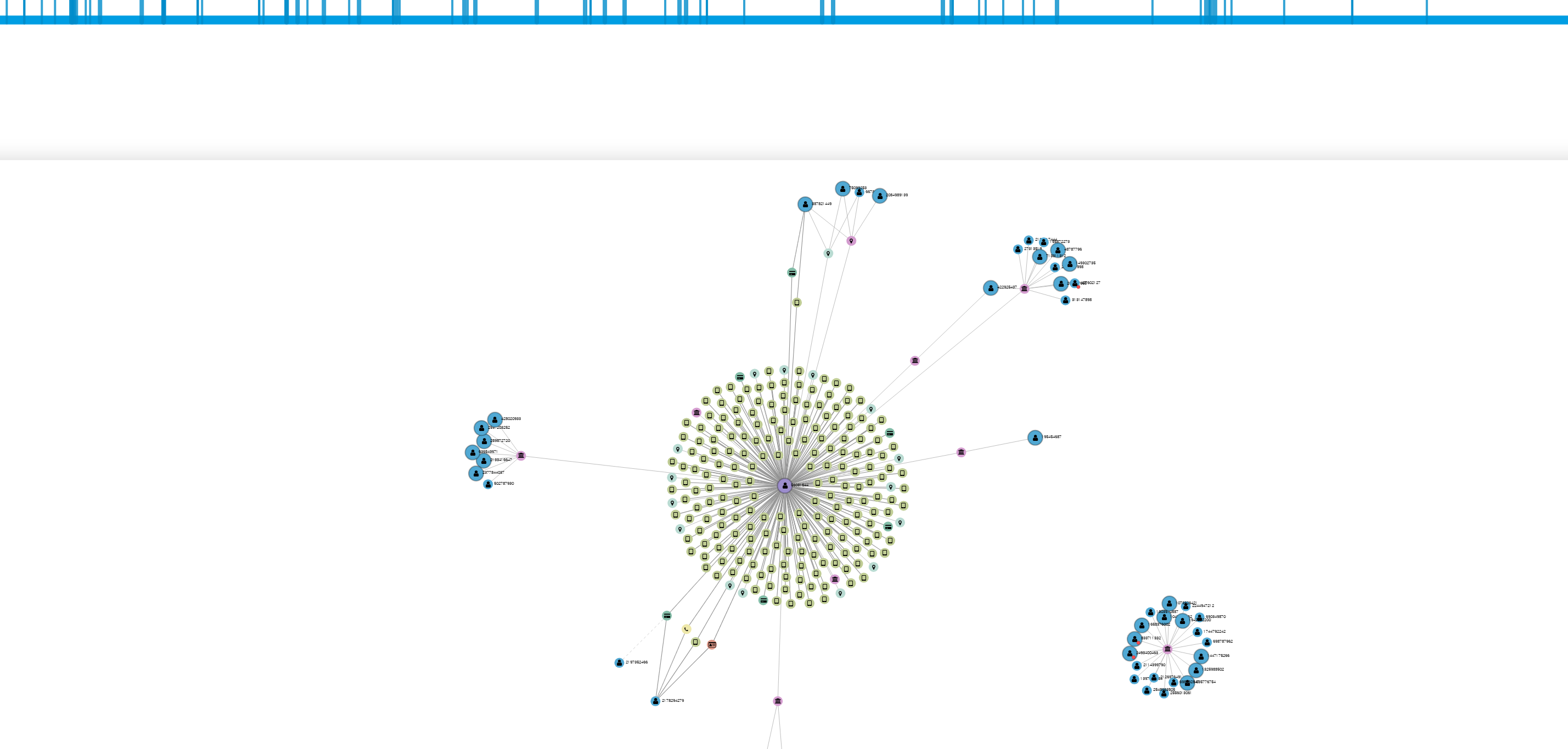
drag, startPoint x: 724, startPoint y: 483, endPoint x: 642, endPoint y: 472, distance: 82.7
click at [642, 472] on icon "device-677097e6a8ace87d0da9e859  user-56031644  56031644 device-6728c6666170a…" at bounding box center [878, 518] width 1355 height 159
drag, startPoint x: 752, startPoint y: 574, endPoint x: 582, endPoint y: 497, distance: 186.6
click at [582, 497] on circle at bounding box center [582, 497] width 3 height 3
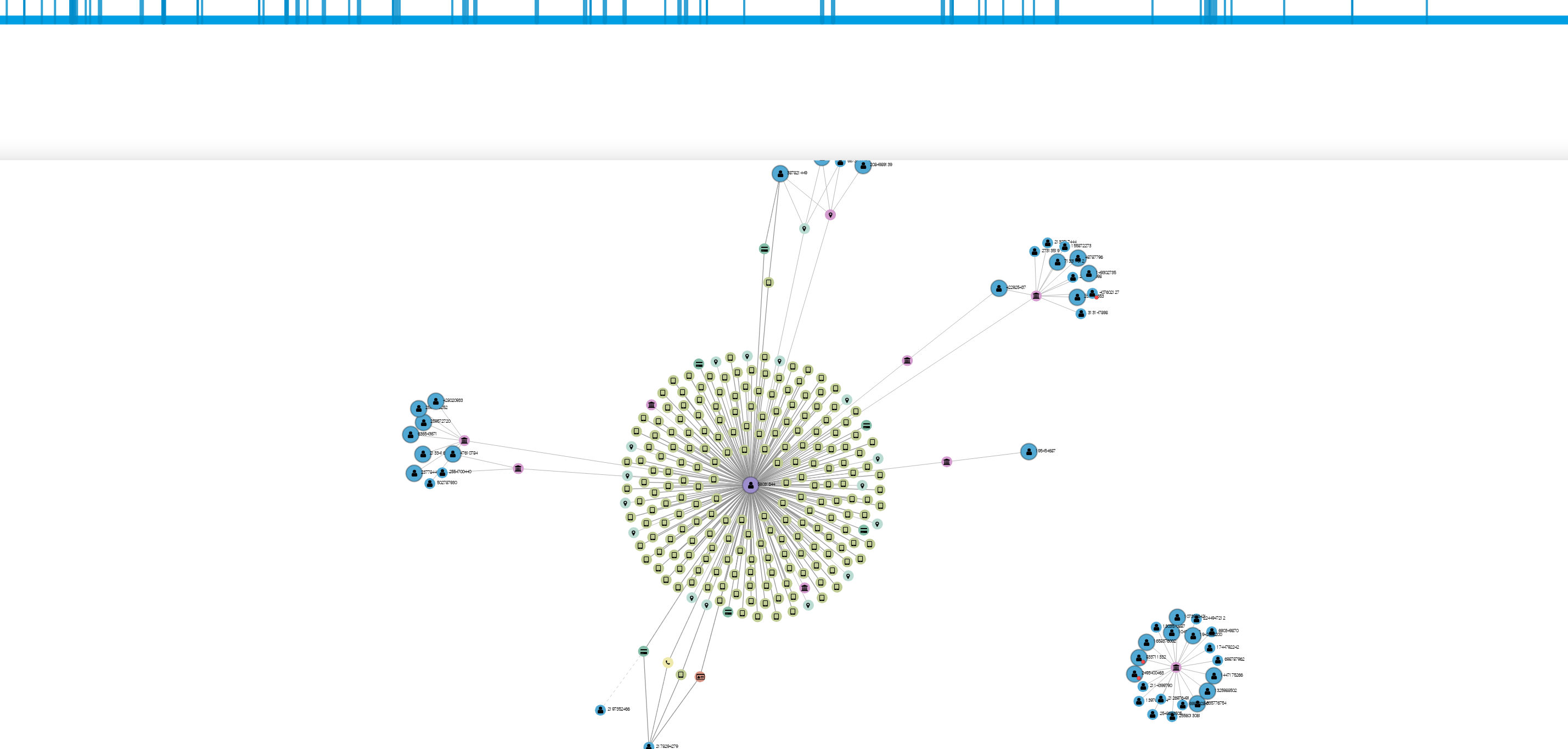
drag, startPoint x: 672, startPoint y: 532, endPoint x: 651, endPoint y: 534, distance: 21.1
click at [651, 534] on icon "device-677097e6a8ace87d0da9e859  user-56031644  56031644 device-6728c6666170a…" at bounding box center [878, 518] width 1355 height 159
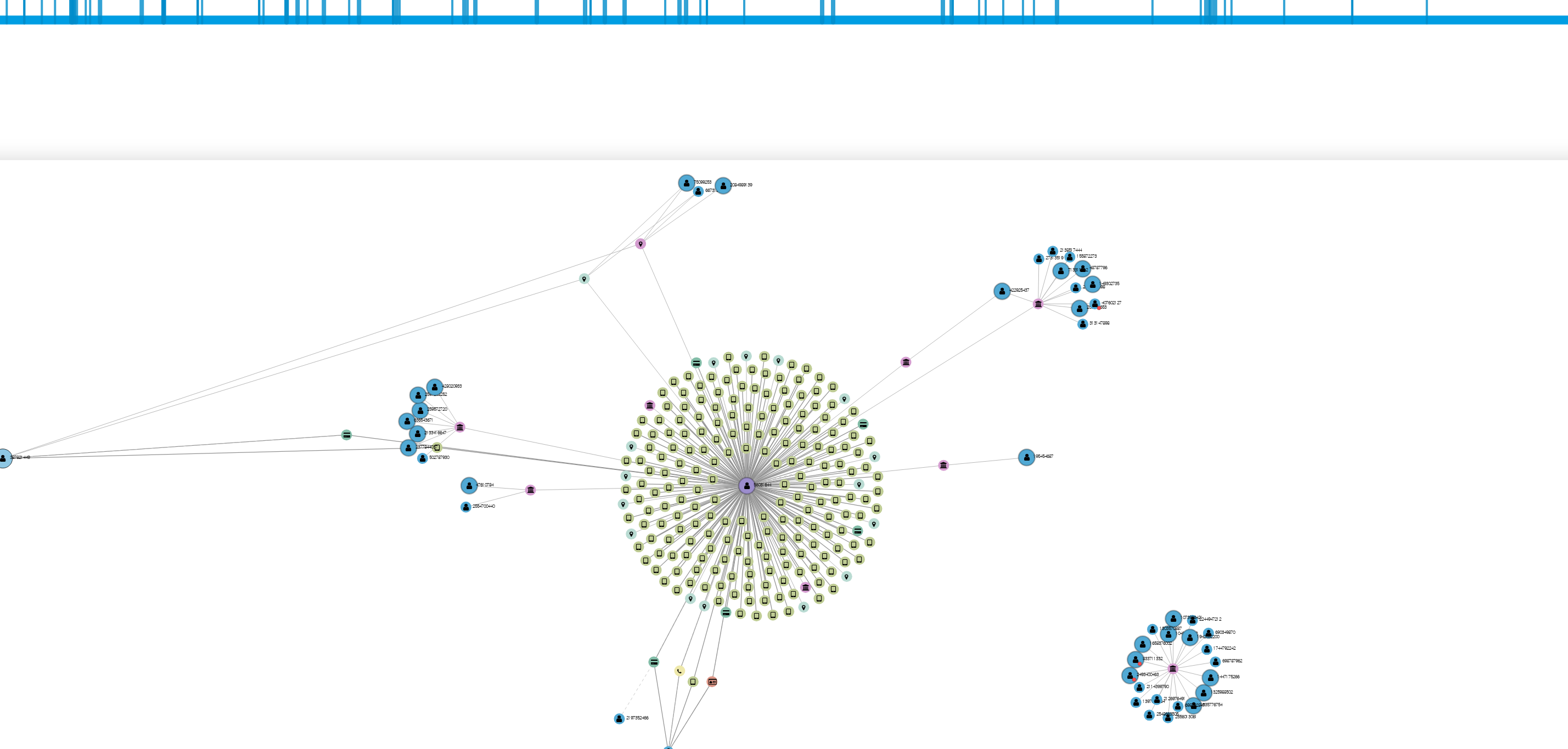
drag, startPoint x: 751, startPoint y: 441, endPoint x: 557, endPoint y: 512, distance: 206.6
click at [557, 512] on circle at bounding box center [557, 512] width 5 height 5
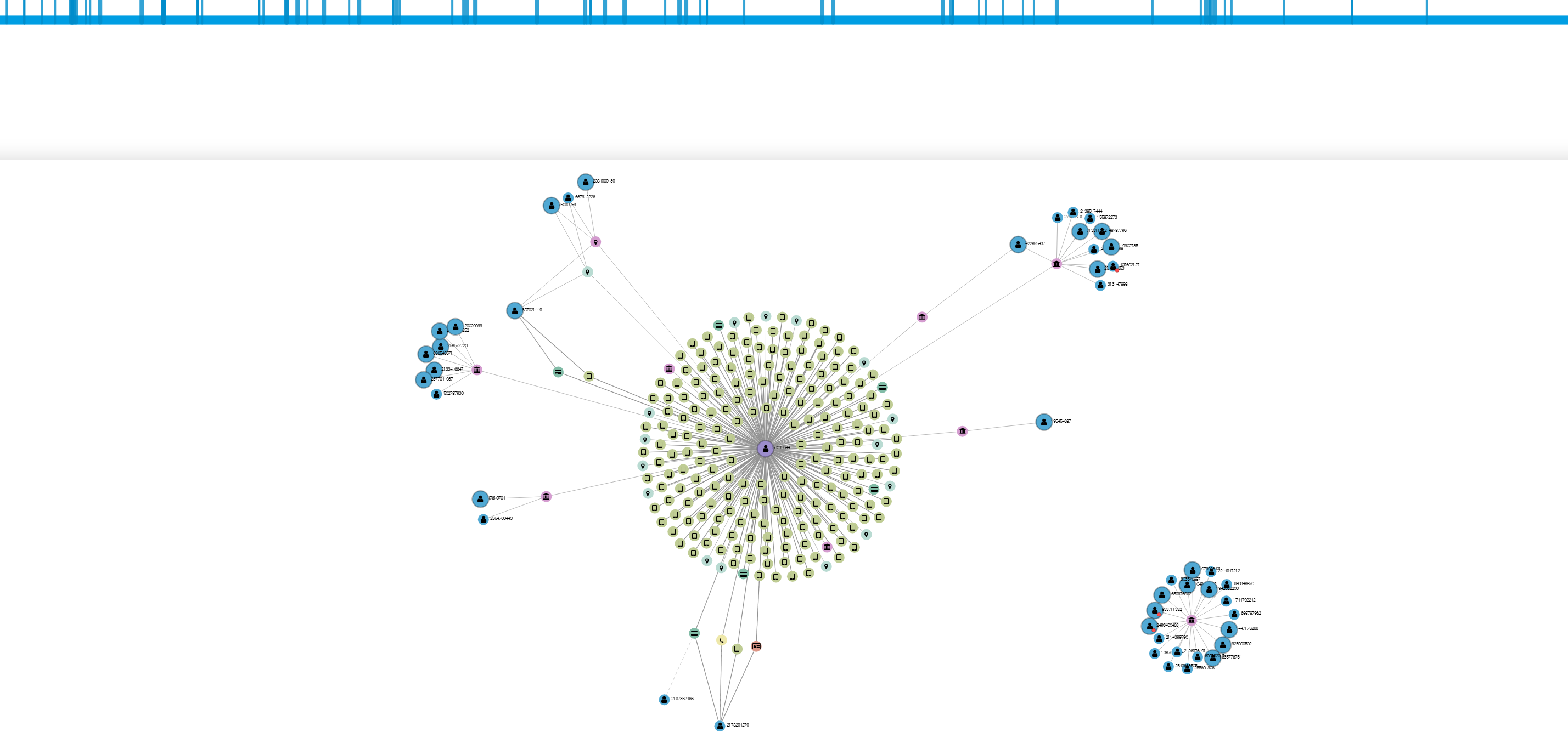
drag, startPoint x: 676, startPoint y: 557, endPoint x: 682, endPoint y: 545, distance: 13.4
click at [682, 545] on icon "device-677097e6a8ace87d0da9e859  user-56031644  56031644 device-6728c6666170a…" at bounding box center [878, 518] width 1355 height 159
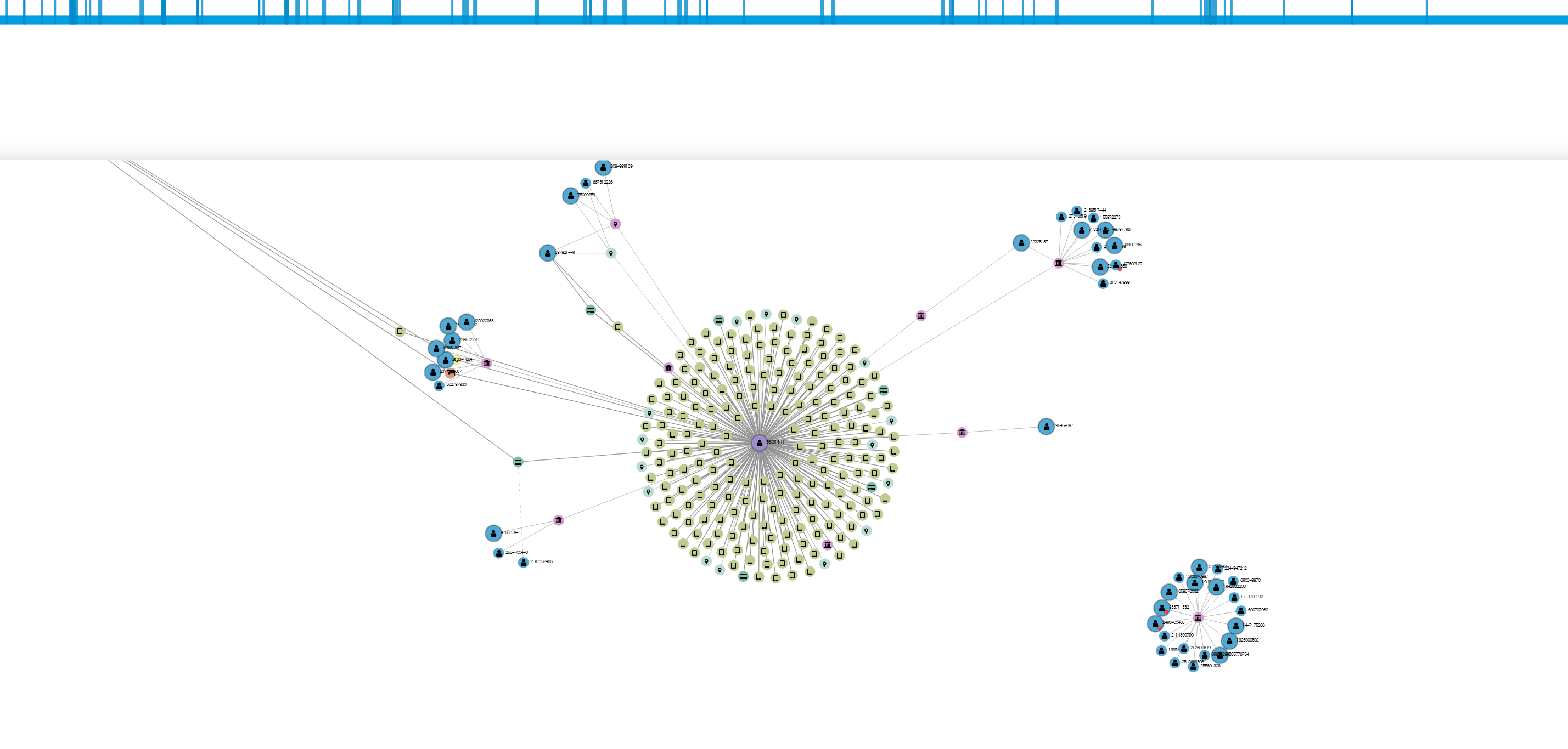
drag, startPoint x: 740, startPoint y: 579, endPoint x: 557, endPoint y: 413, distance: 247.1
click at [557, 413] on div "28/6/2021 28/6/2021, 13:45:00 18/9/2025, 8:50:05 Agrupar nodos Filtros Confianz…" at bounding box center [871, 503] width 1371 height 273
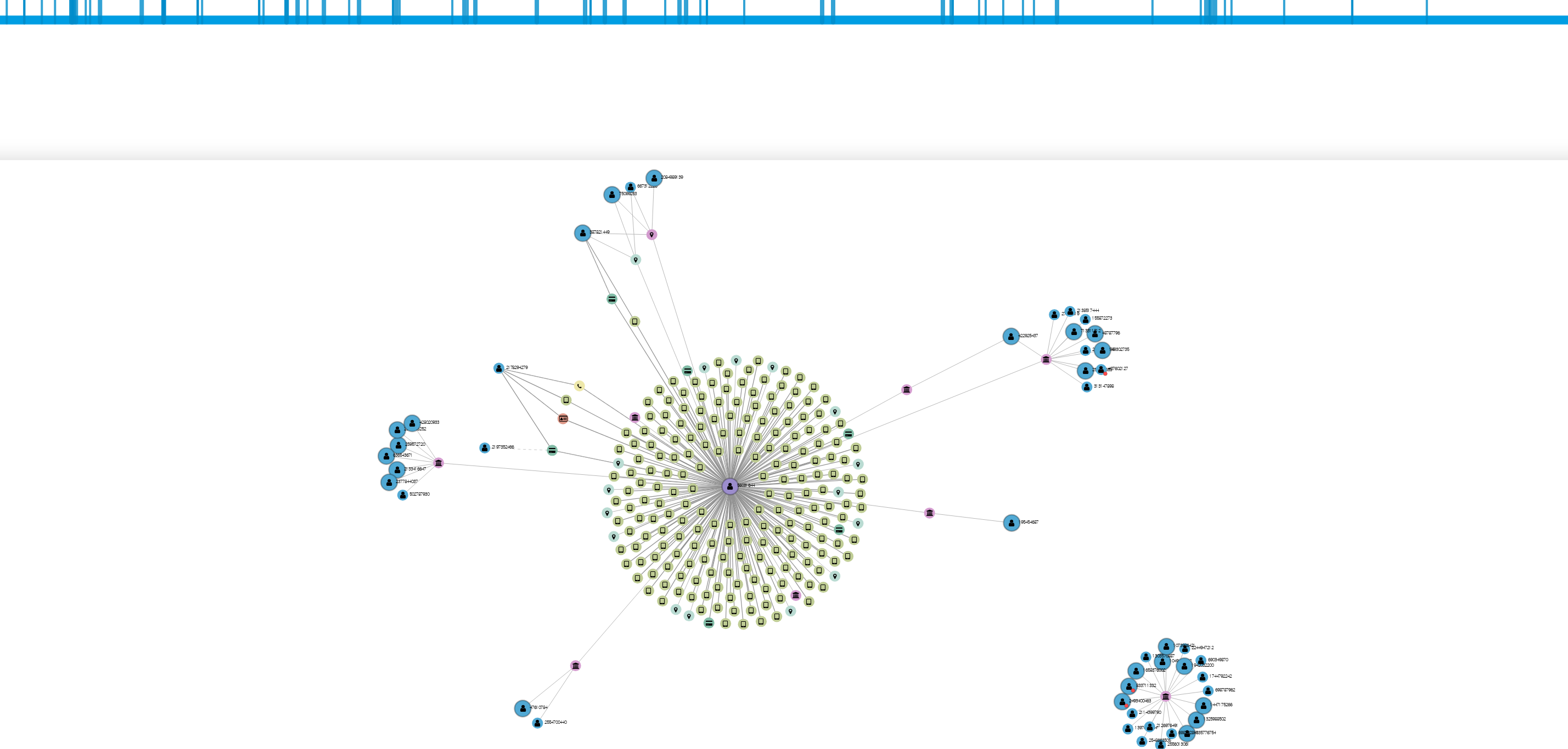
drag, startPoint x: 668, startPoint y: 529, endPoint x: 665, endPoint y: 543, distance: 14.3
click at [665, 543] on icon "device-677097e6a8ace87d0da9e859  user-56031644  56031644 device-6728c6666170a…" at bounding box center [878, 518] width 1355 height 159
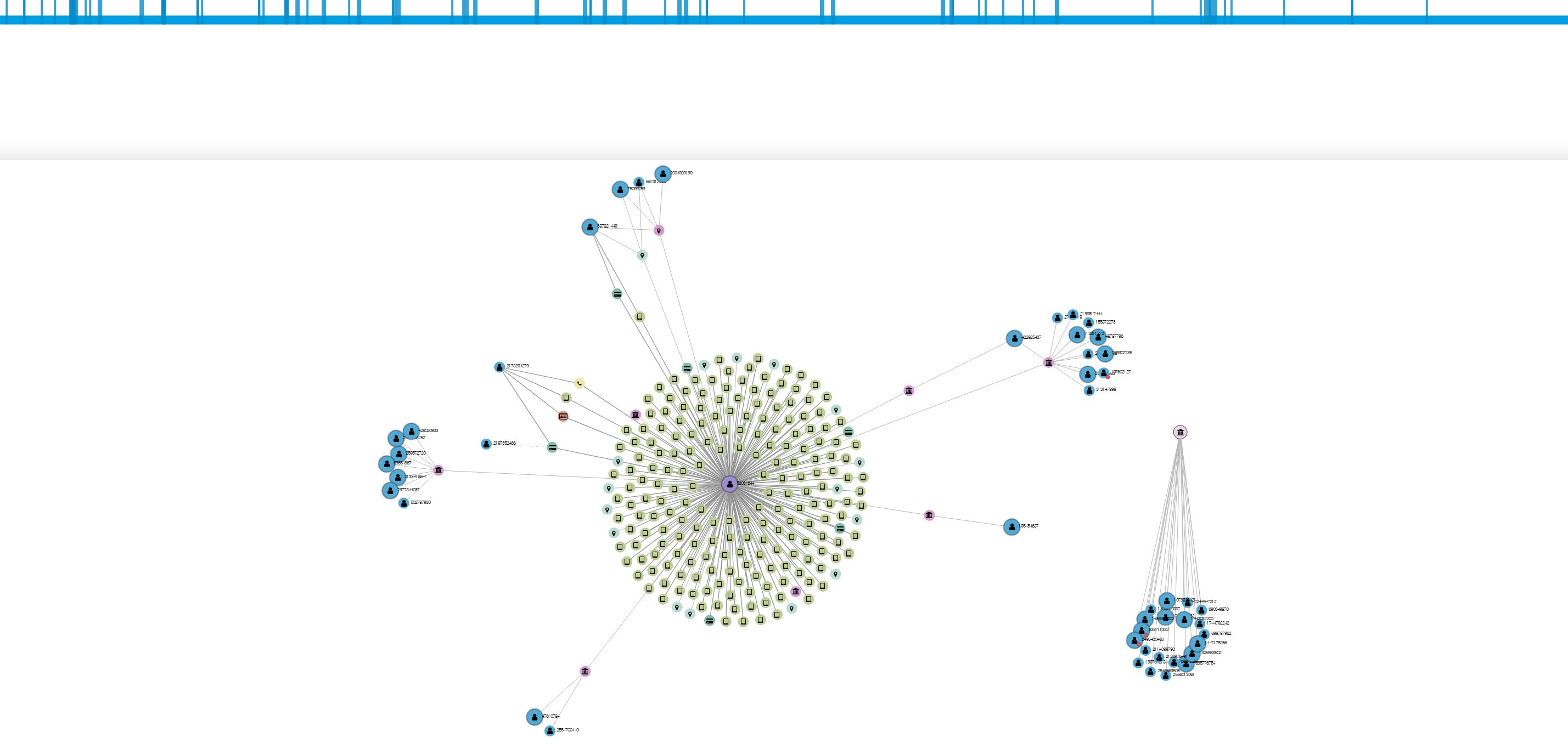
drag, startPoint x: 848, startPoint y: 572, endPoint x: 854, endPoint y: 497, distance: 75.2
click at [853, 505] on text "" at bounding box center [852, 505] width 1 height 2
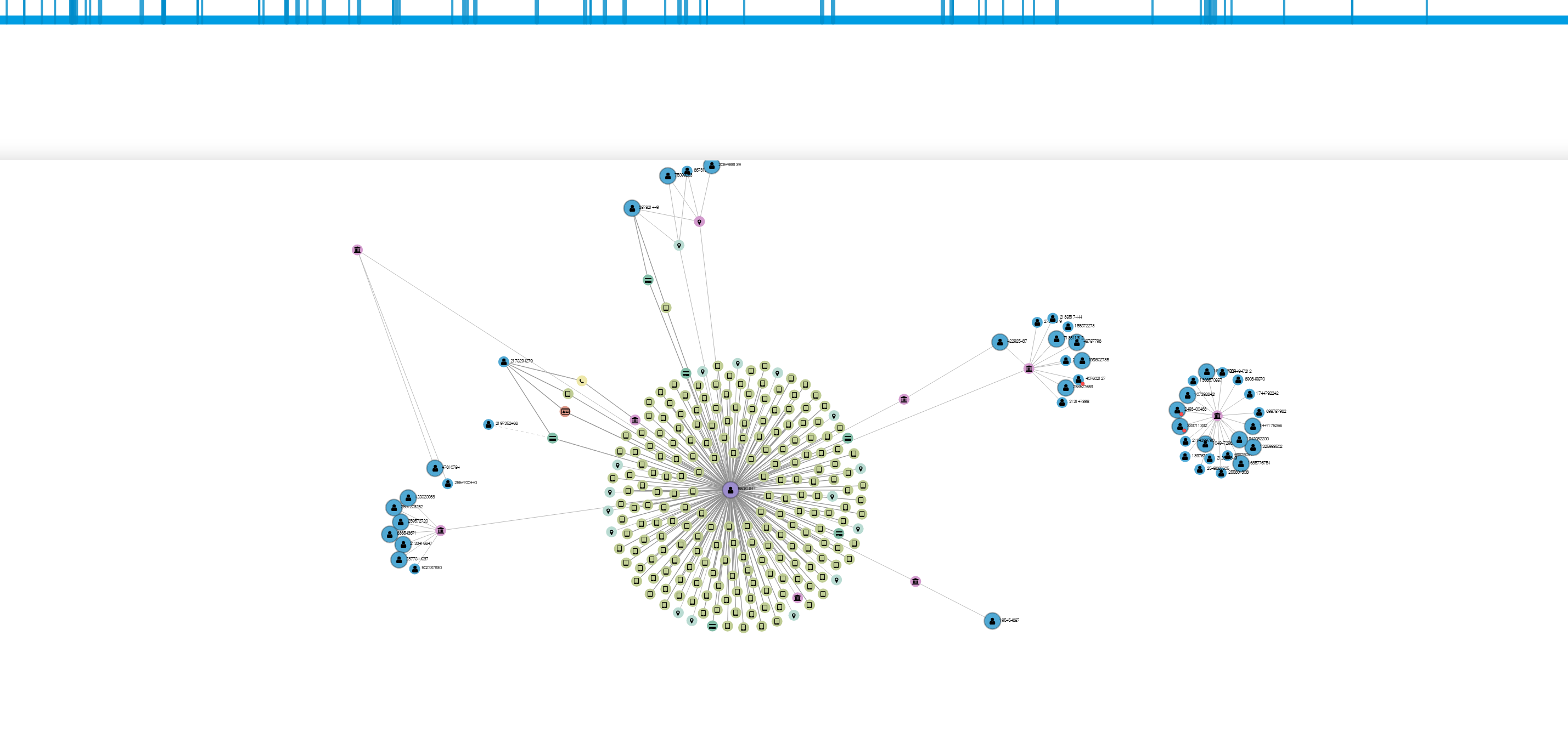
drag, startPoint x: 714, startPoint y: 574, endPoint x: 652, endPoint y: 466, distance: 124.5
click at [646, 460] on text "" at bounding box center [647, 460] width 1 height 2
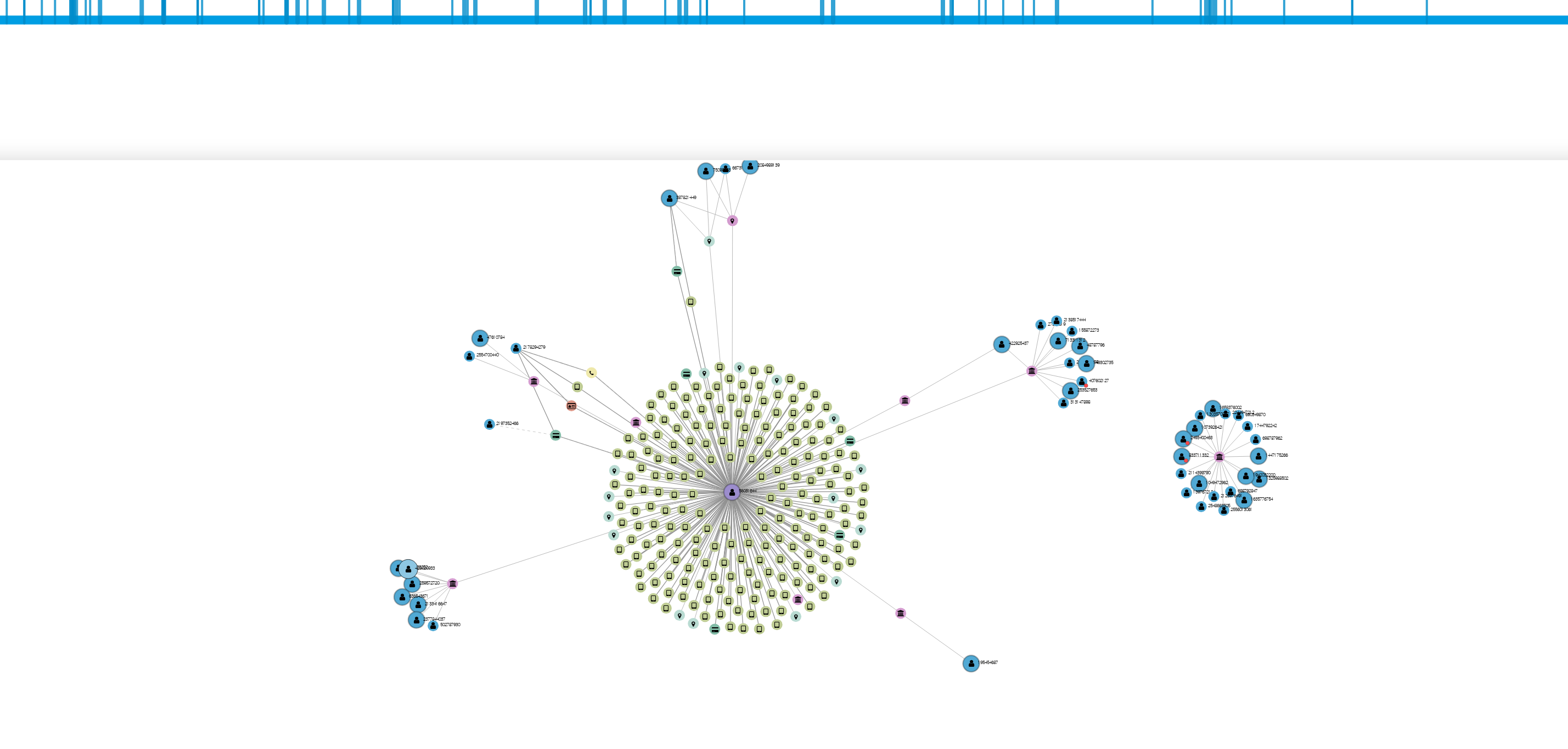
drag, startPoint x: 665, startPoint y: 535, endPoint x: 661, endPoint y: 540, distance: 6.4
click at [661, 540] on text "428020933" at bounding box center [664, 541] width 5 height 1
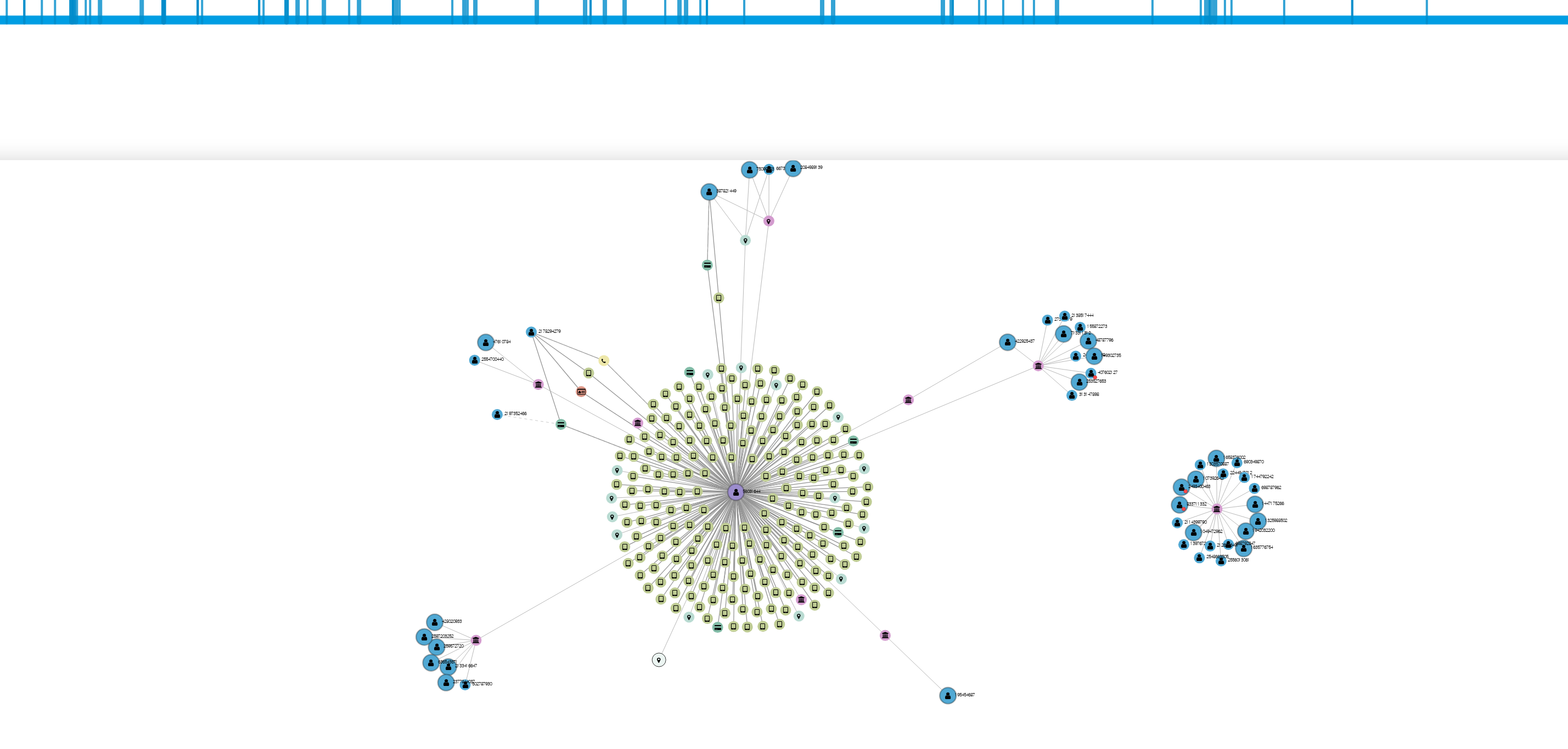
drag, startPoint x: 728, startPoint y: 560, endPoint x: 722, endPoint y: 563, distance: 6.7
click at [722, 563] on text "" at bounding box center [722, 563] width 1 height 2
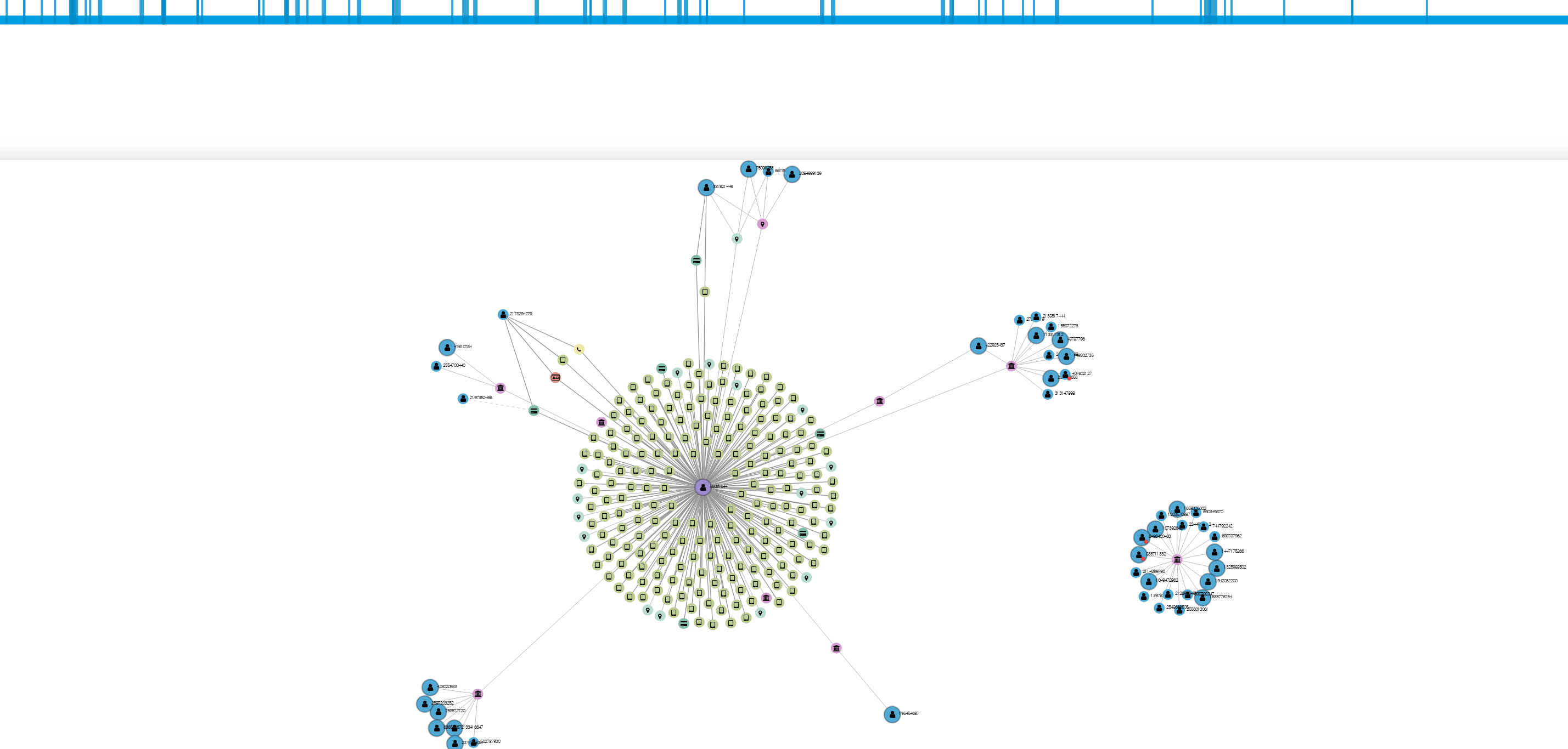
drag, startPoint x: 816, startPoint y: 535, endPoint x: 808, endPoint y: 536, distance: 8.1
click at [808, 536] on icon "device-677097e6a8ace87d0da9e859  user-56031644  56031644 device-6728c6666170a…" at bounding box center [878, 518] width 1355 height 159
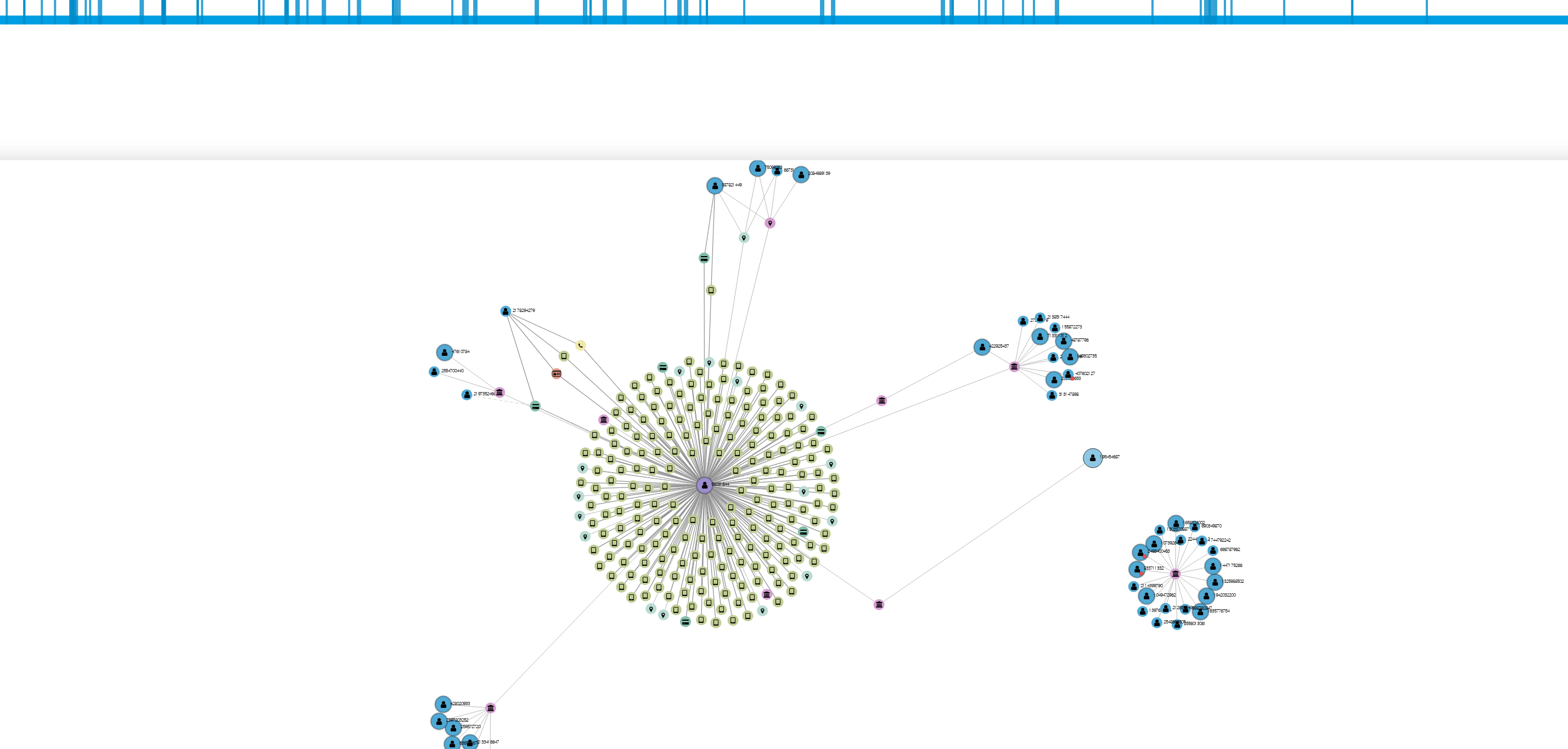
drag, startPoint x: 781, startPoint y: 576, endPoint x: 833, endPoint y: 508, distance: 85.6
click at [833, 510] on circle at bounding box center [830, 512] width 5 height 5
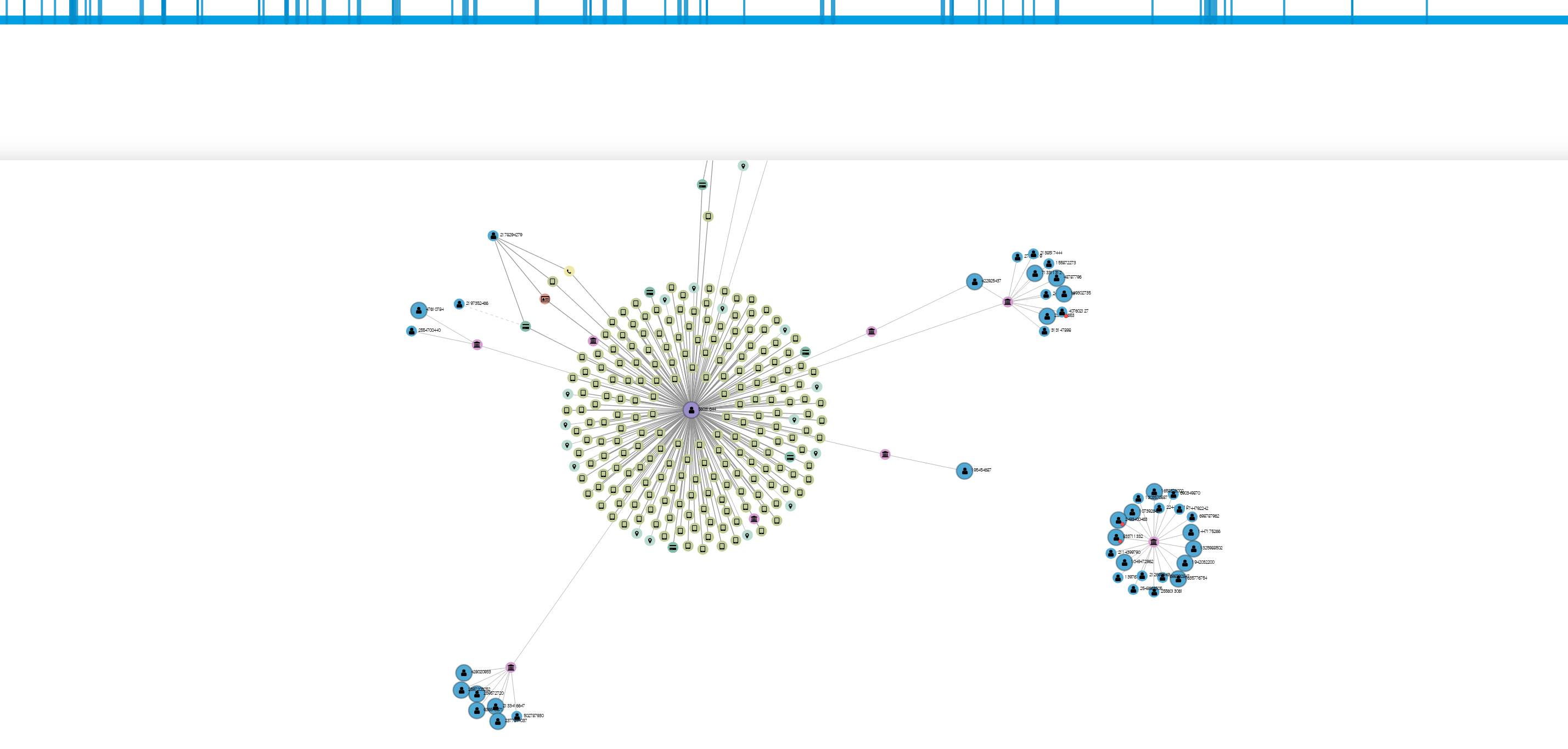
drag, startPoint x: 686, startPoint y: 579, endPoint x: 691, endPoint y: 561, distance: 18.7
click at [689, 560] on icon "device-677097e6a8ace87d0da9e859  user-56031644  56031644 device-6728c6666170a…" at bounding box center [878, 518] width 1355 height 159
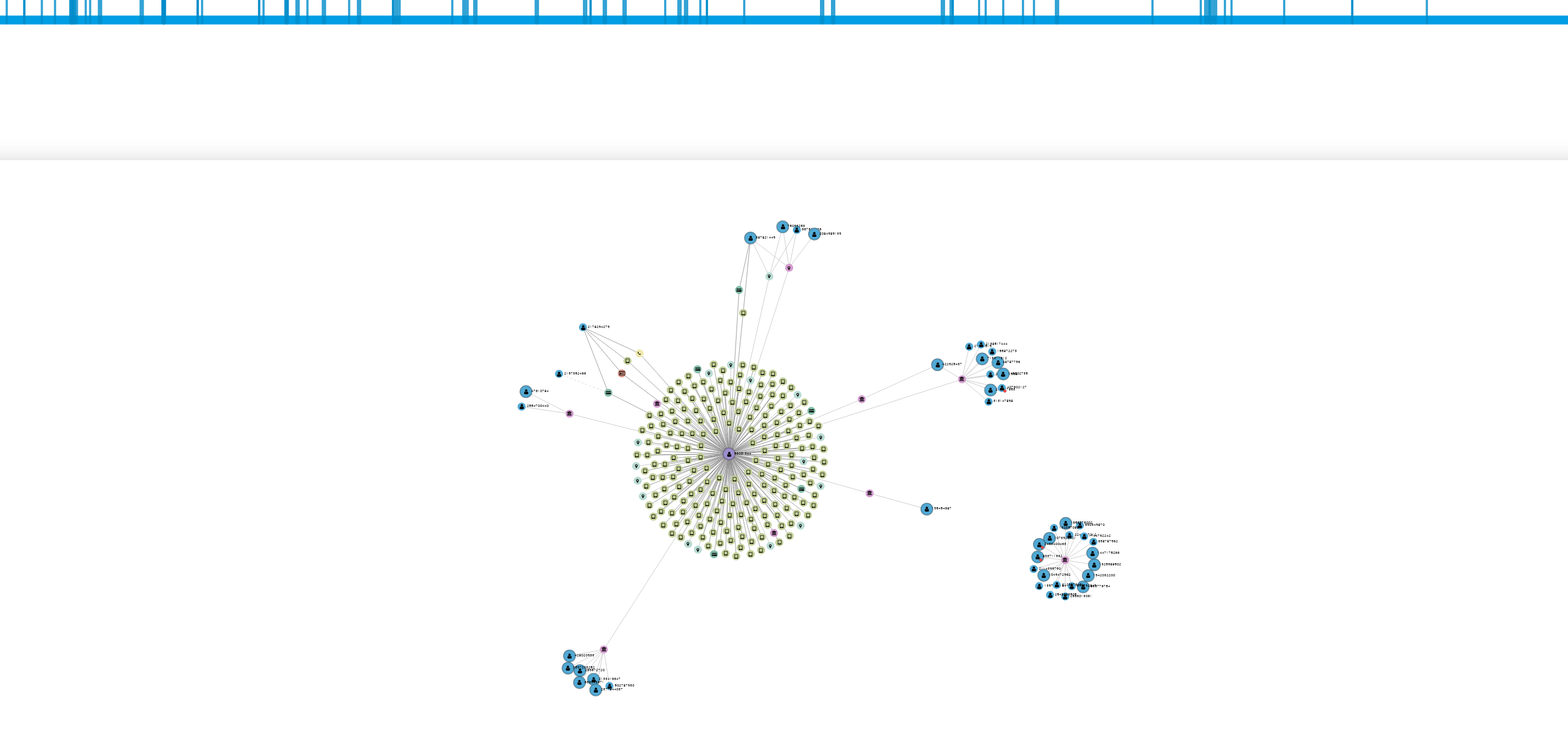
drag, startPoint x: 764, startPoint y: 553, endPoint x: 786, endPoint y: 560, distance: 23.1
click at [786, 561] on icon "device-677097e6a8ace87d0da9e859  user-56031644  56031644 device-6728c6666170a…" at bounding box center [878, 518] width 1355 height 159
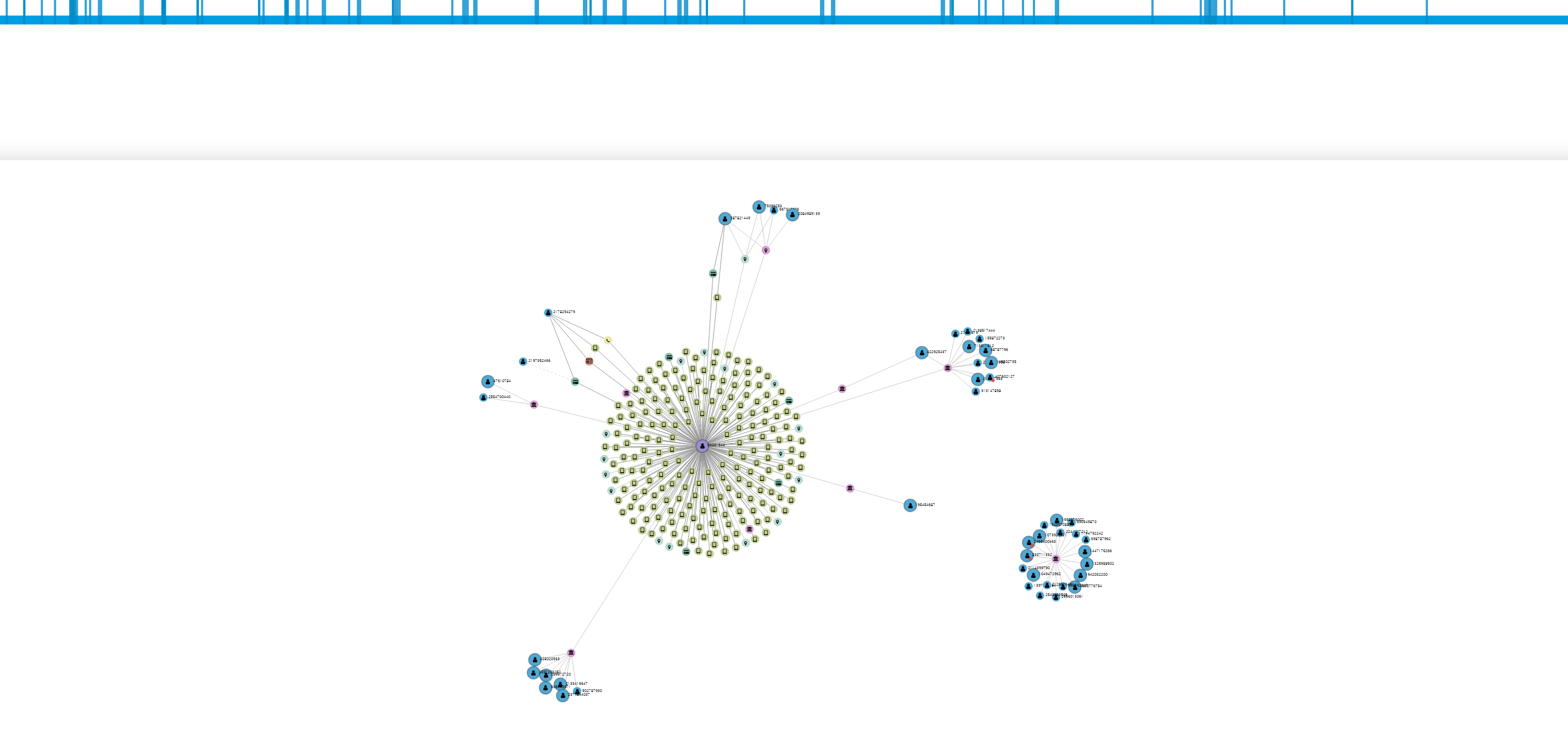
drag, startPoint x: 779, startPoint y: 553, endPoint x: 757, endPoint y: 547, distance: 22.8
click at [757, 547] on icon "device-677097e6a8ace87d0da9e859  user-56031644  56031644 device-6728c6666170a…" at bounding box center [878, 518] width 1355 height 159
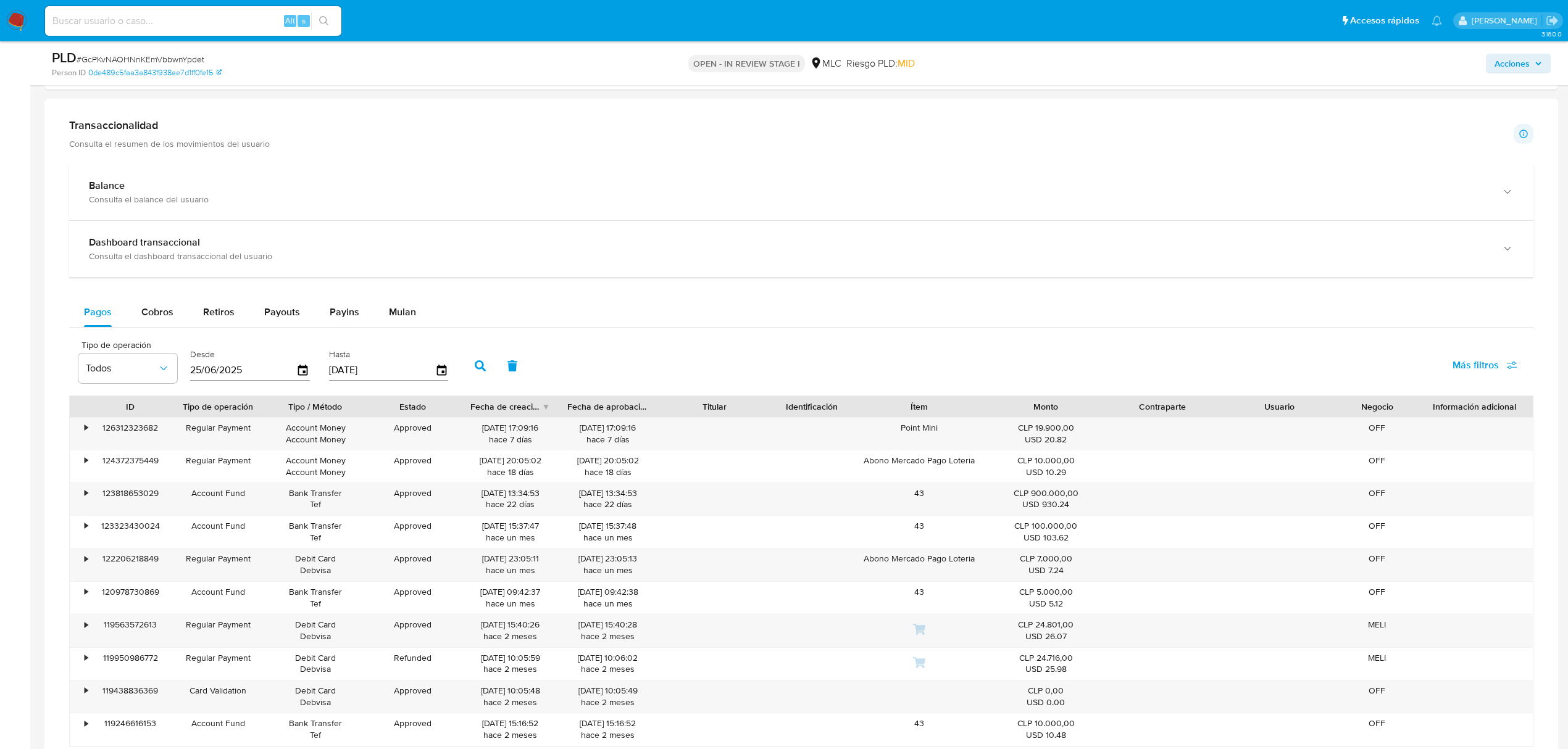
scroll to position [812, 0]
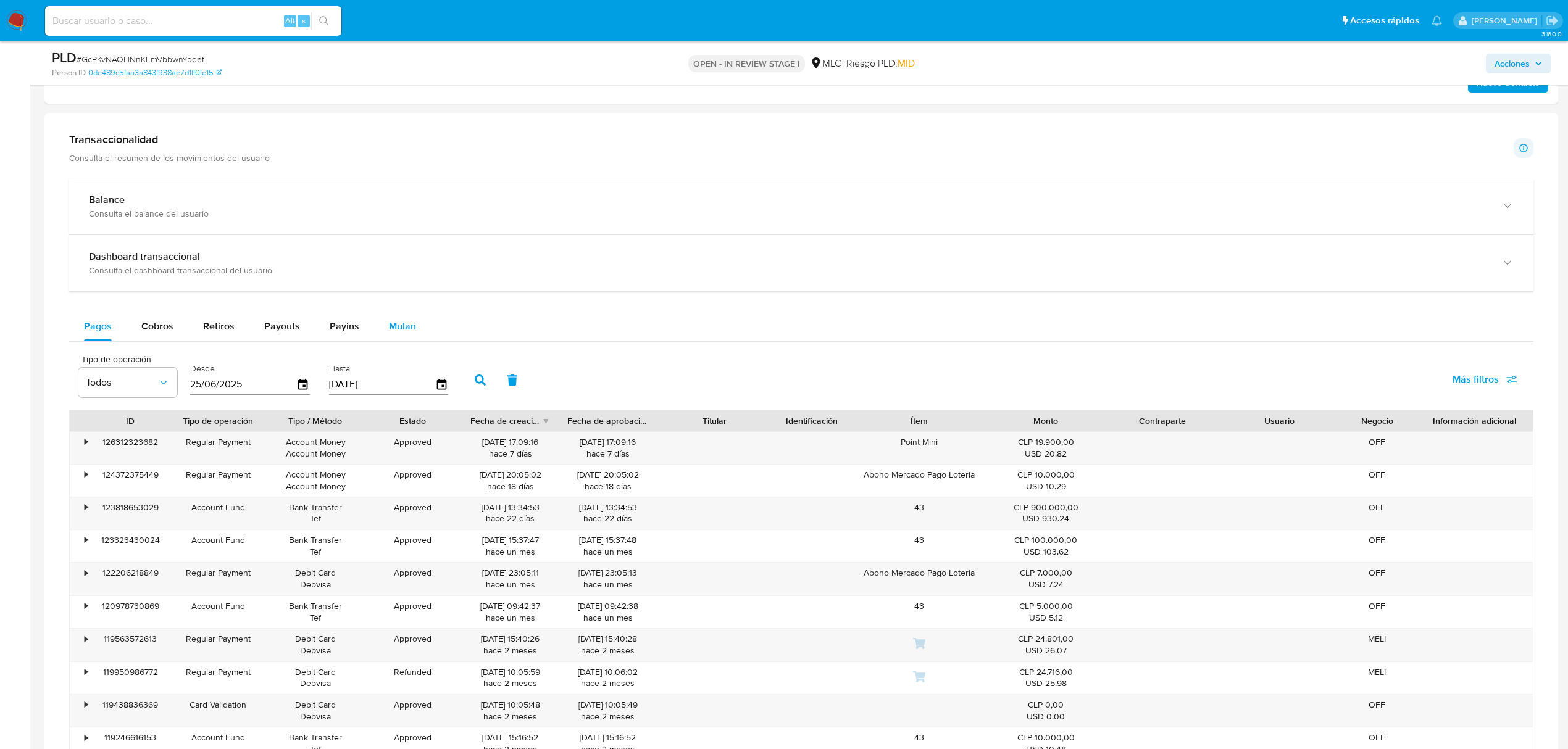
click at [381, 321] on button "Mulan" at bounding box center [402, 326] width 57 height 30
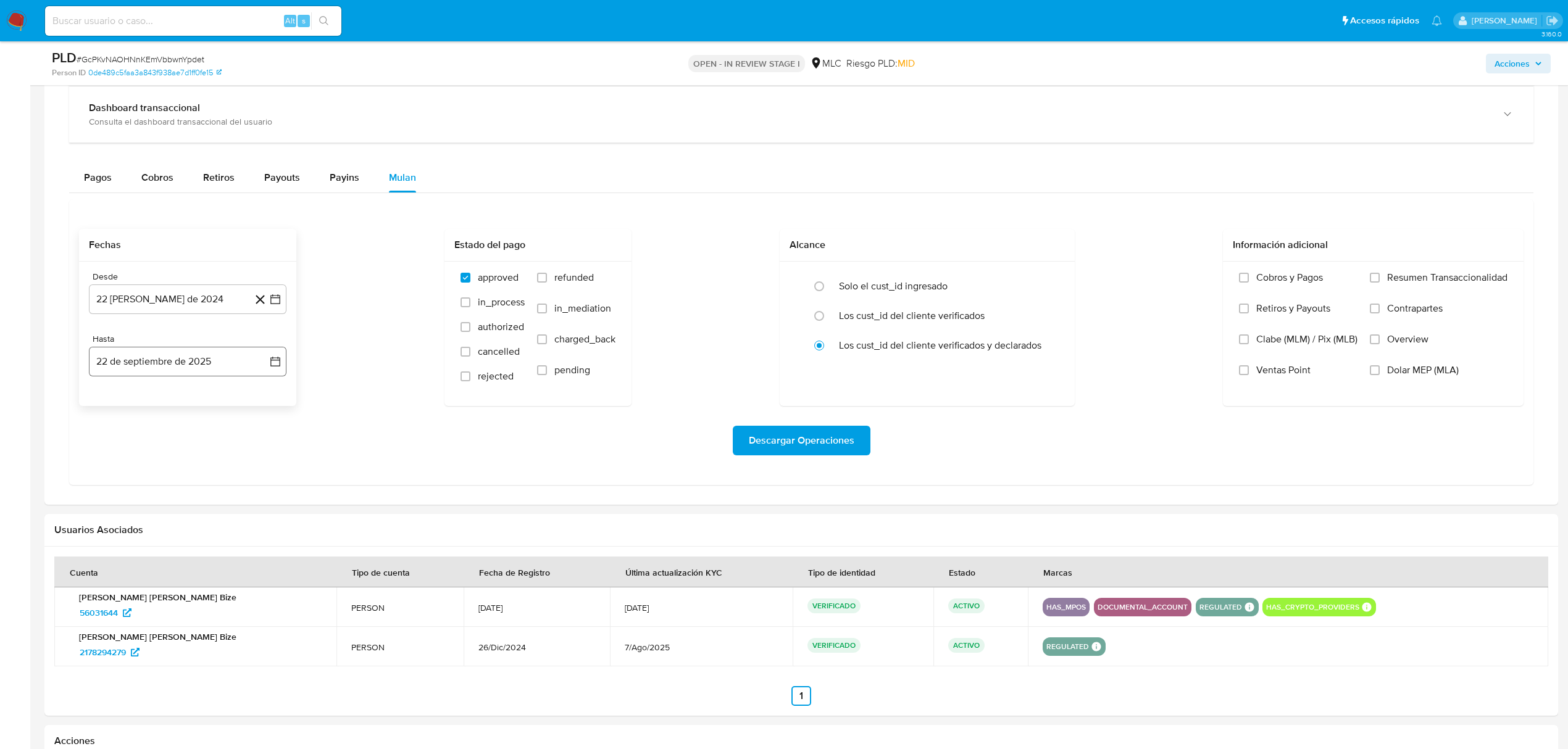
scroll to position [977, 0]
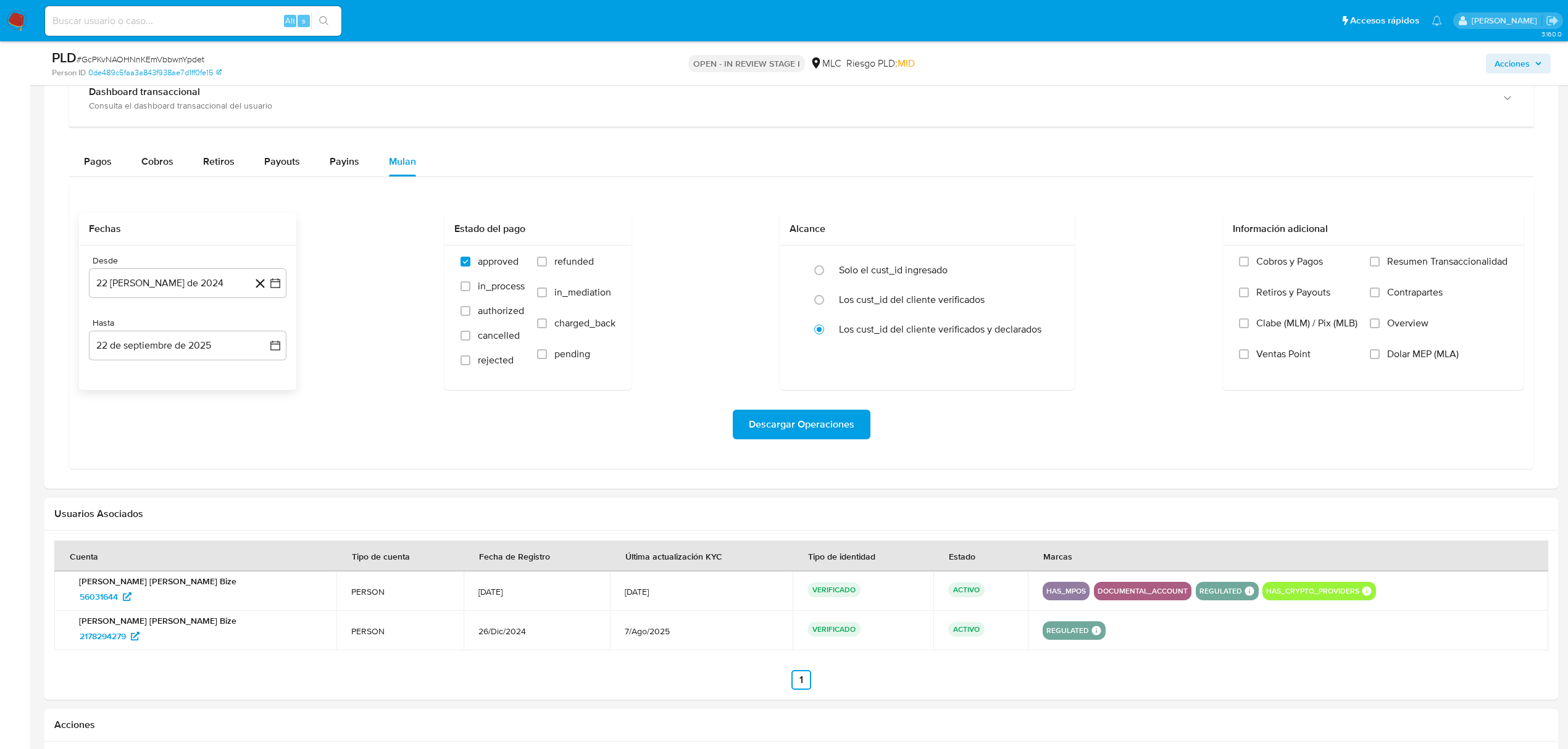
click at [266, 292] on icon at bounding box center [260, 283] width 15 height 15
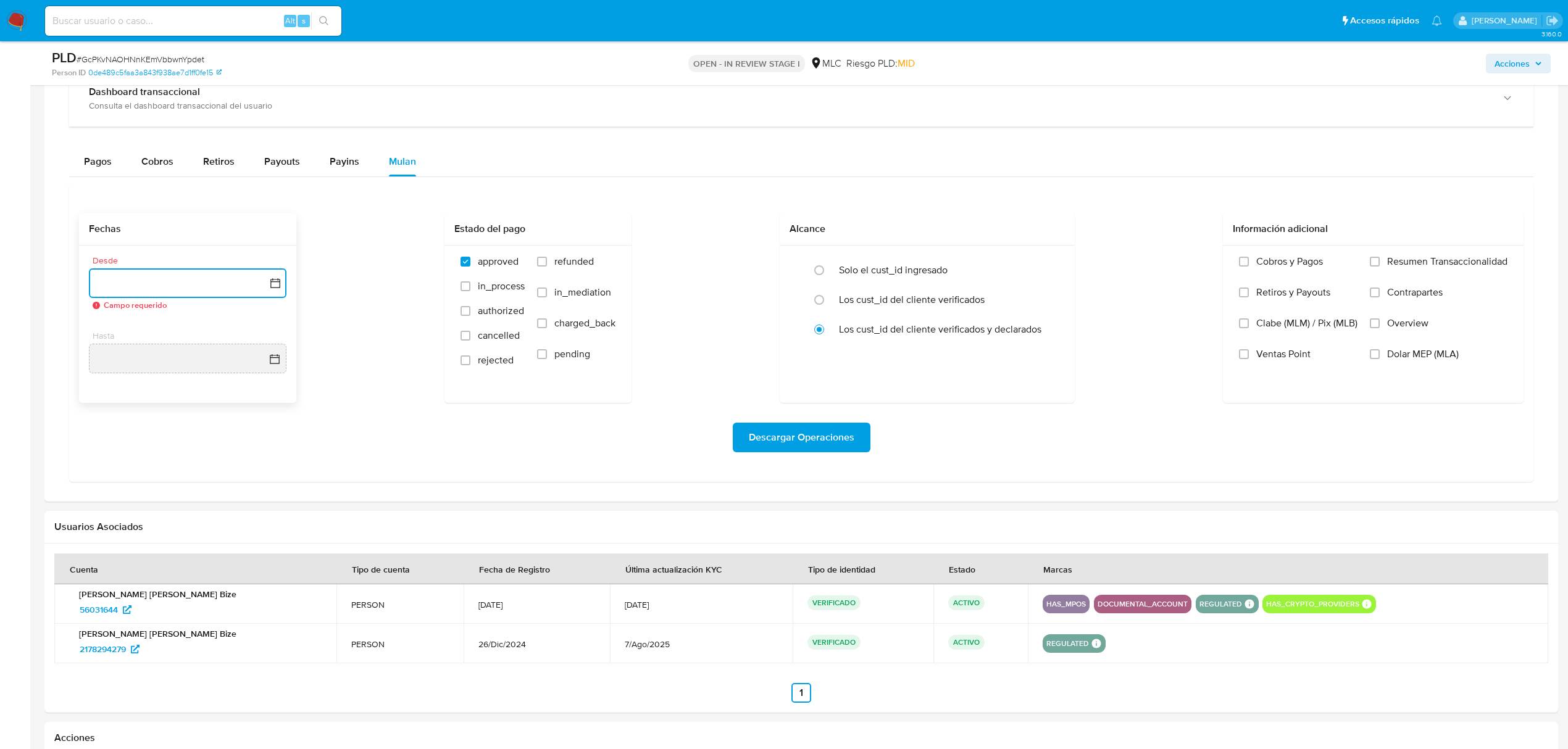
click at [279, 295] on button "button" at bounding box center [187, 283] width 197 height 30
click at [259, 336] on icon "Mes siguiente" at bounding box center [263, 327] width 14 height 14
click at [135, 427] on button "10" at bounding box center [139, 423] width 20 height 20
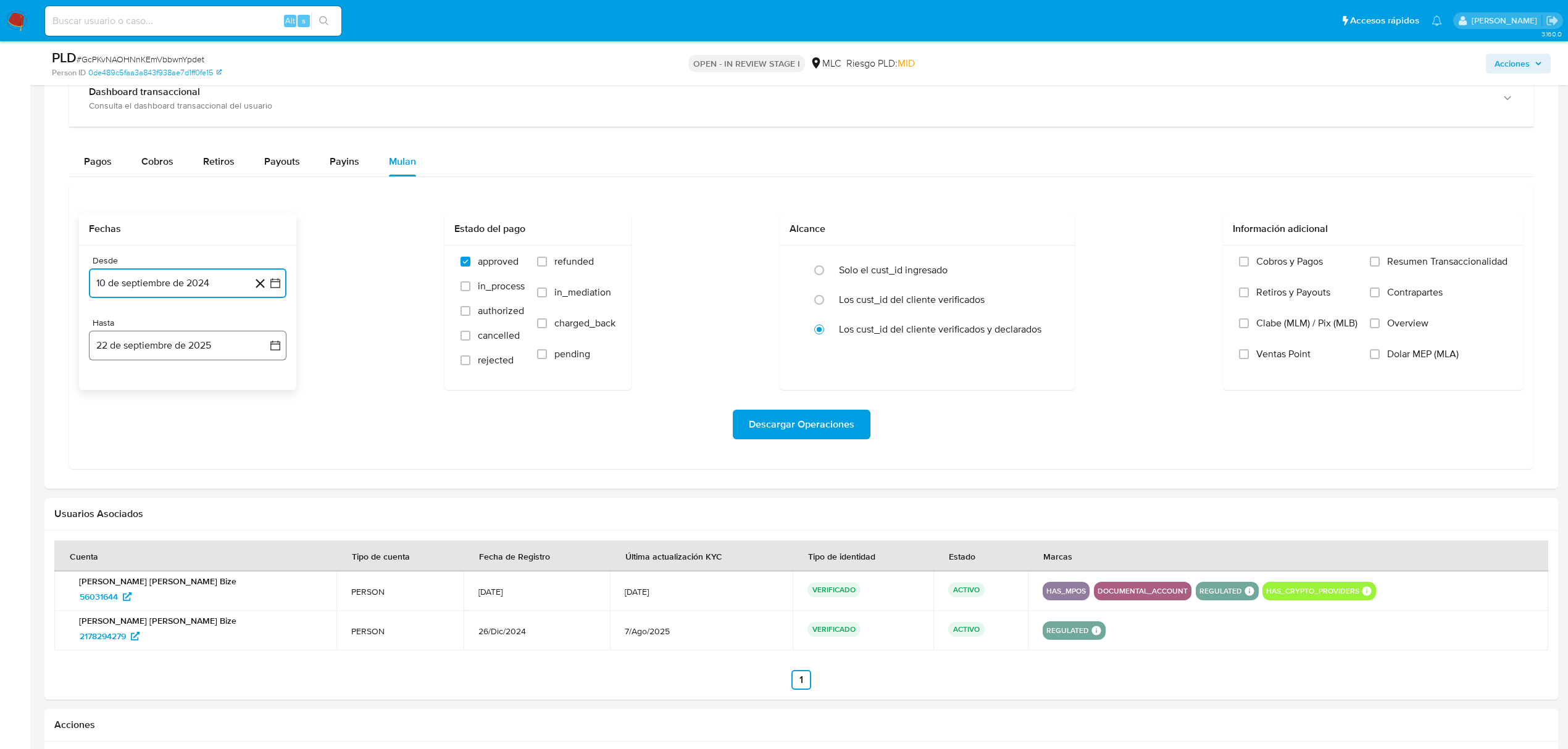
click at [279, 352] on icon "button" at bounding box center [275, 346] width 12 height 12
click at [131, 465] on button "9" at bounding box center [139, 461] width 20 height 20
click at [771, 428] on span "Descargar Operaciones" at bounding box center [801, 425] width 106 height 27
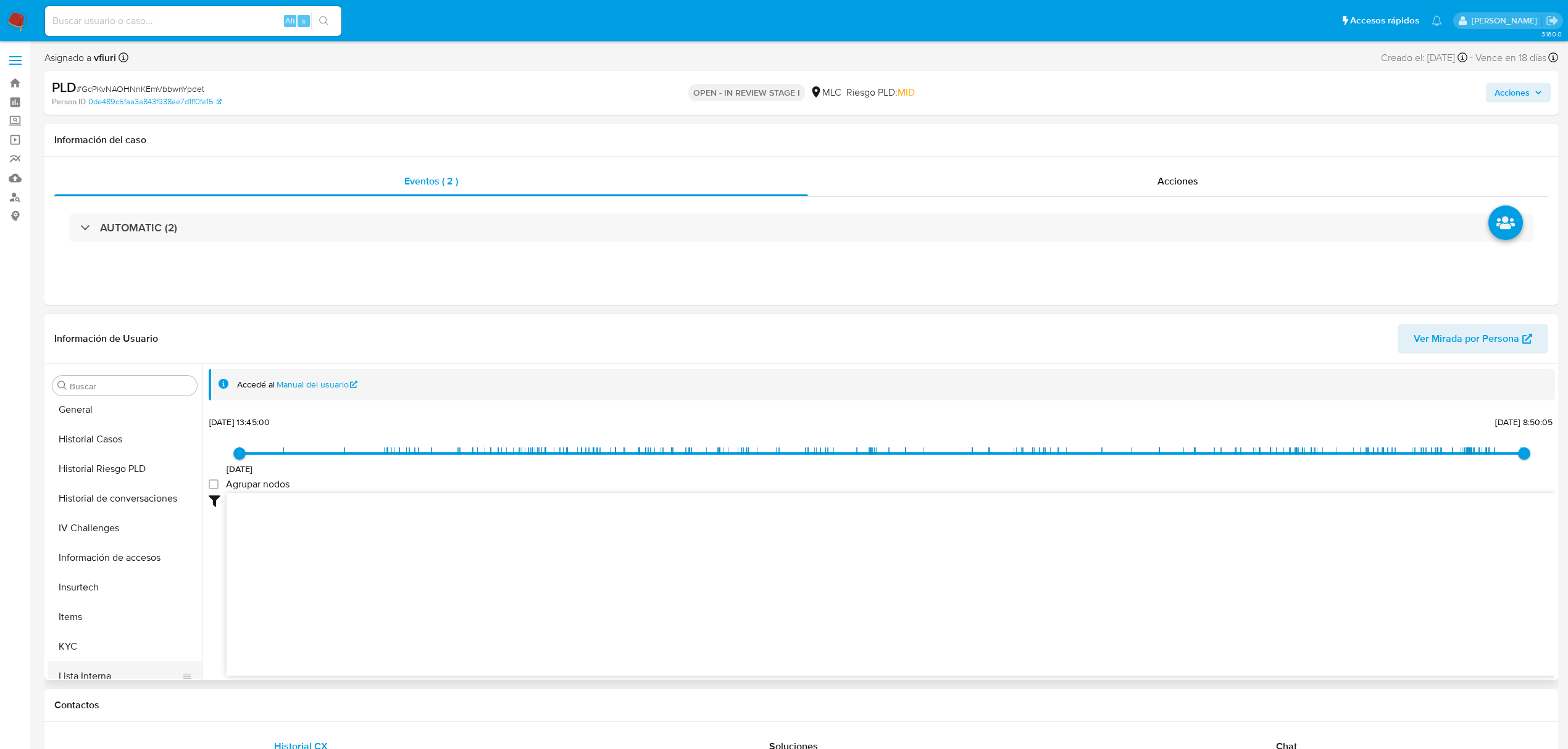
scroll to position [521, 0]
click at [97, 489] on button "KYC" at bounding box center [120, 486] width 145 height 30
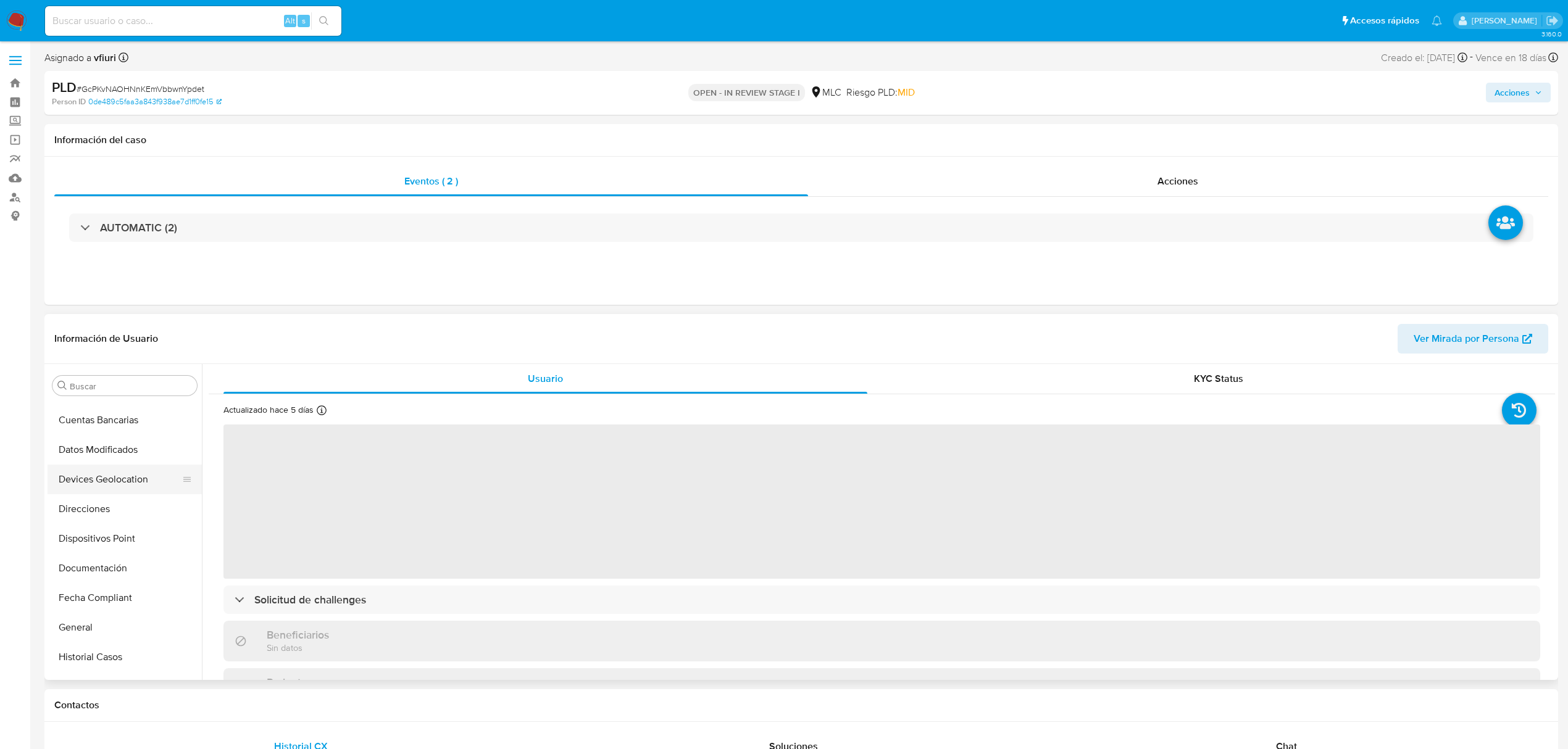
scroll to position [110, 0]
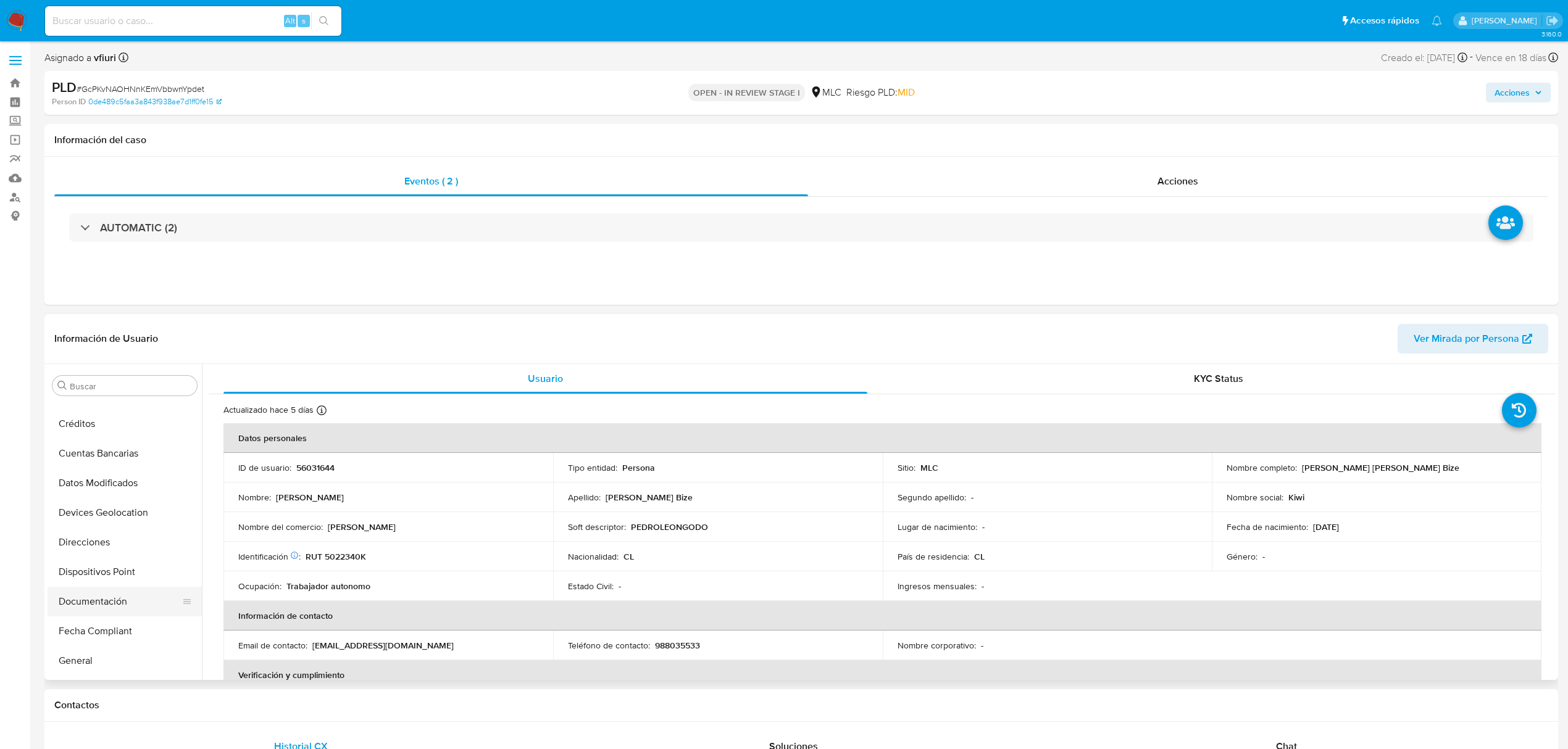
click at [96, 598] on button "Documentación" at bounding box center [120, 601] width 145 height 30
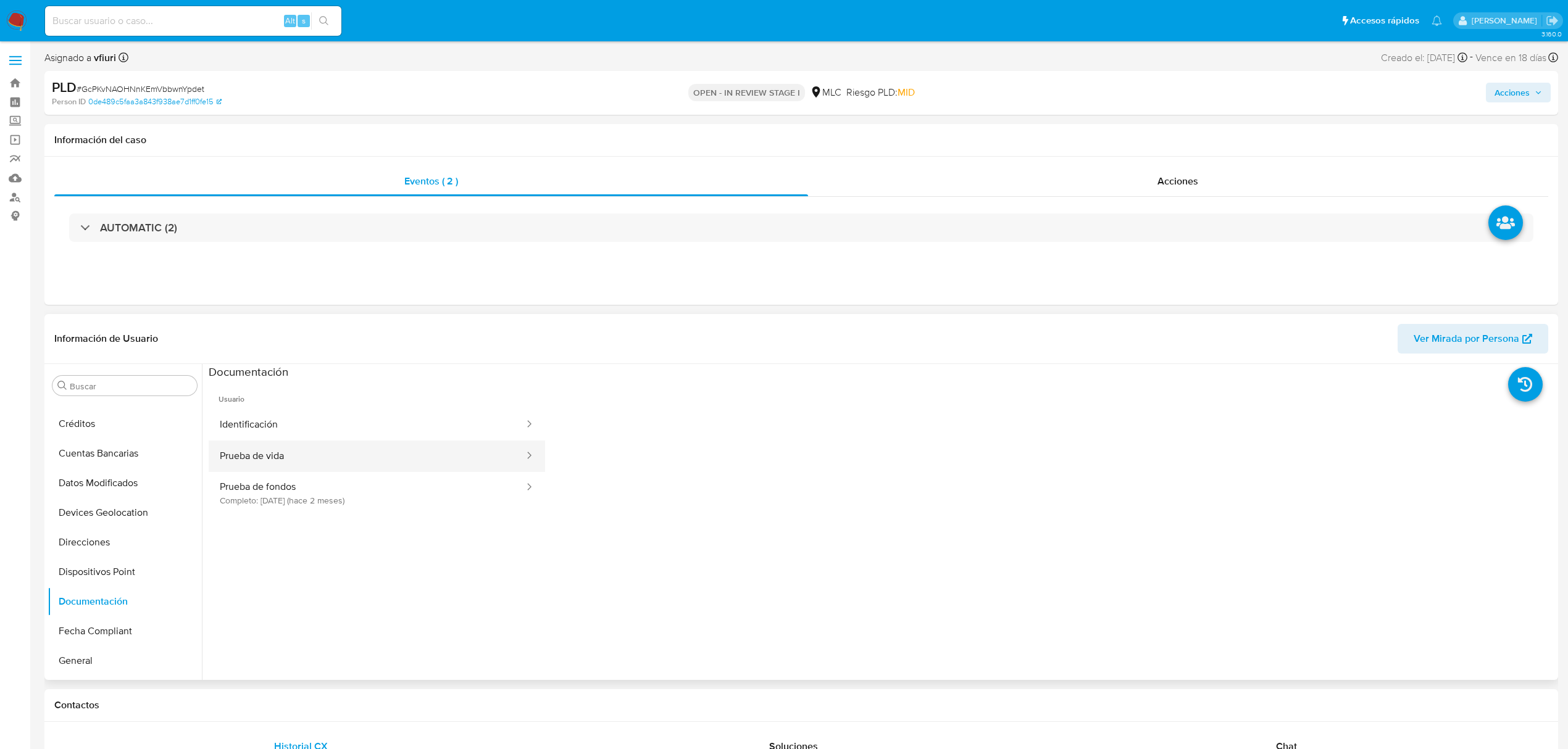
click at [289, 442] on button "Prueba de vida" at bounding box center [367, 456] width 317 height 31
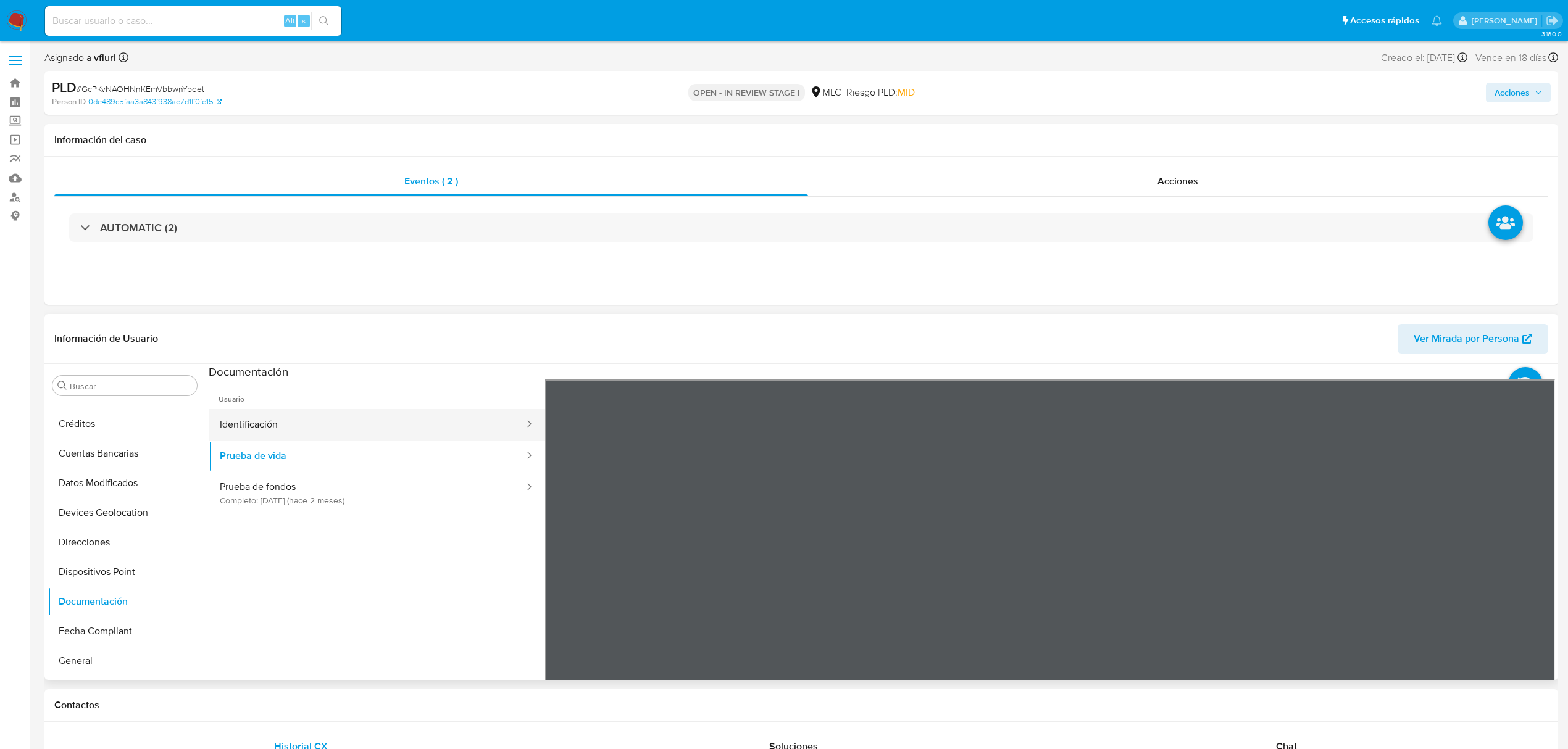
click at [289, 435] on button "Identificación" at bounding box center [367, 424] width 317 height 31
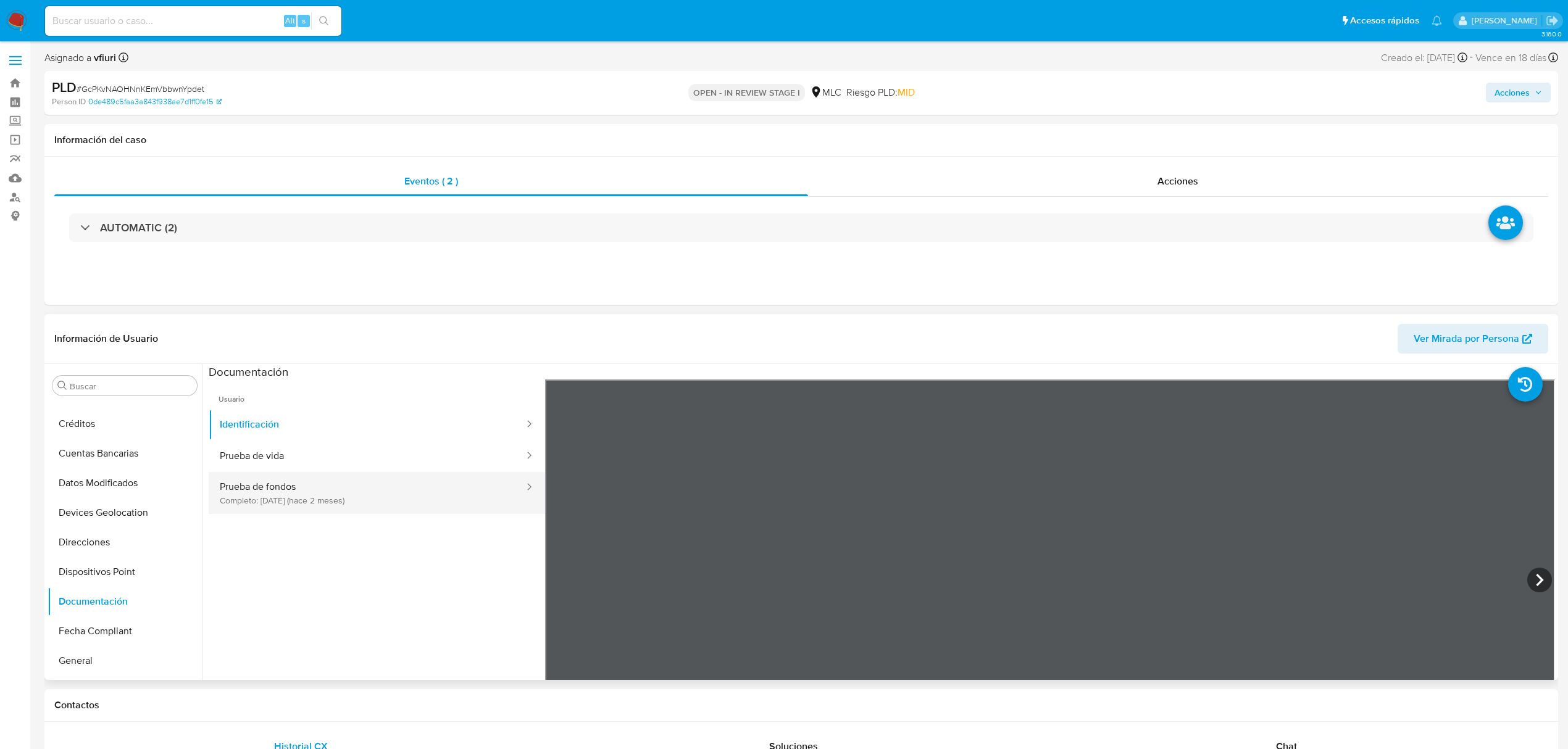
drag, startPoint x: 285, startPoint y: 489, endPoint x: 326, endPoint y: 501, distance: 42.7
click at [286, 489] on button "Prueba de fondos Completo: 15/07/2025 (hace 2 meses)" at bounding box center [367, 492] width 317 height 42
click at [1103, 370] on section at bounding box center [882, 569] width 1346 height 410
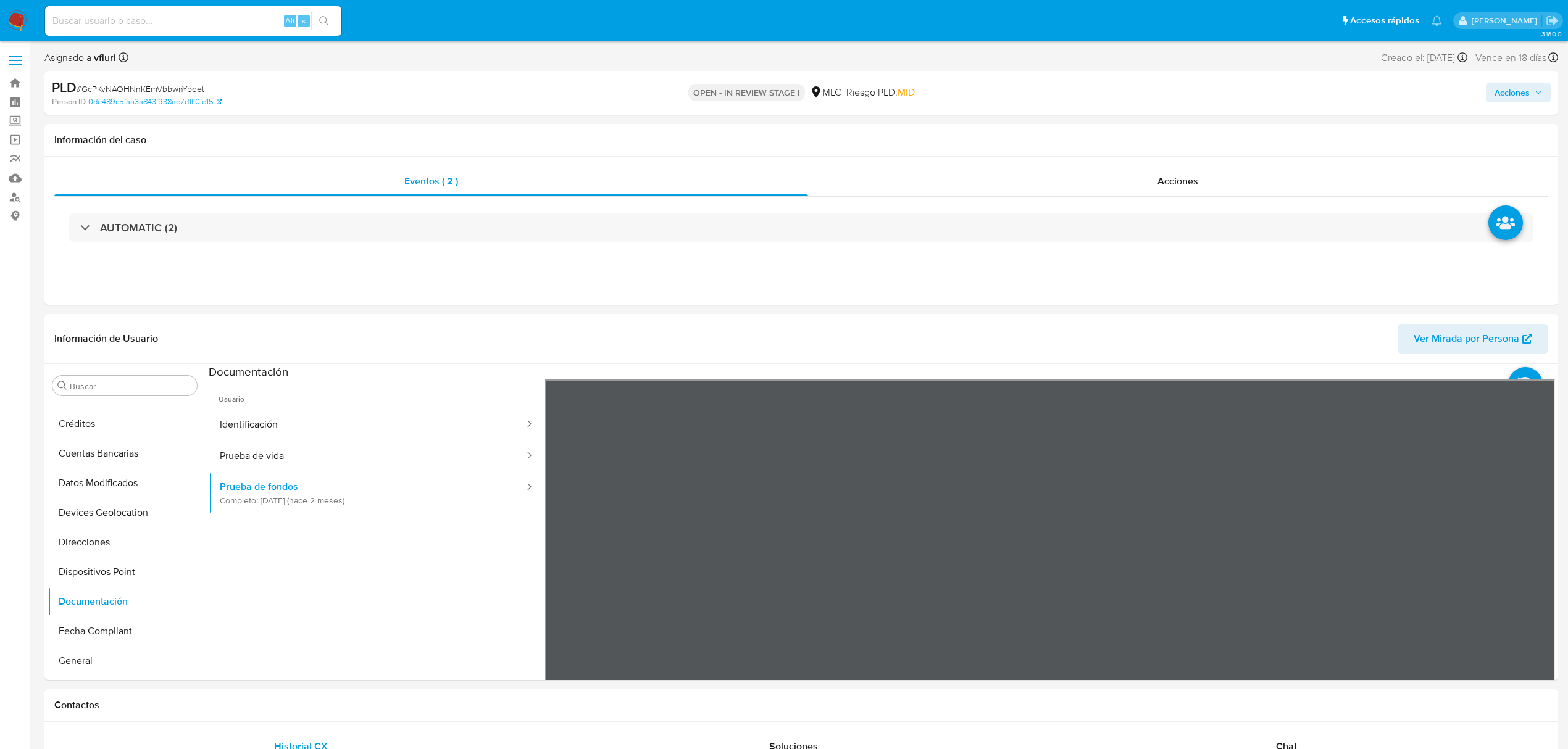
click at [94, 497] on button "KYC" at bounding box center [120, 486] width 145 height 30
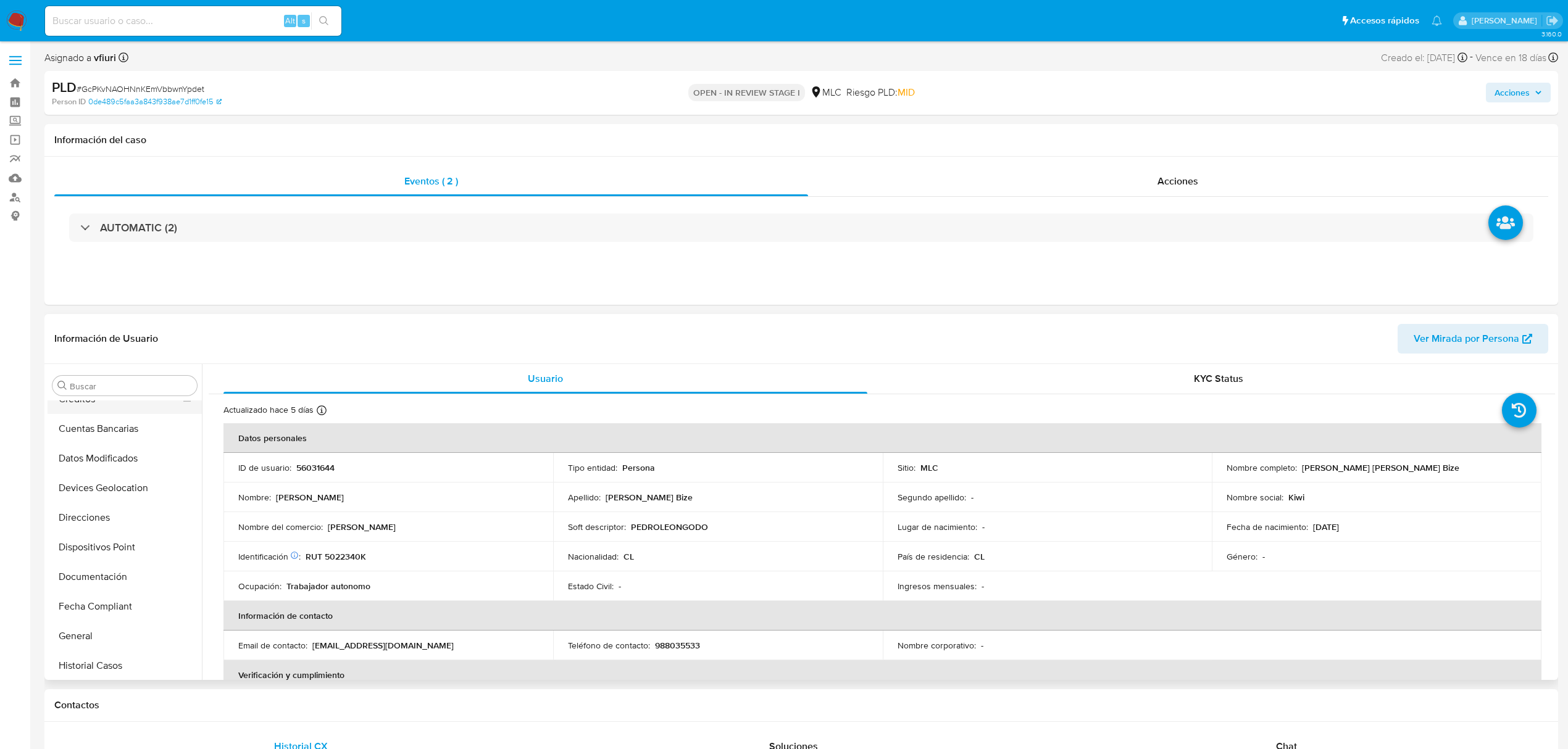
scroll to position [0, 0]
click at [85, 516] on button "Cruces y Relaciones" at bounding box center [120, 504] width 145 height 30
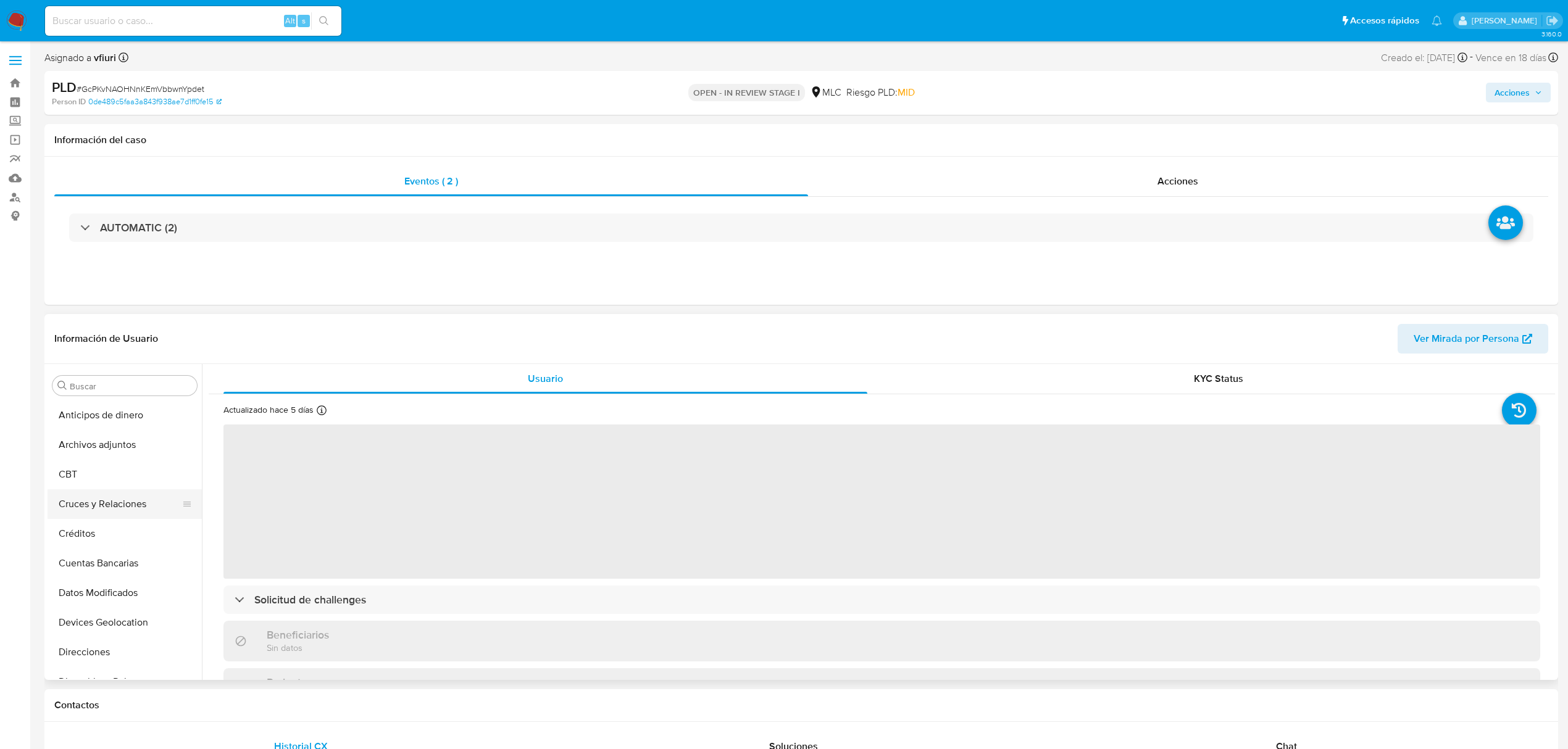
select select "10"
click at [90, 505] on button "Cruces y Relaciones" at bounding box center [120, 504] width 145 height 30
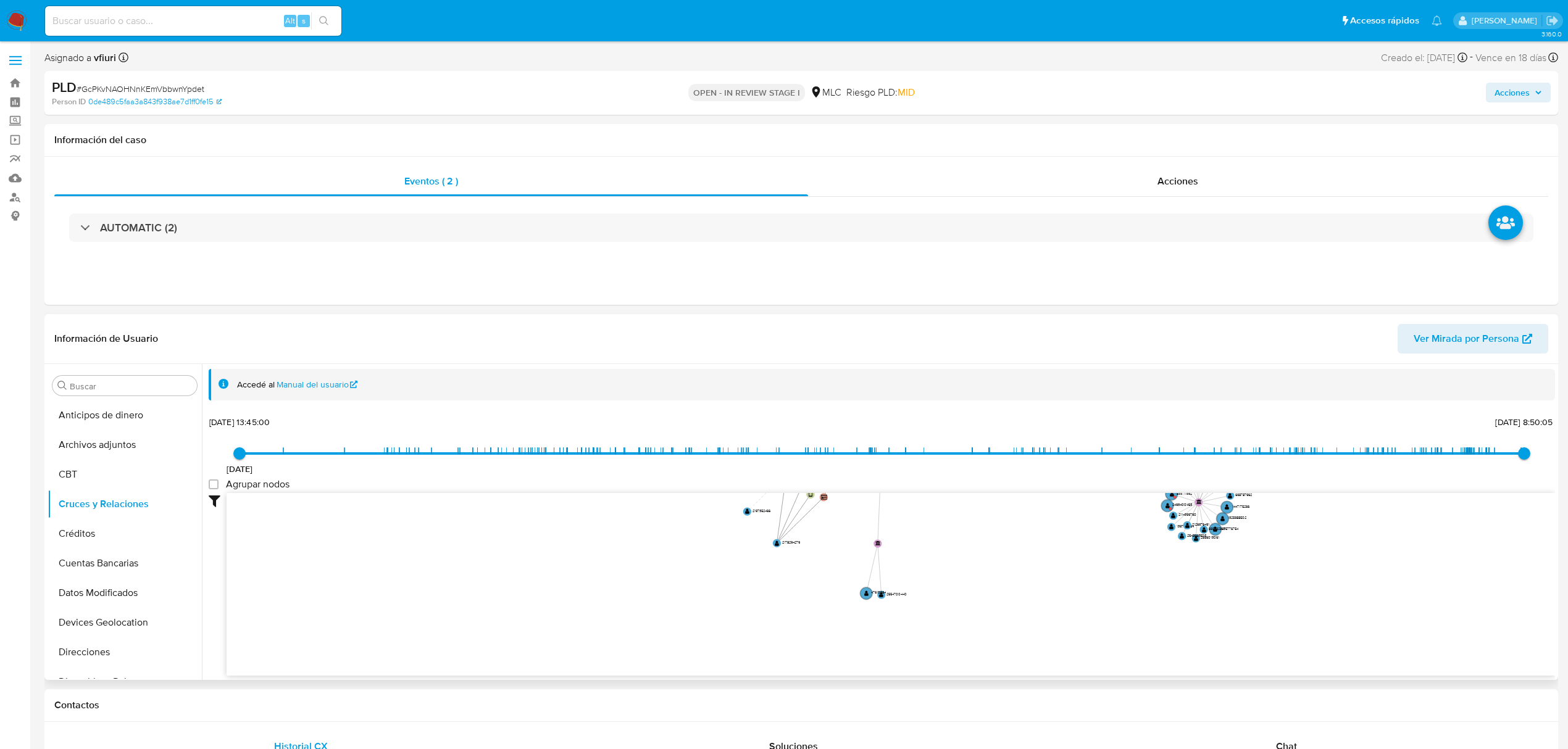
drag, startPoint x: 1142, startPoint y: 451, endPoint x: 1299, endPoint y: 359, distance: 182.0
click at [1299, 359] on div "Información de Usuario Ver Mirada por Persona Buscar Anticipos de dinero Archiv…" at bounding box center [800, 497] width 1513 height 366
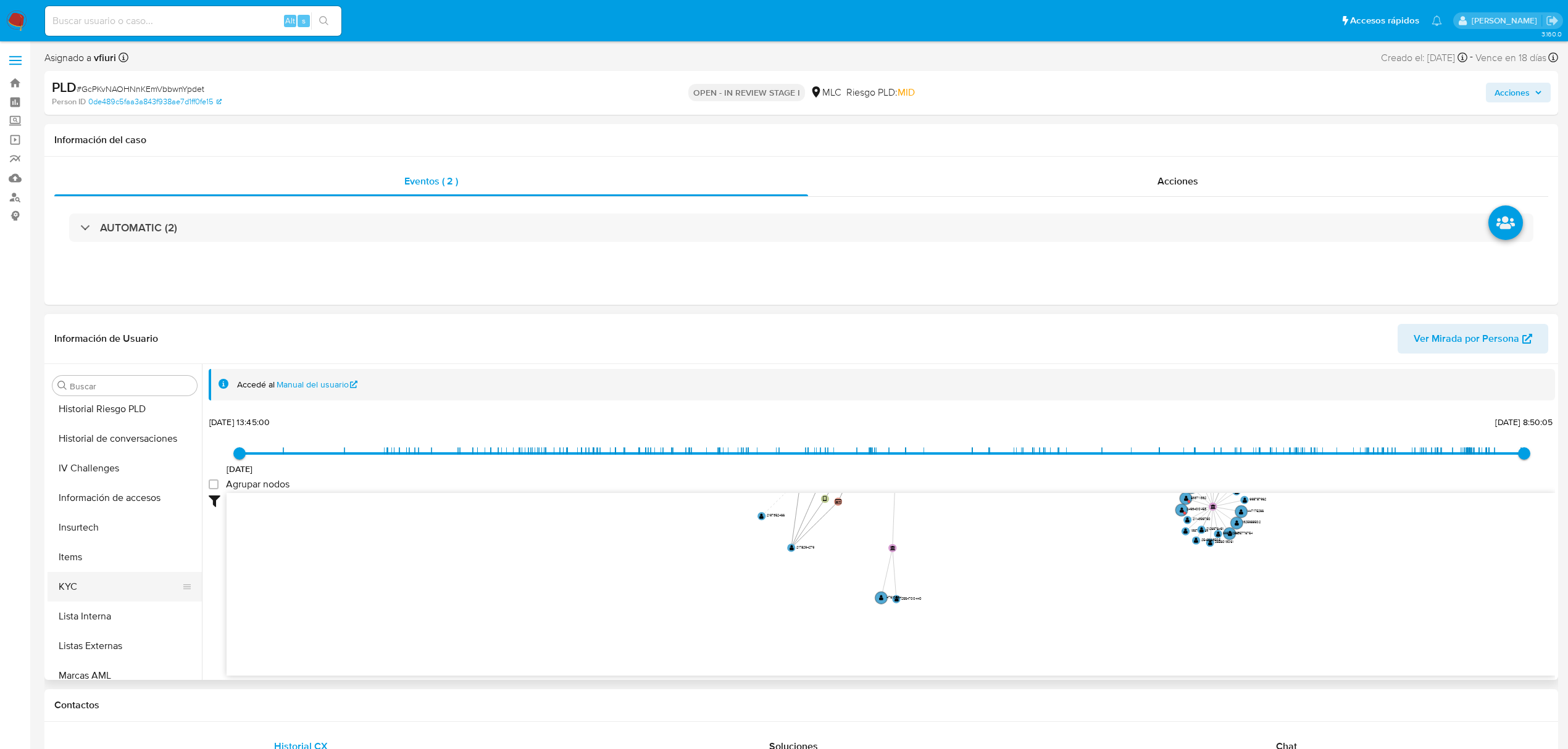
scroll to position [493, 0]
click at [99, 509] on button "KYC" at bounding box center [120, 514] width 145 height 30
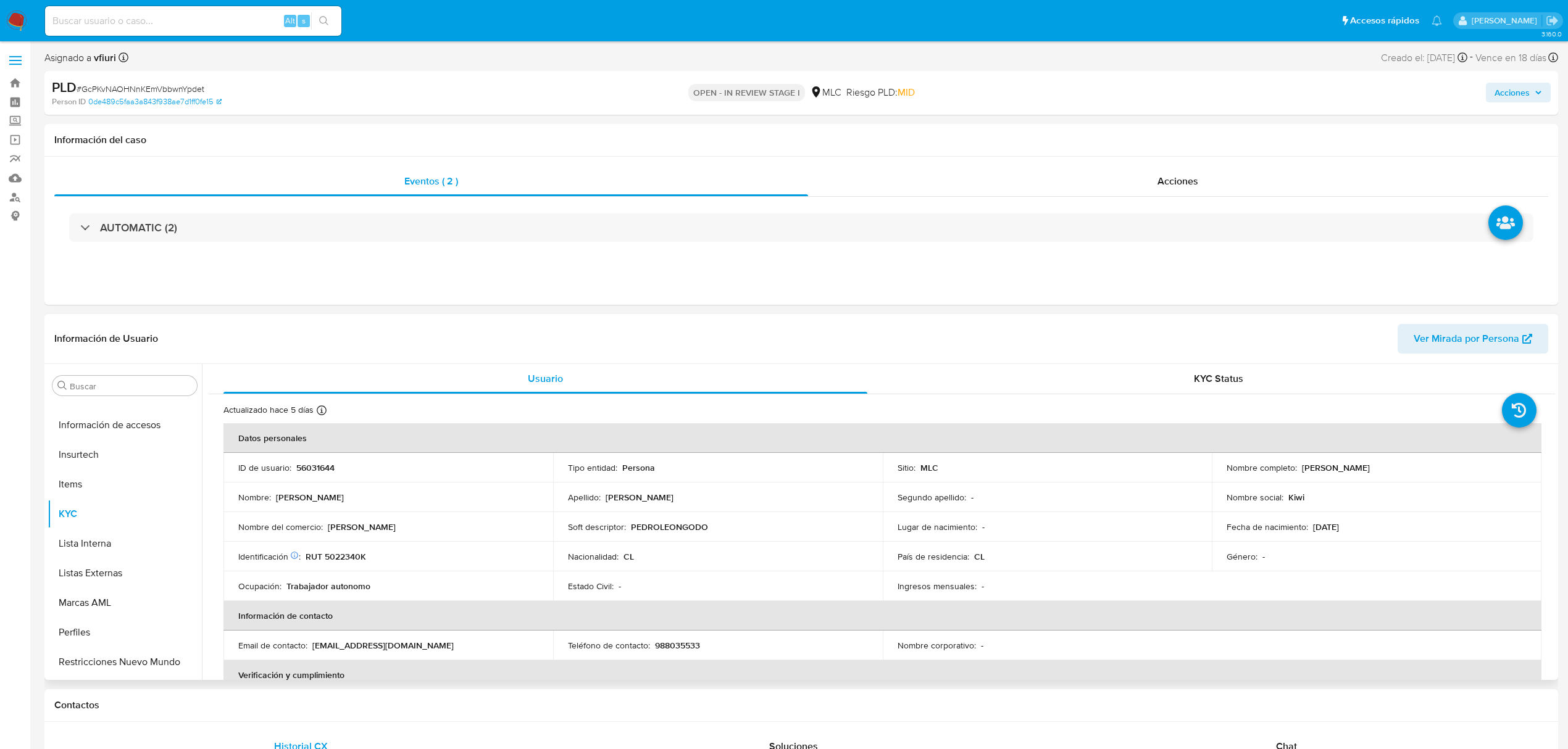
drag, startPoint x: 1297, startPoint y: 473, endPoint x: 1398, endPoint y: 467, distance: 101.2
click at [1398, 467] on td "Nombre completo : Pedro león Godoy Bize" at bounding box center [1376, 467] width 330 height 30
copy p "Pedro león Godoy Bize"
click at [129, 670] on button "Restricciones Nuevo Mundo" at bounding box center [120, 661] width 145 height 30
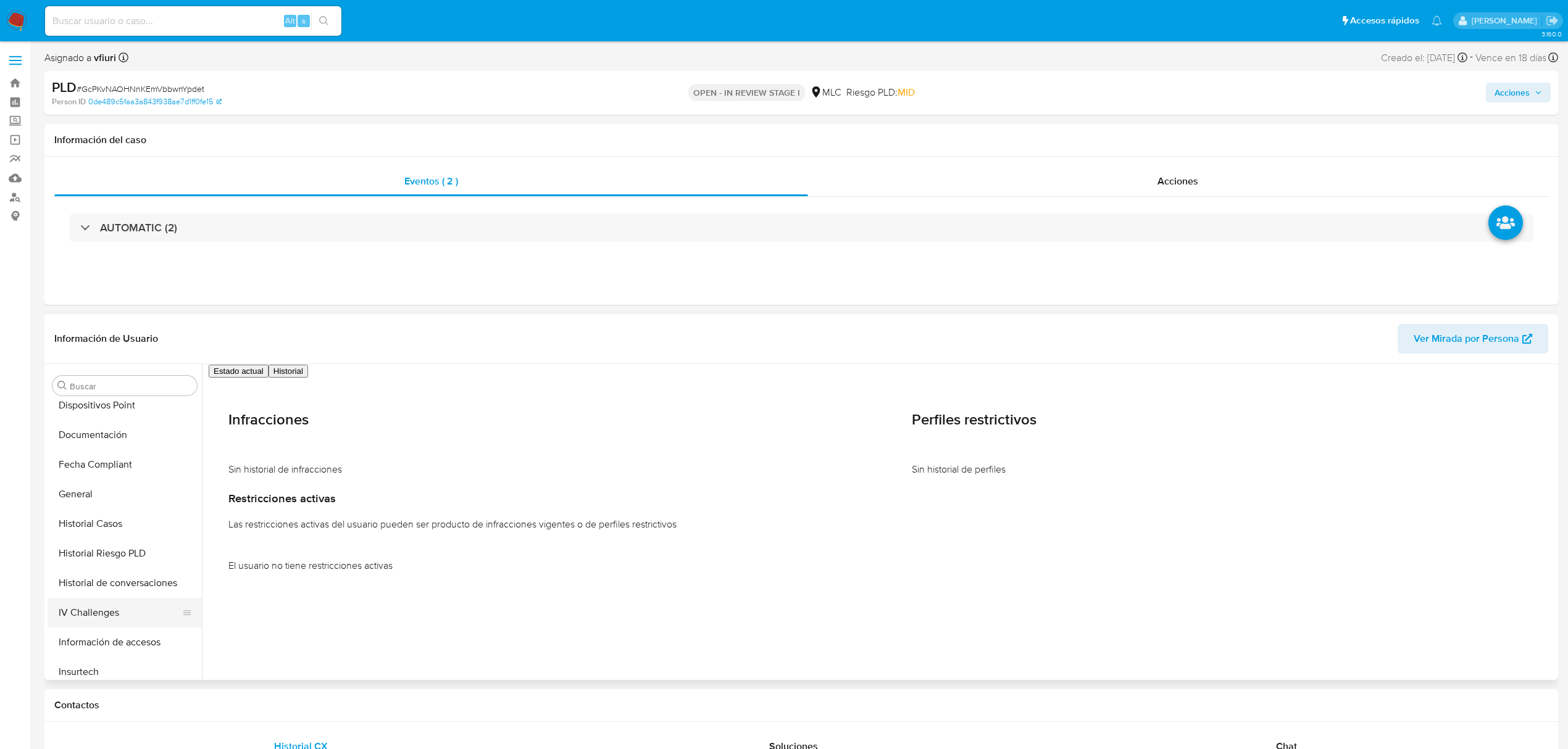
scroll to position [82, 0]
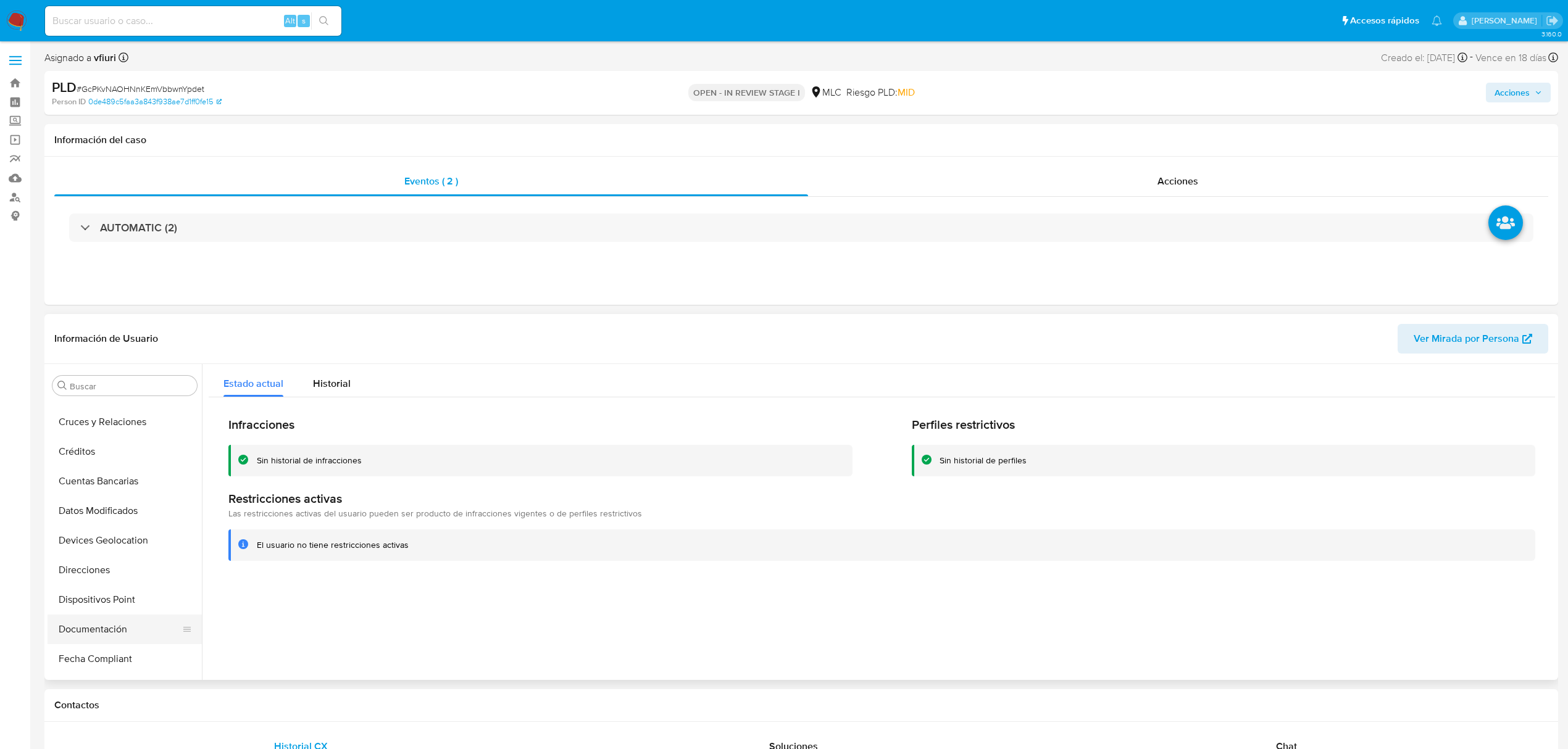
click at [77, 620] on button "Documentación" at bounding box center [120, 629] width 145 height 30
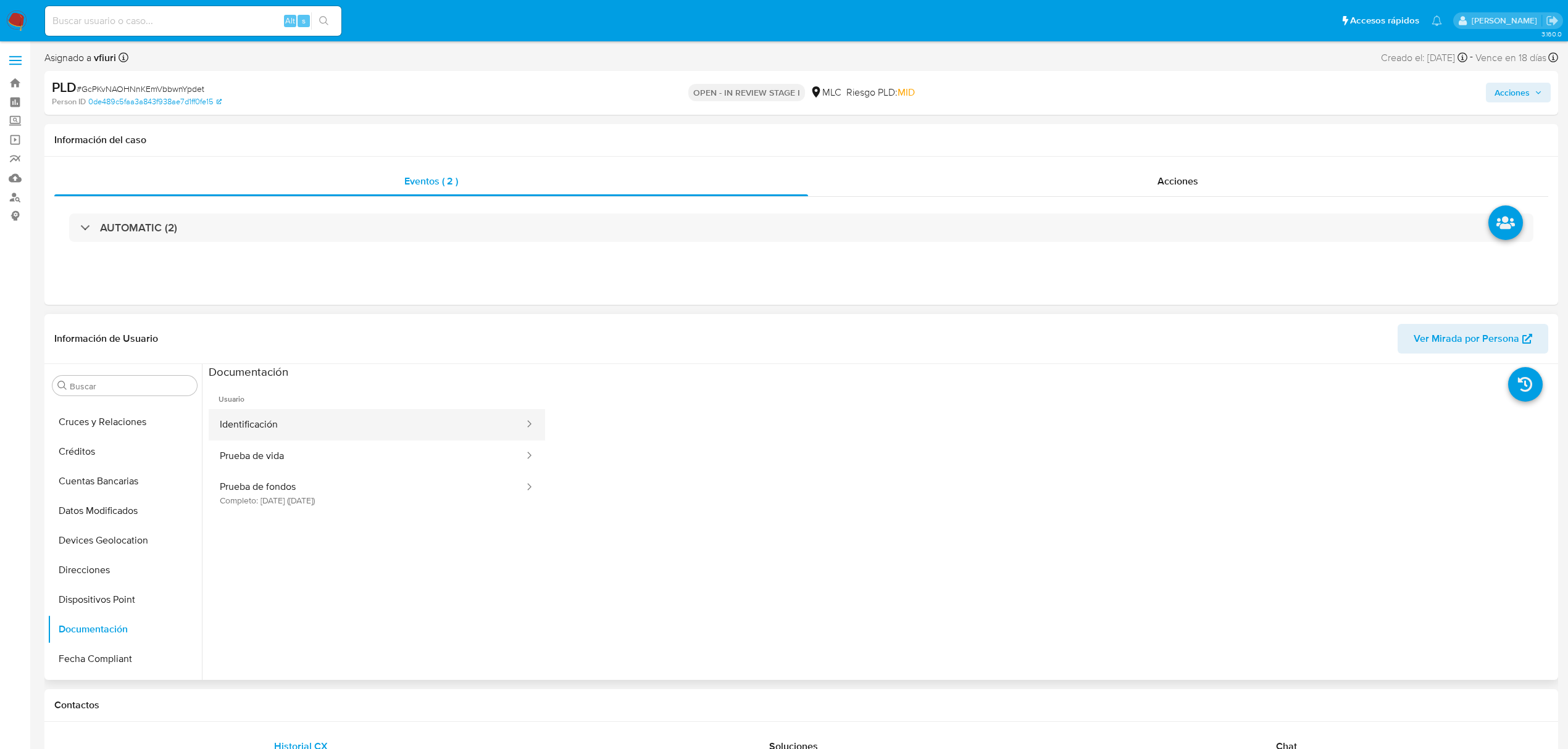
click at [285, 419] on button "Identificación" at bounding box center [367, 424] width 317 height 31
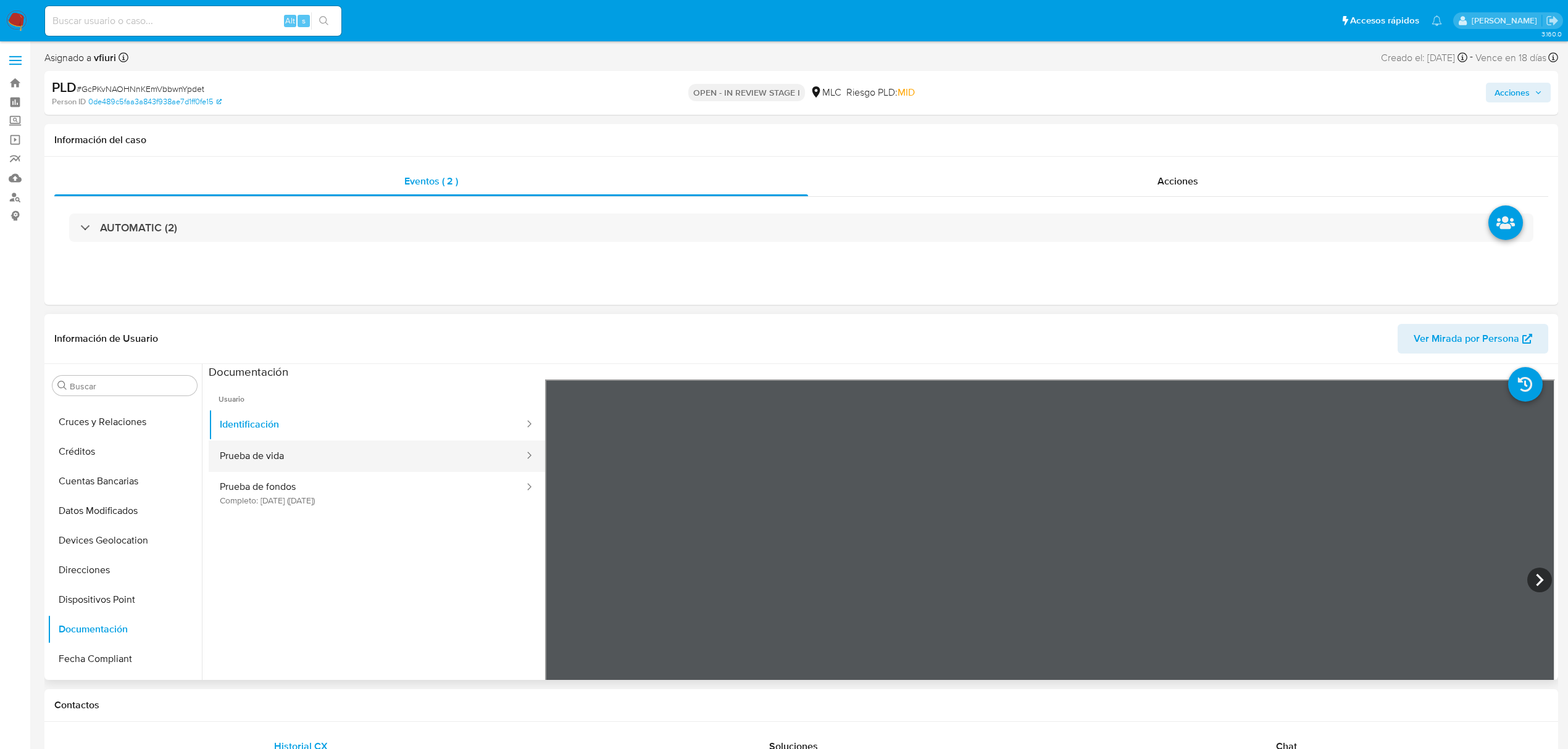
click at [285, 448] on button "Prueba de vida" at bounding box center [367, 456] width 317 height 31
click at [280, 485] on button "Prueba de fondos Completo: 15/07/2025 (hace 2 meses)" at bounding box center [367, 492] width 317 height 42
click at [894, 322] on div "Información de Usuario Ver Mirada por Persona Buscar Anticipos de dinero Archiv…" at bounding box center [800, 497] width 1513 height 366
click at [89, 502] on button "Lista Interna" at bounding box center [120, 515] width 145 height 30
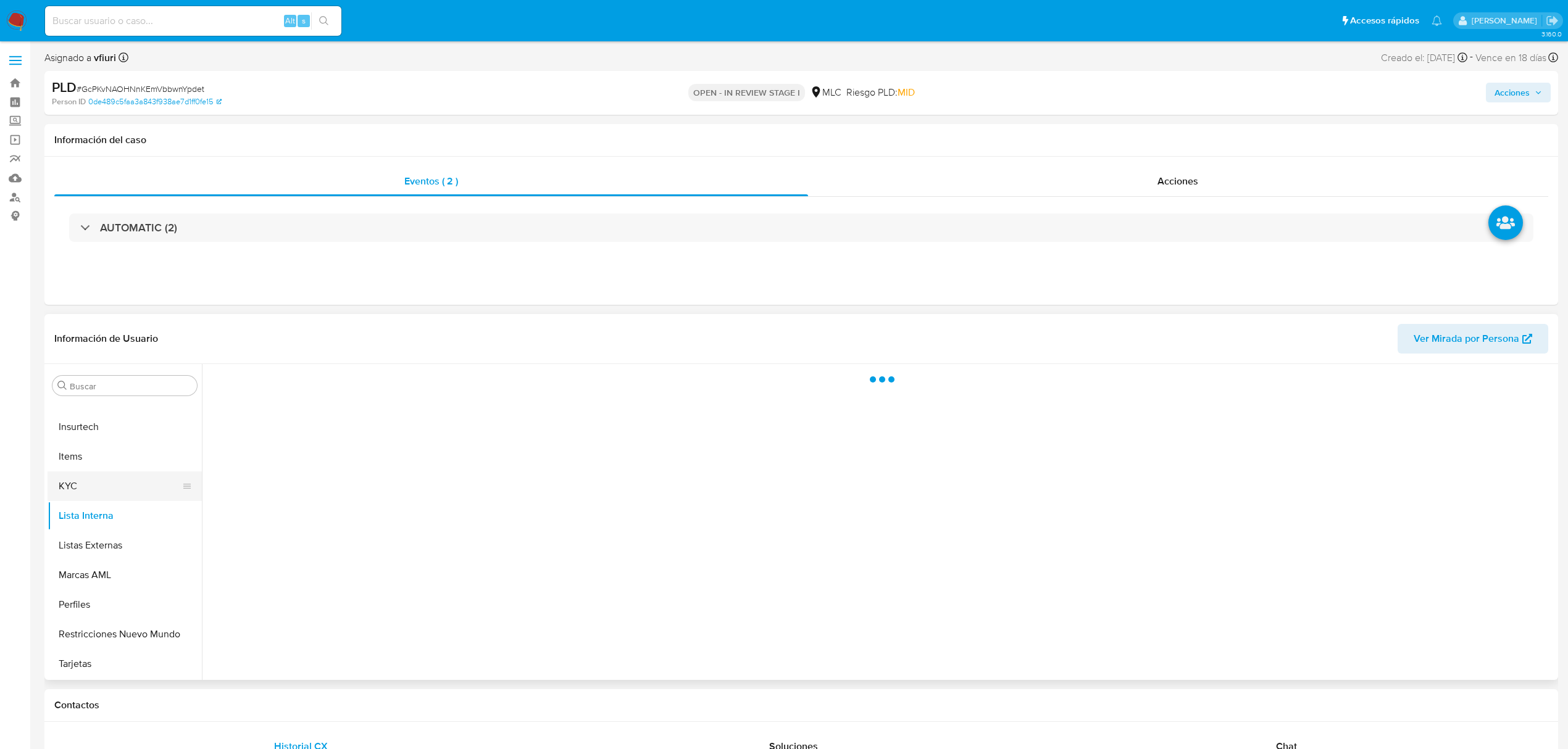
click at [81, 474] on button "KYC" at bounding box center [120, 486] width 145 height 30
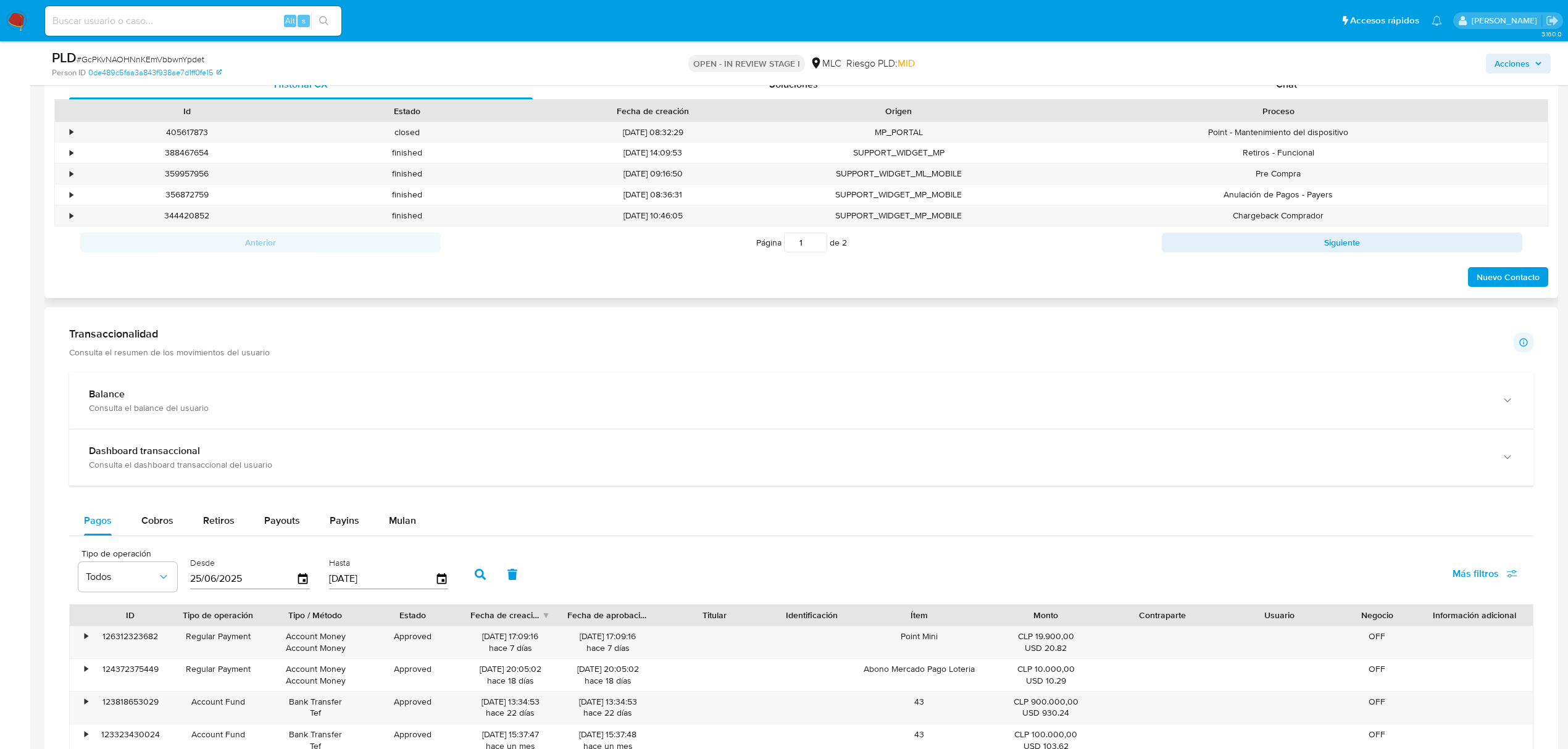
scroll to position [493, 0]
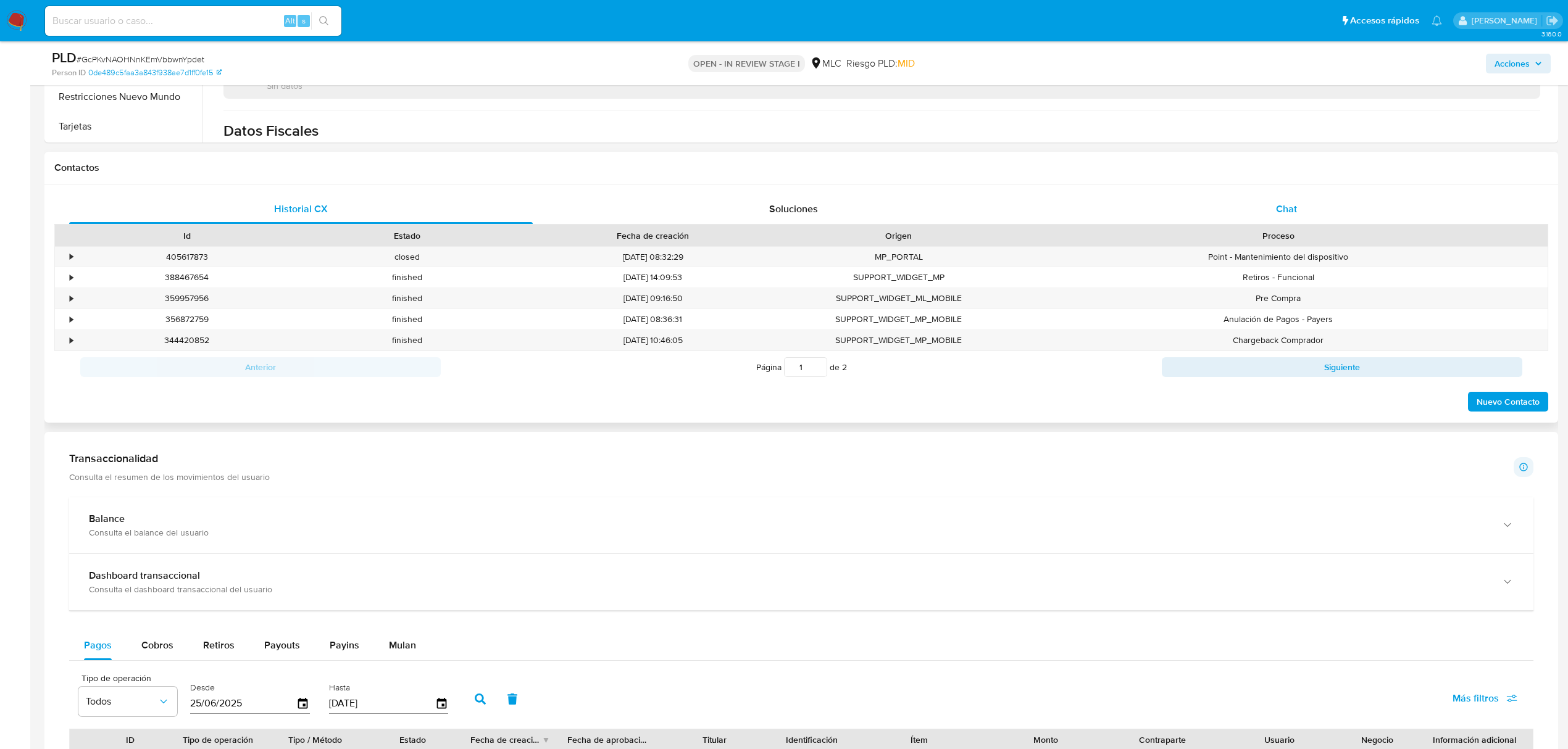
click at [1308, 194] on div "Chat" at bounding box center [1286, 209] width 464 height 30
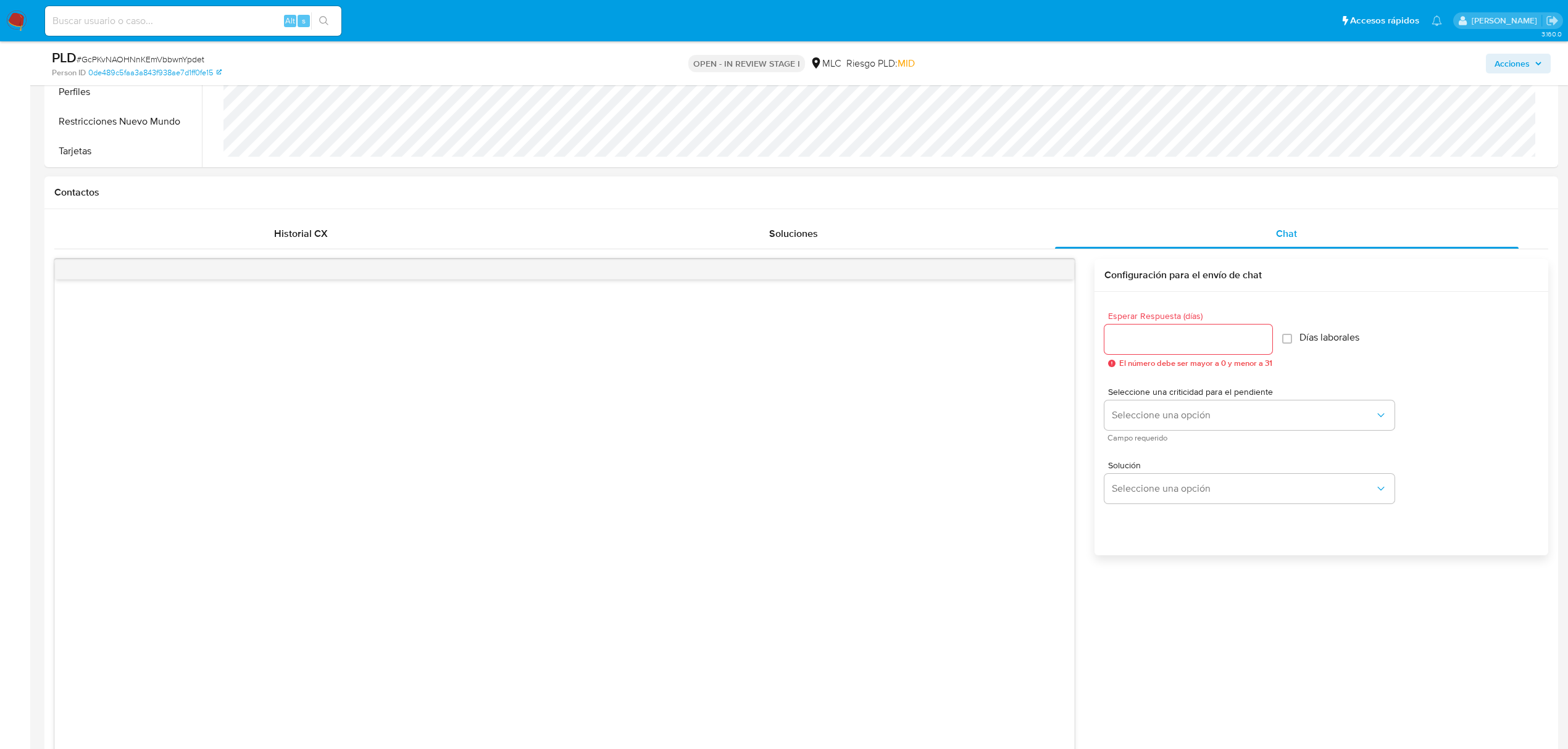
scroll to position [575, 0]
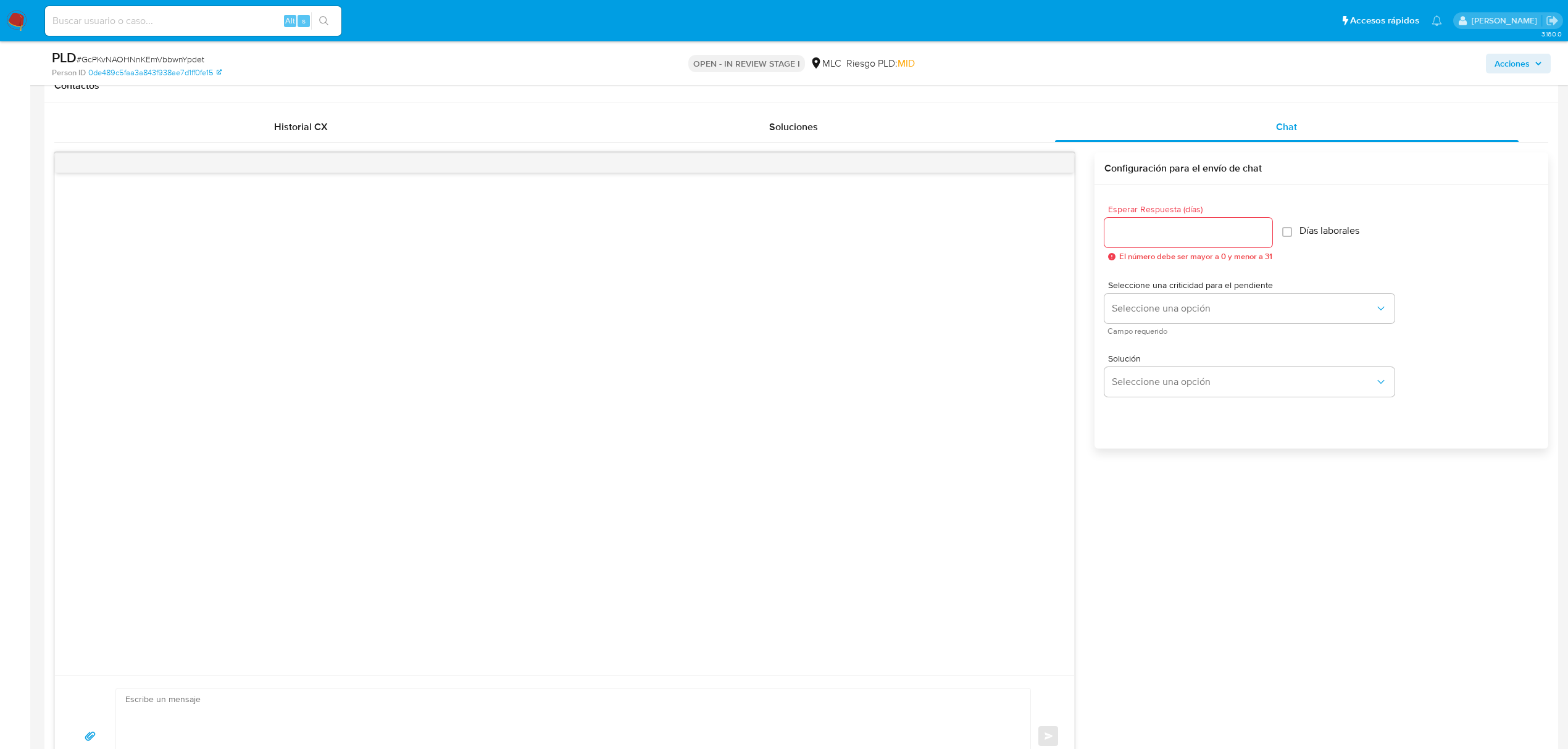
click at [1179, 234] on input "Esperar Respuesta (días)" at bounding box center [1188, 232] width 168 height 16
type input "3"
click at [1164, 324] on div "Seleccione una criticidad para el pendiente Seleccione una opción Campo requeri…" at bounding box center [1249, 308] width 290 height 54
click at [1161, 314] on button "Seleccione una opción" at bounding box center [1249, 308] width 290 height 30
click at [1154, 317] on div "LOW" at bounding box center [1247, 310] width 270 height 24
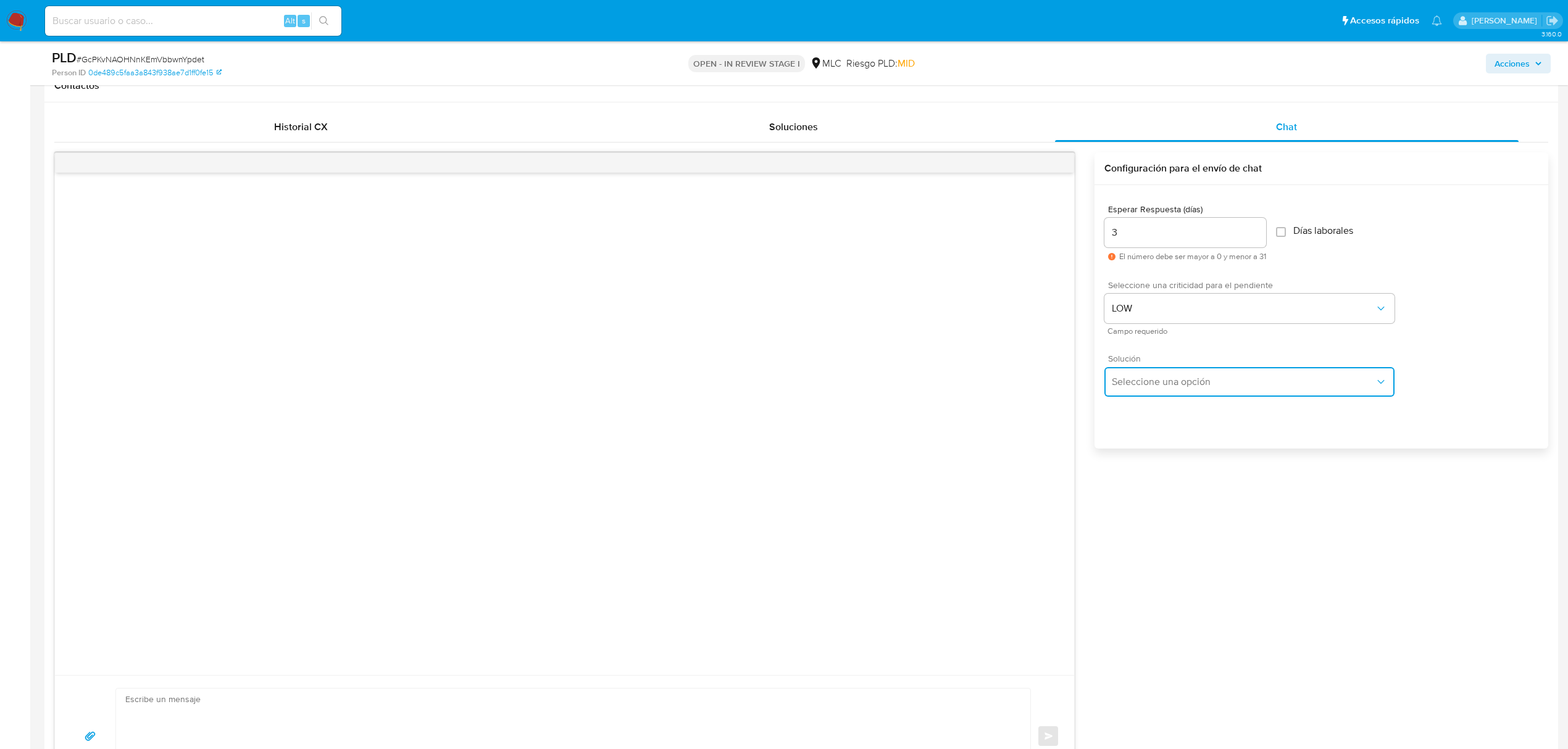
click at [1146, 371] on button "Seleccione una opción" at bounding box center [1249, 381] width 290 height 30
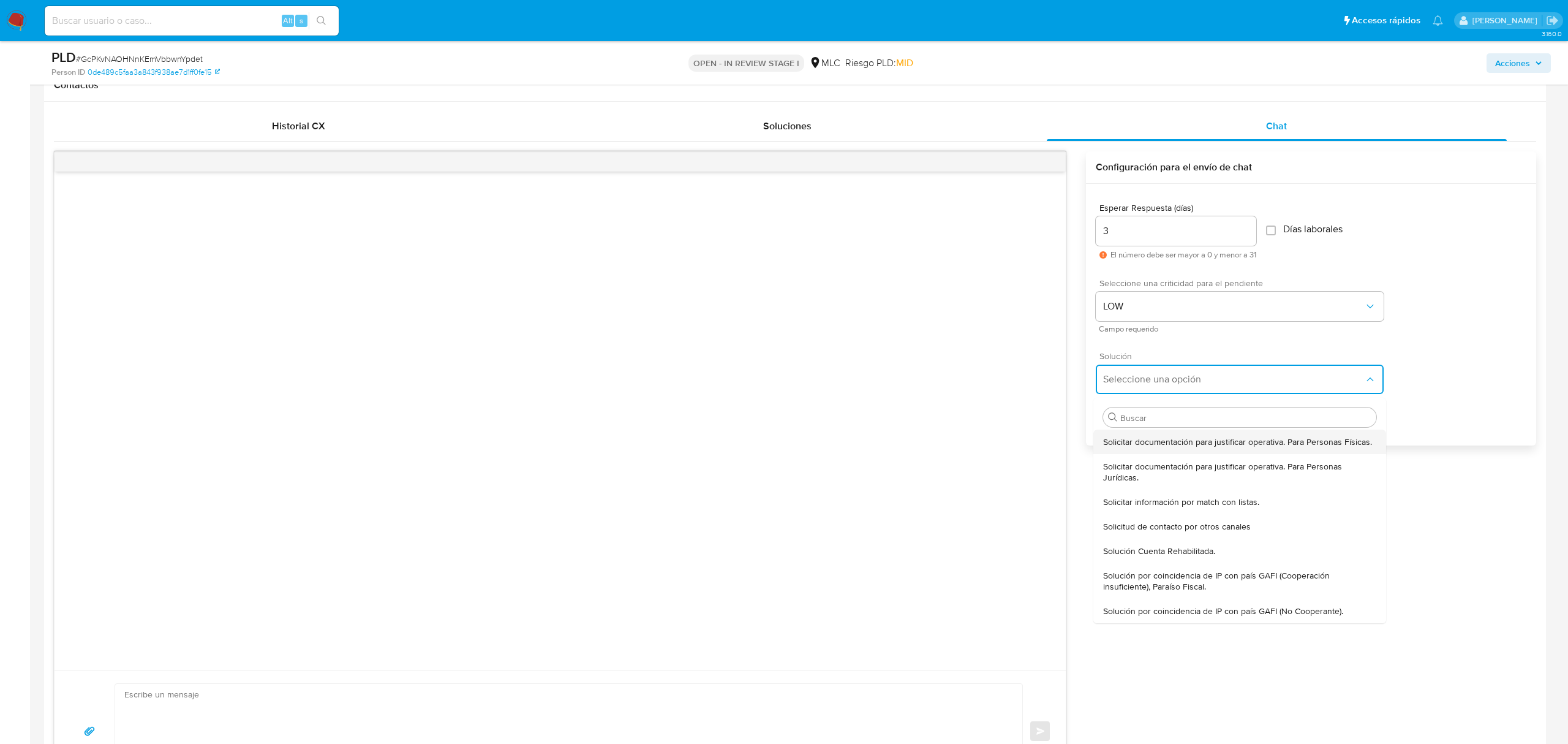
click at [1152, 448] on div "Solicitar documentación para justificar operativa. Para Personas Físicas." at bounding box center [1239, 442] width 273 height 24
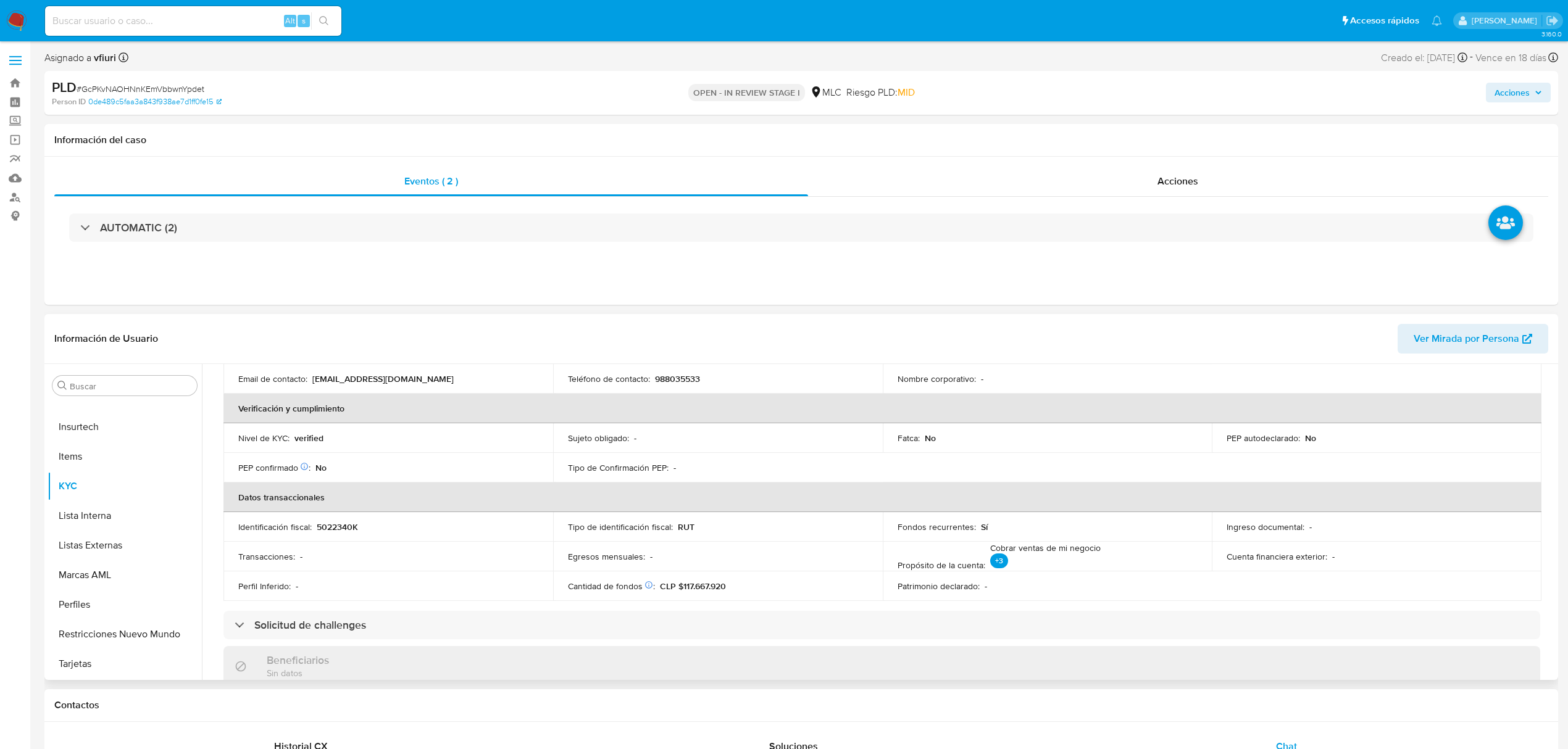
scroll to position [0, 0]
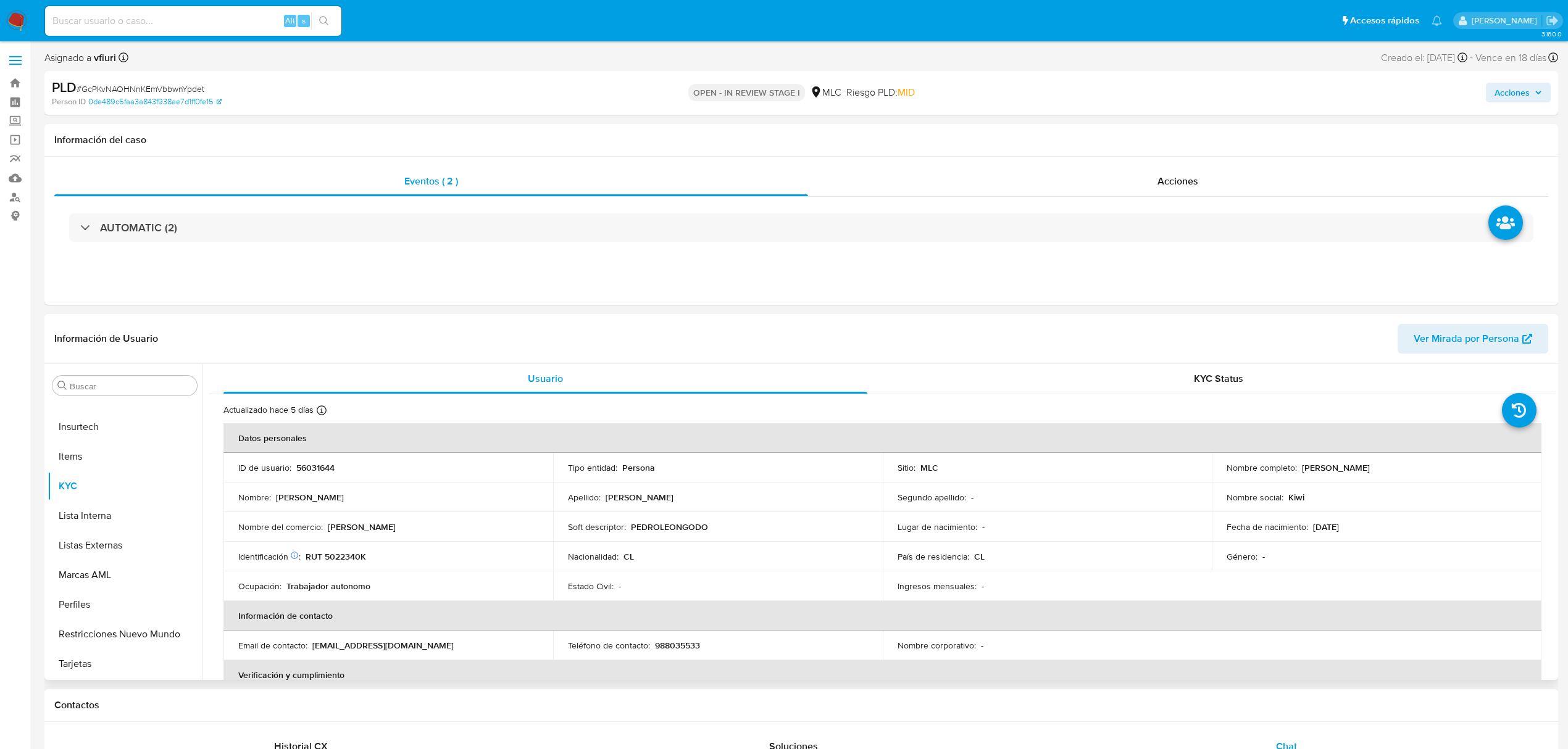
click at [1304, 471] on p "Pedro león Godoy Bize" at bounding box center [1335, 467] width 68 height 11
copy p "Pedro"
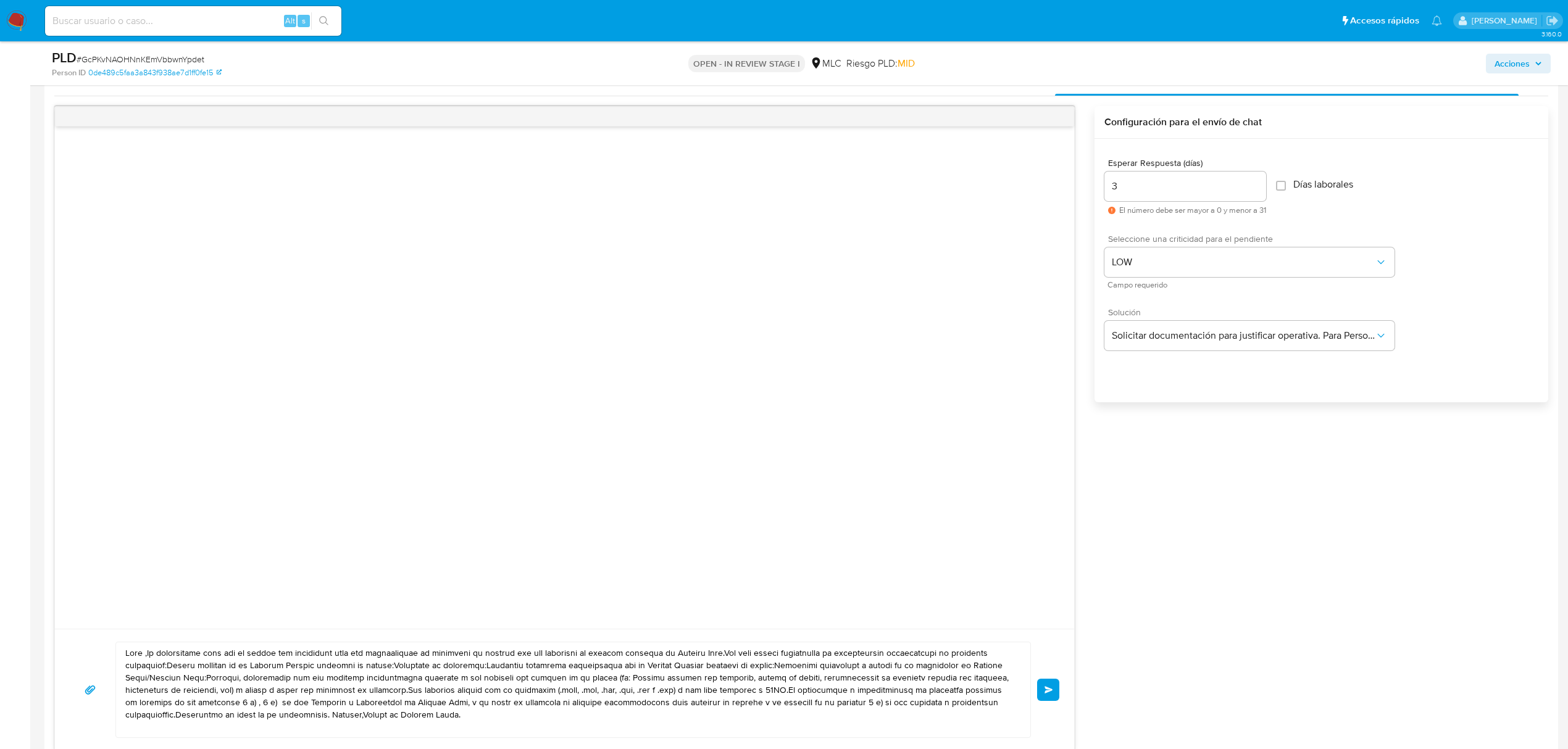
scroll to position [741, 0]
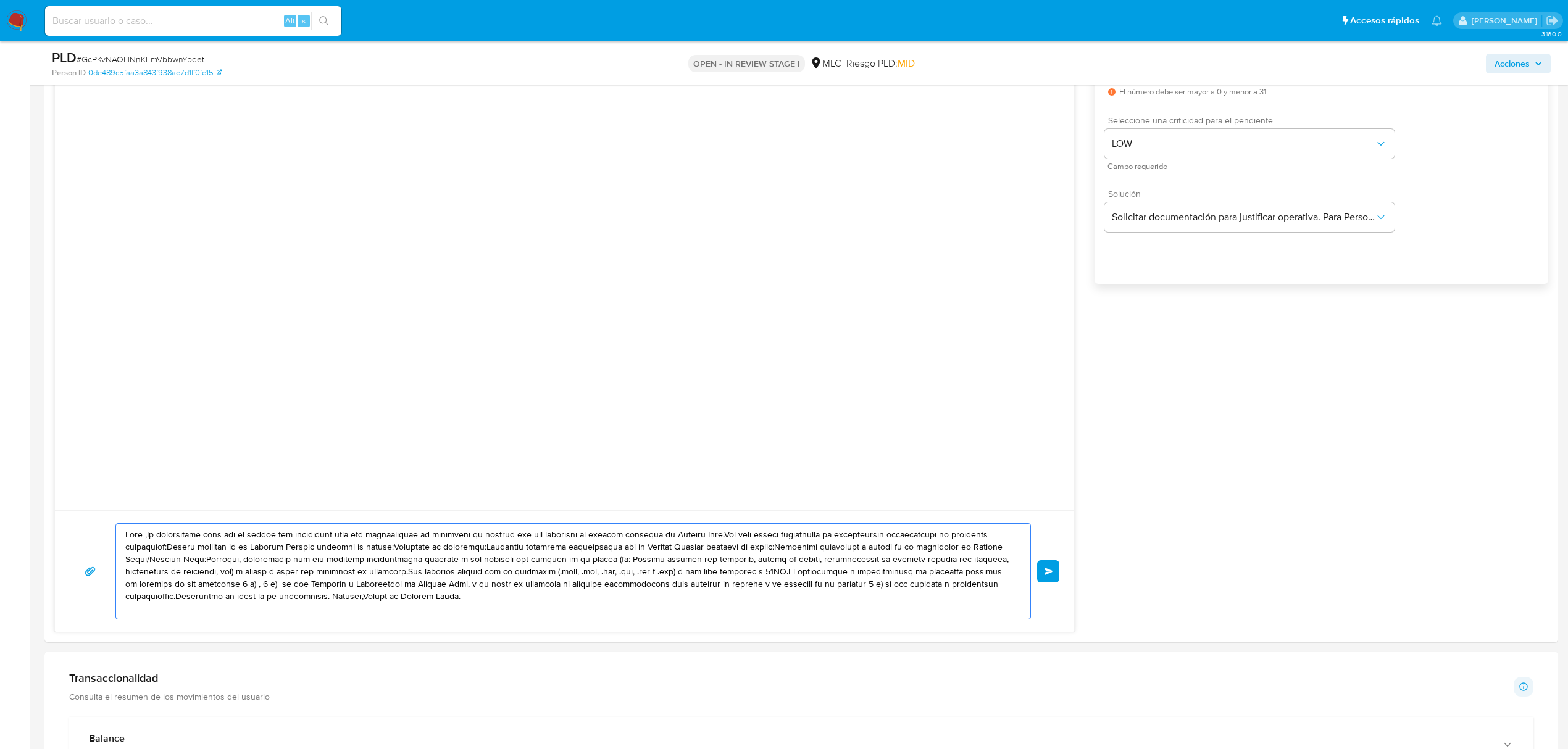
drag, startPoint x: 468, startPoint y: 604, endPoint x: 0, endPoint y: 519, distance: 475.7
click at [0, 519] on section "Bandeja Tablero Screening Búsqueda en Listas Watchlist Herramientas Operaciones…" at bounding box center [784, 599] width 1568 height 2679
paste textarea "Pedro, Te contactamos desde el Equipo de Mercado Pago para verificar tus datos …"
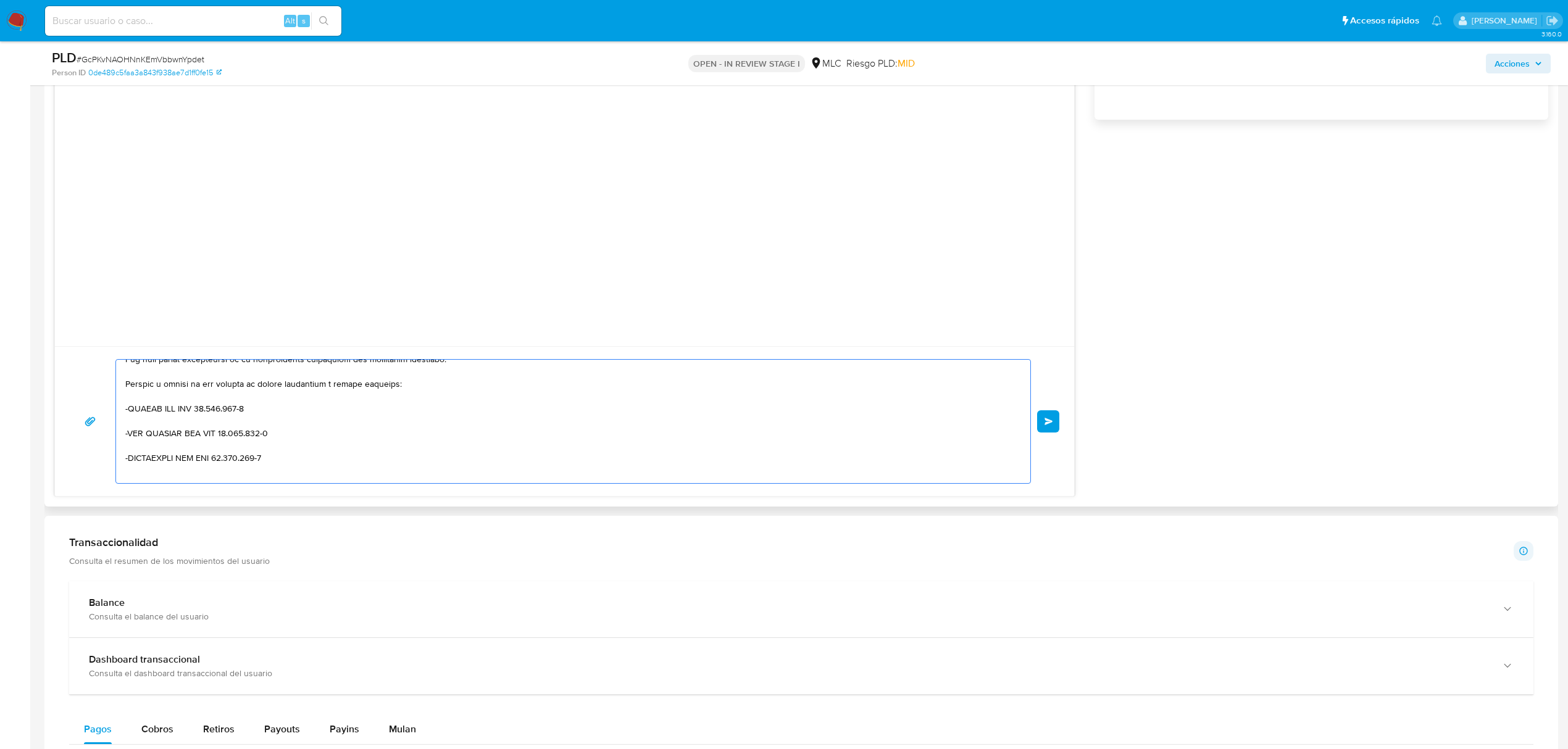
scroll to position [0, 0]
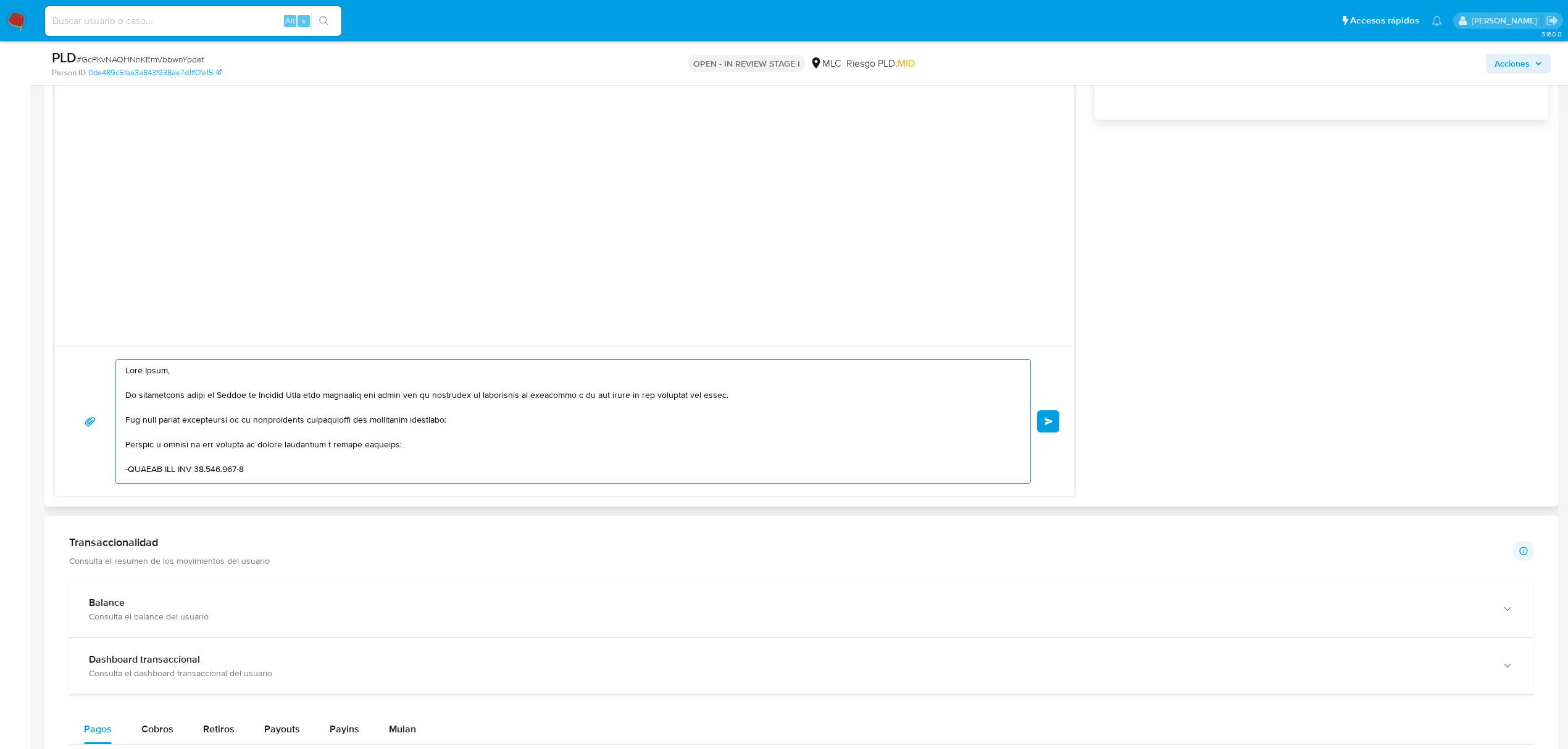
click at [139, 457] on textarea at bounding box center [570, 422] width 889 height 123
click at [137, 445] on textarea at bounding box center [570, 422] width 889 height 123
click at [0, 0] on lt-span "V í nculo" at bounding box center [0, 0] width 0 height 0
click at [306, 464] on textarea at bounding box center [570, 422] width 889 height 123
drag, startPoint x: 327, startPoint y: 449, endPoint x: 398, endPoint y: 450, distance: 71.0
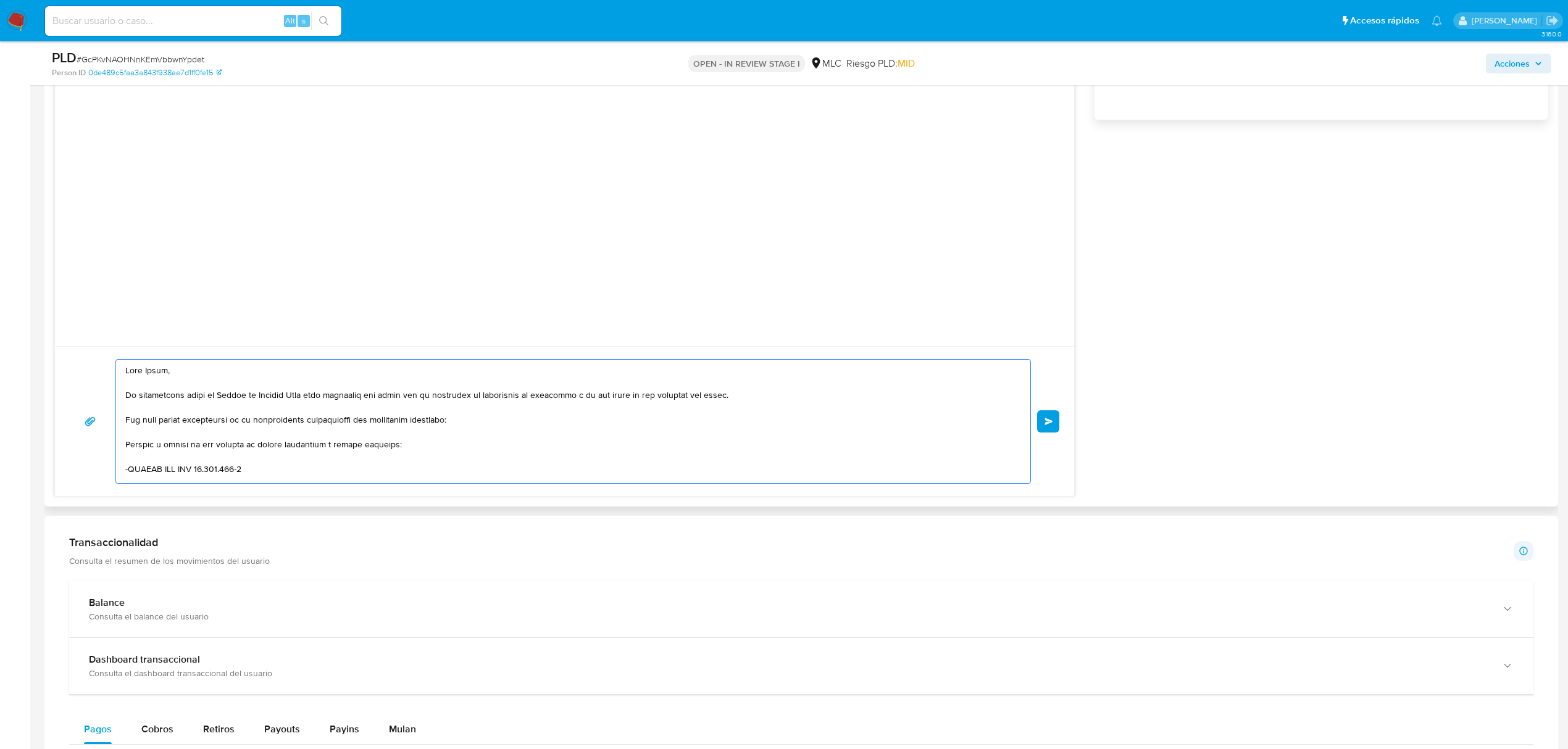
click at [398, 450] on textarea at bounding box center [570, 422] width 889 height 123
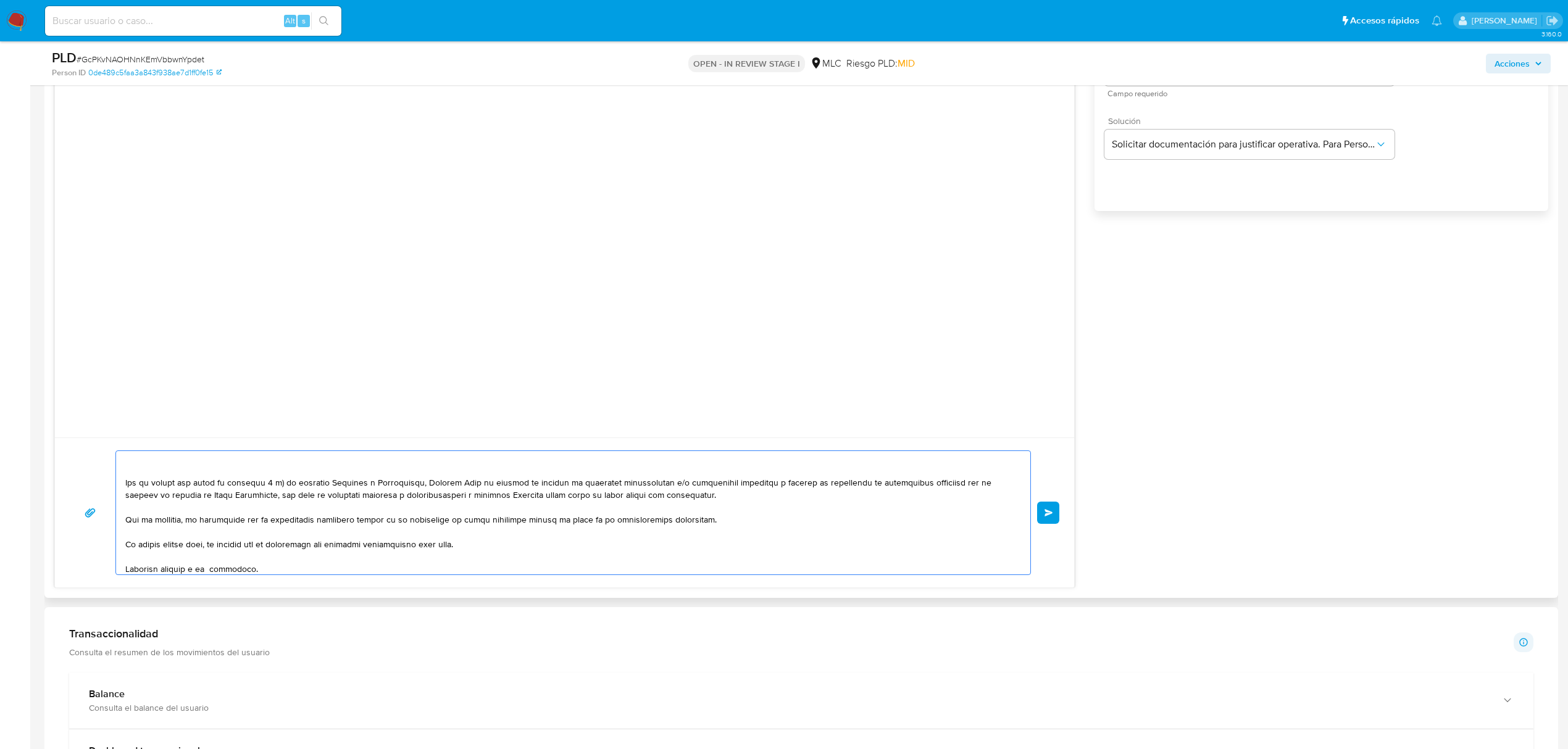
scroll to position [822, 0]
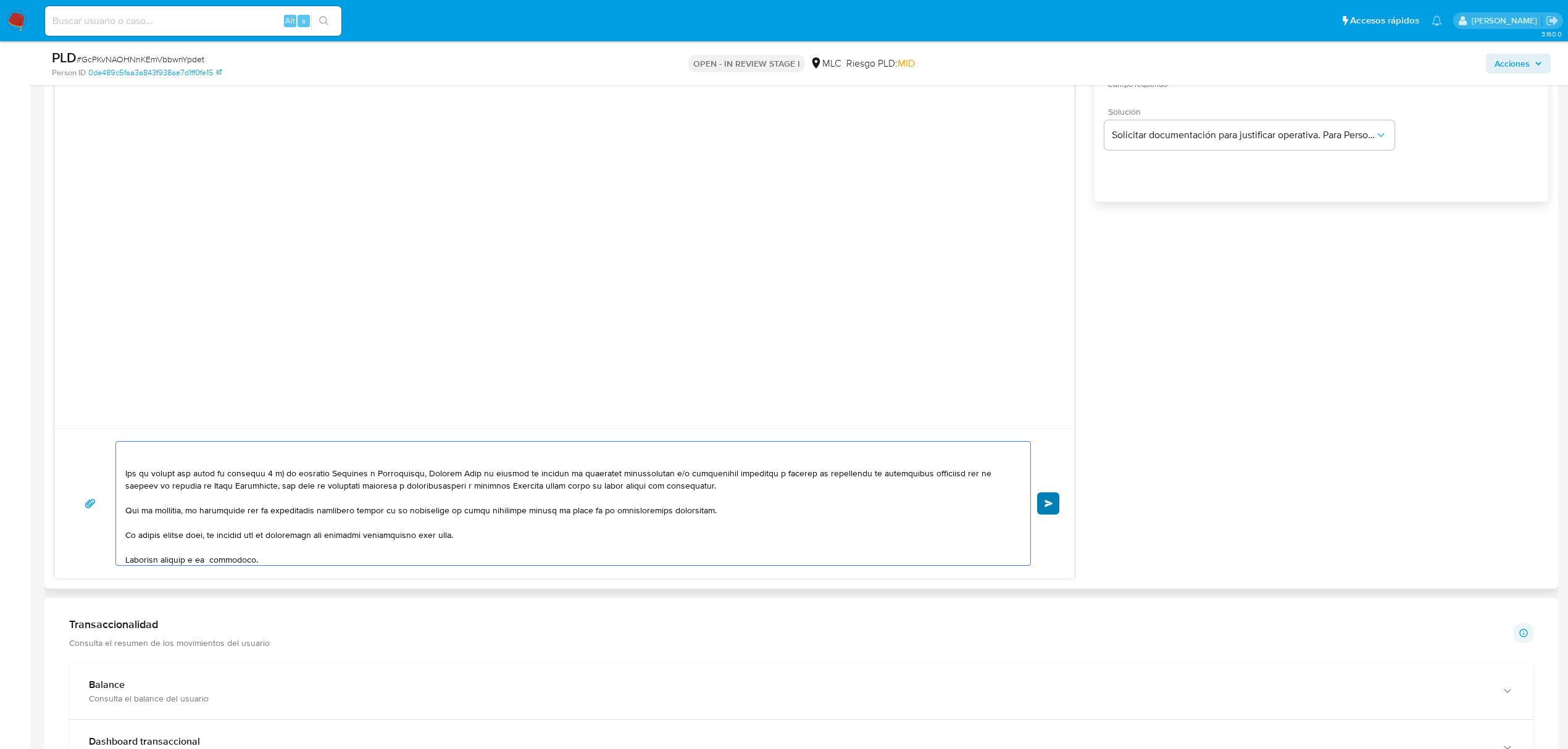
type textarea "Hola Pedro, Te contactamos desde el Equipo de Mercado Pago para verificar tus d…"
click at [1048, 506] on span "Enviar" at bounding box center [1048, 504] width 8 height 8
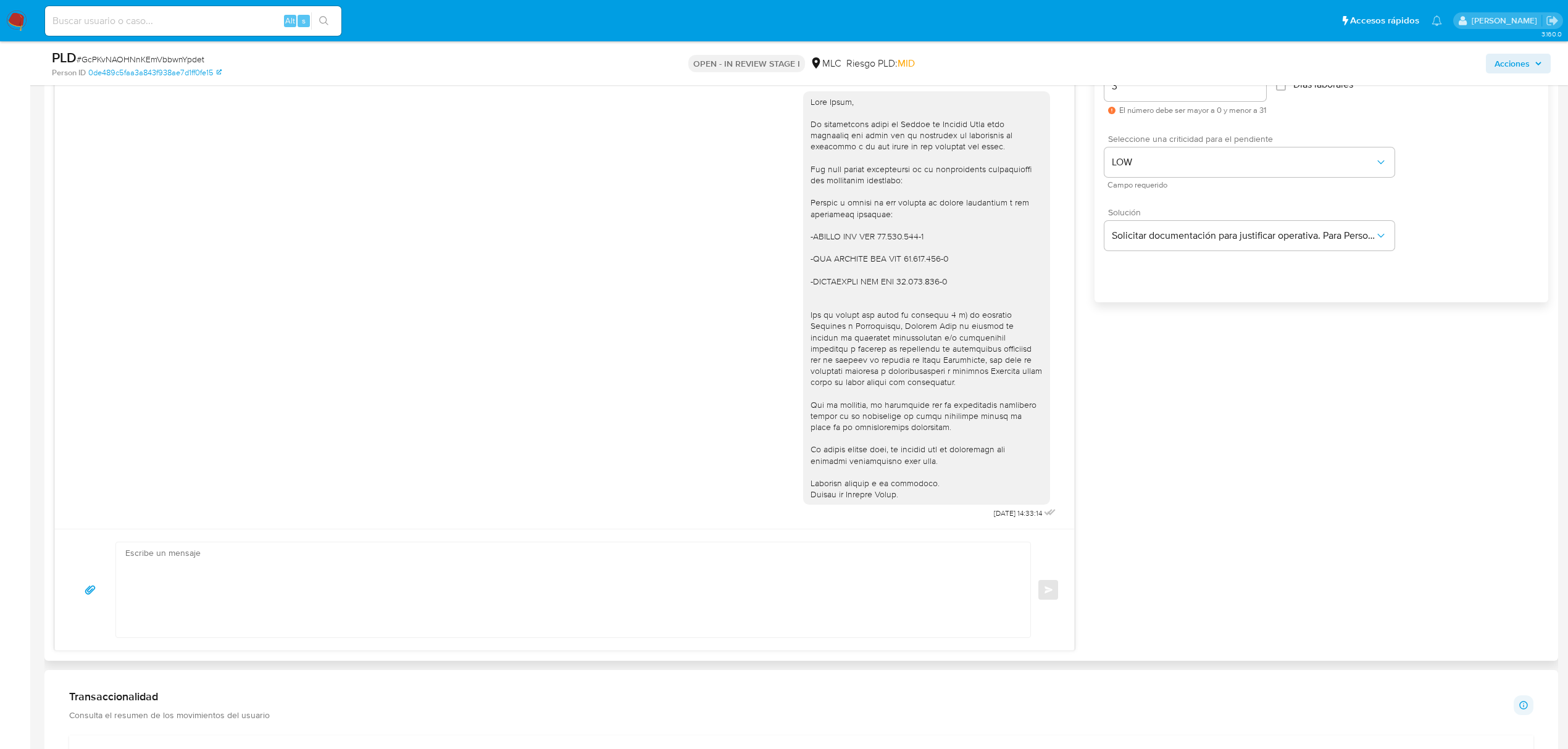
scroll to position [411, 0]
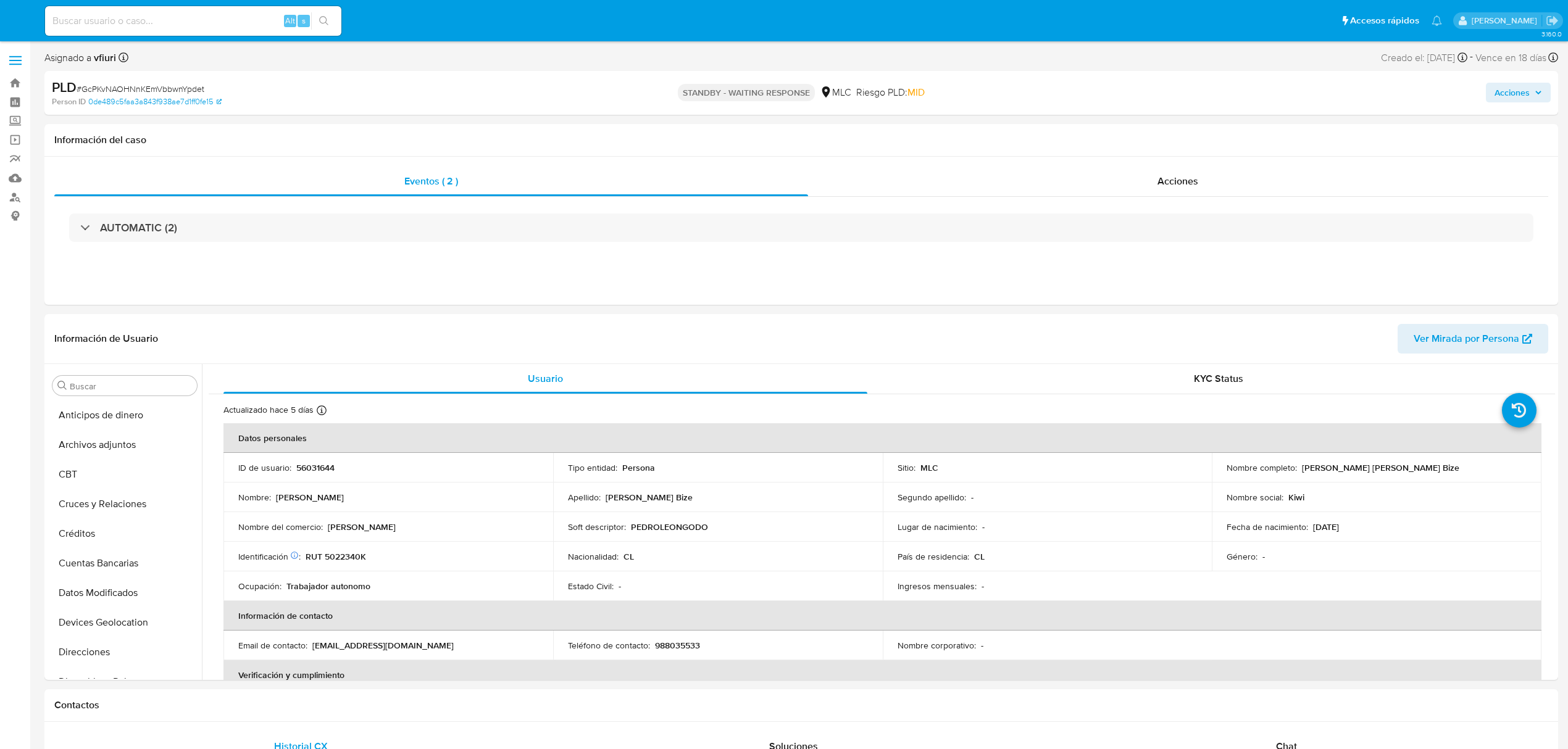
select select "10"
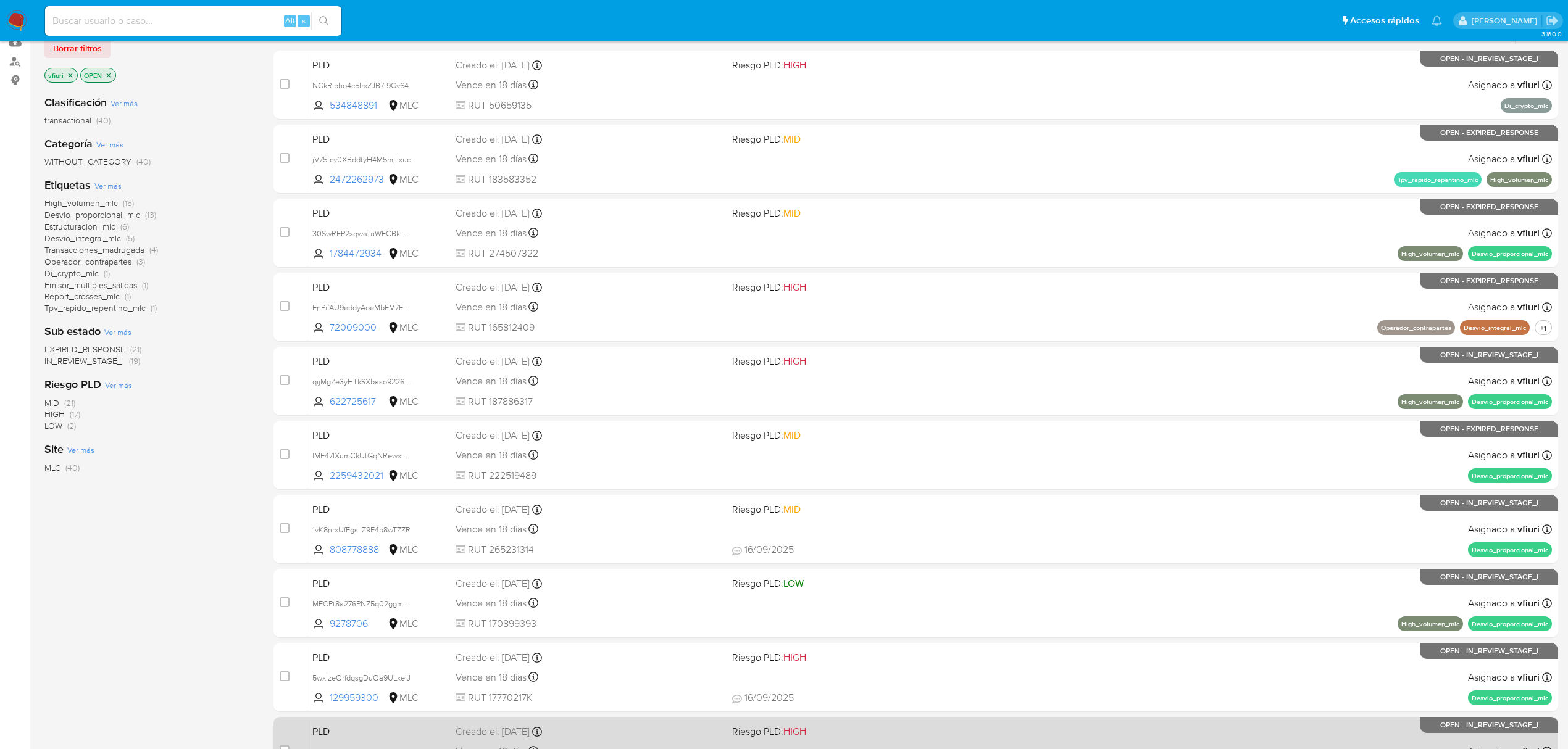
scroll to position [269, 0]
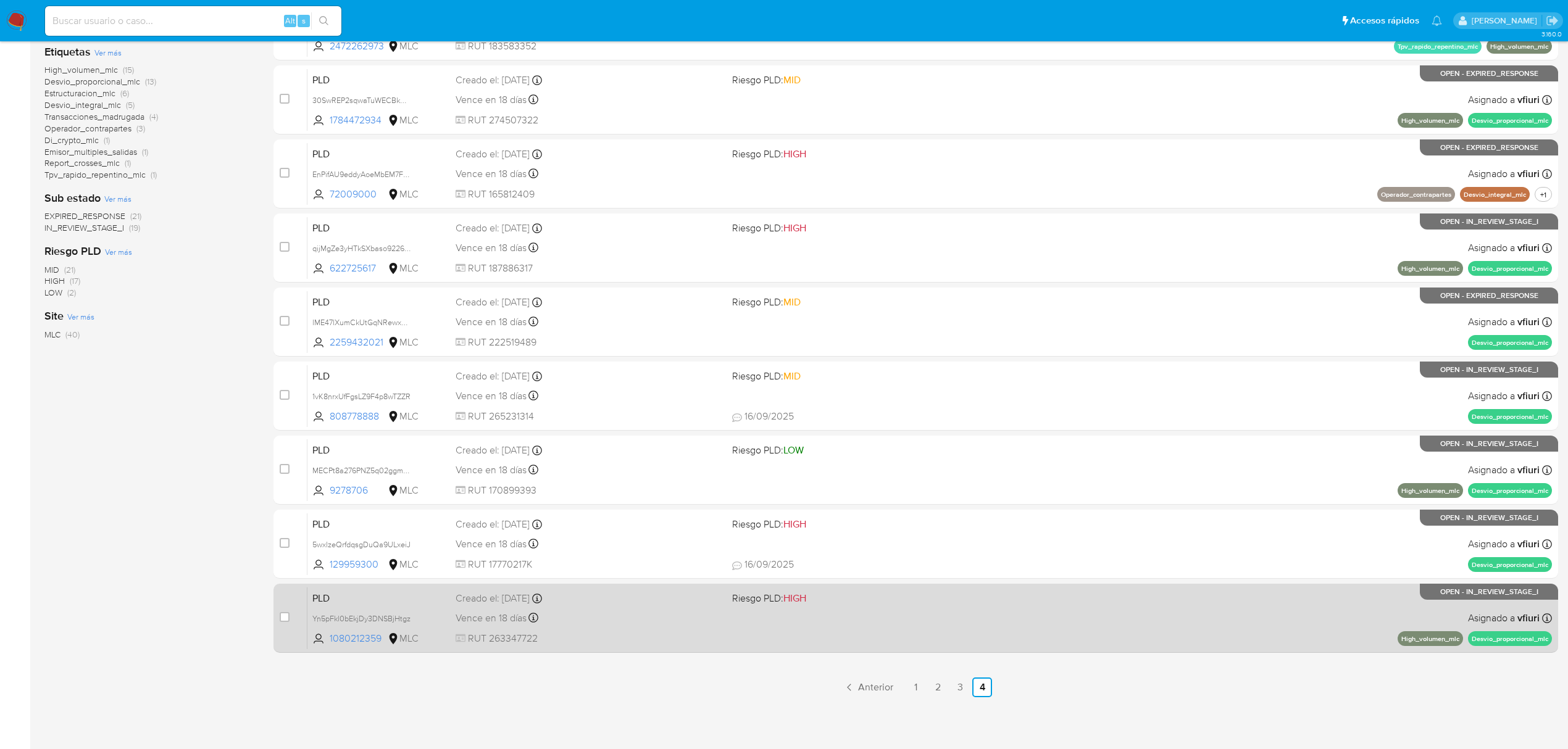
click at [1003, 602] on div "PLD Yn5pFkl0bEkjDy3DNSBjHtgz 1080212359 MLC Riesgo PLD: HIGH Creado el: [DATE] …" at bounding box center [930, 618] width 1244 height 62
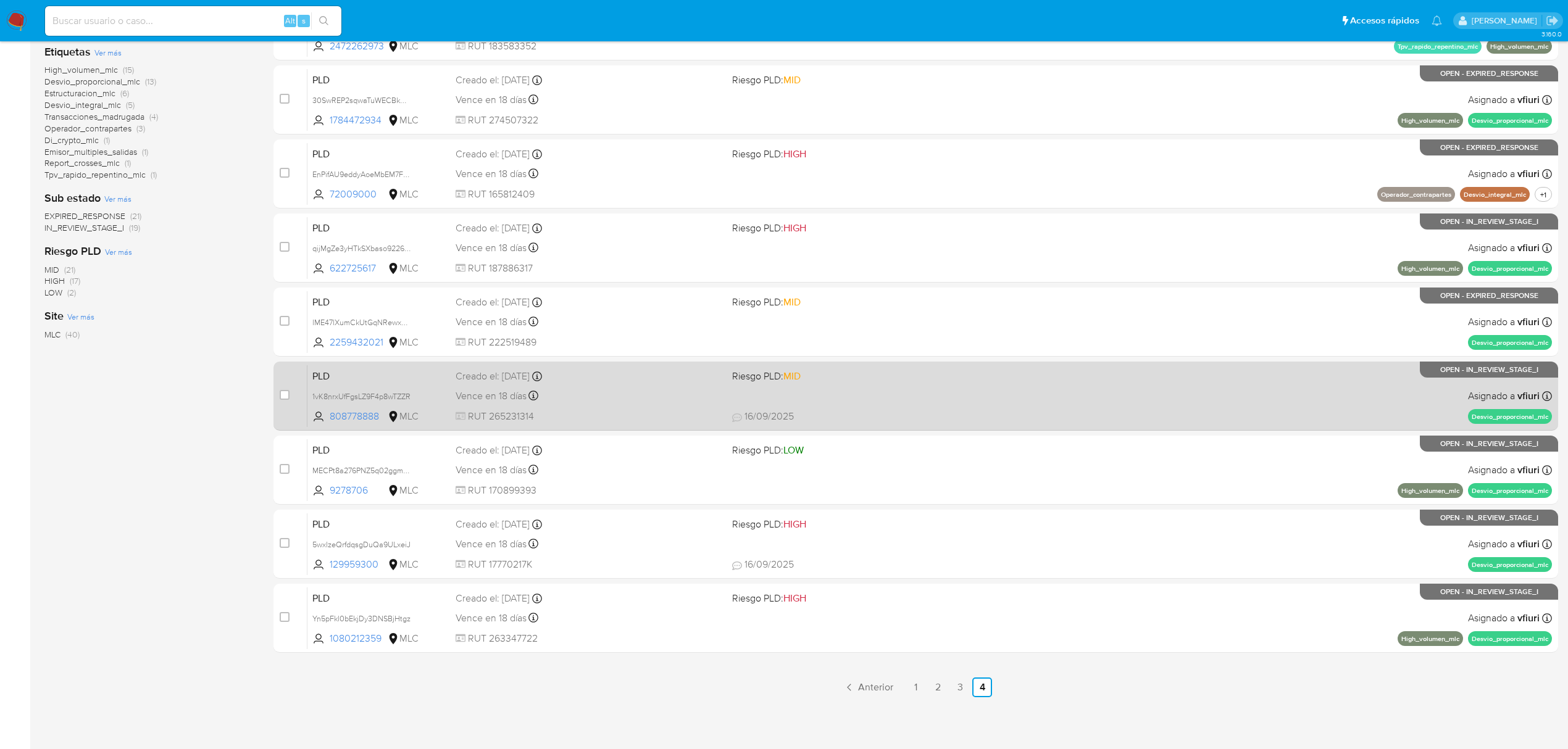
click at [652, 400] on div "Vence en 18 días Vence el [DATE] 16:05:54" at bounding box center [589, 396] width 267 height 17
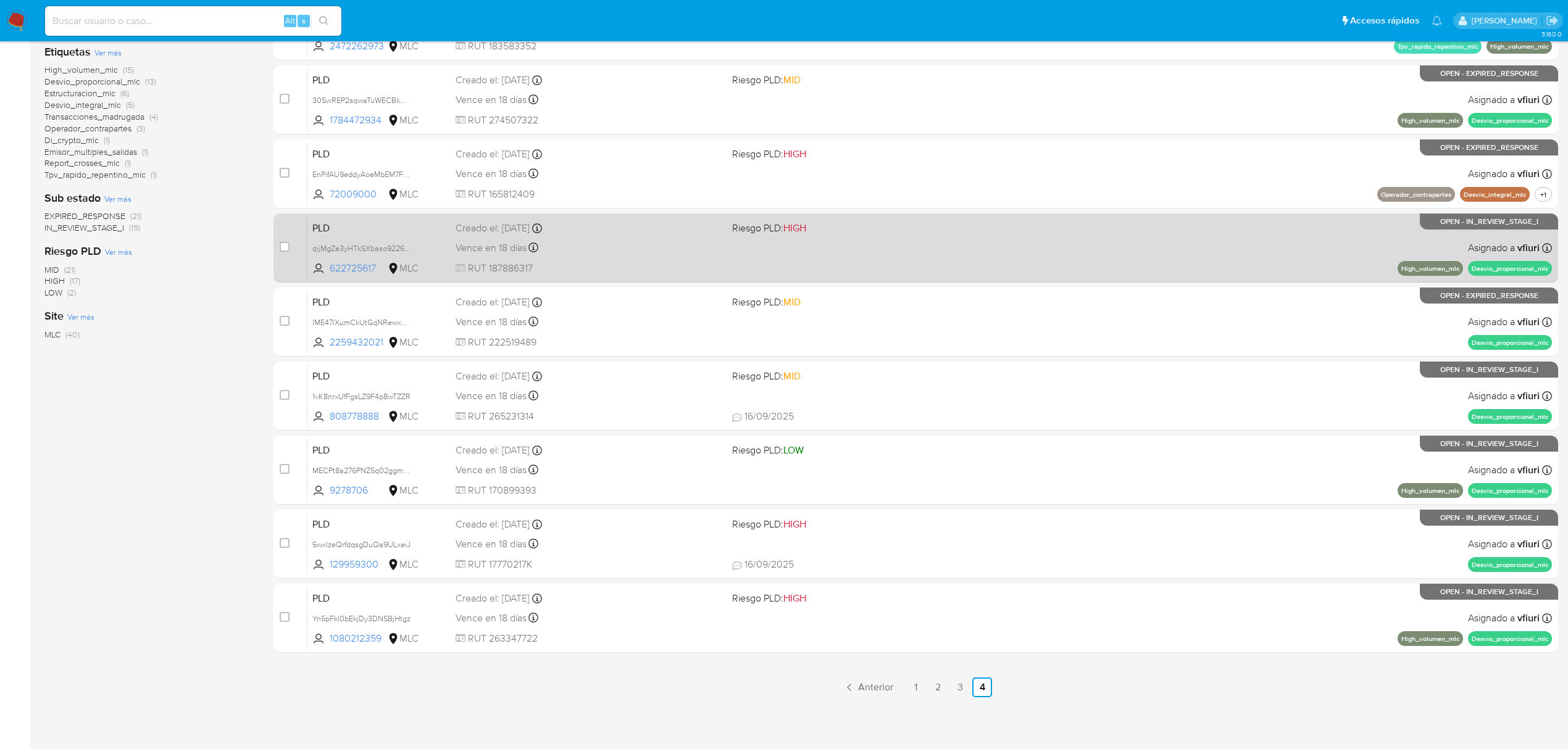
click at [680, 272] on span "RUT 187886317" at bounding box center [589, 269] width 267 height 14
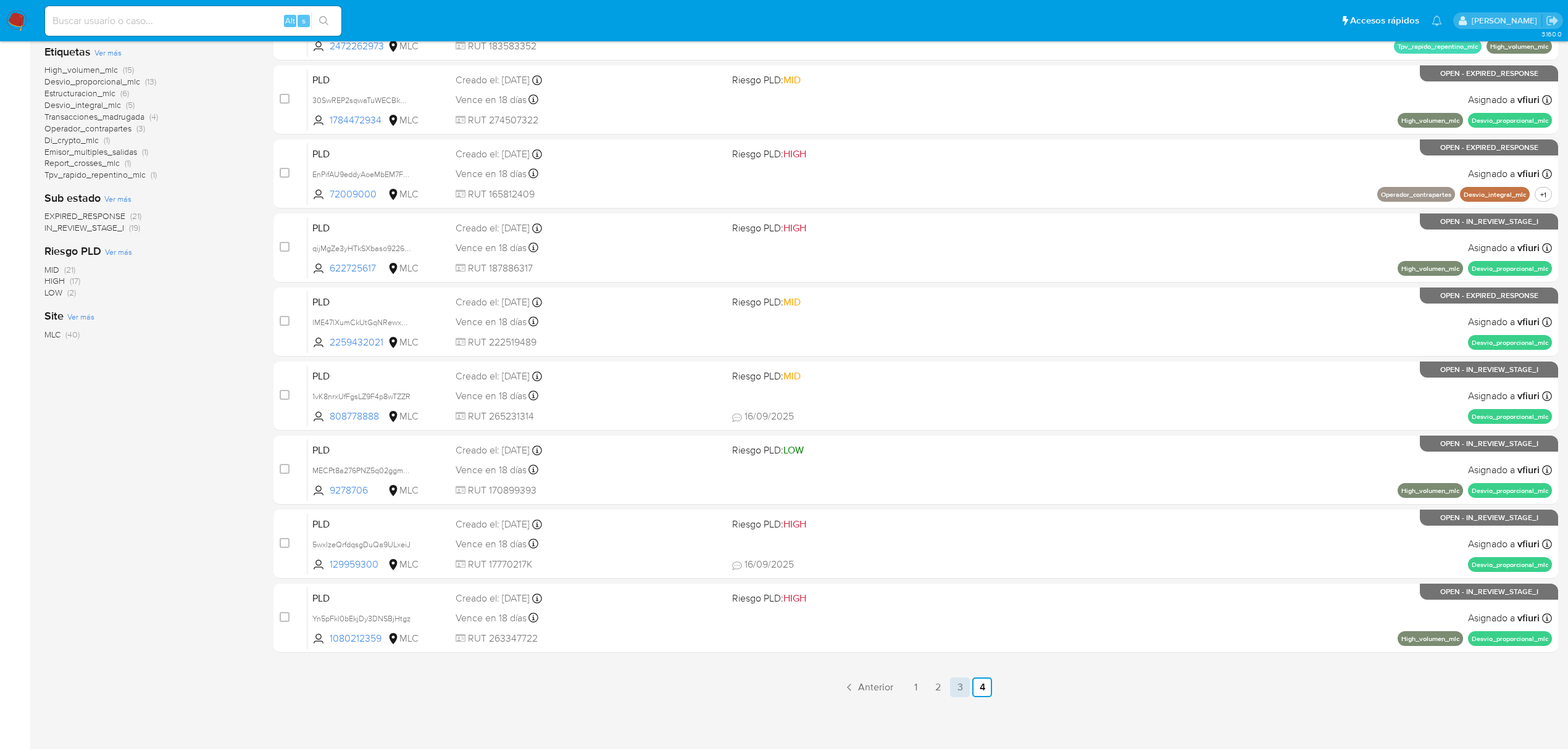
click at [956, 690] on link "3" at bounding box center [960, 687] width 20 height 20
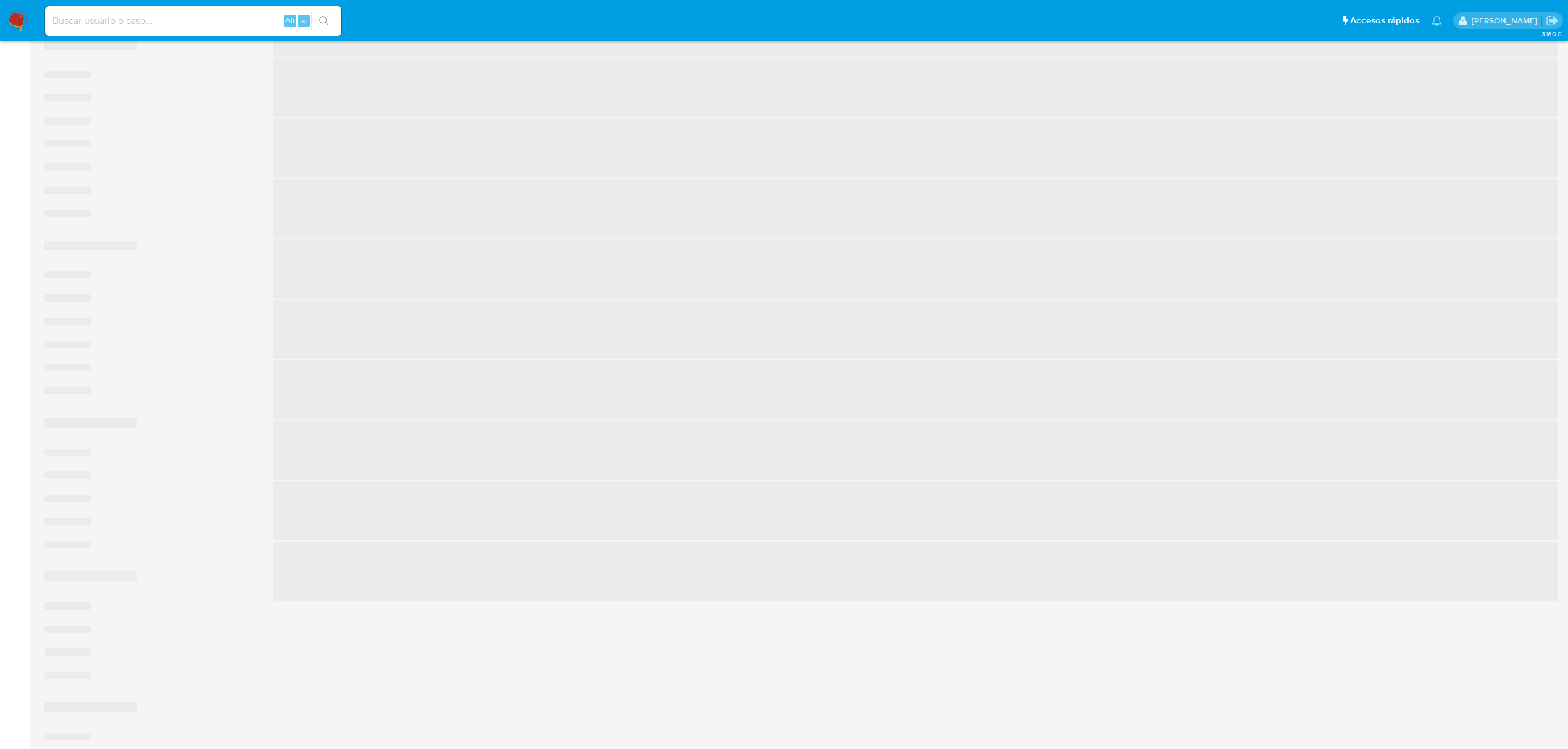
scroll to position [269, 0]
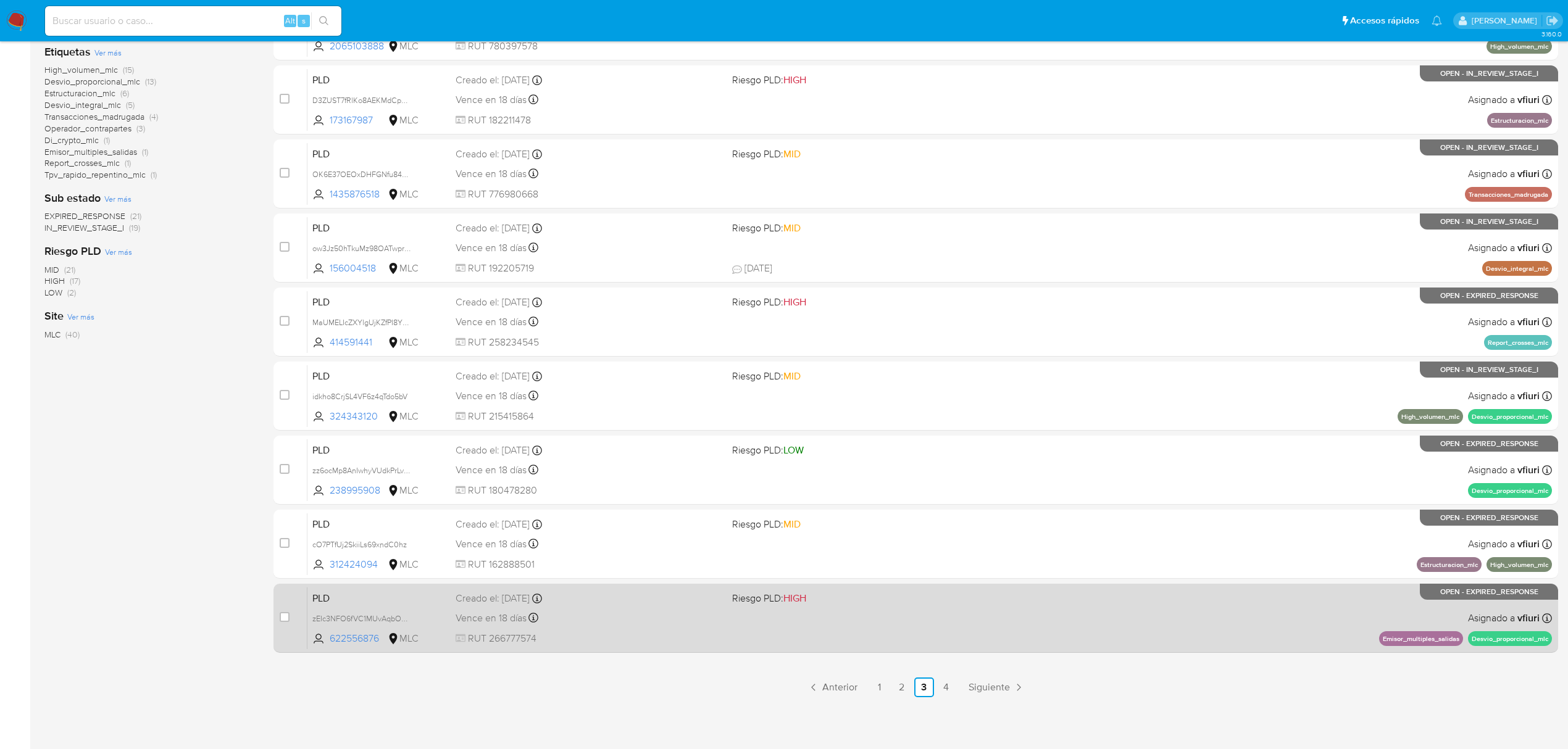
click at [981, 600] on span "Riesgo PLD: HIGH" at bounding box center [865, 597] width 267 height 16
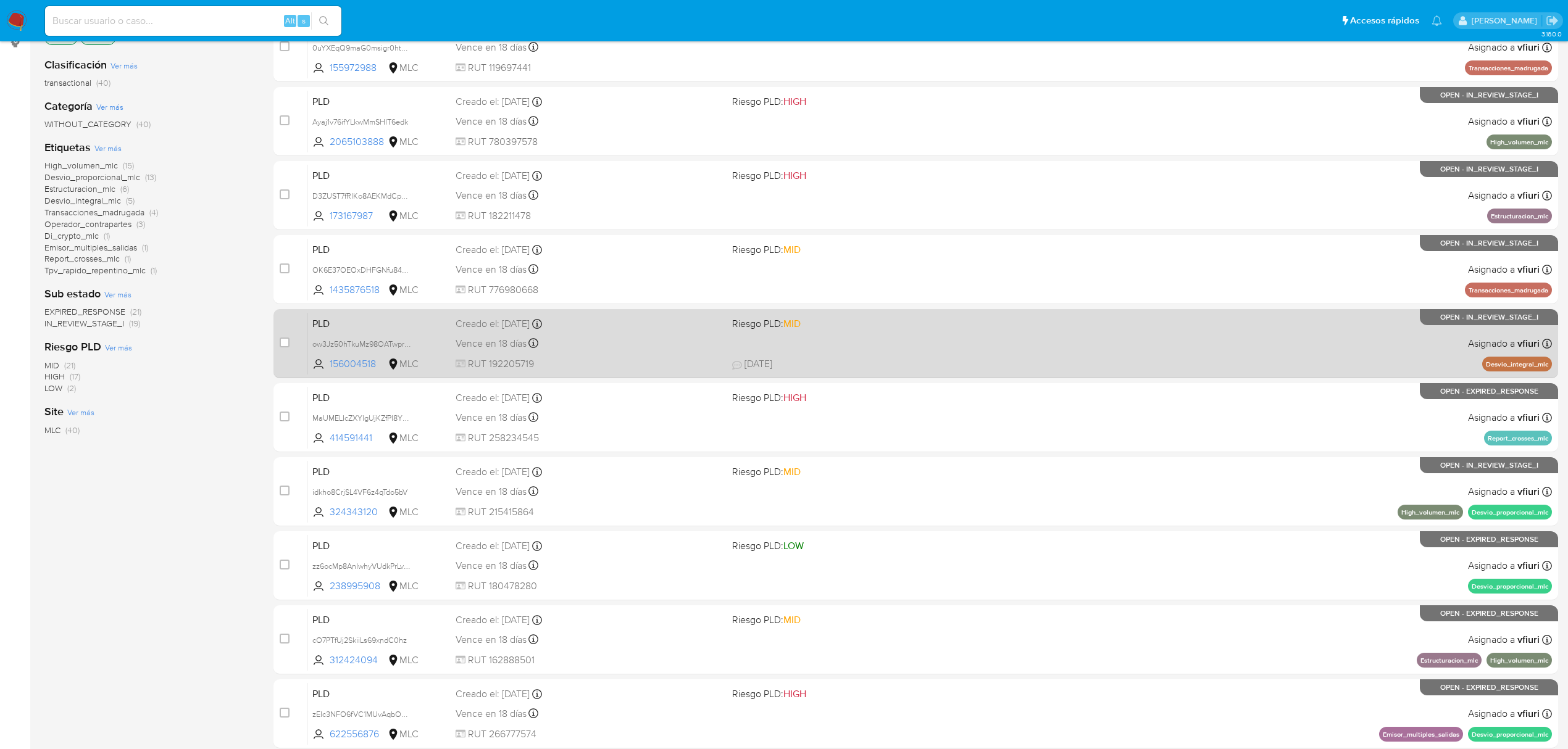
scroll to position [0, 0]
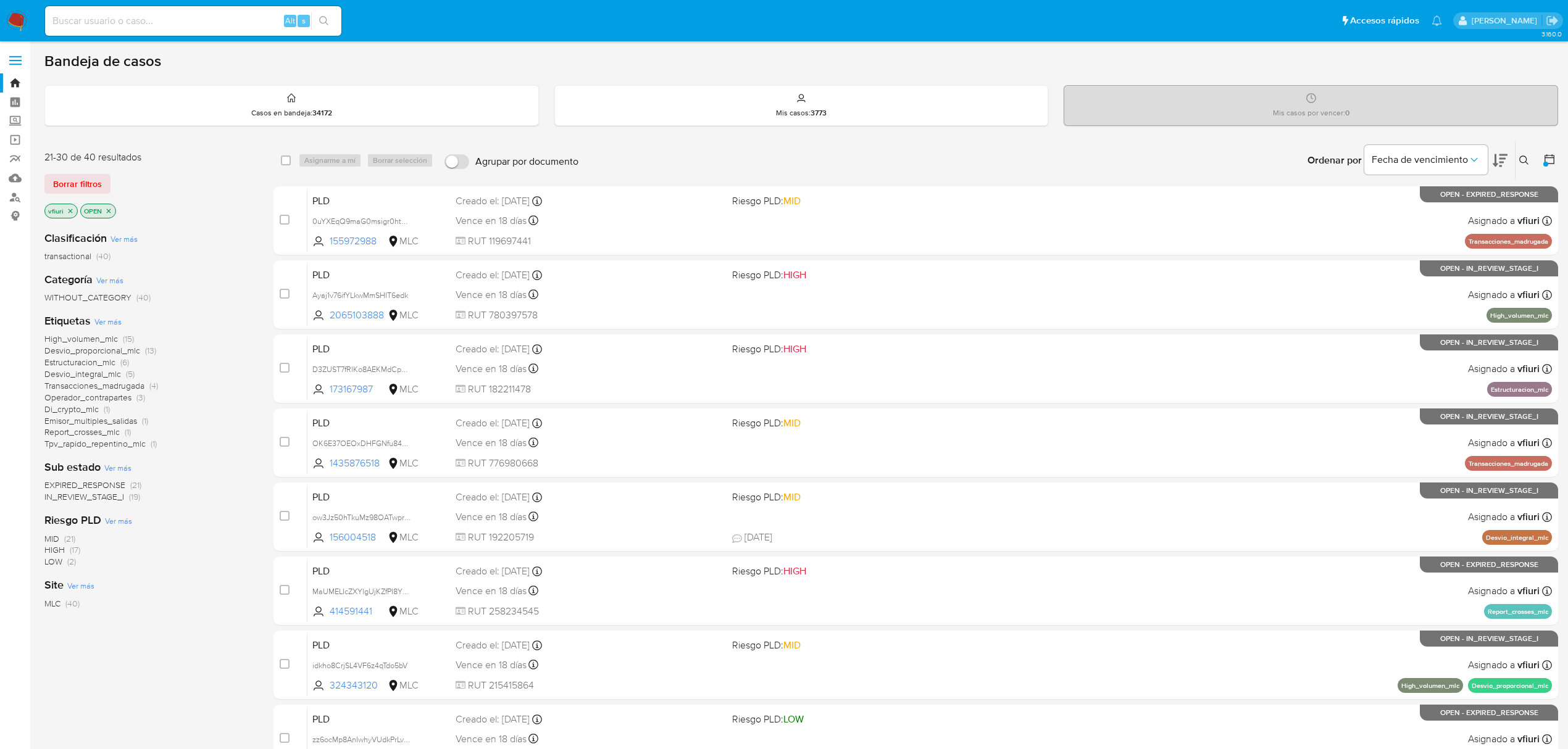
click at [99, 381] on span "Transacciones_madrugada" at bounding box center [94, 385] width 100 height 12
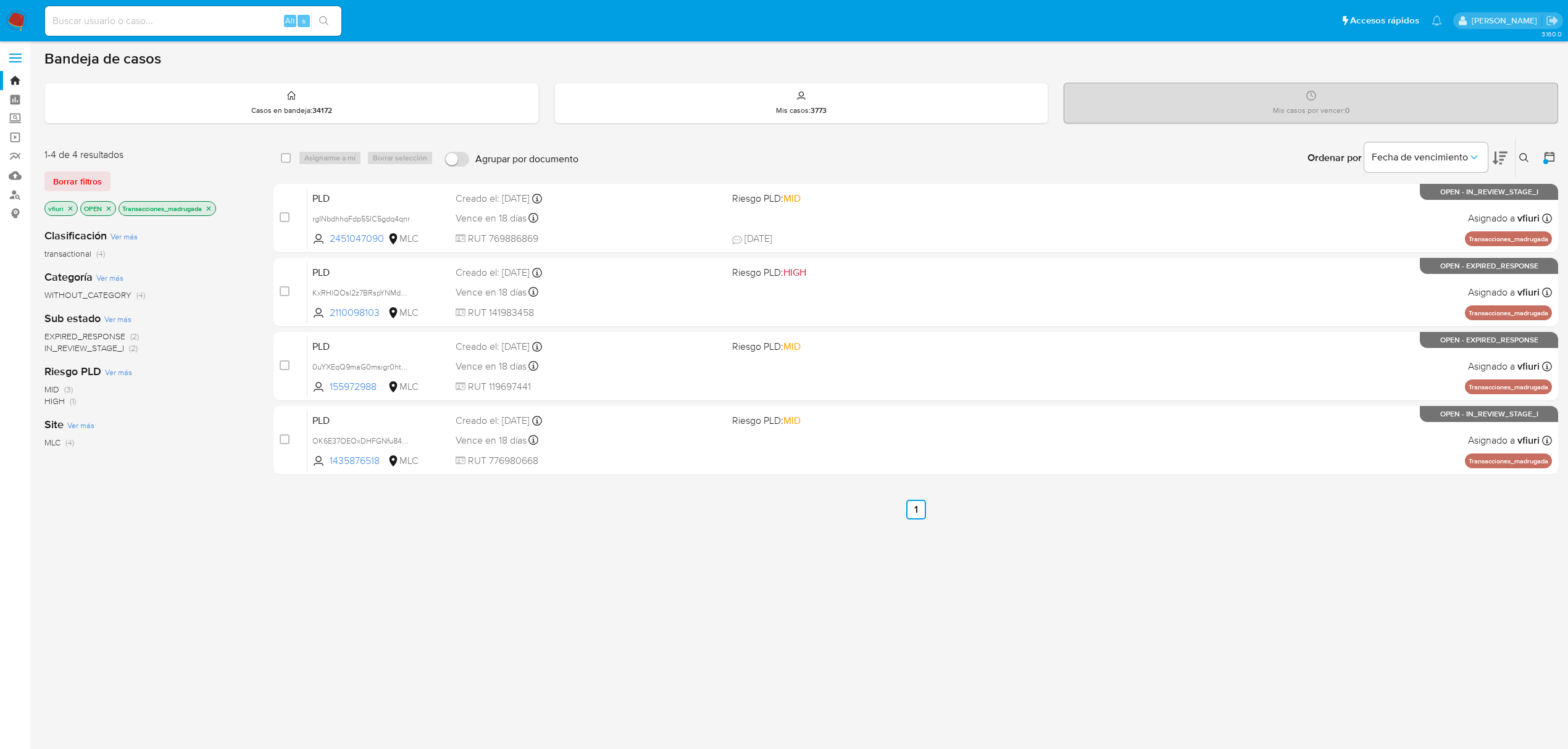
scroll to position [1, 0]
click at [803, 536] on div "select-all-cases-checkbox Asignarme a mí Borrar selección Agrupar por documento…" at bounding box center [915, 419] width 1285 height 559
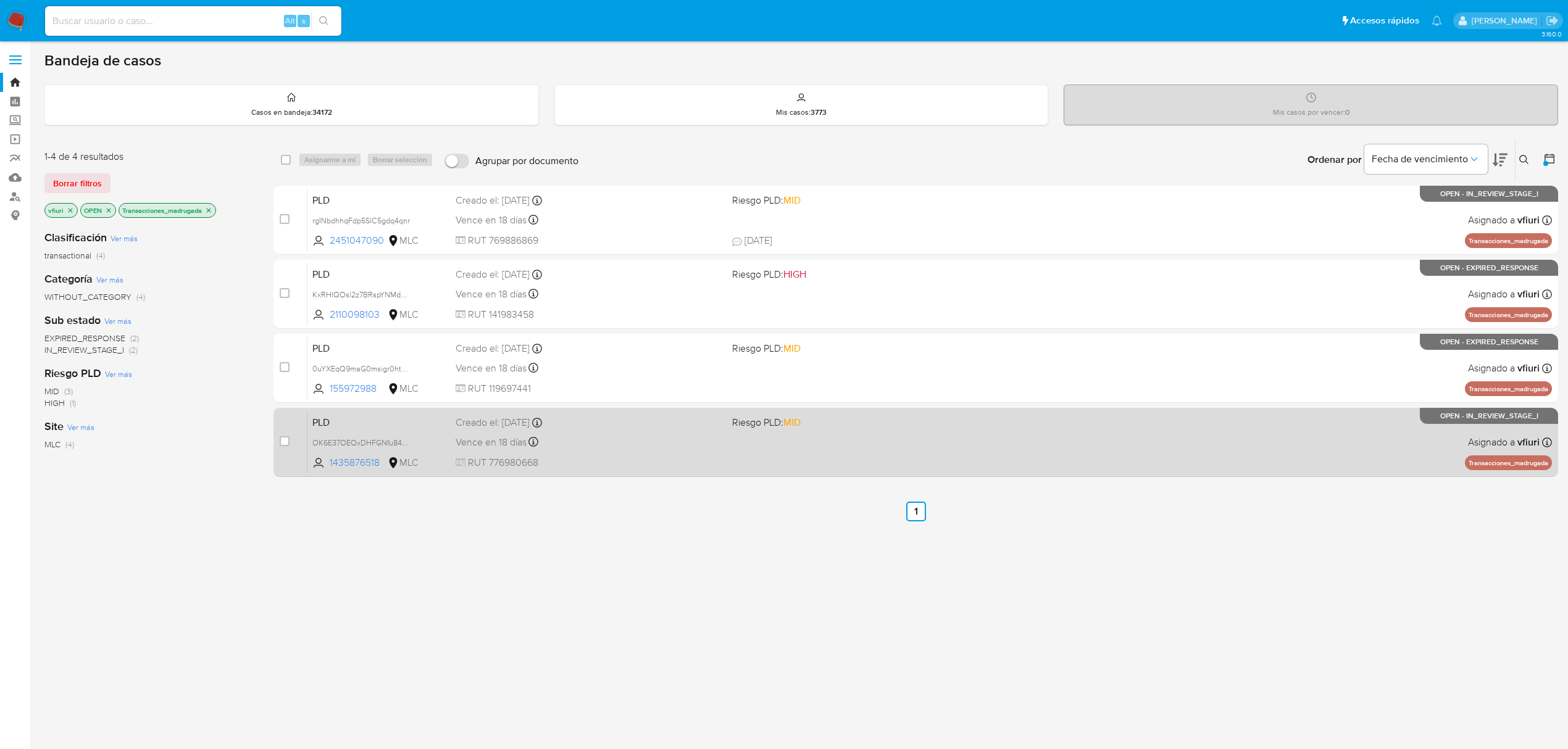
click at [722, 425] on div "PLD OK6E37OEOxDHFGNfu84KmAEo 1435876518 MLC Riesgo PLD: MID Creado el: [DATE] C…" at bounding box center [930, 442] width 1244 height 62
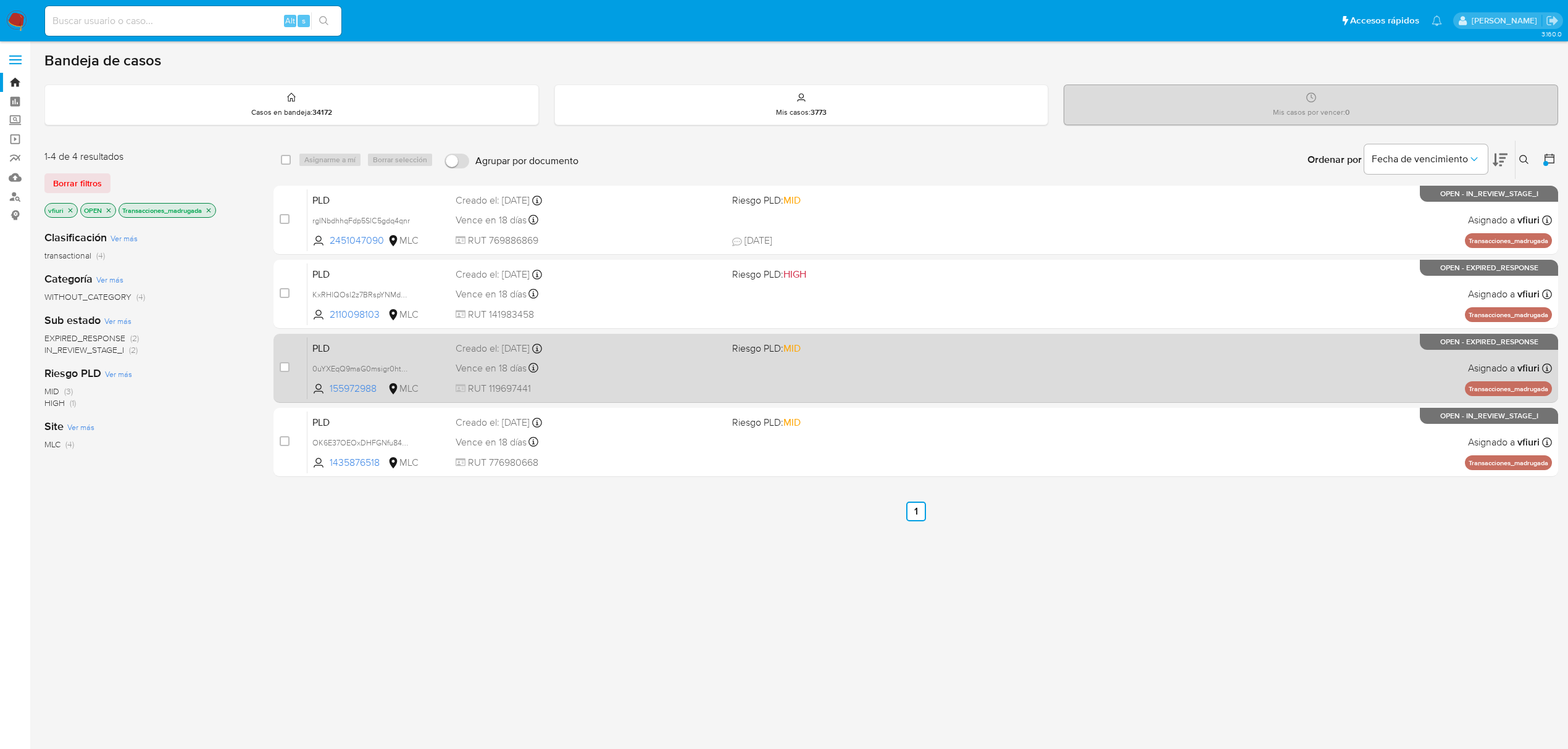
click at [613, 354] on div "Creado el: [DATE] Creado el: [DATE] 16:07:55" at bounding box center [589, 349] width 267 height 14
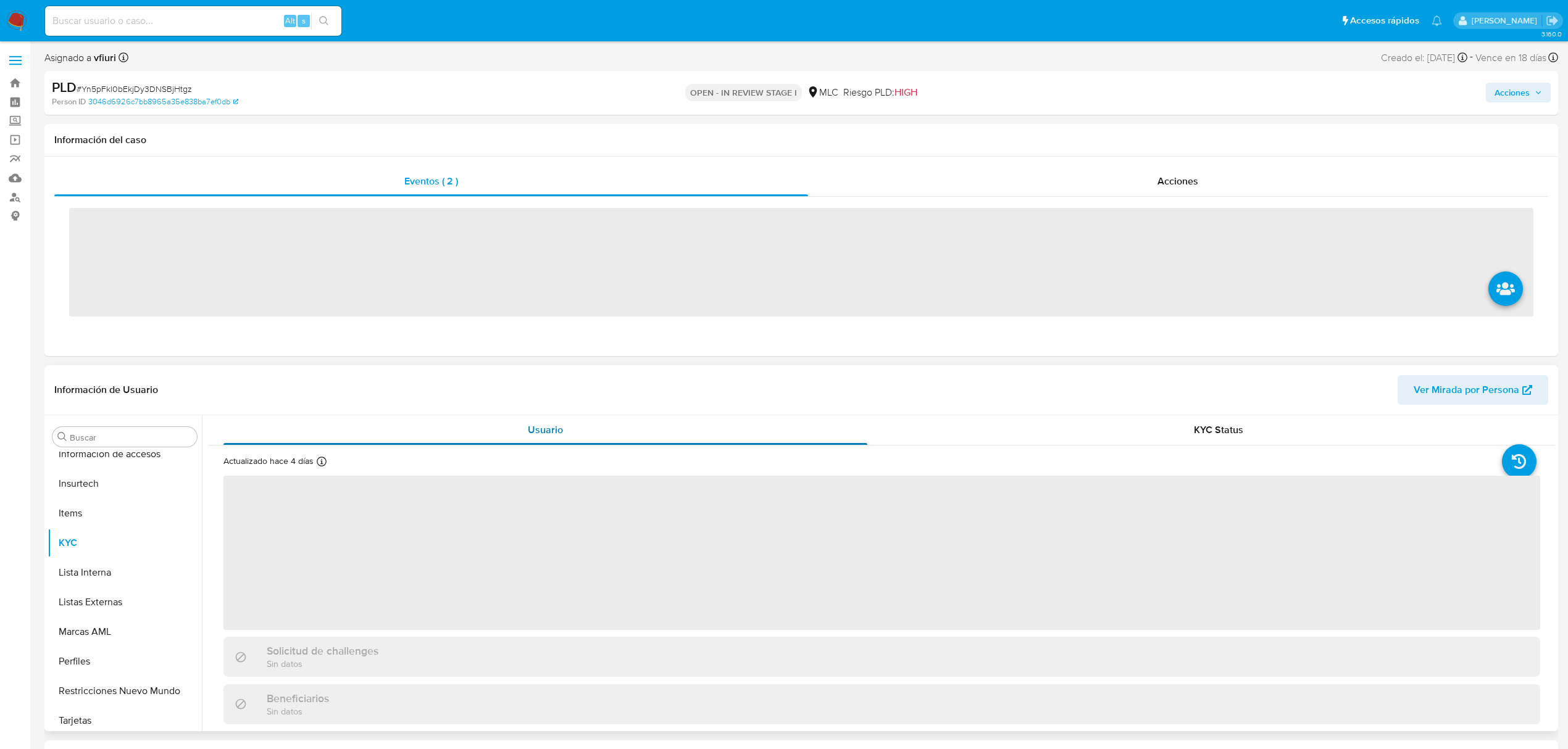
scroll to position [521, 0]
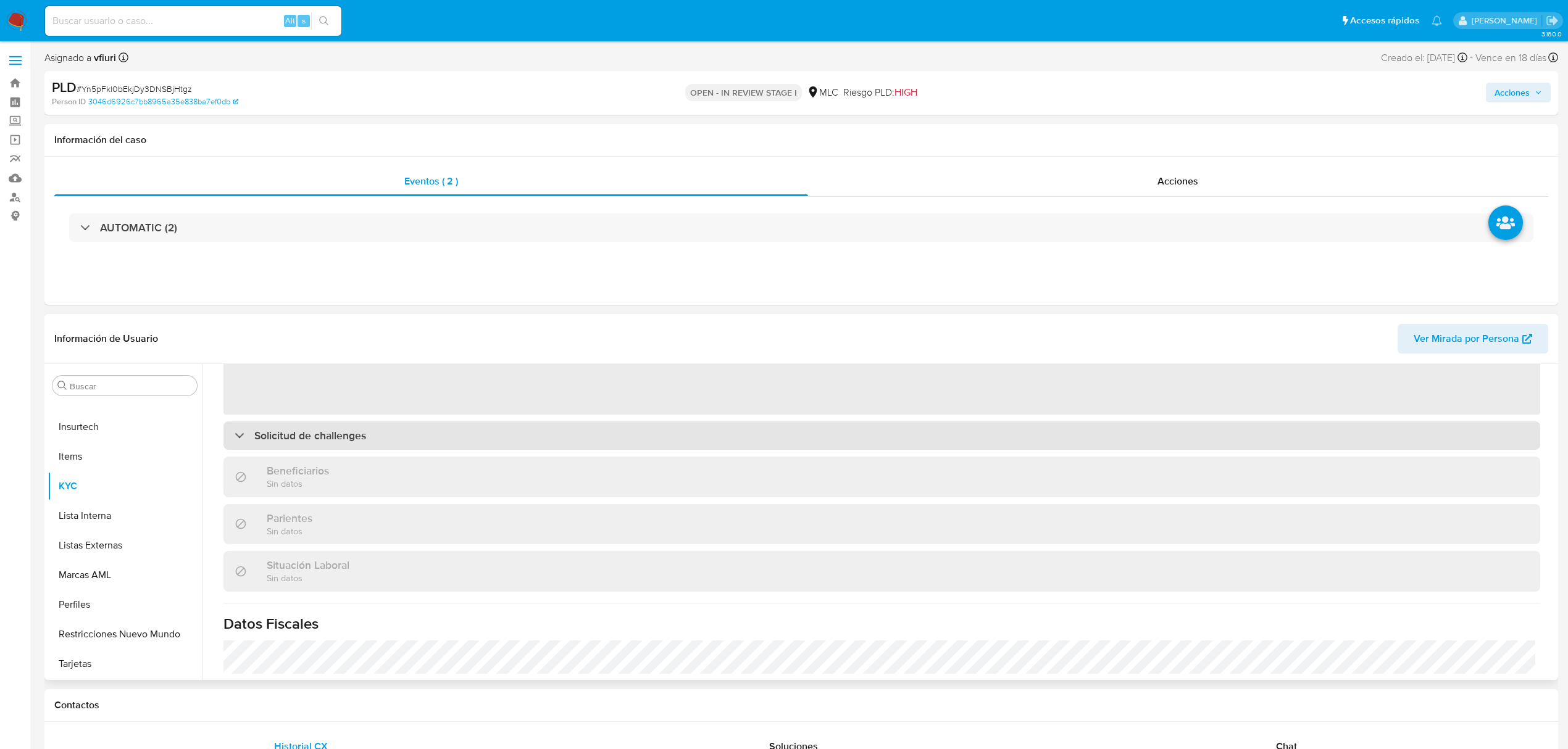
select select "10"
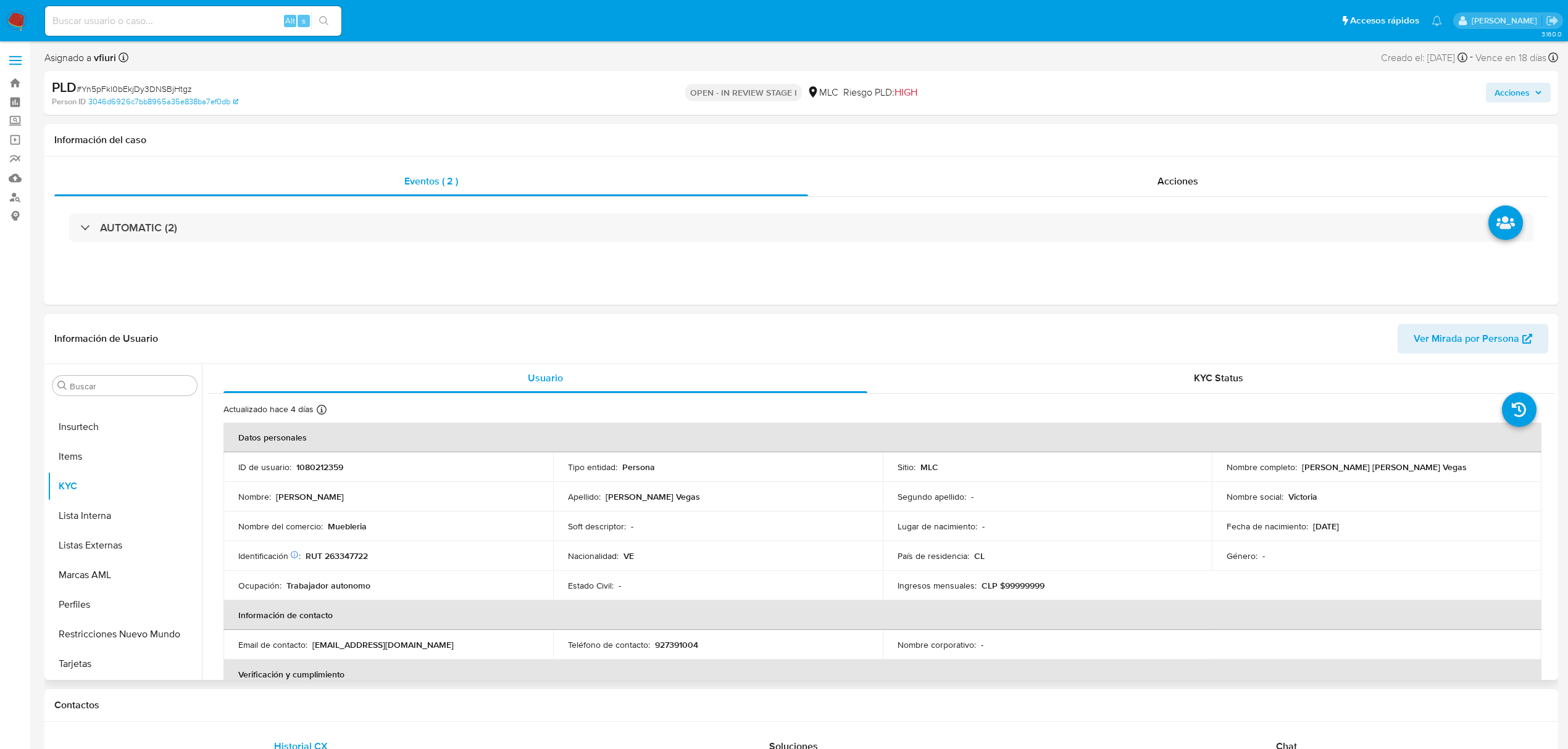
scroll to position [0, 0]
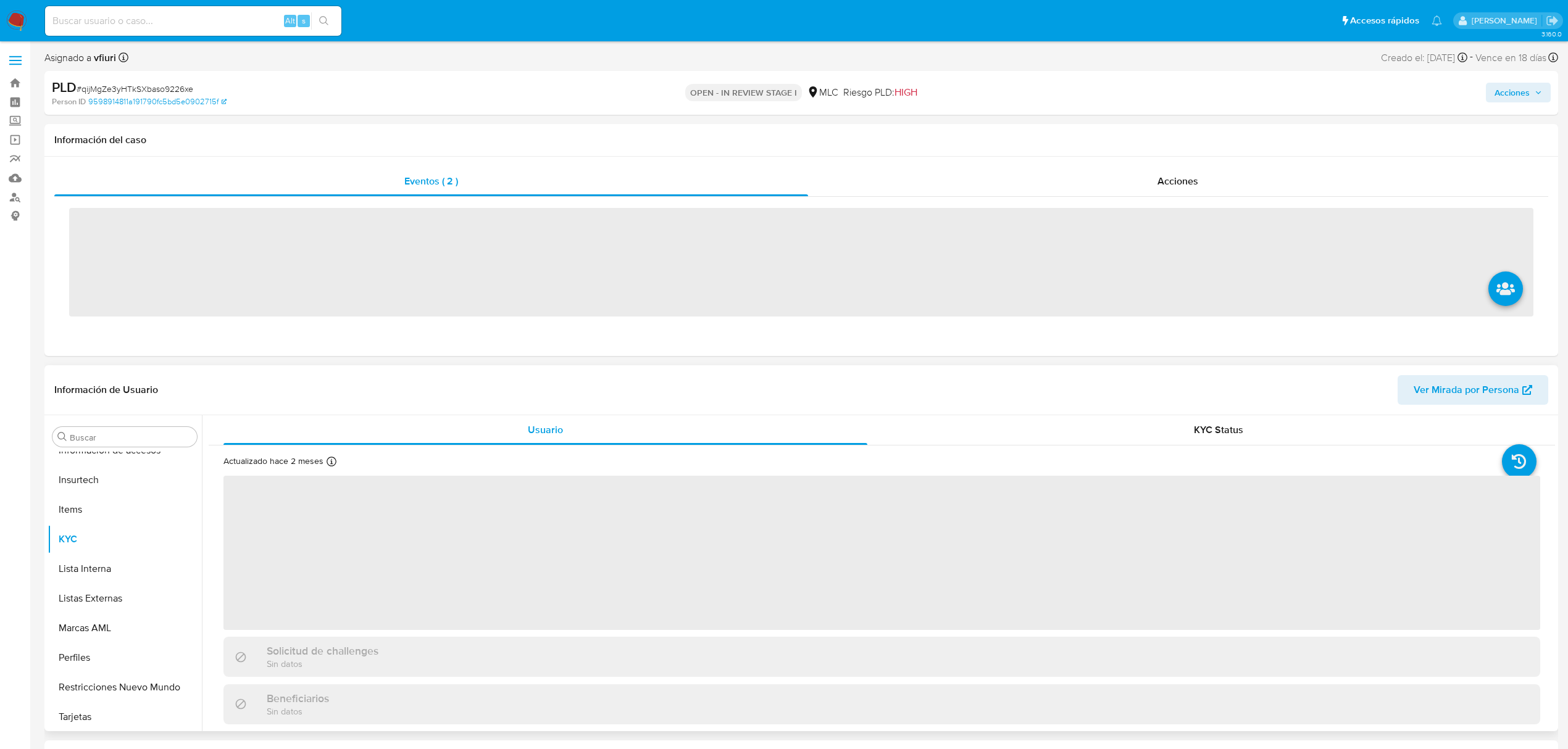
scroll to position [521, 0]
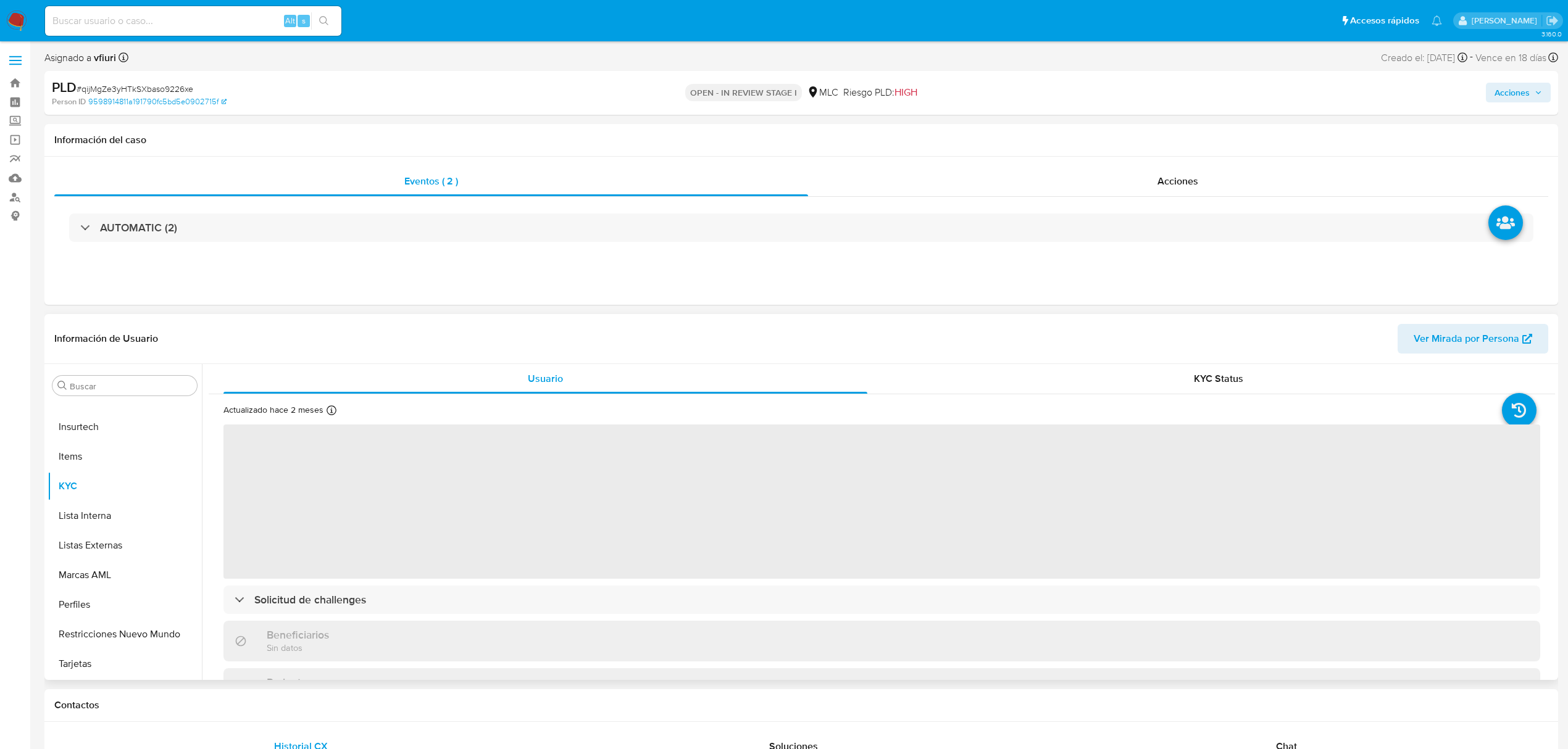
select select "10"
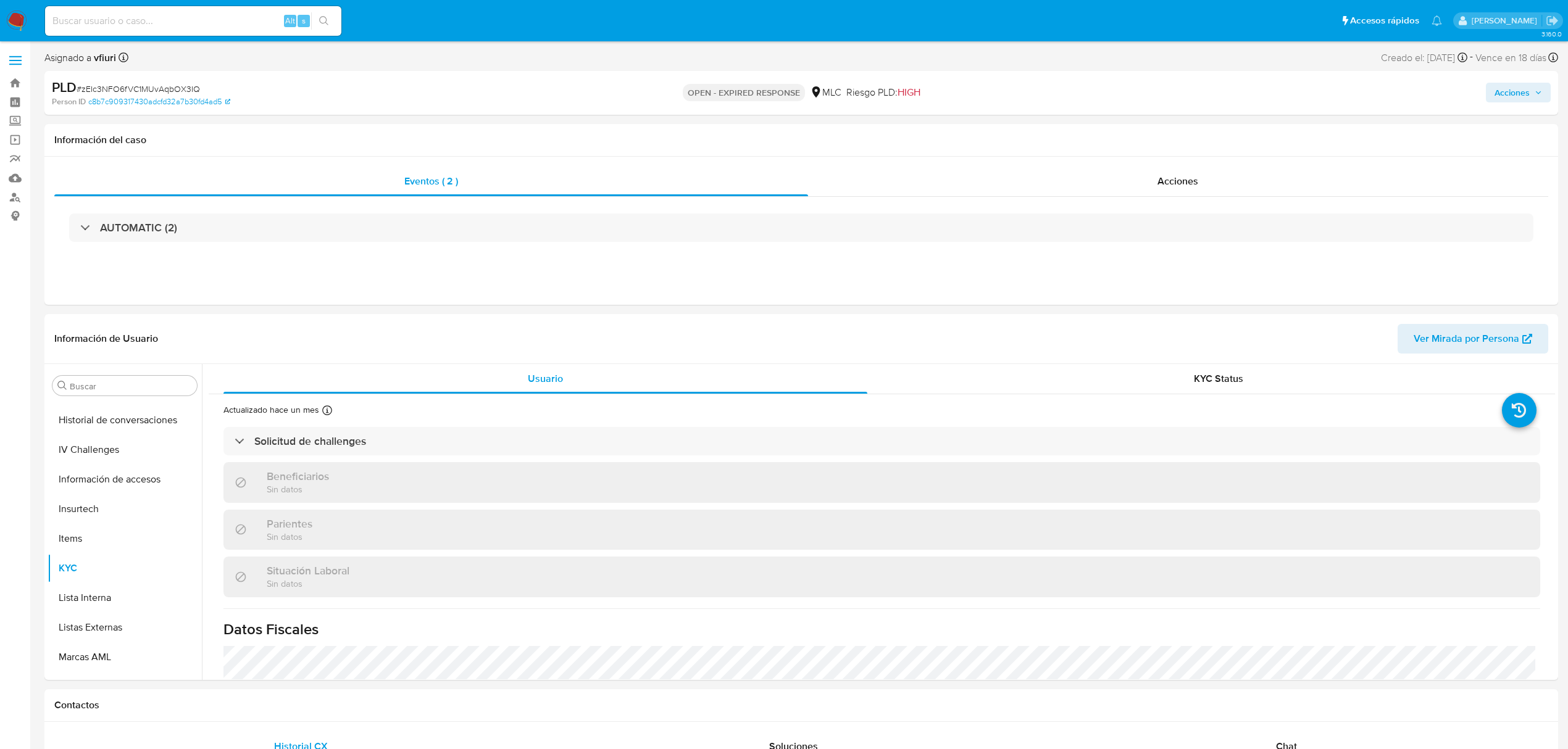
scroll to position [521, 0]
select select "10"
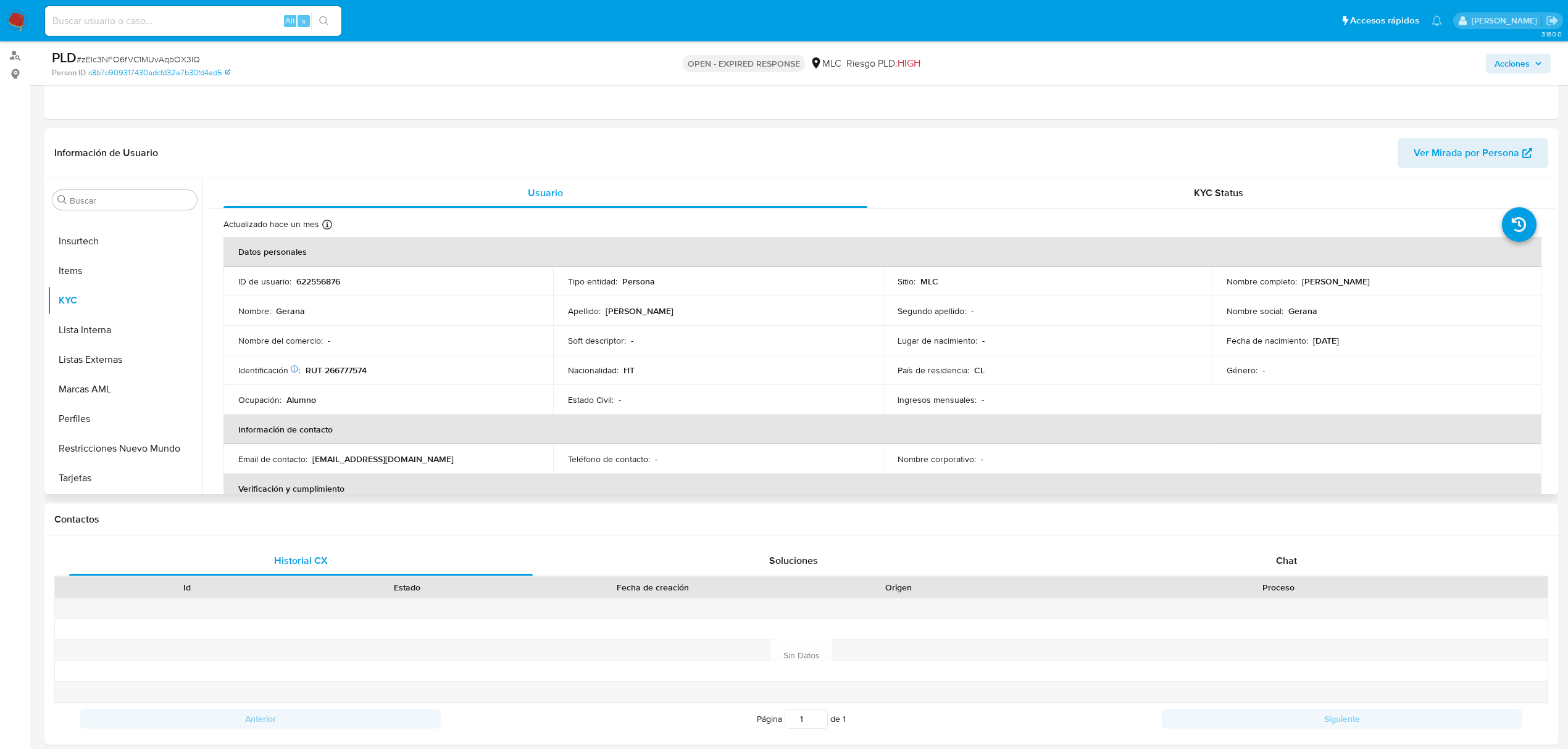
scroll to position [164, 0]
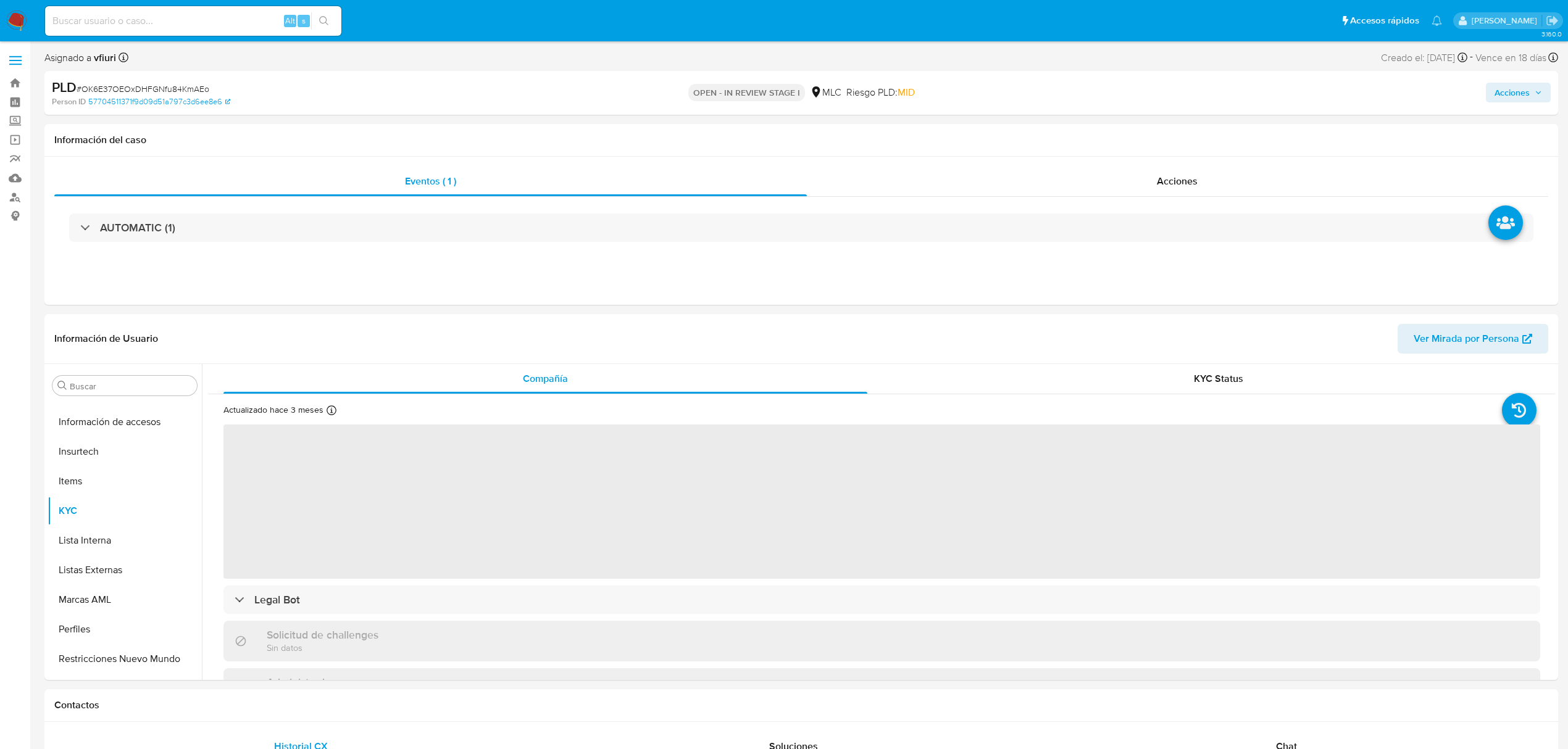
scroll to position [521, 0]
select select "10"
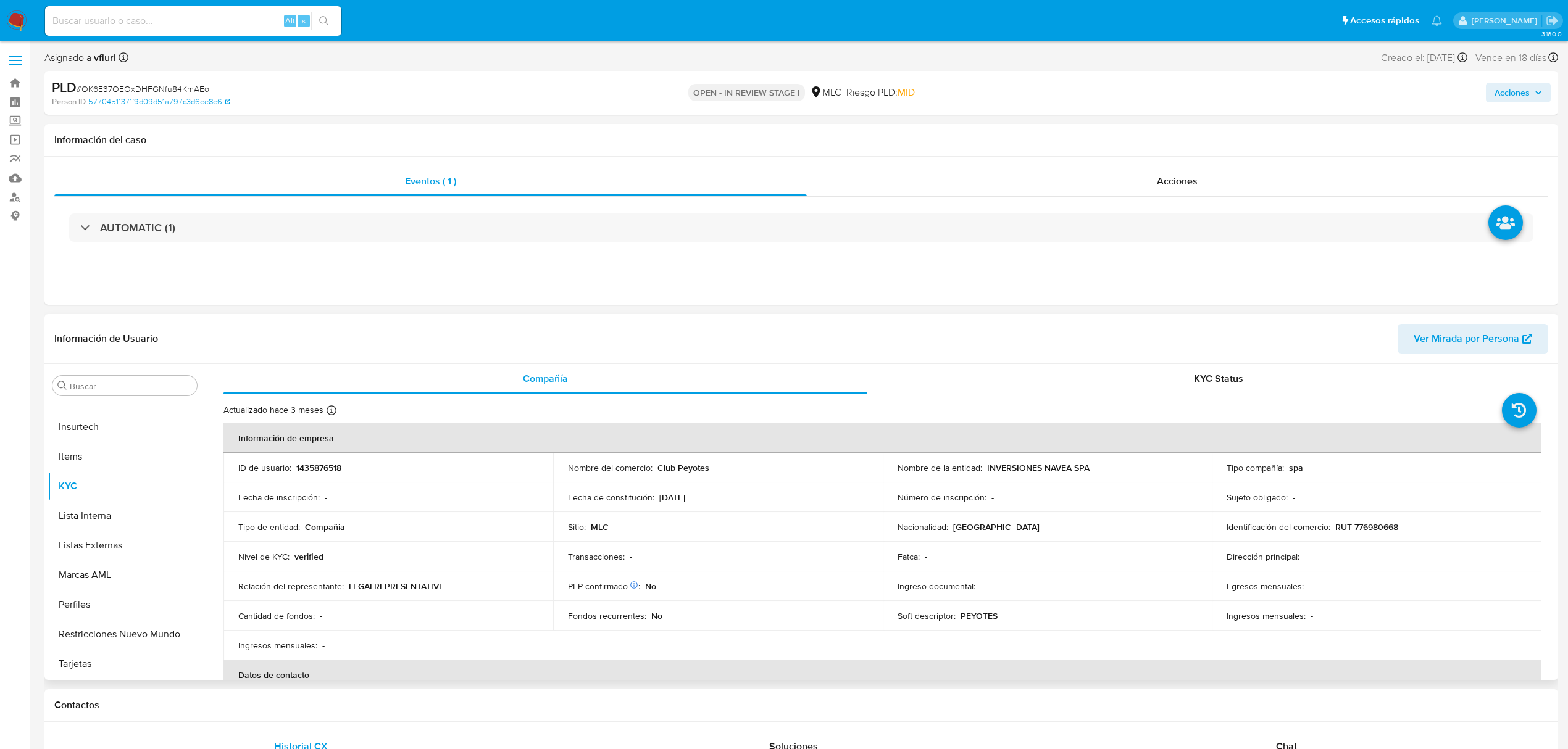
click at [316, 463] on p "1435876518" at bounding box center [318, 467] width 45 height 11
copy p "1435876518"
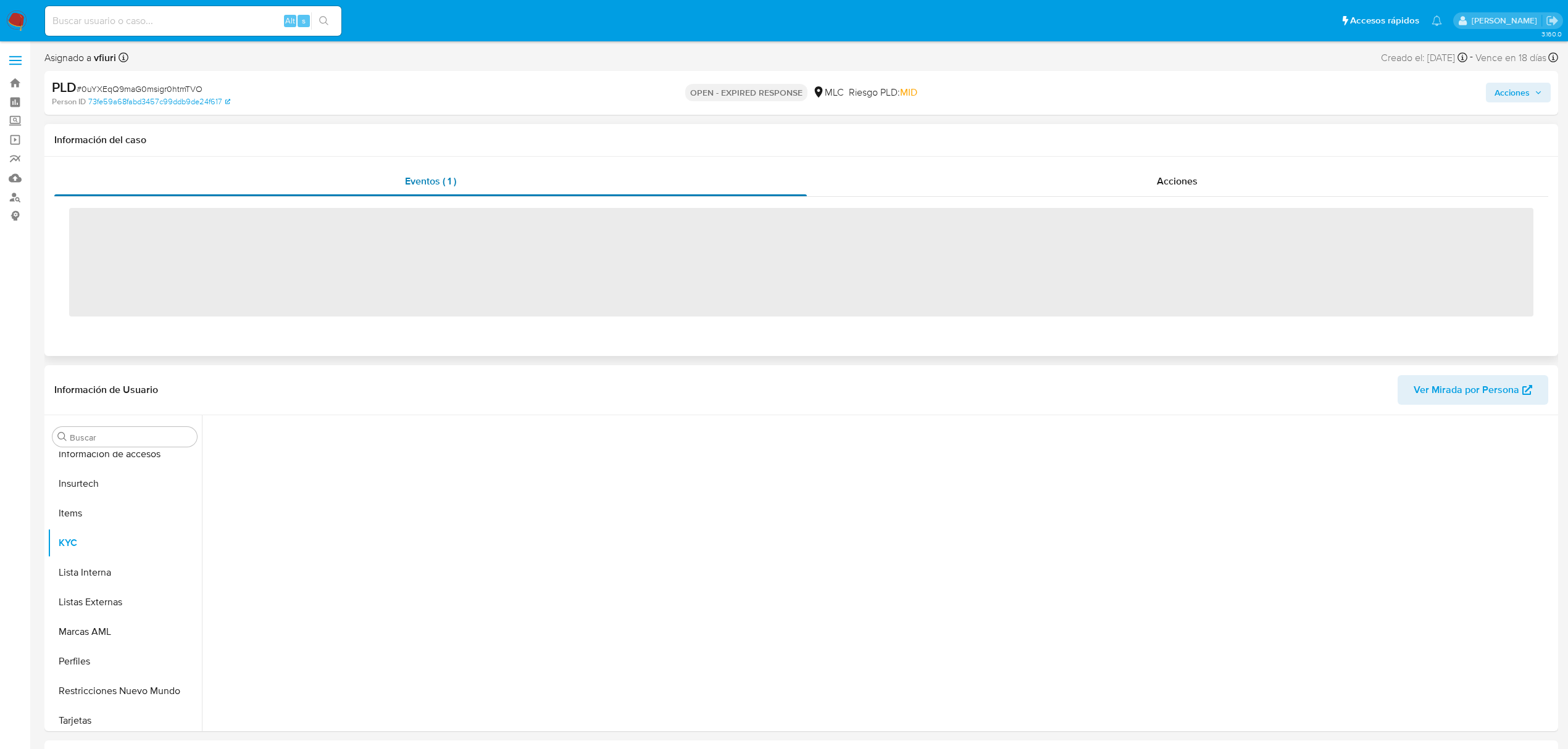
scroll to position [521, 0]
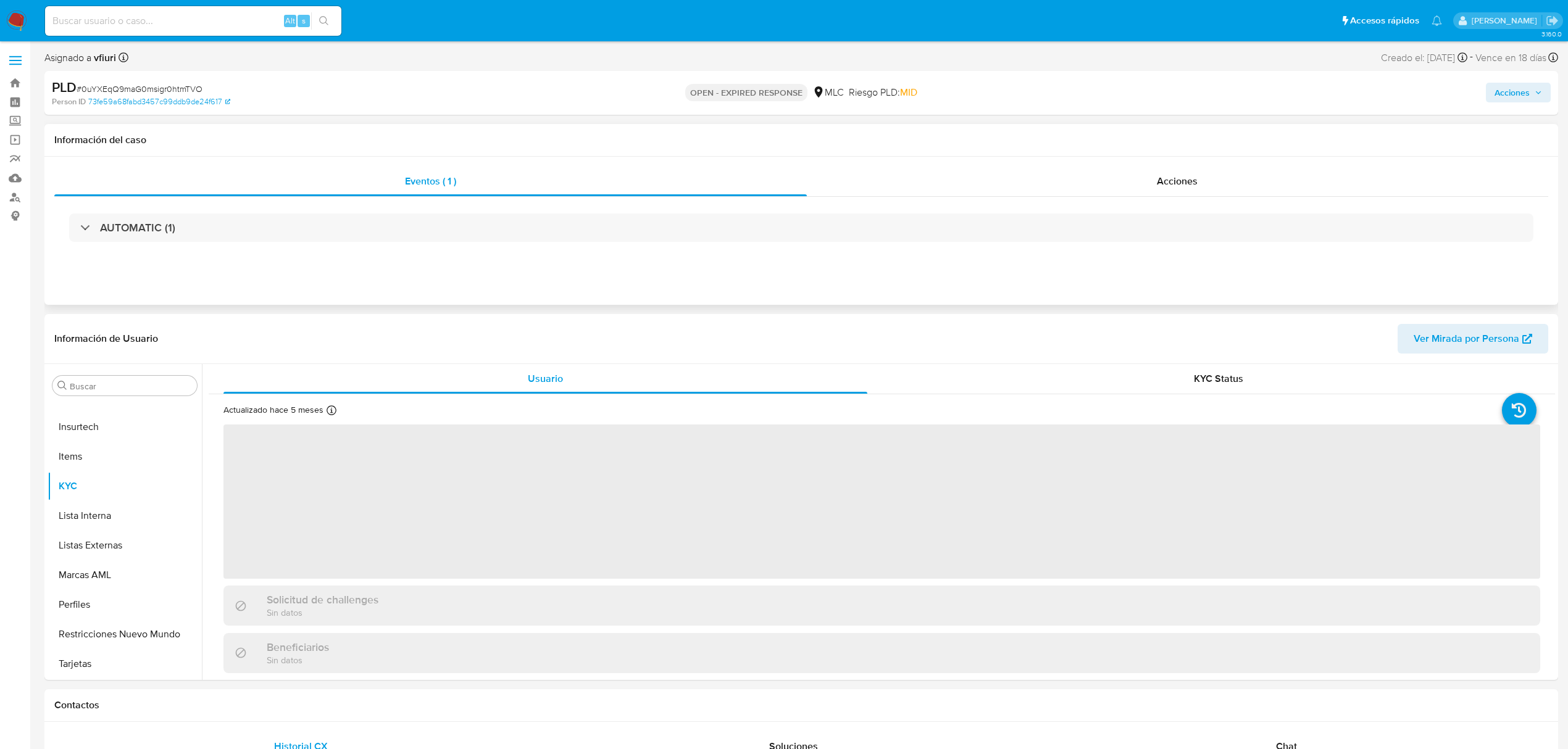
select select "10"
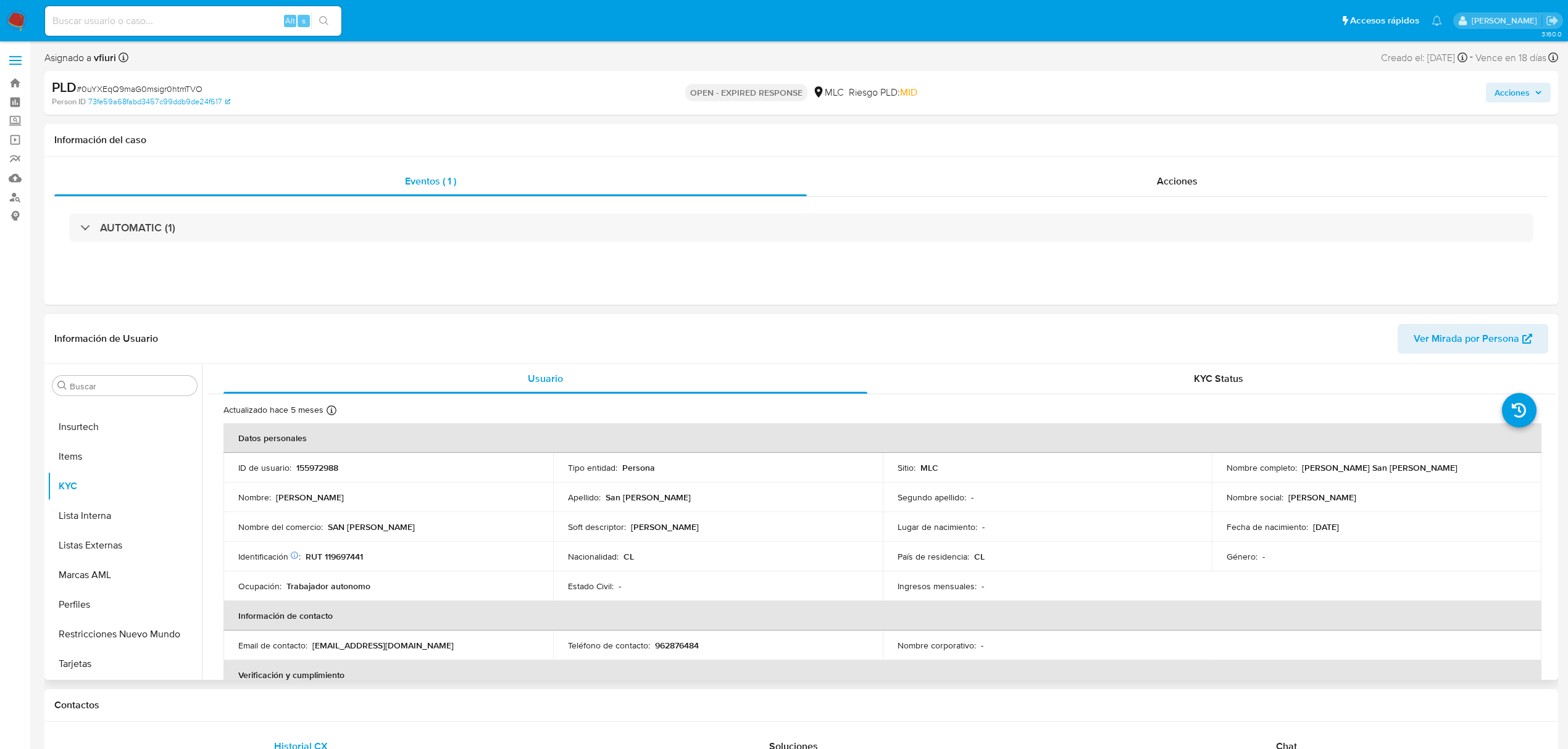
click at [321, 457] on td "ID de usuario : 155972988" at bounding box center [388, 467] width 330 height 30
copy p "155972988"
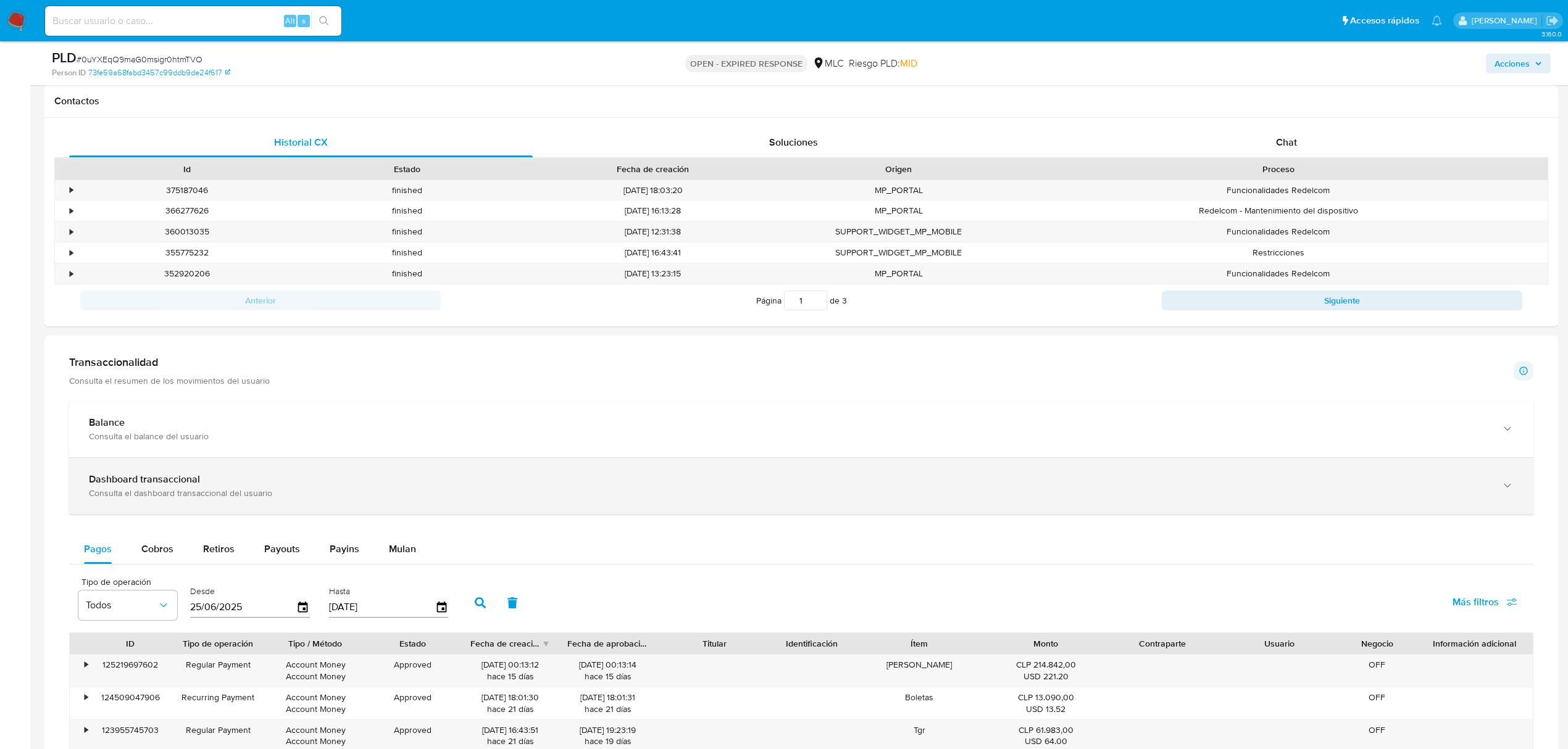
scroll to position [658, 0]
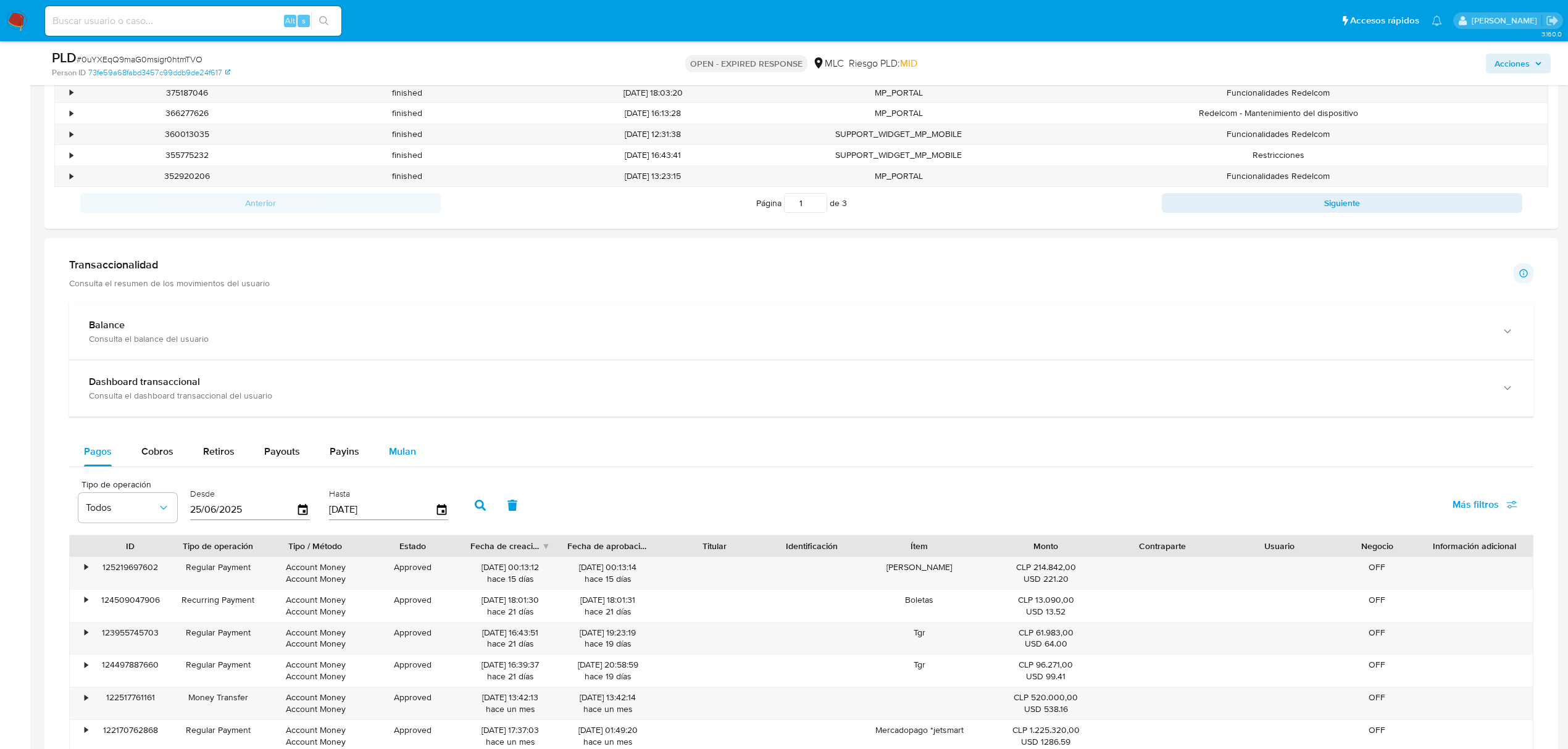
click at [395, 457] on span "Mulan" at bounding box center [403, 451] width 27 height 14
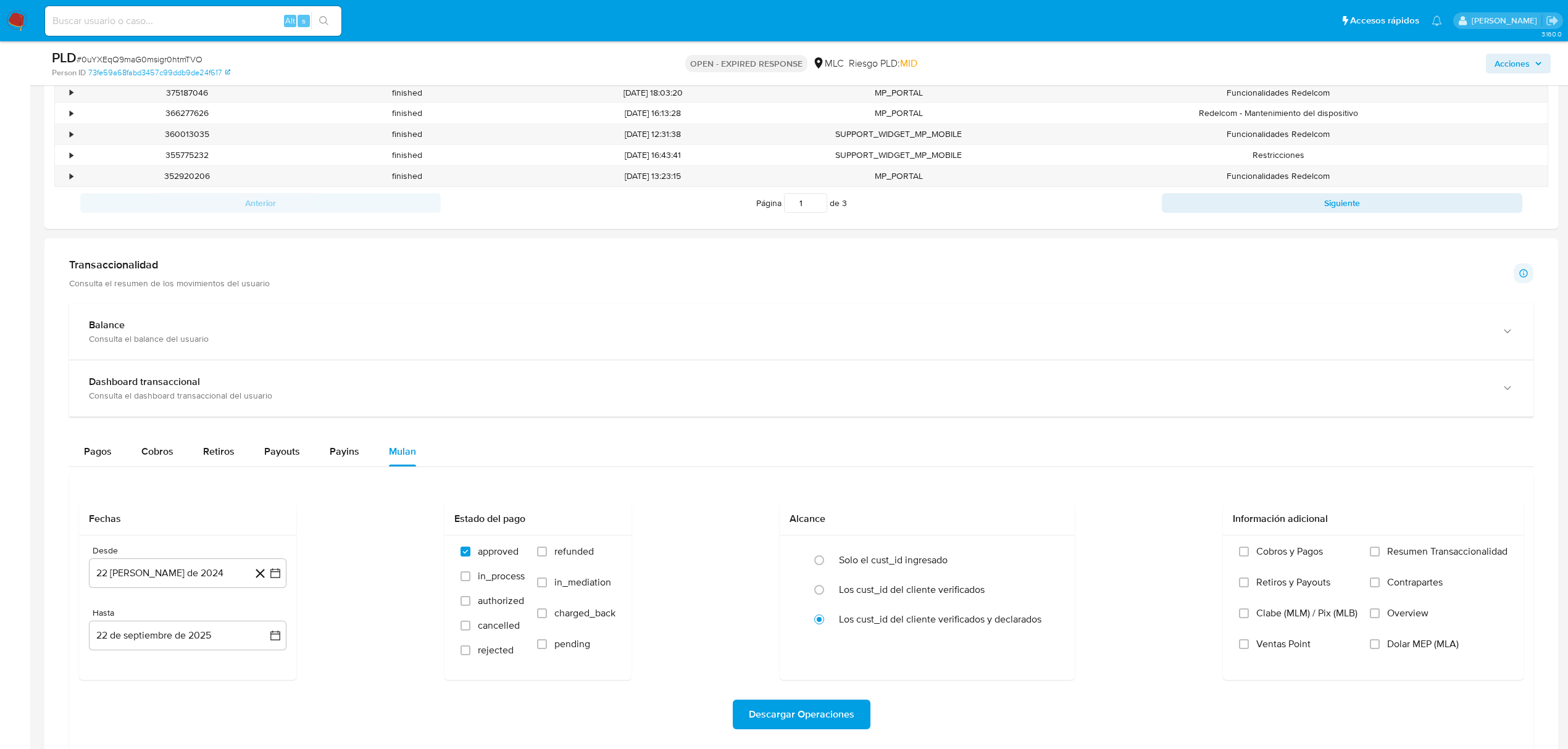
scroll to position [822, 0]
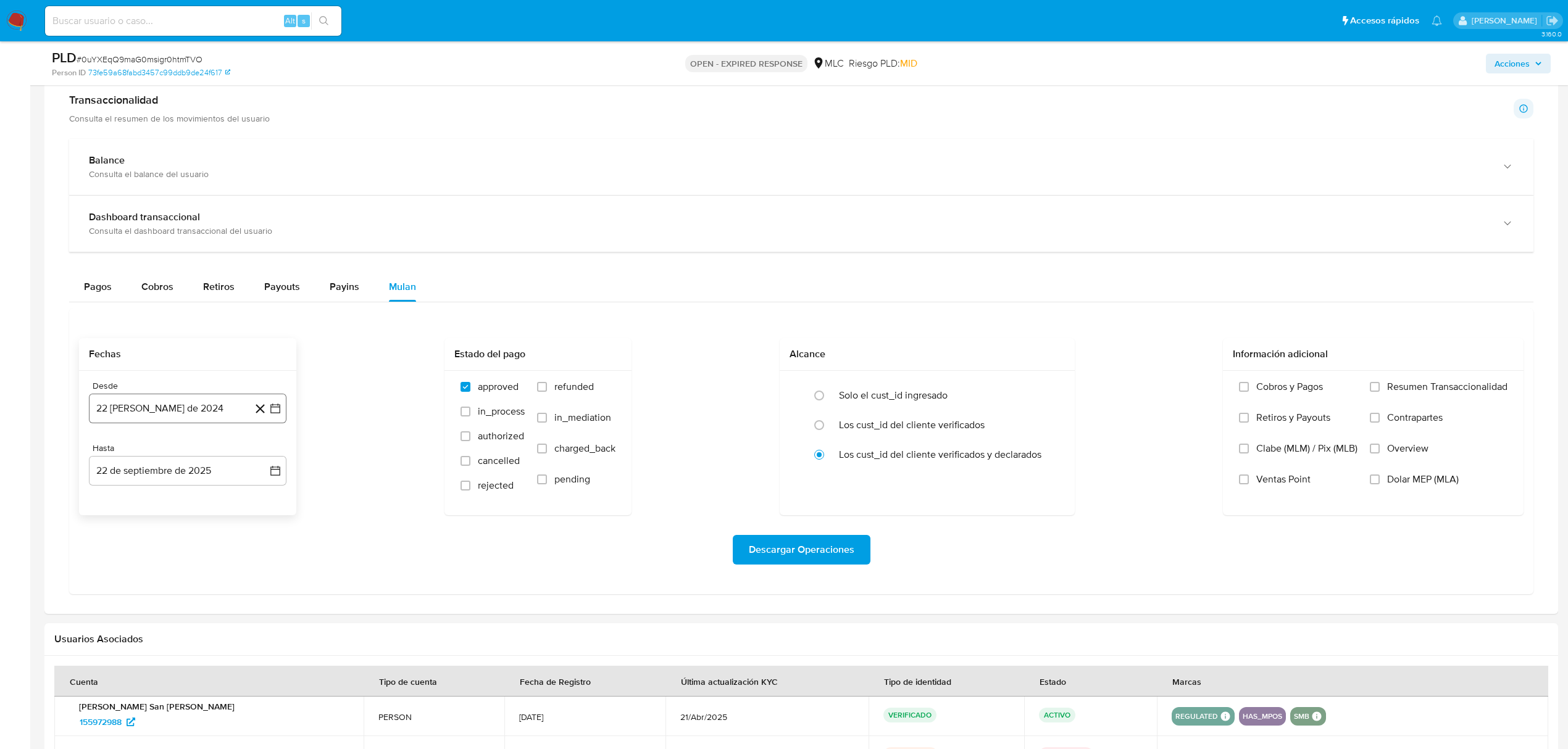
click at [279, 410] on icon "button" at bounding box center [275, 408] width 10 height 10
click at [260, 460] on icon "Mes siguiente" at bounding box center [263, 453] width 14 height 14
click at [139, 546] on button "10" at bounding box center [139, 549] width 20 height 20
click at [275, 482] on button "22 de septiembre de 2025" at bounding box center [187, 470] width 197 height 30
click at [139, 594] on button "9" at bounding box center [139, 586] width 20 height 20
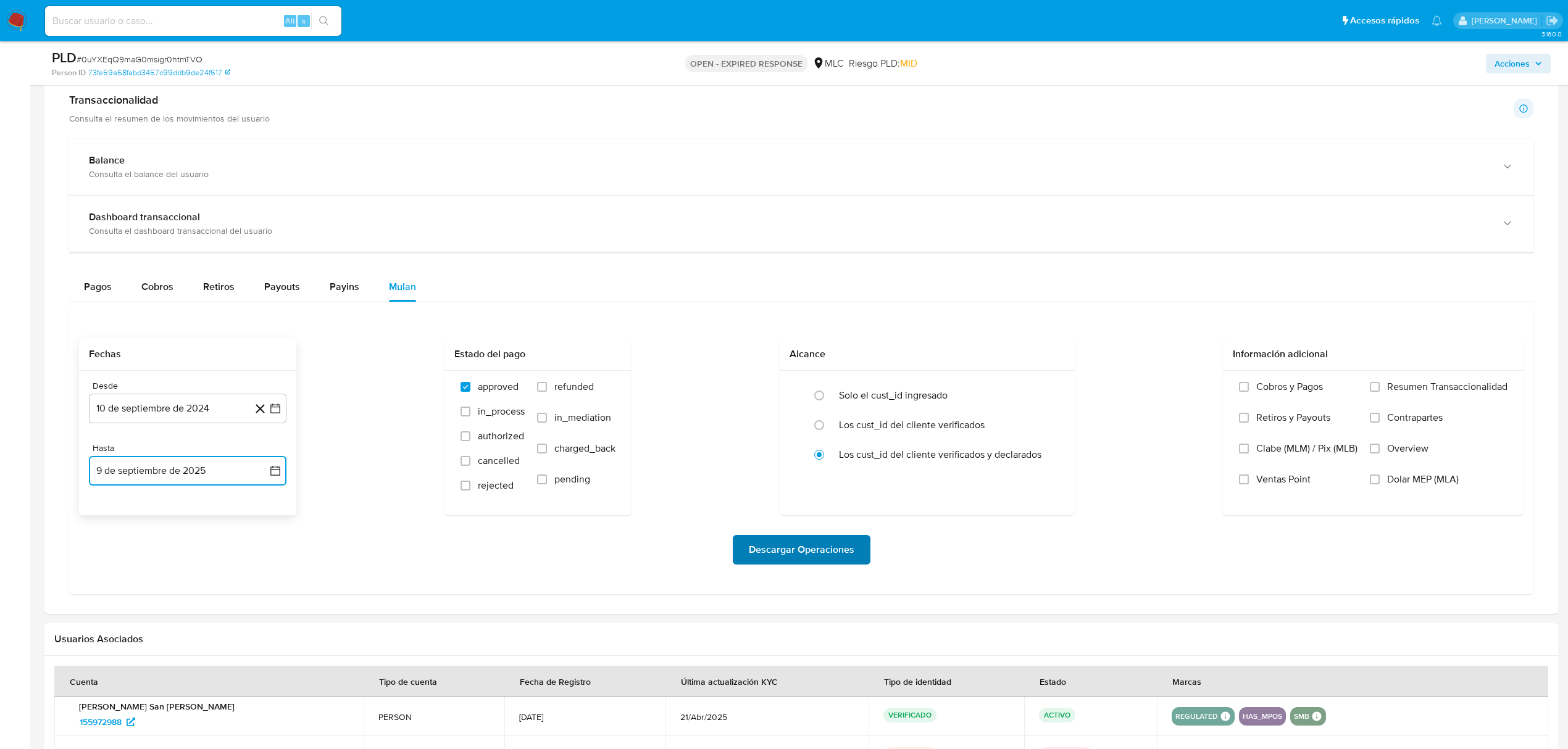
click at [761, 552] on span "Descargar Operaciones" at bounding box center [801, 550] width 106 height 27
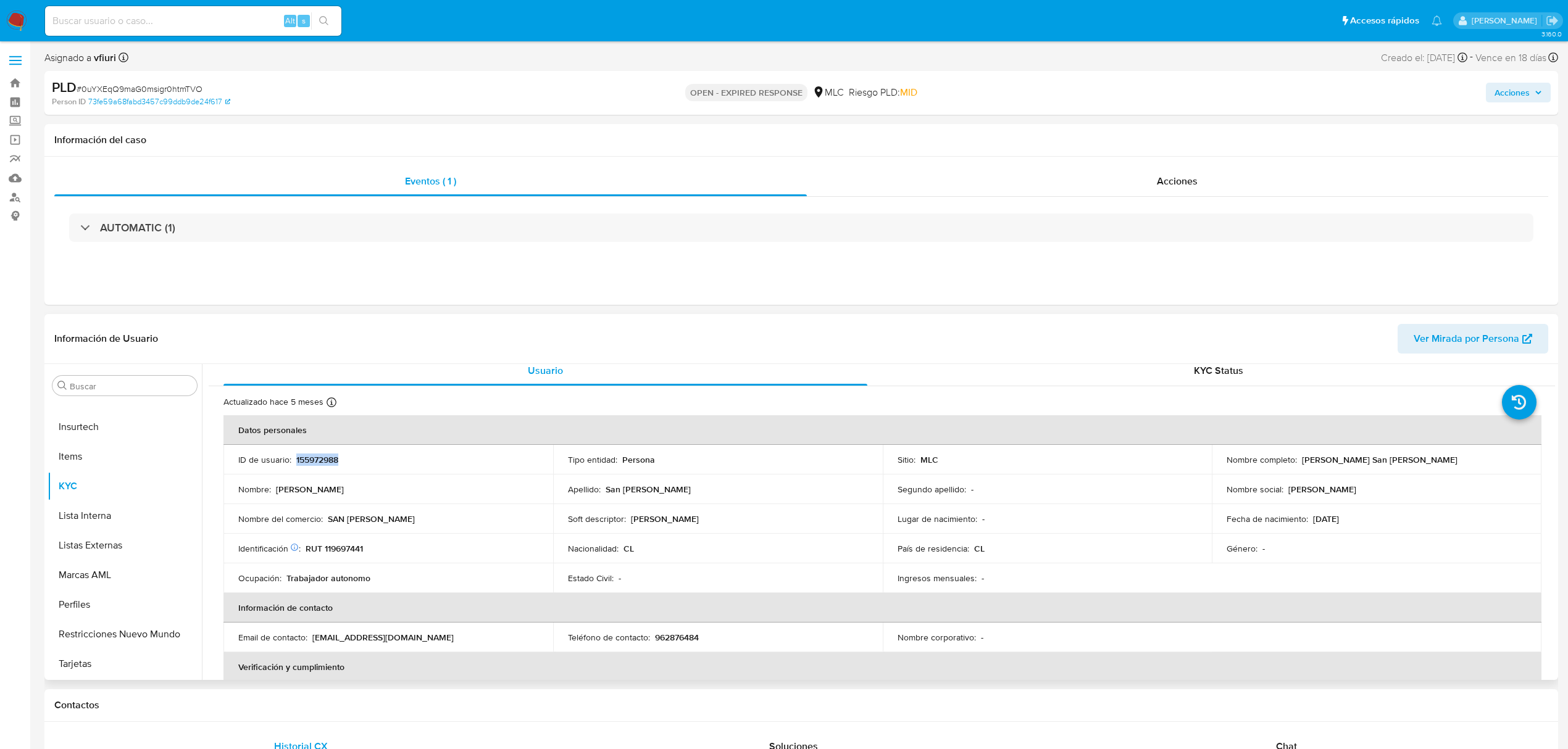
scroll to position [0, 0]
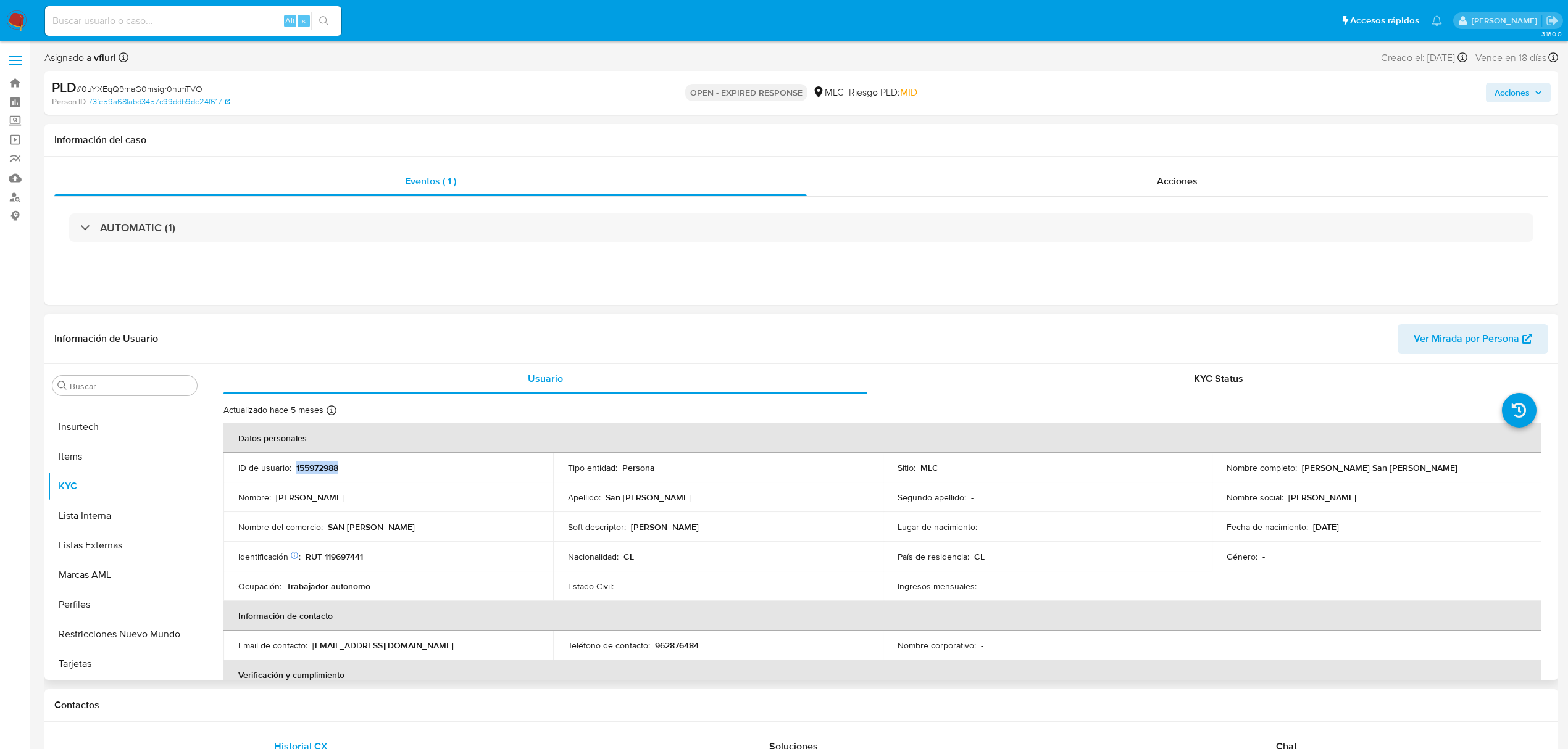
copy p "155972988"
drag, startPoint x: 332, startPoint y: 474, endPoint x: 318, endPoint y: 469, distance: 14.9
click at [318, 469] on p "155972988" at bounding box center [317, 467] width 42 height 11
copy p "155972988"
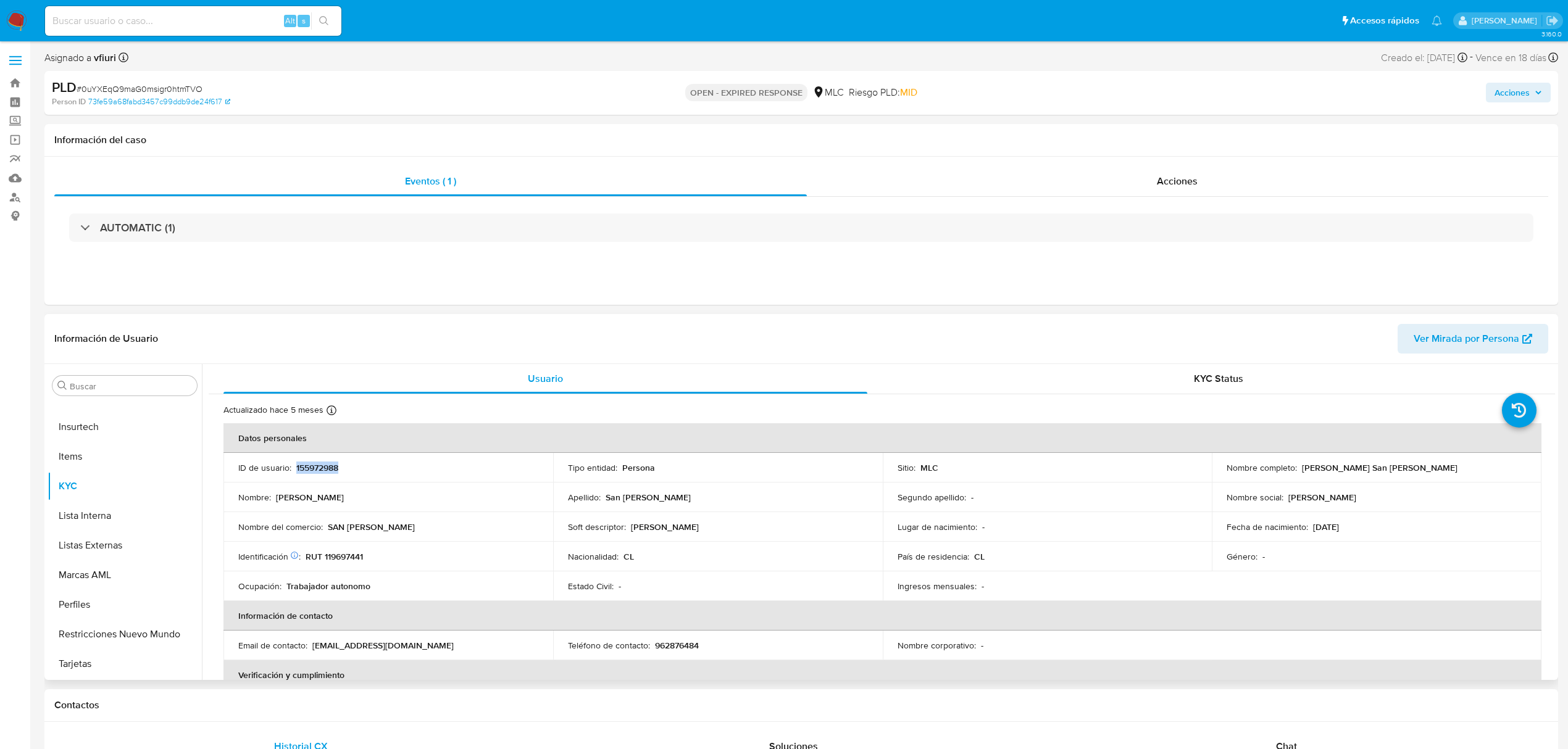
copy p "155972988"
click at [166, 87] on span "# 0uYXEqQ9maG0msigr0htmTVO" at bounding box center [139, 89] width 126 height 12
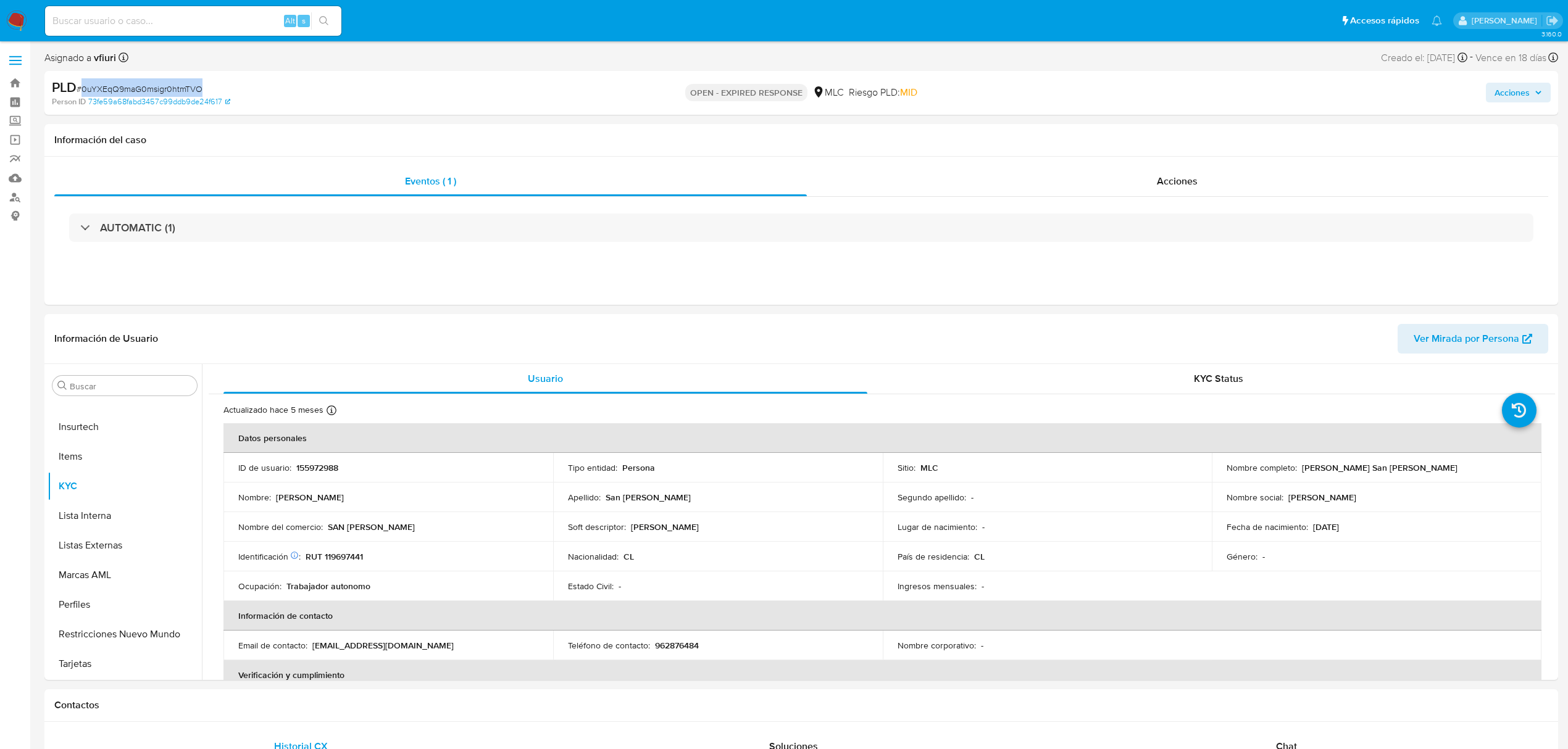
copy span "0uYXEqQ9maG0msigr0htmTVO"
click at [111, 485] on button "KYC" at bounding box center [120, 486] width 145 height 30
click at [346, 554] on p "RUT 119697441" at bounding box center [334, 556] width 57 height 11
copy p "119697441"
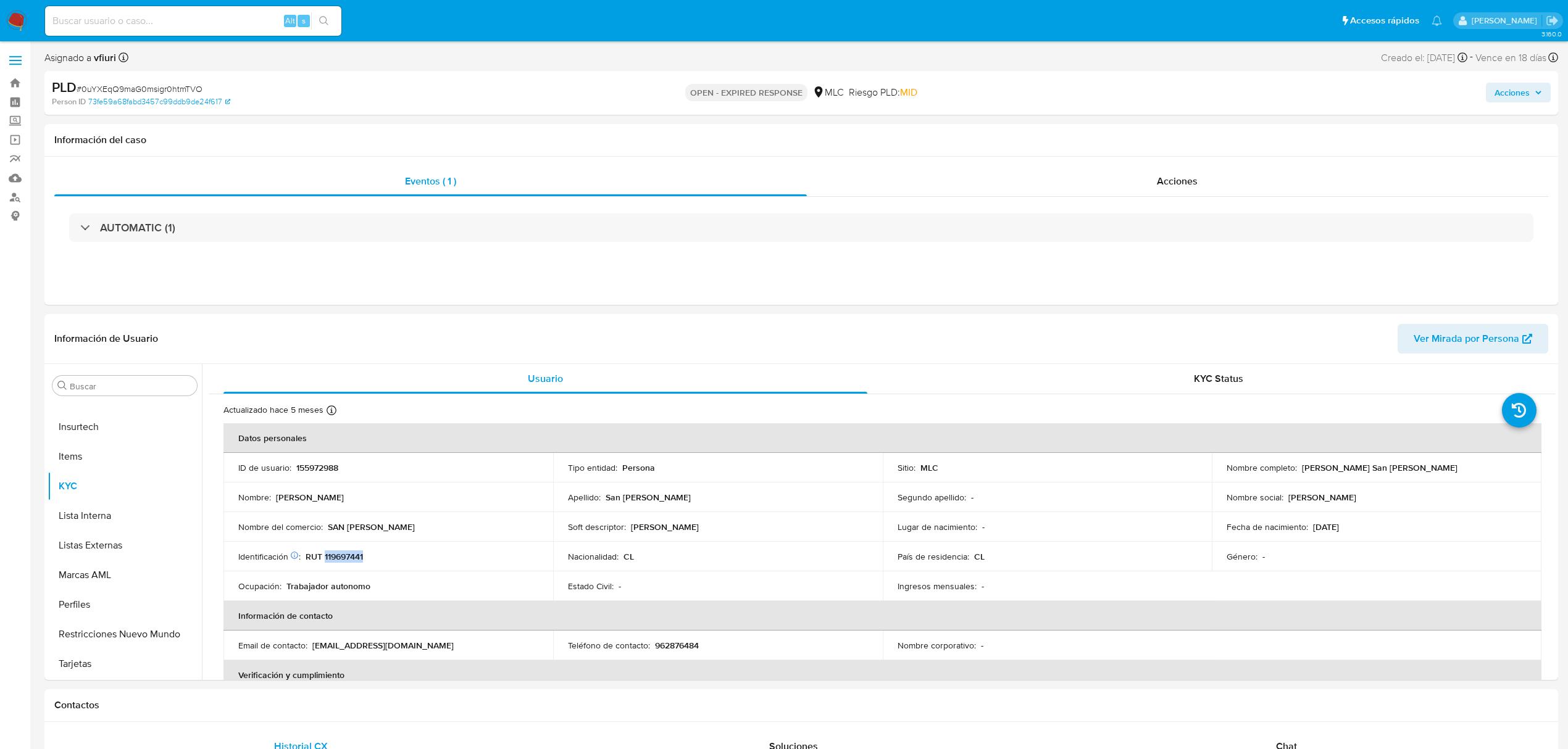
copy p "119697441"
click at [107, 507] on button "Cruces y Relaciones" at bounding box center [120, 504] width 145 height 30
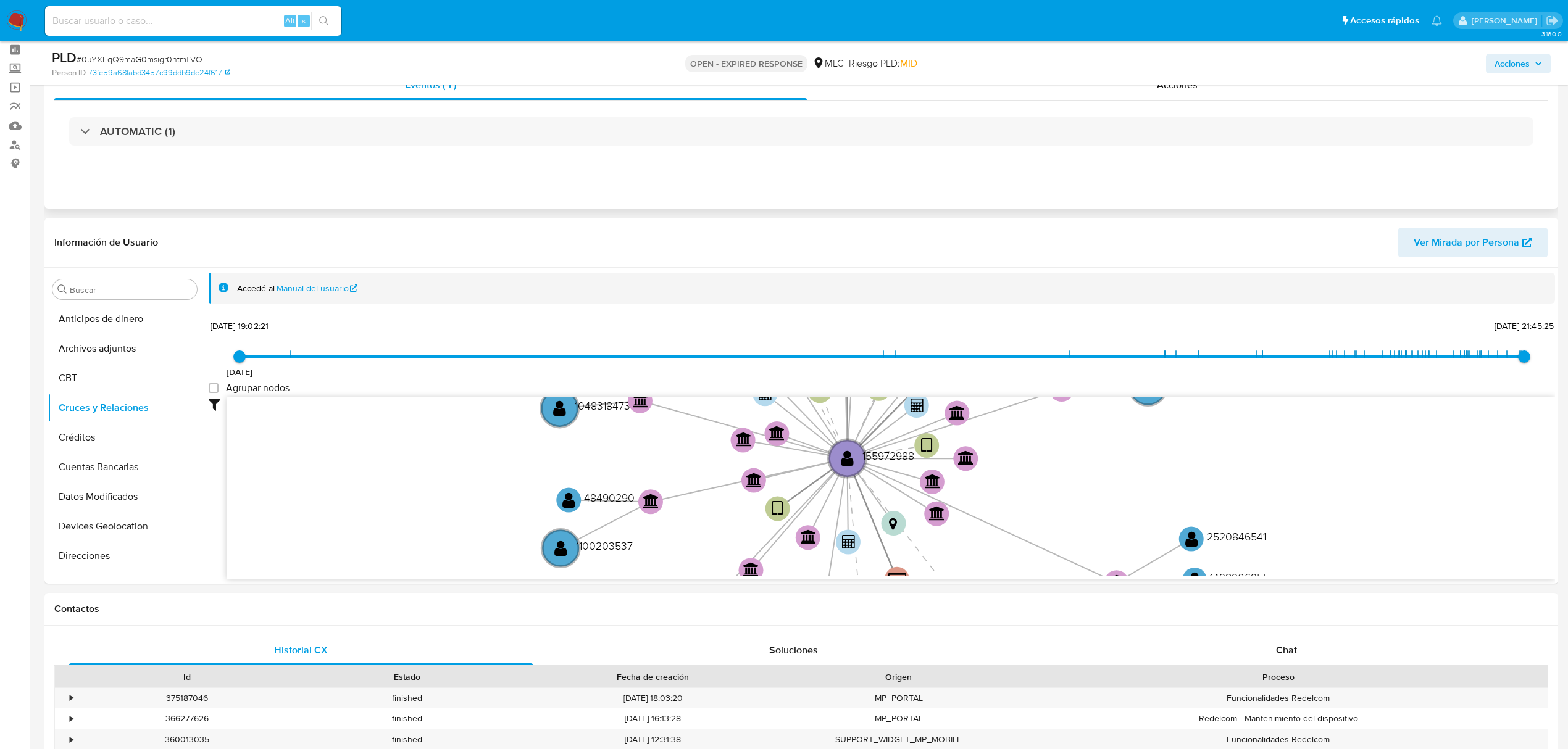
scroll to position [82, 0]
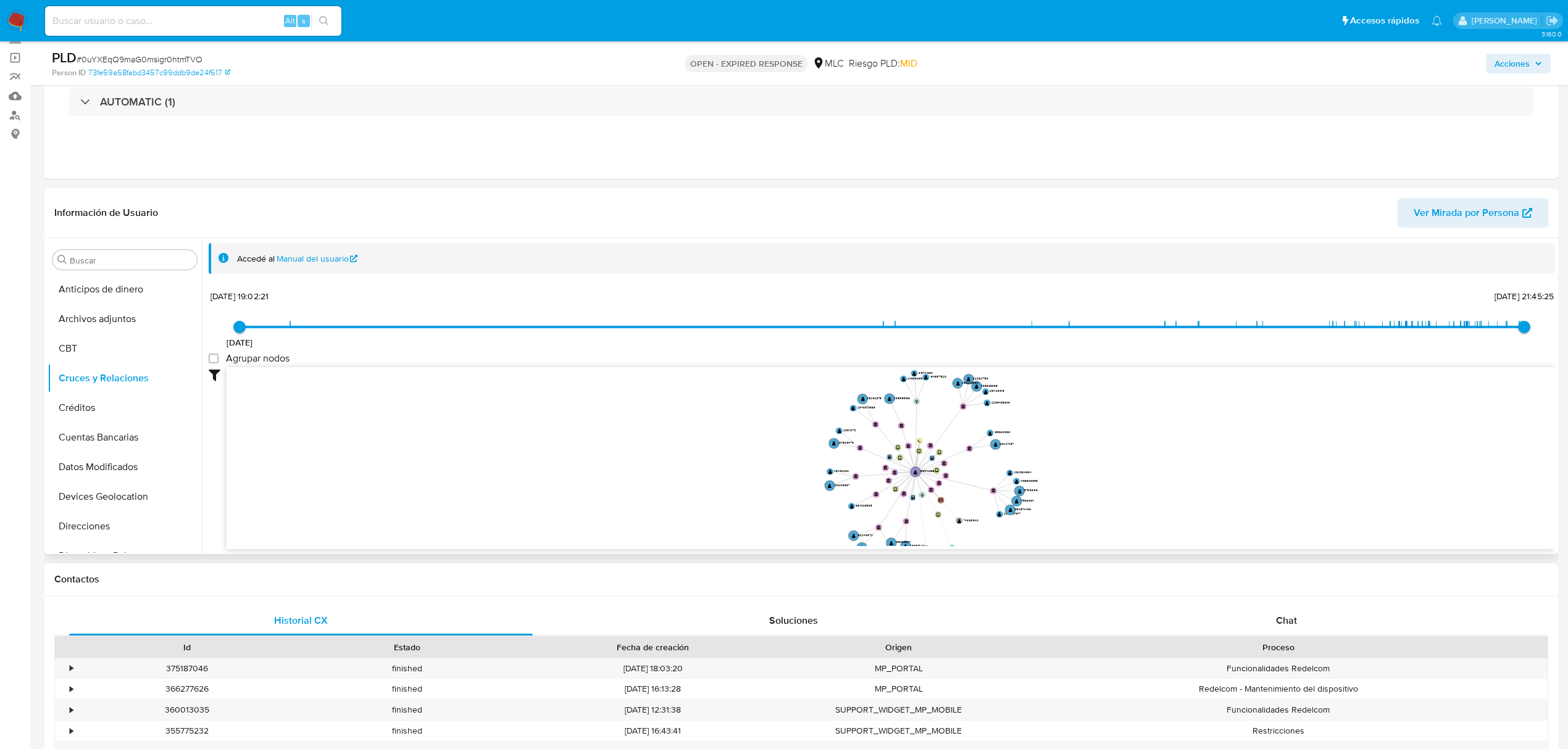
drag, startPoint x: 1094, startPoint y: 452, endPoint x: 1055, endPoint y: 472, distance: 43.8
click at [1055, 472] on icon "device-669705129877f5e251fd495e  user-155972988  155972988 device-665d739a6bb…" at bounding box center [890, 456] width 1328 height 179
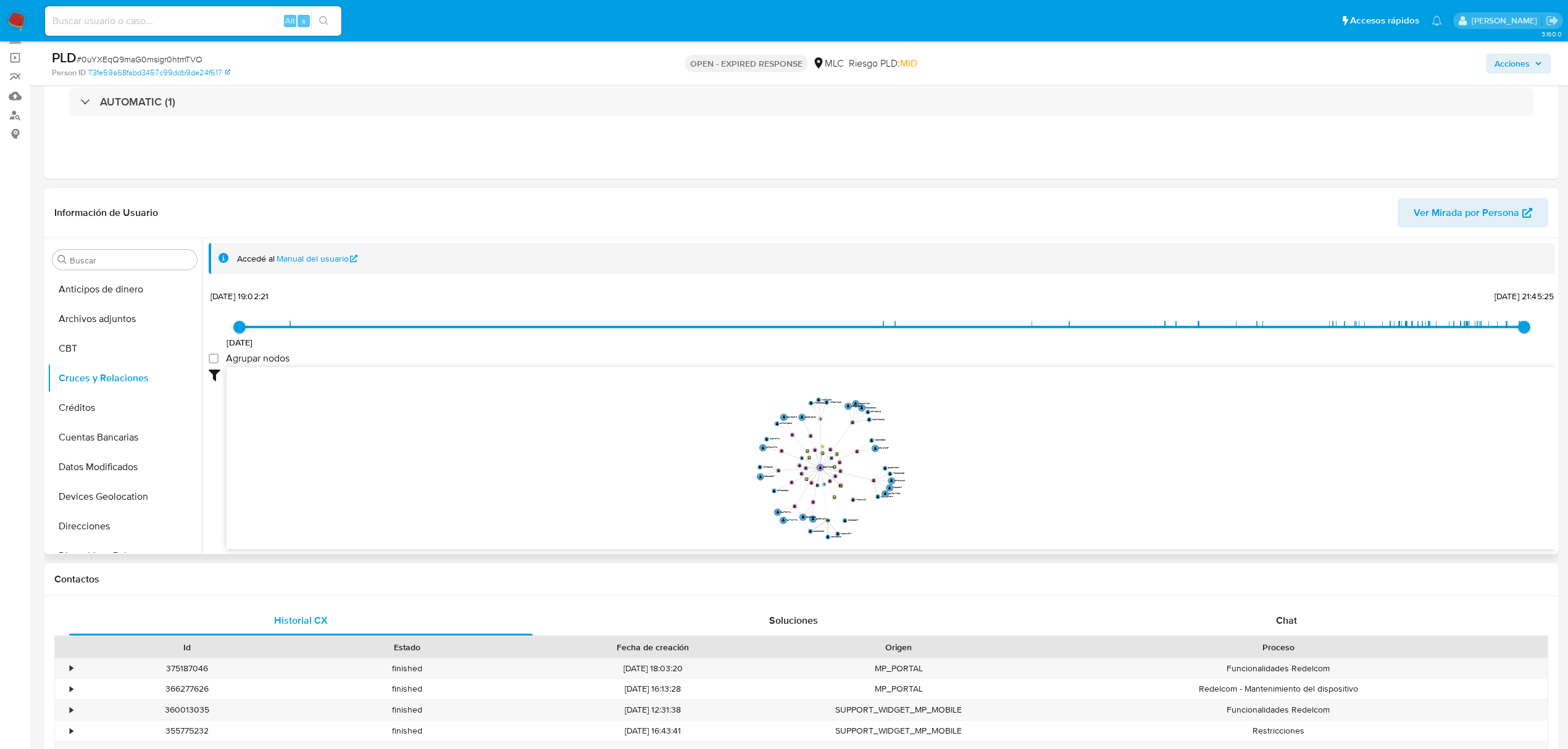
drag, startPoint x: 1070, startPoint y: 451, endPoint x: 927, endPoint y: 453, distance: 143.0
click at [927, 453] on icon "device-669705129877f5e251fd495e  user-155972988  155972988 device-665d739a6bb…" at bounding box center [890, 456] width 1328 height 179
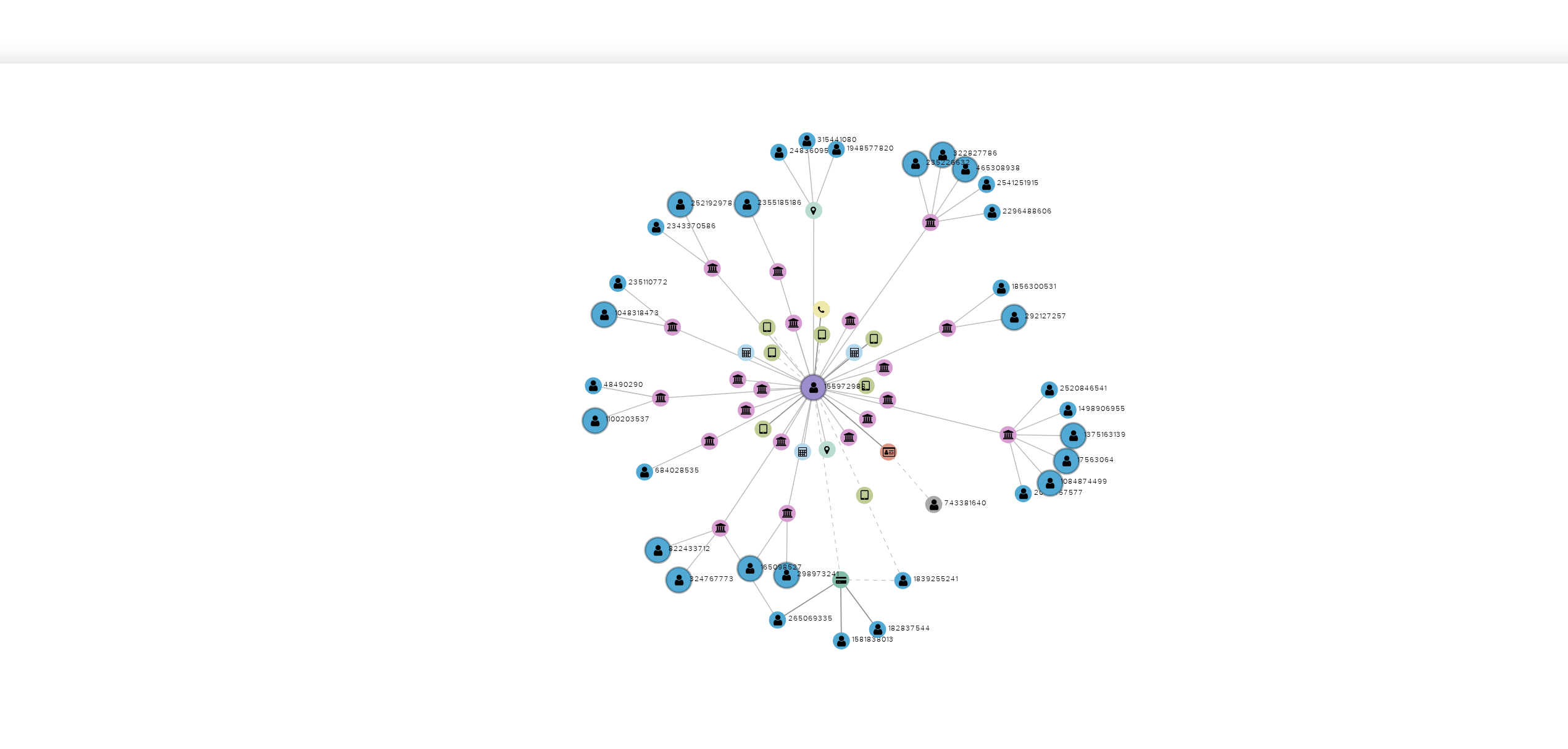
drag, startPoint x: 946, startPoint y: 437, endPoint x: 928, endPoint y: 425, distance: 21.6
click at [928, 425] on icon "device-669705129877f5e251fd495e  user-155972988  155972988 device-665d739a6bb…" at bounding box center [890, 456] width 1328 height 179
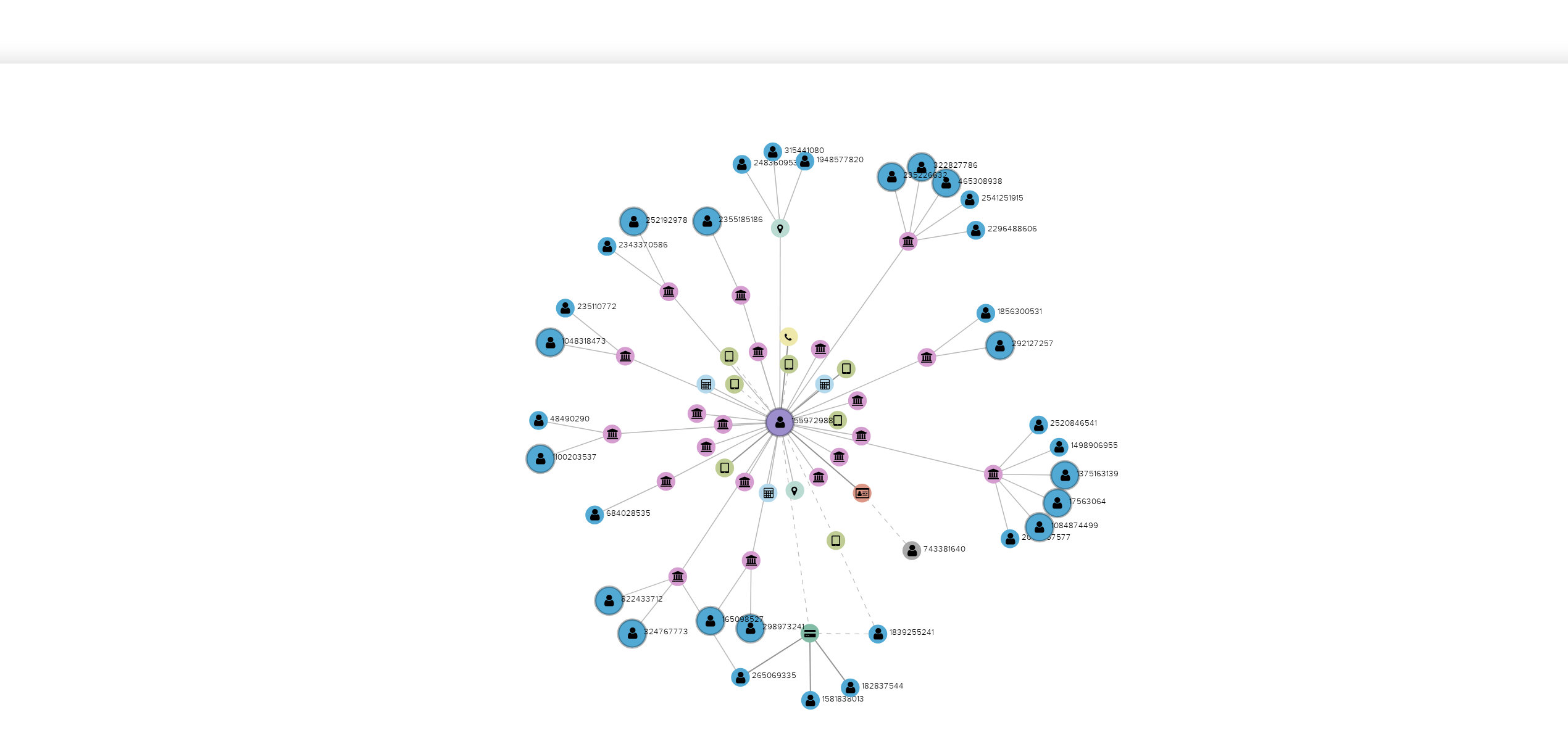
click at [921, 445] on icon "device-669705129877f5e251fd495e  user-155972988  155972988 device-665d739a6bb…" at bounding box center [890, 456] width 1328 height 179
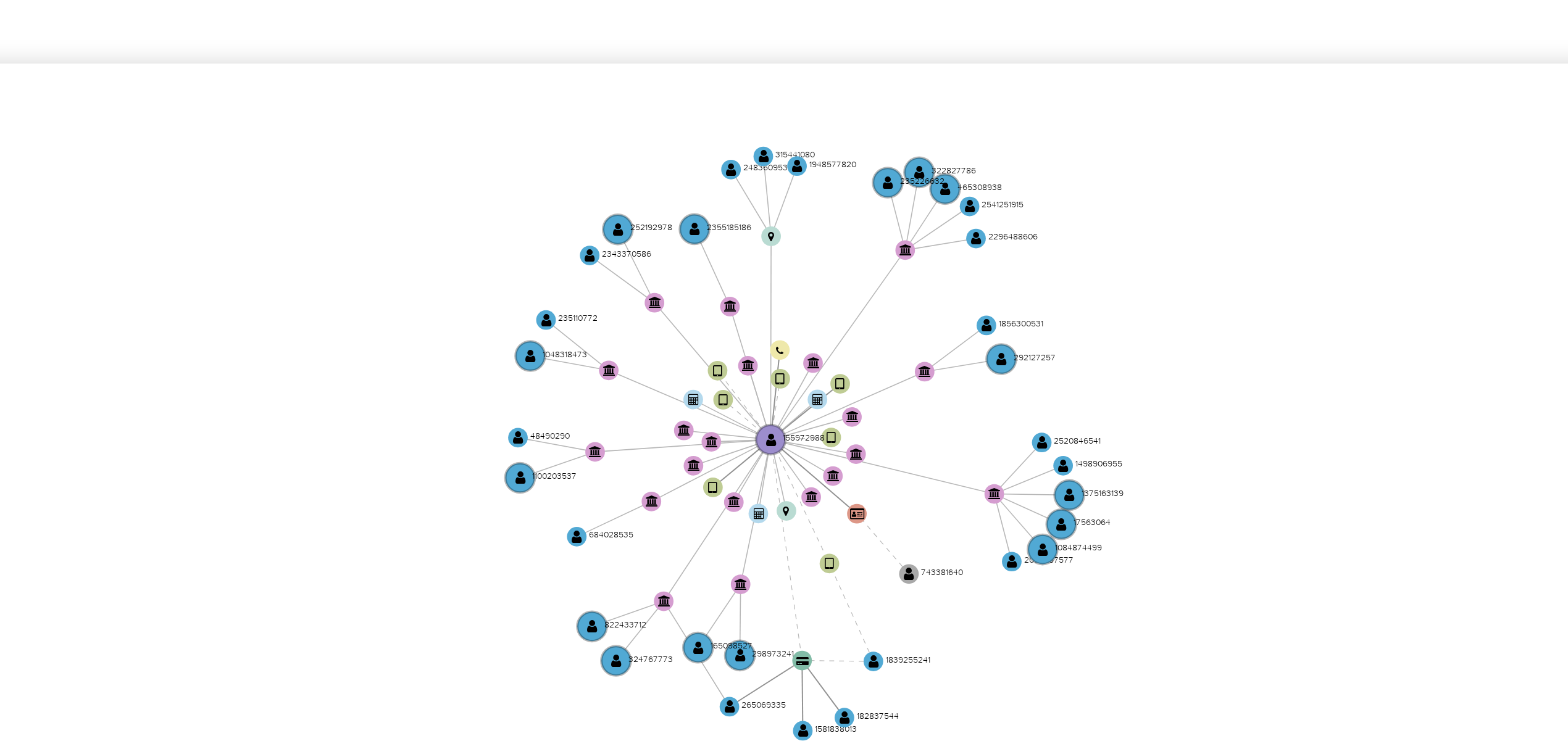
click at [921, 454] on icon "device-669705129877f5e251fd495e  user-155972988  155972988 device-665d739a6bb…" at bounding box center [890, 456] width 1328 height 179
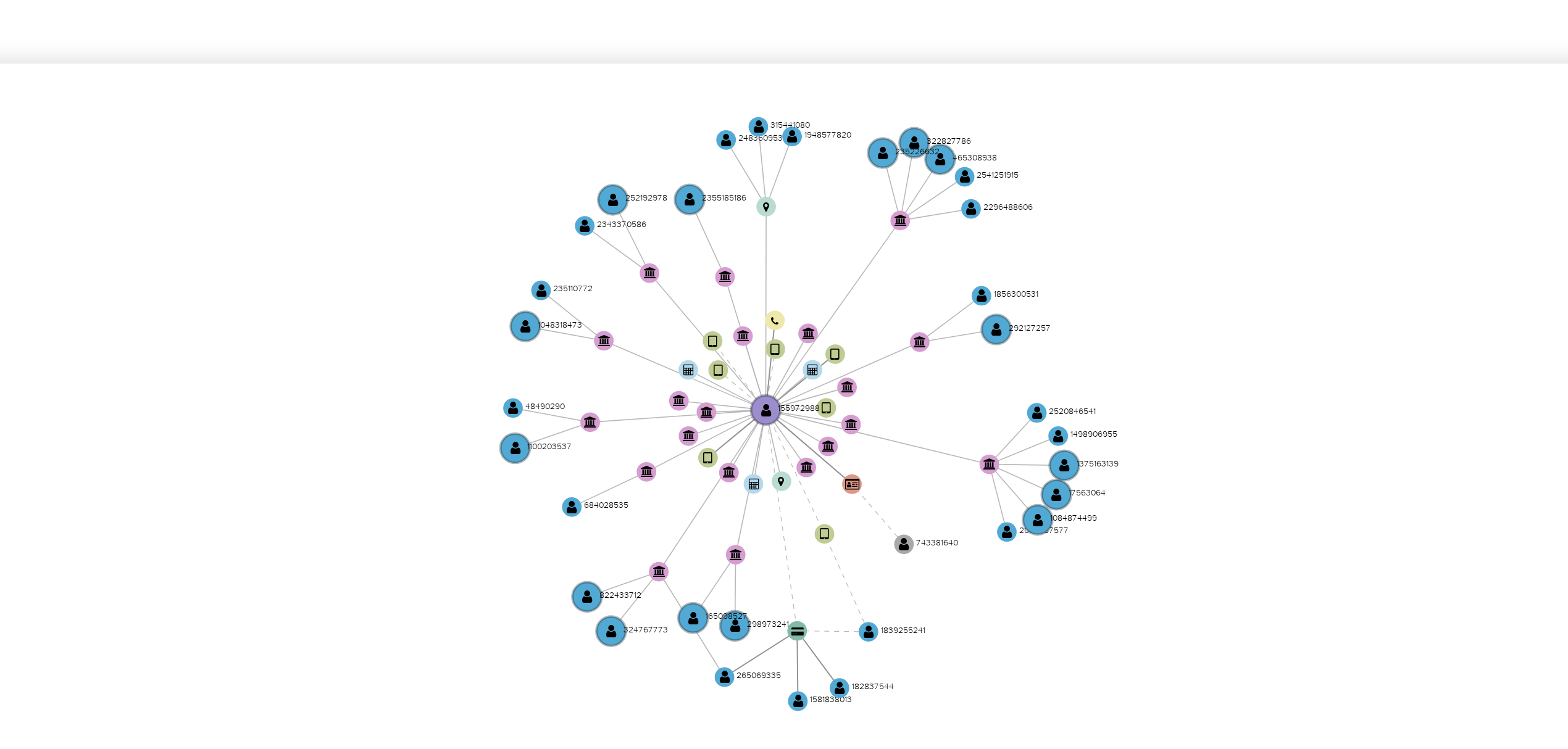
drag, startPoint x: 911, startPoint y: 457, endPoint x: 909, endPoint y: 448, distance: 9.2
click at [909, 448] on icon "device-669705129877f5e251fd495e  user-155972988  155972988 device-665d739a6bb…" at bounding box center [890, 456] width 1328 height 179
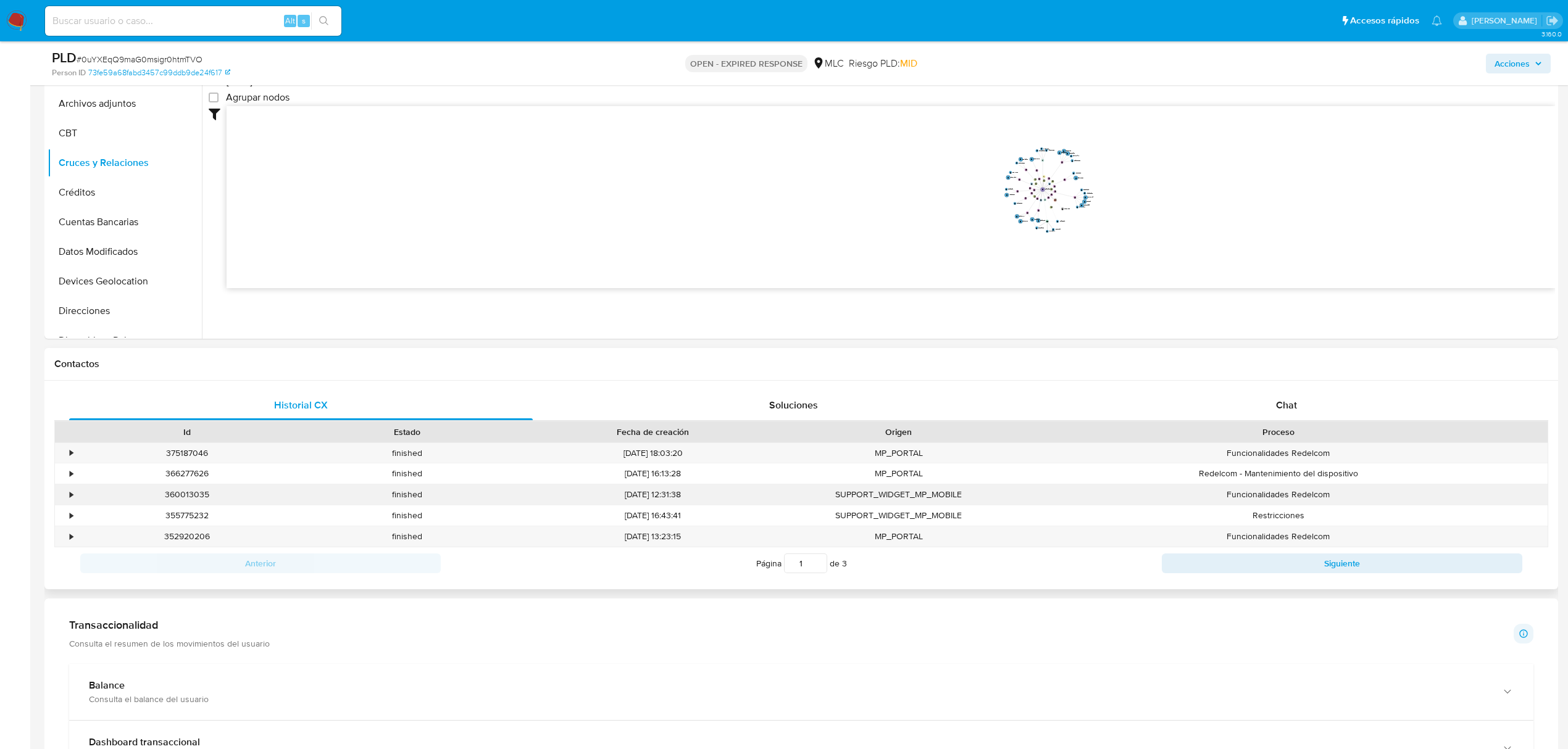
scroll to position [329, 0]
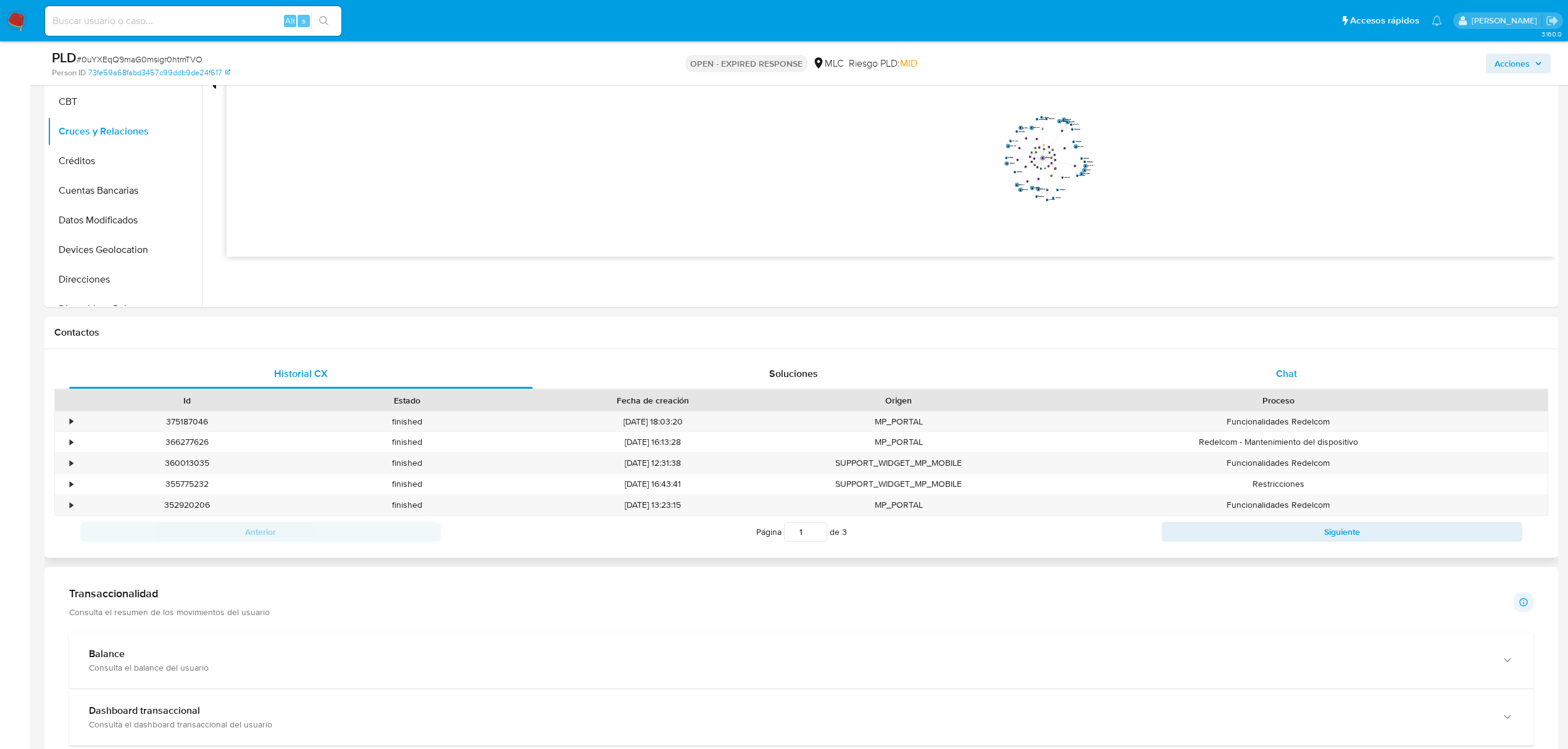
click at [1292, 383] on div "Chat" at bounding box center [1286, 374] width 464 height 30
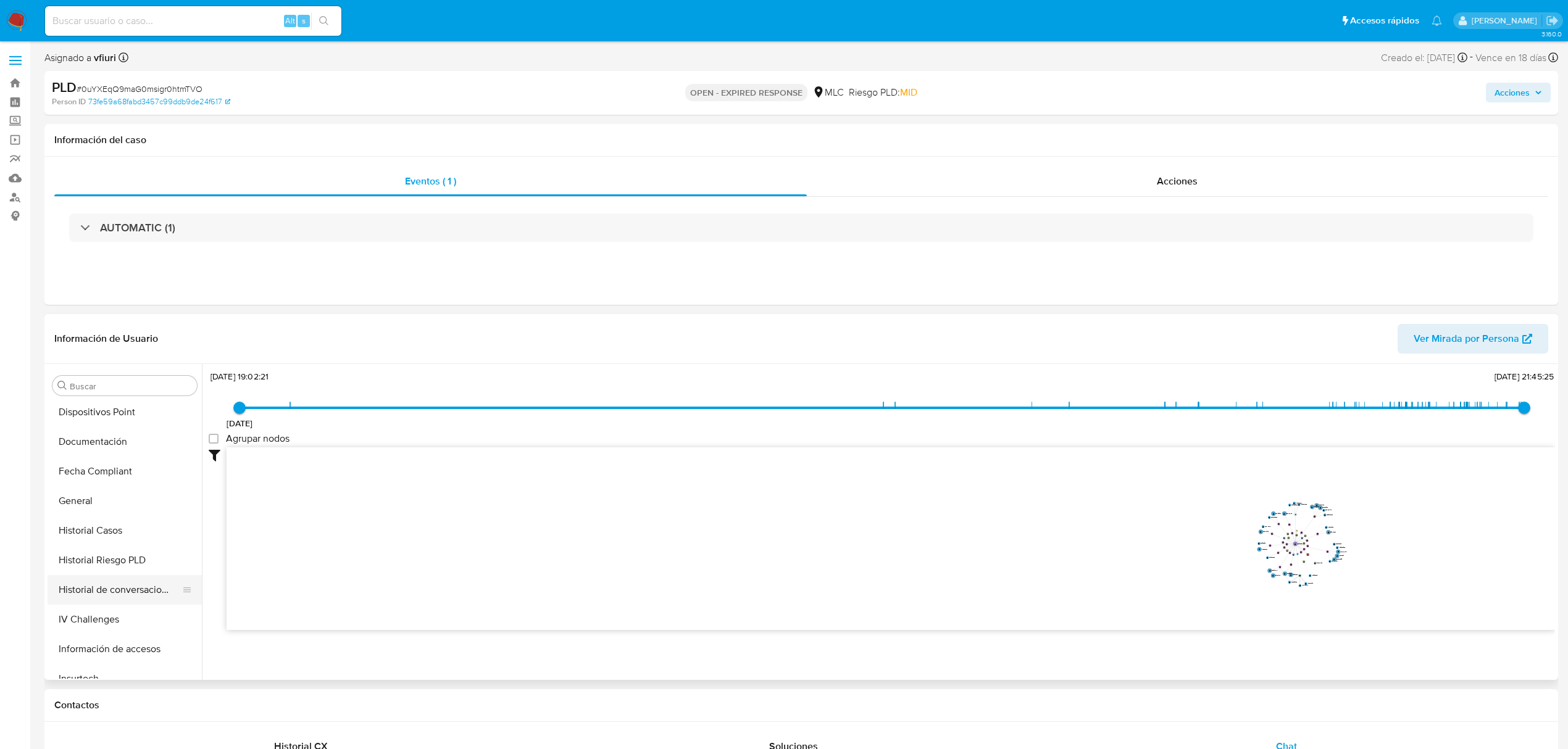
scroll to position [411, 0]
click at [86, 594] on button "KYC" at bounding box center [120, 596] width 145 height 30
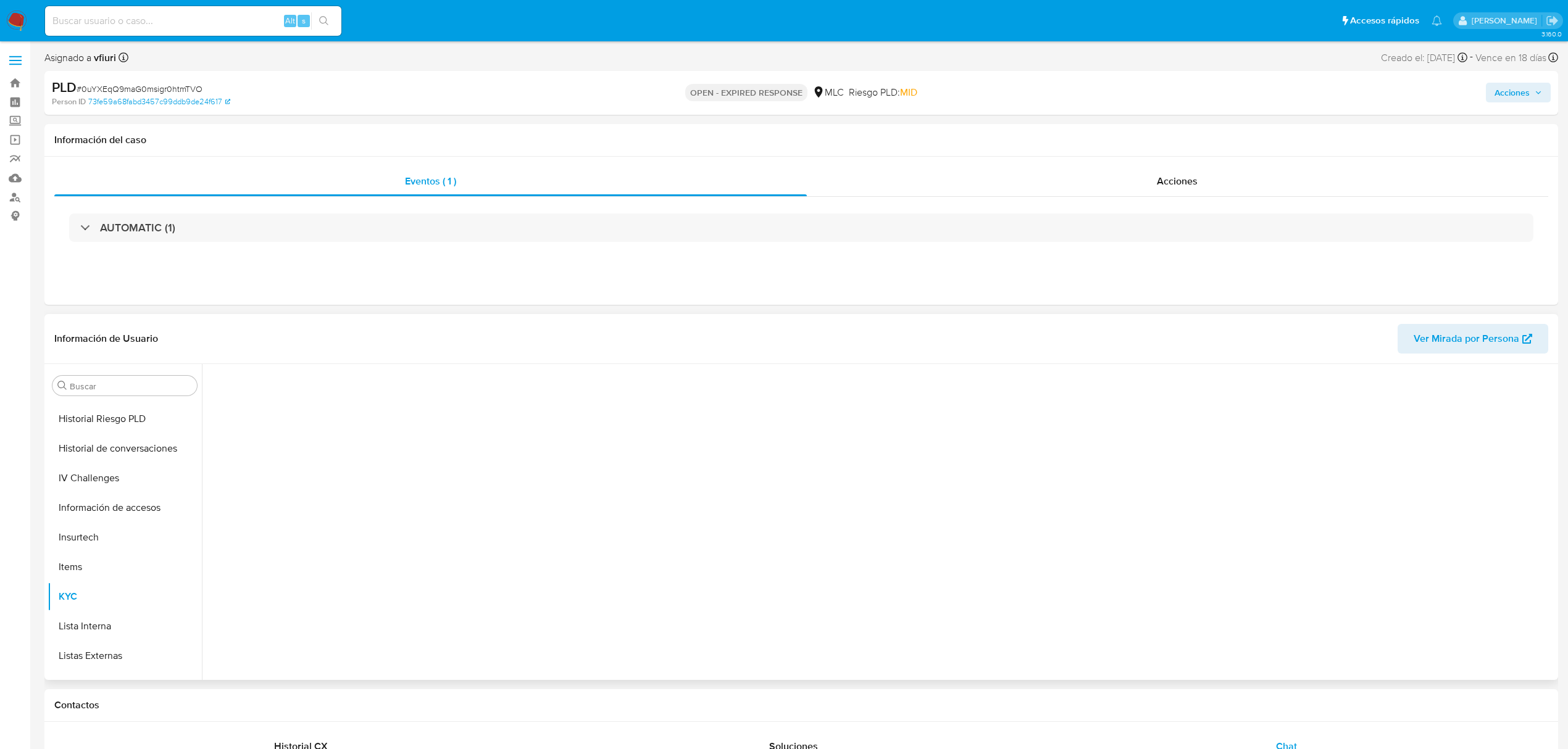
scroll to position [0, 0]
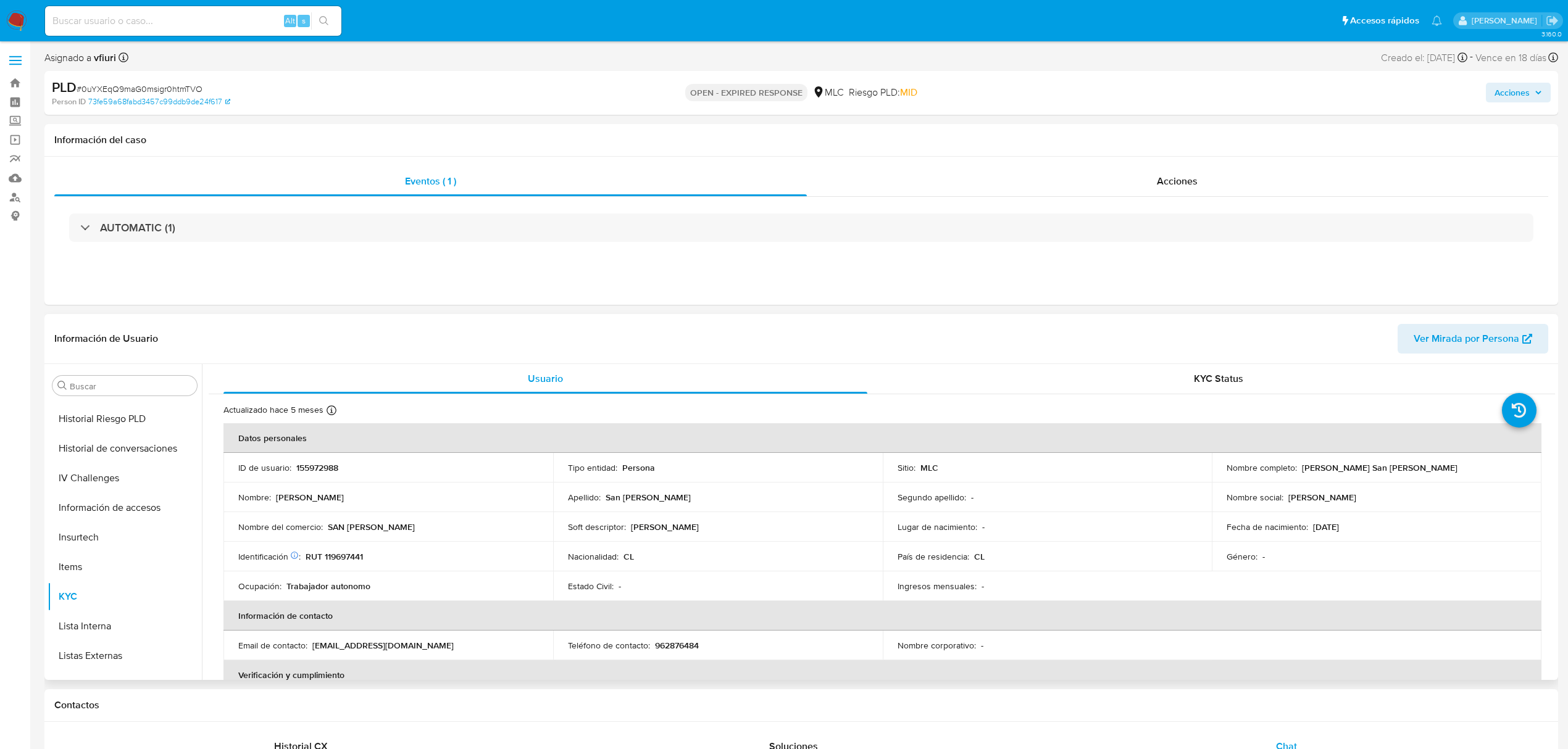
click at [316, 470] on p "155972988" at bounding box center [317, 467] width 42 height 11
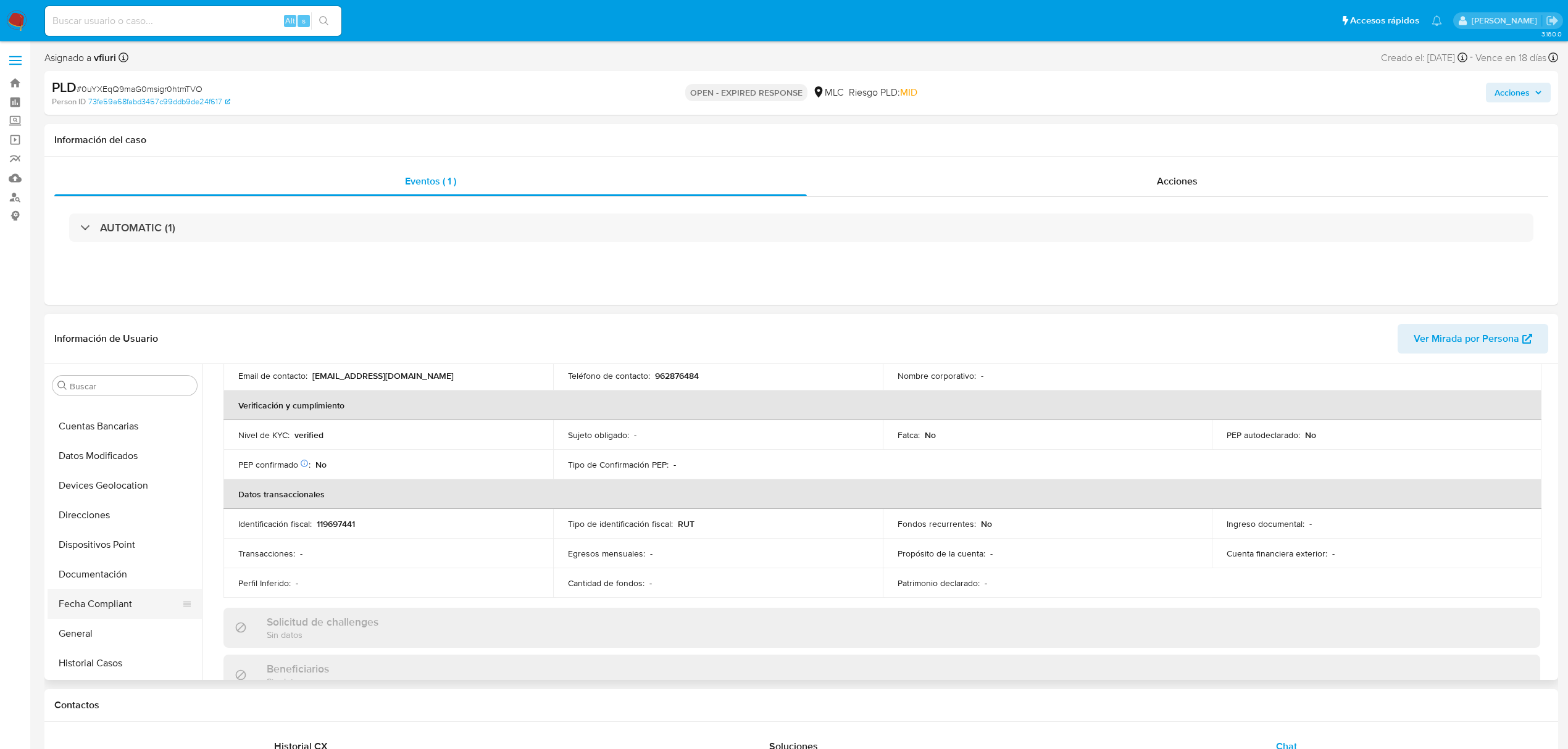
scroll to position [164, 0]
click at [93, 536] on button "Documentación" at bounding box center [120, 547] width 145 height 30
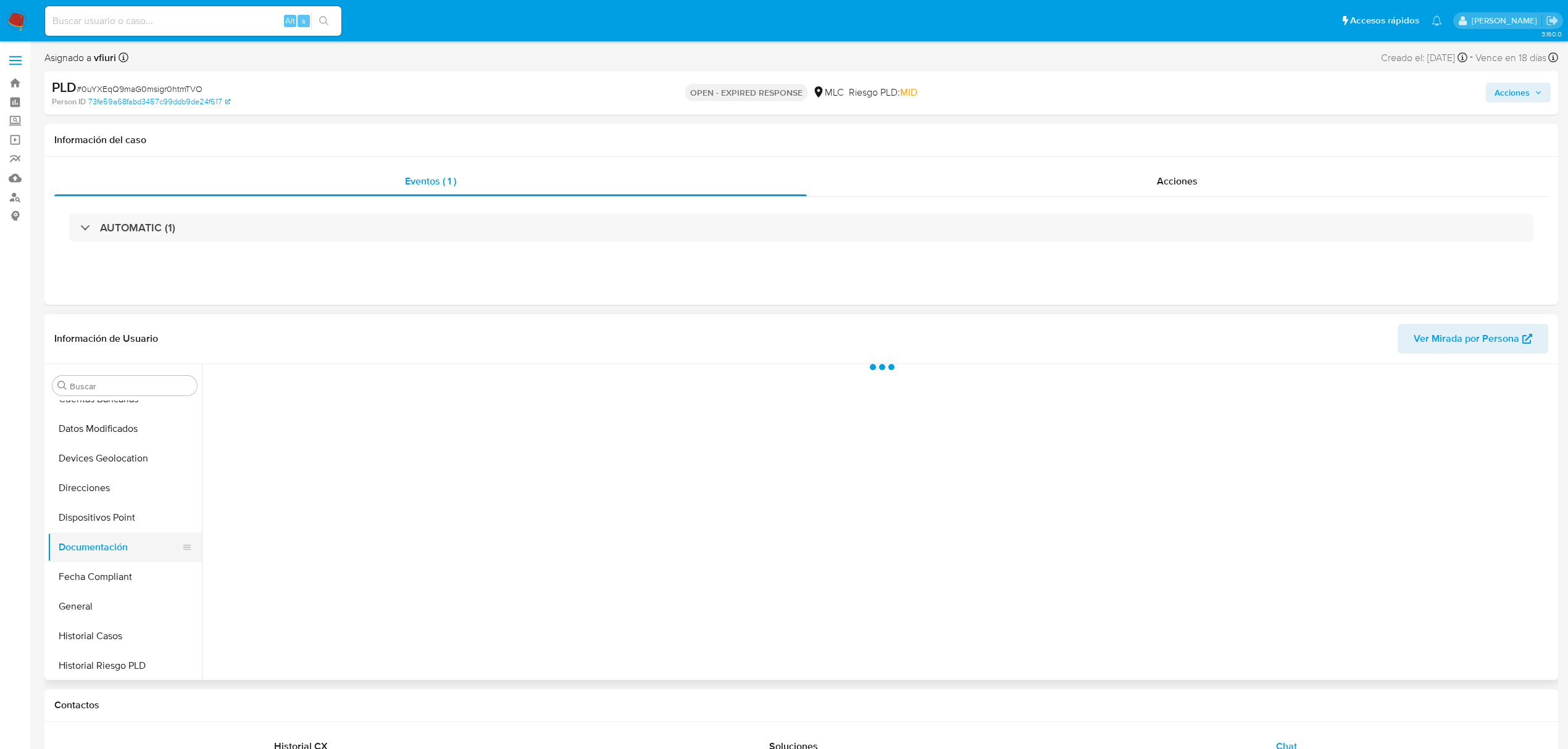
scroll to position [0, 0]
click at [381, 438] on button "Prueba de vida" at bounding box center [367, 424] width 317 height 31
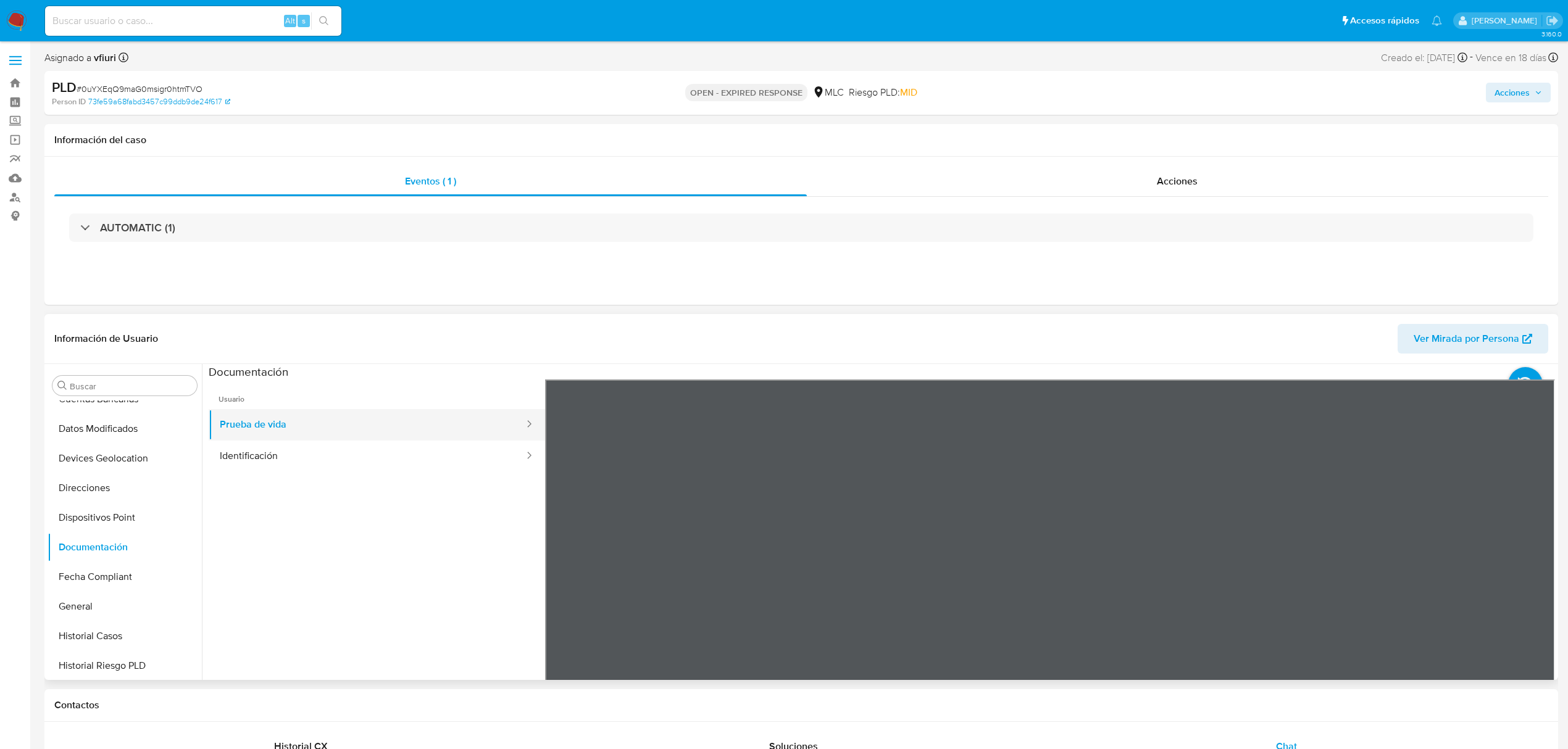
click at [441, 439] on button "Prueba de vida" at bounding box center [367, 424] width 317 height 31
click at [462, 464] on button "Identificación" at bounding box center [367, 456] width 317 height 31
click at [1528, 572] on icon at bounding box center [1539, 580] width 24 height 24
click at [316, 423] on button "Prueba de vida" at bounding box center [367, 424] width 317 height 31
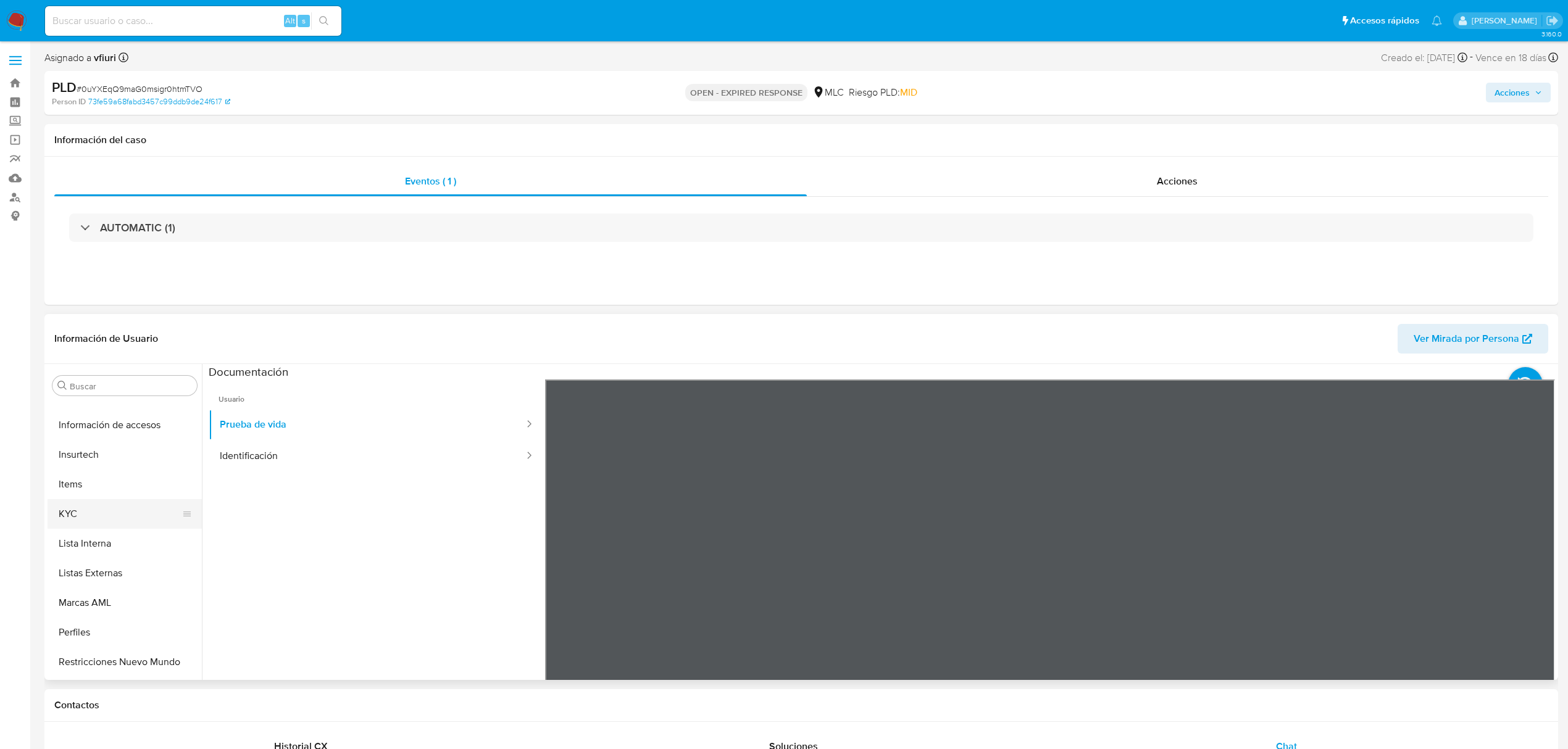
click at [62, 515] on button "KYC" at bounding box center [120, 514] width 145 height 30
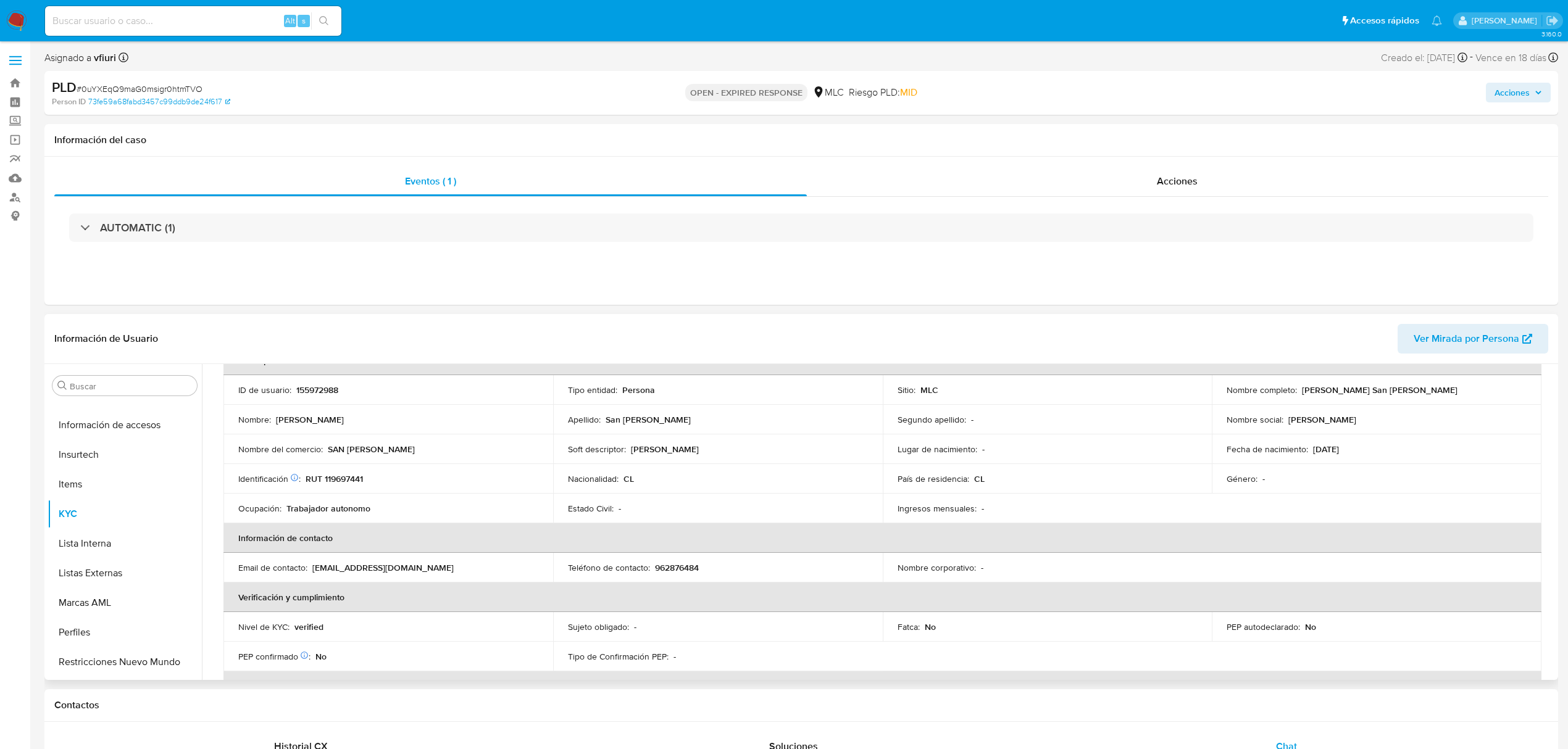
scroll to position [0, 0]
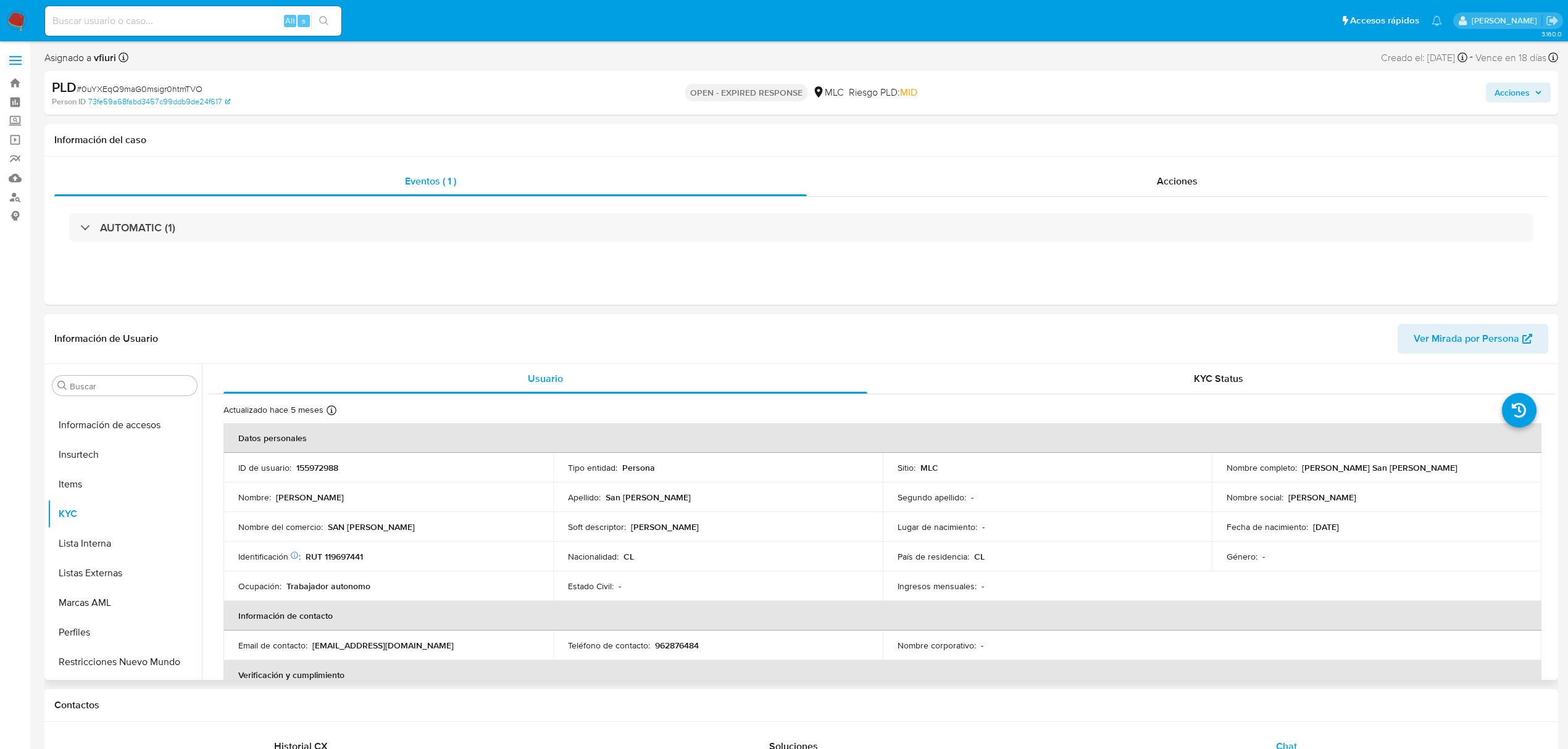
drag, startPoint x: 1297, startPoint y: 467, endPoint x: 1435, endPoint y: 464, distance: 138.0
click at [1435, 464] on div "Nombre completo : Marco Antonio San Martín Paredes" at bounding box center [1377, 467] width 300 height 11
click at [113, 410] on button "Direcciones" at bounding box center [120, 405] width 145 height 30
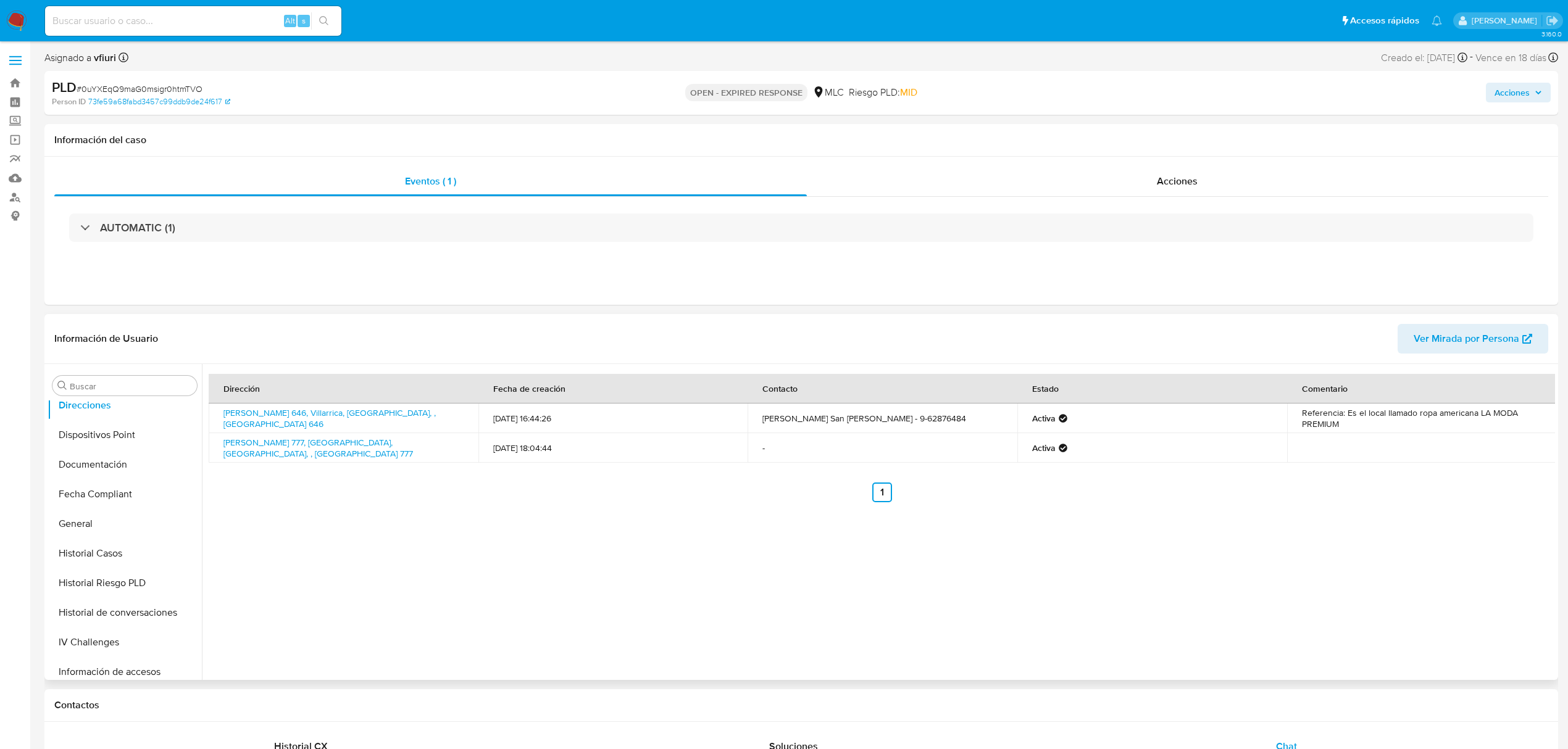
click at [342, 533] on div "Dirección Fecha de creación Contacto Estado Comentario Julio Zegers 646, Villar…" at bounding box center [878, 521] width 1353 height 316
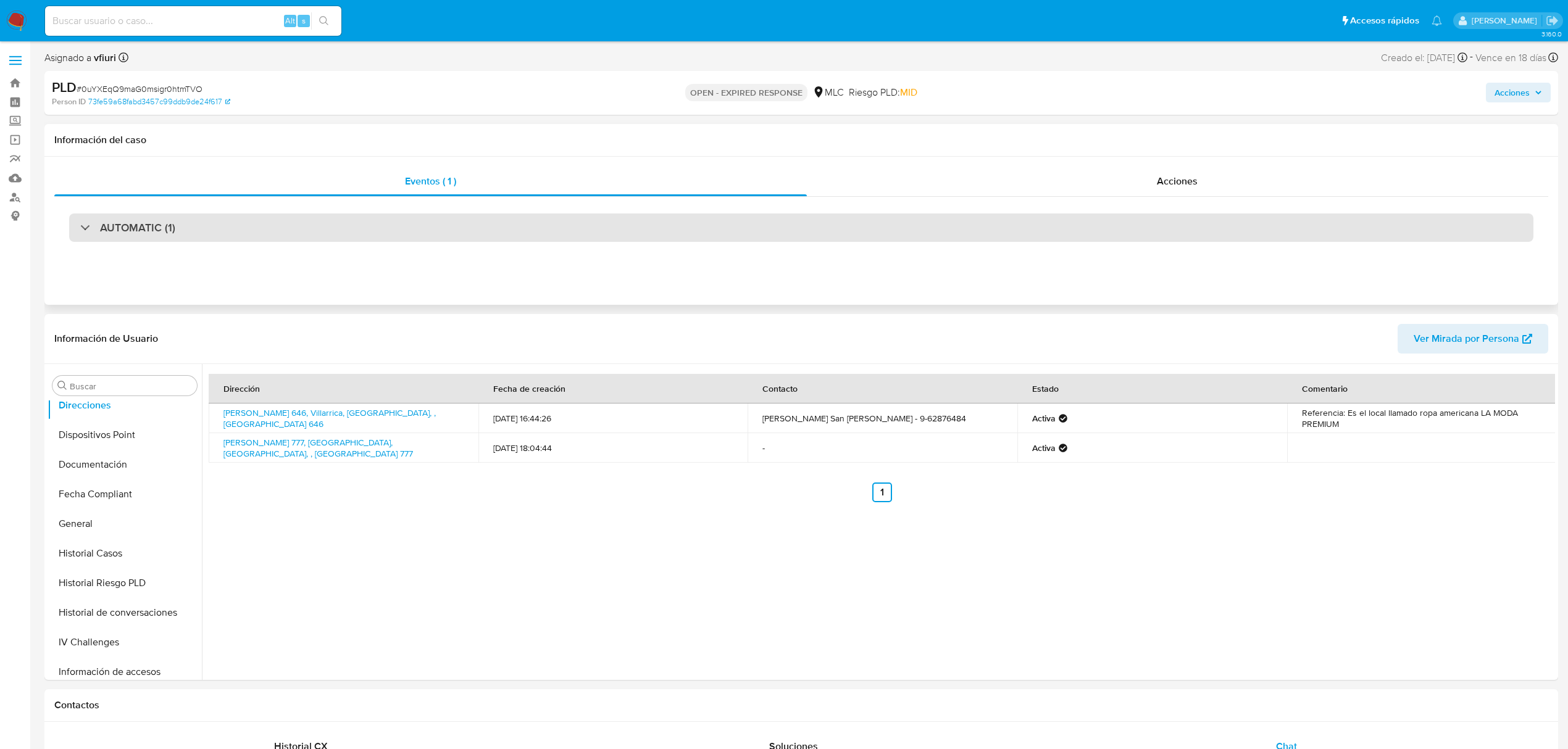
click at [382, 216] on div "AUTOMATIC (1)" at bounding box center [801, 227] width 1464 height 28
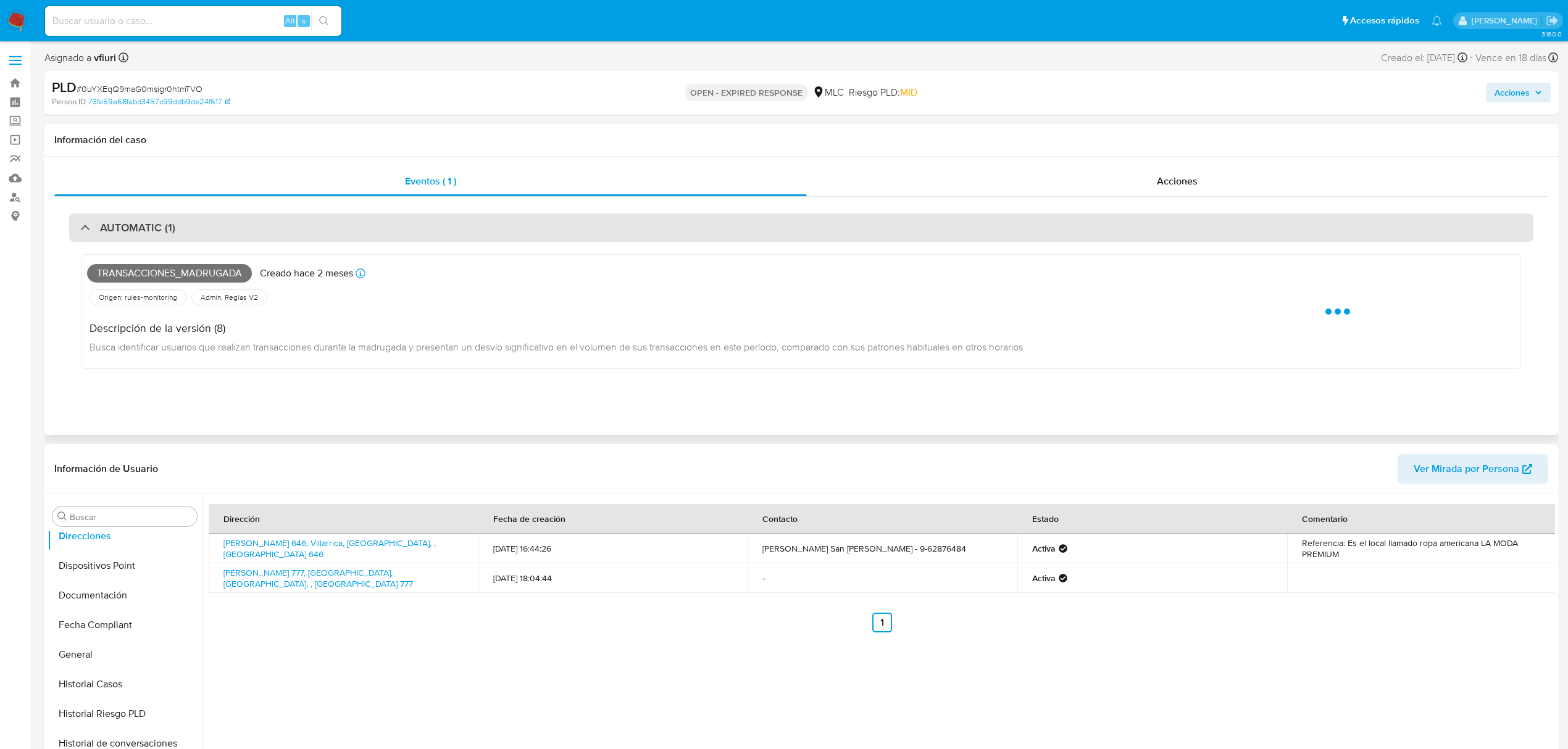
click at [386, 225] on div "AUTOMATIC (1)" at bounding box center [801, 227] width 1464 height 28
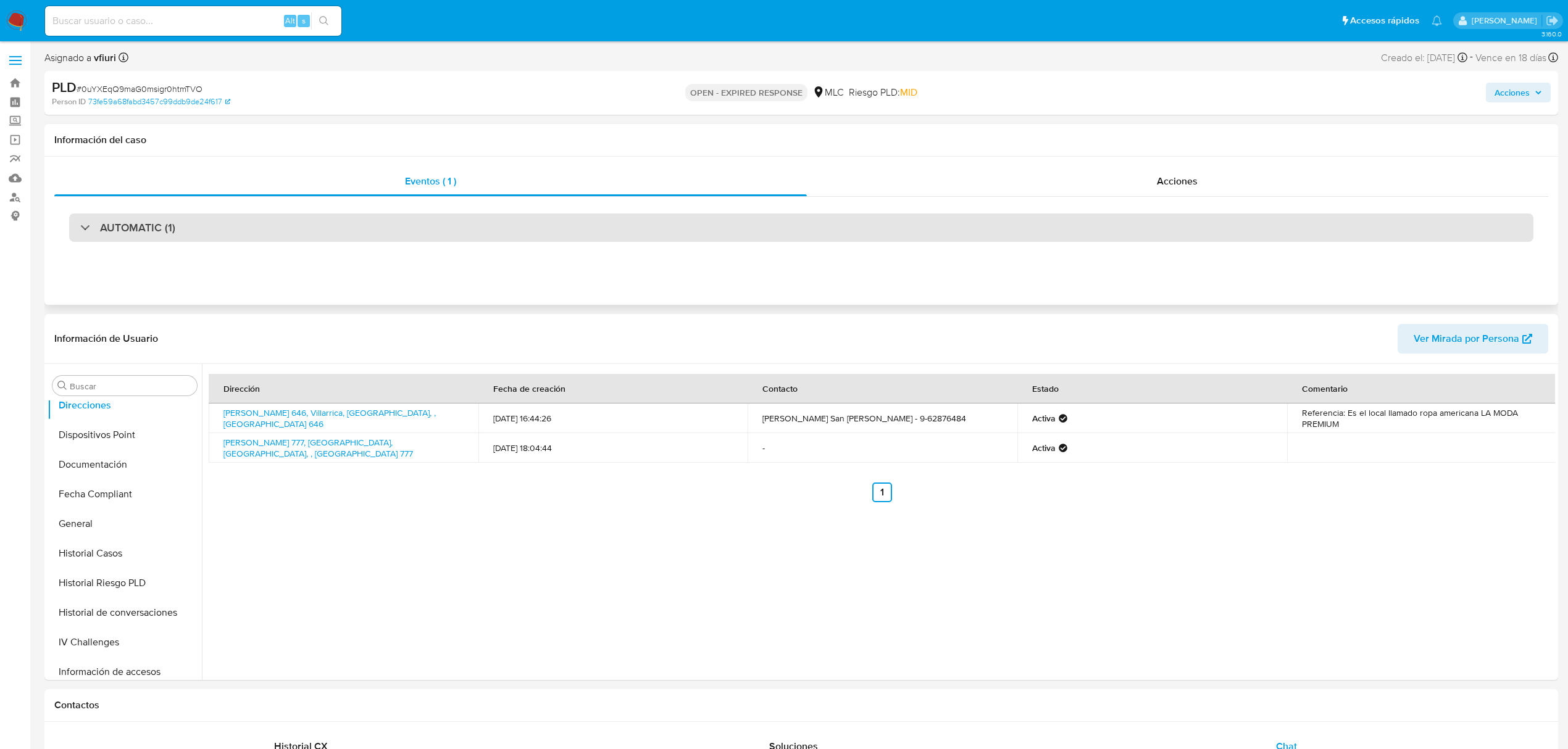
click at [386, 225] on div "AUTOMATIC (1)" at bounding box center [801, 227] width 1464 height 28
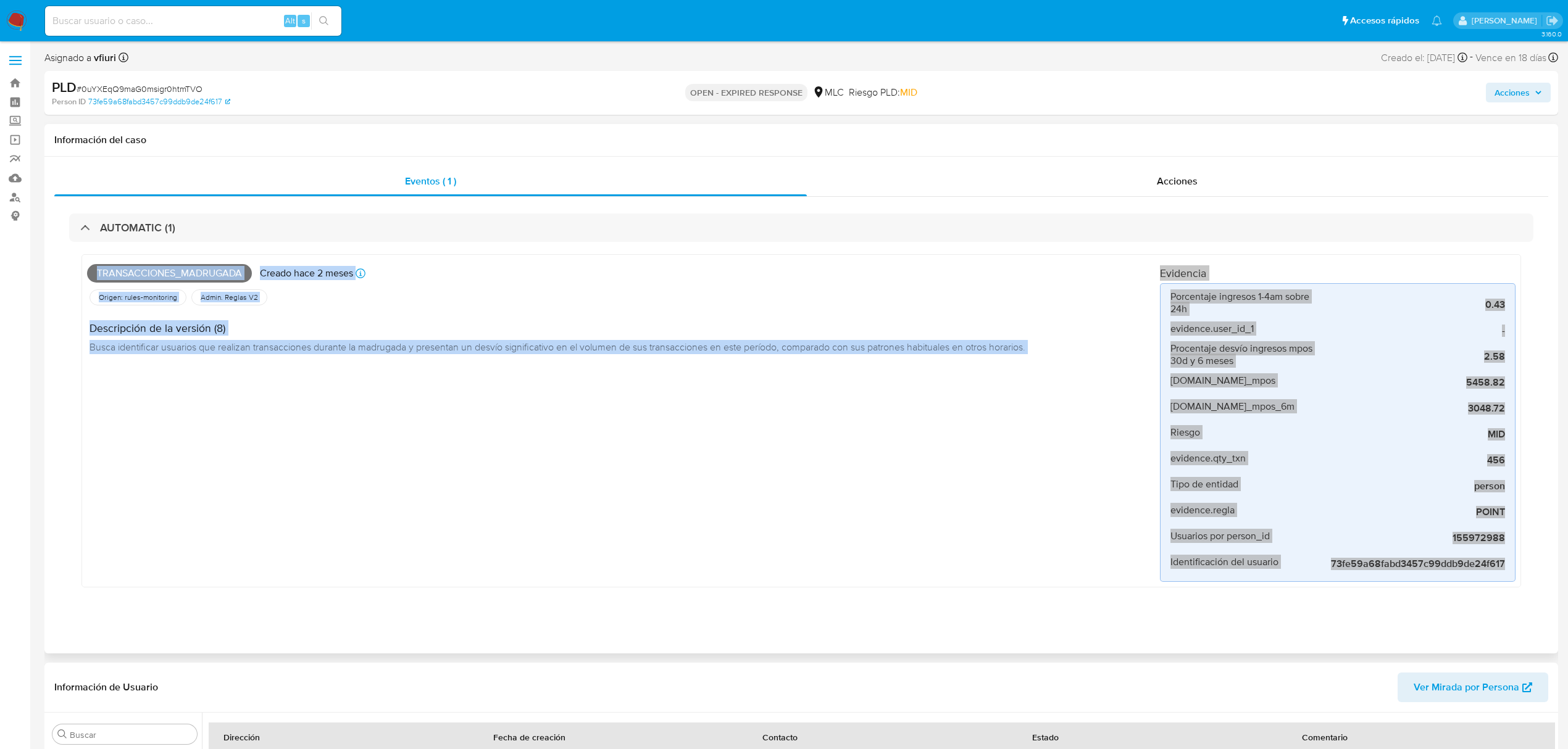
click at [1030, 588] on div "Transacciones_madrugada Creado hace 2 meses Creado: 12/07/2025 16:07:55 Origen:…" at bounding box center [801, 424] width 1464 height 364
click at [1483, 480] on span "person" at bounding box center [1412, 486] width 185 height 12
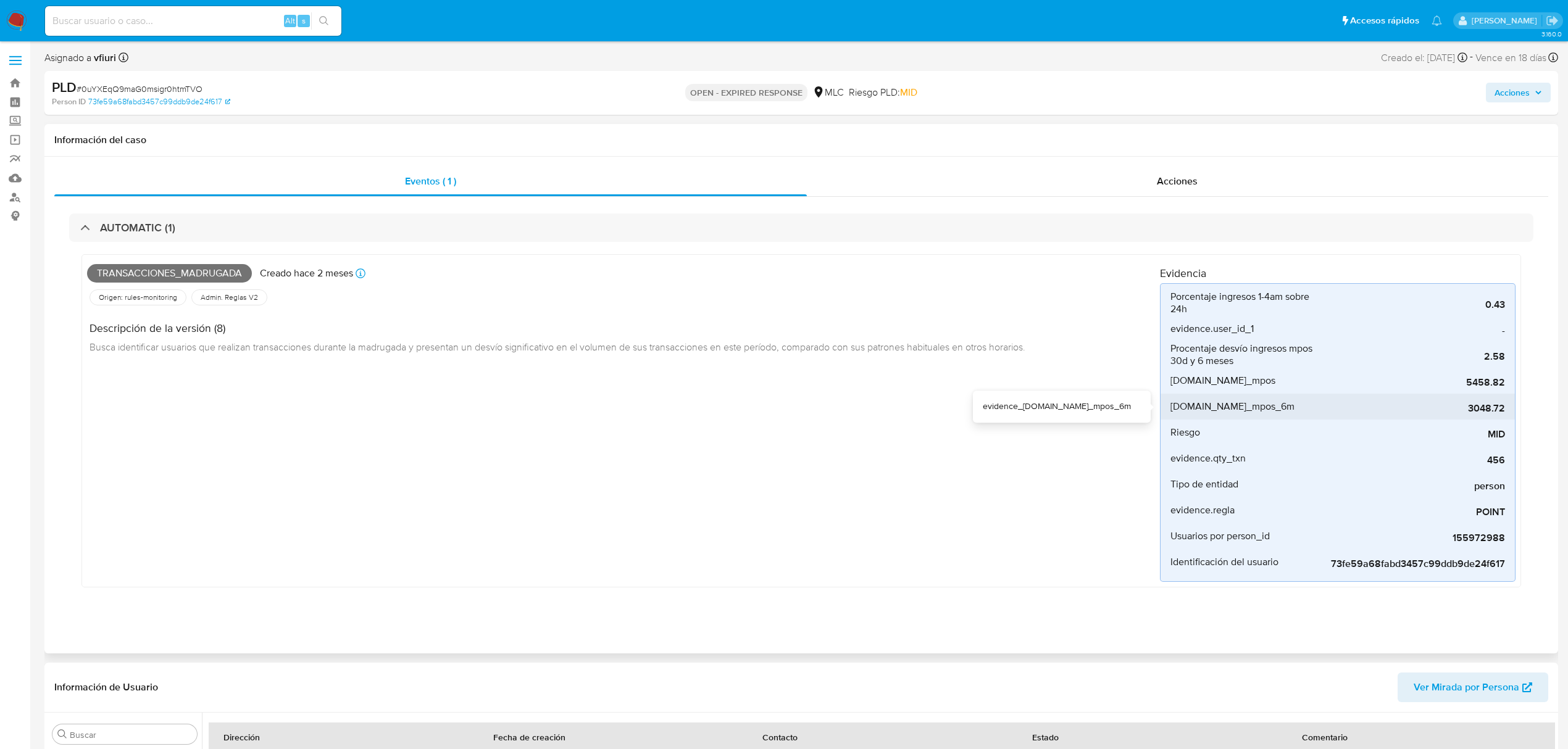
drag, startPoint x: 1467, startPoint y: 411, endPoint x: 1503, endPoint y: 415, distance: 36.2
click at [1503, 415] on span "3048.72" at bounding box center [1412, 408] width 185 height 12
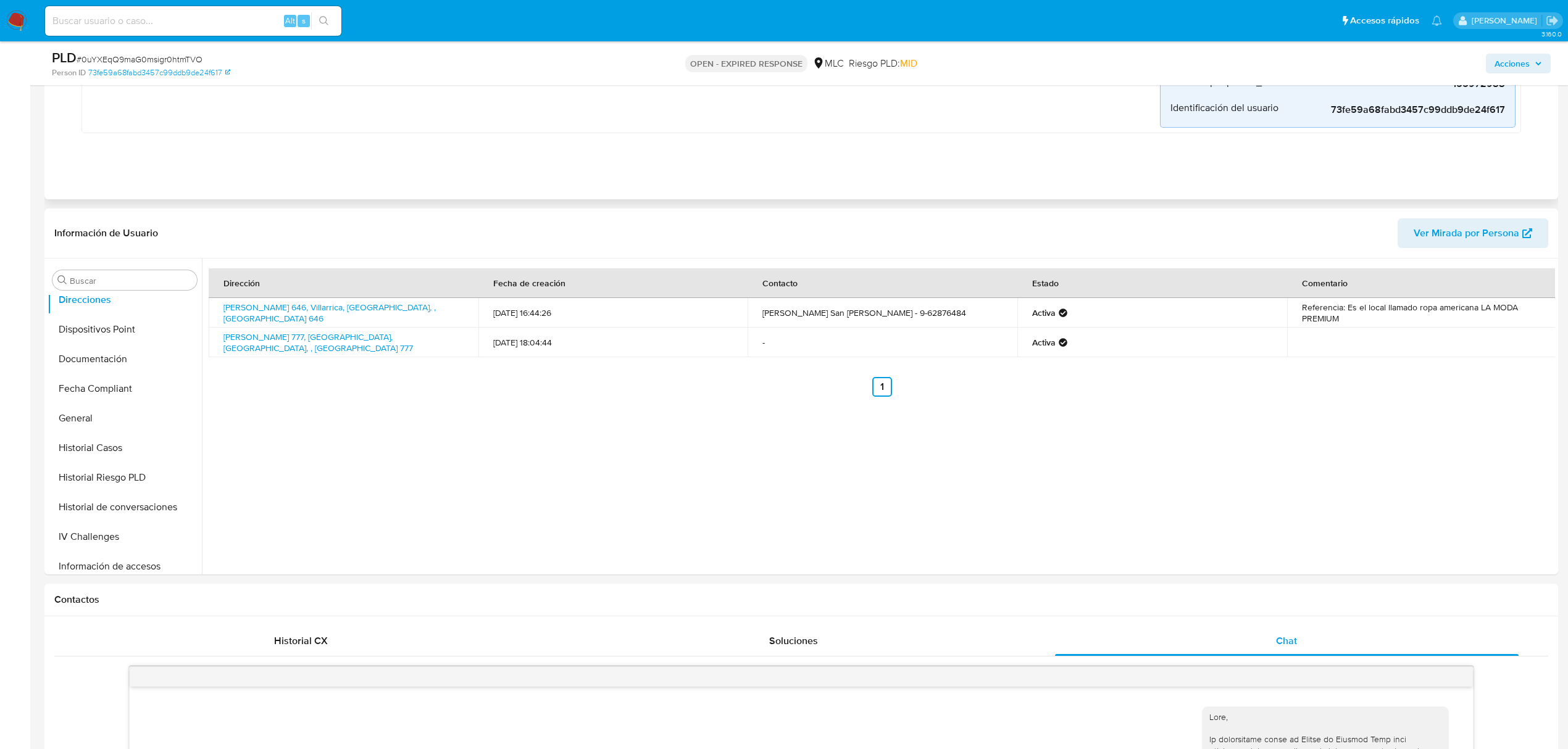
scroll to position [575, 0]
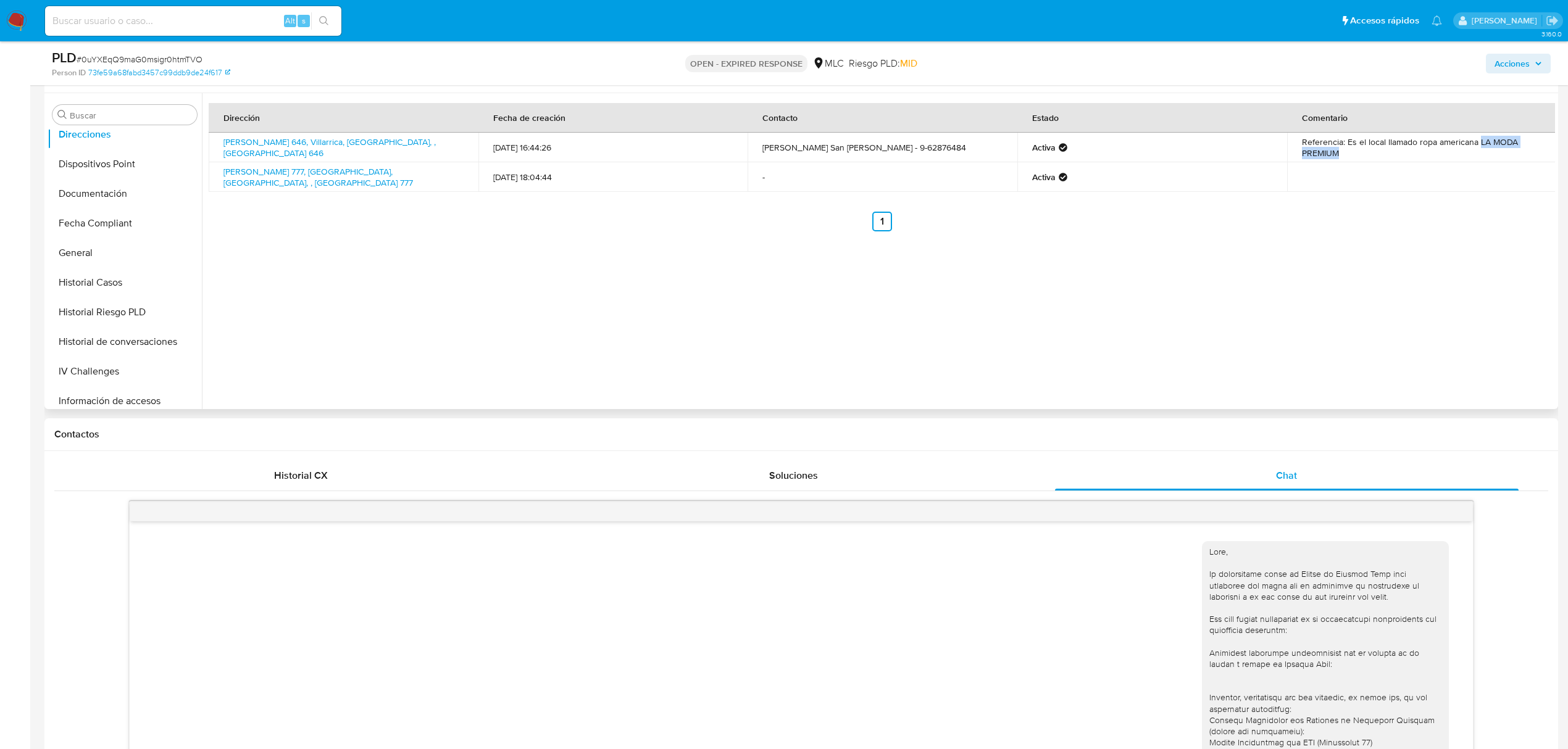
drag, startPoint x: 1480, startPoint y: 145, endPoint x: 1493, endPoint y: 154, distance: 15.8
click at [1493, 154] on td "Referencia: Es el local llamado ropa americana LA MODA PREMIUM" at bounding box center [1422, 147] width 270 height 30
drag, startPoint x: 1388, startPoint y: 146, endPoint x: 1426, endPoint y: 143, distance: 38.1
click at [1426, 143] on td "Referencia: Es el local llamado ropa americana LA MODA PREMIUM" at bounding box center [1422, 147] width 270 height 30
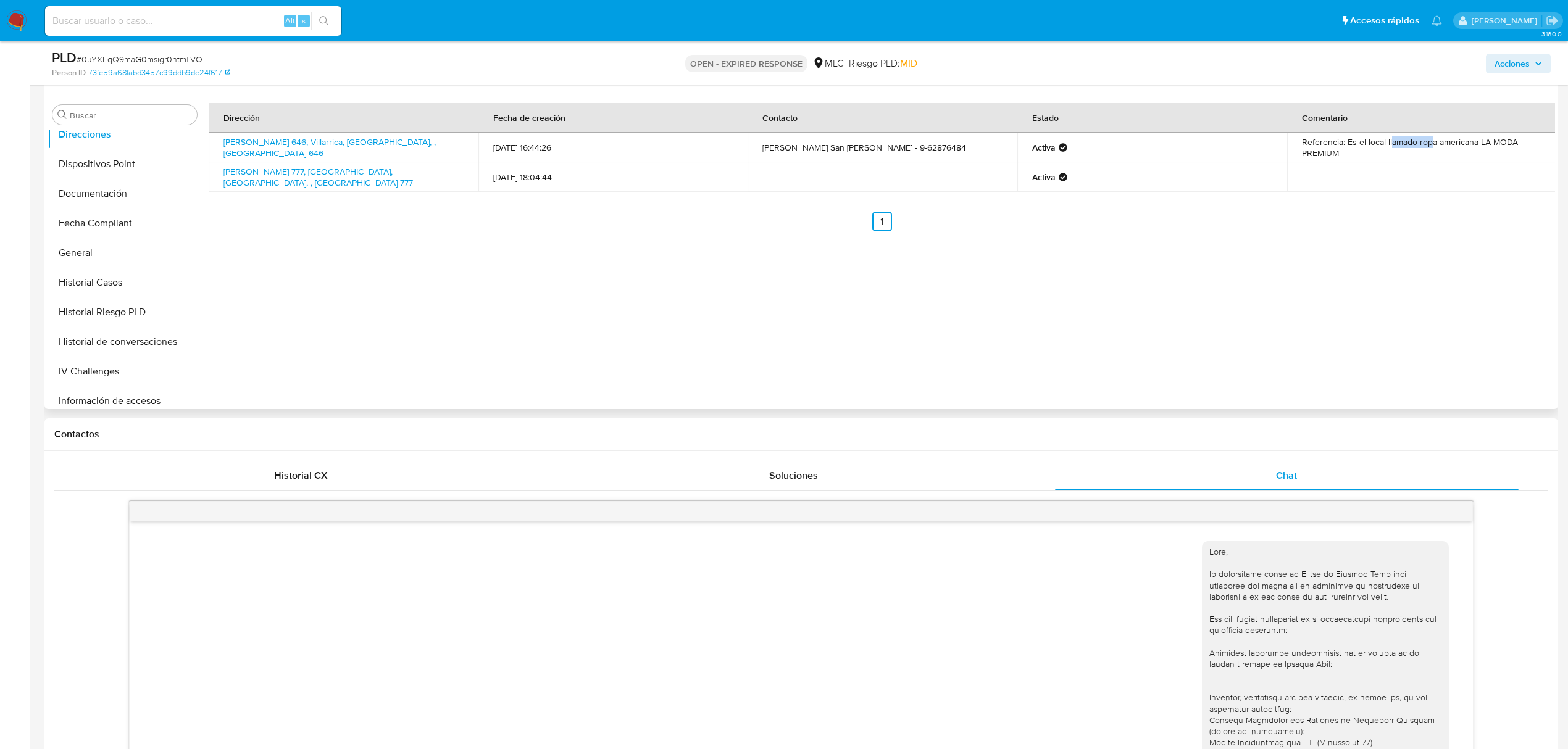
click at [1427, 143] on td "Referencia: Es el local llamado ropa americana LA MODA PREMIUM" at bounding box center [1422, 147] width 270 height 30
drag, startPoint x: 1412, startPoint y: 144, endPoint x: 1464, endPoint y: 164, distance: 55.7
click at [1464, 164] on tbody "Julio Zegers 646, Villarrica, La Araucanía, , Chile 646 14/04/2025 16:44:26 Mar…" at bounding box center [882, 162] width 1347 height 59
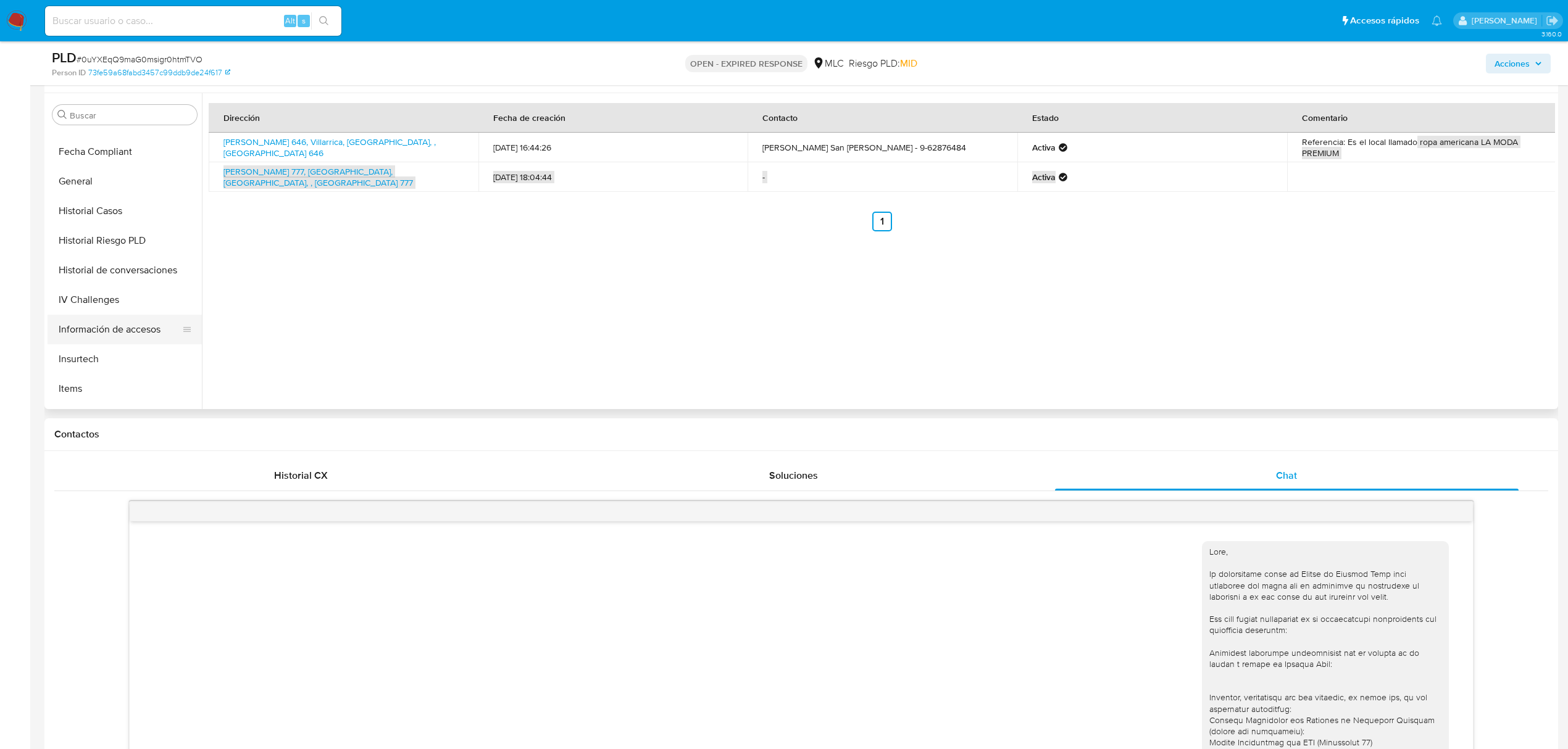
scroll to position [411, 0]
click at [74, 314] on button "KYC" at bounding box center [120, 326] width 145 height 30
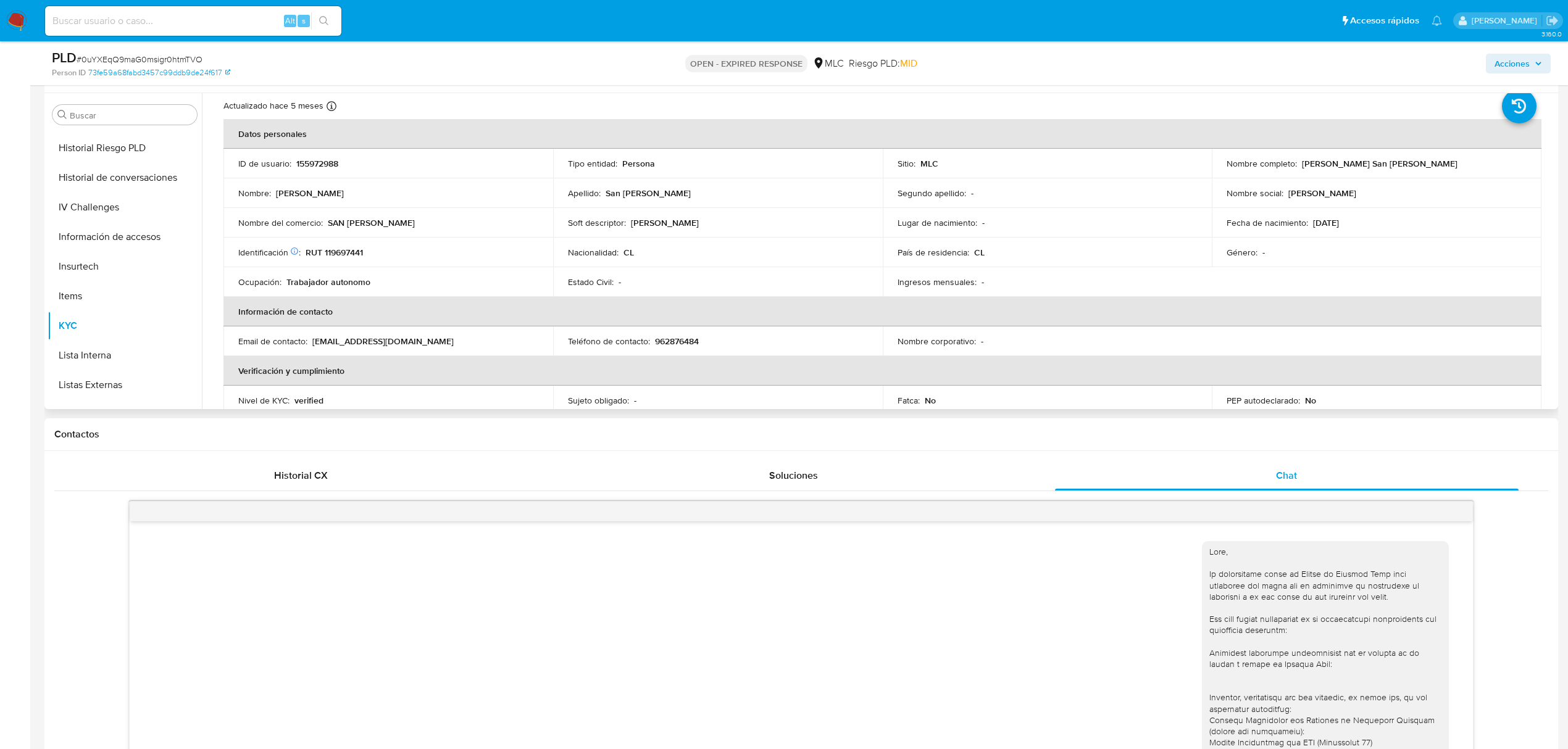
scroll to position [0, 0]
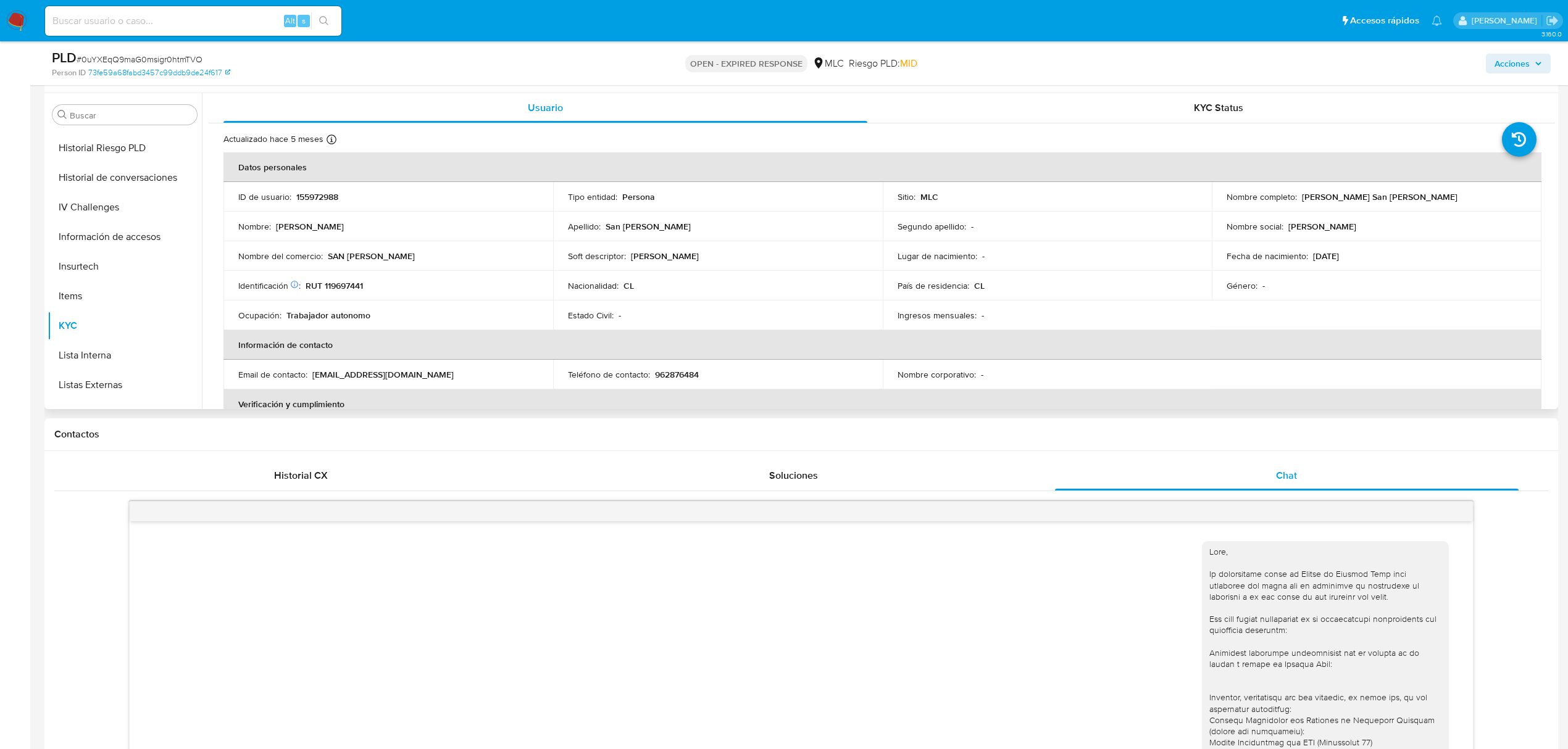
drag, startPoint x: 482, startPoint y: 381, endPoint x: 312, endPoint y: 375, distance: 170.1
click at [312, 375] on td "Email de contacto : boutiquelamodapremium@gmail.com" at bounding box center [388, 374] width 330 height 30
click at [113, 149] on button "Cruces y Relaciones" at bounding box center [120, 151] width 145 height 30
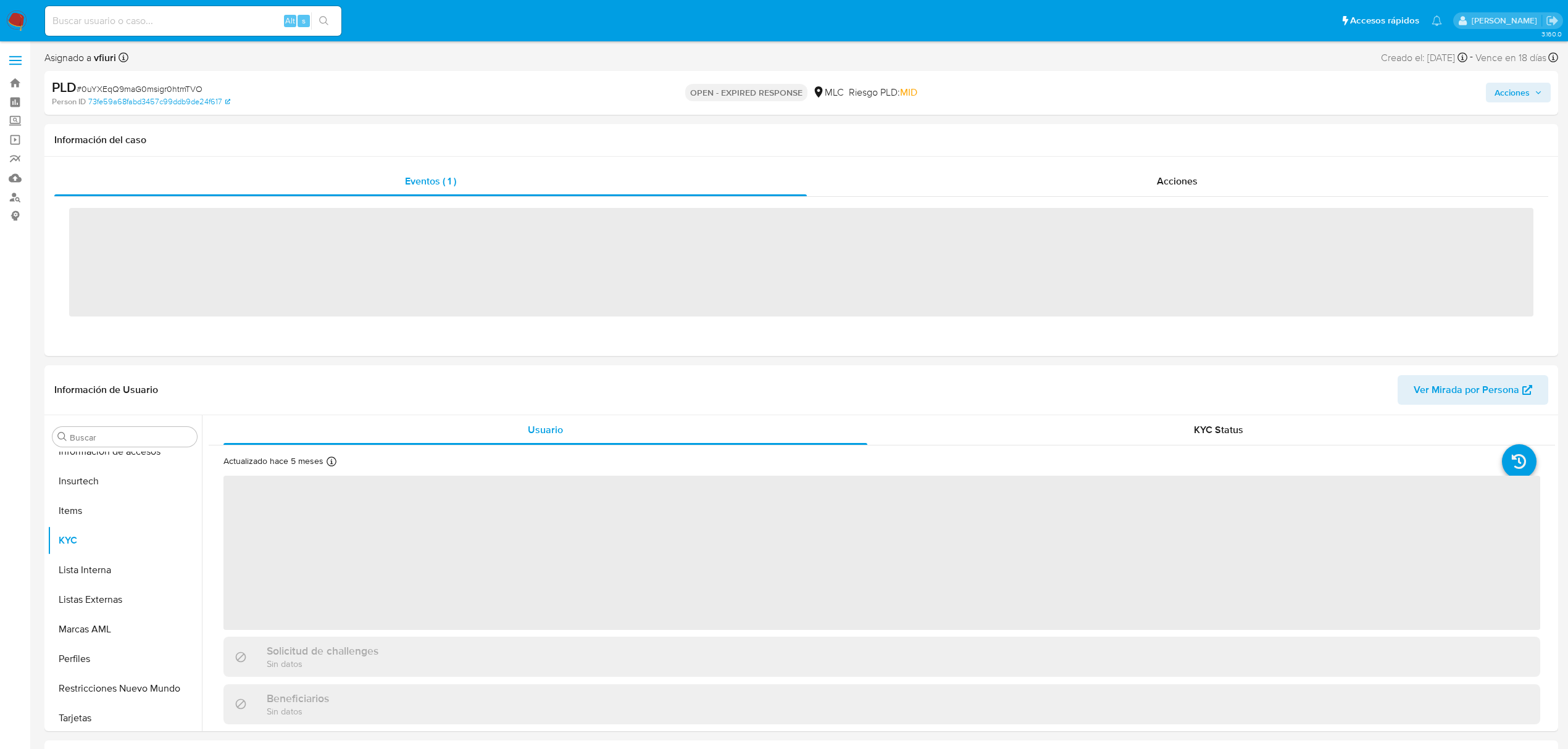
scroll to position [521, 0]
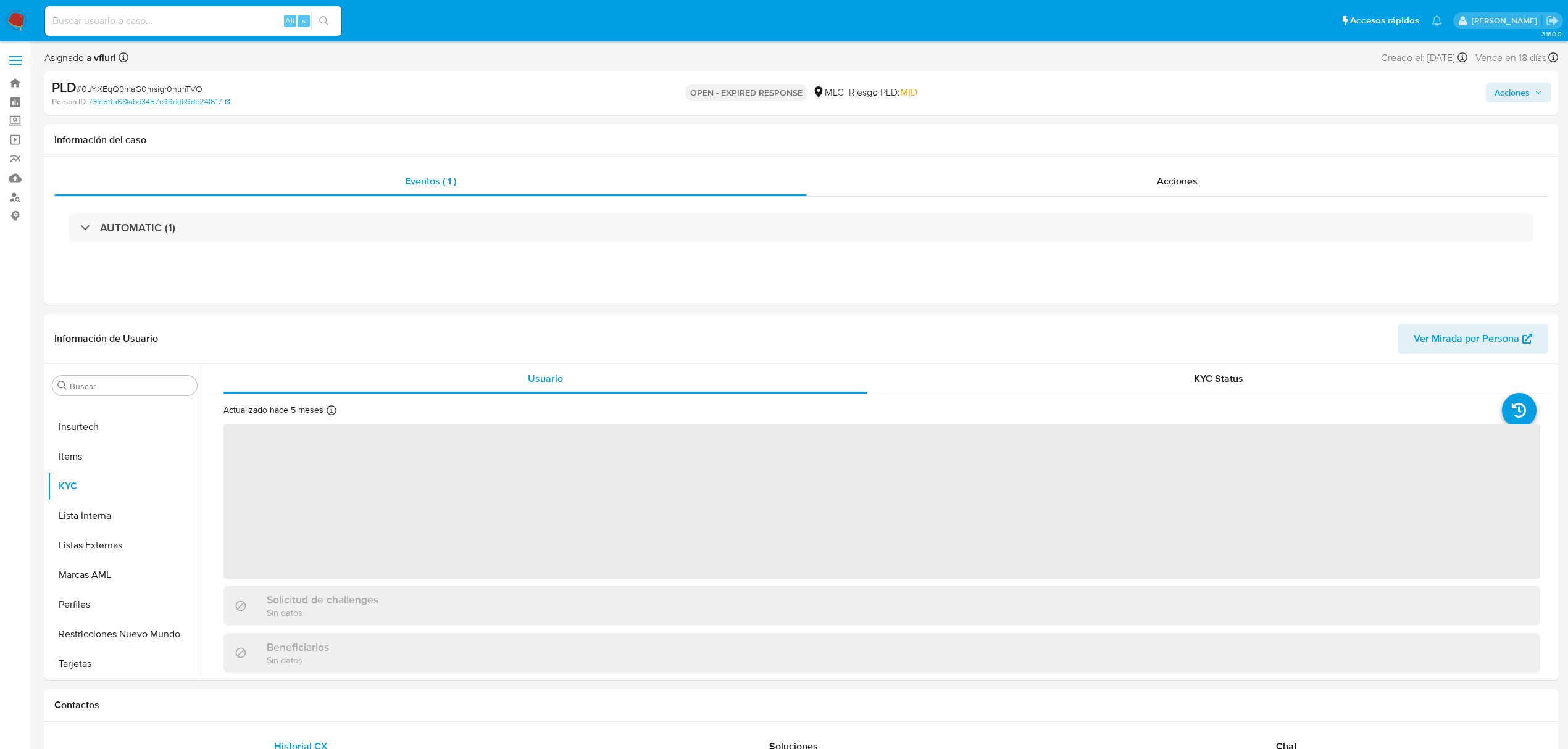
select select "10"
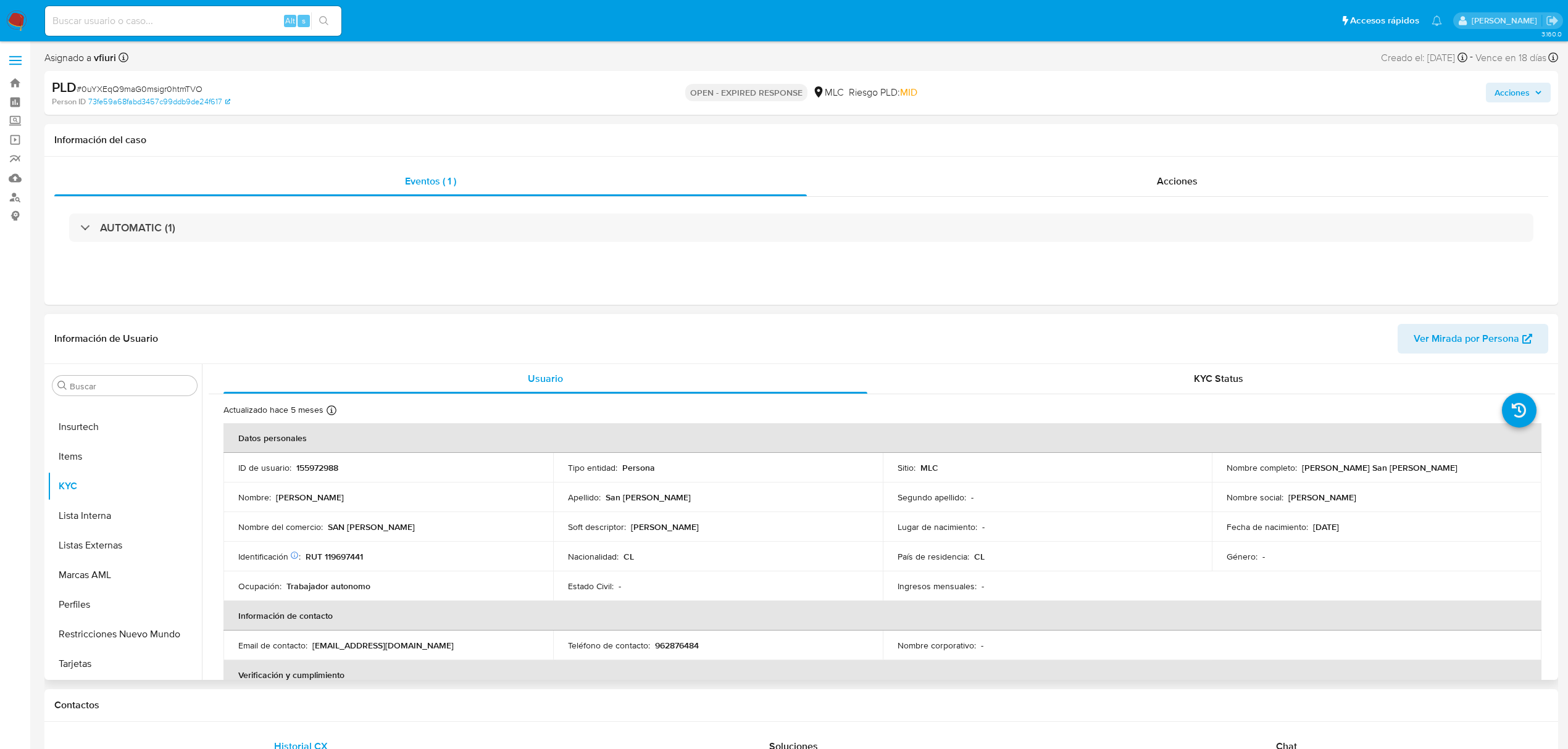
click at [542, 513] on td "Nombre del comercio : [GEOGRAPHIC_DATA][PERSON_NAME]" at bounding box center [388, 527] width 330 height 30
click at [104, 432] on button "Devices Geolocation" at bounding box center [120, 429] width 145 height 30
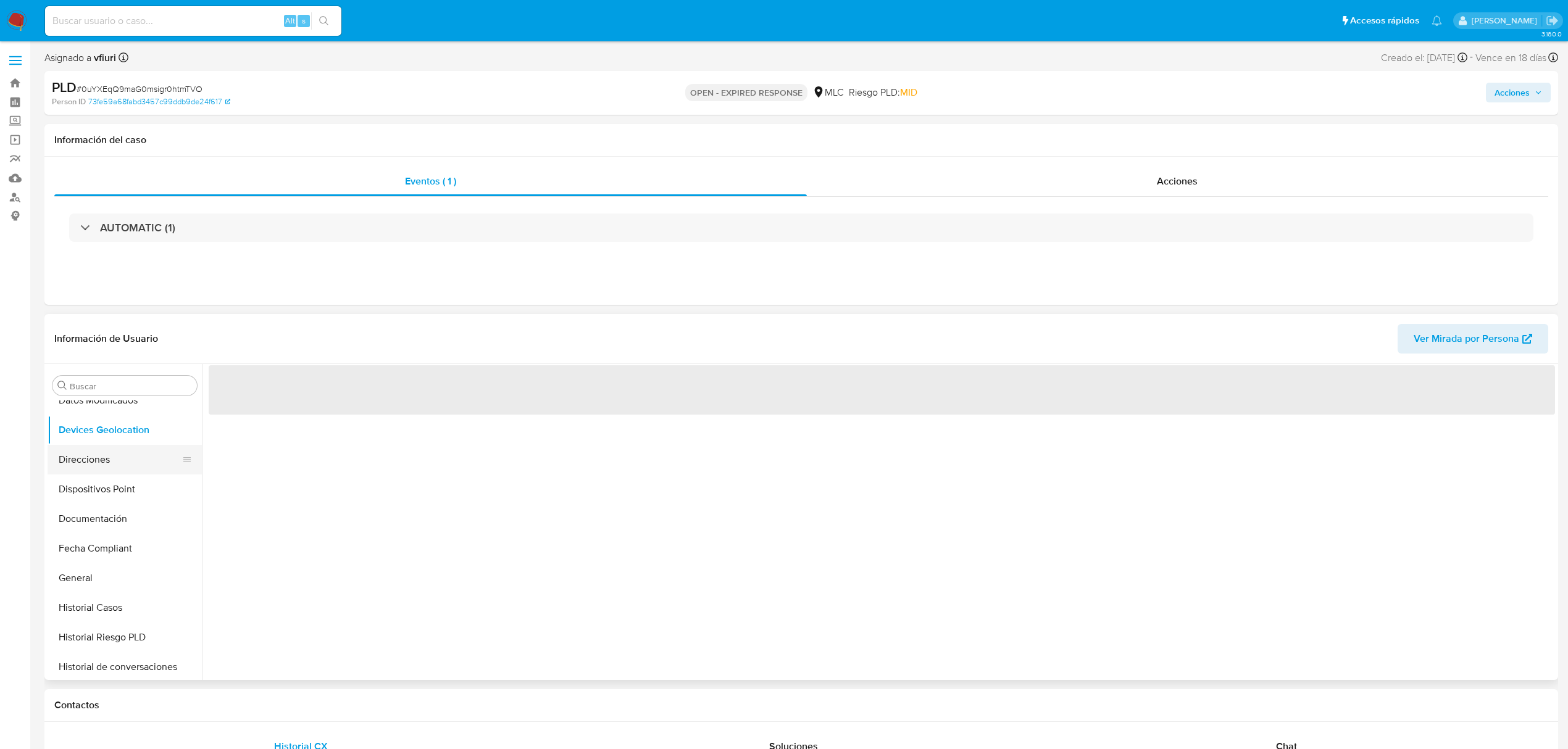
click at [97, 457] on button "Direcciones" at bounding box center [120, 459] width 145 height 30
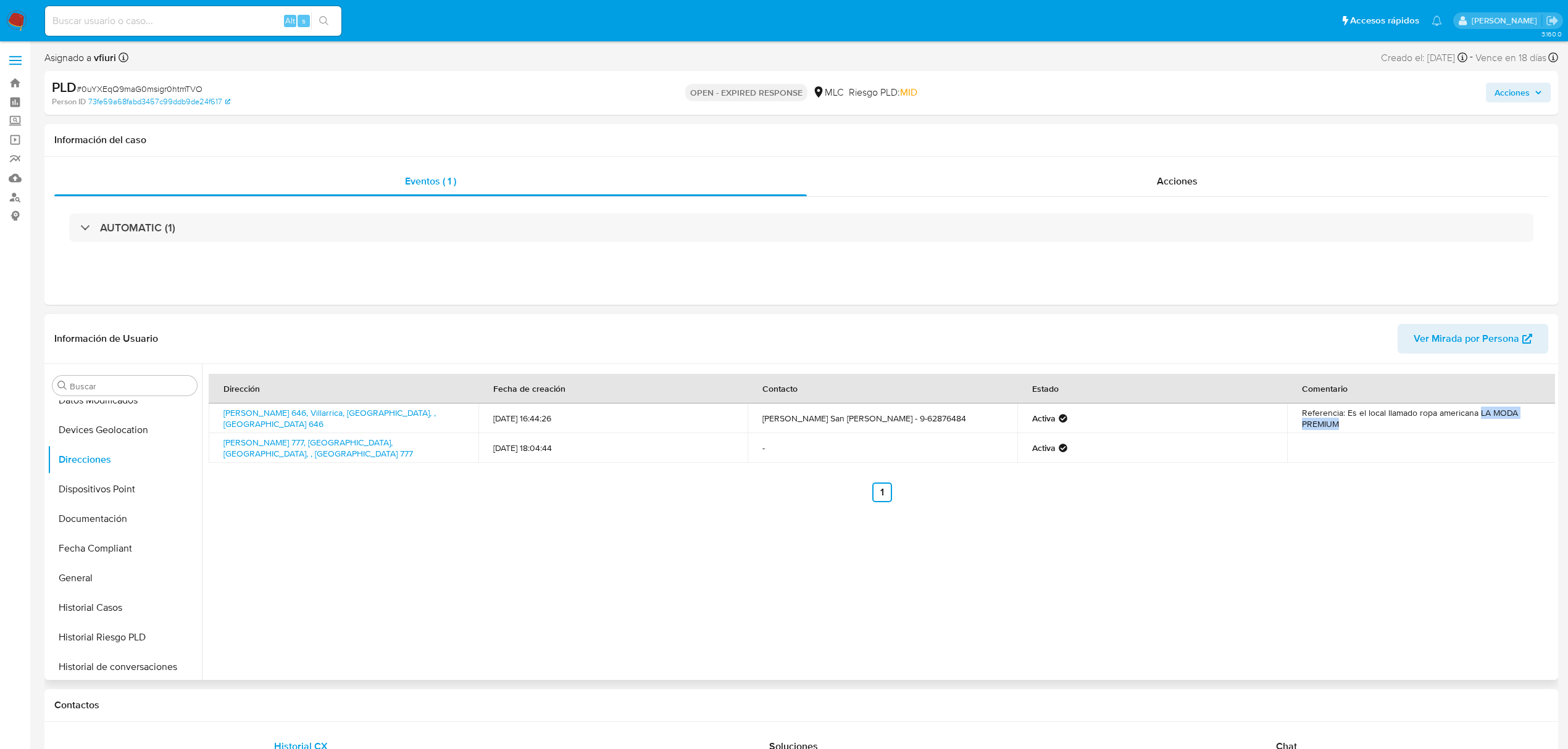
drag, startPoint x: 1477, startPoint y: 415, endPoint x: 1482, endPoint y: 428, distance: 13.9
click at [1482, 428] on td "Referencia: Es el local llamado ropa americana LA MODA PREMIUM" at bounding box center [1422, 418] width 270 height 30
copy td "LA MODA PREMIUM"
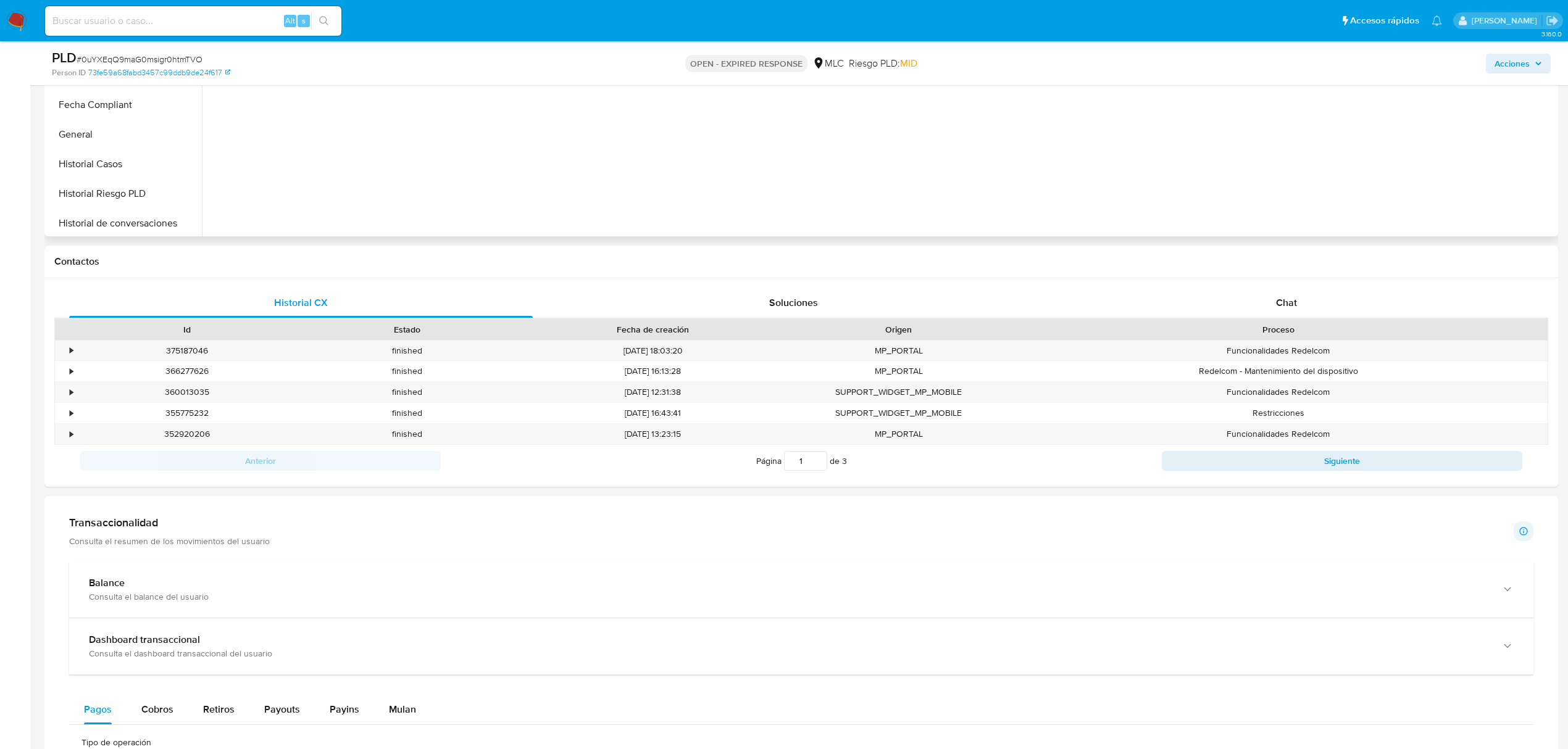
scroll to position [0, 0]
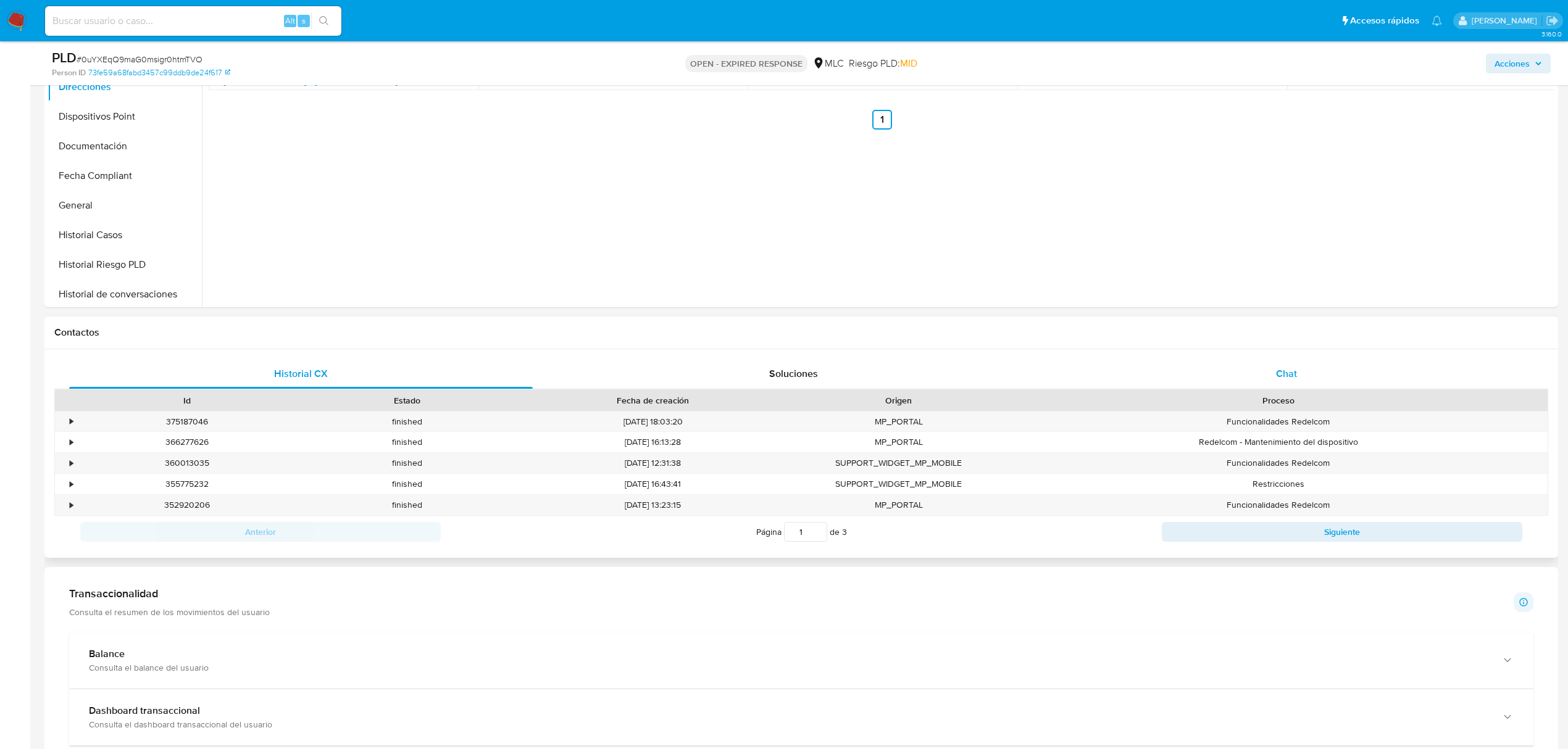
click at [1285, 368] on span "Chat" at bounding box center [1286, 373] width 21 height 14
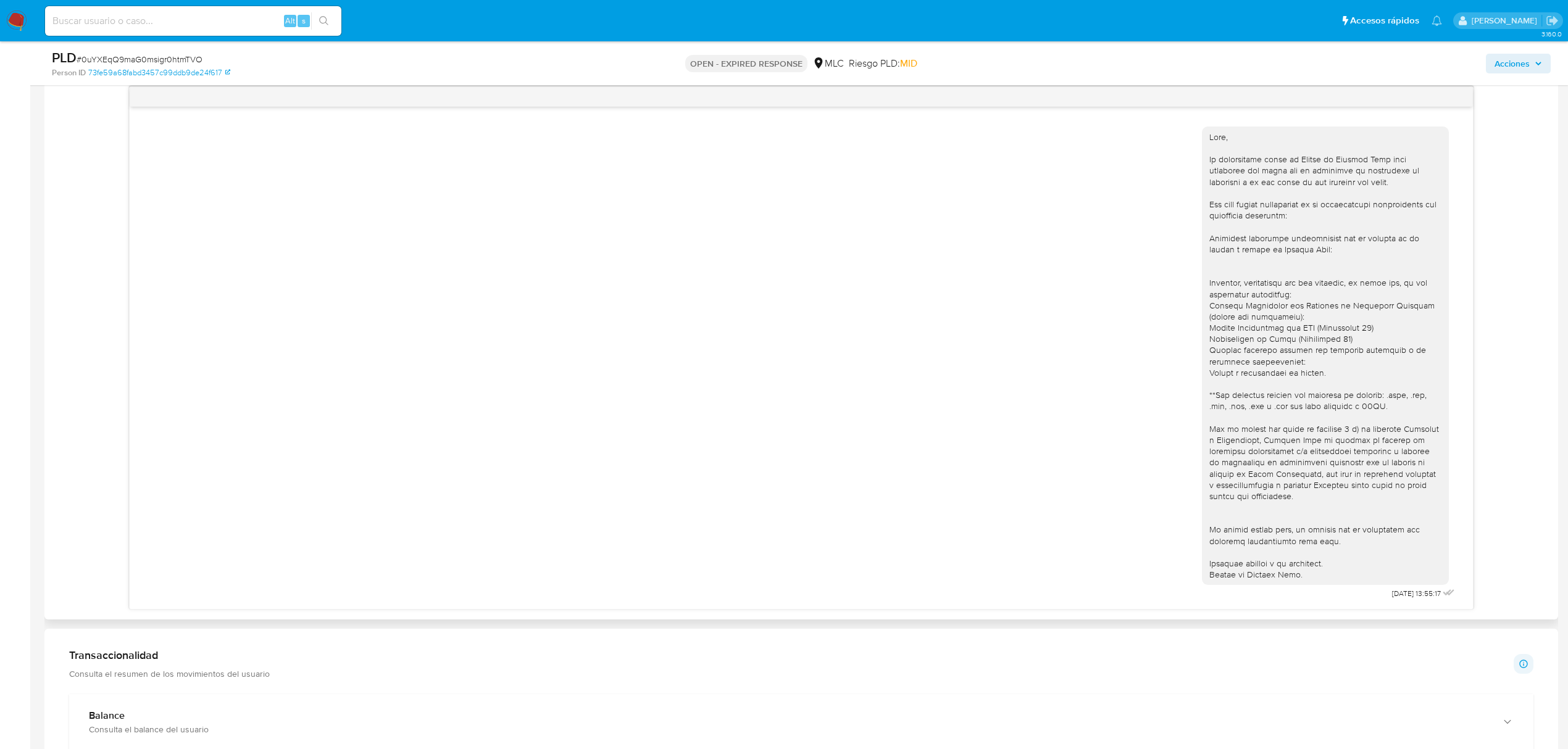
scroll to position [411, 0]
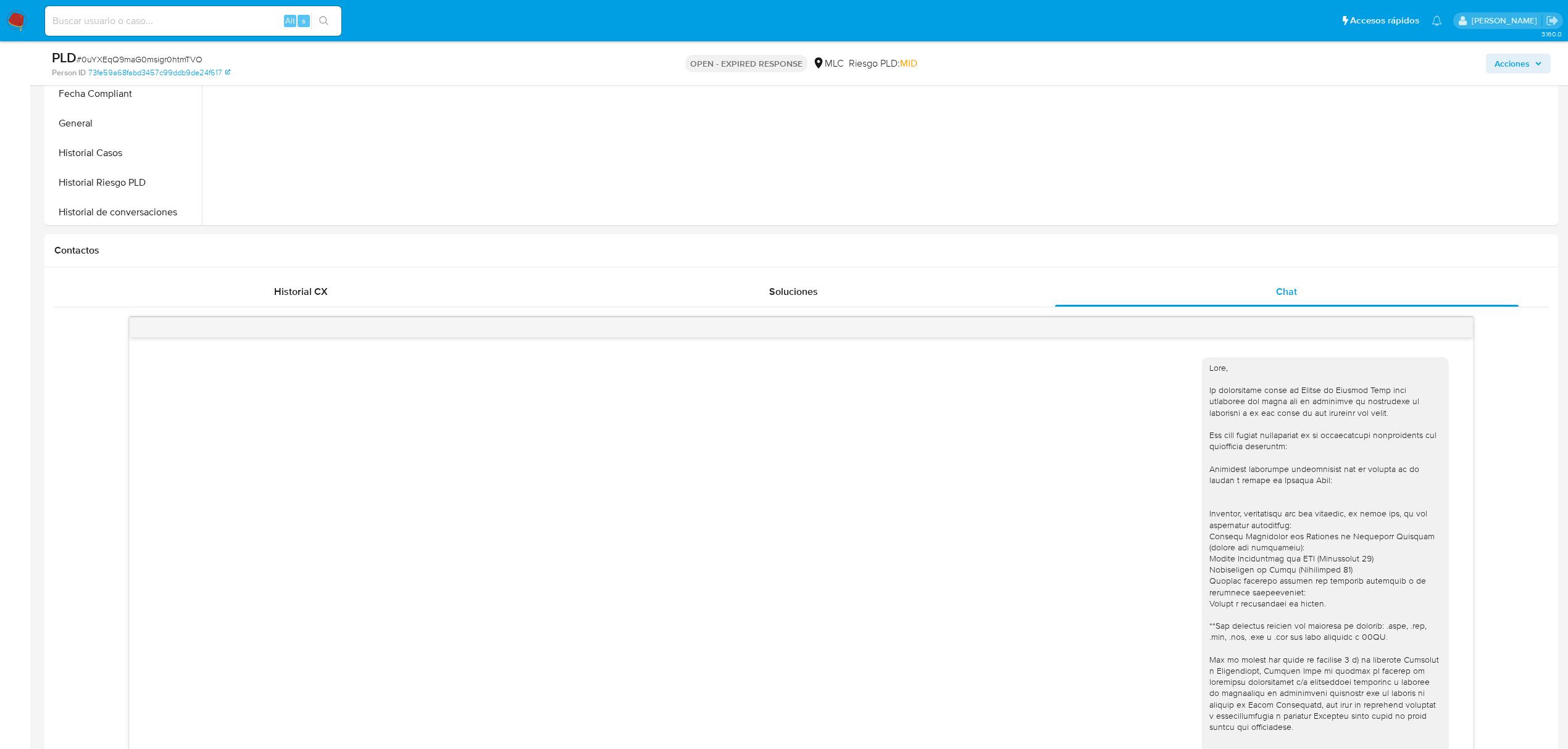
click at [119, 53] on span "# 0uYXEqQ9maG0msigr0htmTVO" at bounding box center [139, 59] width 126 height 12
copy span "0uYXEqQ9maG0msigr0htmTVO"
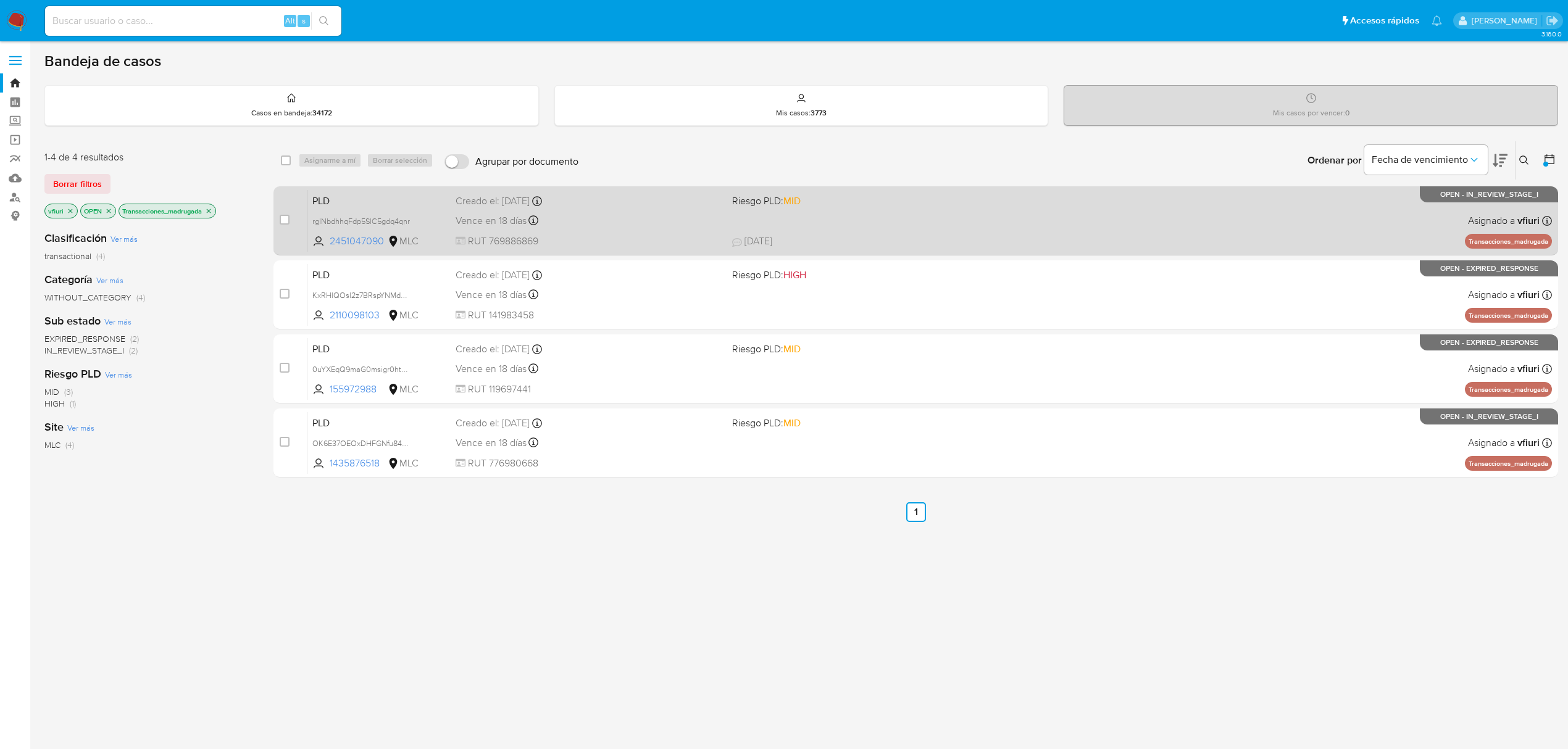
scroll to position [1, 0]
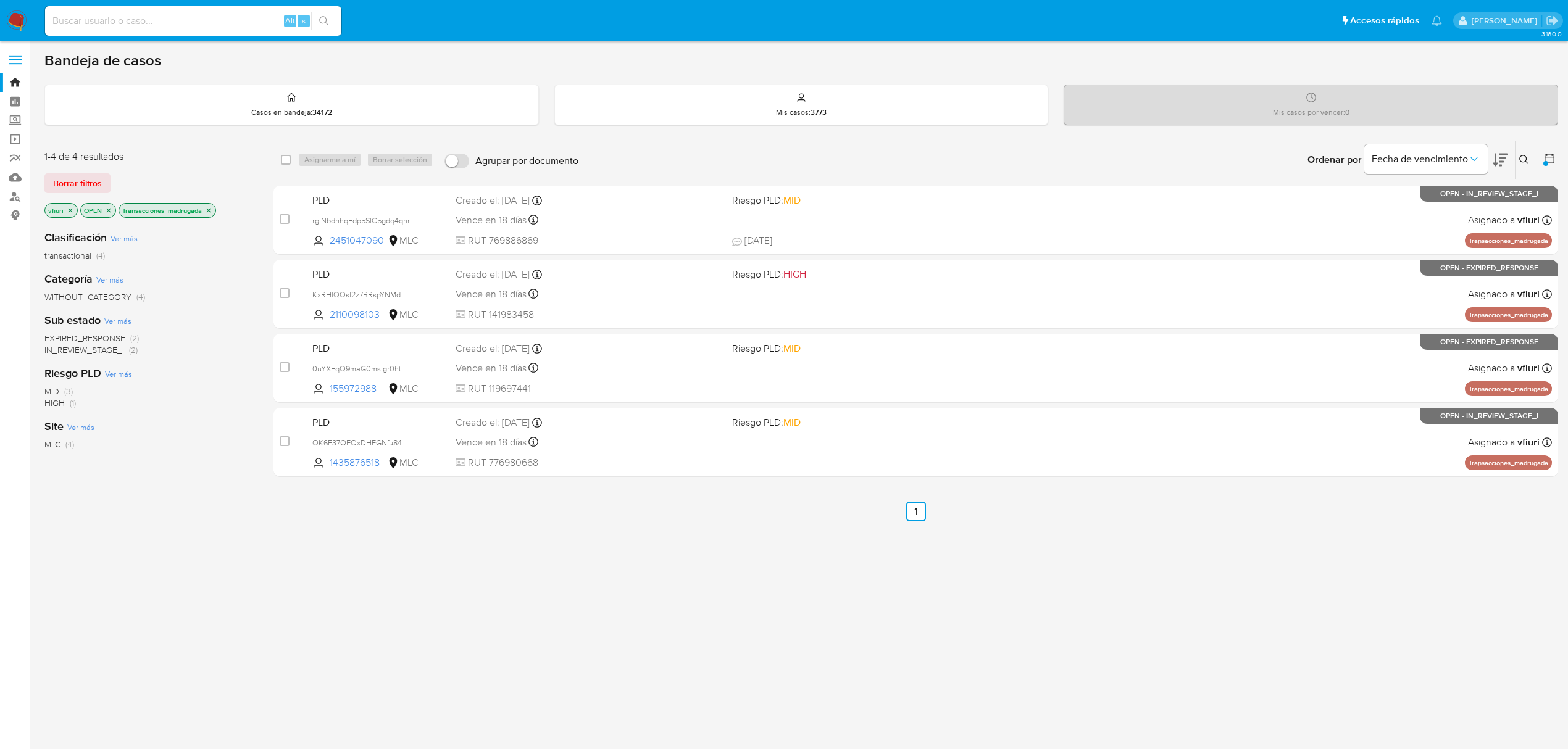
click at [1519, 158] on icon at bounding box center [1524, 159] width 10 height 10
drag, startPoint x: 1431, startPoint y: 217, endPoint x: 1426, endPoint y: 201, distance: 16.8
click at [1430, 213] on div at bounding box center [1422, 206] width 209 height 30
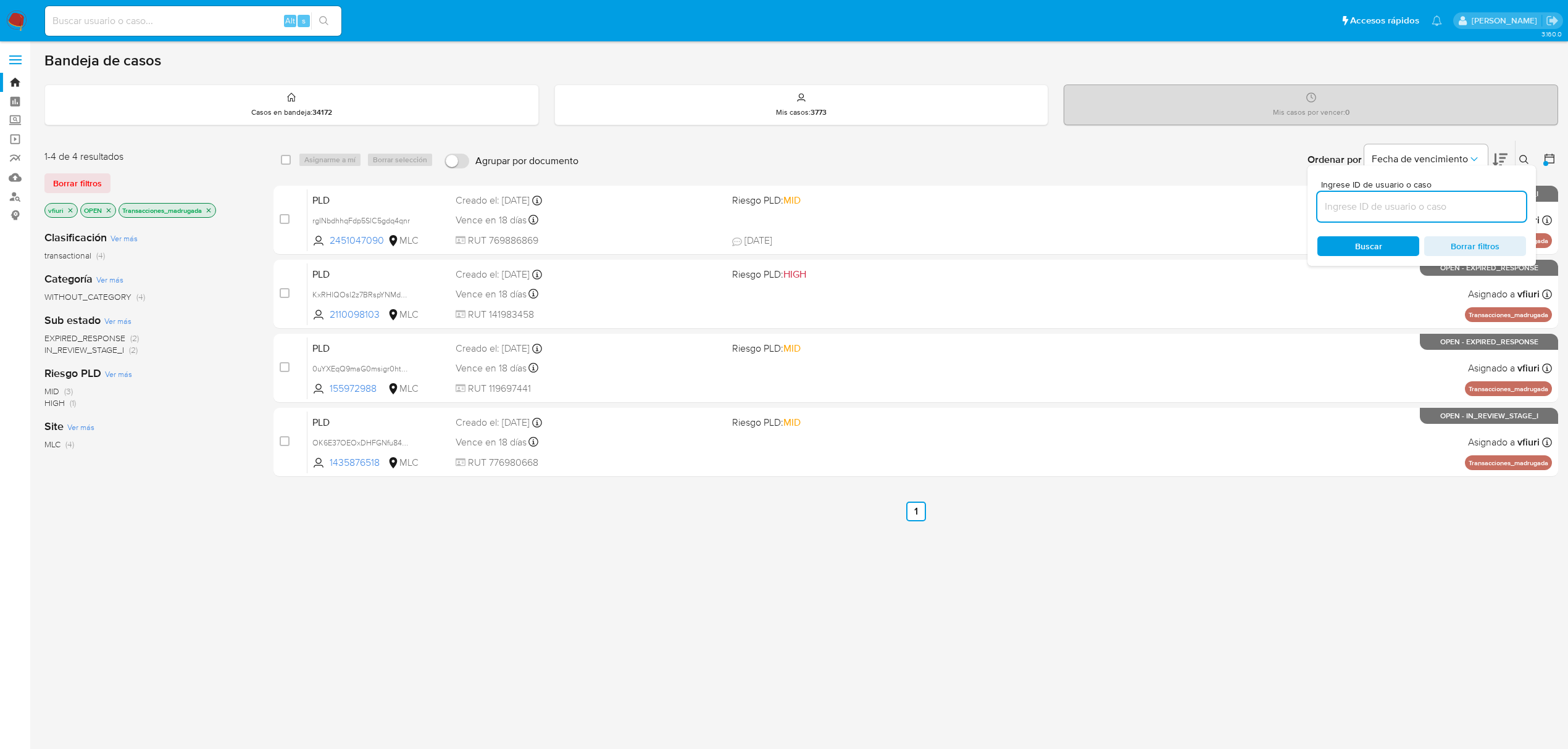
click at [1426, 201] on input at bounding box center [1422, 206] width 209 height 16
paste input "0uYXEqQ9maG0msigr0htmTVO"
type input "0uYXEqQ9maG0msigr0htmTVO"
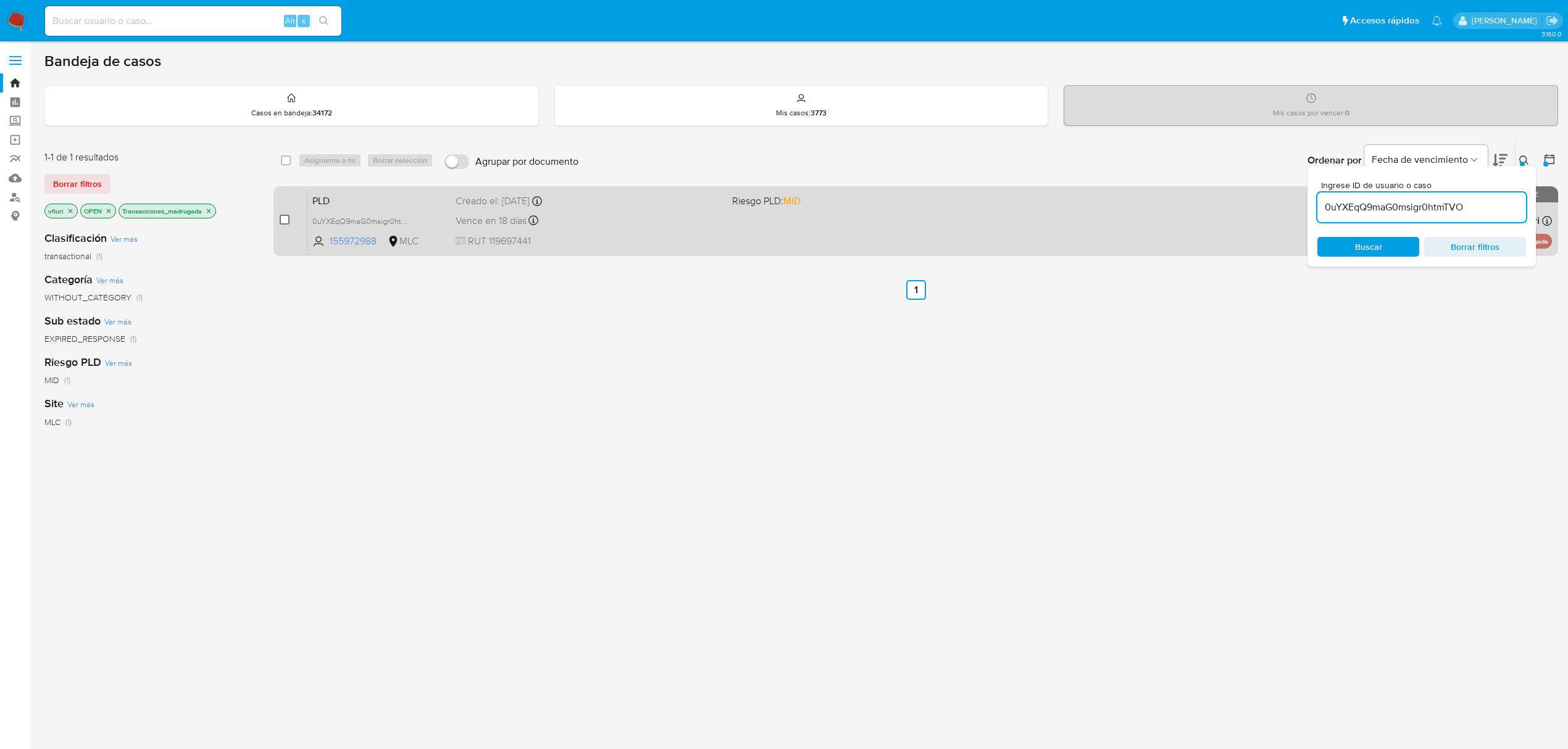
click at [285, 215] on input "checkbox" at bounding box center [284, 219] width 10 height 10
checkbox input "true"
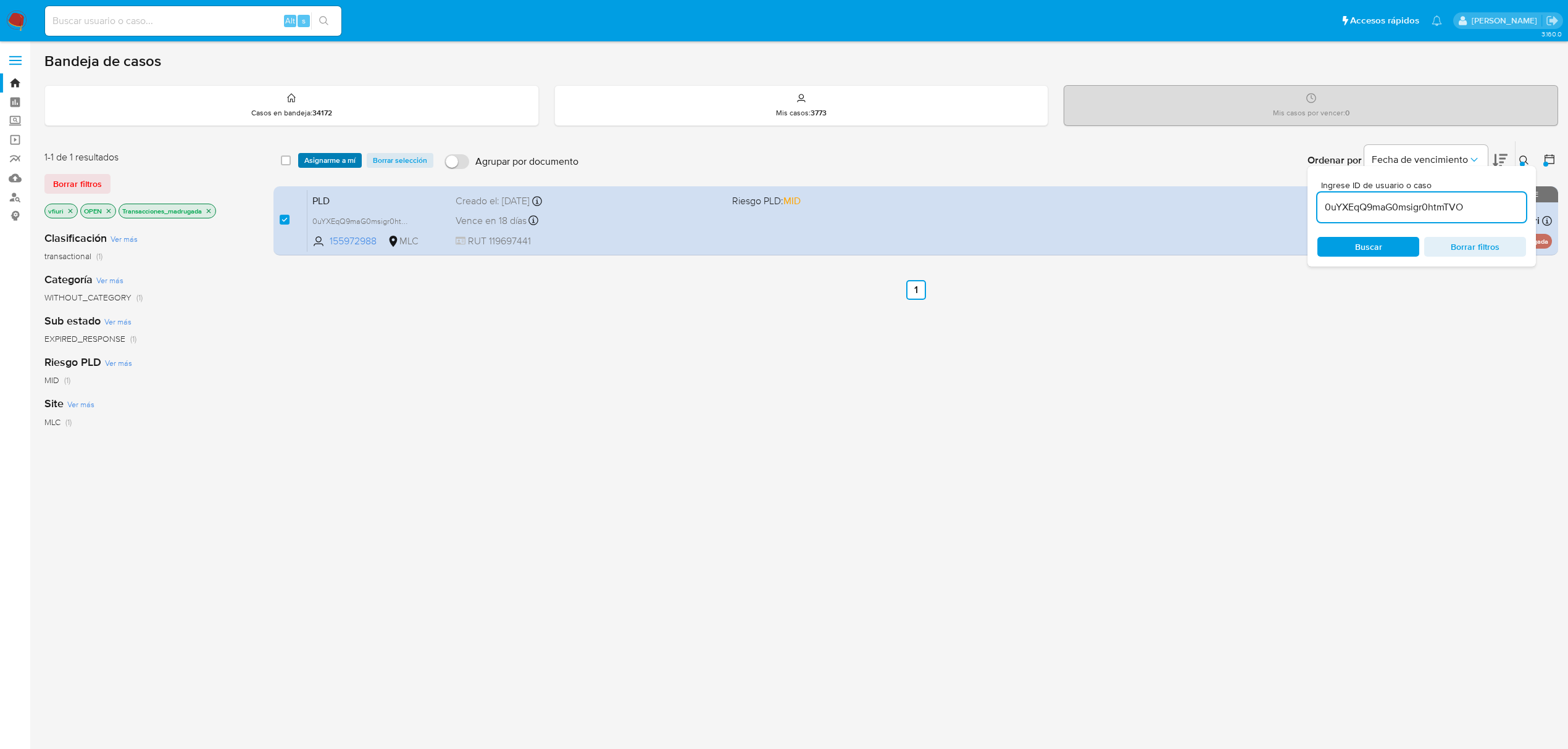
click at [324, 155] on span "Asignarme a mí" at bounding box center [330, 161] width 51 height 12
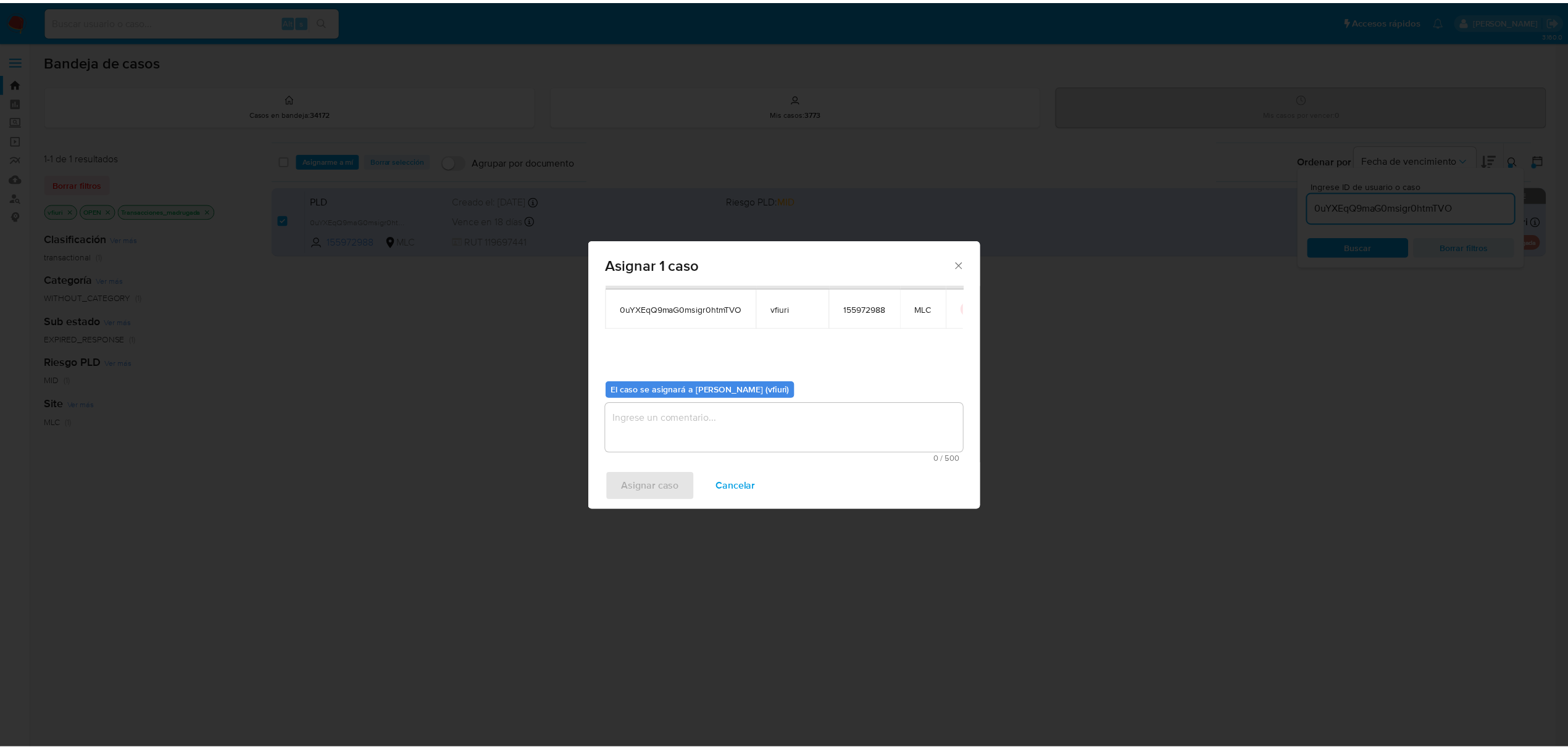
scroll to position [63, 0]
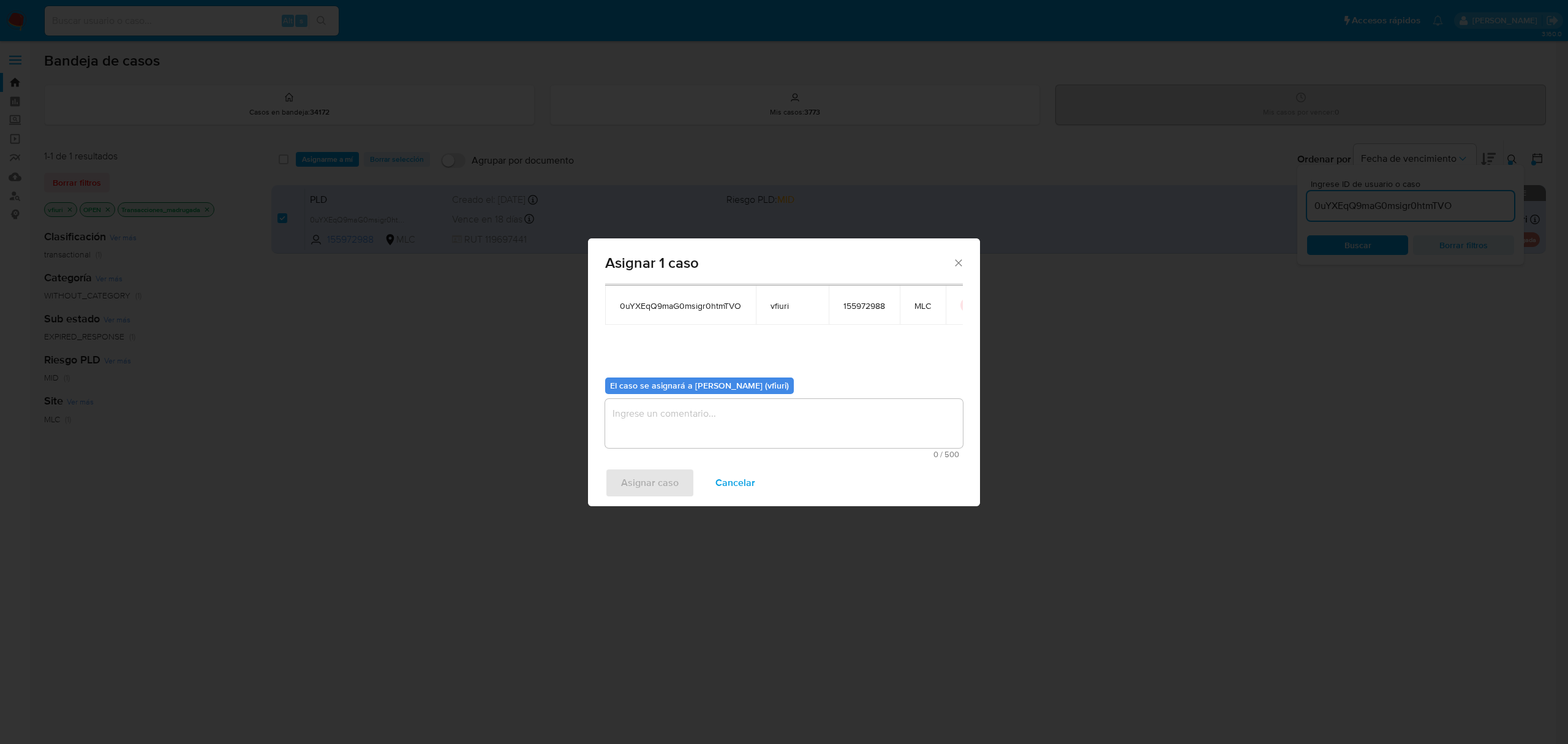
click at [778, 442] on textarea "assign-modal" at bounding box center [784, 423] width 357 height 49
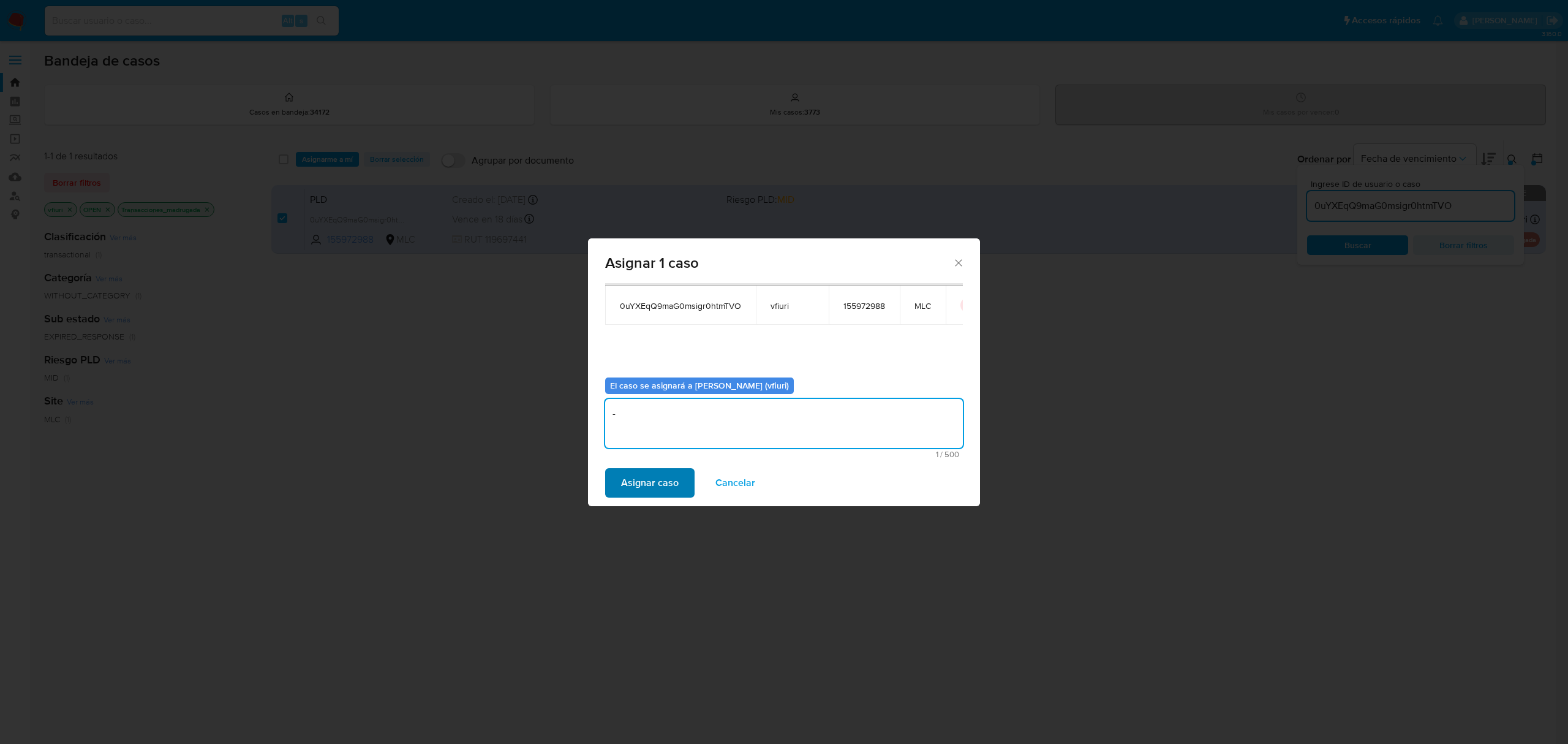
type textarea "-"
click at [665, 484] on span "Asignar caso" at bounding box center [650, 483] width 57 height 27
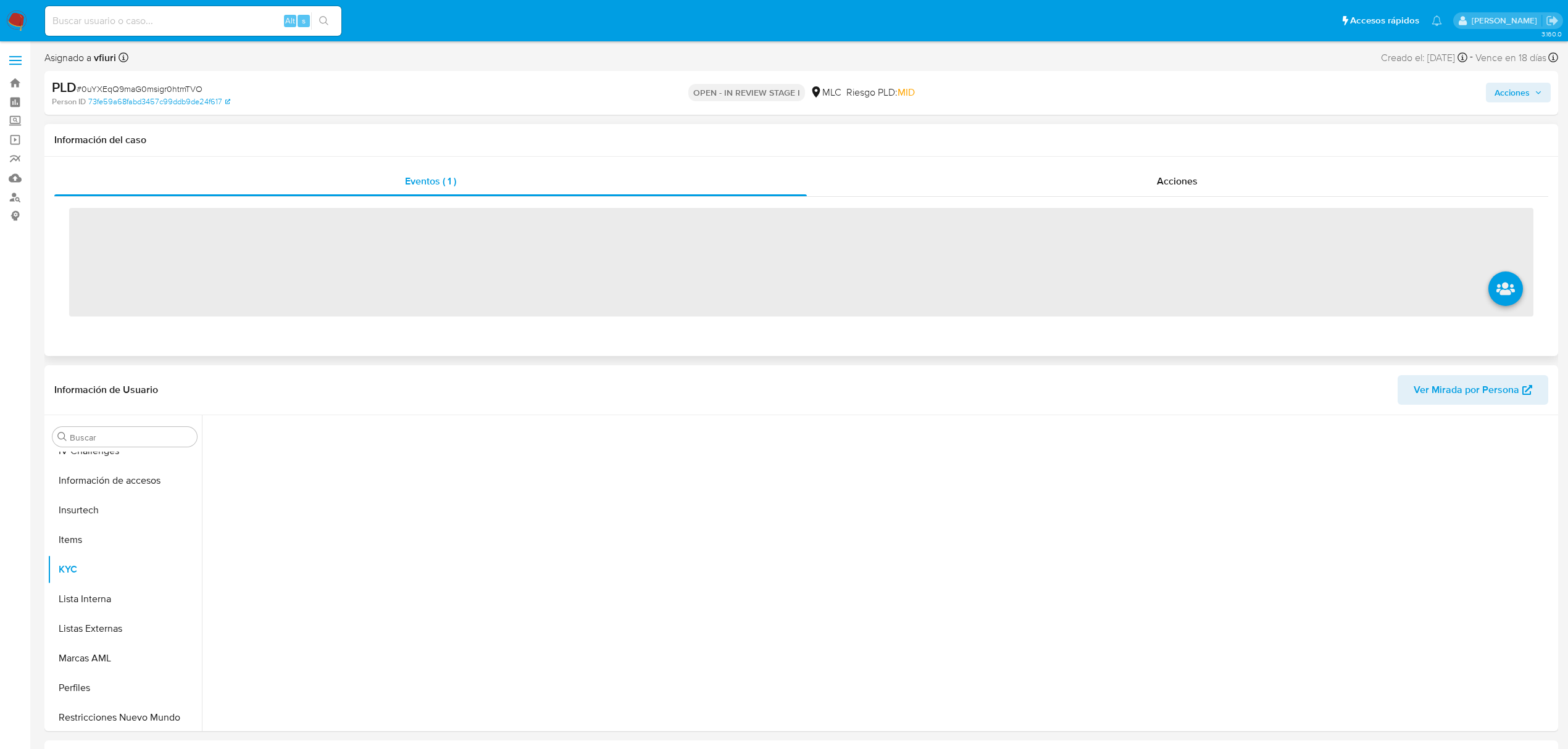
scroll to position [521, 0]
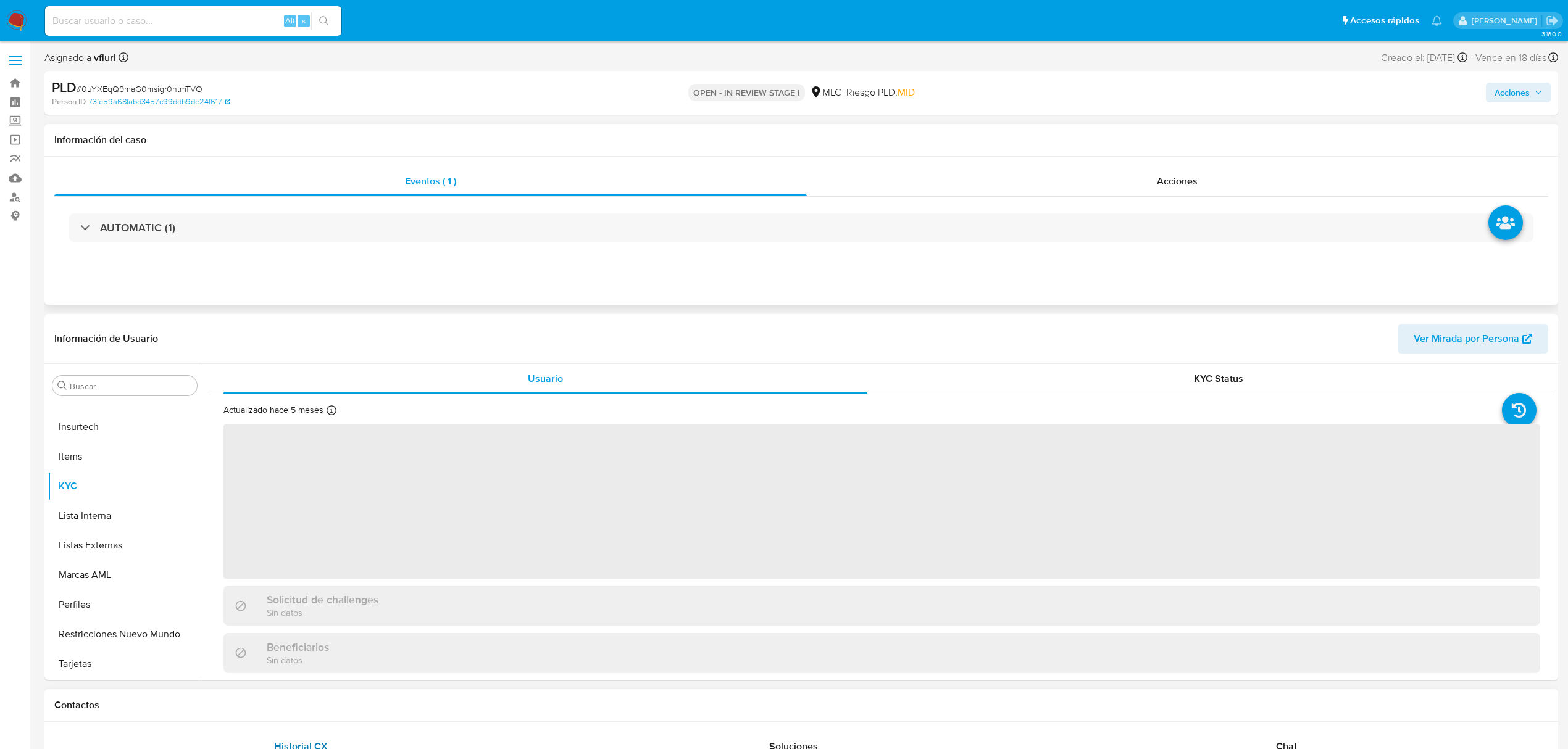
select select "10"
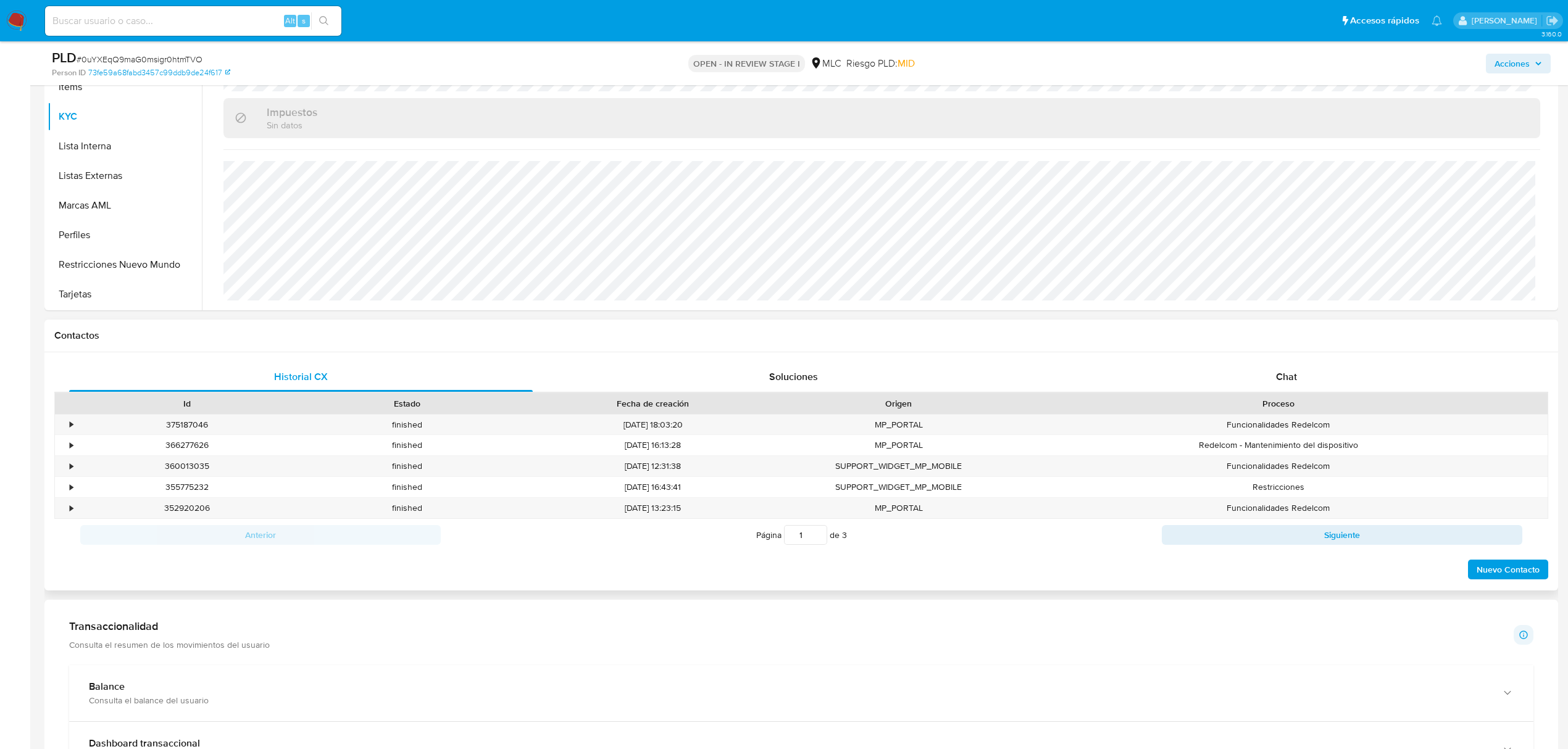
scroll to position [329, 0]
click at [1279, 368] on span "Chat" at bounding box center [1286, 373] width 21 height 14
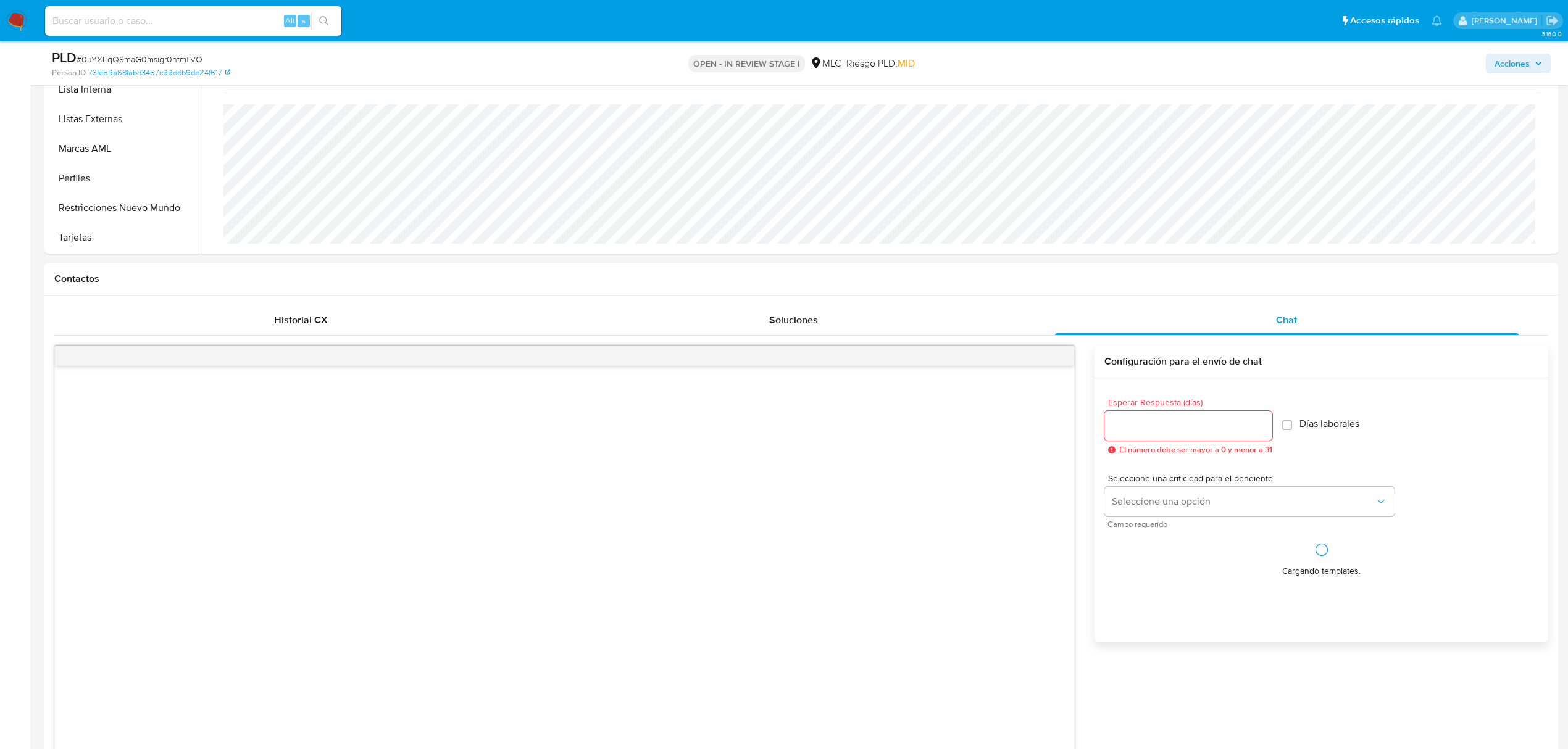
scroll to position [411, 0]
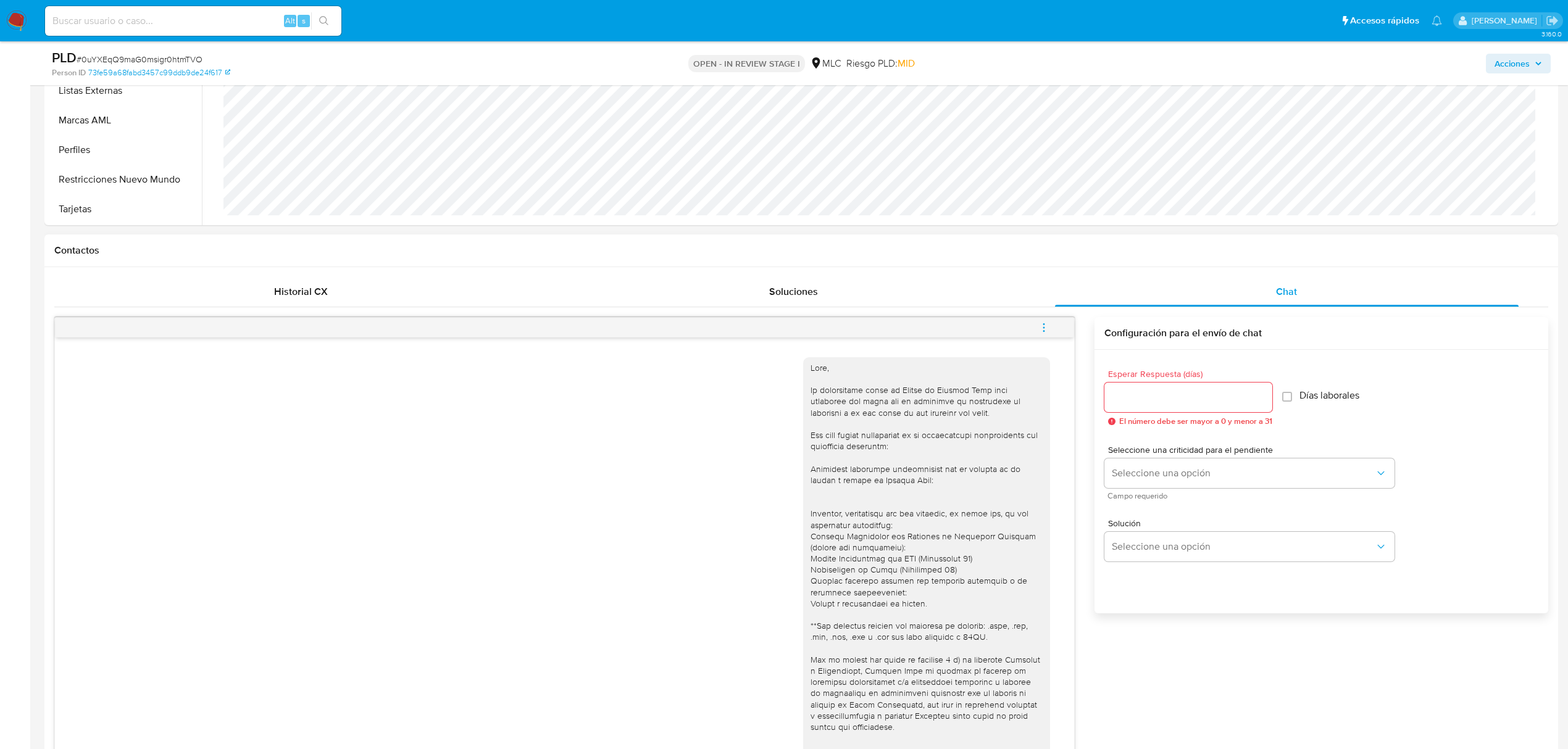
click at [1228, 378] on span "Esperar Respuesta (días)" at bounding box center [1192, 374] width 168 height 9
click at [1228, 389] on input "Esperar Respuesta (días)" at bounding box center [1188, 397] width 168 height 16
click at [1228, 388] on div at bounding box center [1188, 397] width 168 height 30
click at [1161, 395] on input "Esperar Respuesta (días)" at bounding box center [1188, 397] width 168 height 16
type input "2"
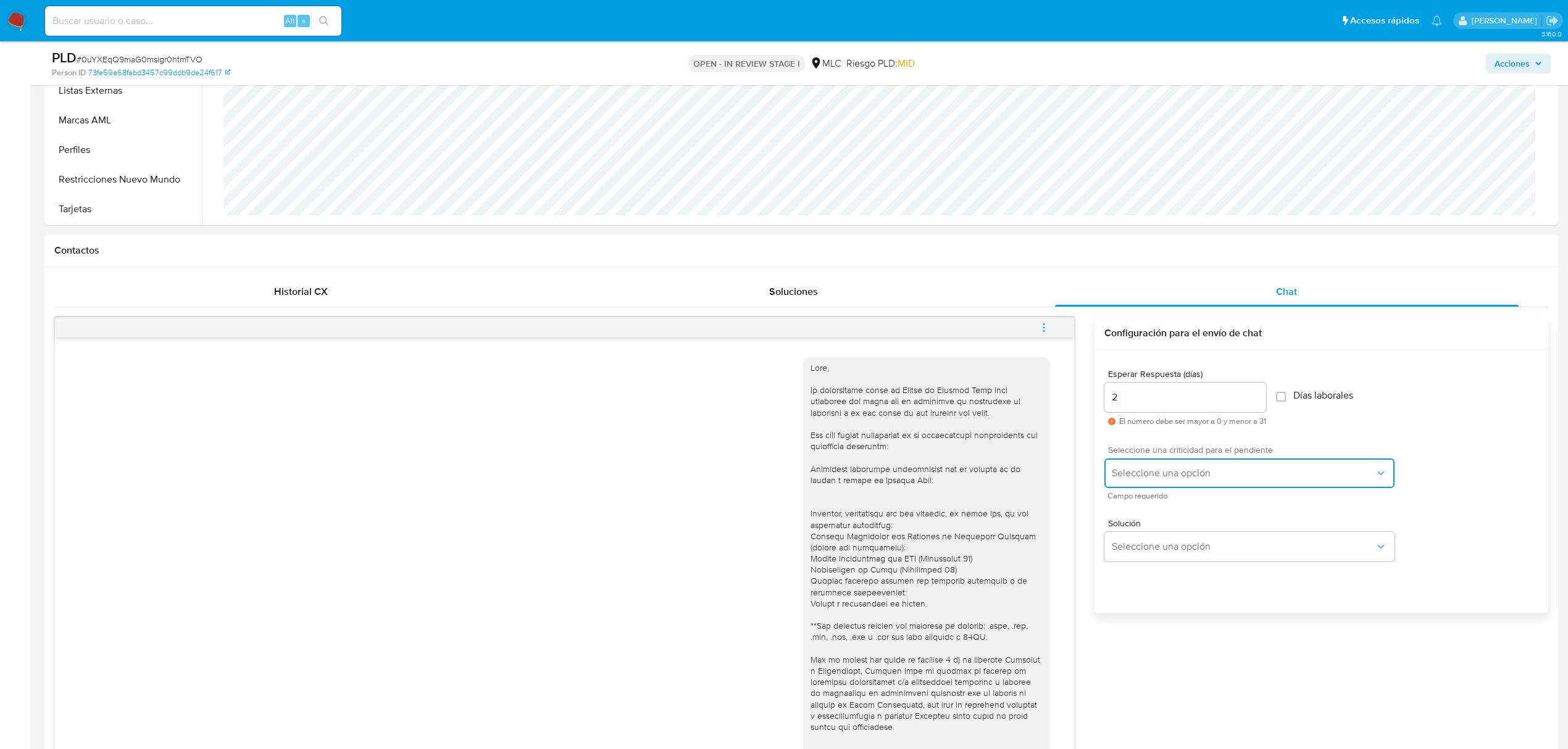
click at [1164, 471] on span "Seleccione una opción" at bounding box center [1243, 473] width 263 height 12
click at [1166, 479] on div "LOW" at bounding box center [1247, 474] width 270 height 24
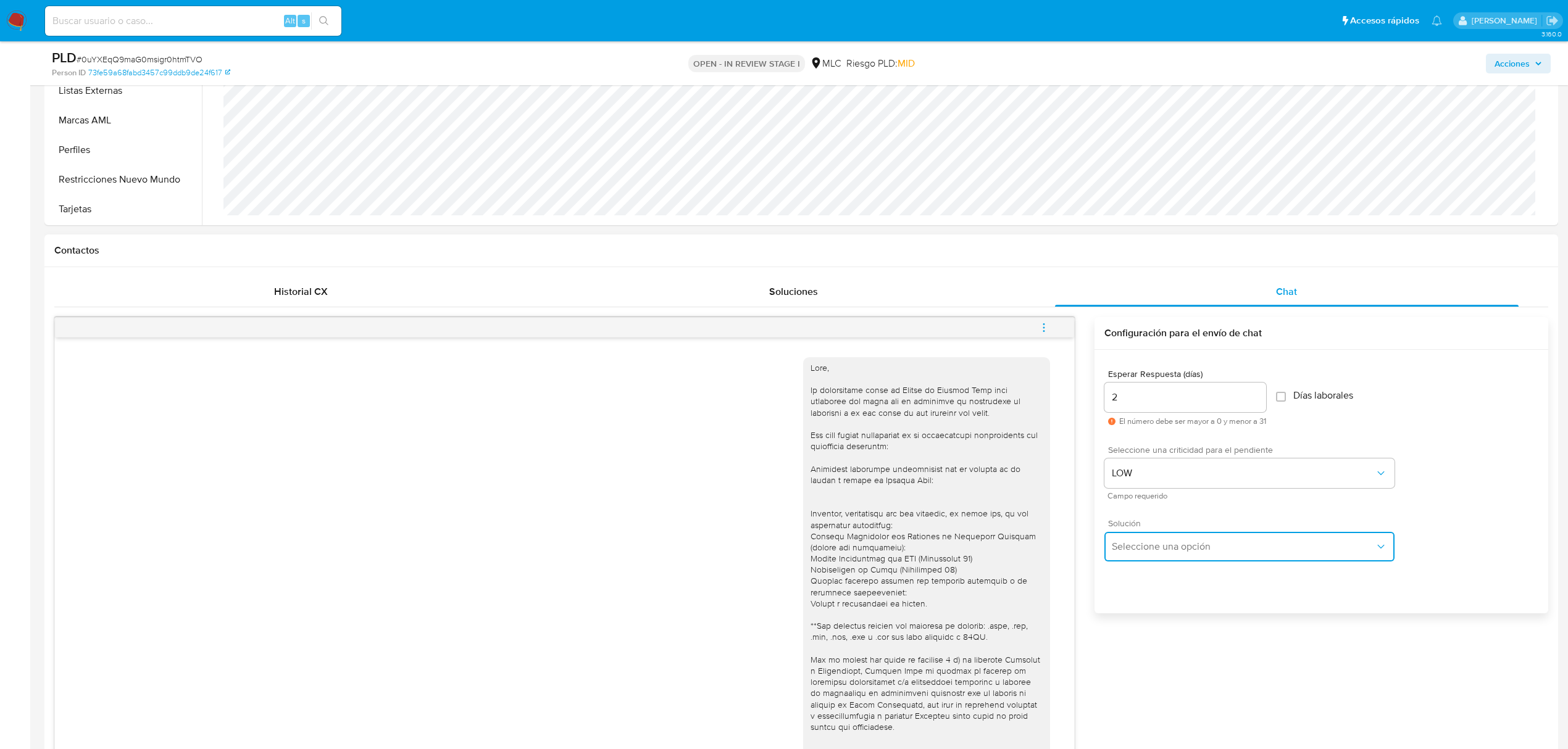
click at [1164, 559] on button "Seleccione una opción" at bounding box center [1249, 547] width 290 height 30
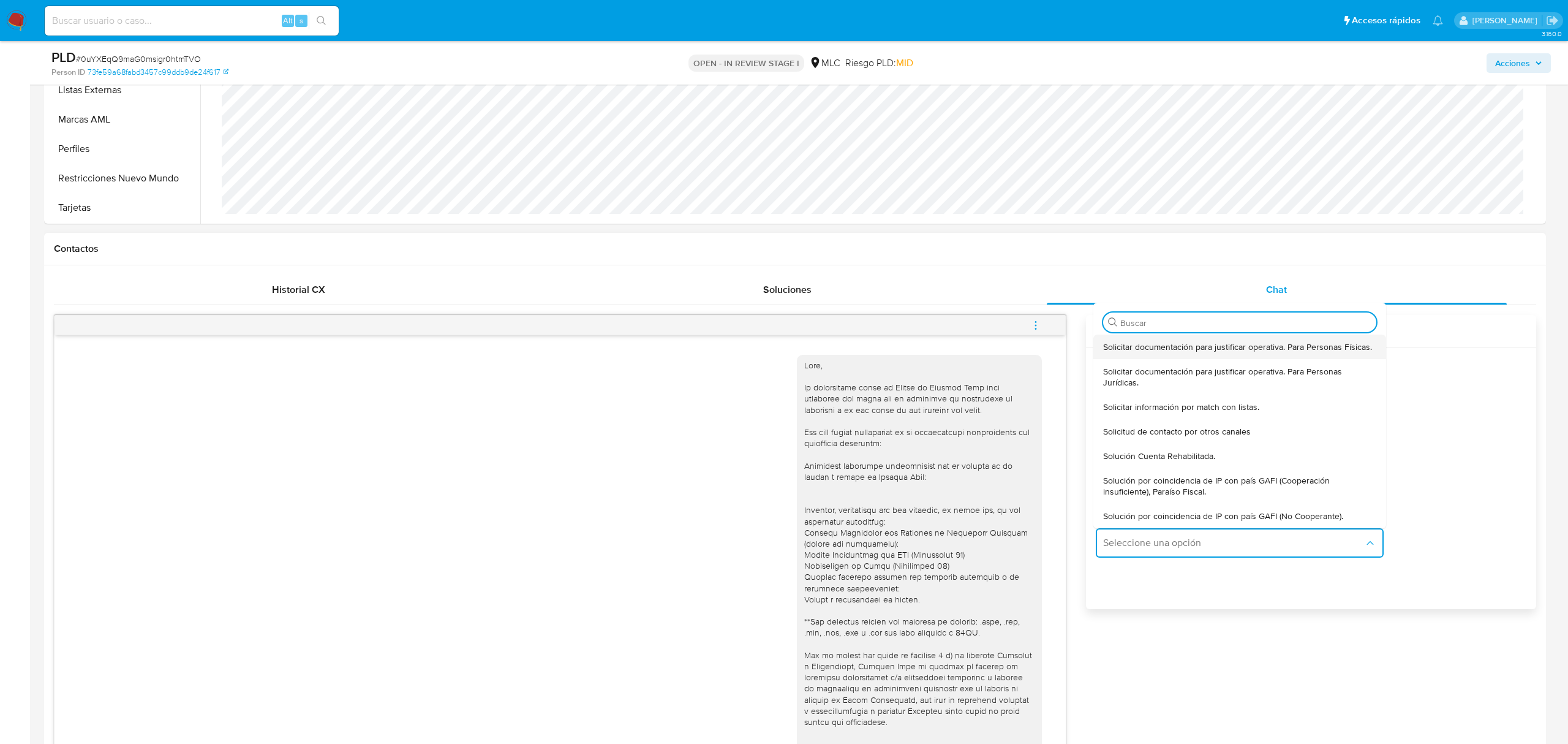
click at [1205, 342] on span "Solicitar documentación para justificar operativa. Para Personas Físicas." at bounding box center [1238, 346] width 269 height 11
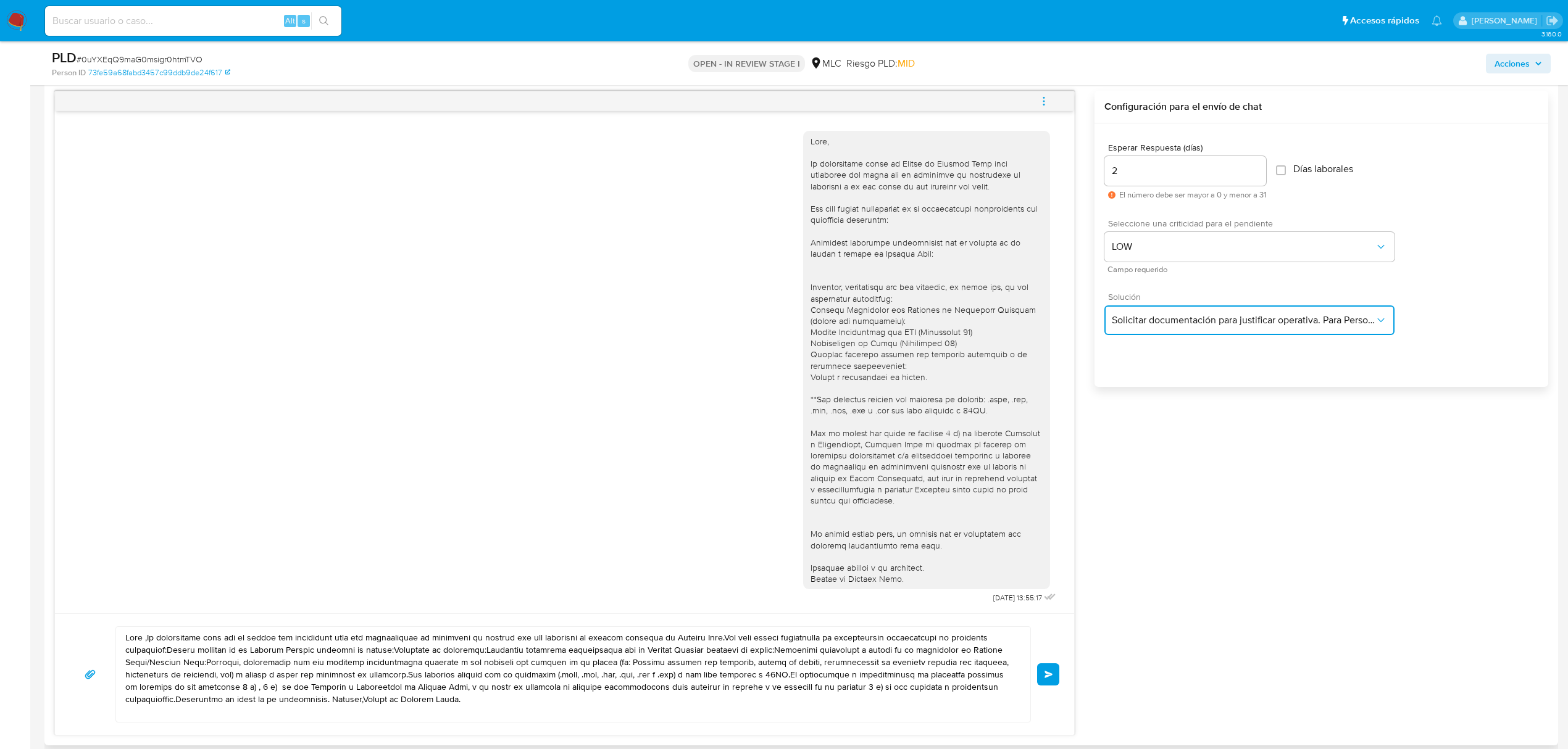
scroll to position [822, 0]
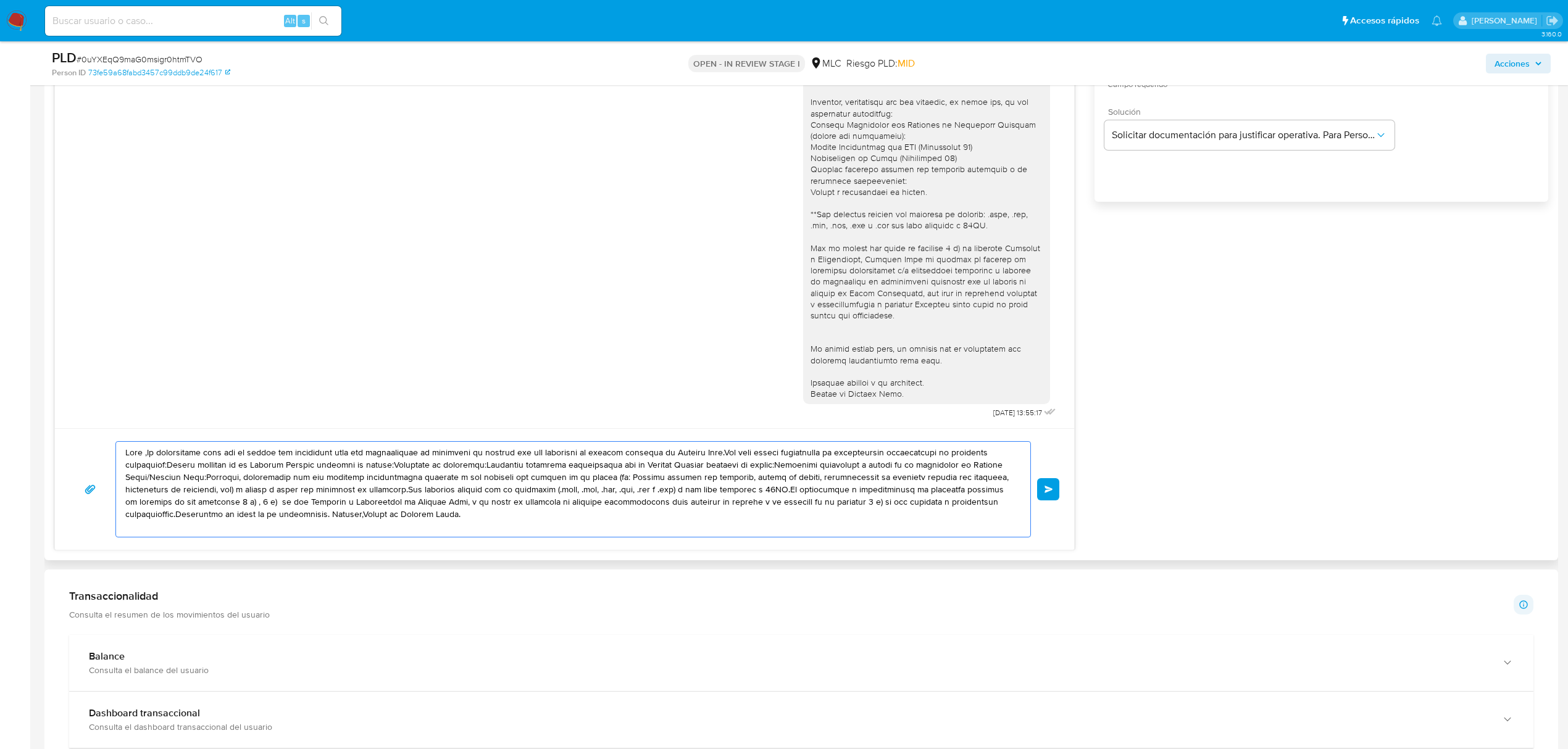
drag, startPoint x: 452, startPoint y: 514, endPoint x: 90, endPoint y: 418, distance: 374.5
click at [90, 418] on div "18/08/2025 13:55:17 Enviar" at bounding box center [564, 228] width 1020 height 645
paste textarea "Buenas tarde, Marco. Vemos que recibes cobros a través de point de Mercado Pago…"
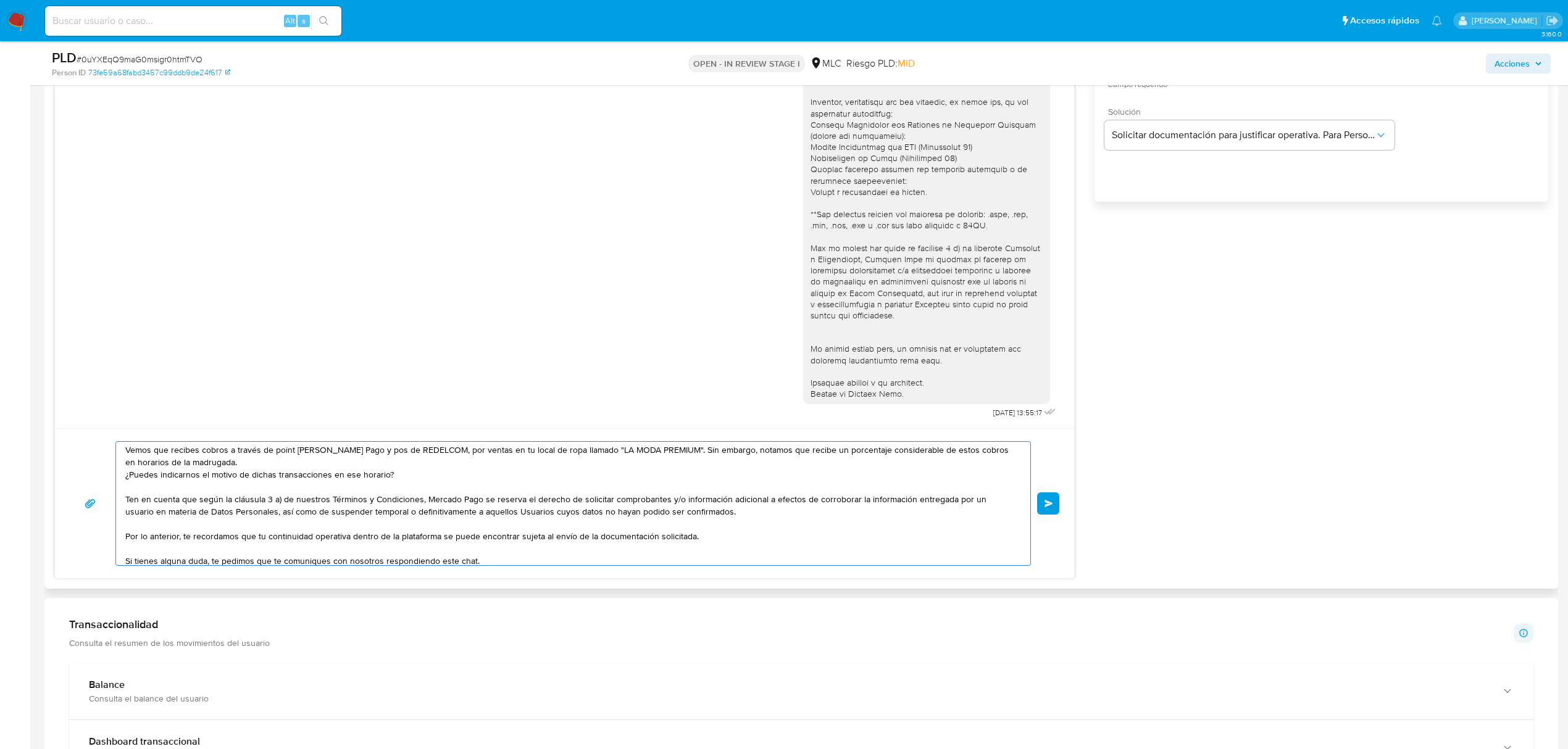
scroll to position [0, 0]
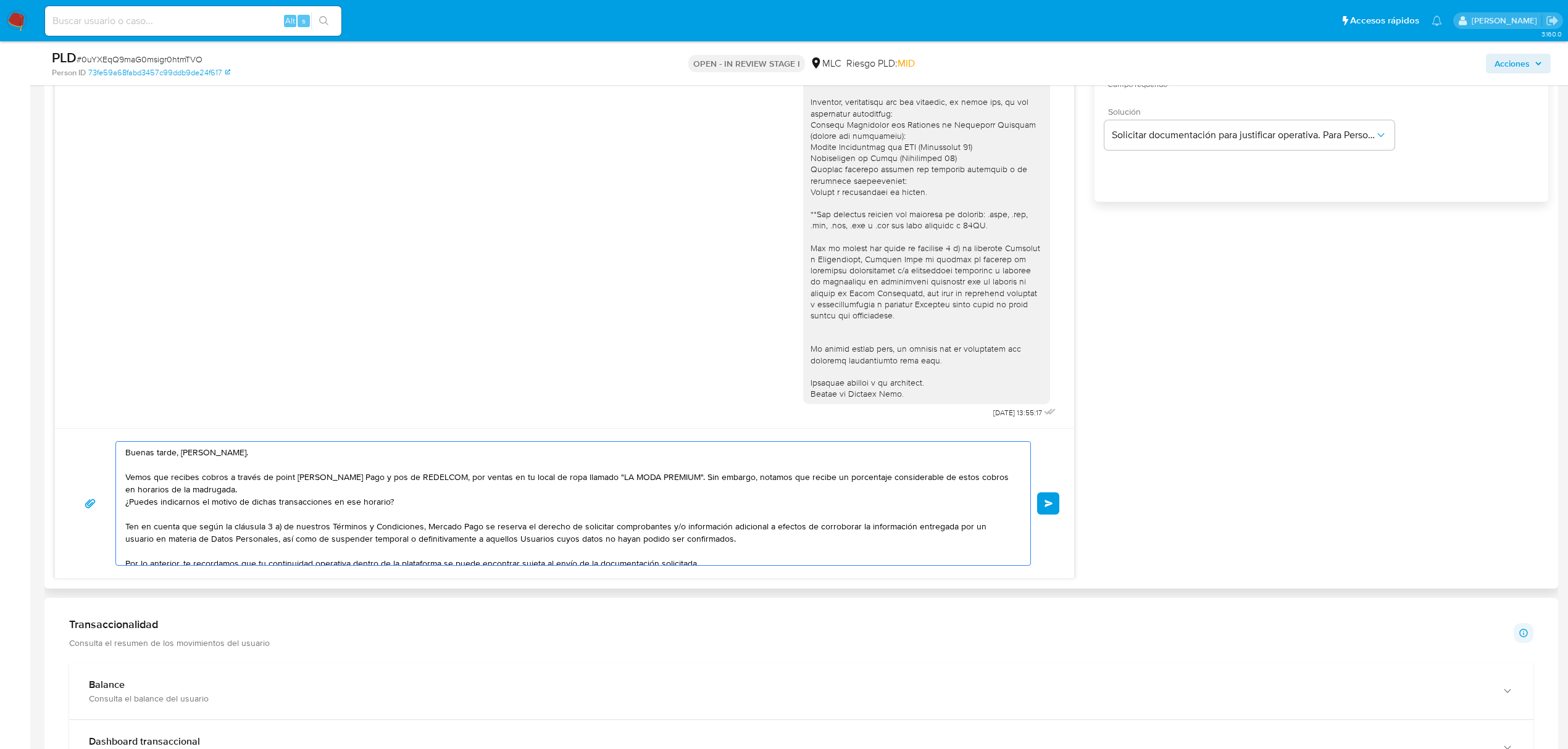
click at [245, 496] on textarea "Buenas tarde, Marco. Vemos que recibes cobros a través de point de Mercado Pago…" at bounding box center [570, 503] width 889 height 123
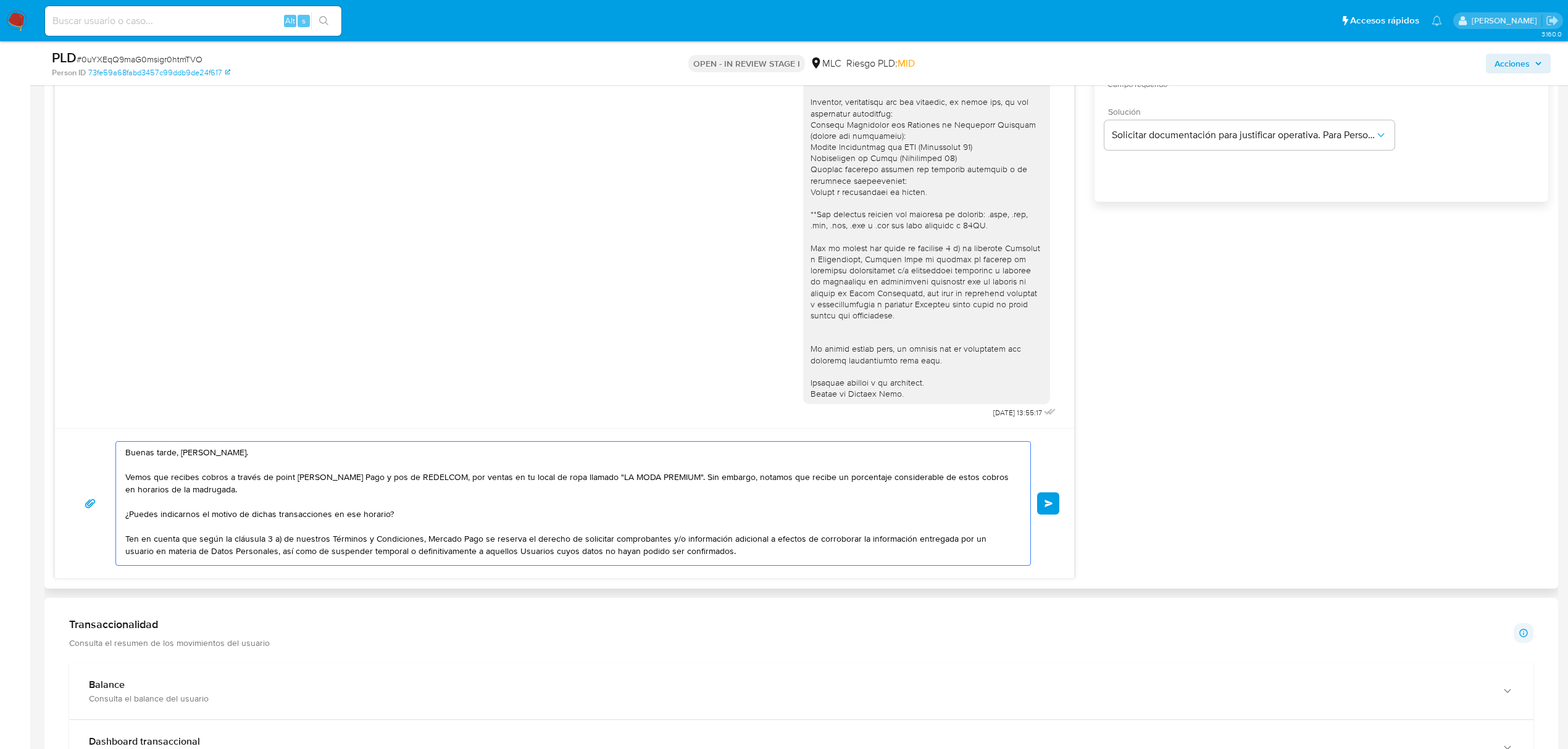
click at [143, 461] on textarea "Buenas tarde, Marco. Vemos que recibes cobros a través de point de Mercado Pago…" at bounding box center [570, 503] width 889 height 123
click at [143, 454] on textarea "Buenas tarde, Marco. Vemos que recibes cobros a través de point de Mercado Pago…" at bounding box center [570, 503] width 889 height 123
click at [0, 0] on lt-span "Buenas tarde s" at bounding box center [0, 0] width 0 height 0
click at [485, 516] on textarea "Buenas tardes, Marco. Vemos que recibes cobros a través de point de Mercado Pag…" at bounding box center [570, 503] width 889 height 123
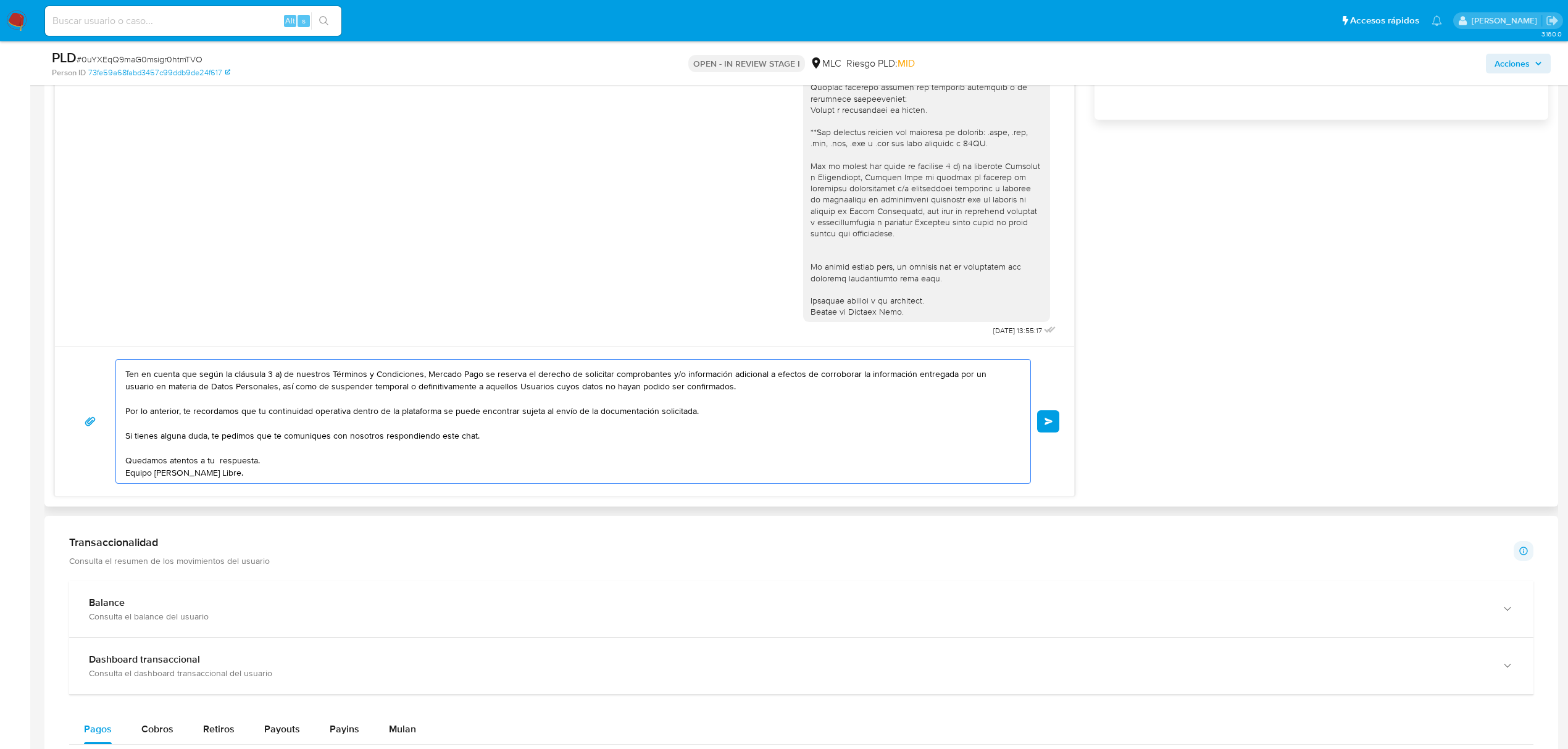
scroll to position [94, 0]
click at [264, 452] on textarea "Buenas tardes, Marco. Vemos que recibes cobros a través de point de Mercado Pag…" at bounding box center [570, 422] width 889 height 123
drag, startPoint x: 262, startPoint y: 413, endPoint x: 564, endPoint y: 415, distance: 302.0
click at [564, 415] on textarea "Buenas tardes, Marco. Vemos que recibes cobros a través de point de Mercado Pag…" at bounding box center [570, 422] width 889 height 123
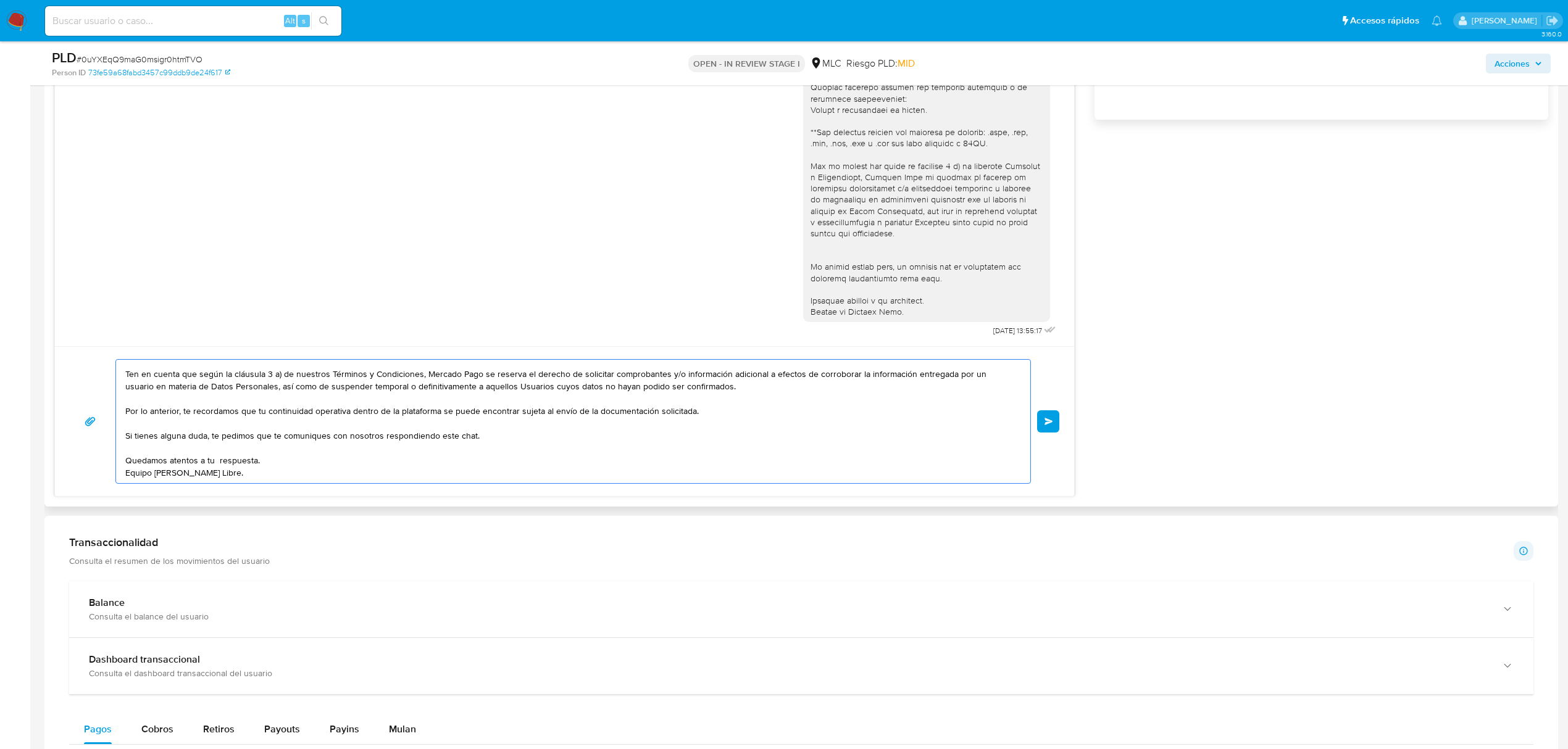
click at [566, 409] on textarea "Buenas tardes, Marco. Vemos que recibes cobros a través de point de Mercado Pag…" at bounding box center [570, 422] width 889 height 123
click at [647, 454] on textarea "Buenas tardes, Marco. Vemos que recibes cobros a través de point de Mercado Pag…" at bounding box center [570, 422] width 889 height 123
click at [569, 429] on textarea "Buenas tardes, Marco. Vemos que recibes cobros a través de point de Mercado Pag…" at bounding box center [570, 422] width 889 height 123
click at [613, 397] on textarea "Buenas tardes, Marco. Vemos que recibes cobros a través de point de Mercado Pag…" at bounding box center [570, 422] width 889 height 123
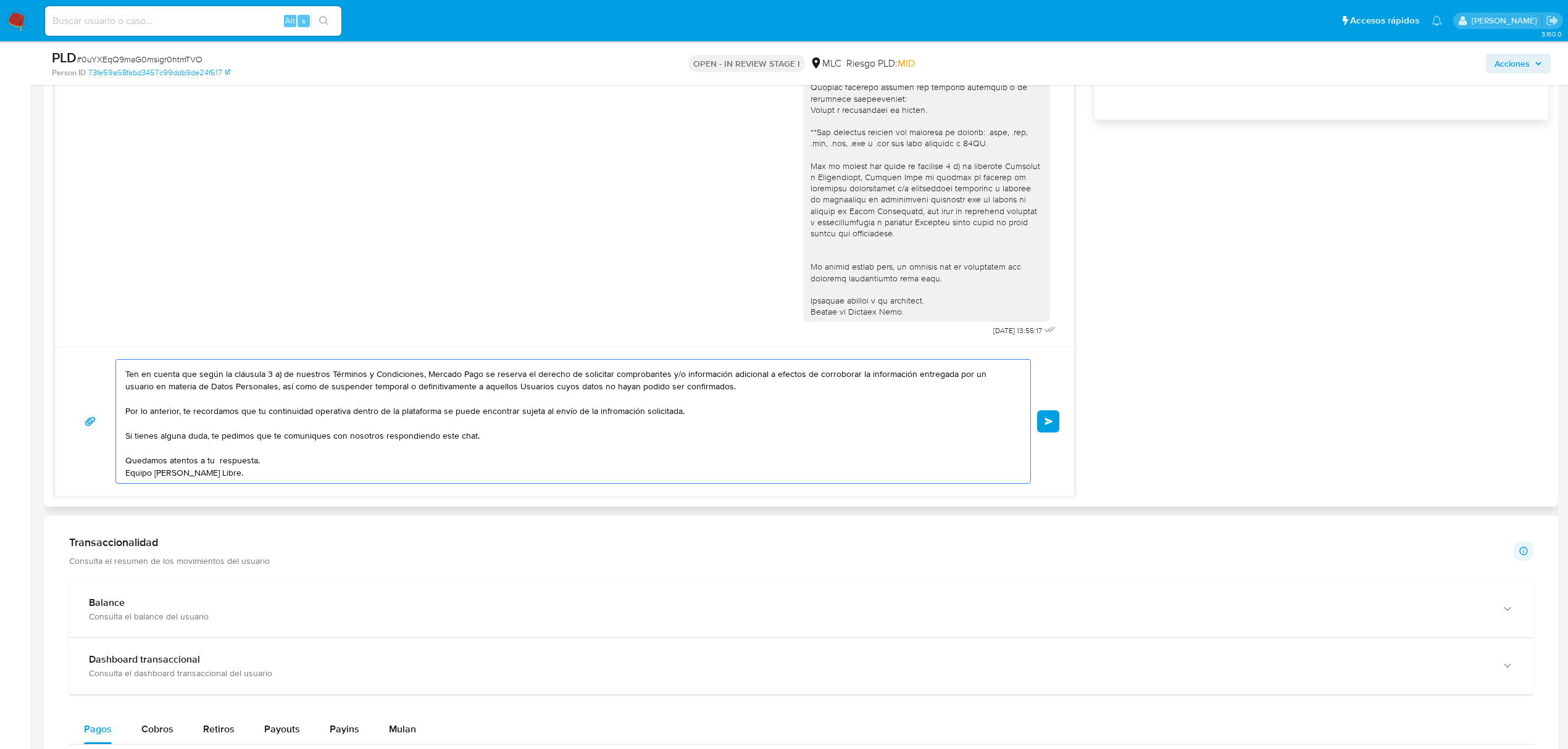
click at [368, 431] on textarea "Buenas tardes, Marco. Vemos que recibes cobros a través de point de Mercado Pag…" at bounding box center [570, 422] width 889 height 123
click at [634, 396] on textarea "Buenas tardes, Marco. Vemos que recibes cobros a través de point de Mercado Pag…" at bounding box center [570, 422] width 889 height 123
click at [0, 0] on lt-strong "or" at bounding box center [0, 0] width 0 height 0
click at [263, 435] on textarea "Buenas tardes, Marco. Vemos que recibes cobros a través de point de Mercado Pag…" at bounding box center [570, 422] width 889 height 123
click at [235, 477] on textarea "Buenas tardes, Marco. Vemos que recibes cobros a través de point de Mercado Pag…" at bounding box center [570, 422] width 889 height 123
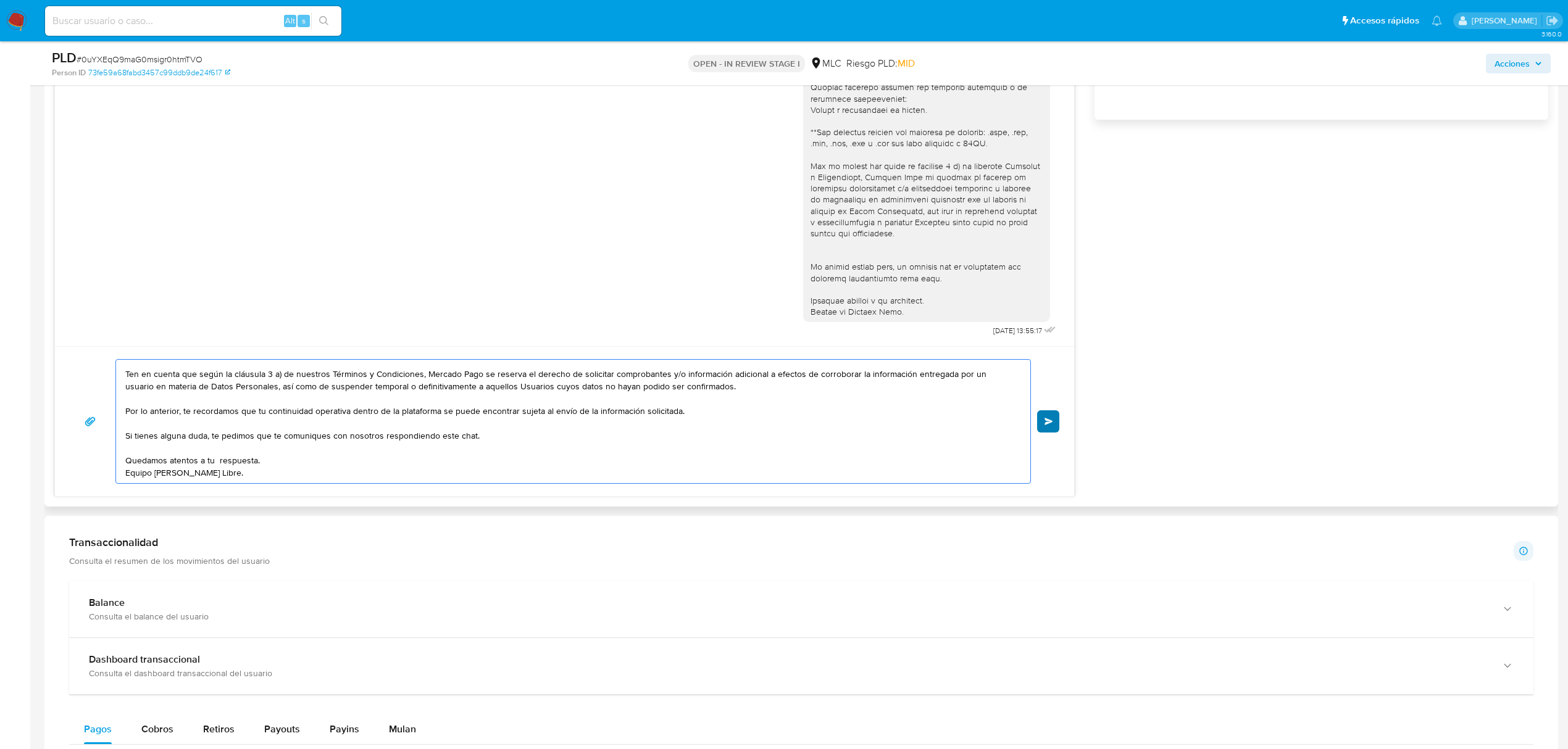
type textarea "Buenas tardes, Marco. Vemos que recibes cobros a través de point de Mercado Pag…"
click at [1048, 420] on span "Enviar" at bounding box center [1048, 422] width 8 height 8
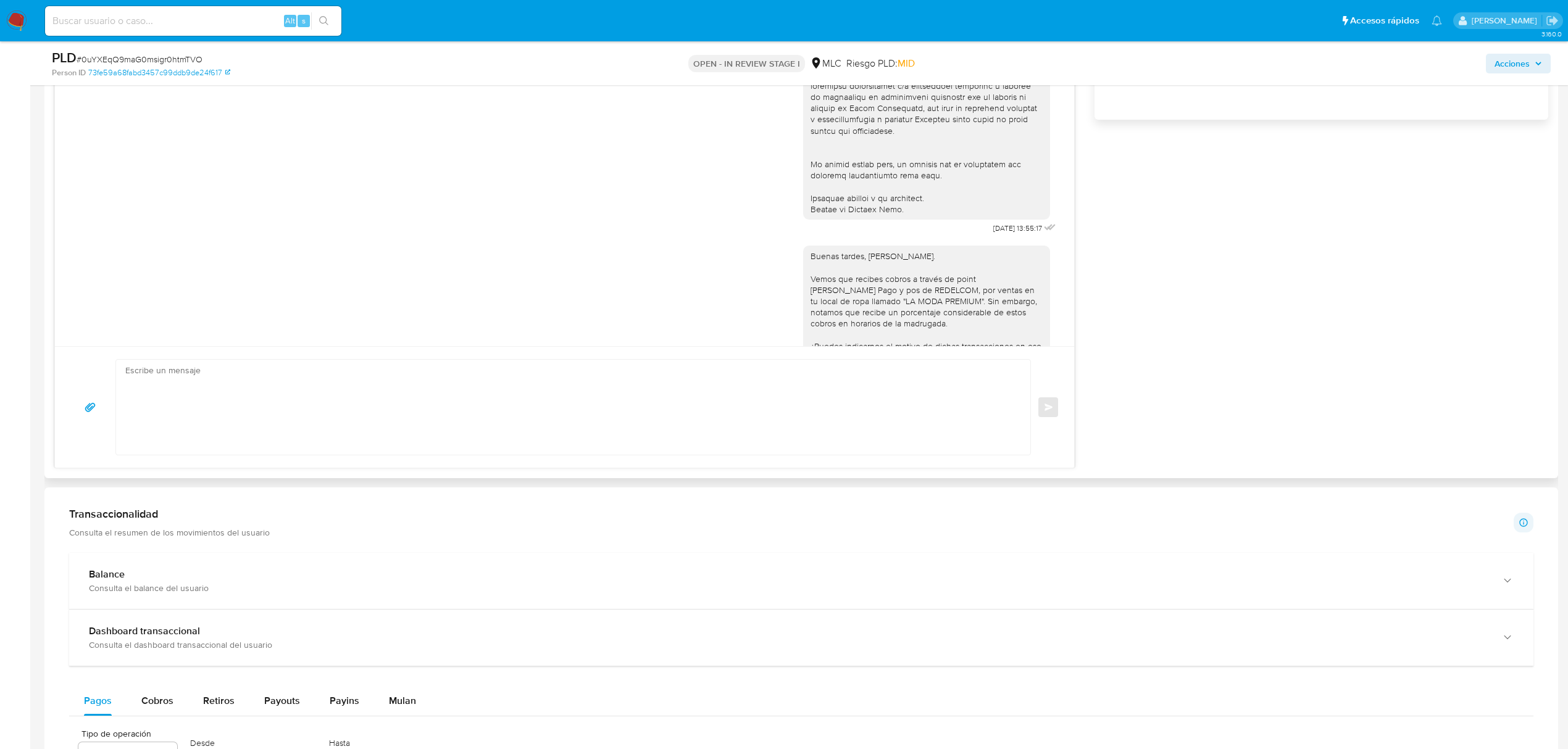
scroll to position [180, 0]
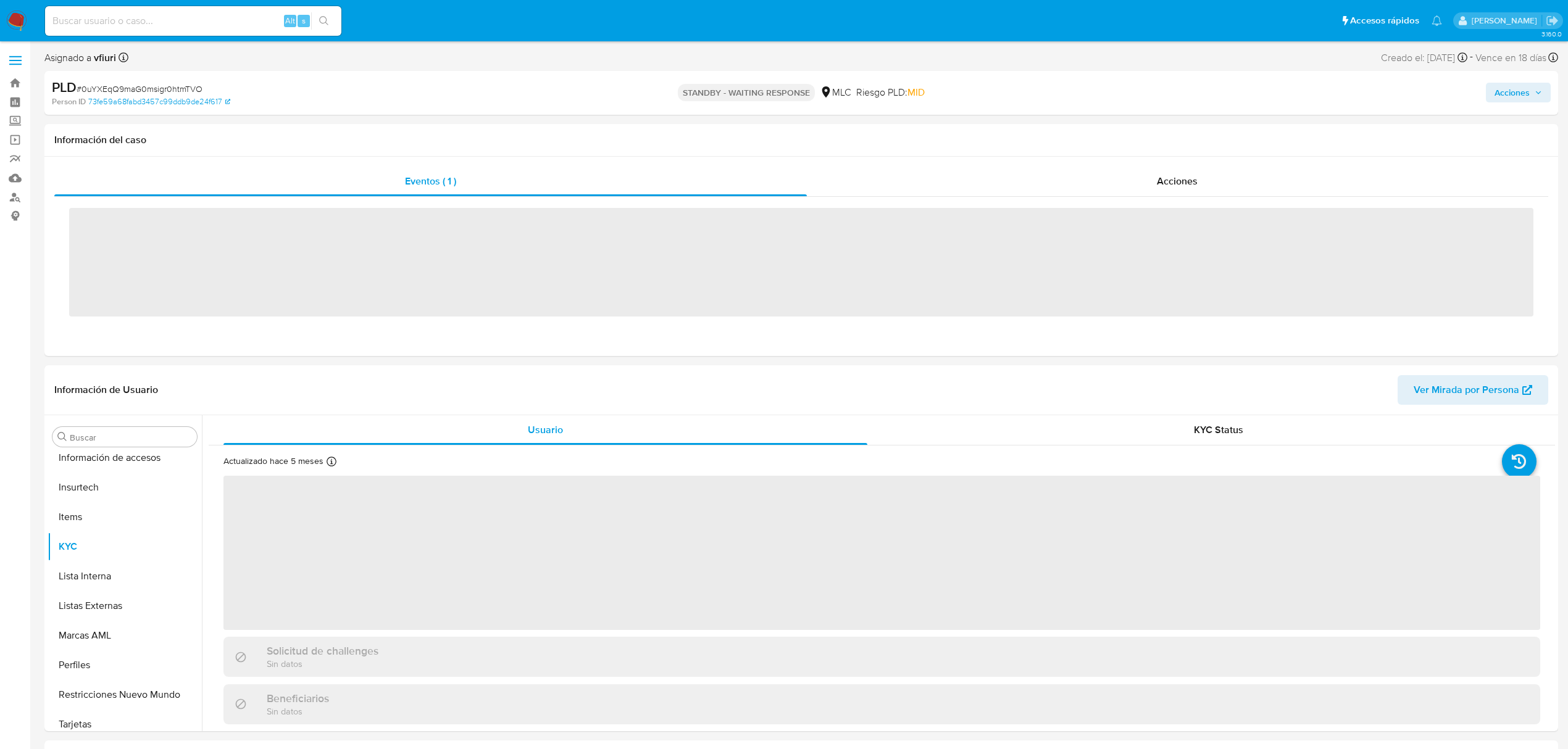
scroll to position [521, 0]
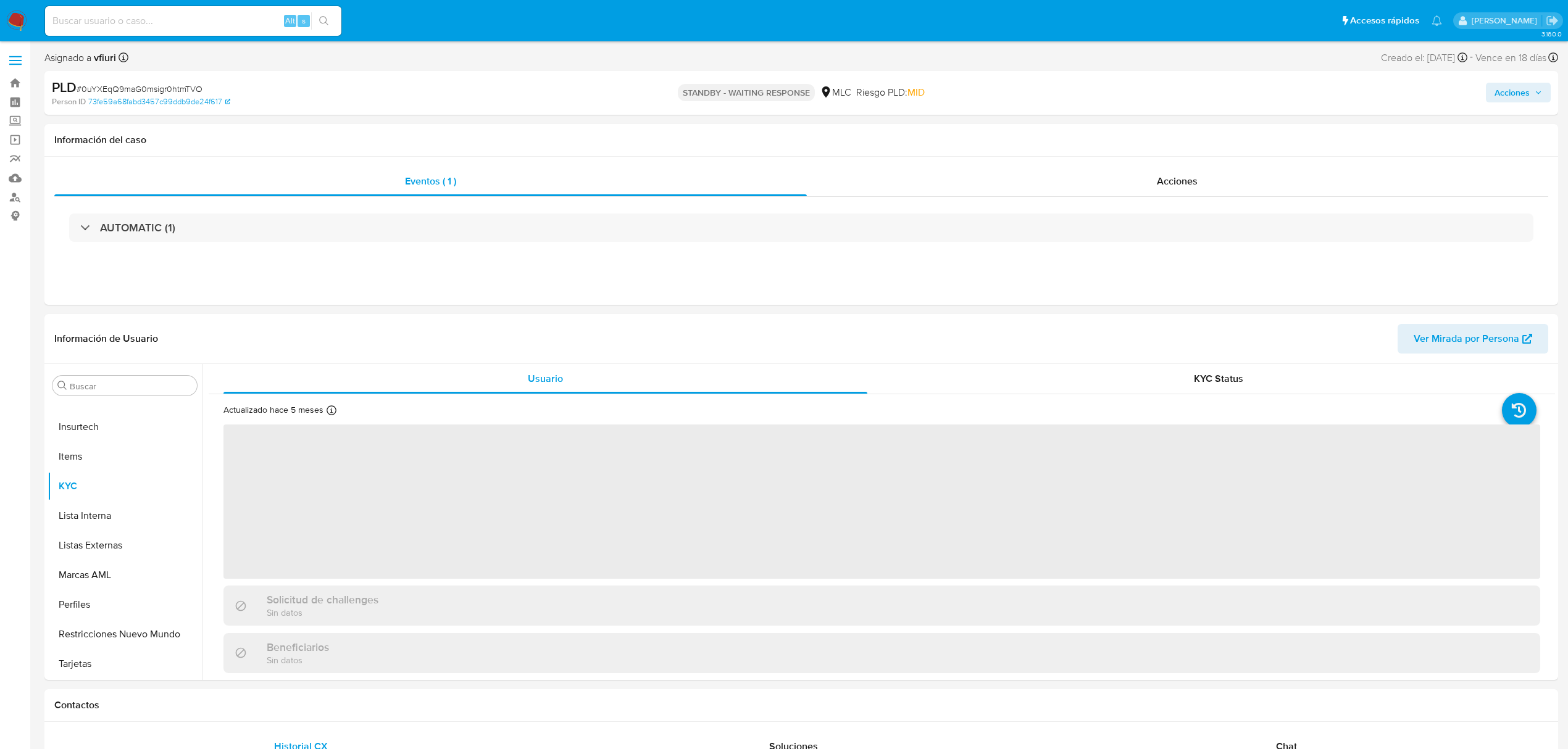
select select "10"
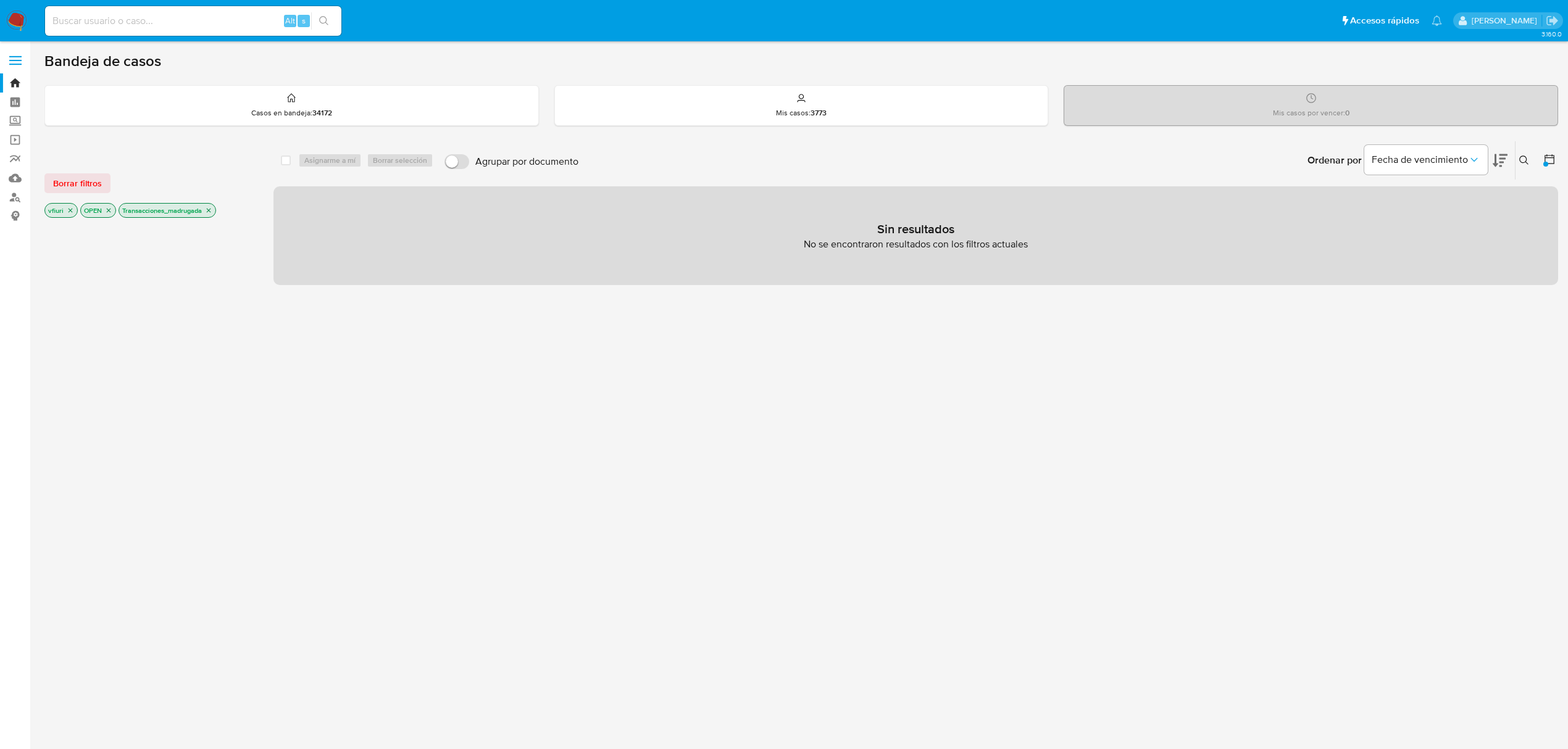
click at [212, 211] on icon "close-filter" at bounding box center [209, 211] width 8 height 8
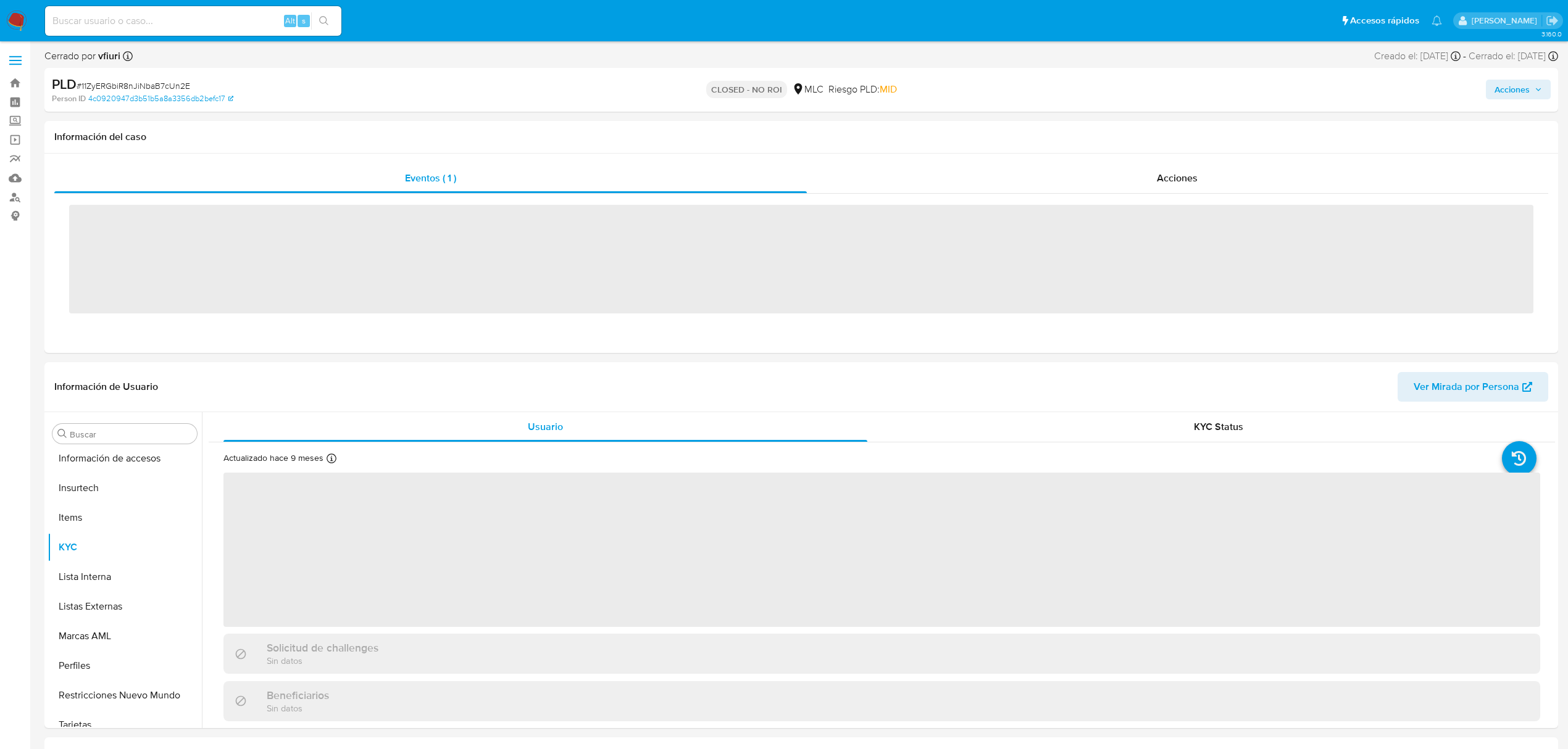
scroll to position [521, 0]
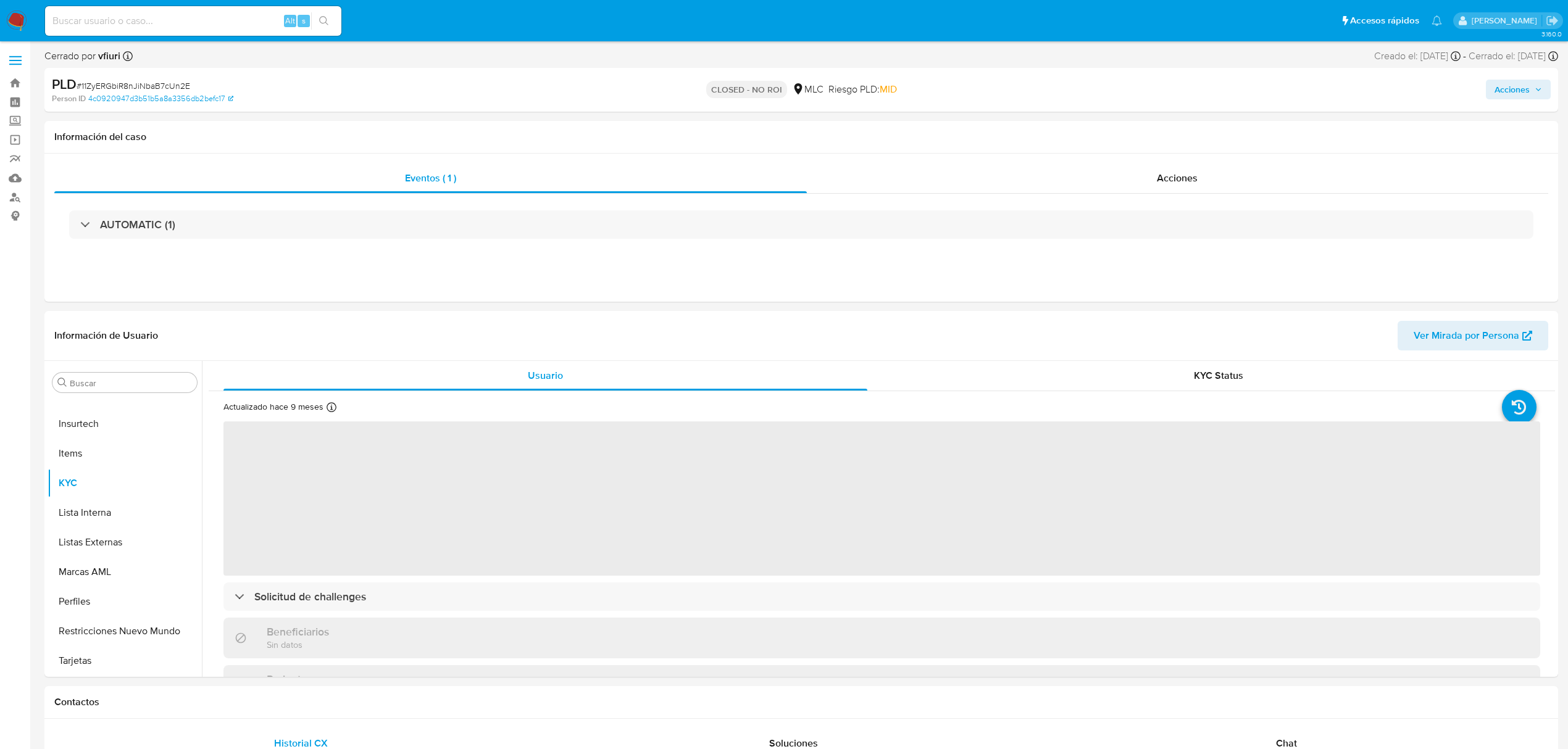
select select "10"
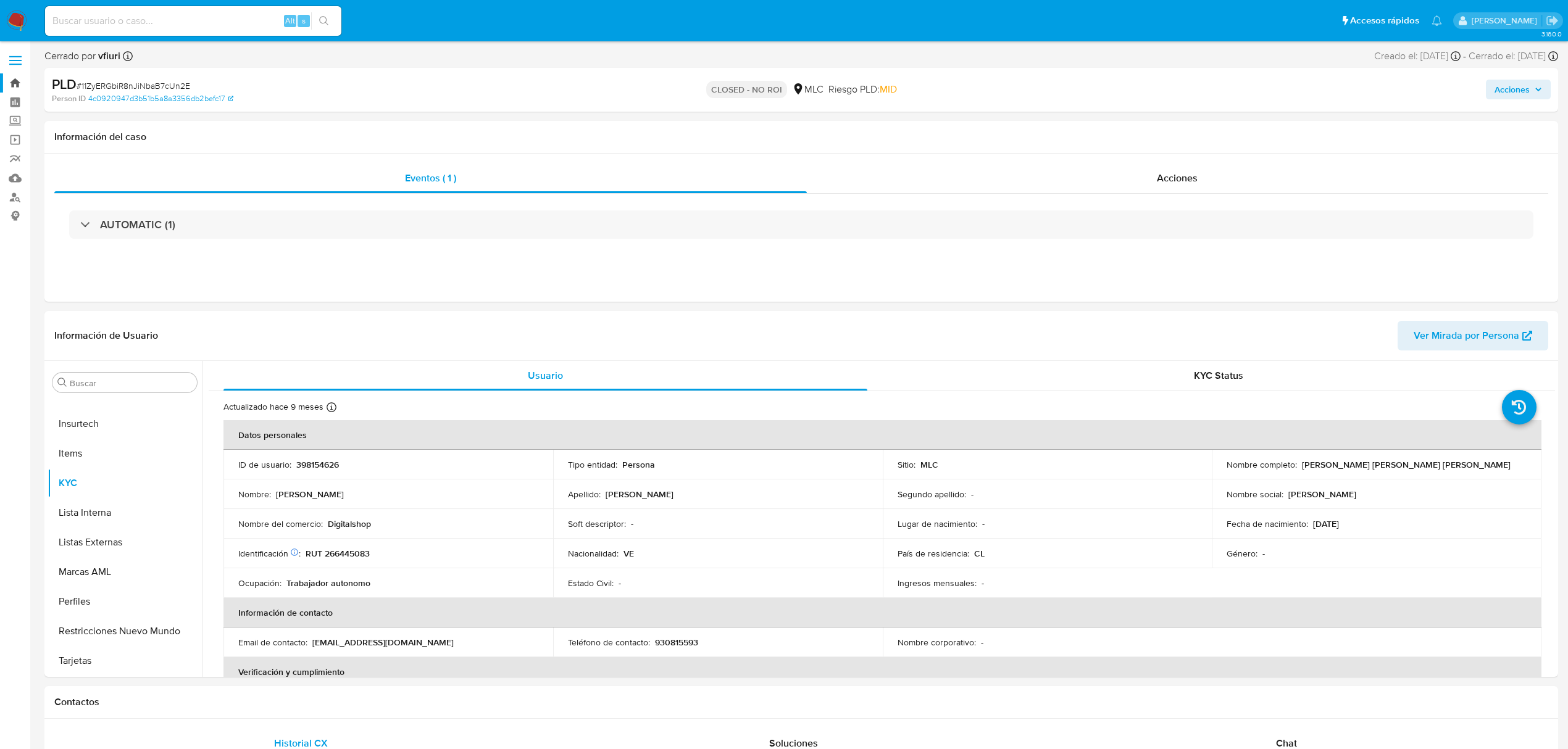
click at [16, 83] on link "Bandeja" at bounding box center [73, 82] width 147 height 19
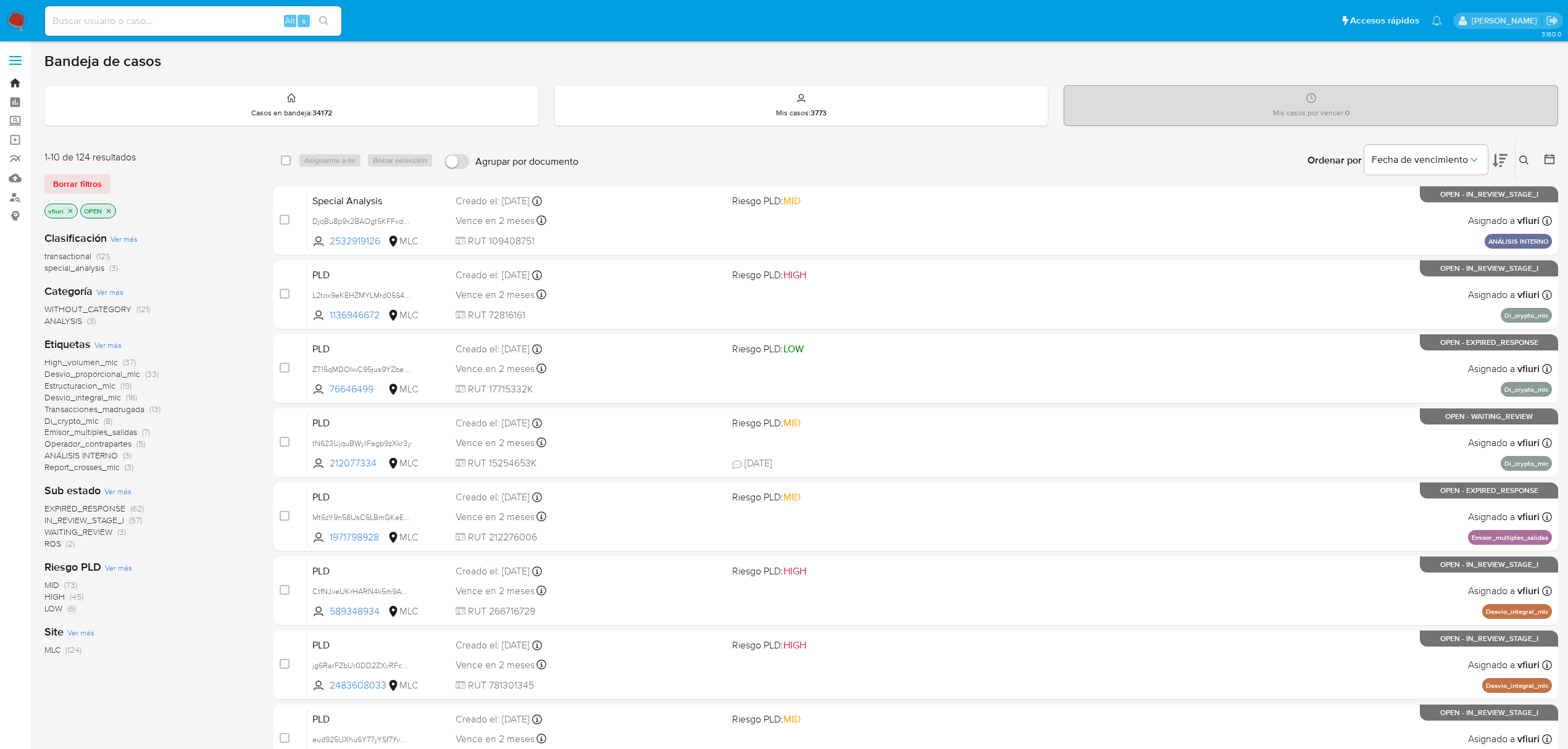
click at [8, 88] on link "Bandeja" at bounding box center [73, 82] width 147 height 19
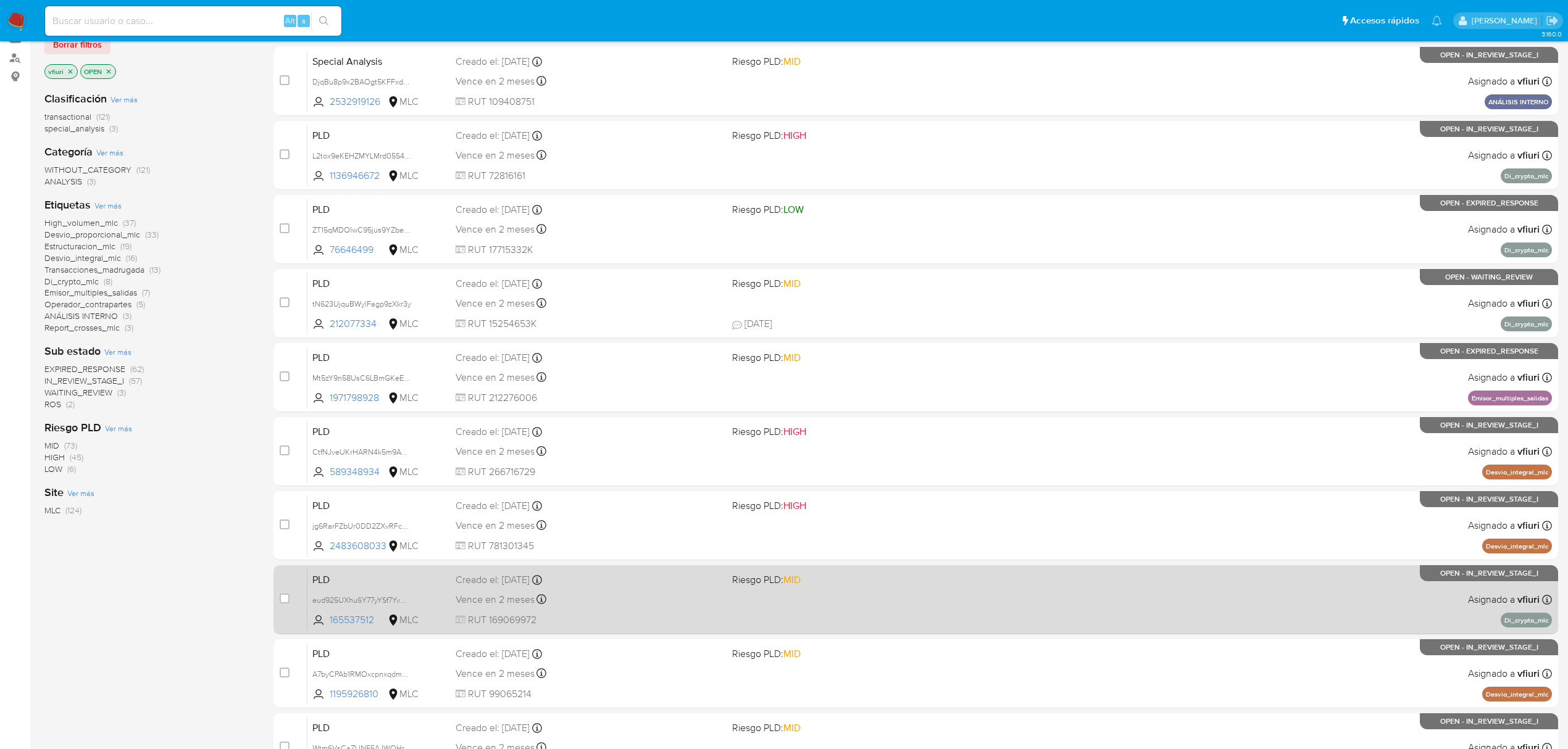
scroll to position [269, 0]
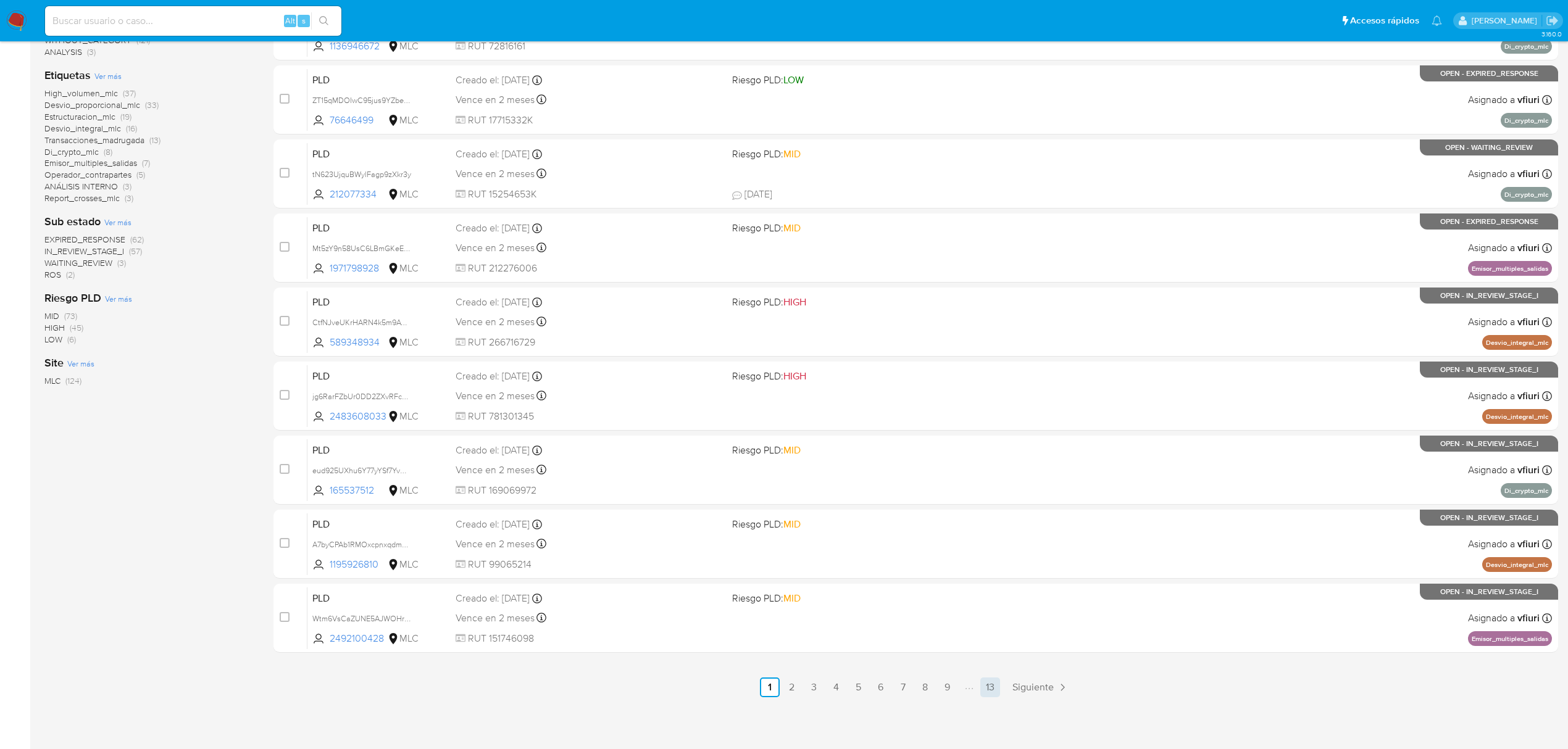
click at [995, 687] on link "13" at bounding box center [990, 687] width 20 height 20
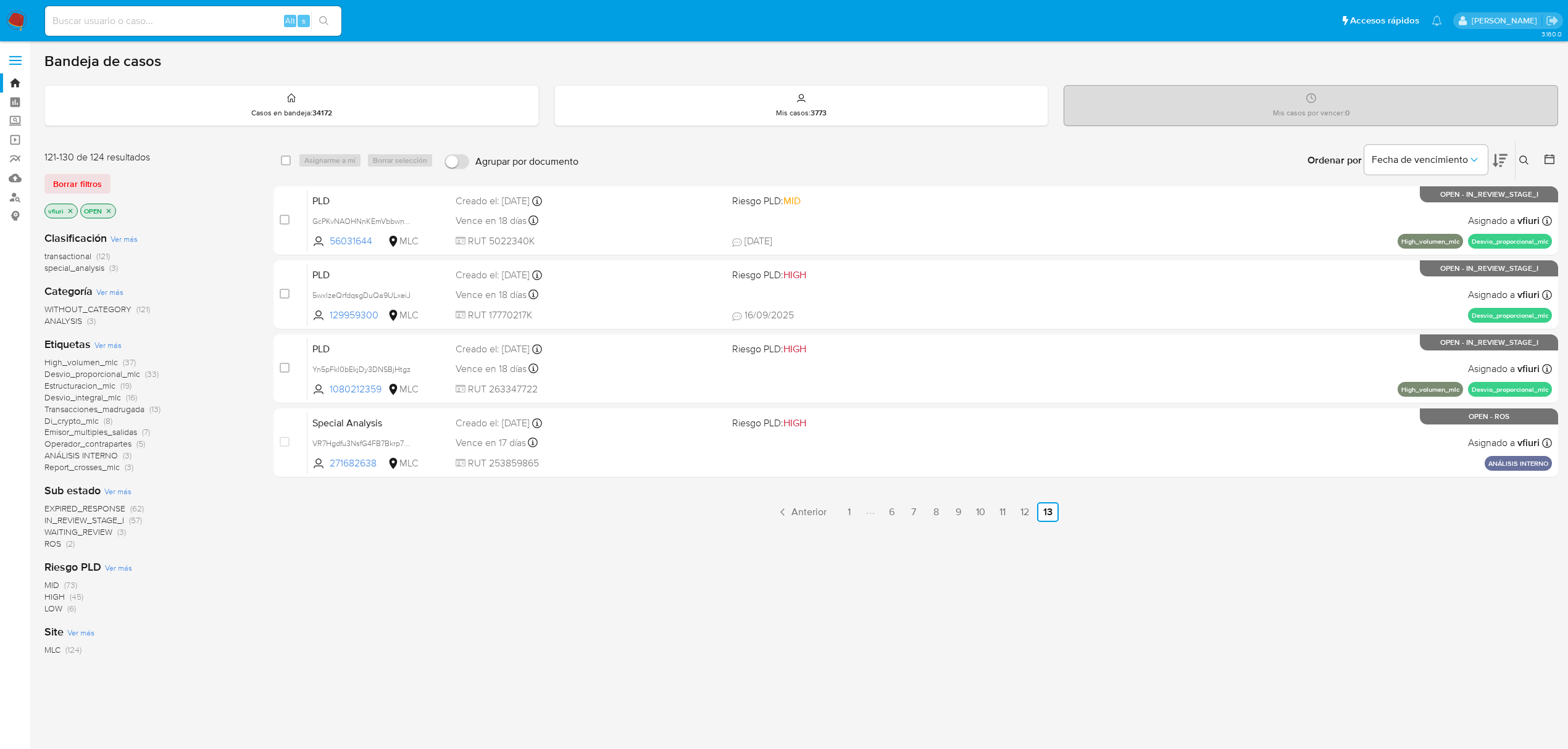
click at [1557, 158] on button at bounding box center [1550, 160] width 14 height 14
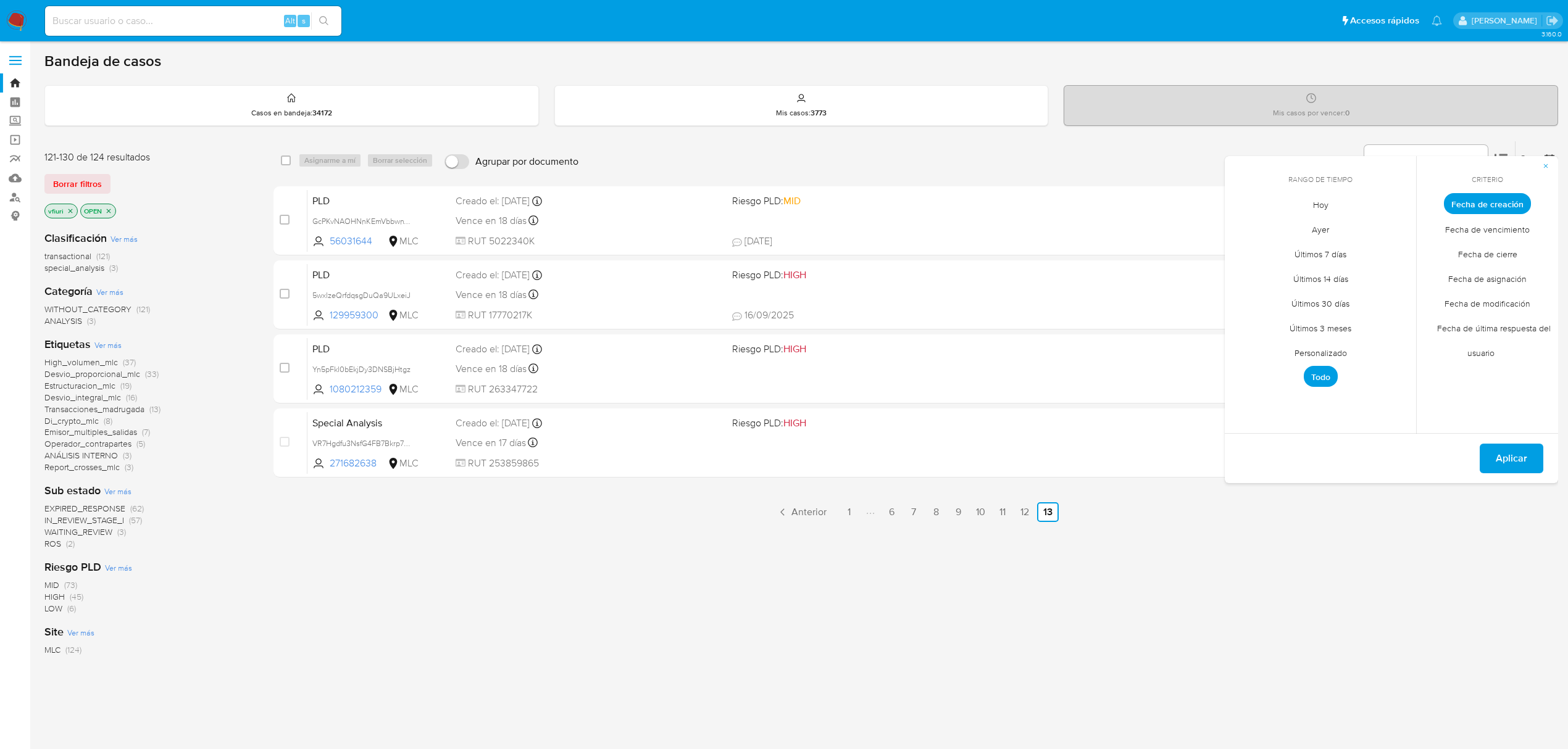
click at [1344, 351] on span "Personalizado" at bounding box center [1321, 352] width 78 height 25
click at [1243, 228] on icon "Mes anterior" at bounding box center [1243, 226] width 5 height 8
click at [1401, 230] on icon "Mes siguiente" at bounding box center [1397, 226] width 14 height 14
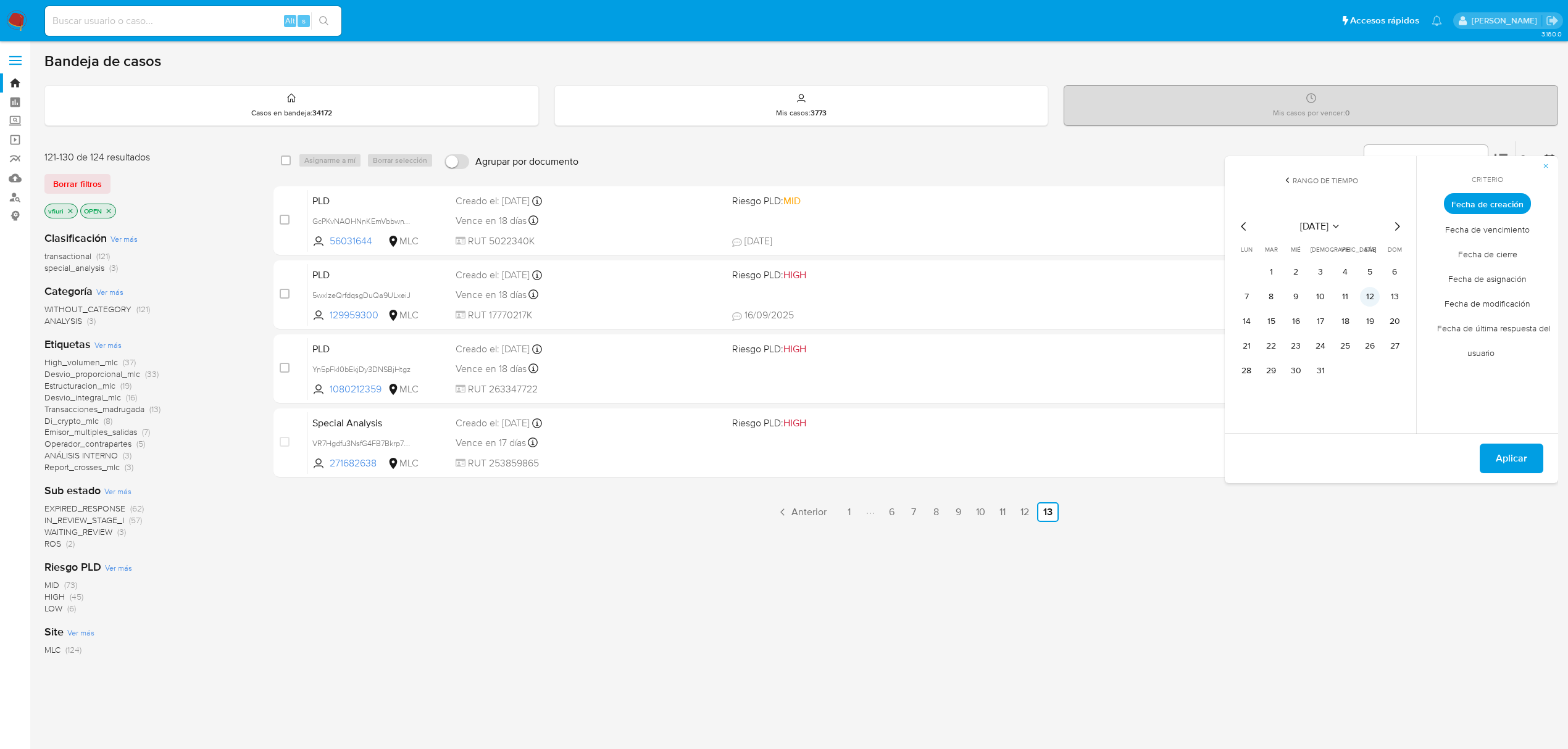
click at [1373, 296] on button "12" at bounding box center [1370, 297] width 20 height 20
click at [1487, 461] on button "Aplicar" at bounding box center [1511, 458] width 63 height 30
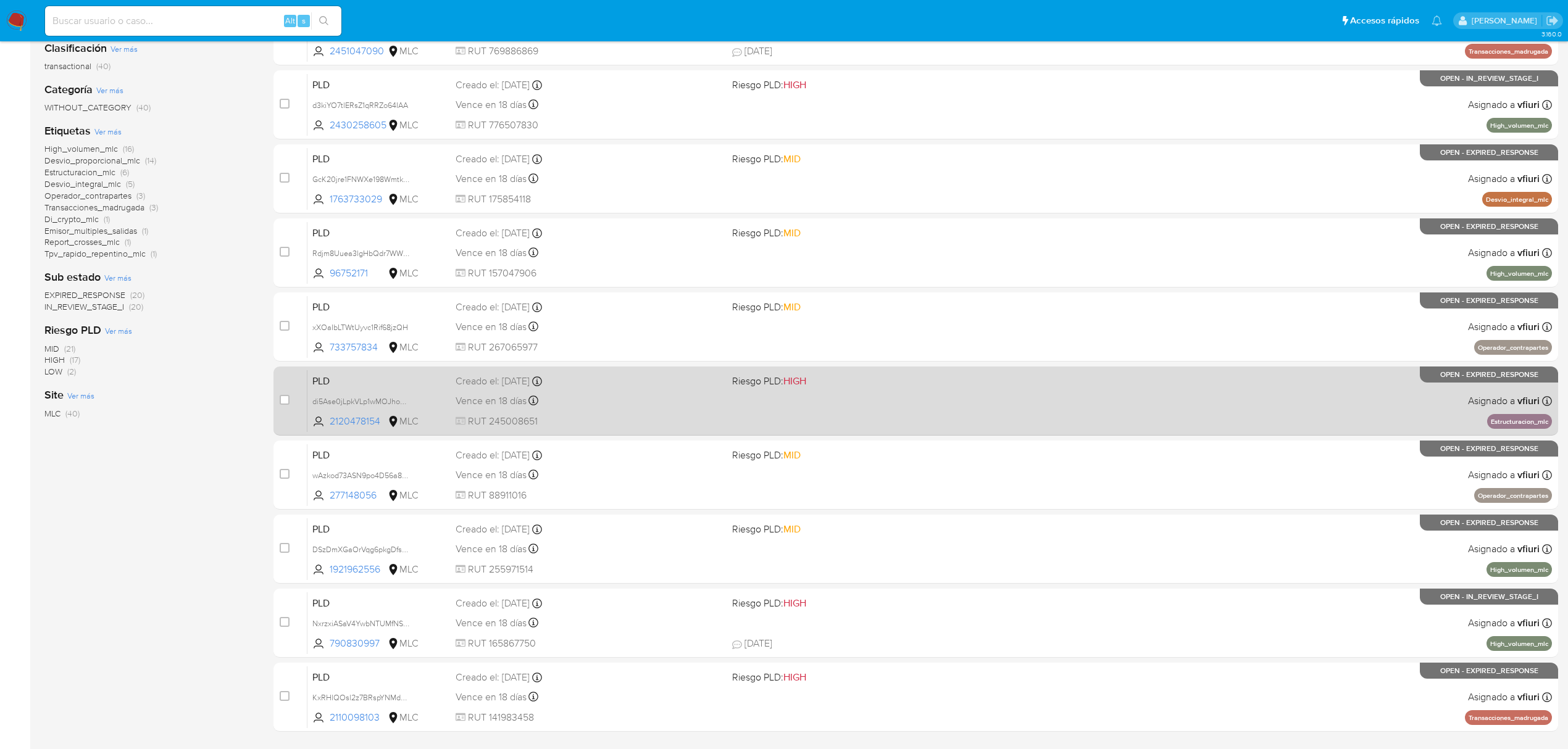
scroll to position [269, 0]
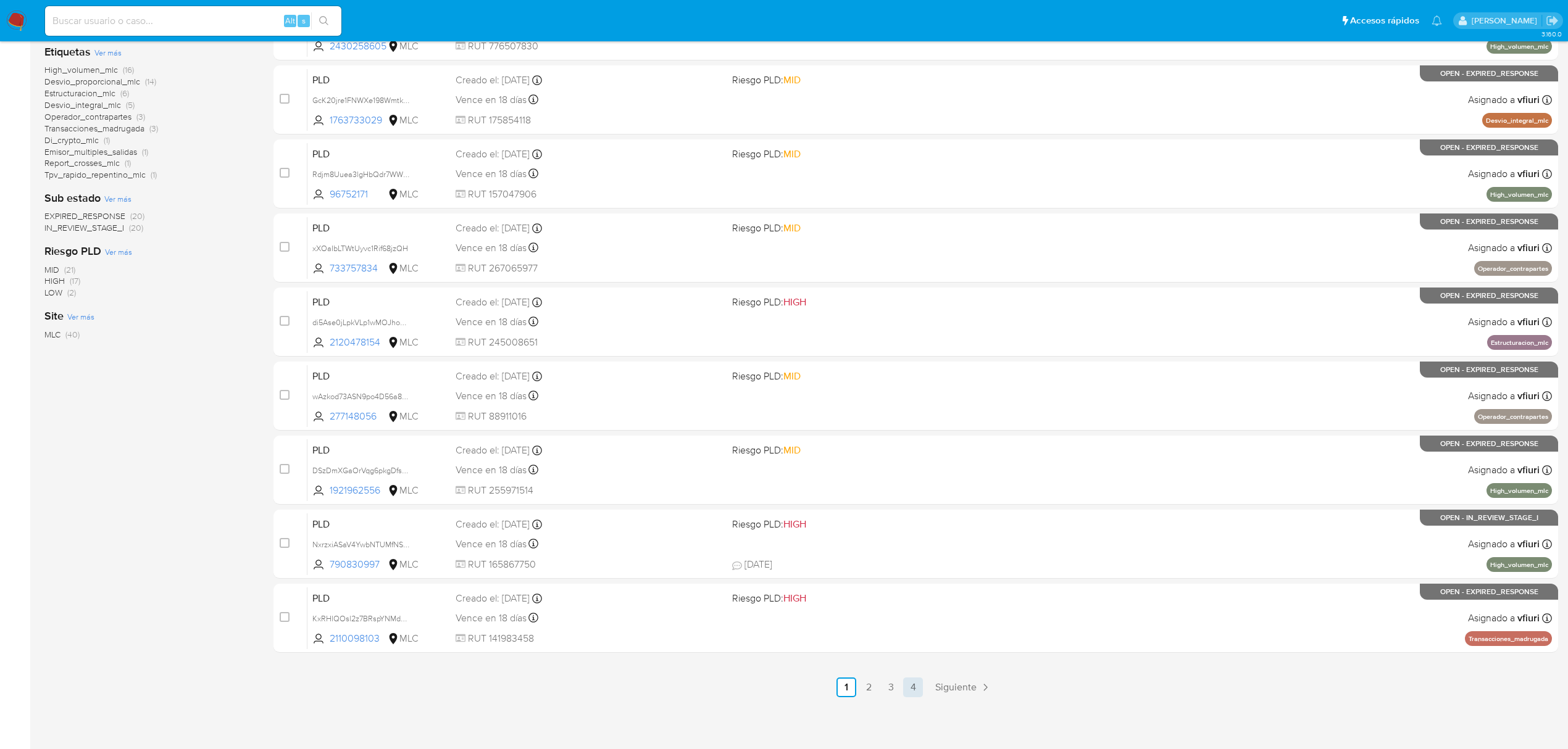
click at [917, 690] on link "4" at bounding box center [913, 687] width 20 height 20
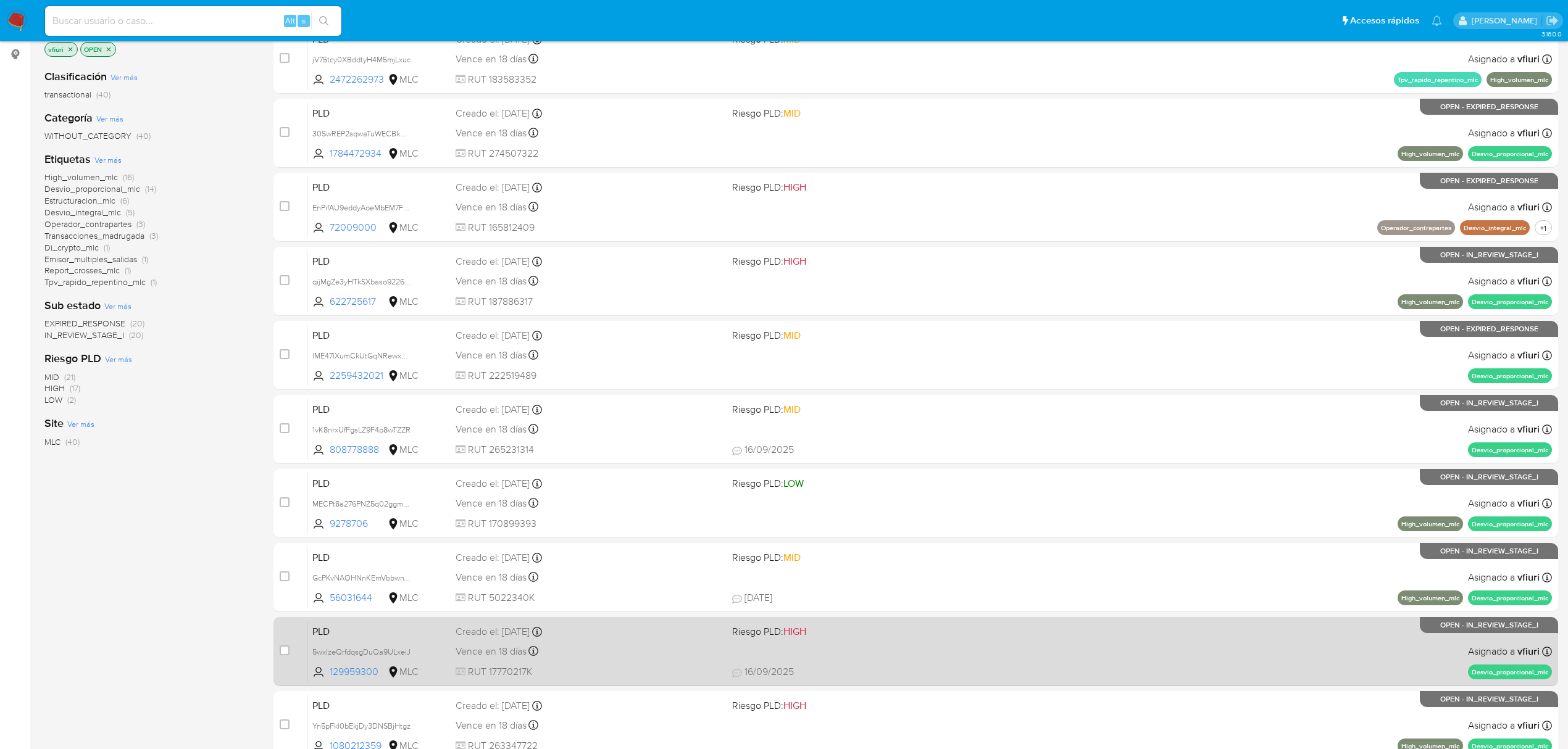
scroll to position [269, 0]
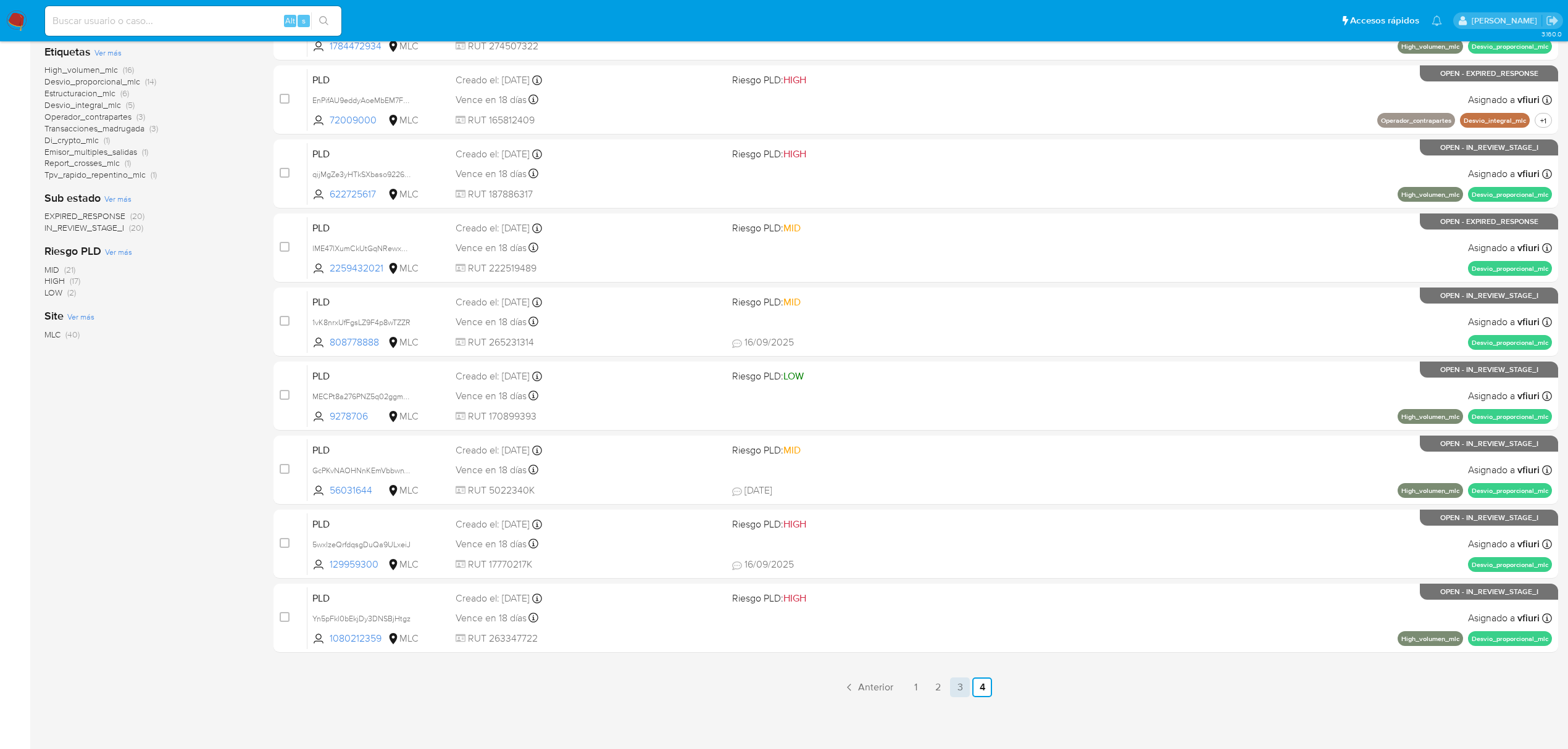
click at [964, 685] on link "3" at bounding box center [960, 687] width 20 height 20
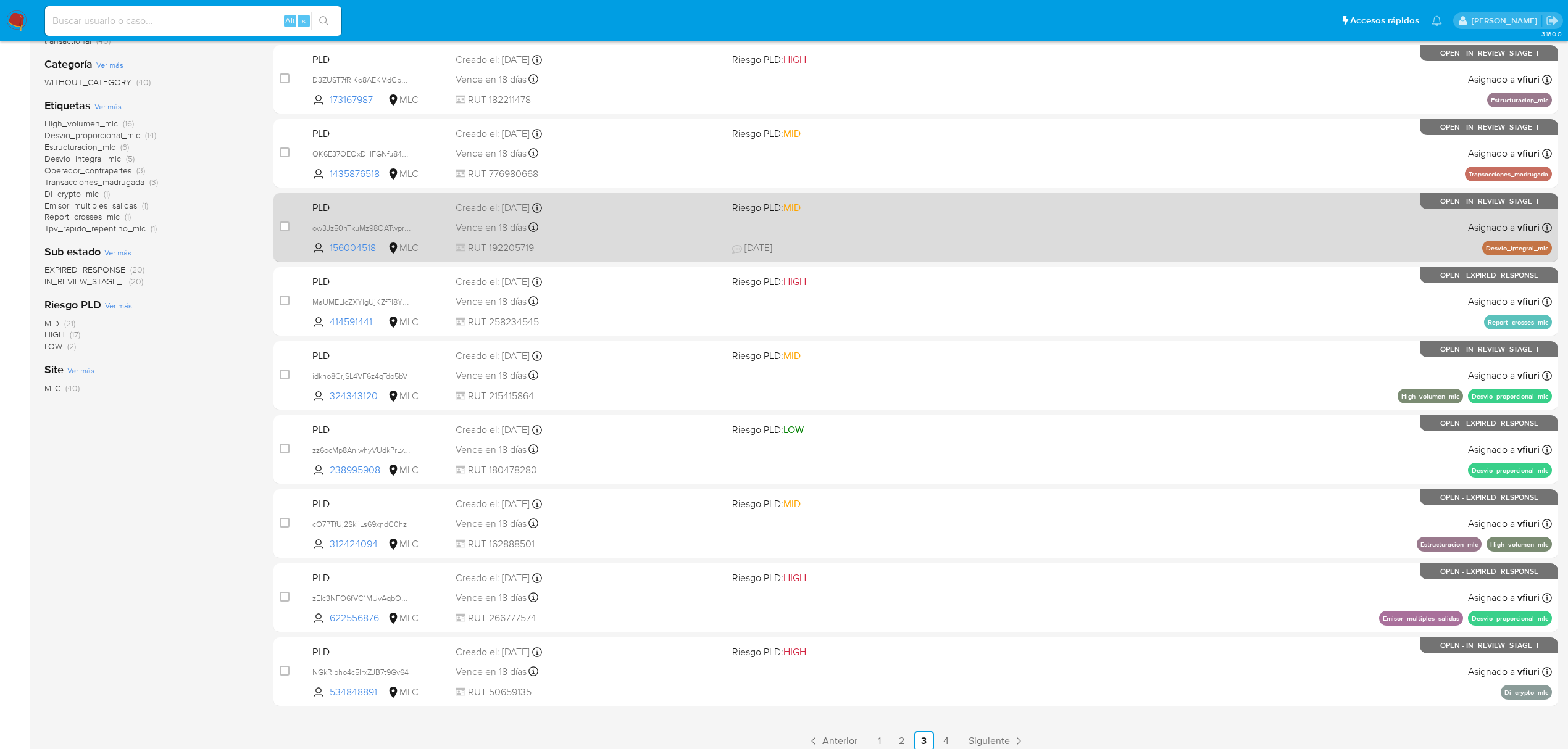
scroll to position [186, 0]
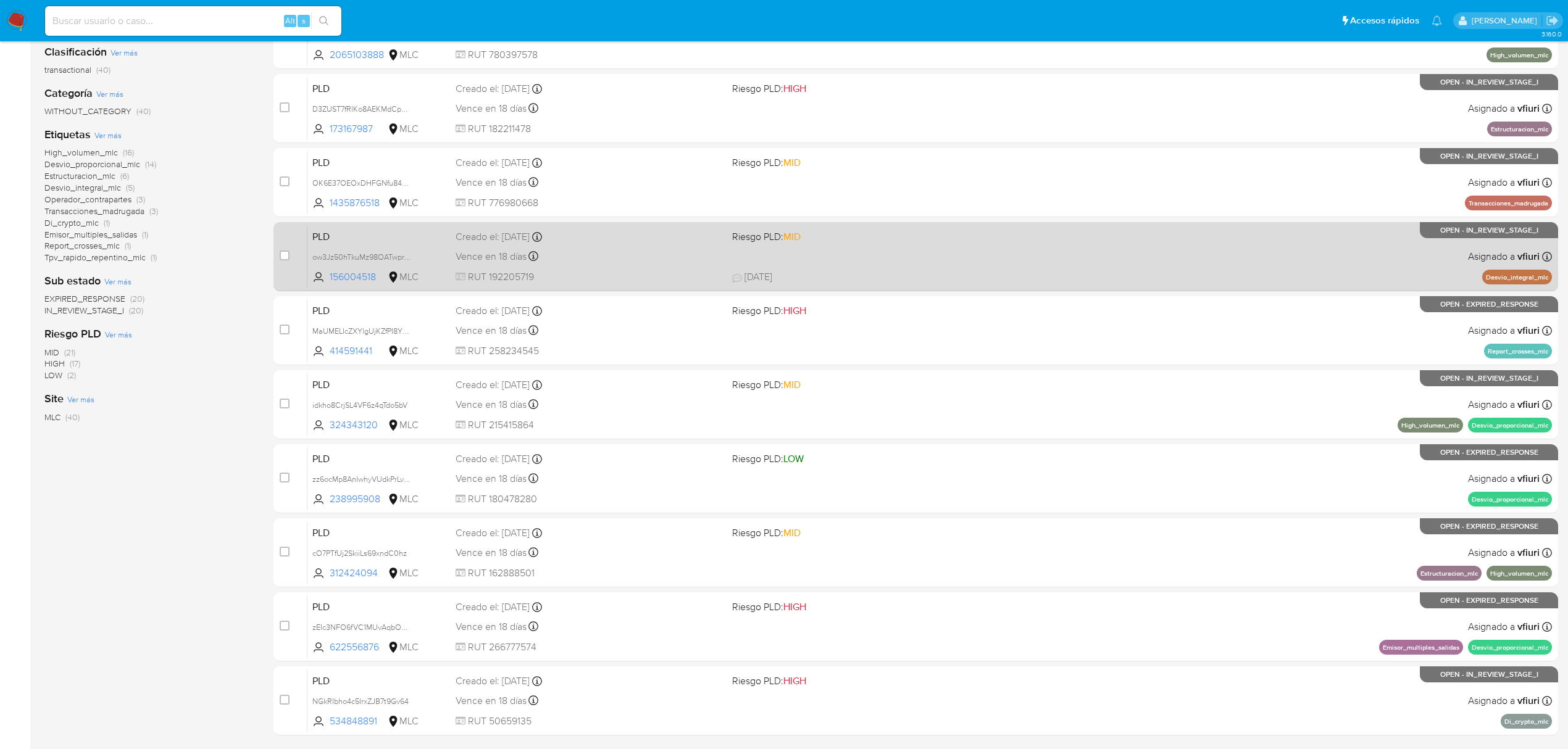
click at [996, 201] on div "PLD OK6E37OEOxDHFGNfu84KmAEo 1435876518 MLC Riesgo PLD: MID Creado el: 12/07/20…" at bounding box center [930, 183] width 1244 height 62
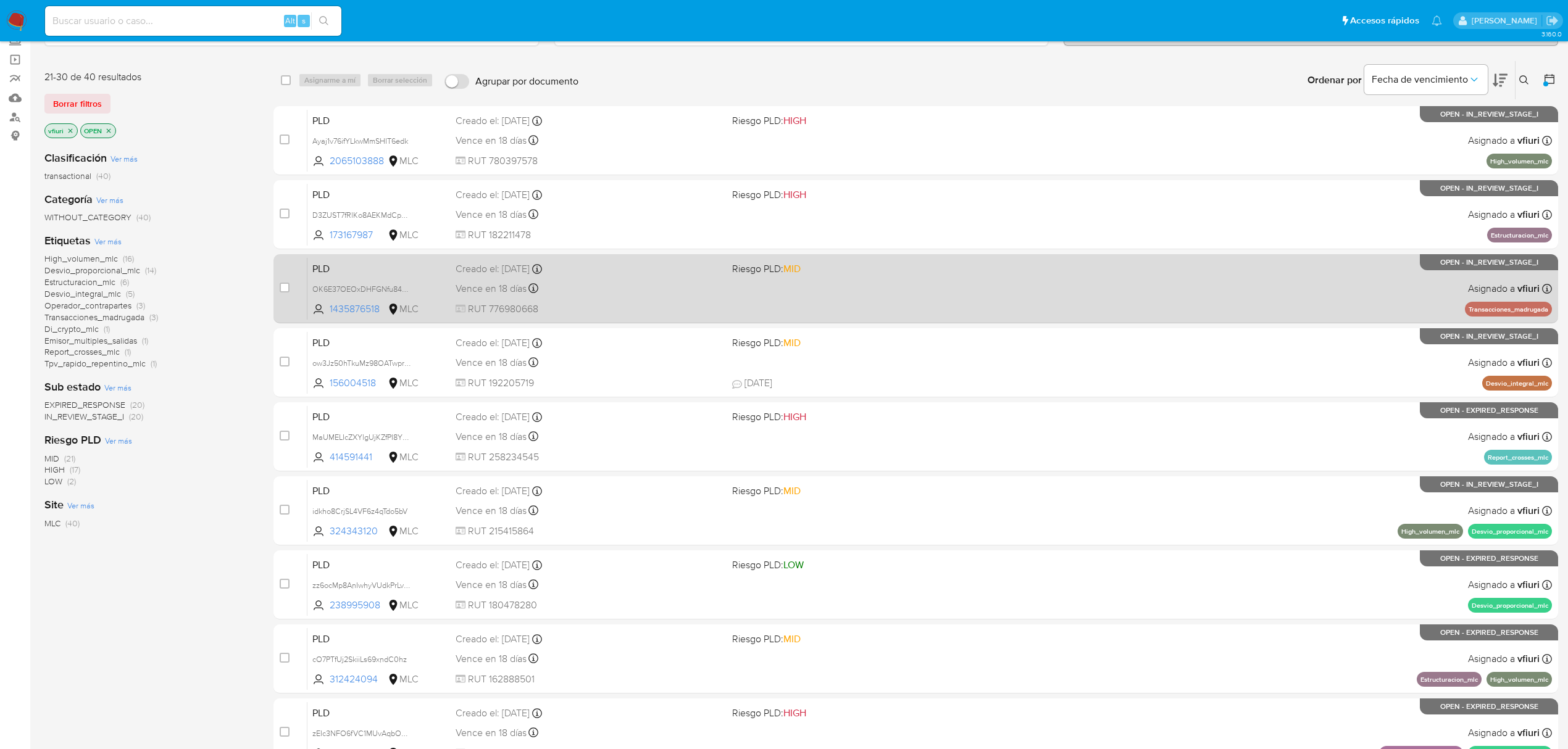
scroll to position [0, 0]
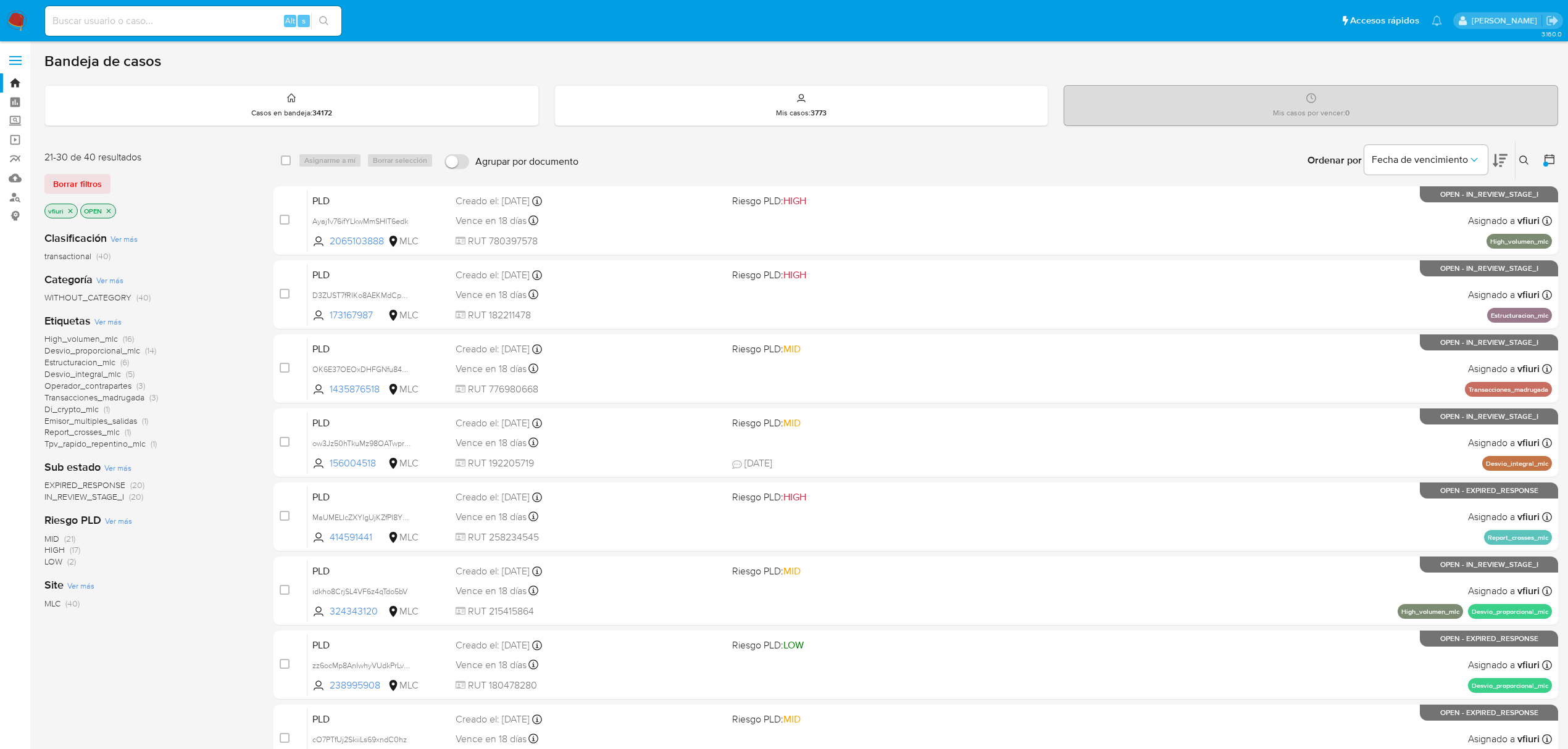
click at [88, 499] on span "IN_REVIEW_STAGE_I" at bounding box center [84, 496] width 80 height 12
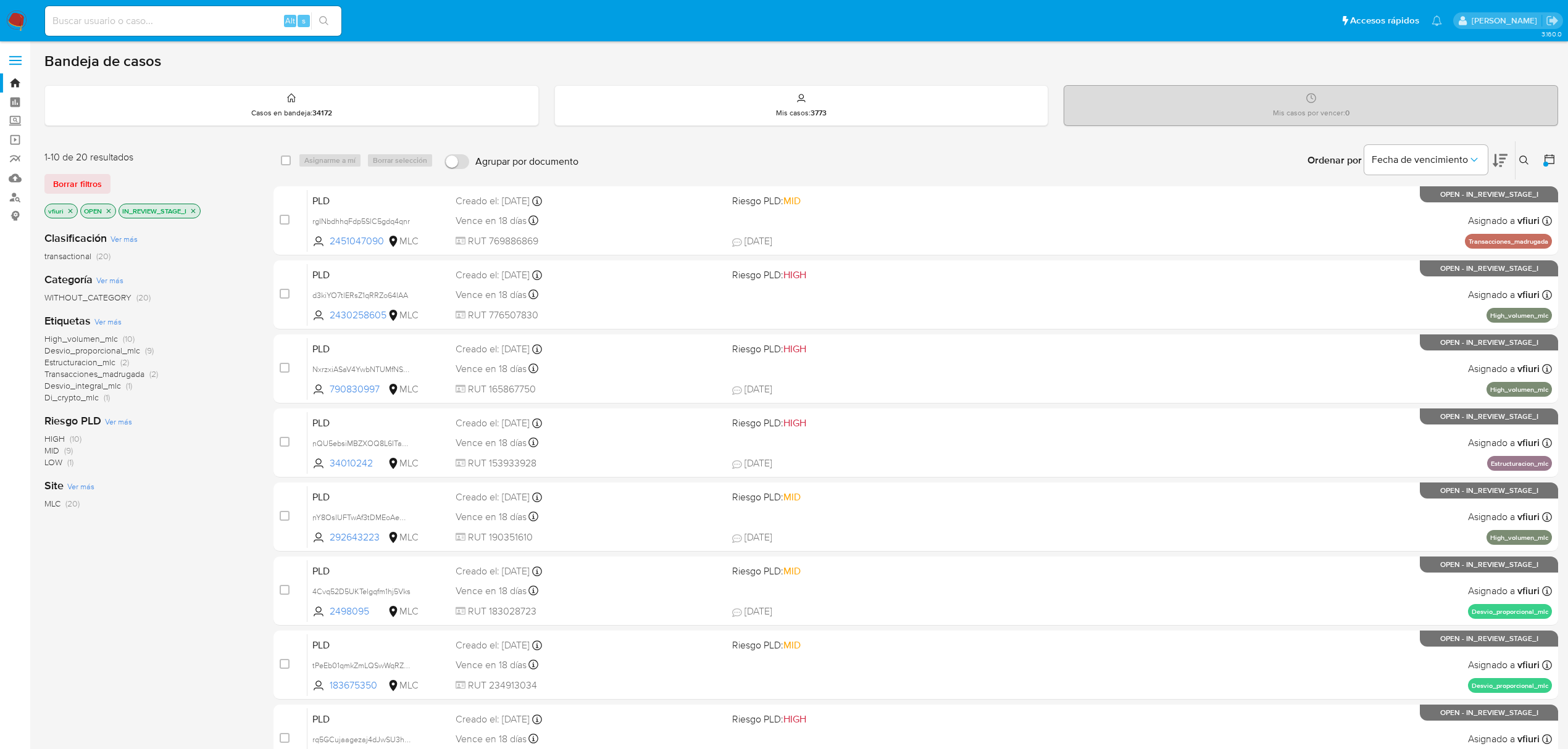
scroll to position [269, 0]
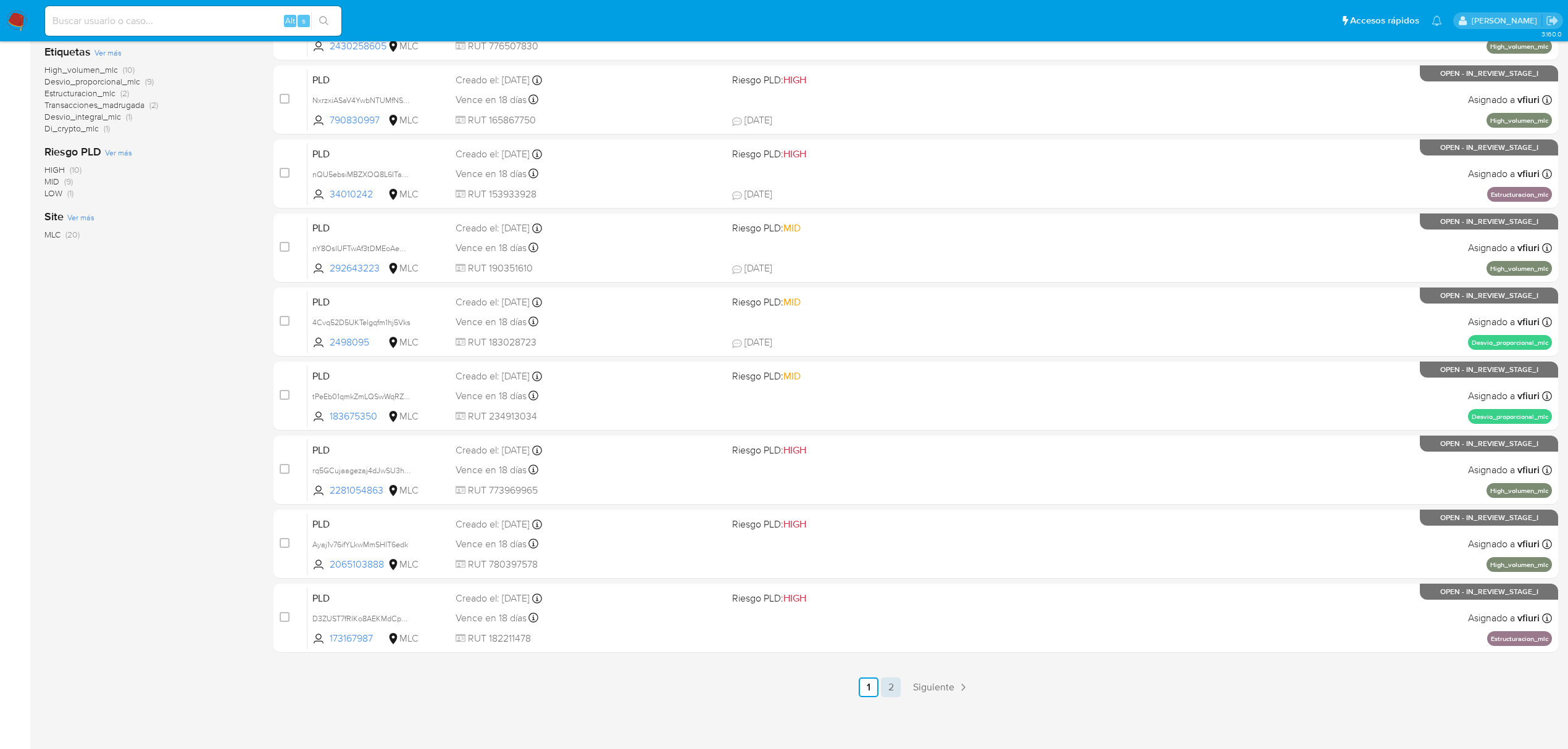
click at [890, 684] on link "2" at bounding box center [891, 687] width 20 height 20
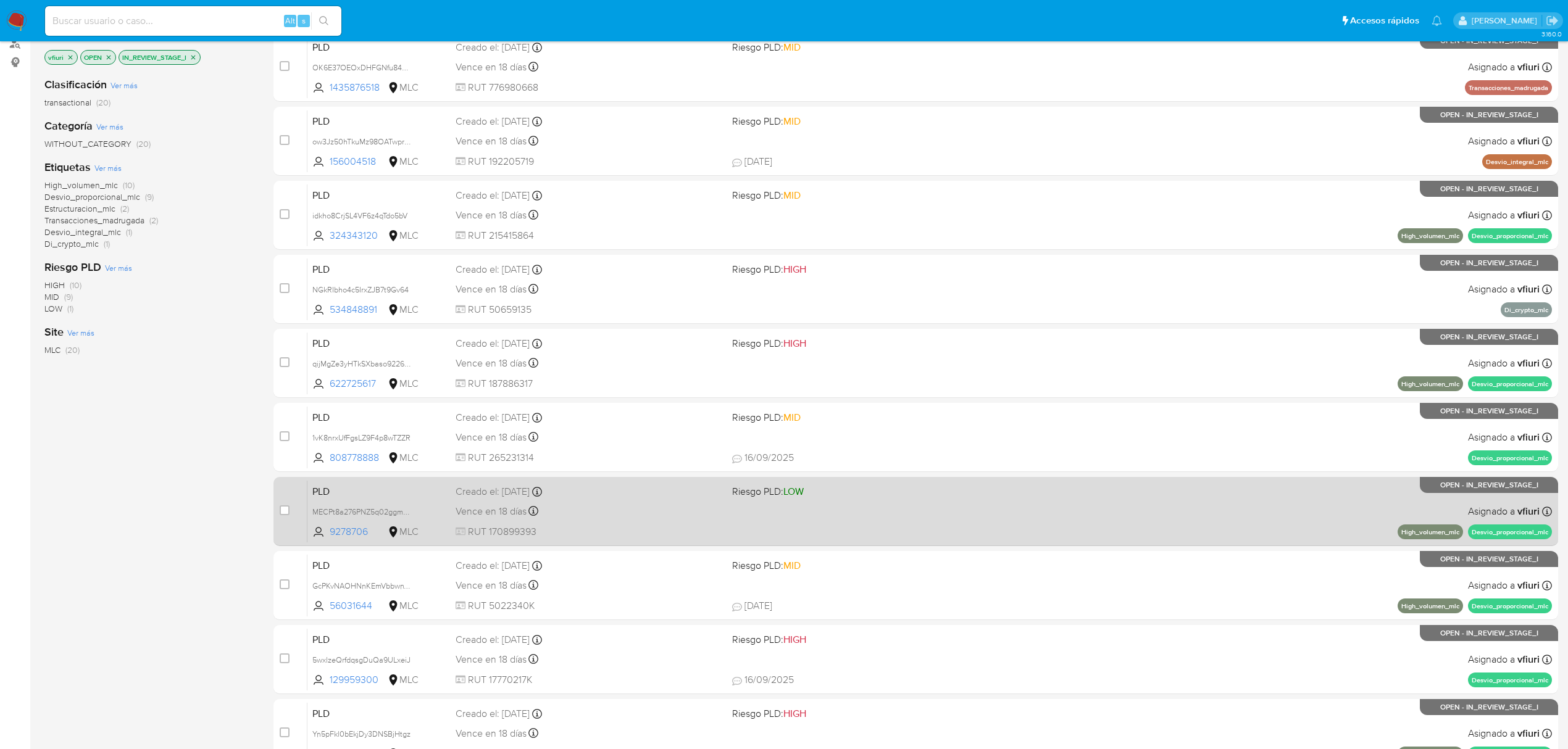
scroll to position [269, 0]
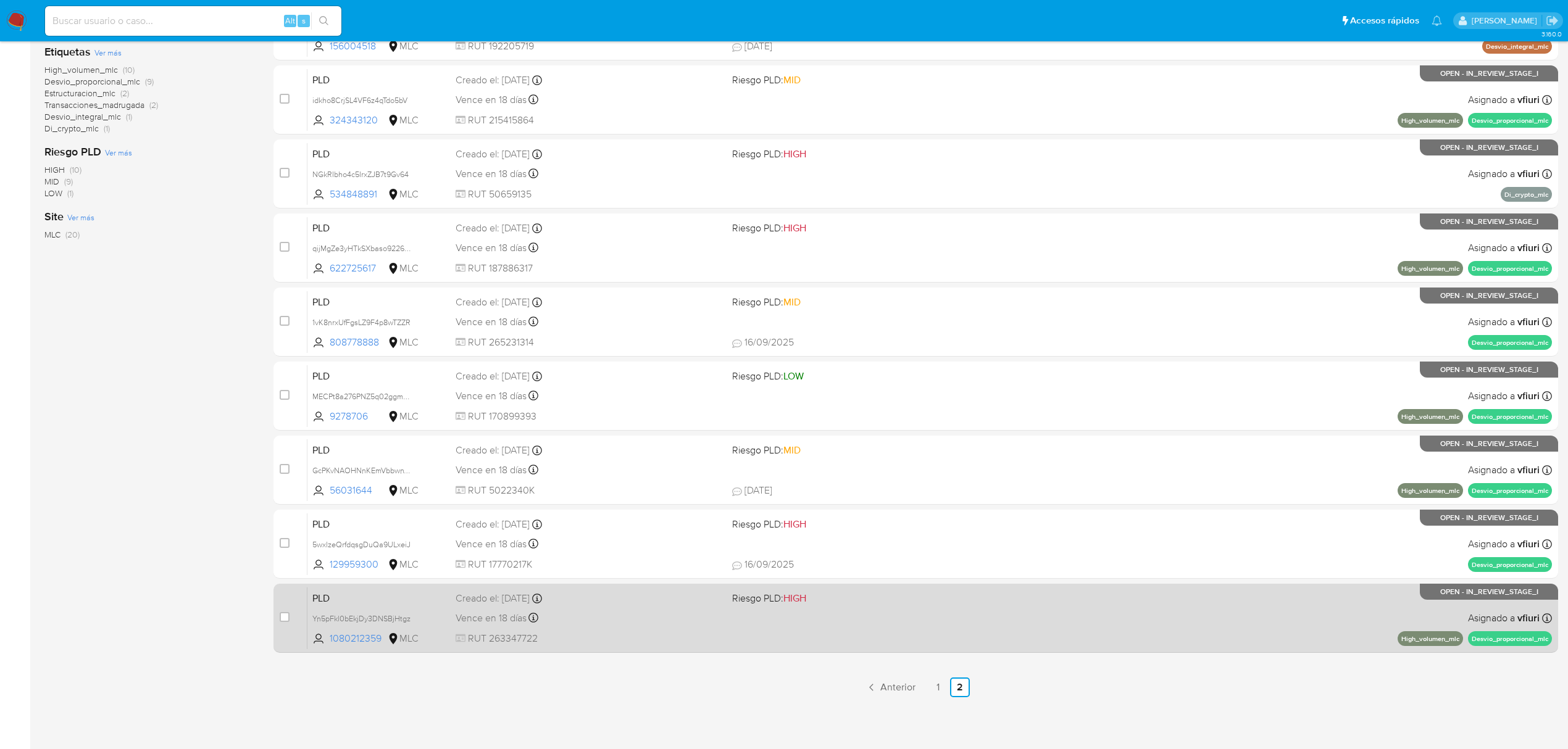
click at [934, 623] on div "PLD Yn5pFkl0bEkjDy3DNSBjHtgz 1080212359 MLC Riesgo PLD: HIGH Creado el: 12/07/2…" at bounding box center [930, 618] width 1244 height 62
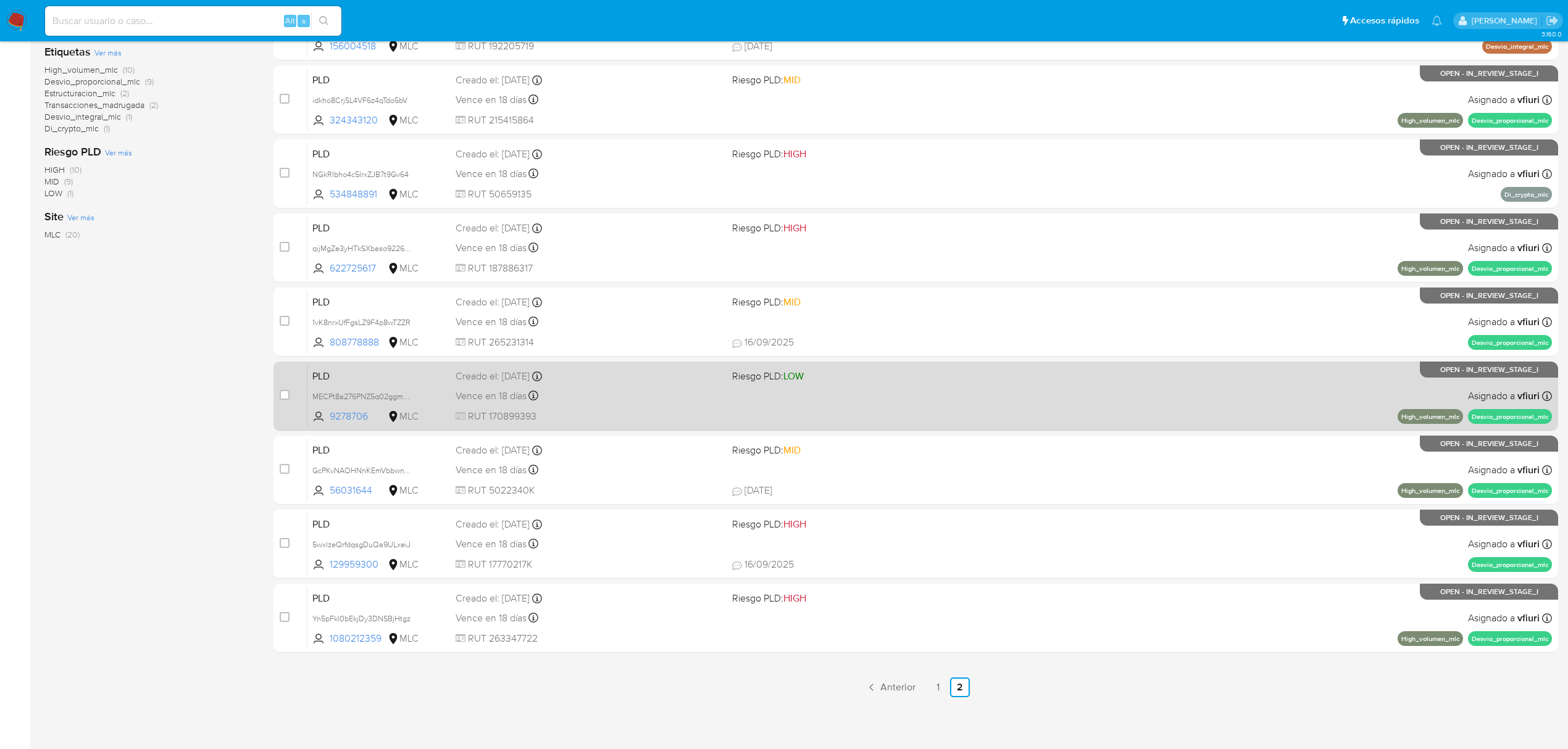
click at [768, 391] on div "PLD MECPt8a276PNZ5q02ggm5xPY 9278706 MLC Riesgo PLD: LOW Creado el: 12/07/2025 …" at bounding box center [930, 396] width 1244 height 62
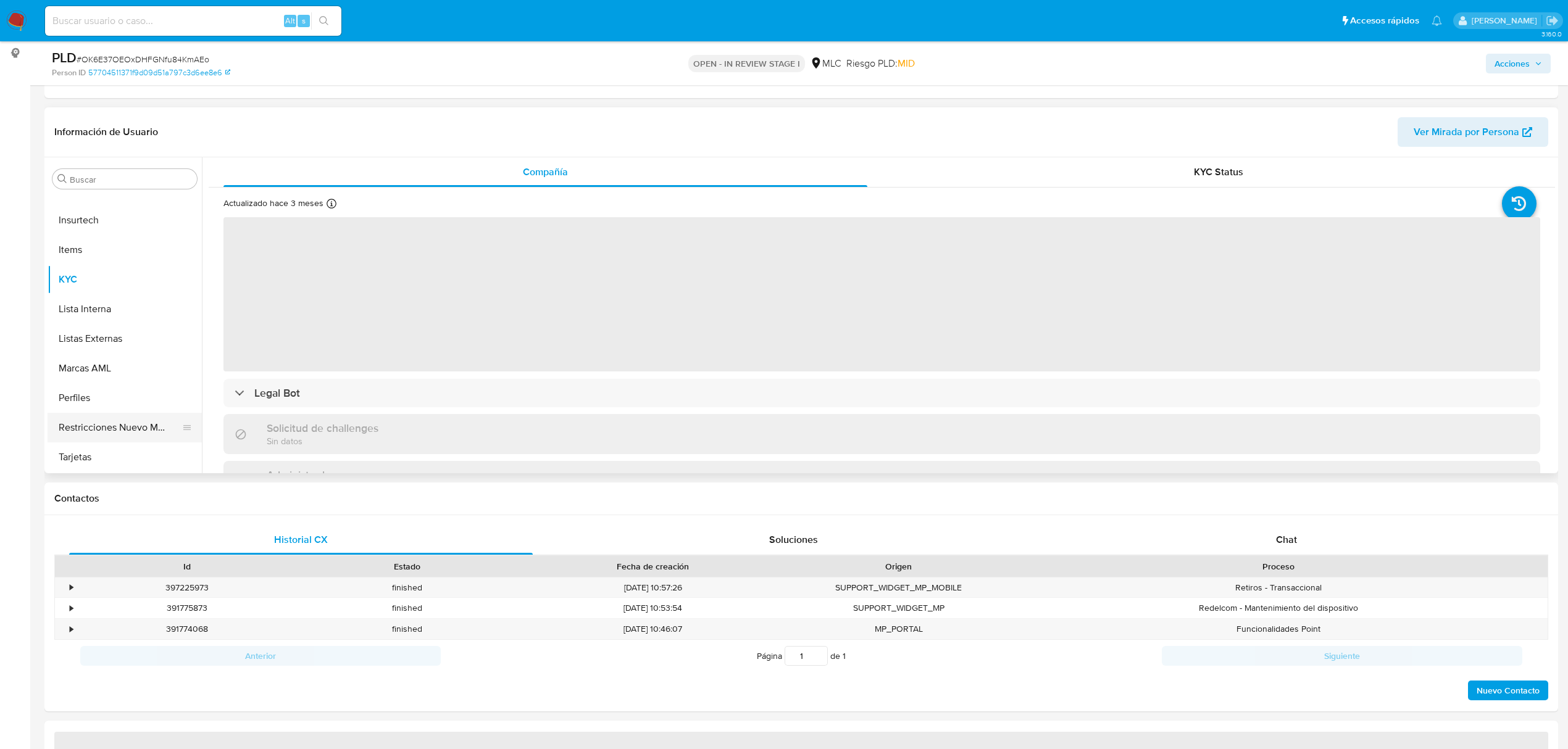
scroll to position [164, 0]
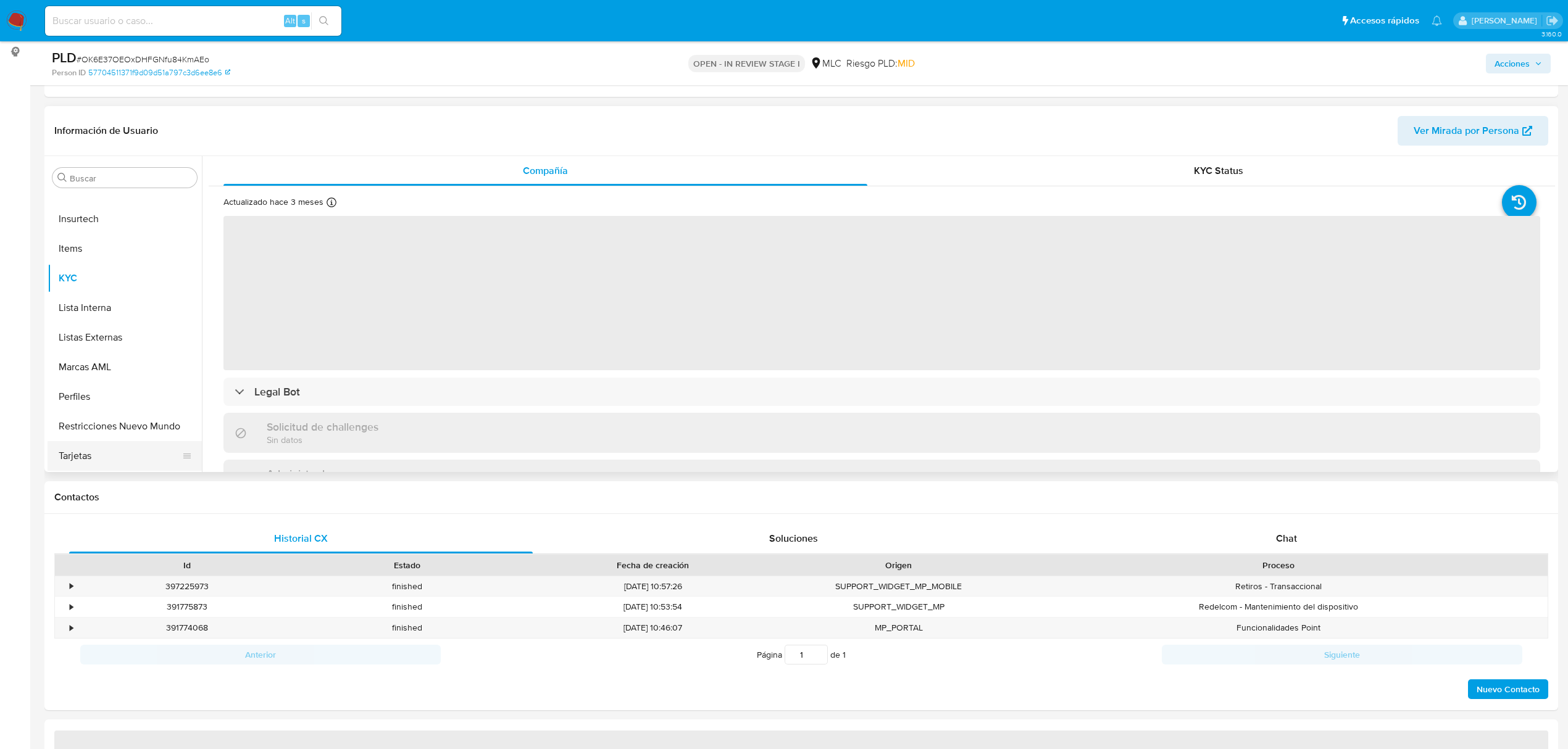
select select "10"
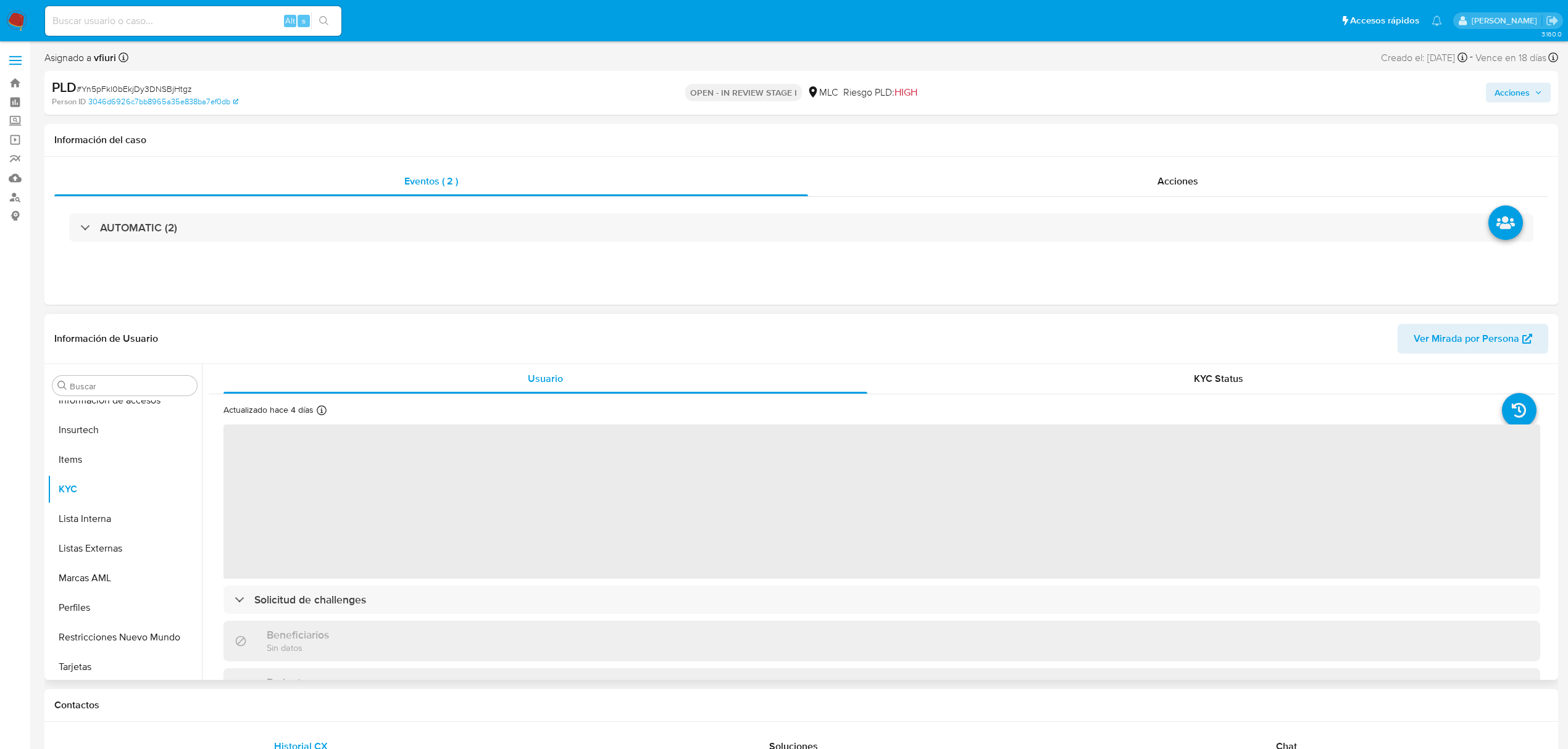
scroll to position [521, 0]
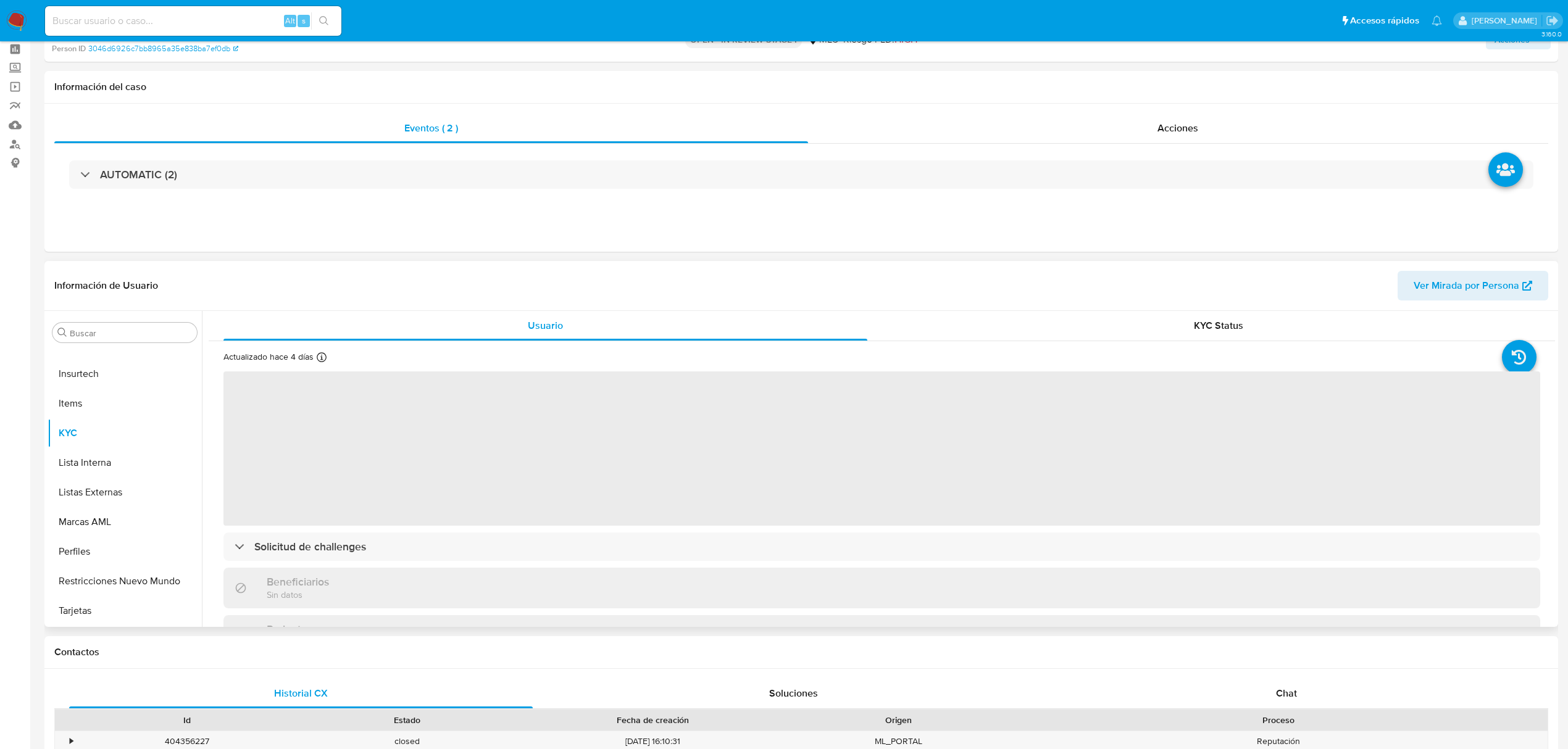
select select "10"
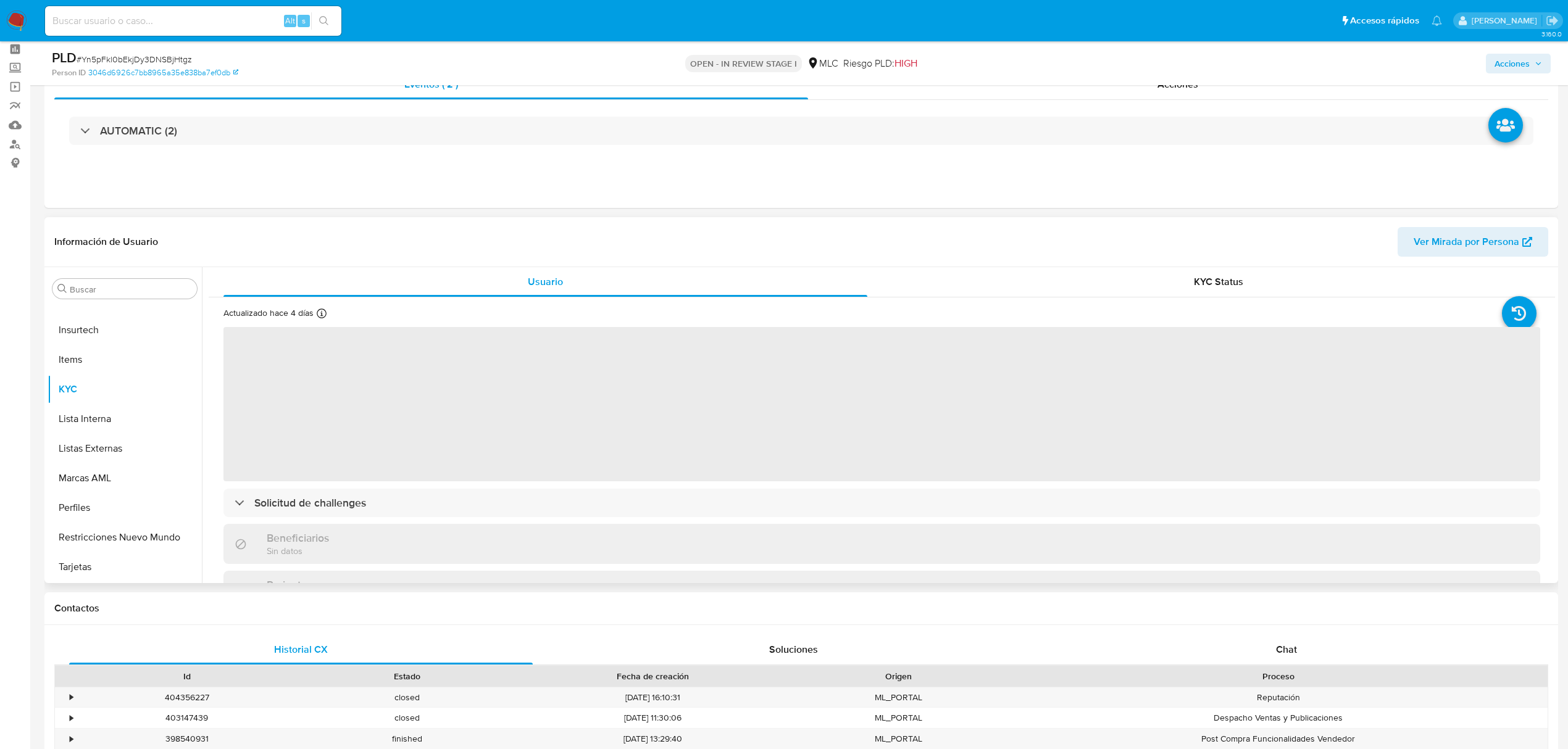
scroll to position [82, 0]
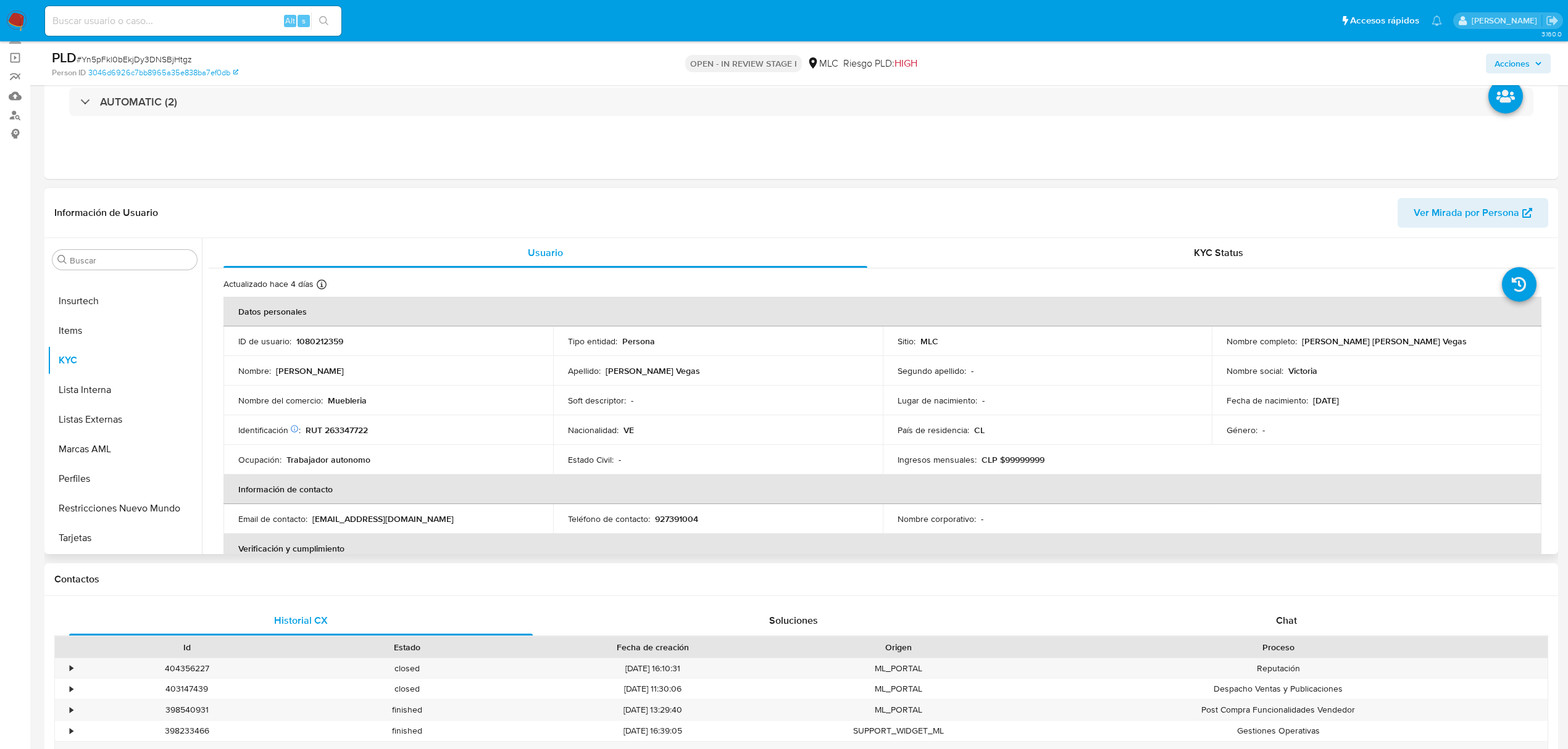
click at [309, 342] on p "1080212359" at bounding box center [320, 341] width 47 height 11
copy p "1080212359"
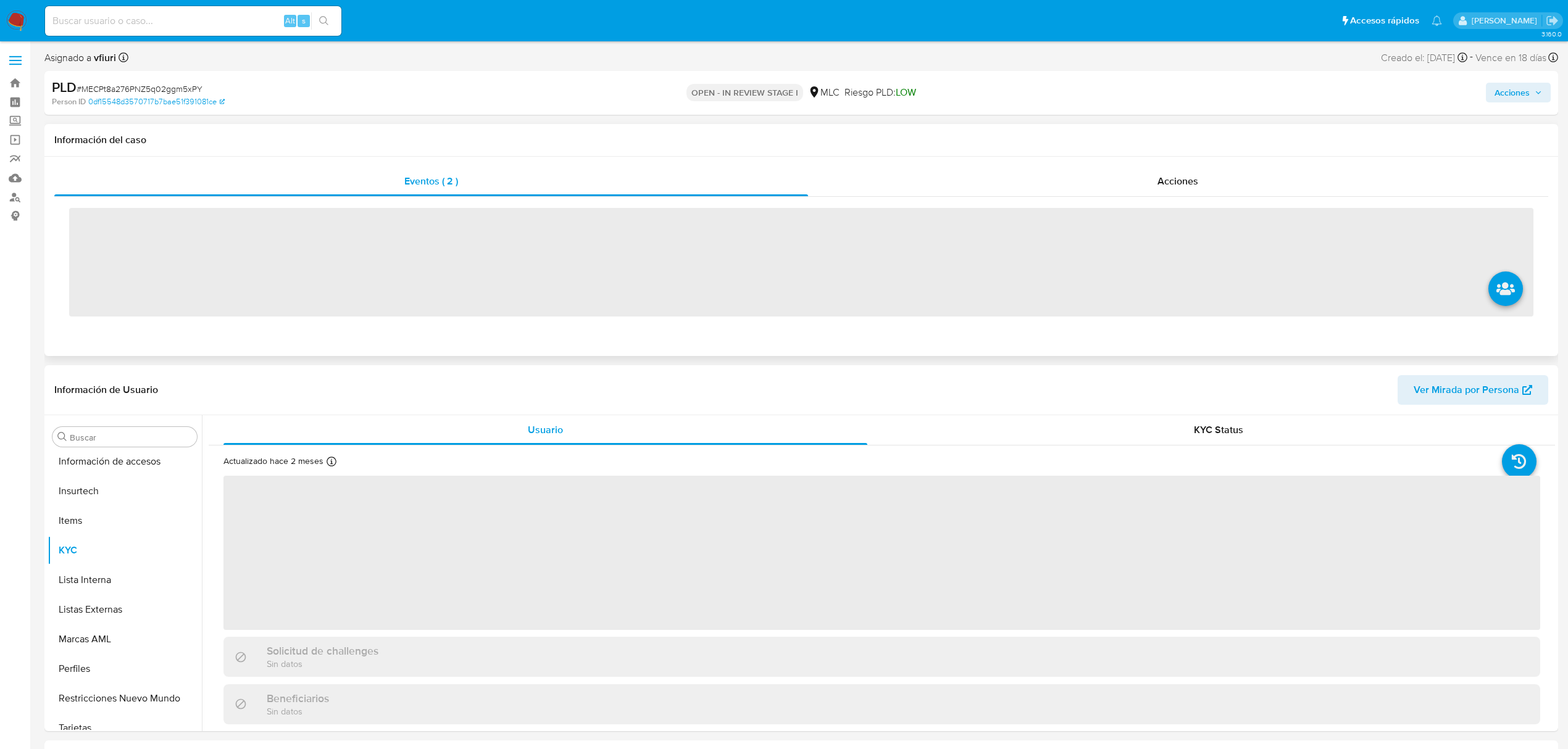
scroll to position [521, 0]
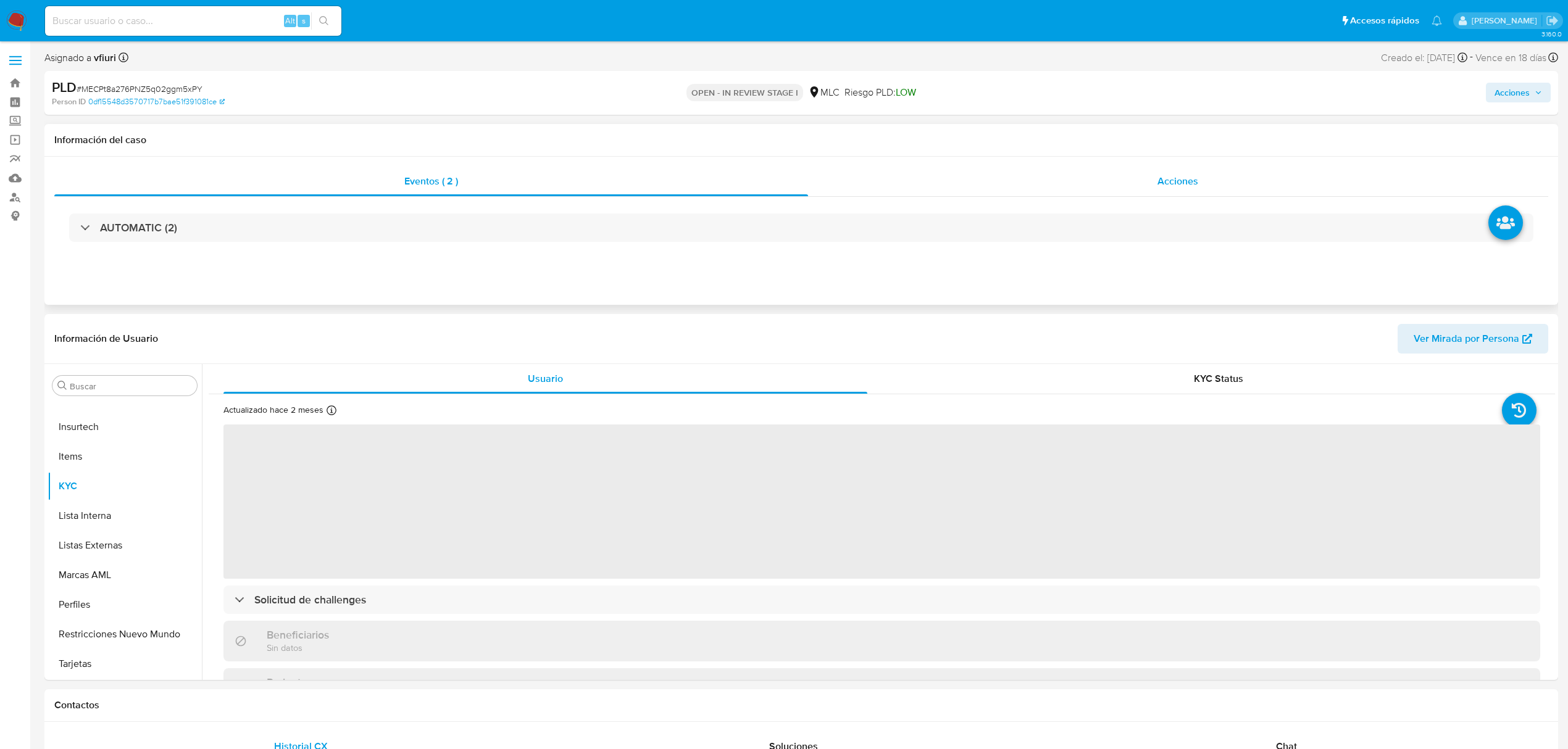
click at [1129, 193] on div "Acciones" at bounding box center [1178, 181] width 741 height 30
select select "10"
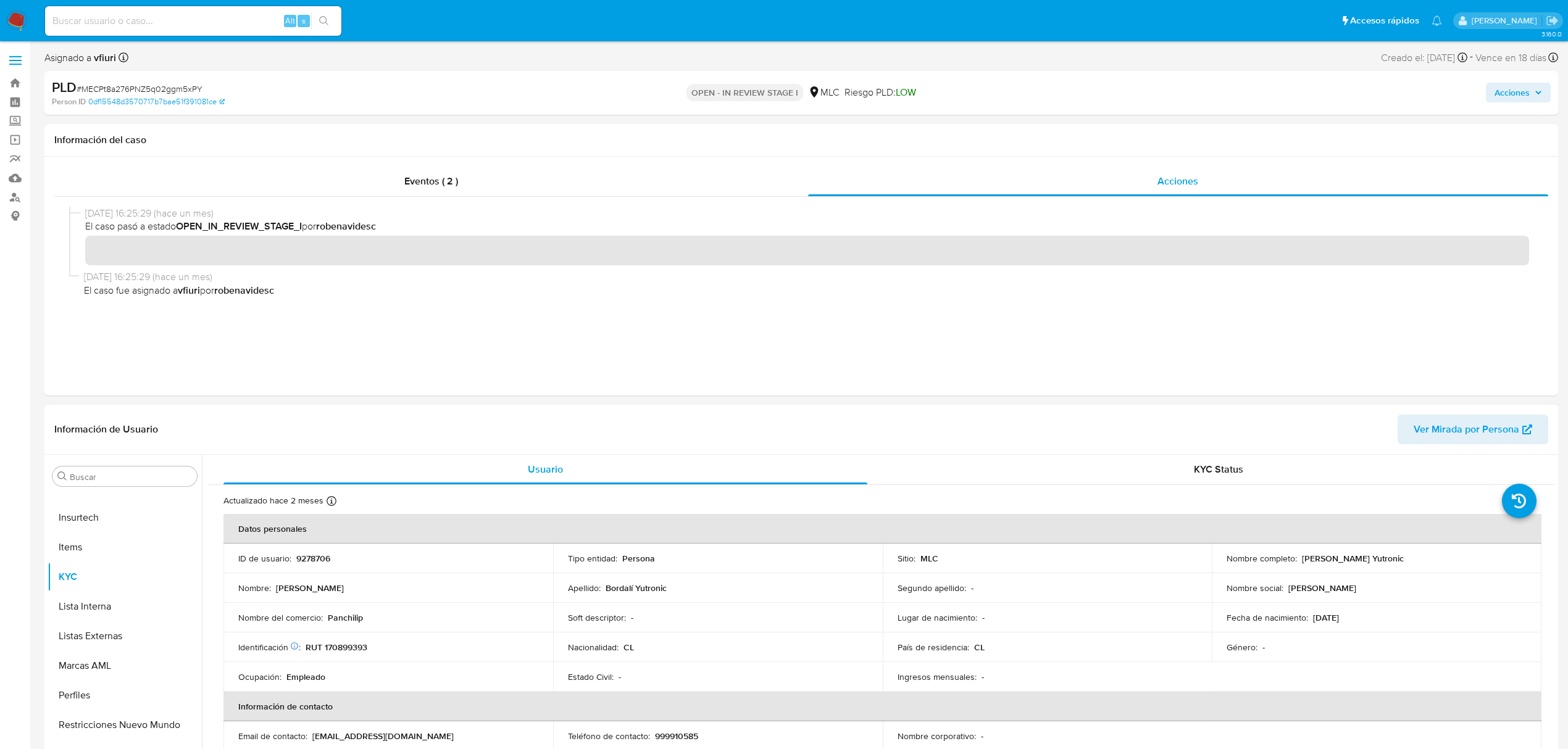
click at [328, 559] on p "9278706" at bounding box center [313, 558] width 34 height 11
click at [321, 562] on p "9278706" at bounding box center [313, 558] width 34 height 11
copy p "9278706"
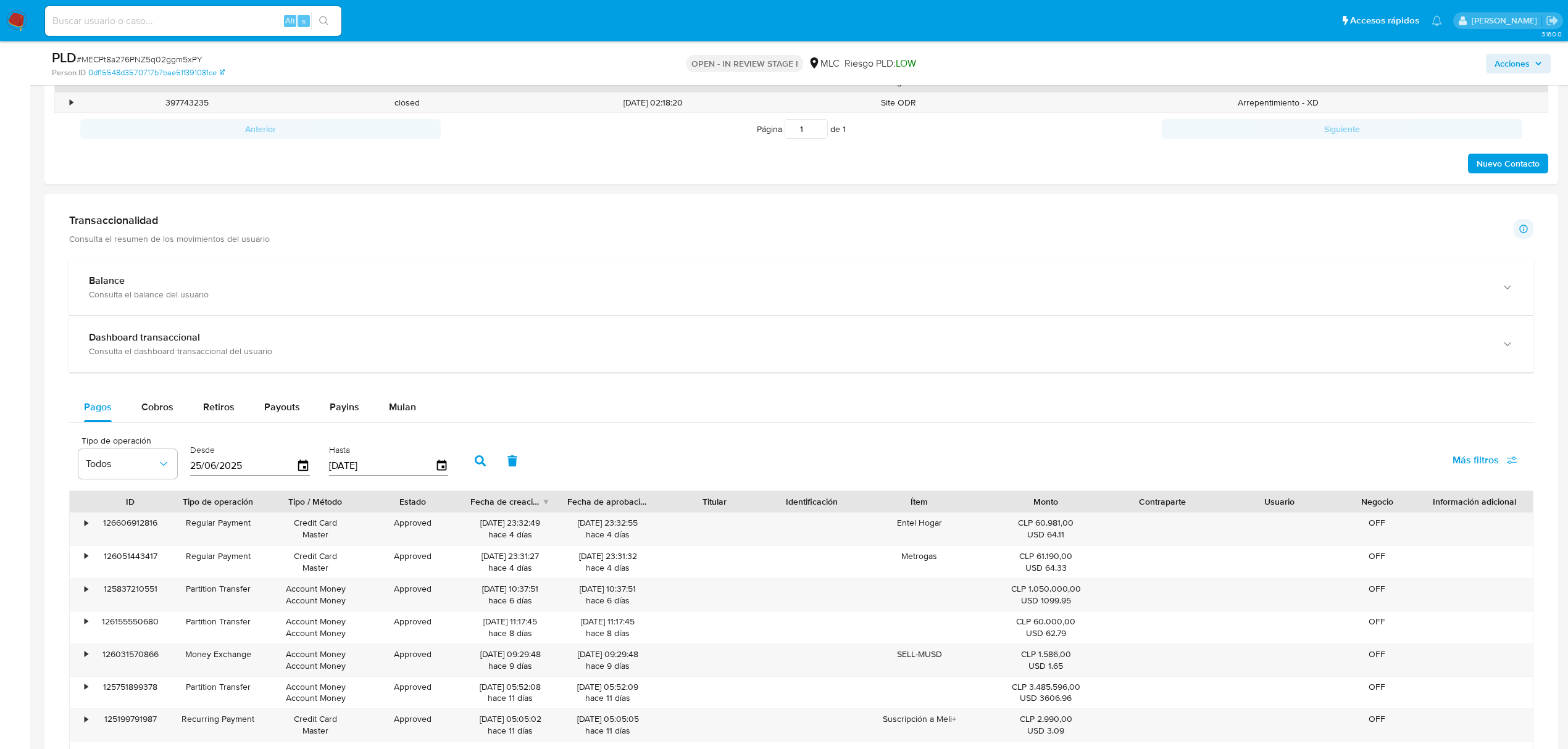
scroll to position [741, 0]
click at [398, 412] on span "Mulan" at bounding box center [403, 405] width 27 height 14
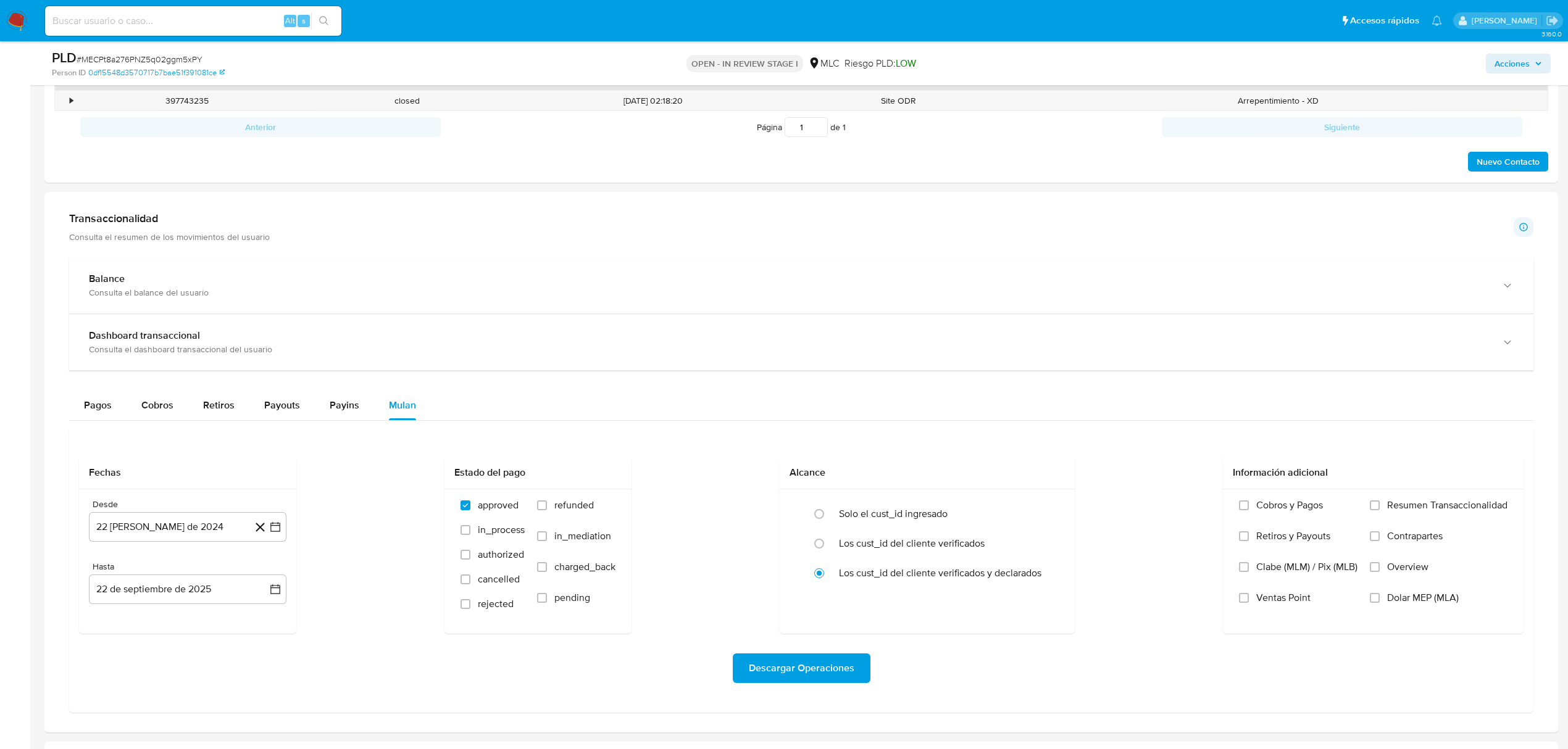
scroll to position [904, 0]
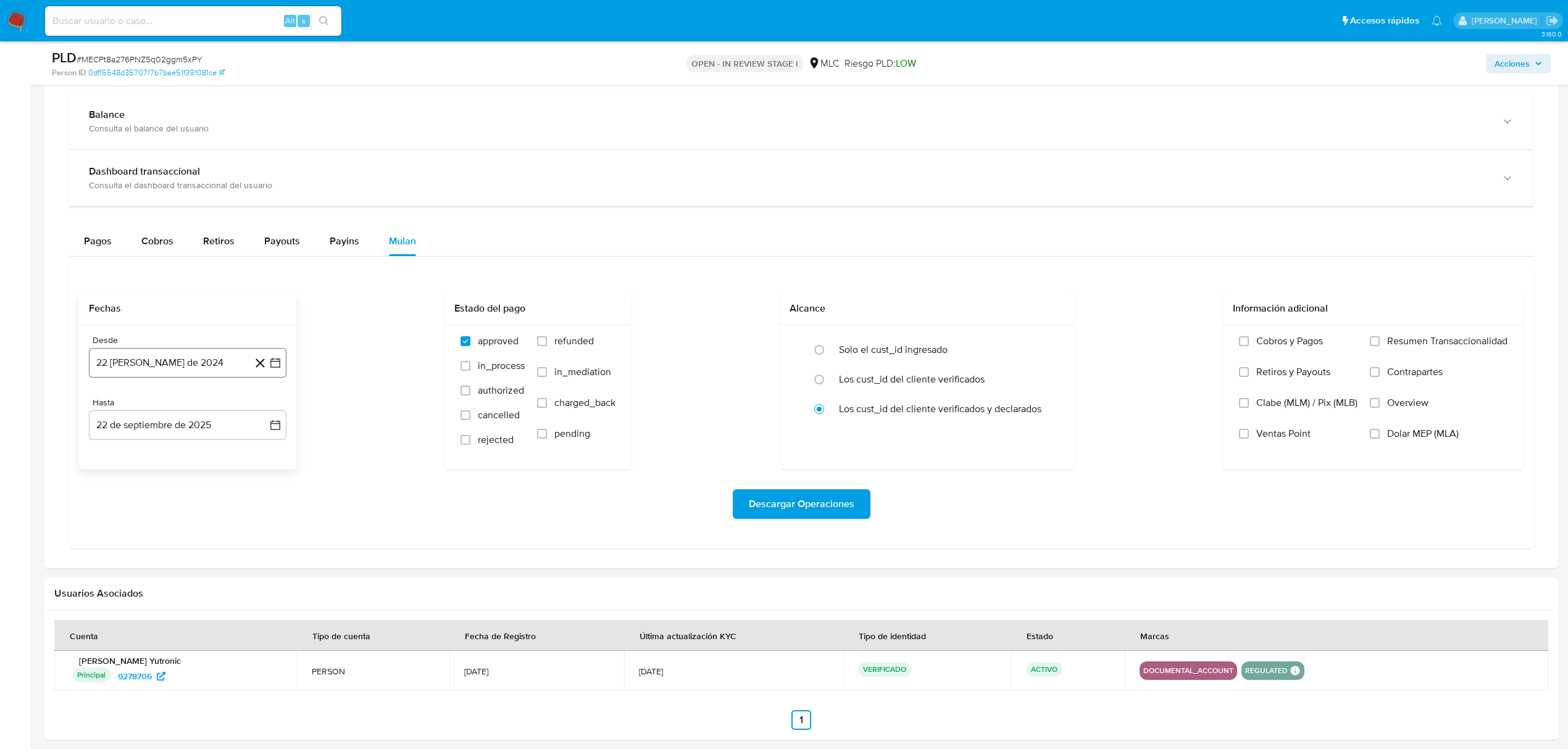
click at [283, 371] on button "22 [PERSON_NAME] de 2024" at bounding box center [187, 362] width 197 height 30
click at [264, 415] on icon "Mes siguiente" at bounding box center [263, 407] width 14 height 14
click at [143, 501] on button "10" at bounding box center [139, 503] width 20 height 20
click at [279, 432] on icon "button" at bounding box center [275, 425] width 12 height 12
drag, startPoint x: 139, startPoint y: 550, endPoint x: 171, endPoint y: 538, distance: 34.2
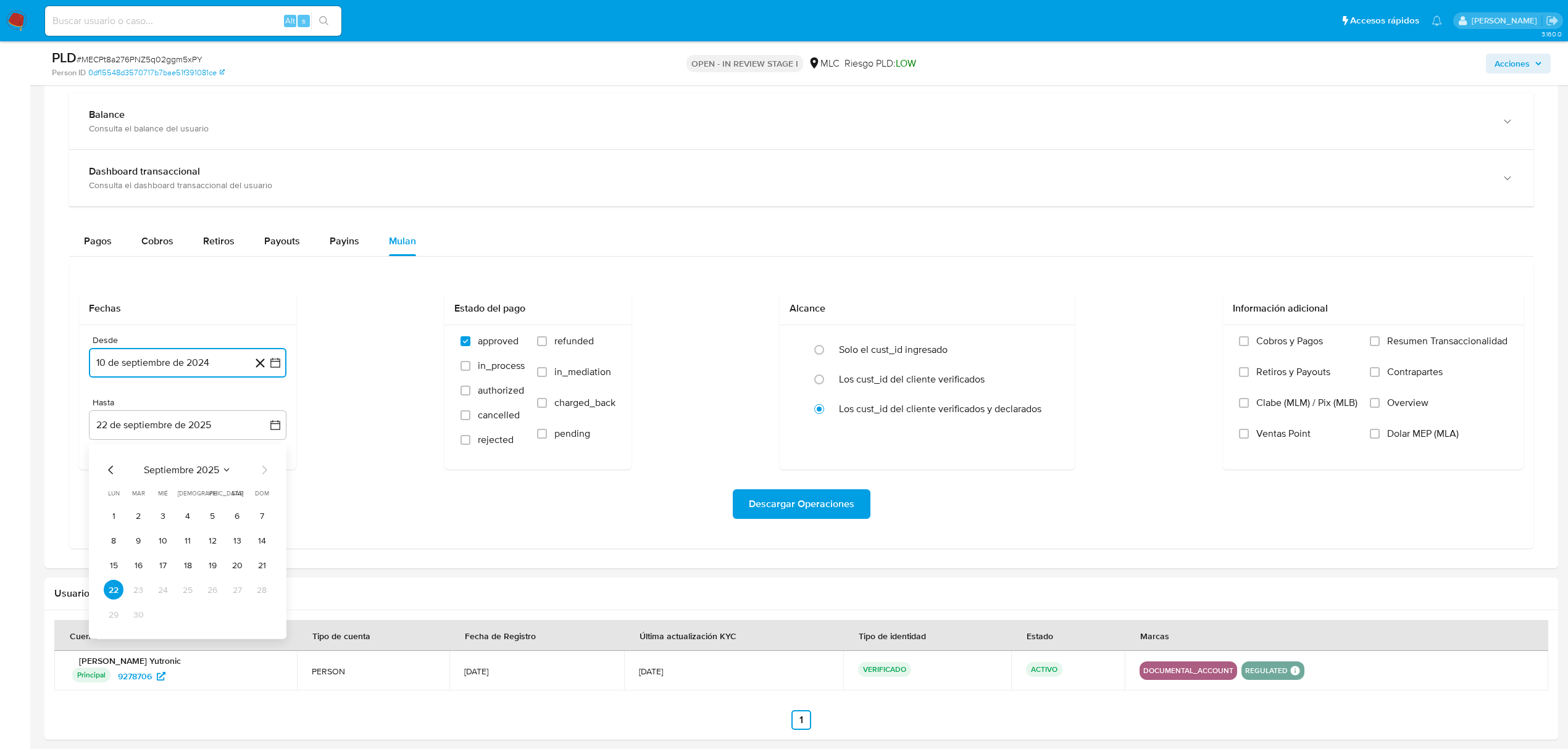
click at [143, 549] on button "9" at bounding box center [139, 540] width 20 height 20
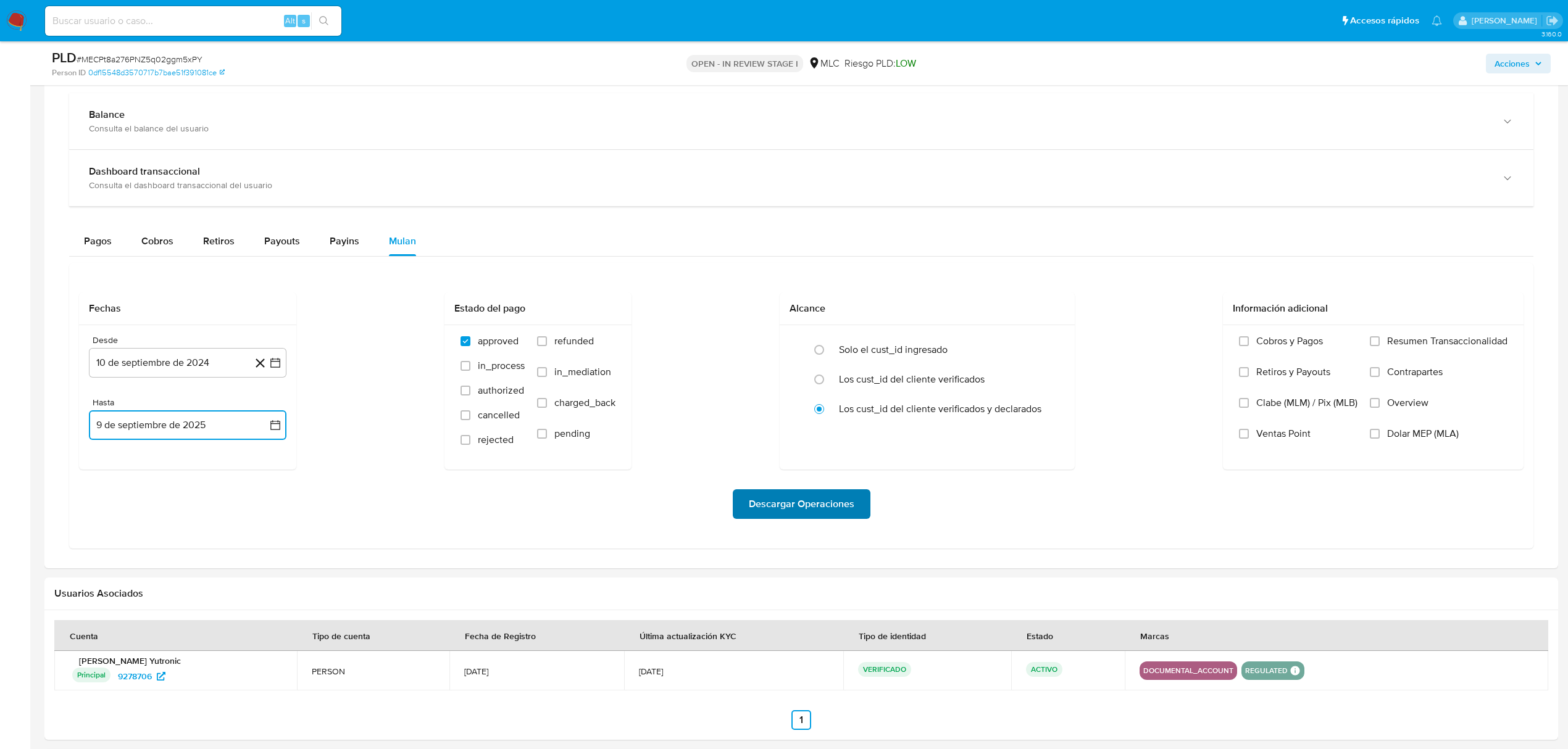
click at [867, 507] on button "Descargar Operaciones" at bounding box center [801, 504] width 138 height 30
